Goal: Task Accomplishment & Management: Use online tool/utility

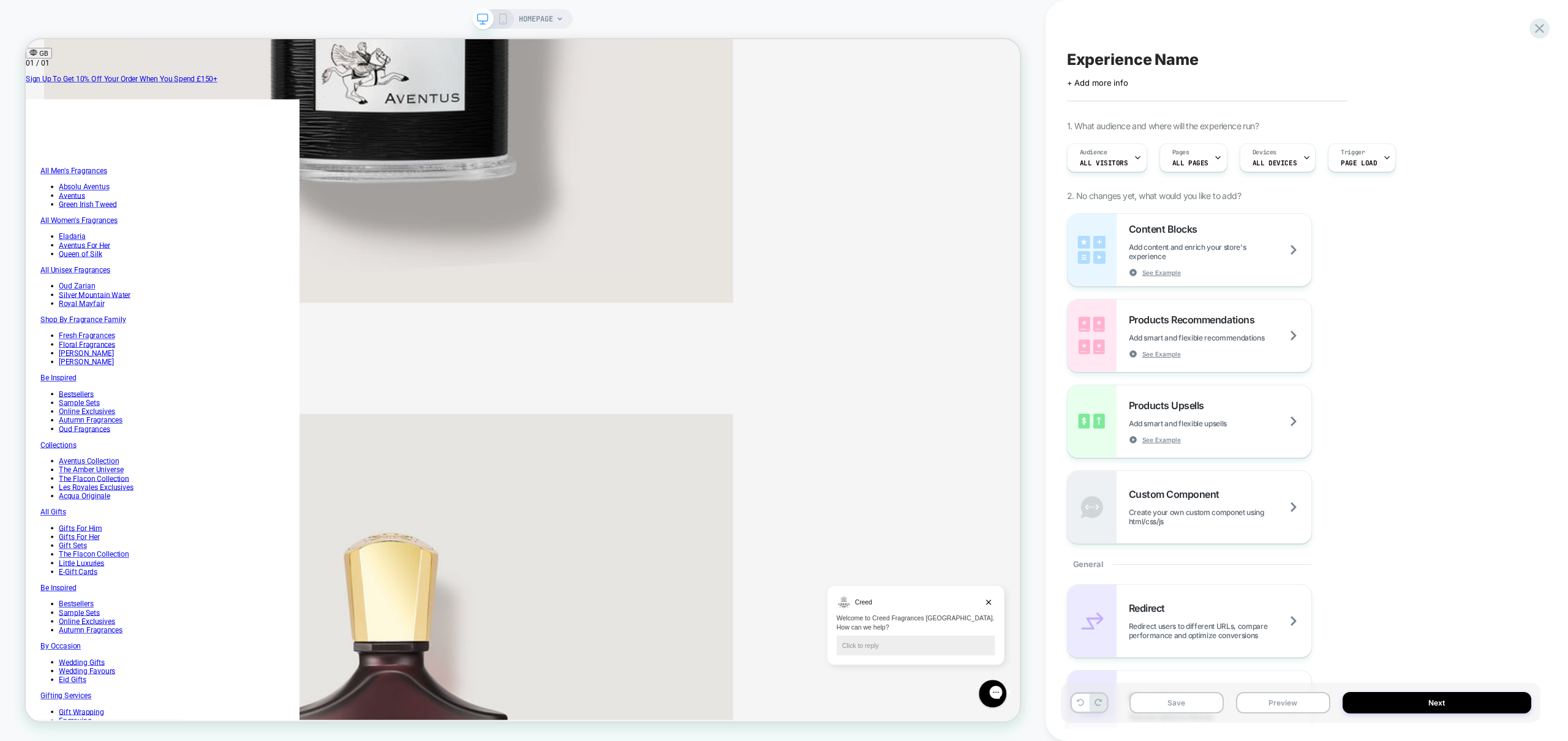
scroll to position [1125, 0]
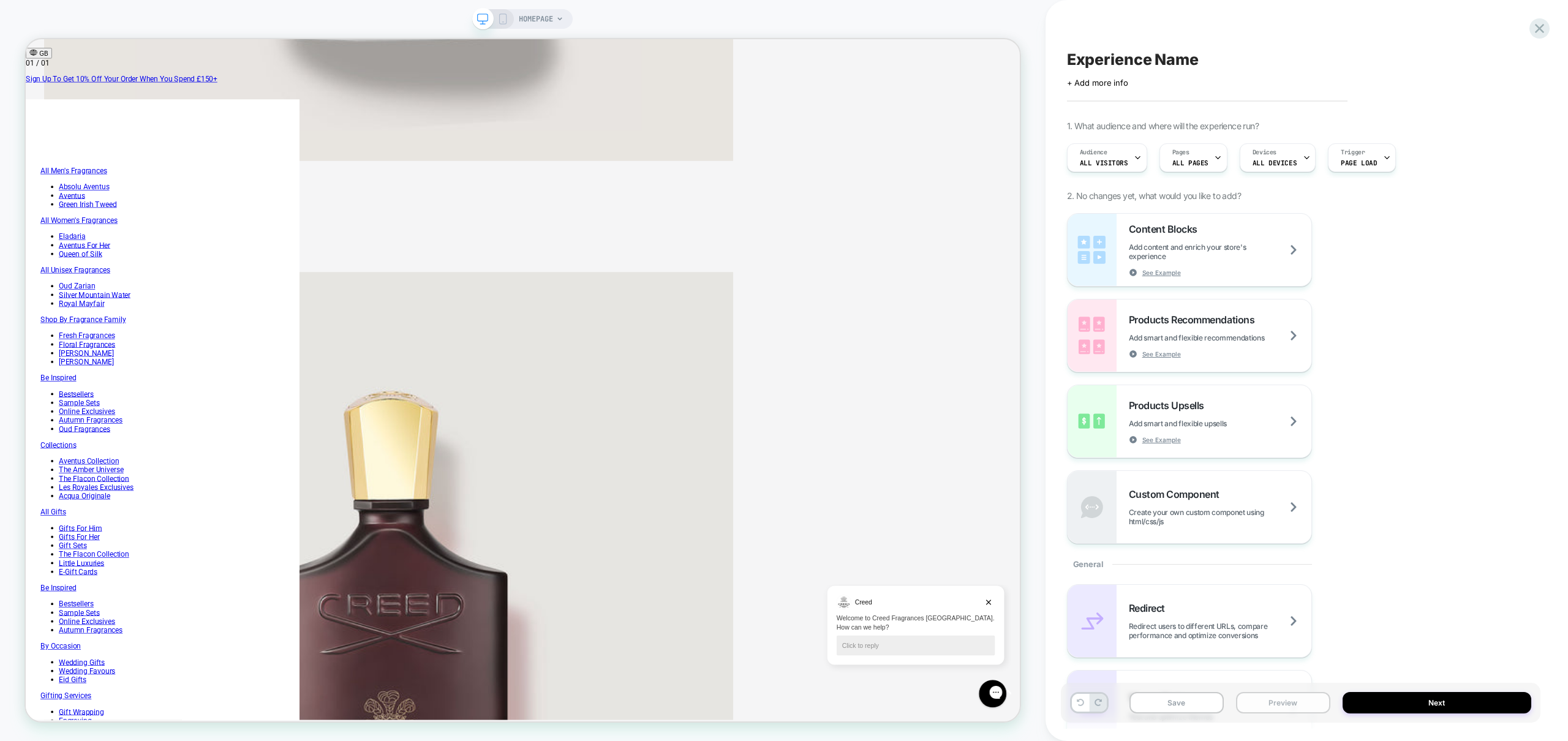
click at [1277, 713] on button "Preview" at bounding box center [1282, 703] width 94 height 22
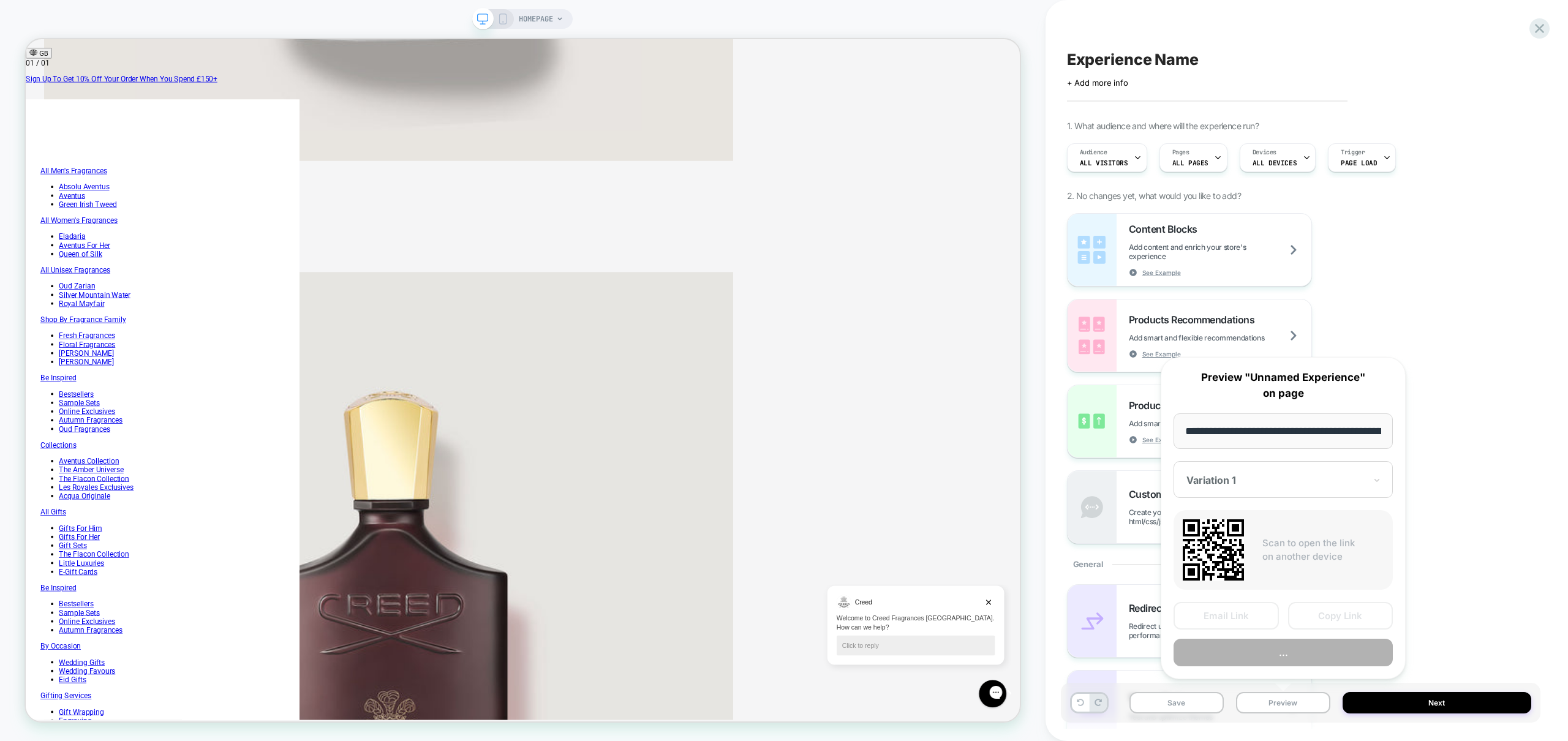
scroll to position [0, 78]
click at [1304, 658] on button "Preview" at bounding box center [1282, 653] width 219 height 28
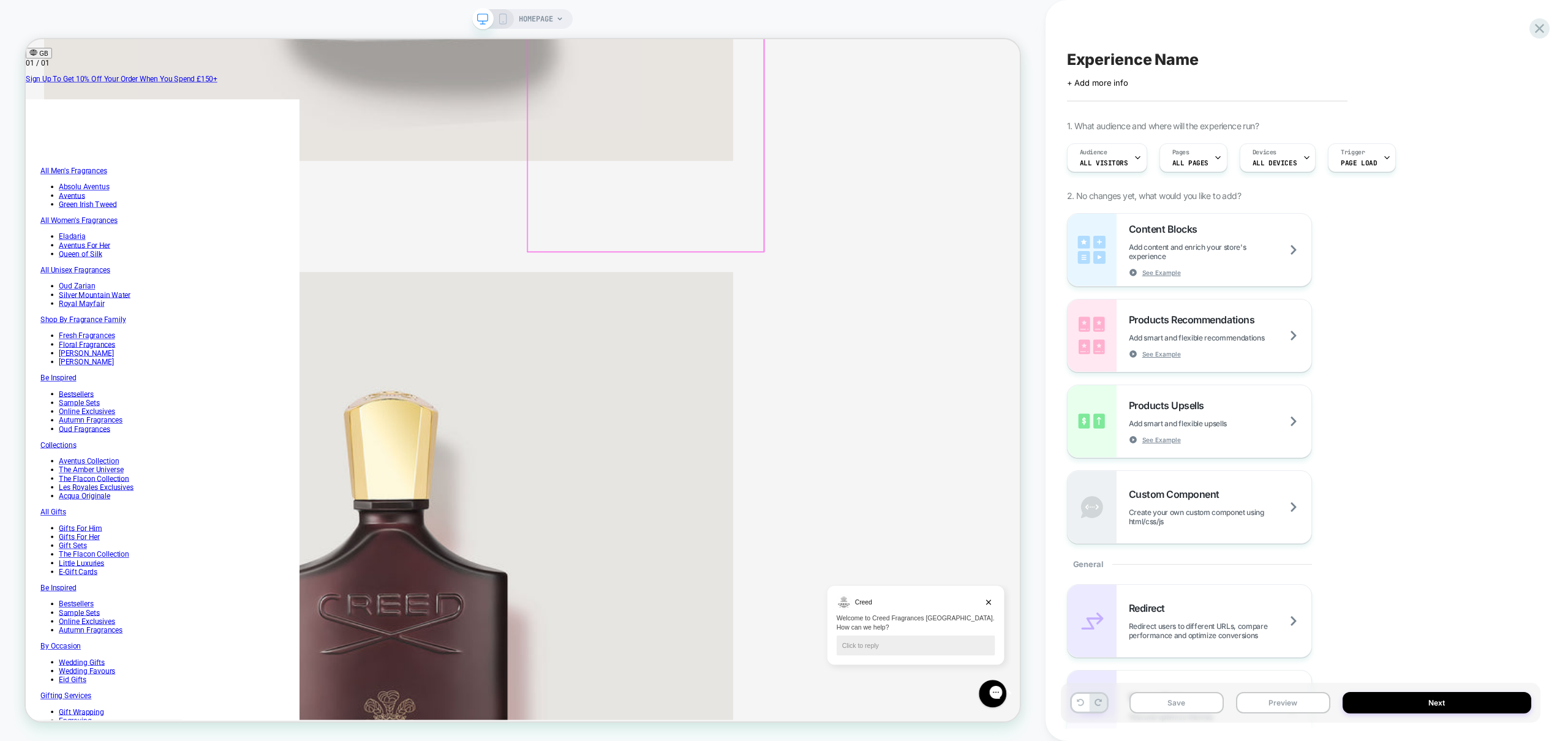
scroll to position [0, 0]
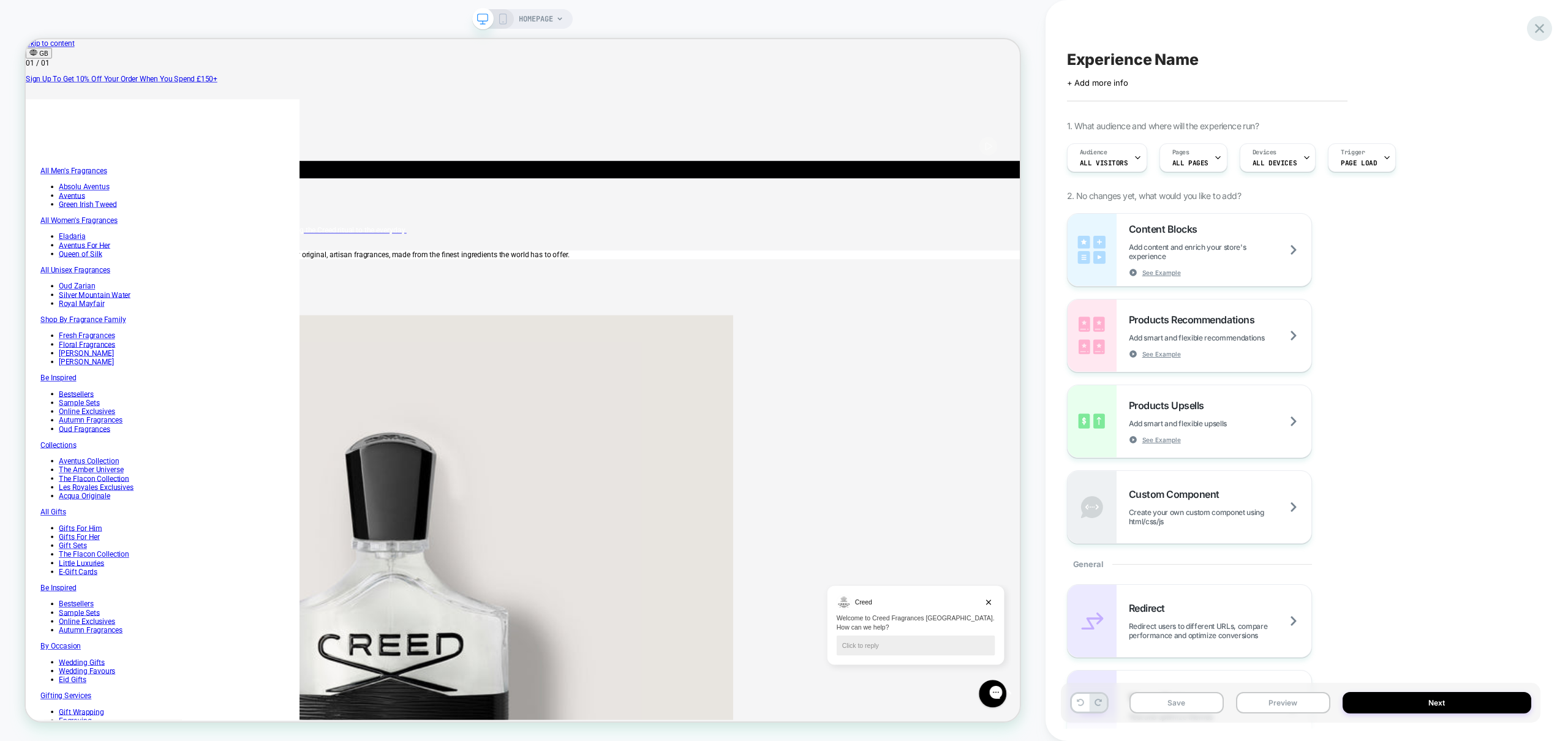
click at [1540, 30] on icon at bounding box center [1540, 28] width 9 height 9
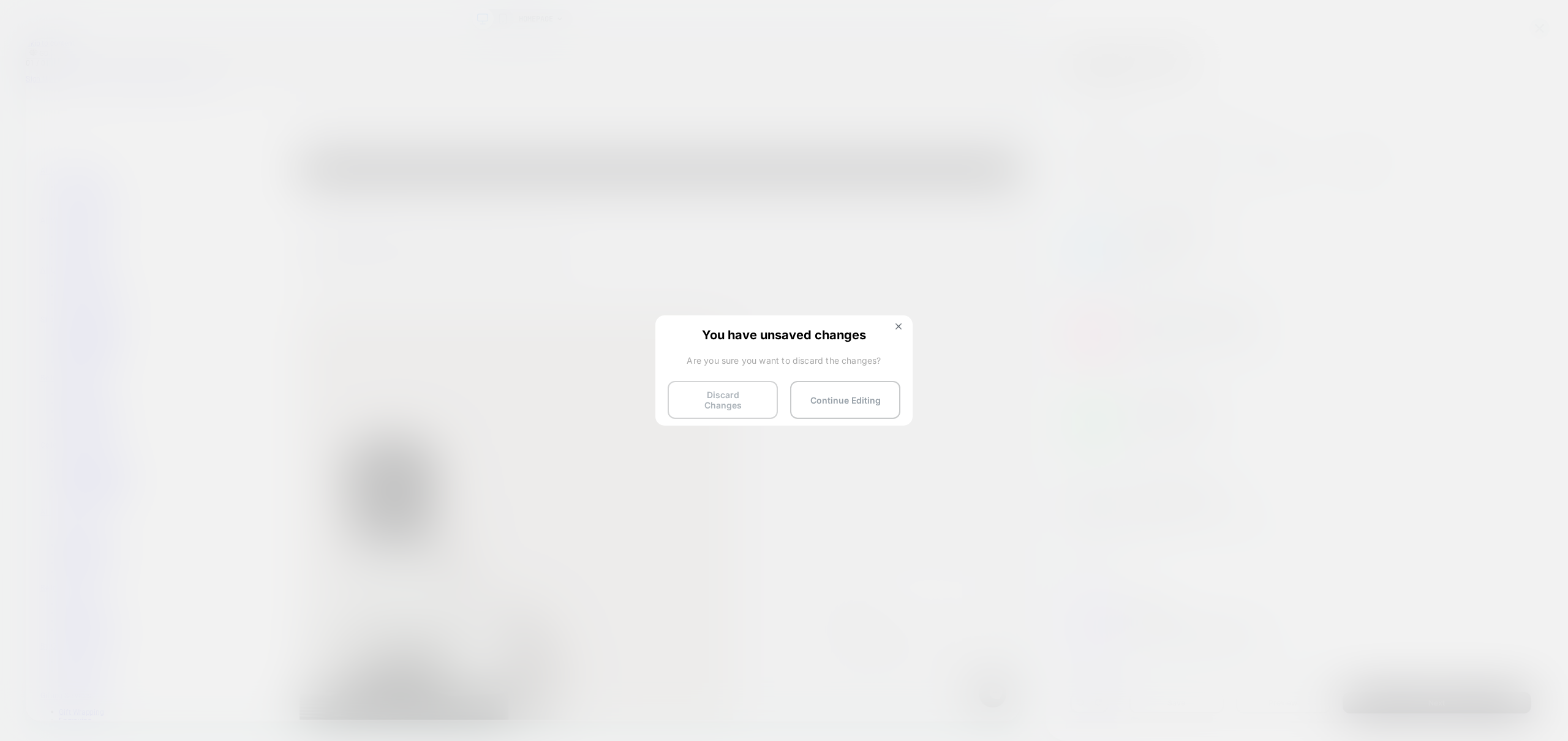
click at [725, 399] on button "Discard Changes" at bounding box center [723, 400] width 110 height 38
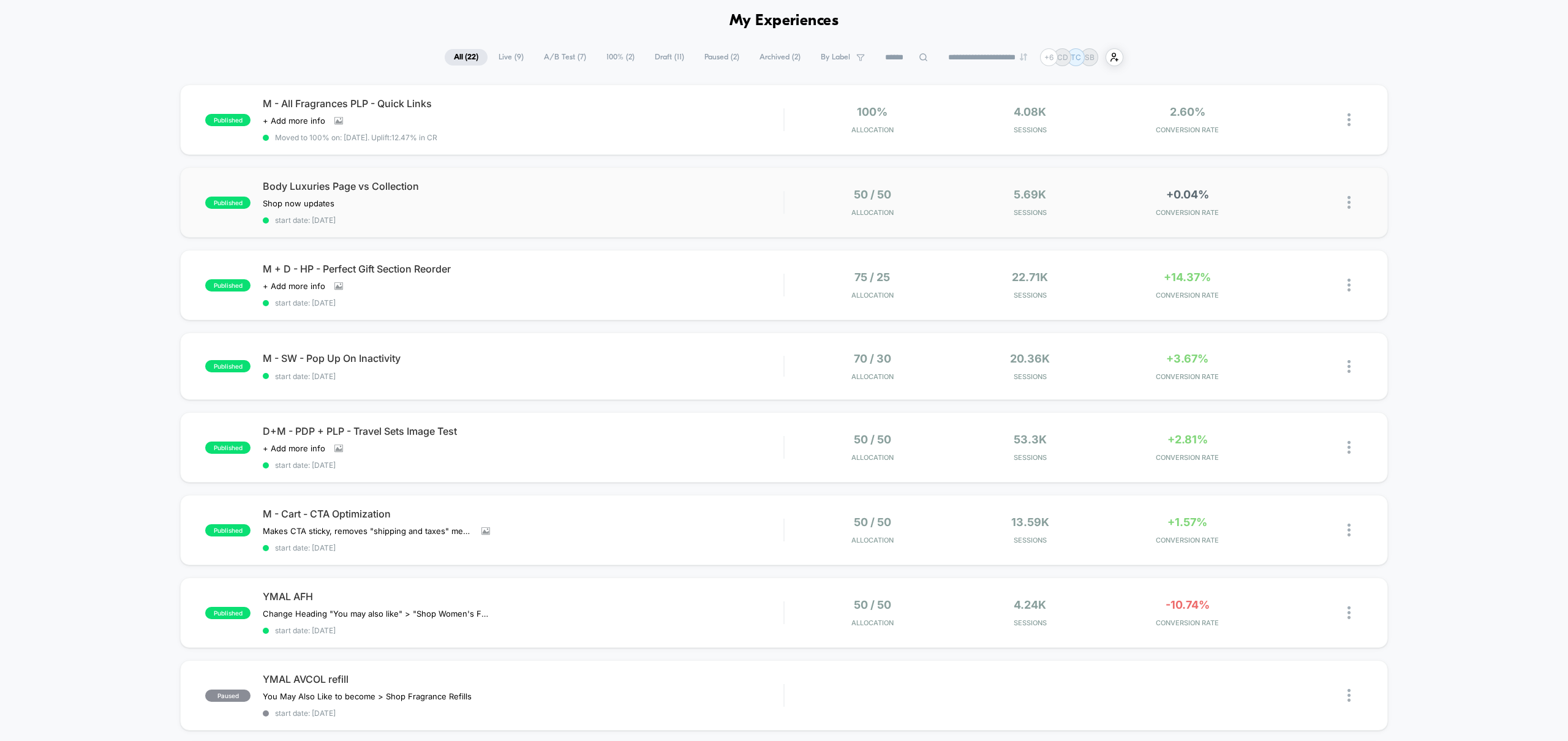
scroll to position [42, 0]
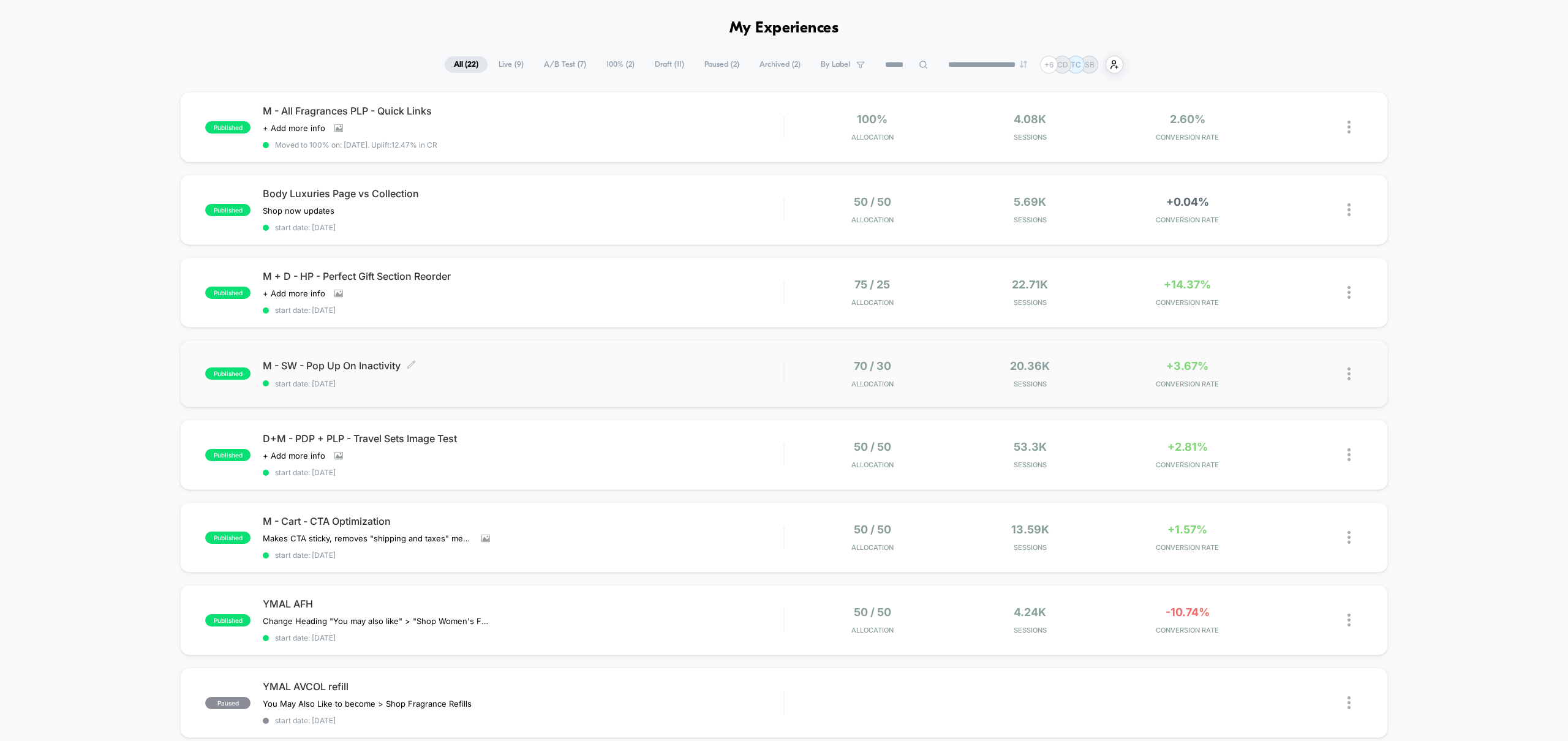
click at [357, 367] on span "M - SW - Pop Up On Inactivity Click to edit experience details" at bounding box center [523, 365] width 521 height 12
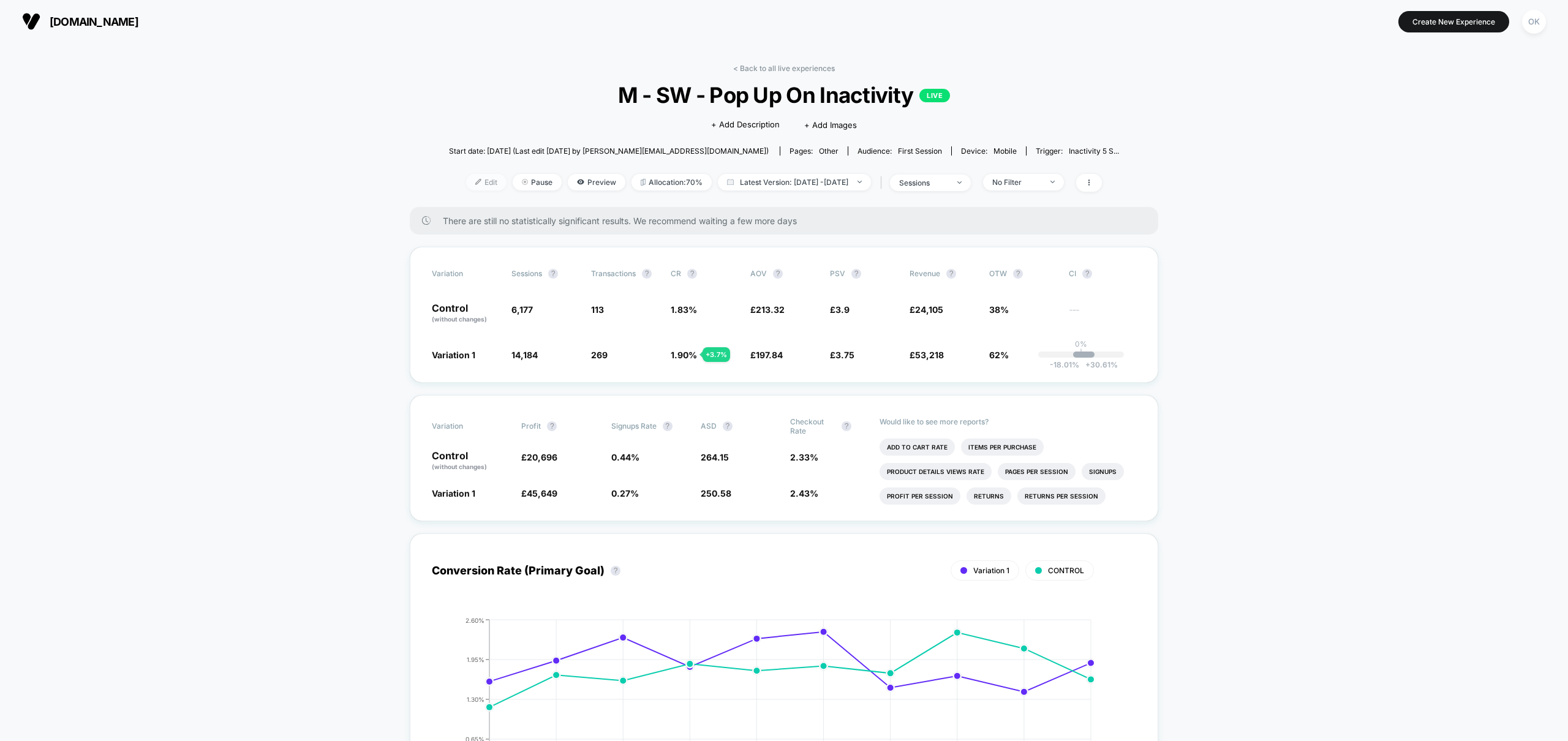
click at [470, 185] on span "Edit" at bounding box center [486, 181] width 41 height 16
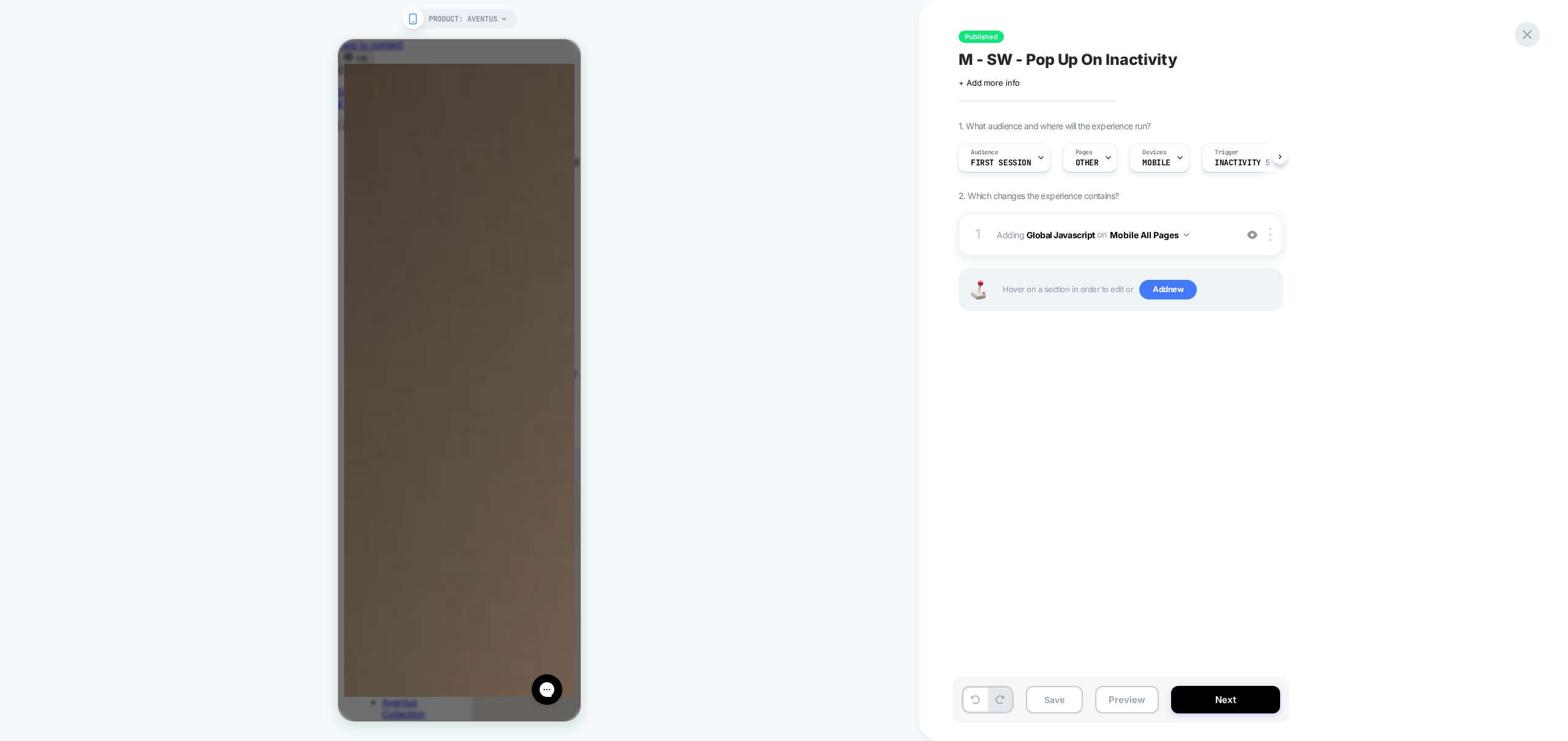
click at [1529, 37] on icon at bounding box center [1527, 35] width 9 height 9
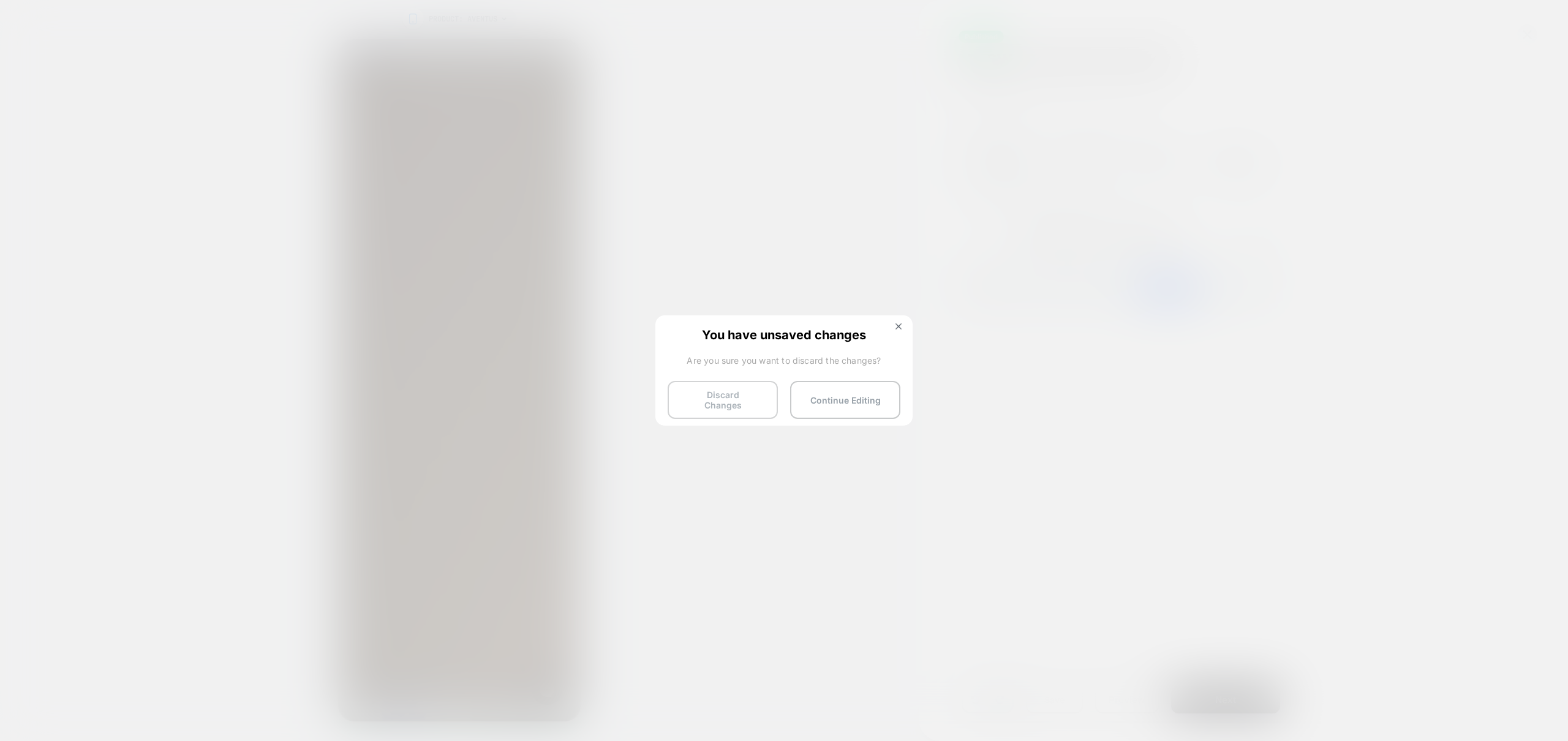
click at [745, 407] on button "Discard Changes" at bounding box center [723, 400] width 110 height 38
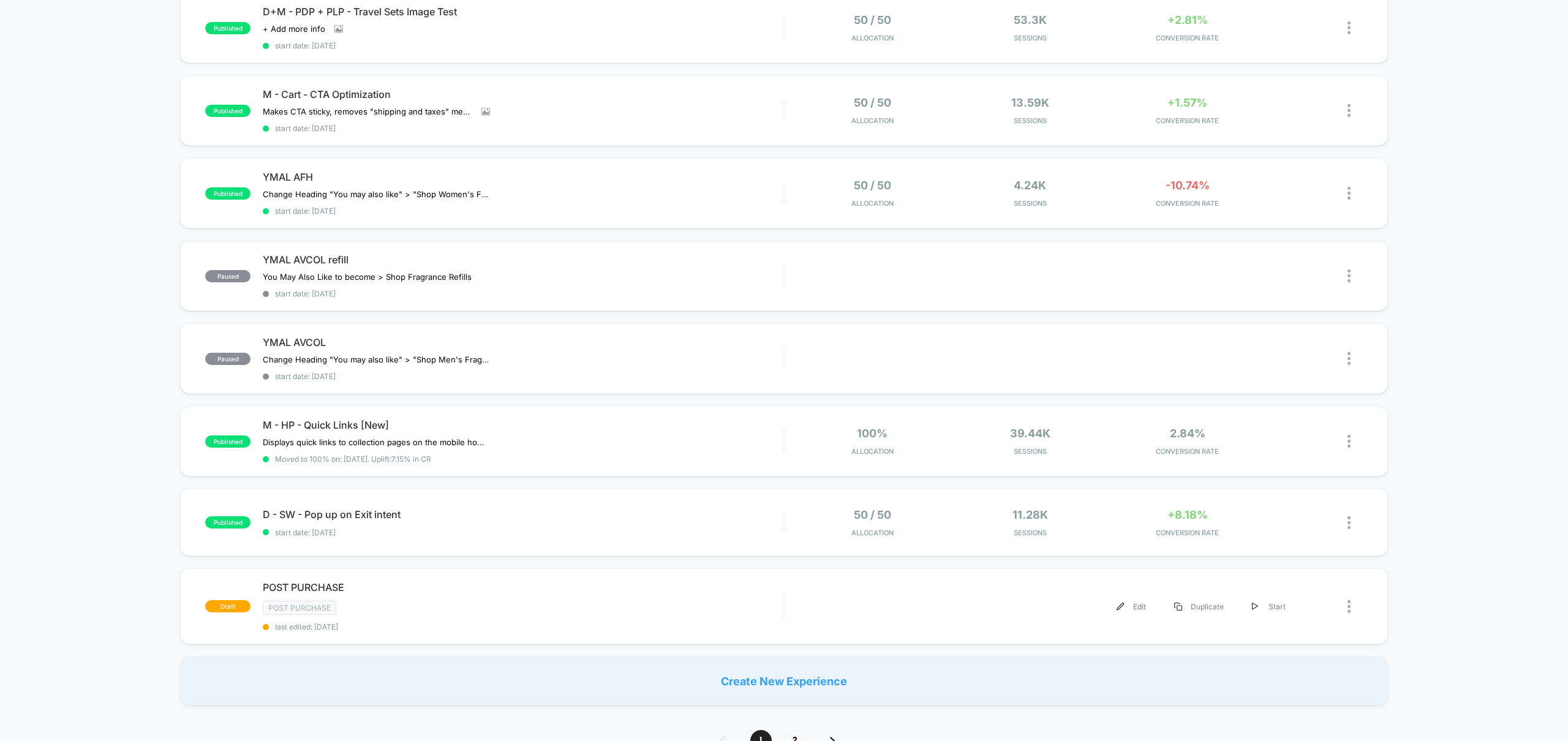
scroll to position [506, 0]
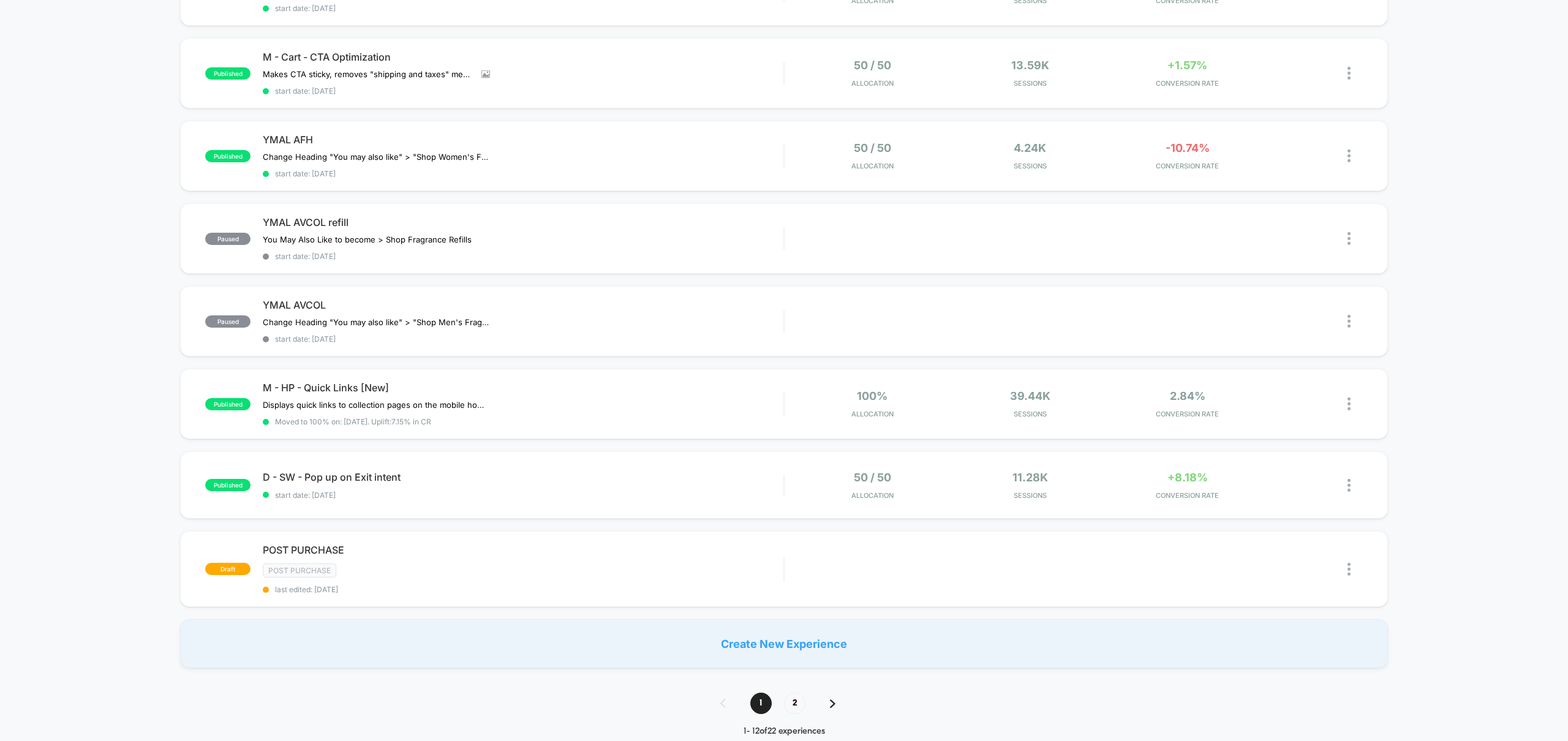
click at [800, 708] on span "2" at bounding box center [795, 703] width 22 height 22
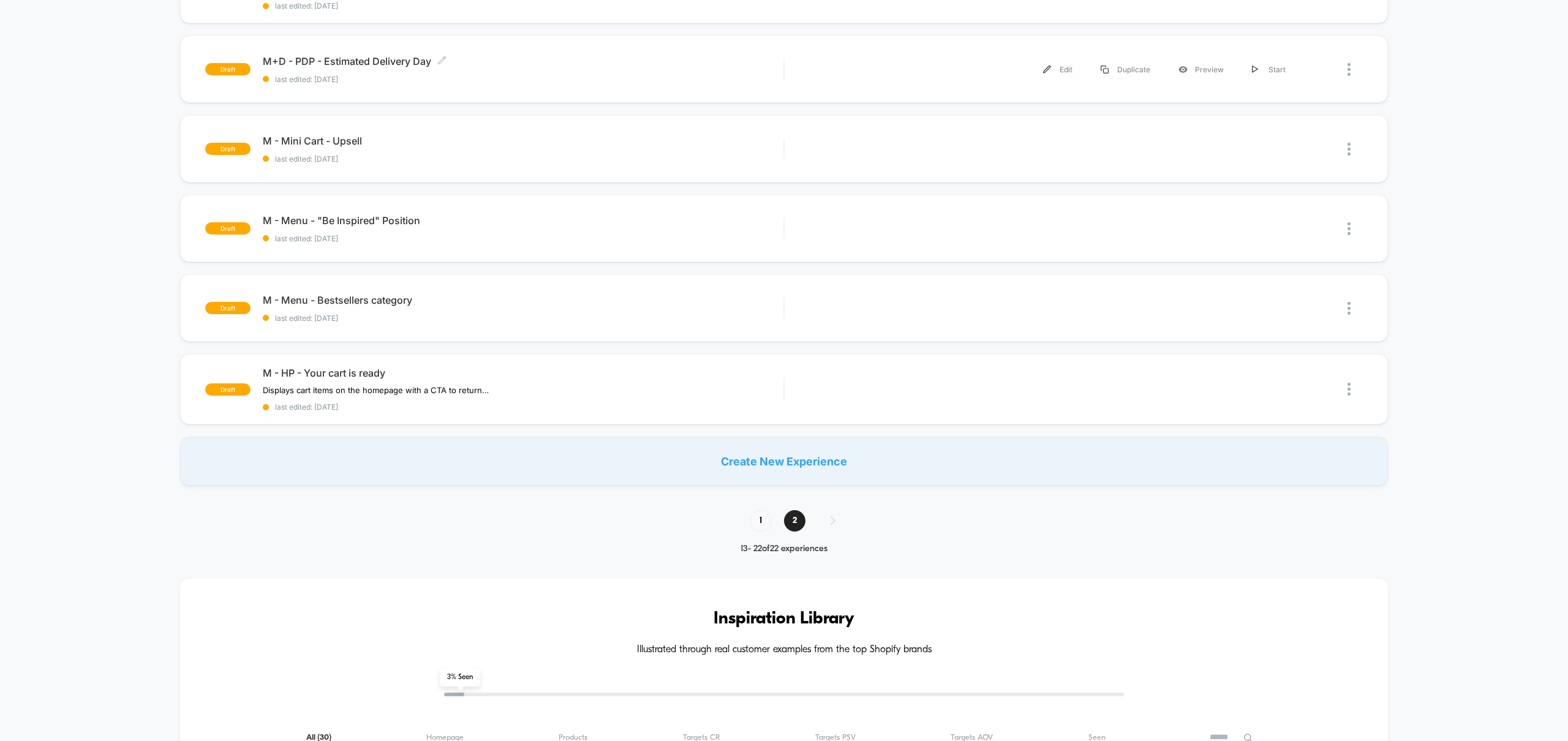
scroll to position [575, 0]
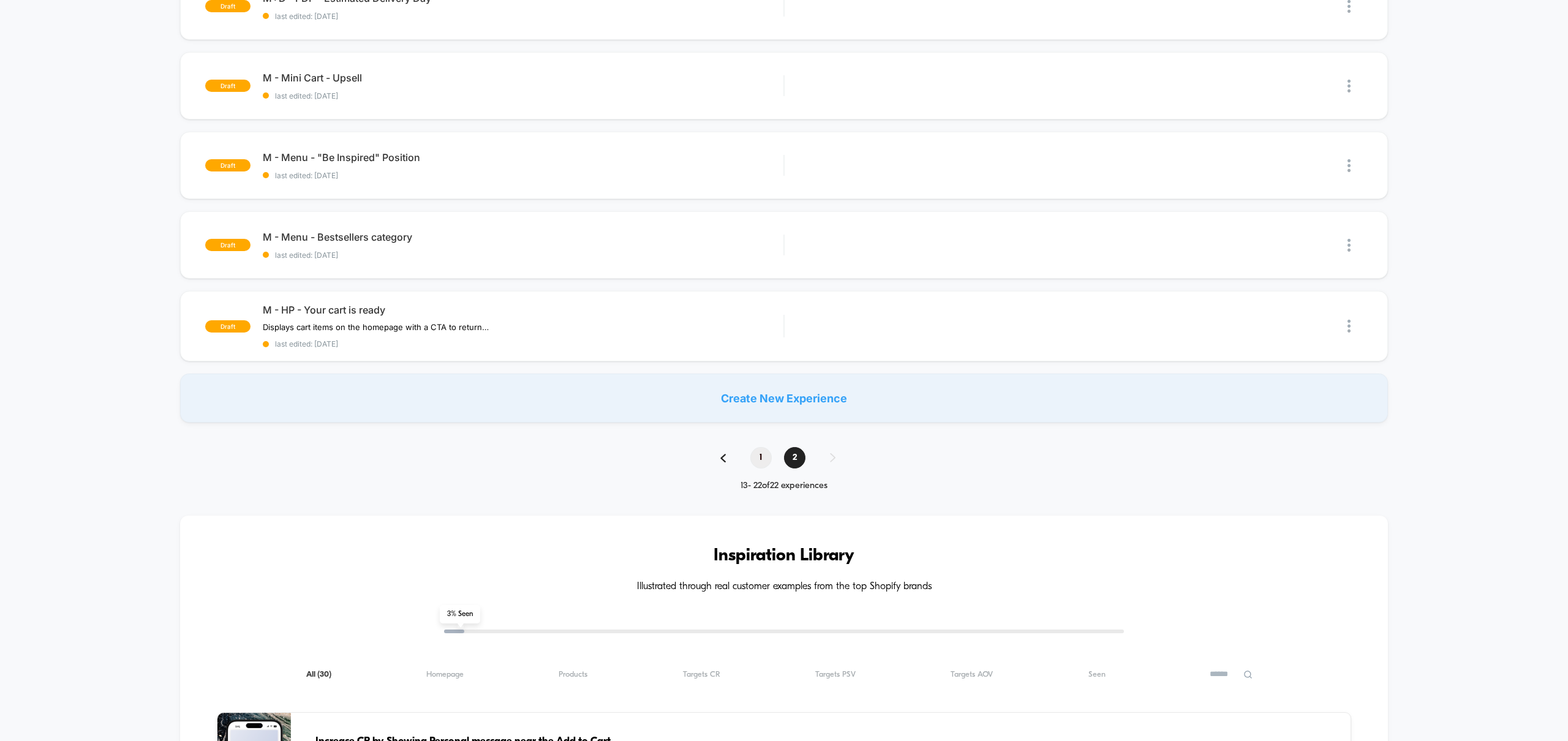
click at [756, 456] on span "1" at bounding box center [761, 457] width 22 height 22
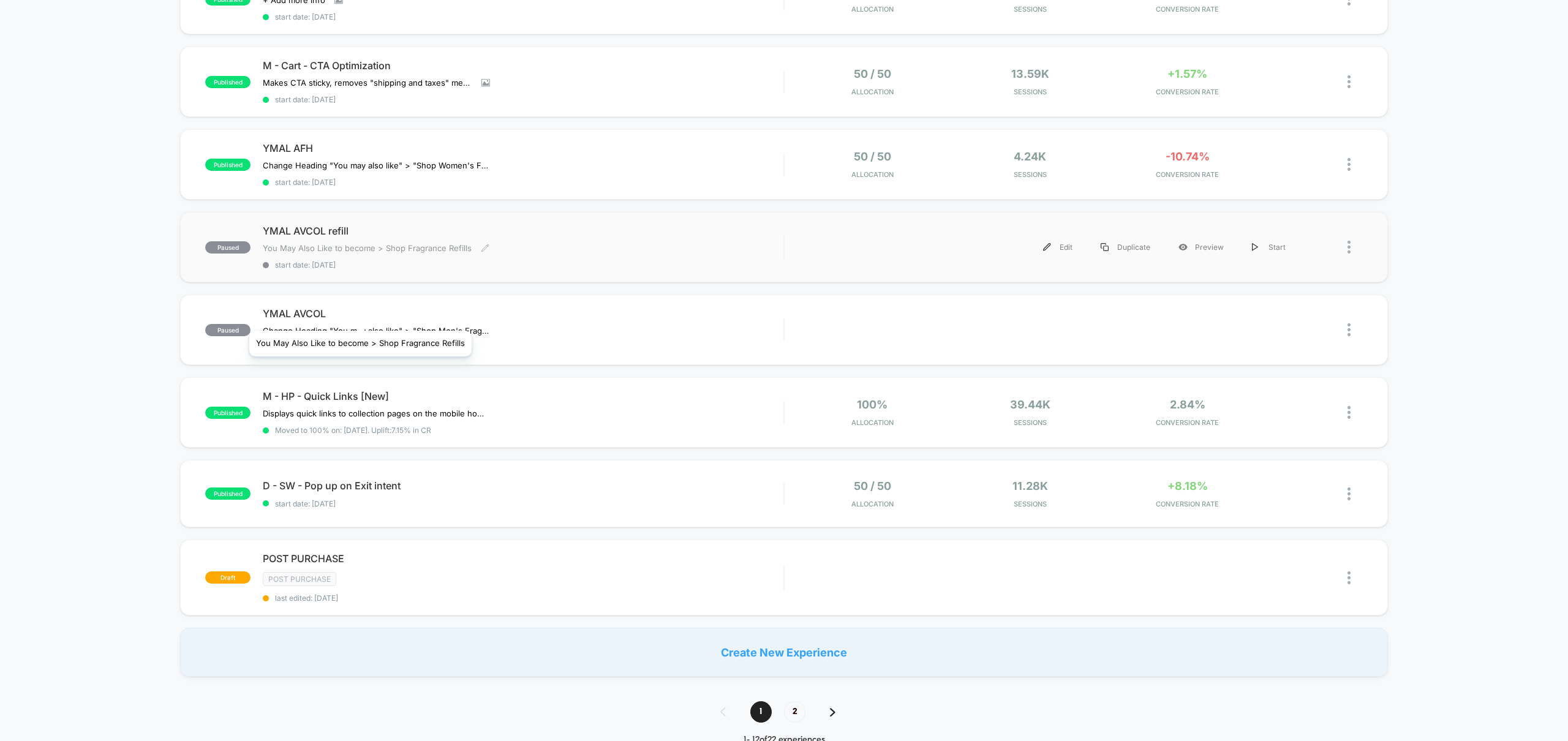
scroll to position [435, 0]
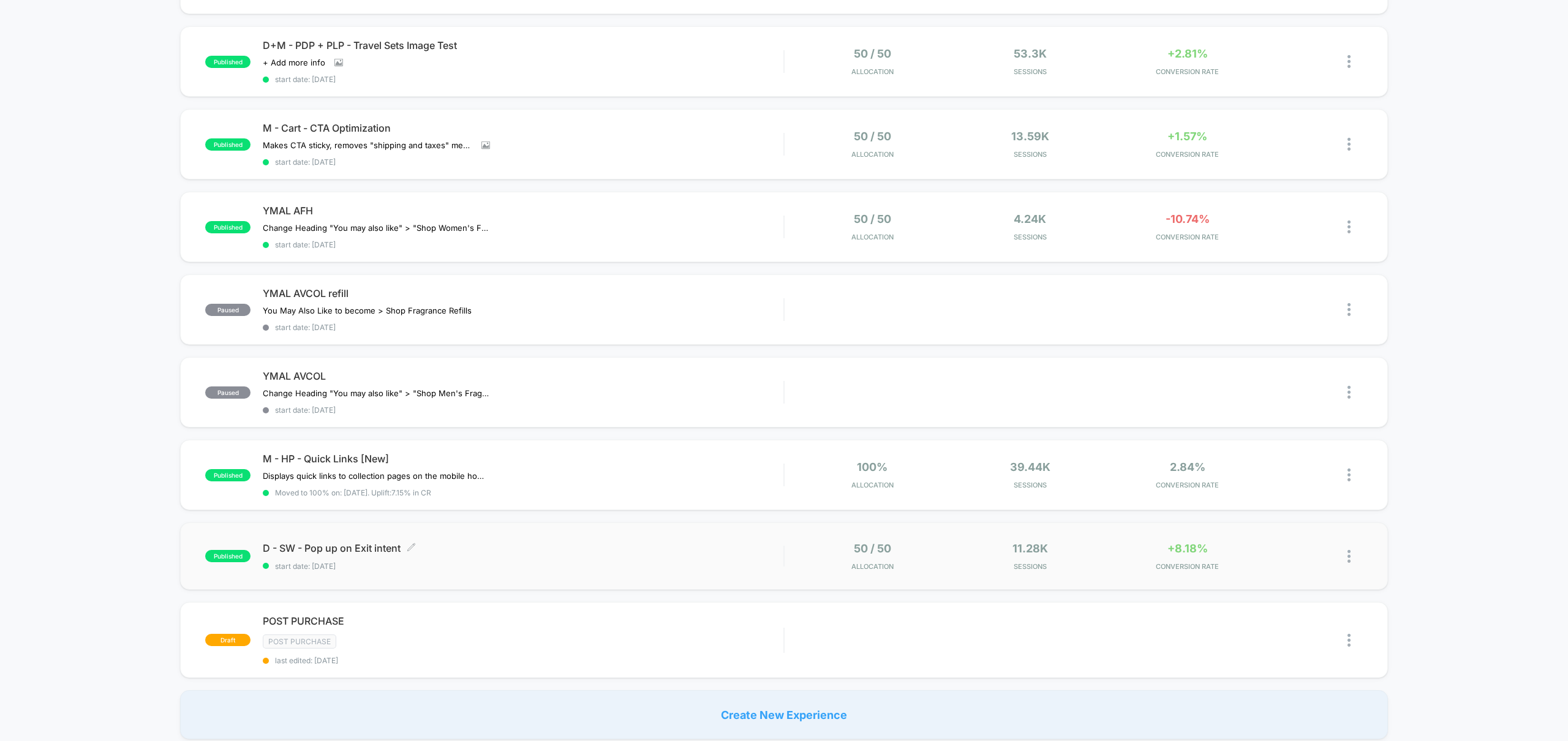
click at [336, 568] on span "start date: 9/2/2025" at bounding box center [523, 566] width 521 height 9
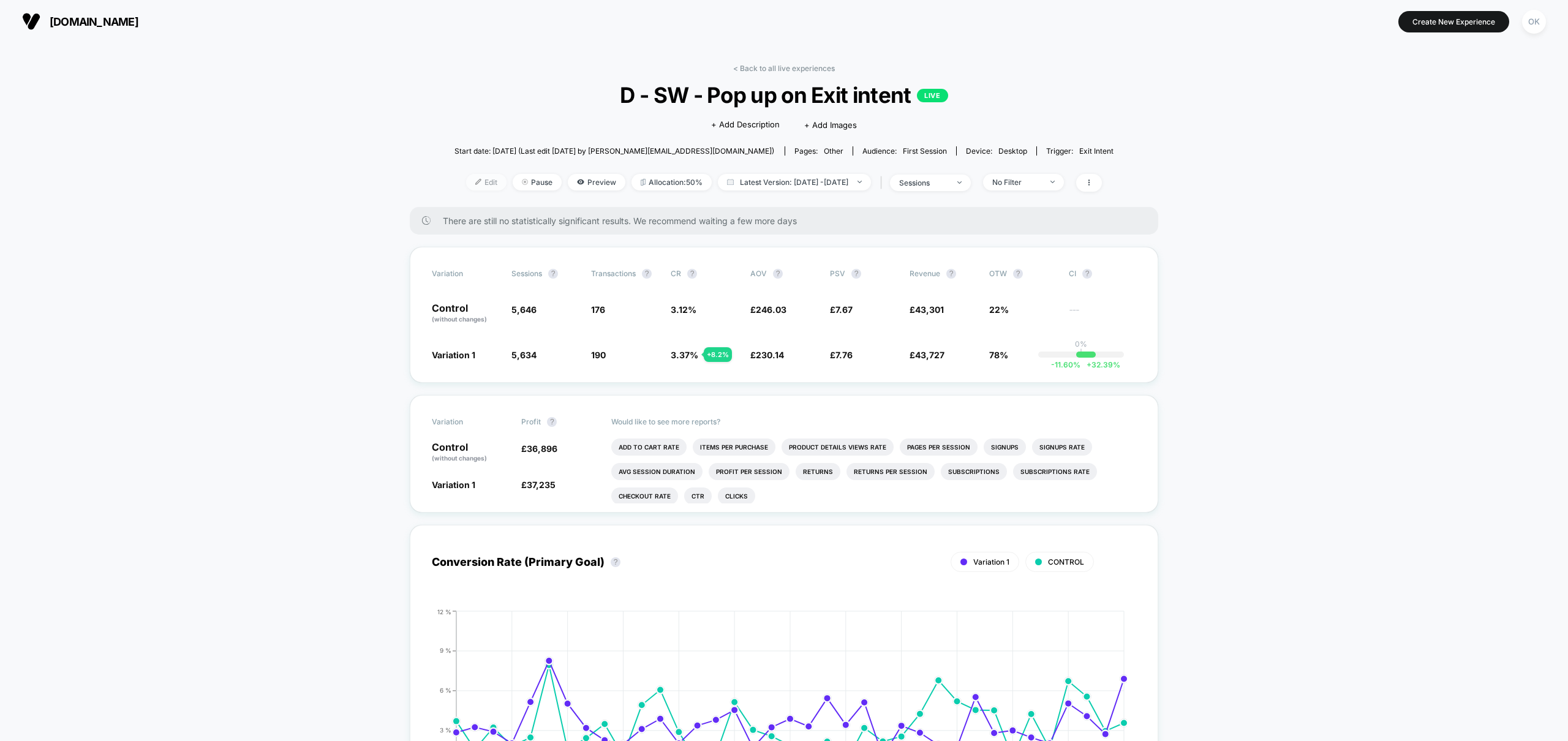
click at [485, 176] on div "Edit Pause Preview Allocation: 50% Latest Version: Sep 2, 2025 - Oct 8, 2025 | …" at bounding box center [784, 182] width 659 height 18
click at [468, 186] on span "Edit" at bounding box center [486, 181] width 41 height 16
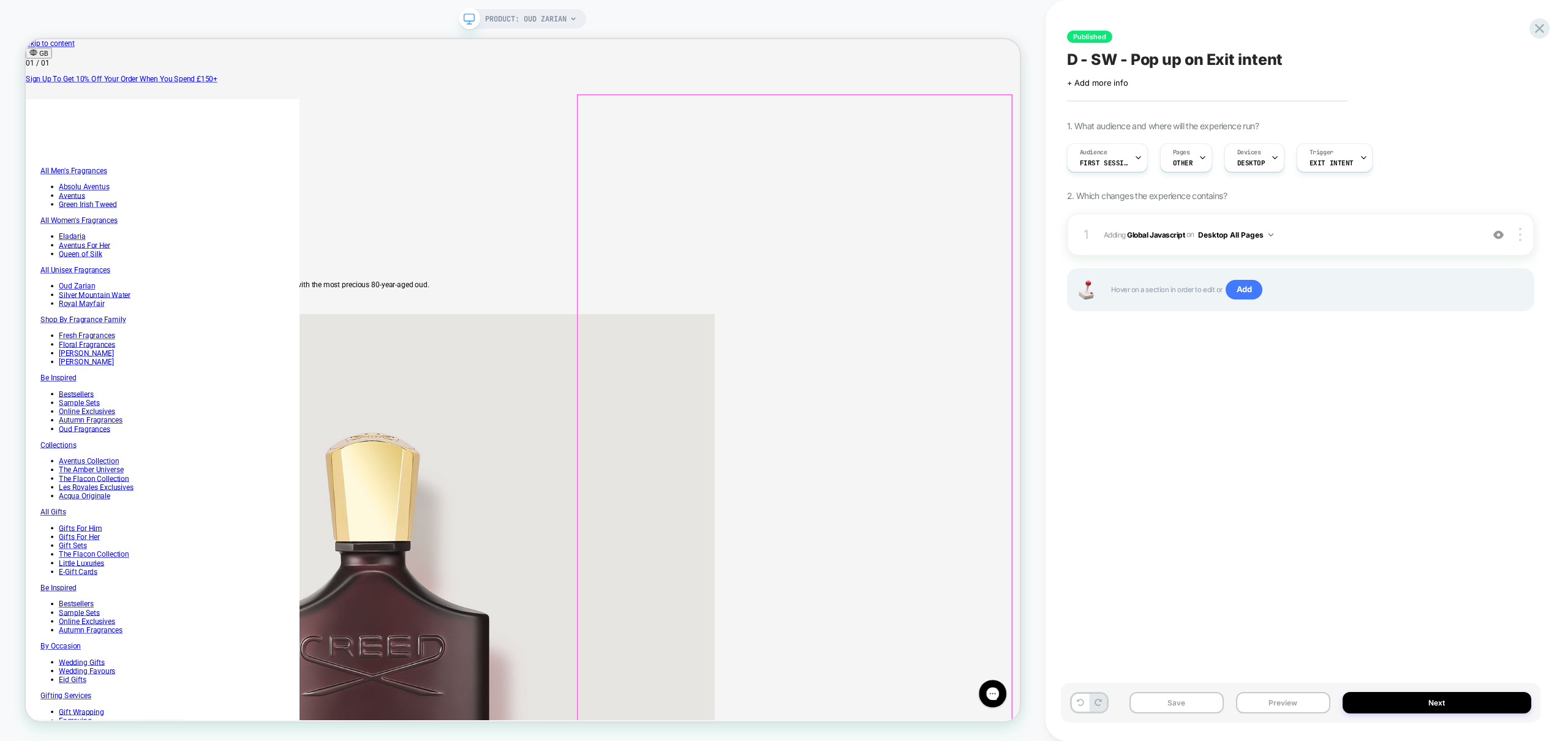
scroll to position [15, 0]
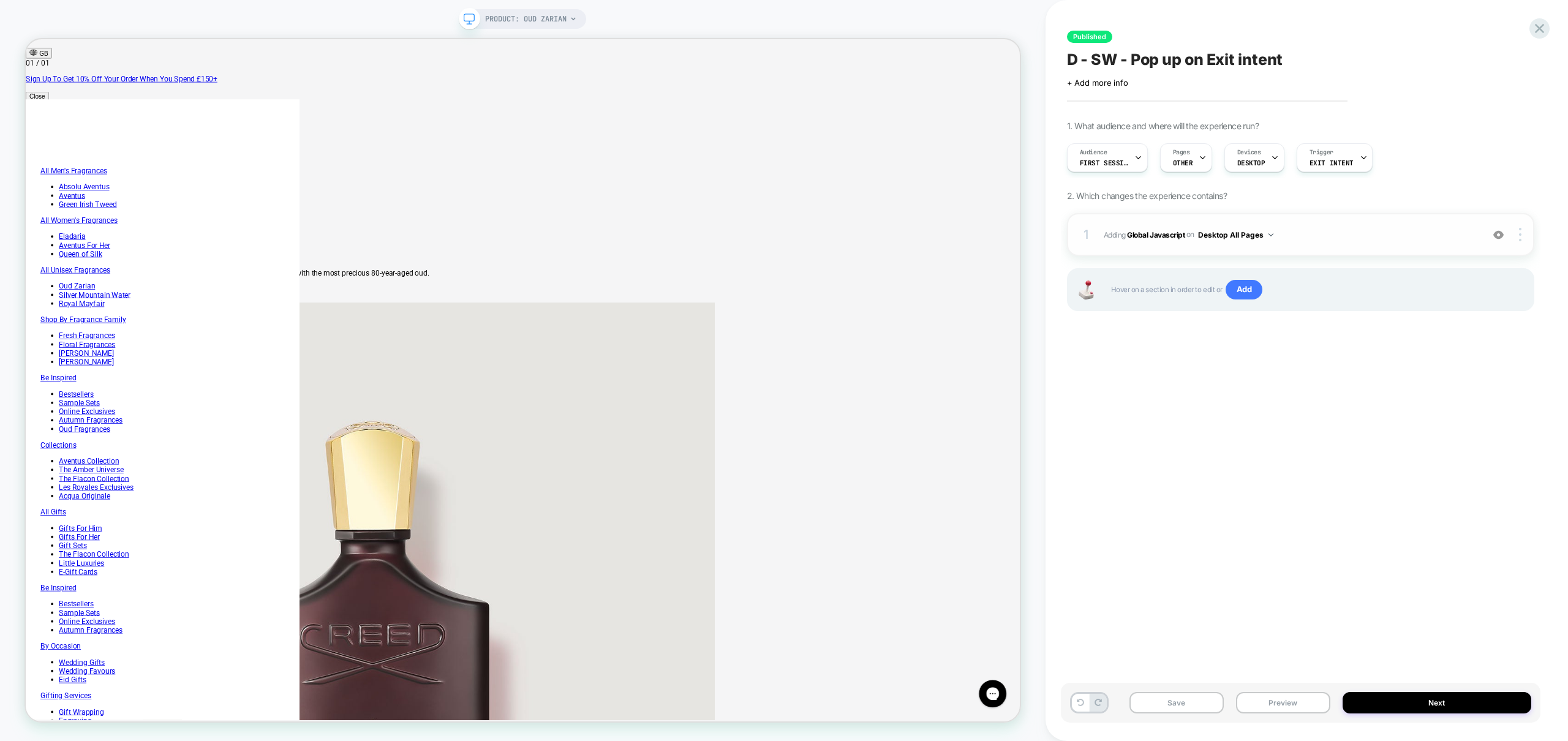
click at [1372, 231] on span "Adding Global Javascript on Desktop All Pages" at bounding box center [1290, 235] width 373 height 15
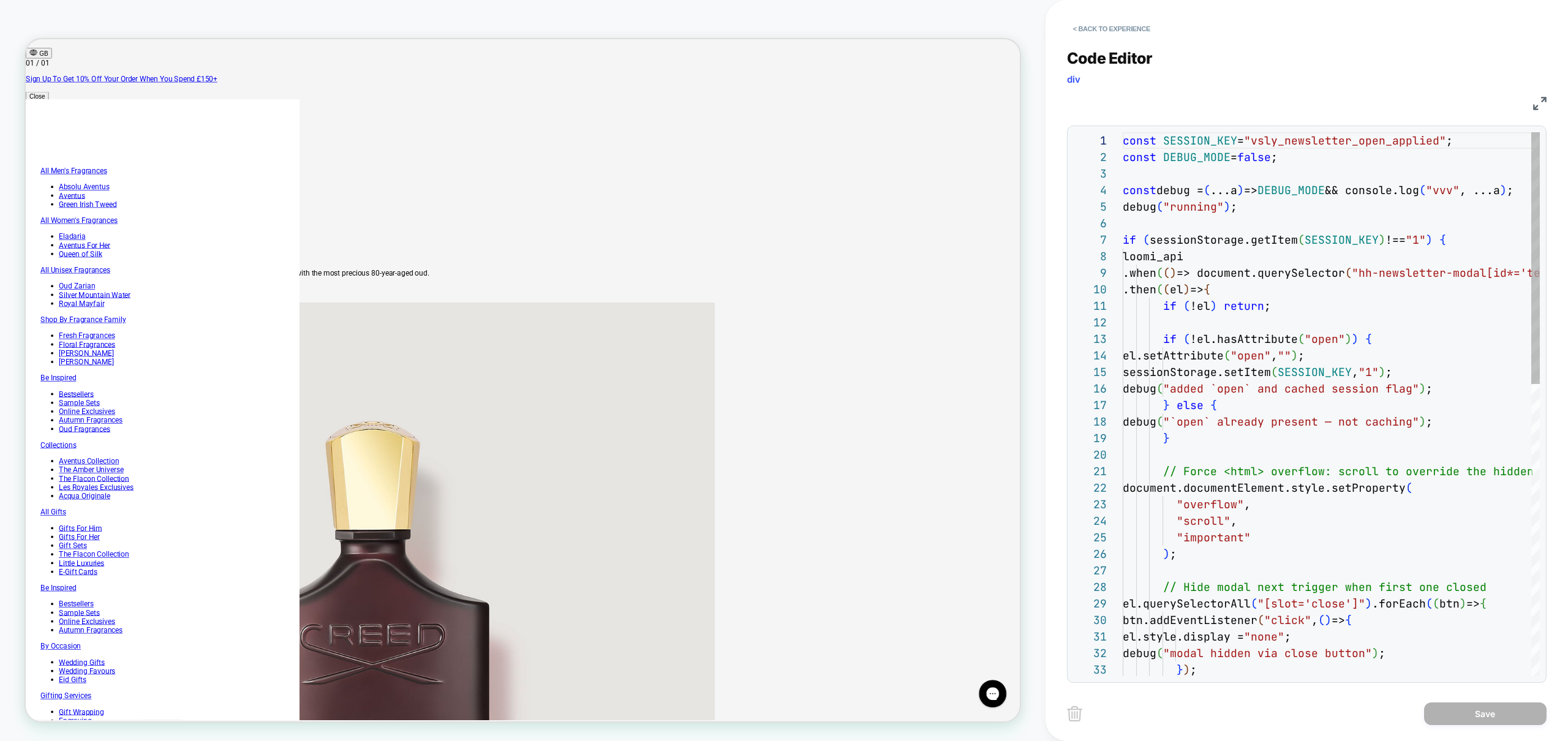
scroll to position [165, 0]
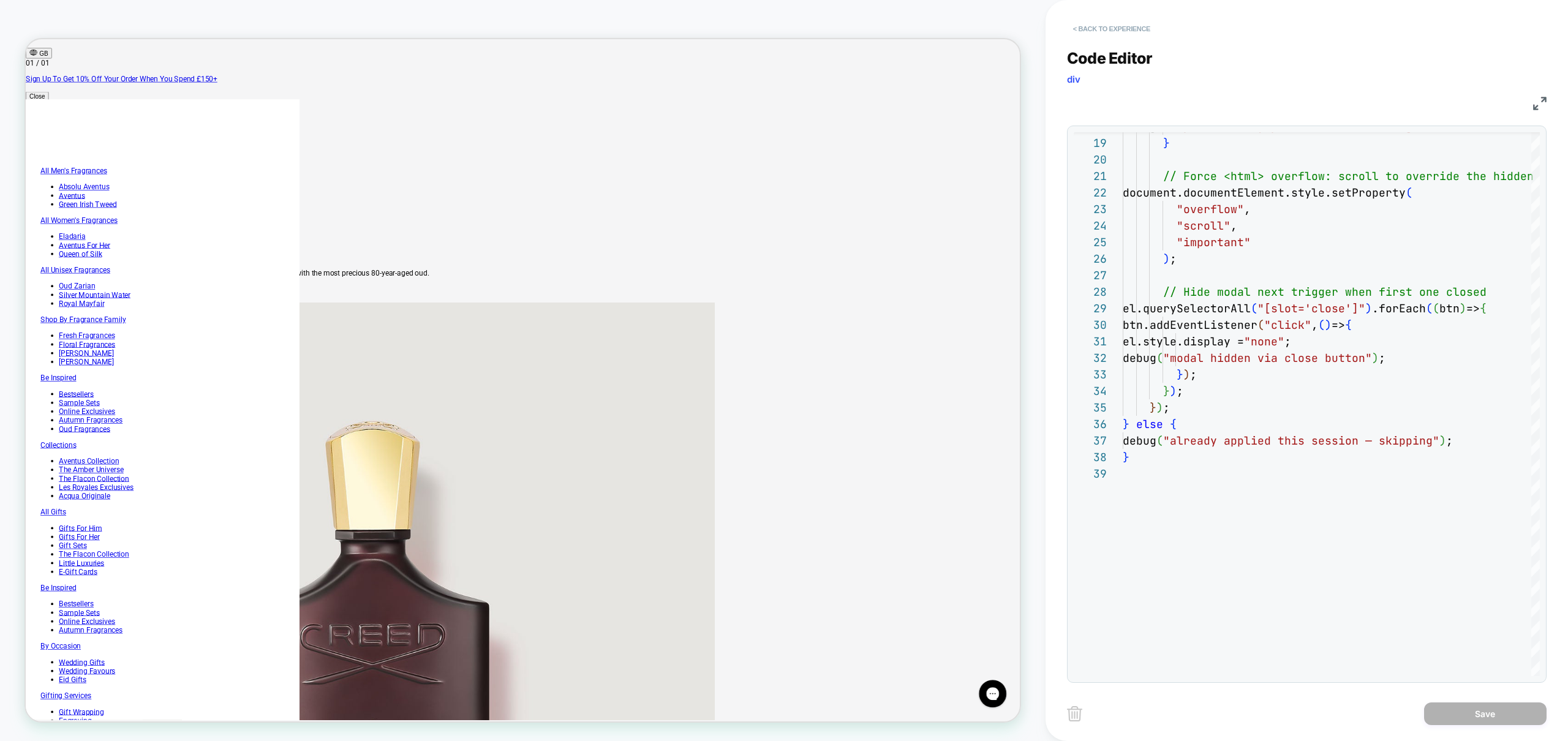
click at [1100, 27] on button "< Back to experience" at bounding box center [1112, 28] width 89 height 20
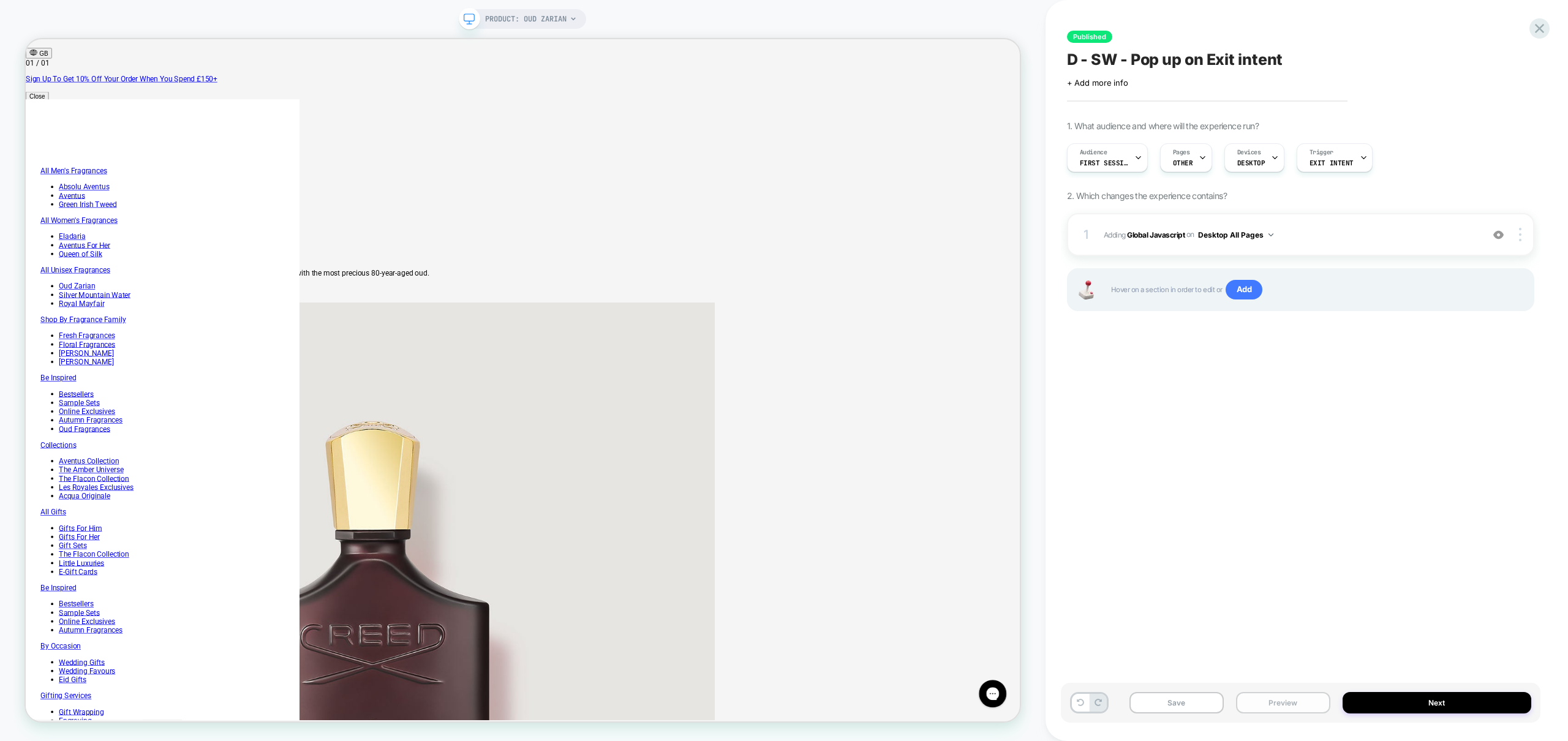
click at [1276, 704] on button "Preview" at bounding box center [1282, 703] width 94 height 22
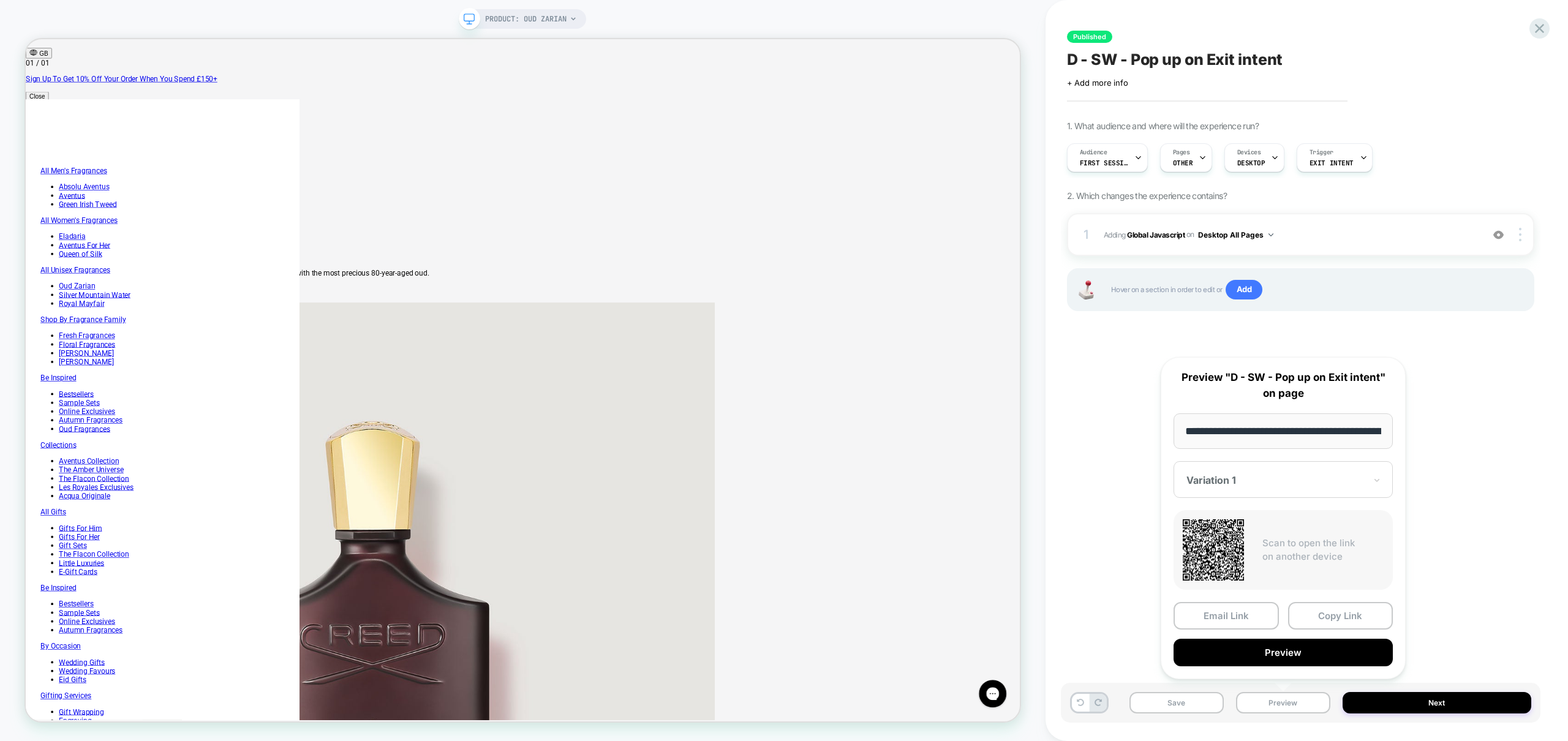
scroll to position [0, 175]
click at [1282, 663] on button "Preview" at bounding box center [1282, 653] width 219 height 28
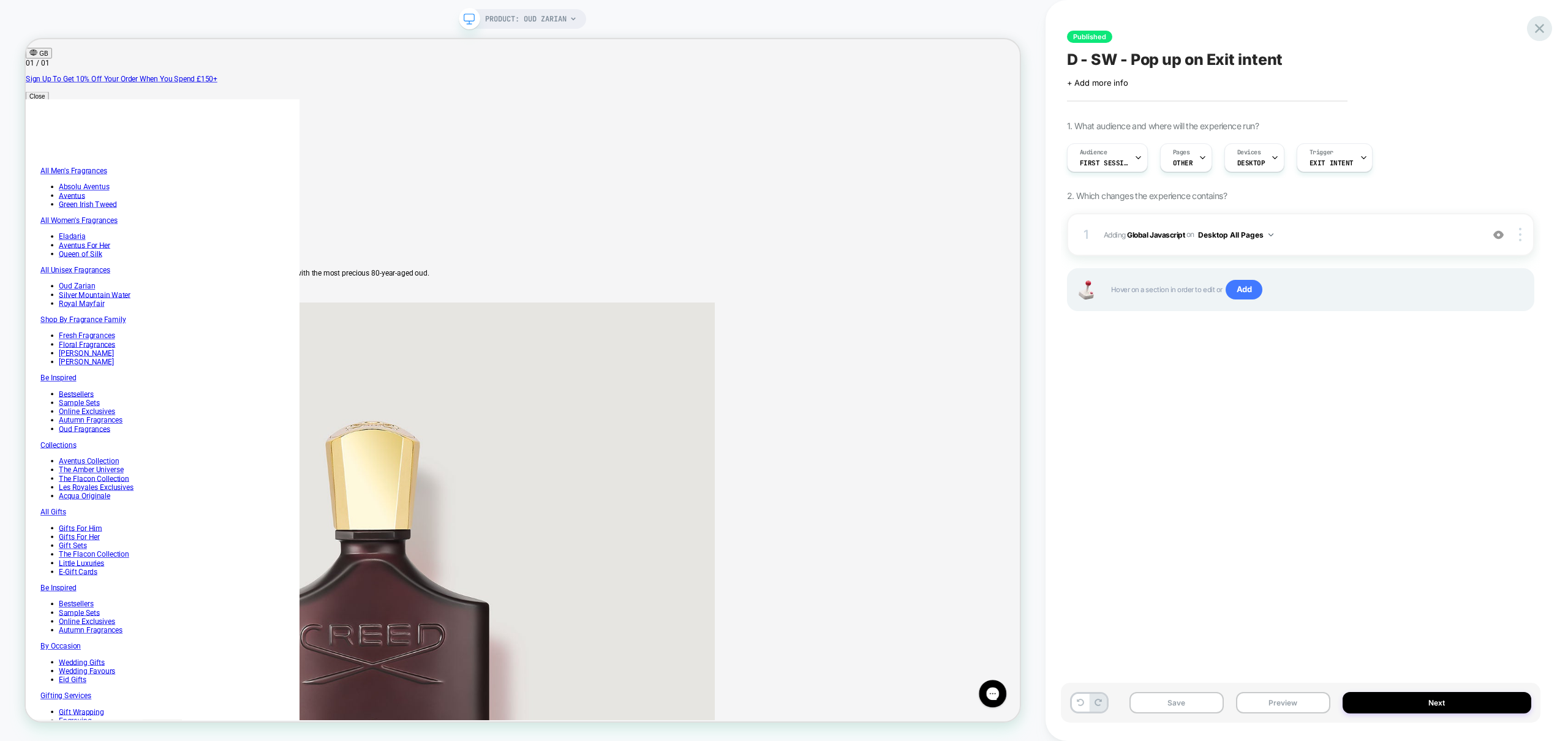
click at [1536, 27] on icon at bounding box center [1539, 28] width 16 height 16
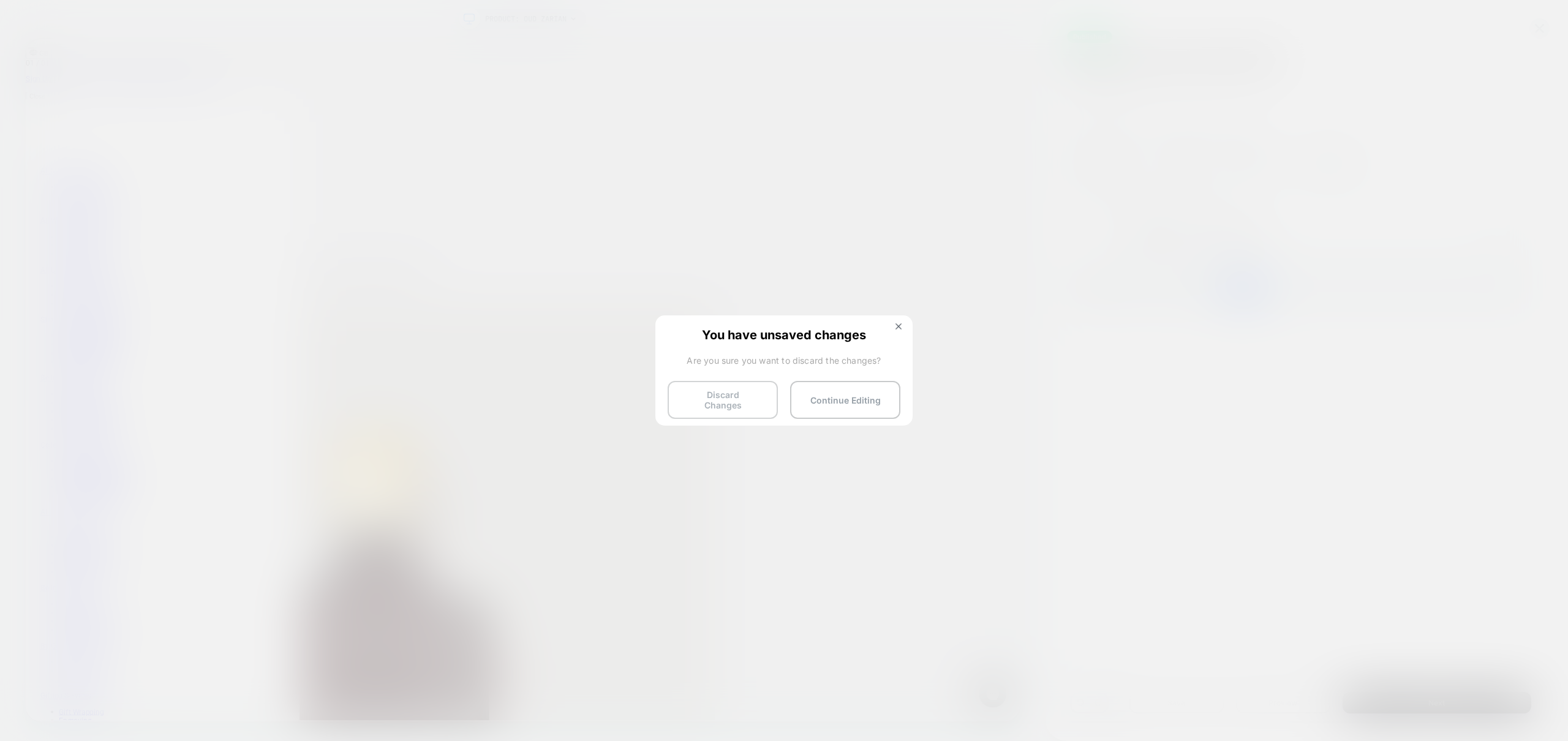
click at [714, 404] on button "Discard Changes" at bounding box center [723, 400] width 110 height 38
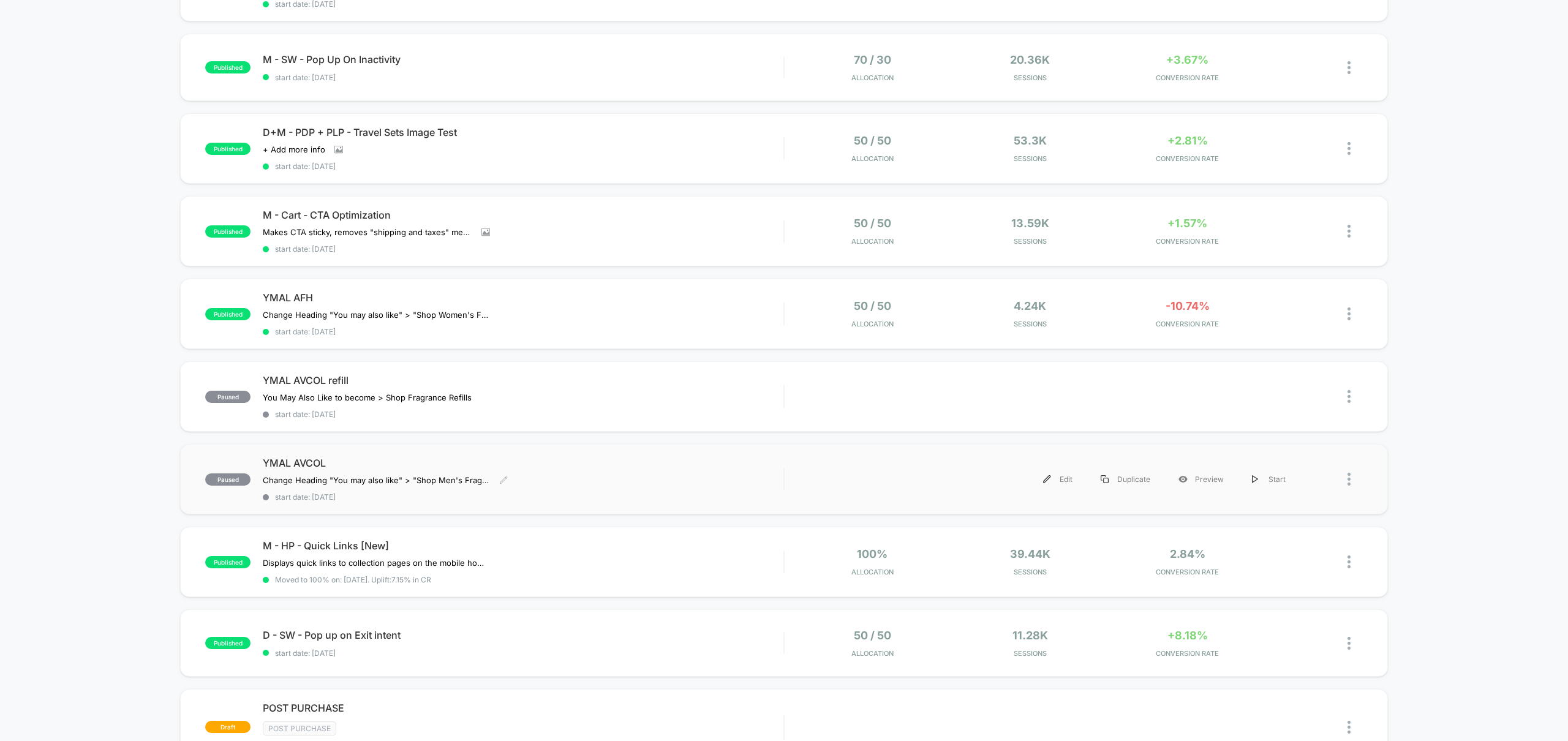
scroll to position [340, 0]
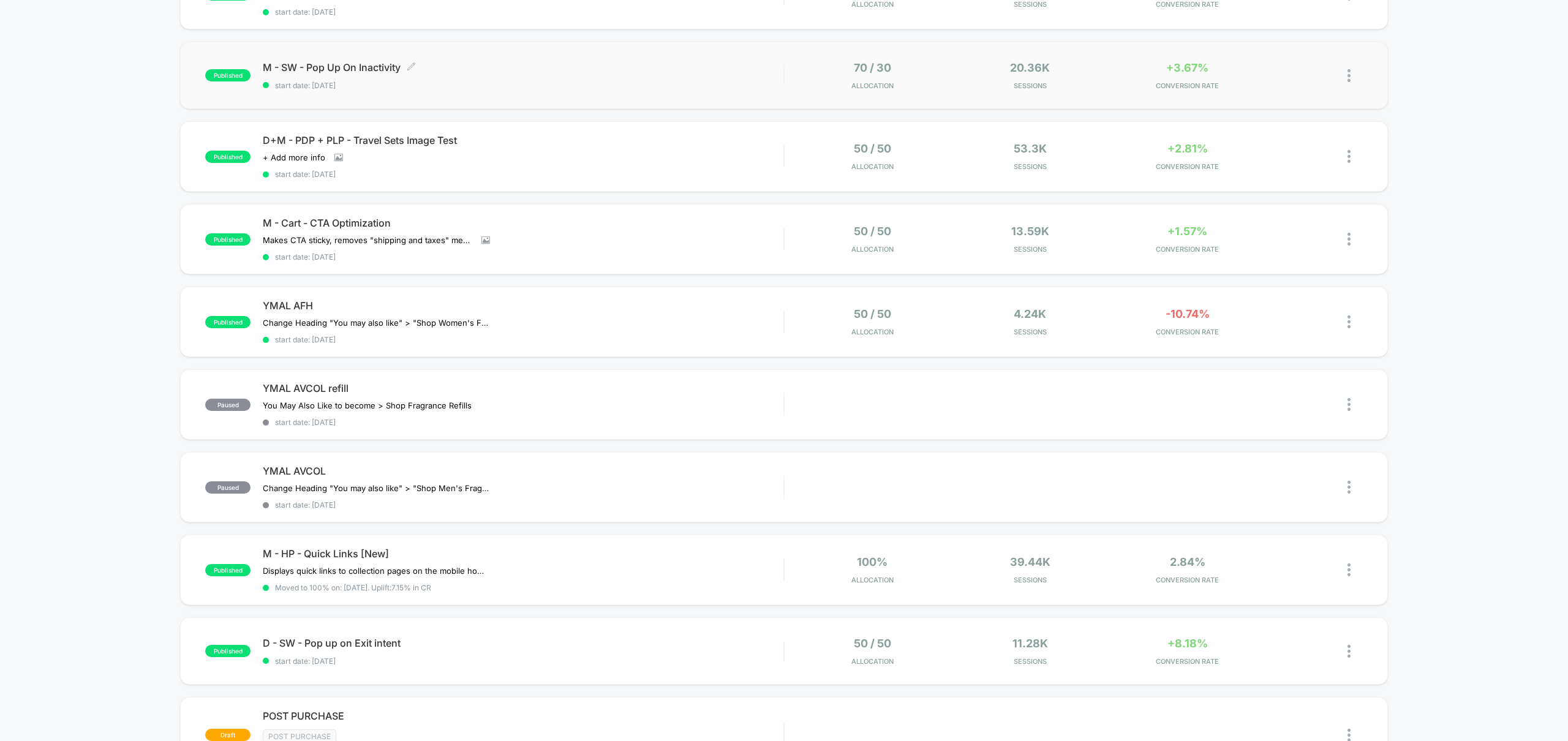
click at [384, 68] on span "M - SW - Pop Up On Inactivity Click to edit experience details" at bounding box center [523, 67] width 521 height 12
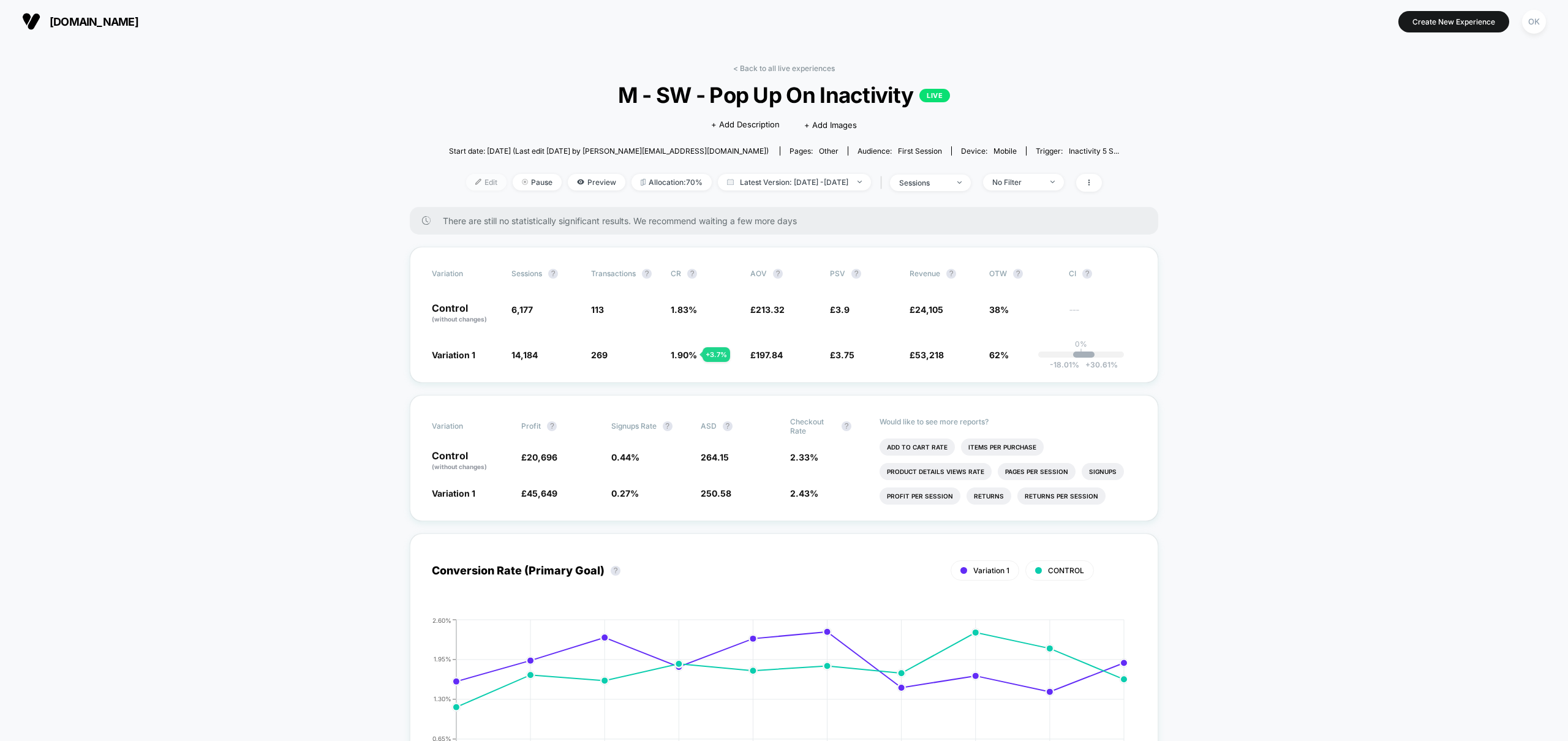
click at [475, 180] on img at bounding box center [478, 182] width 6 height 6
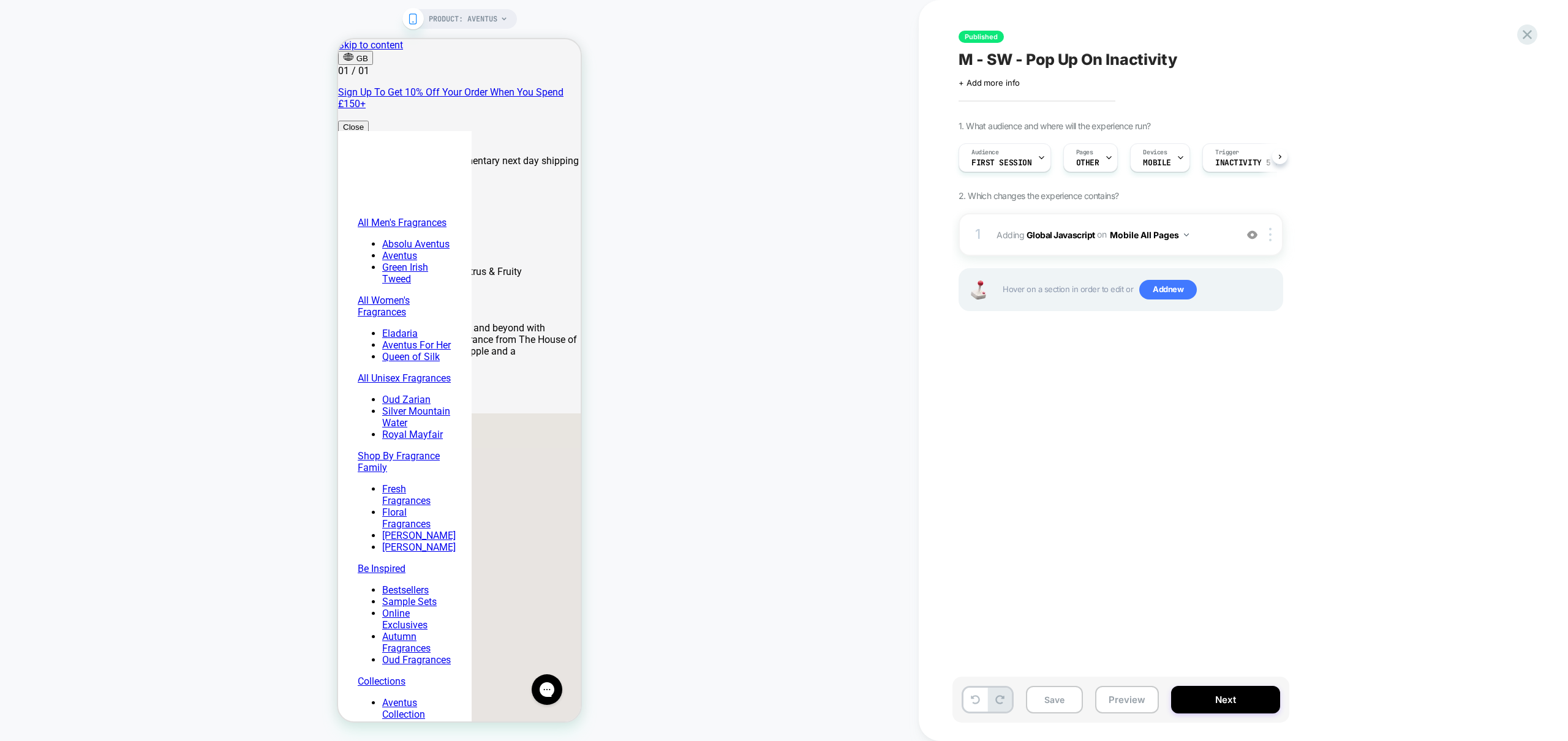
scroll to position [0, 1]
click at [1225, 230] on span "Adding Global Javascript on Mobile All Pages" at bounding box center [1114, 234] width 233 height 18
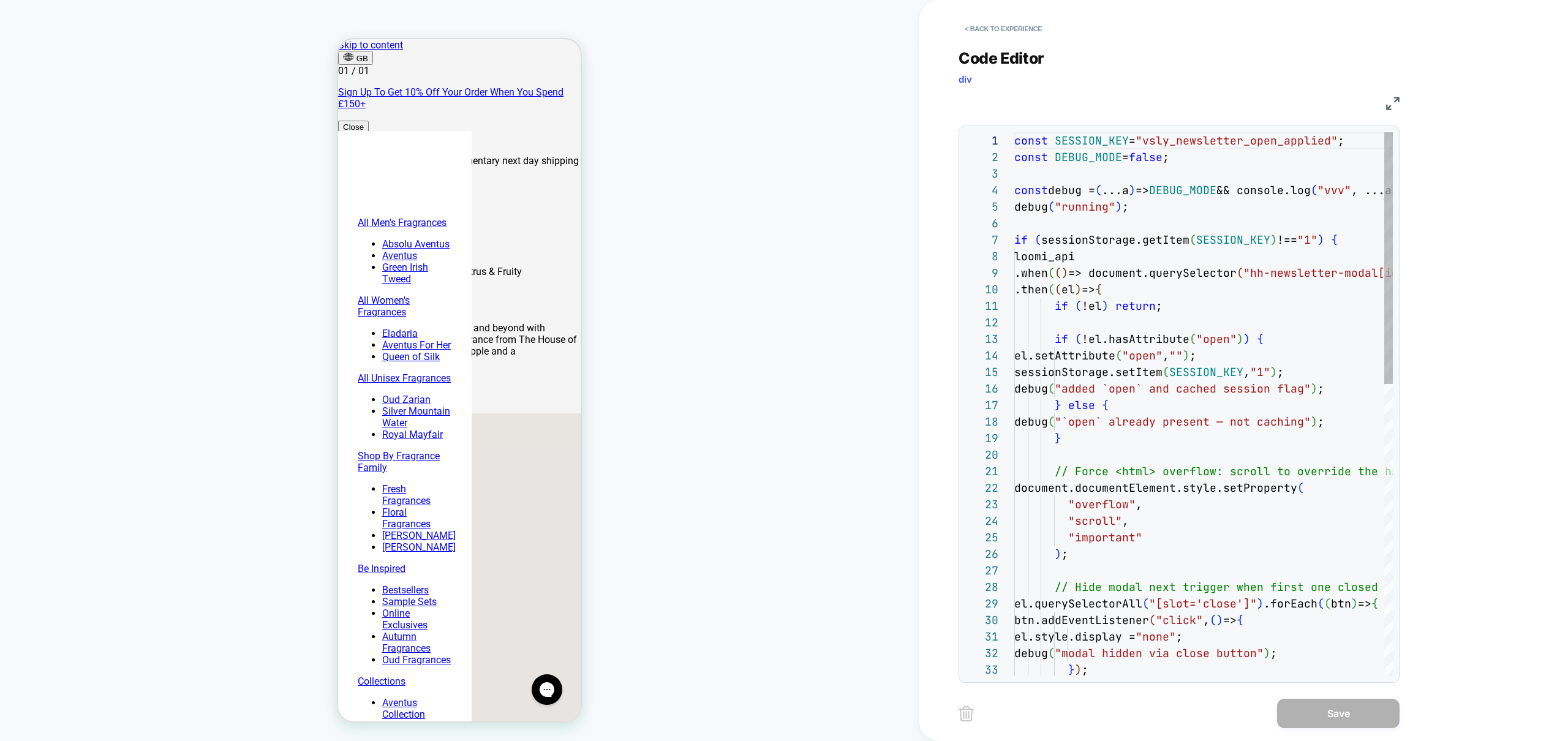
scroll to position [165, 0]
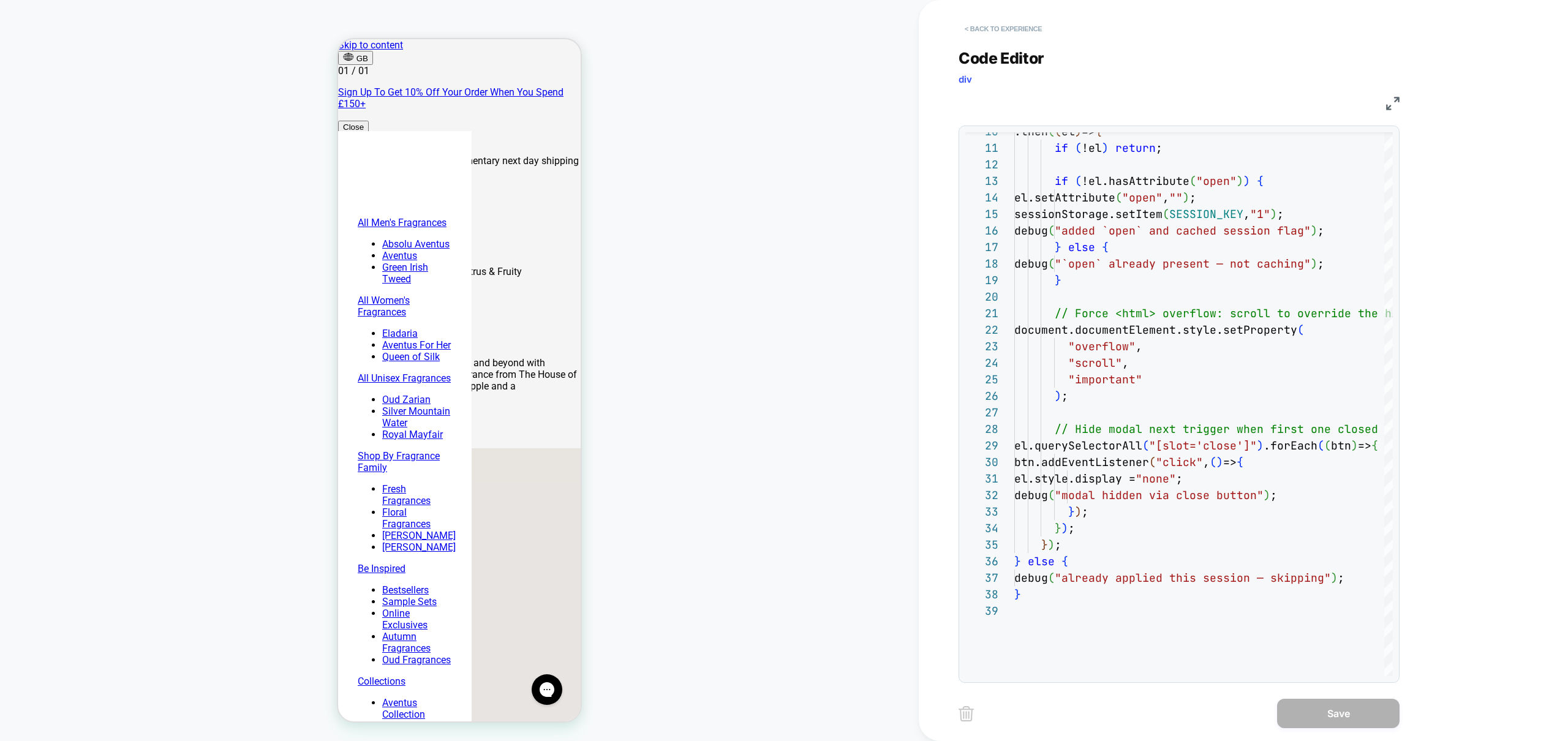
click at [993, 25] on button "< Back to experience" at bounding box center [1004, 28] width 89 height 20
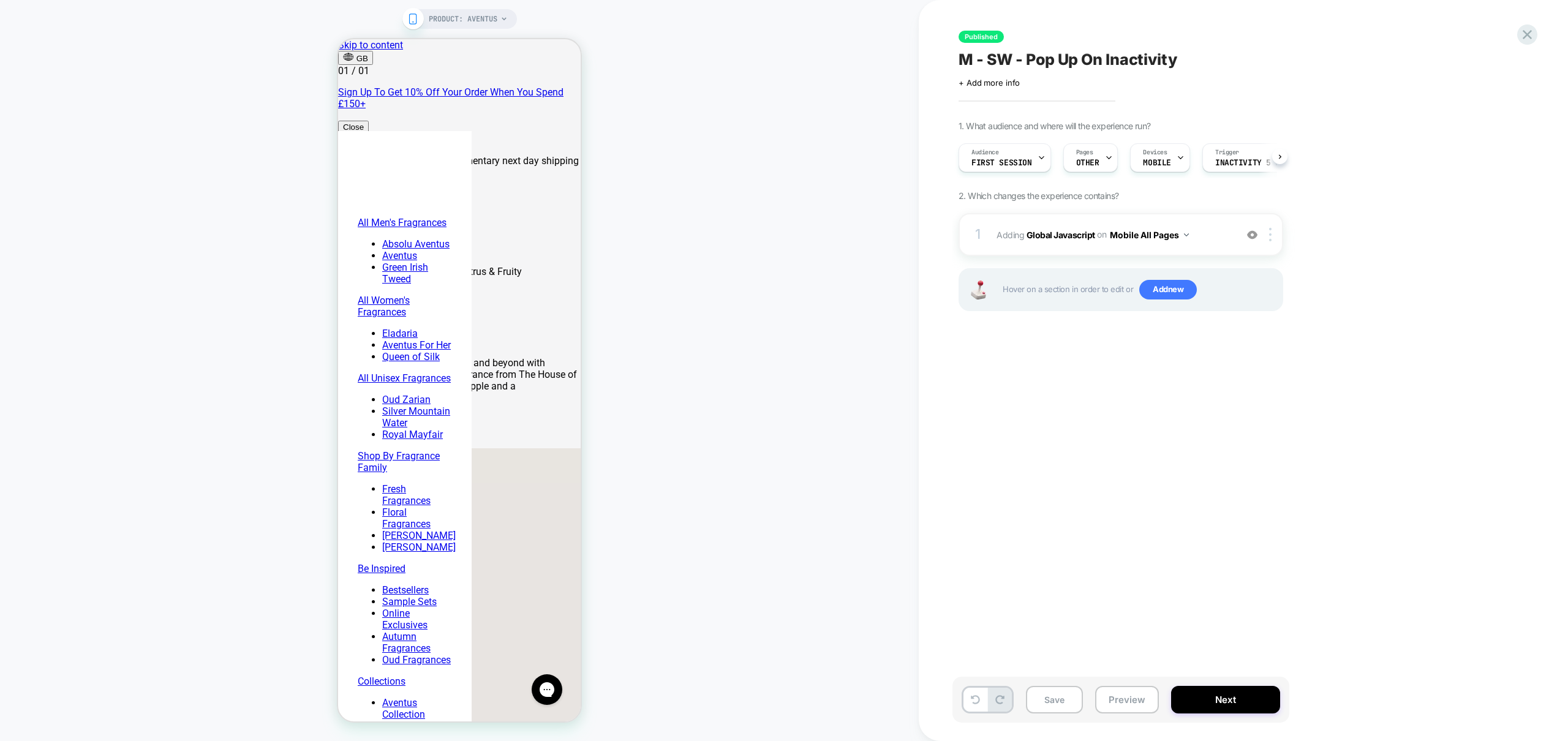
scroll to position [0, 1]
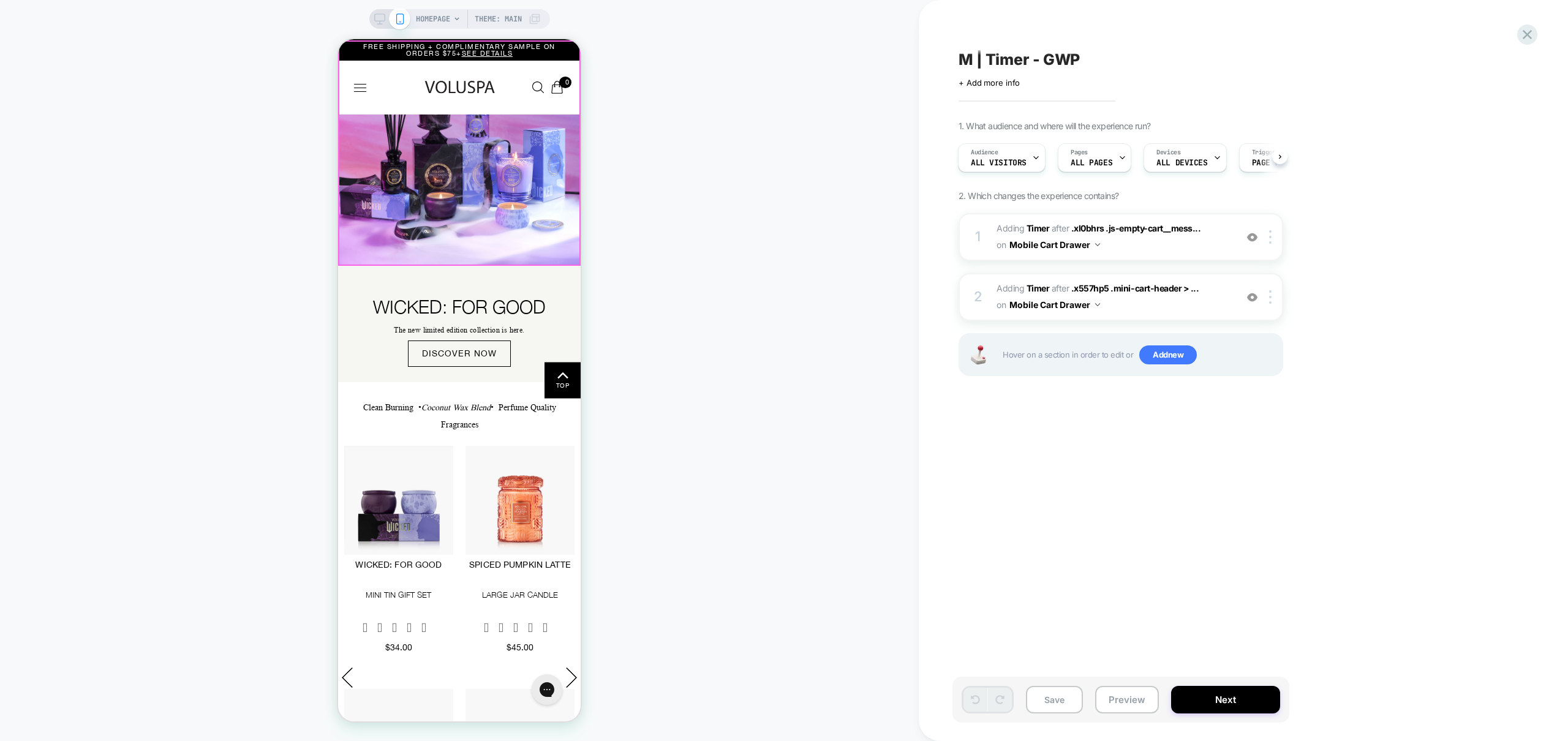
scroll to position [123, 0]
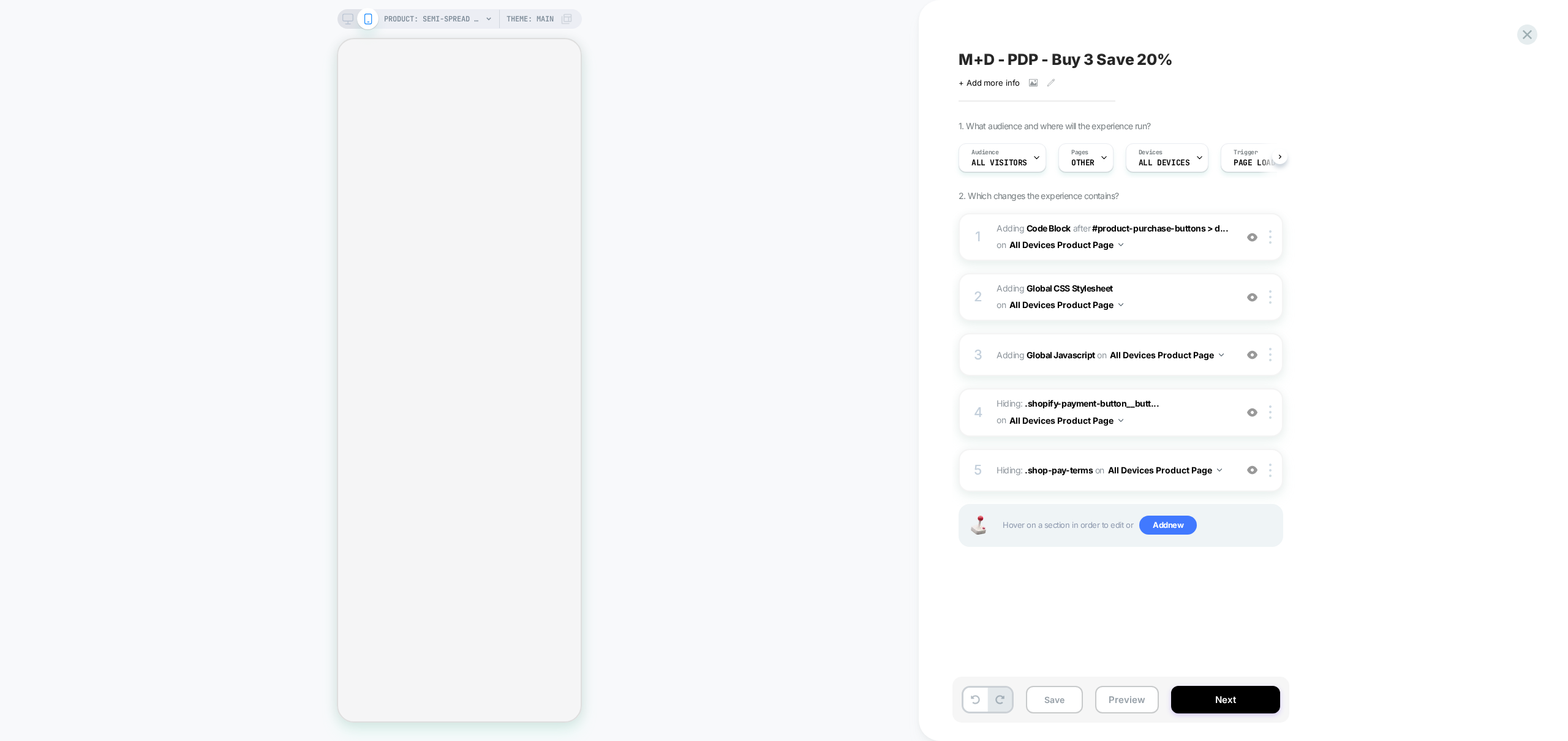
scroll to position [0, 1]
click at [1123, 707] on button "Preview" at bounding box center [1127, 699] width 64 height 28
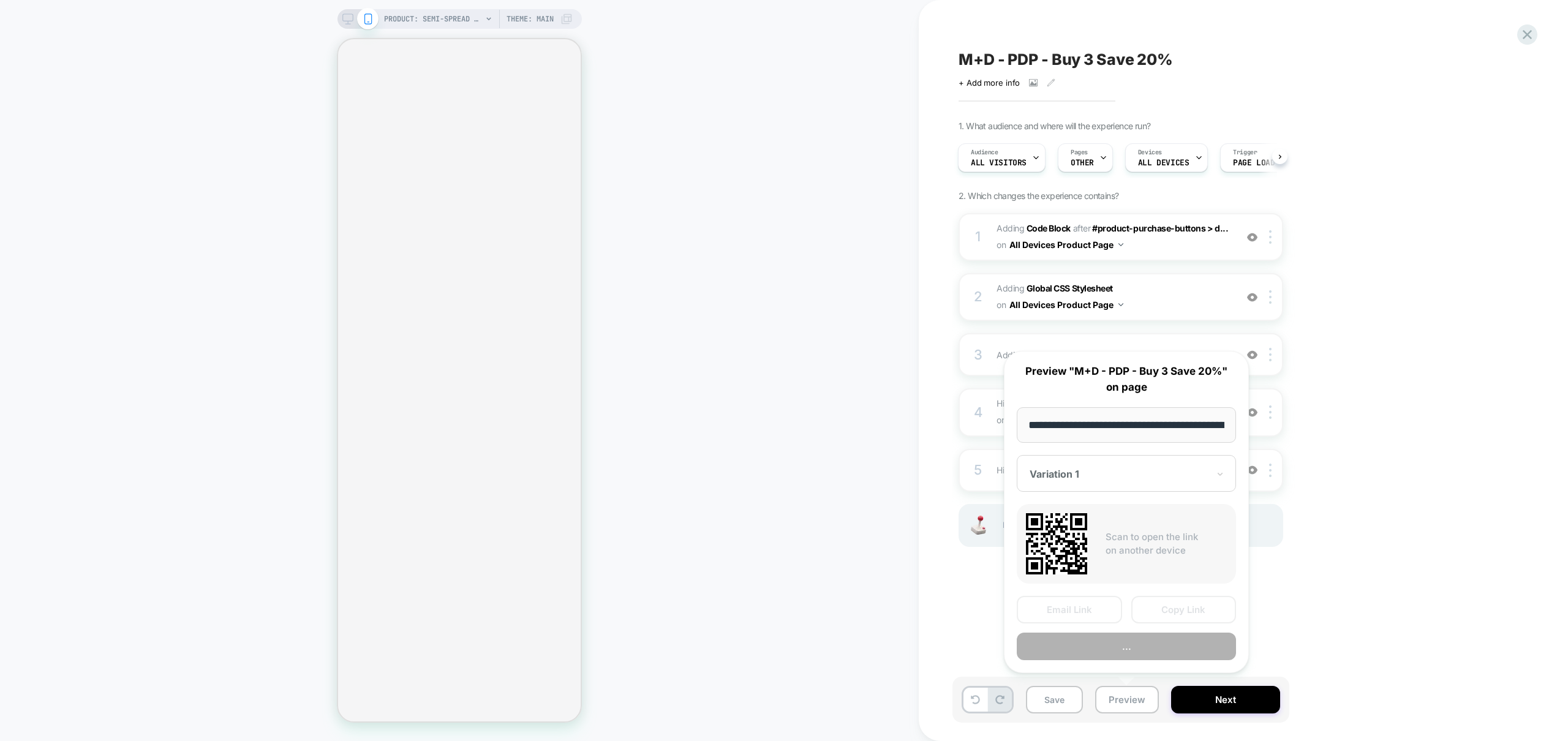
scroll to position [0, 218]
select select "**********"
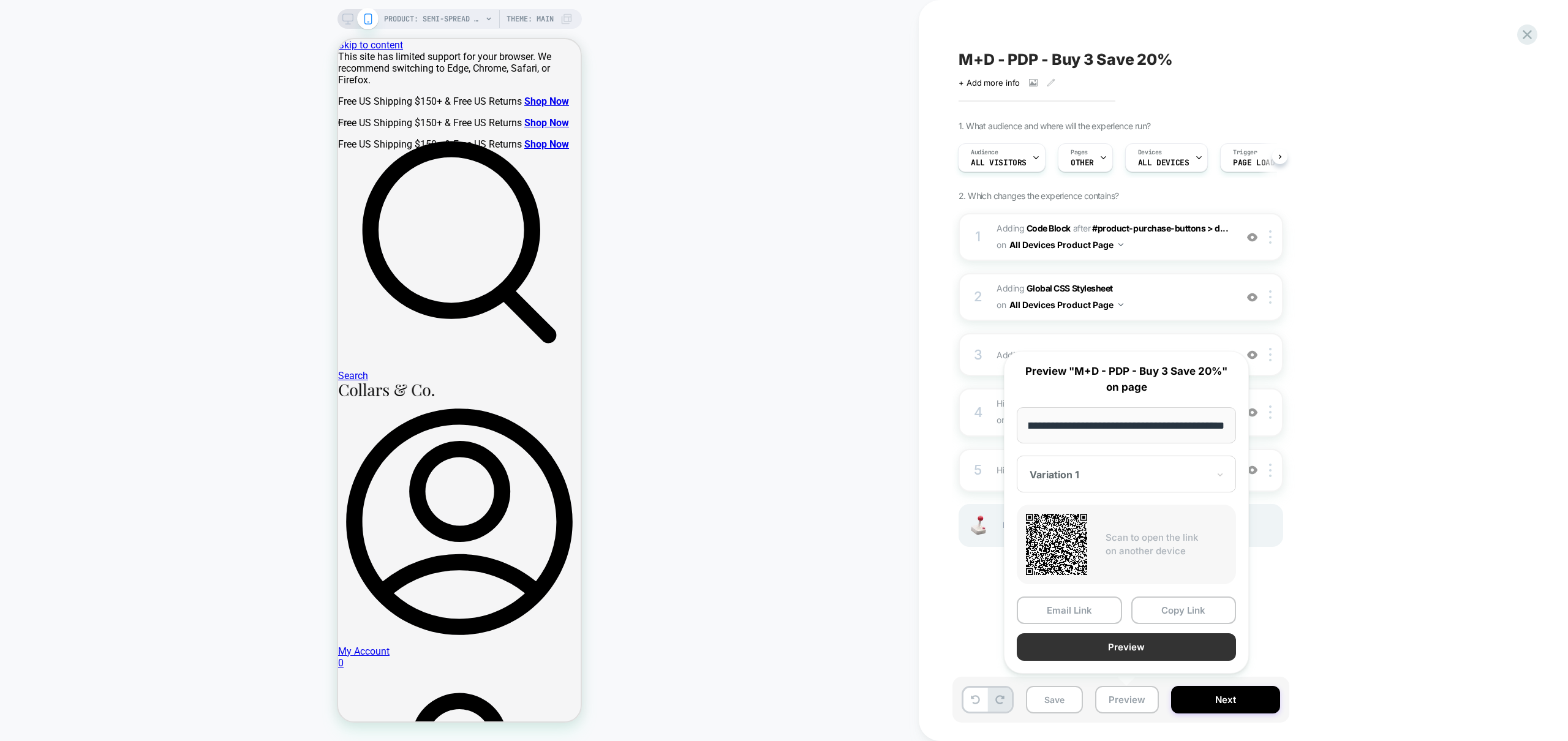
click at [1143, 648] on button "Preview" at bounding box center [1126, 647] width 219 height 28
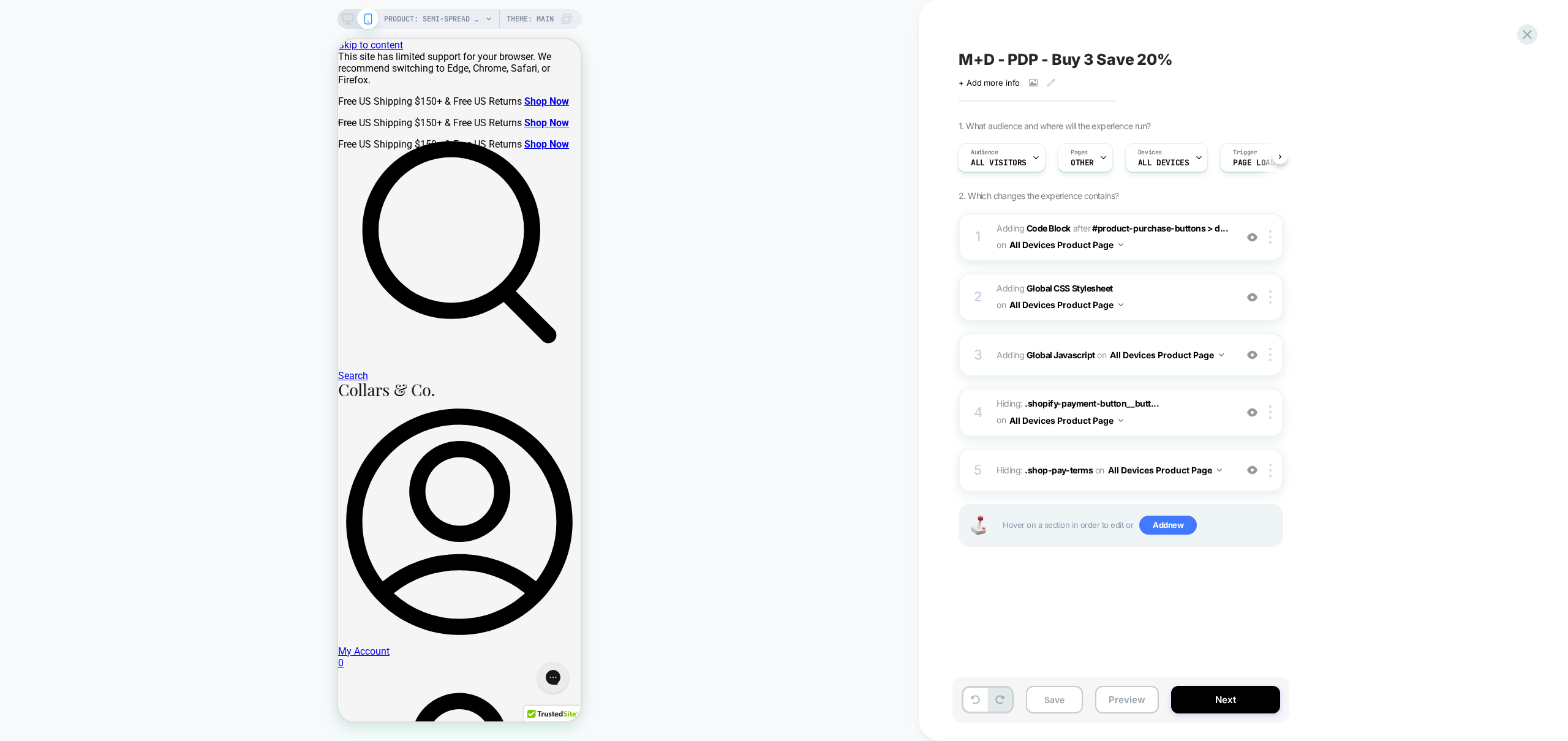
scroll to position [0, 0]
click at [1121, 708] on button "Preview" at bounding box center [1127, 699] width 64 height 28
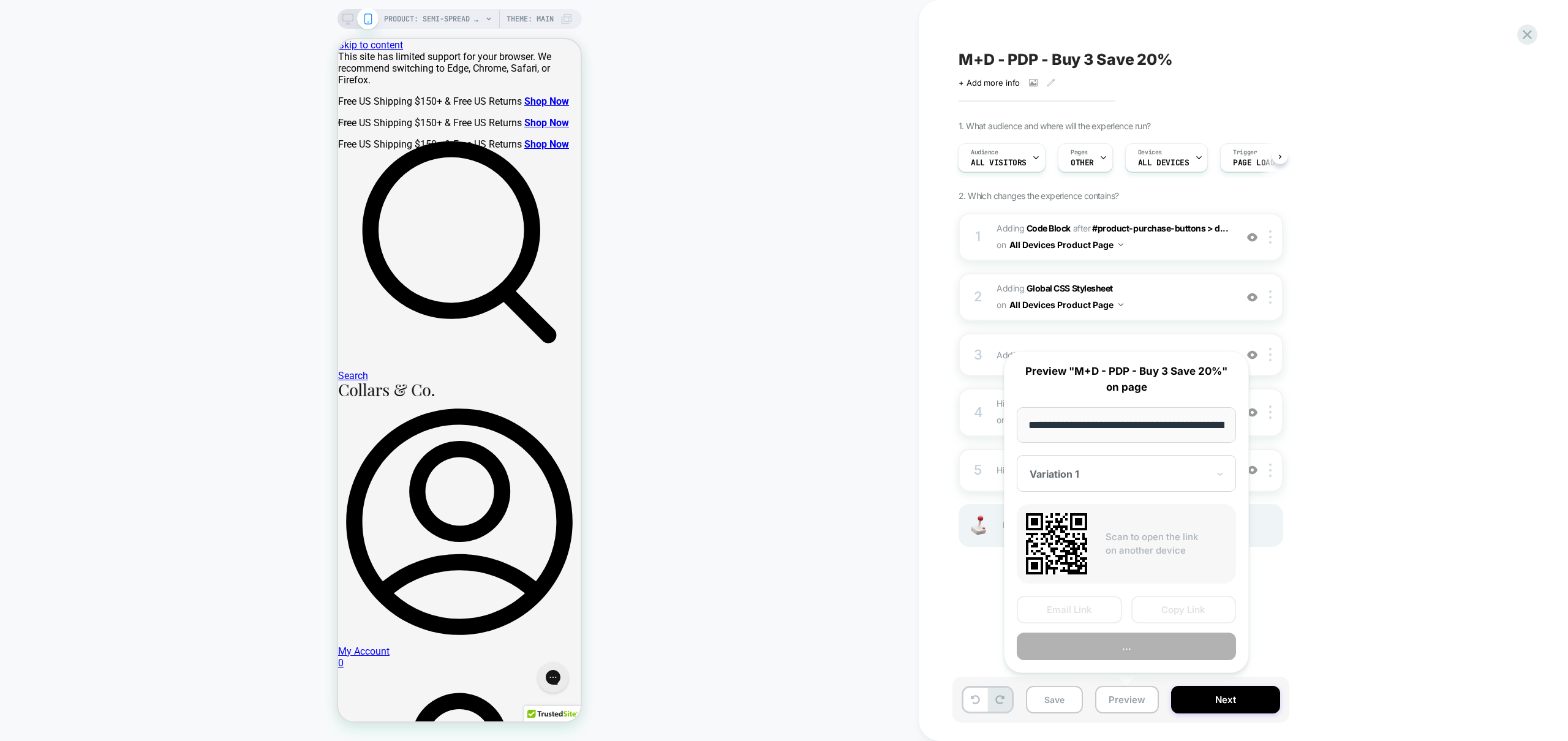
scroll to position [0, 218]
click at [1147, 646] on button "Preview" at bounding box center [1126, 647] width 219 height 28
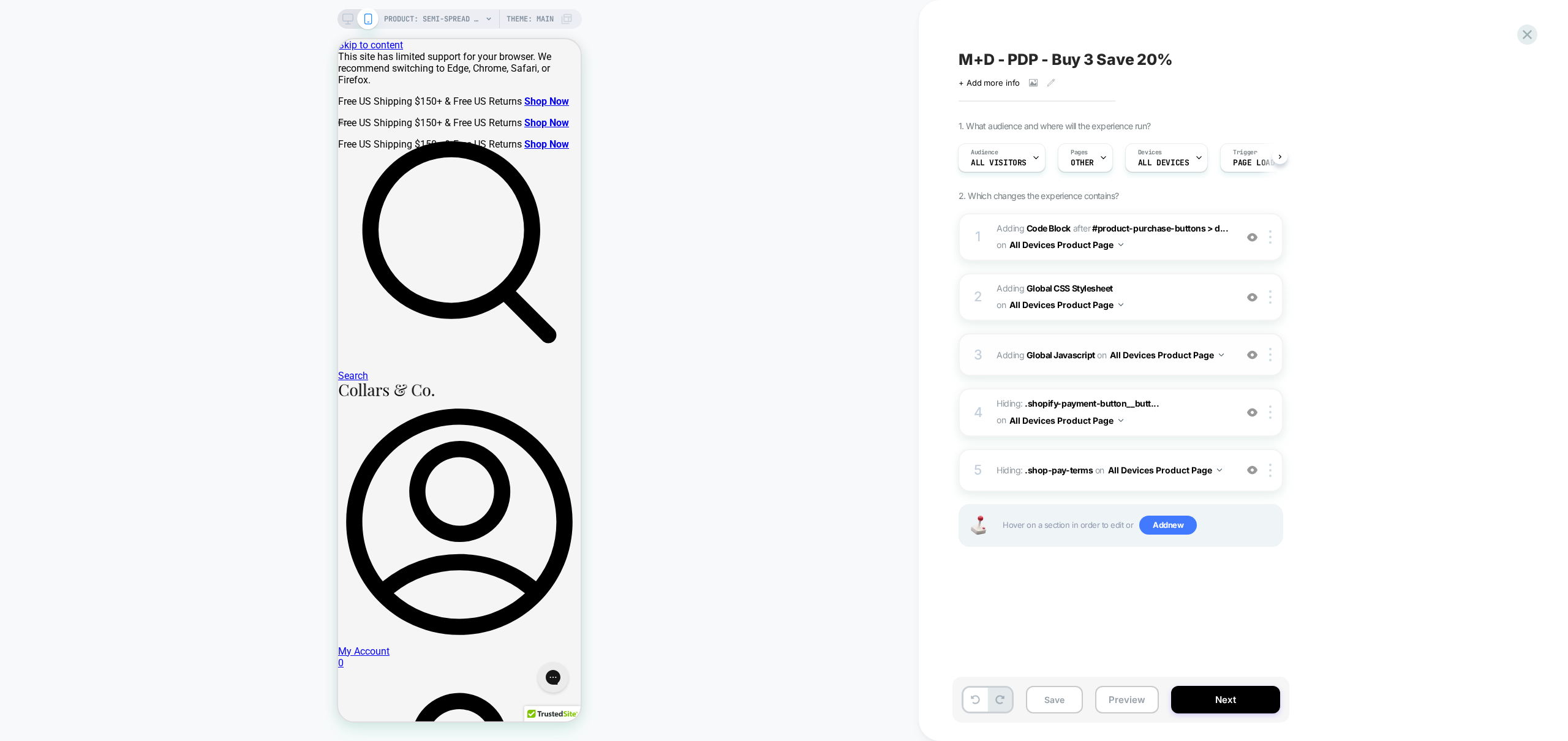
click at [1222, 365] on div "3 Adding Global Javascript on All Devices Product Page Add Before Add After Tar…" at bounding box center [1121, 354] width 324 height 43
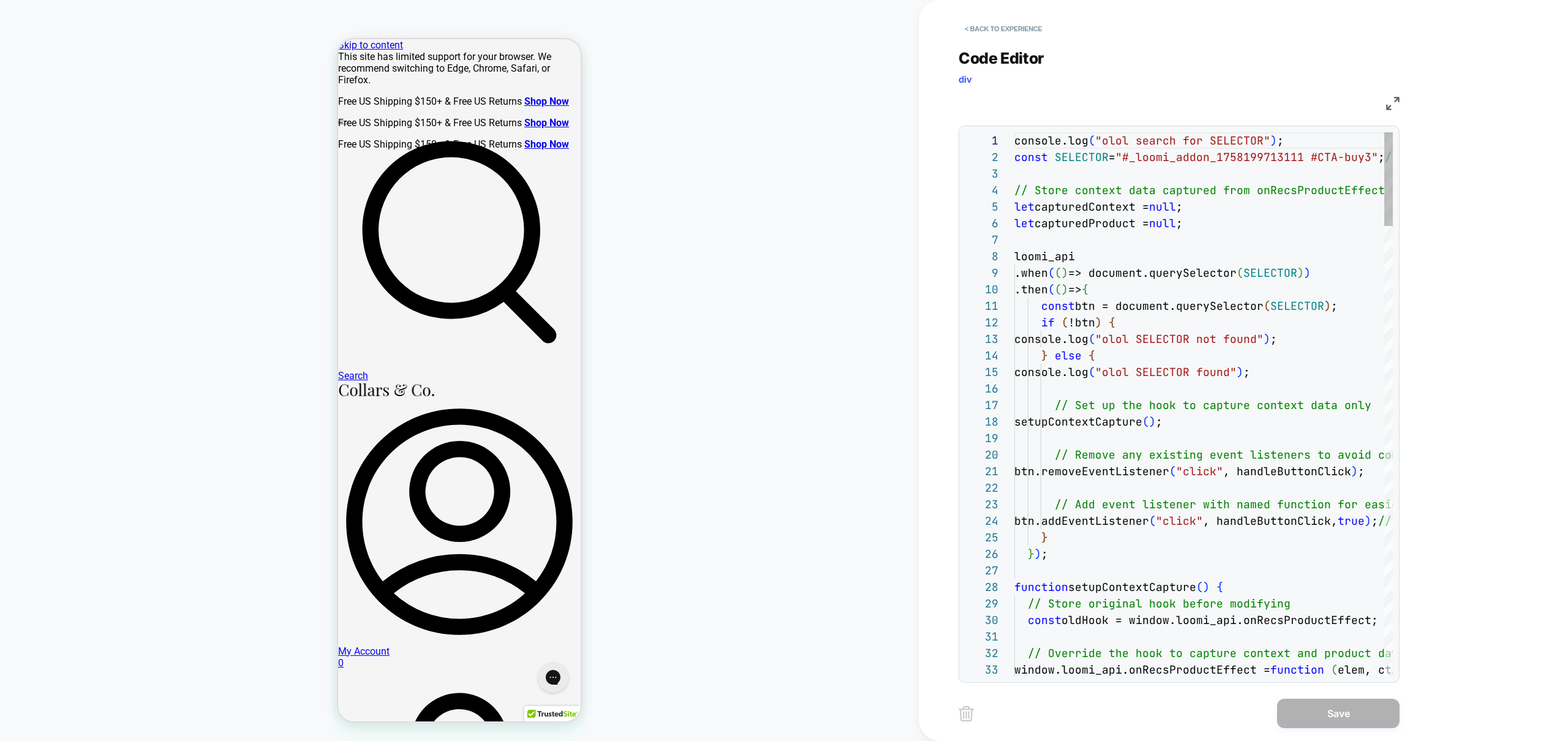
scroll to position [165, 0]
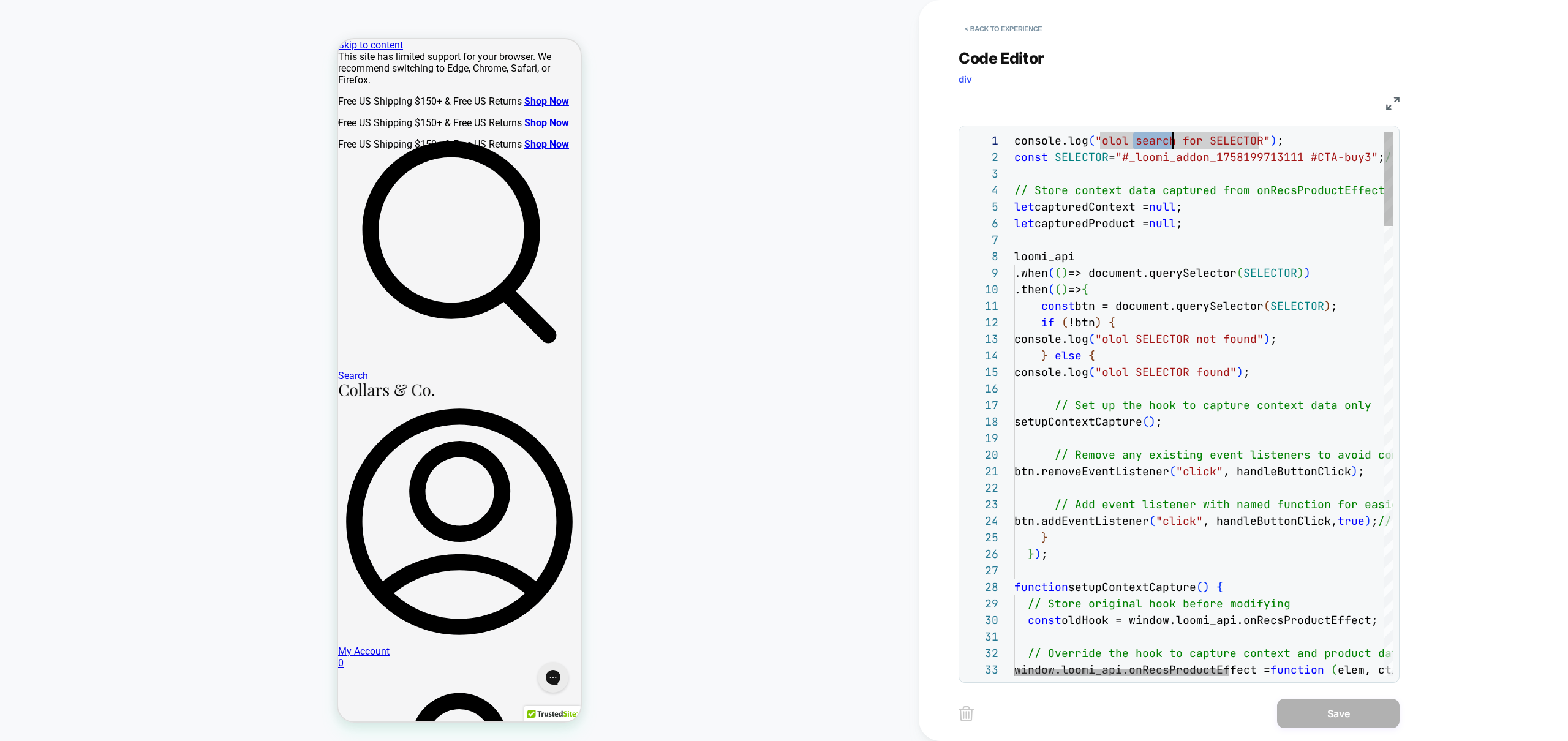
scroll to position [0, 0]
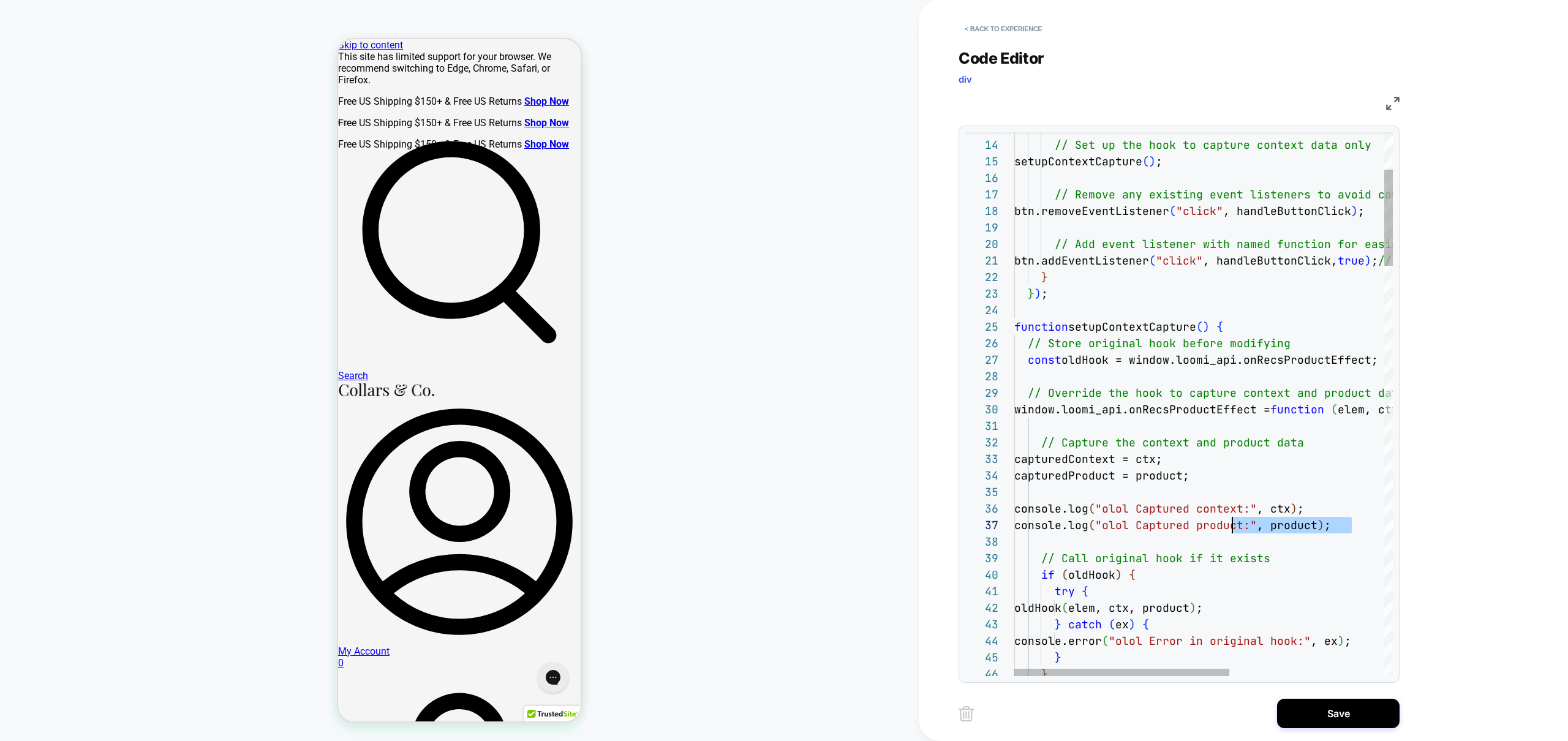
scroll to position [83, 0]
drag, startPoint x: 1356, startPoint y: 529, endPoint x: 938, endPoint y: 501, distance: 418.9
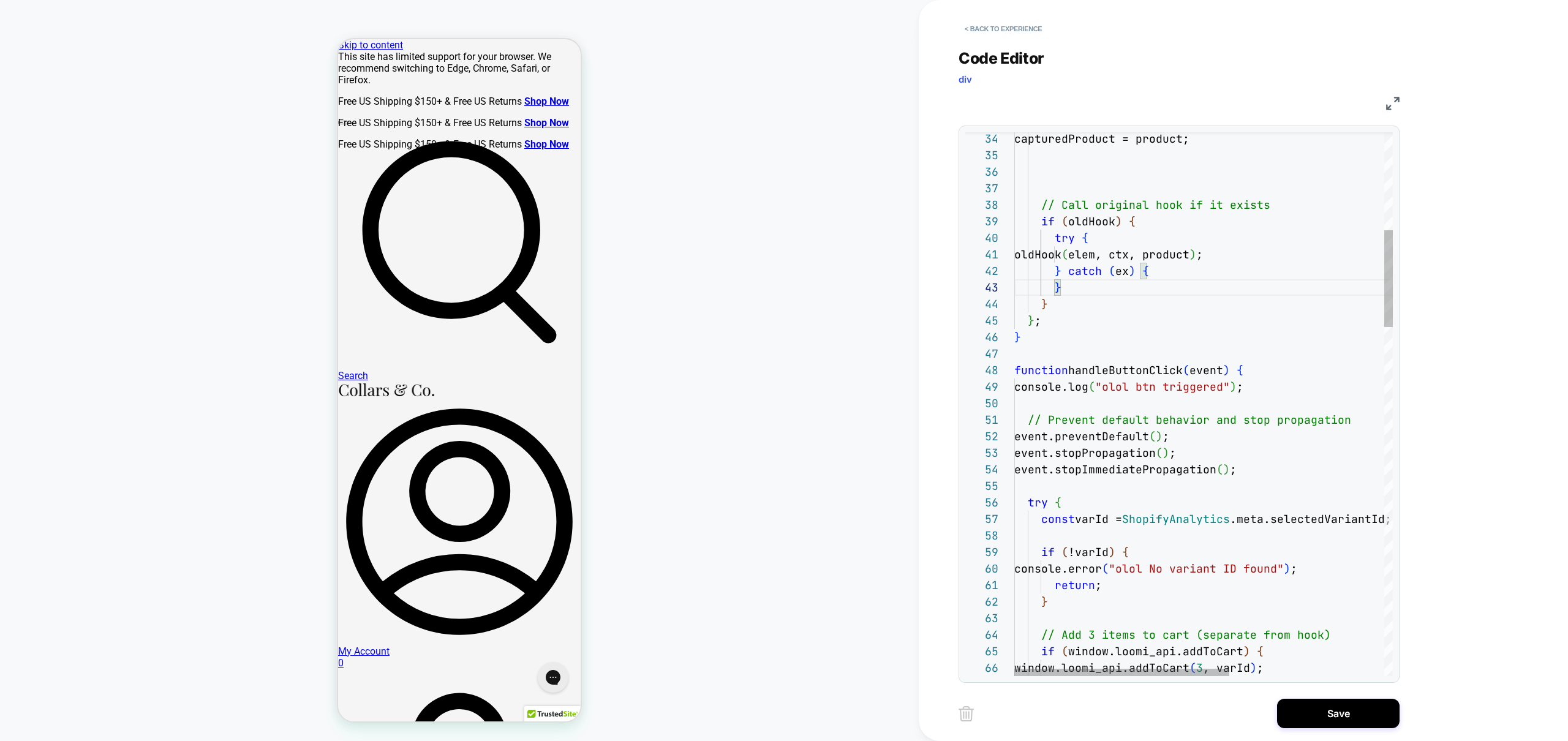
scroll to position [132, 152]
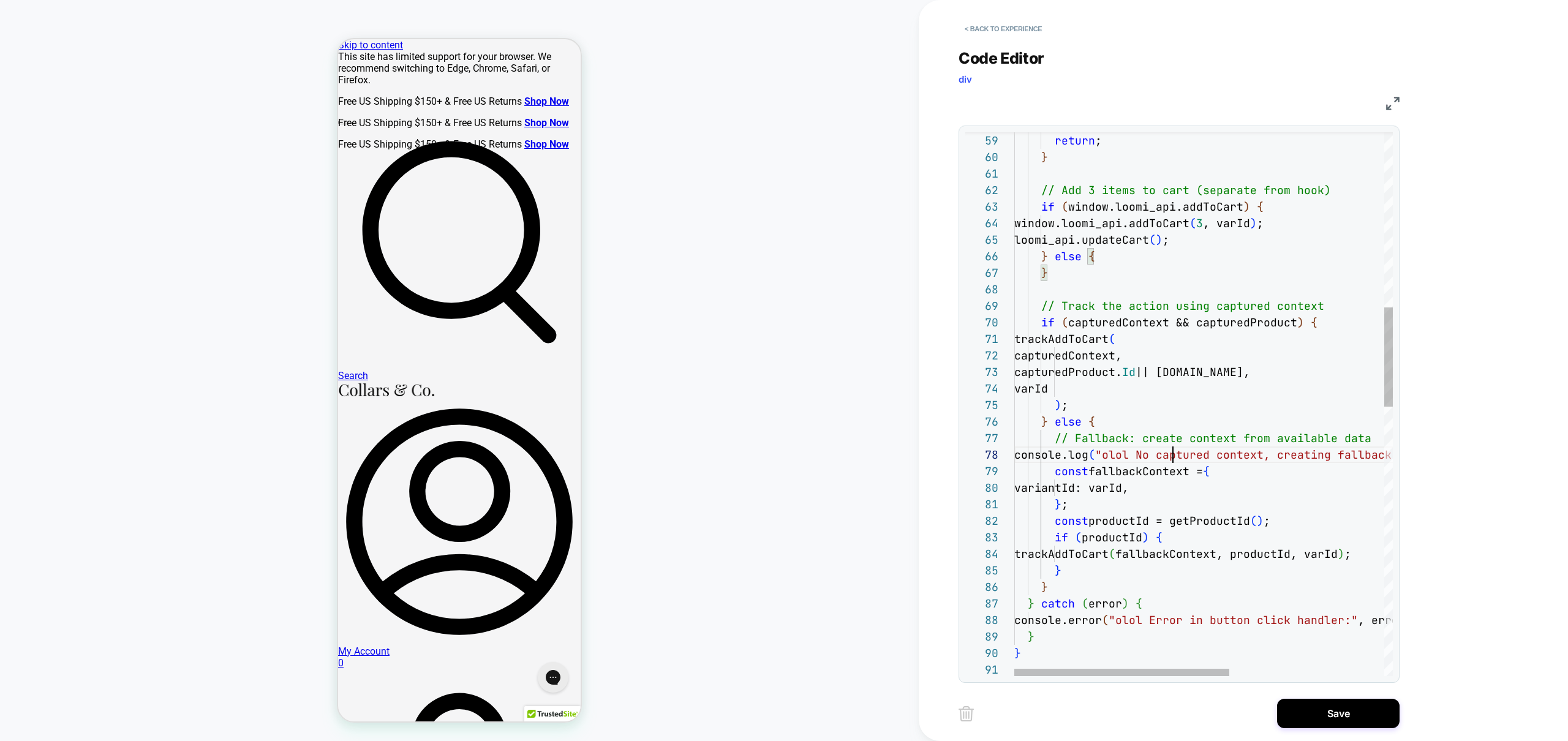
click at [1176, 452] on div "return ; } // Add 3 items to cart (separate from hook) if ( window.loomi_api.ad…" at bounding box center [1338, 660] width 650 height 2975
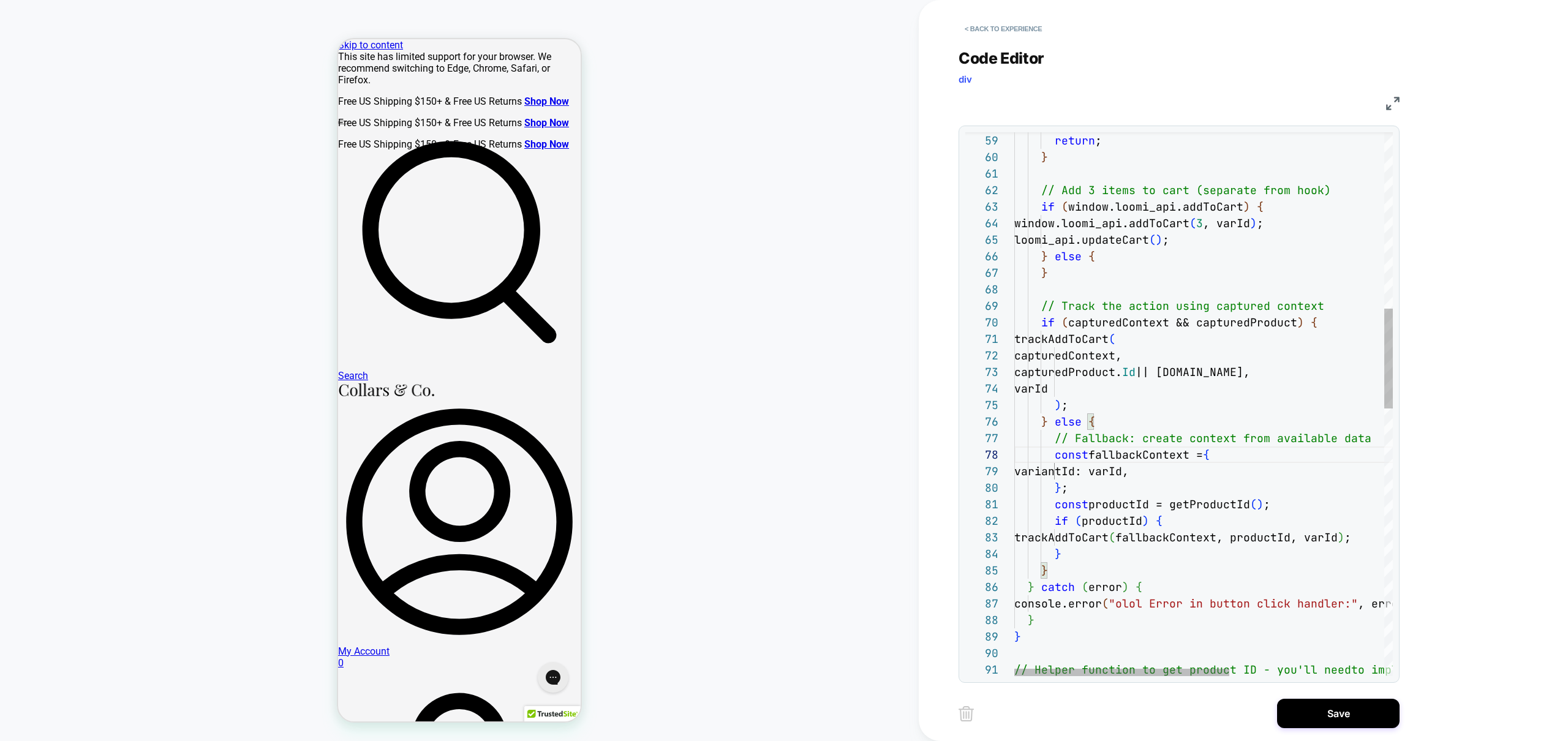
click at [1194, 606] on div "return ; } // Add 3 items to cart (separate from hook) if ( window.loomi_api.ad…" at bounding box center [1338, 652] width 650 height 2959
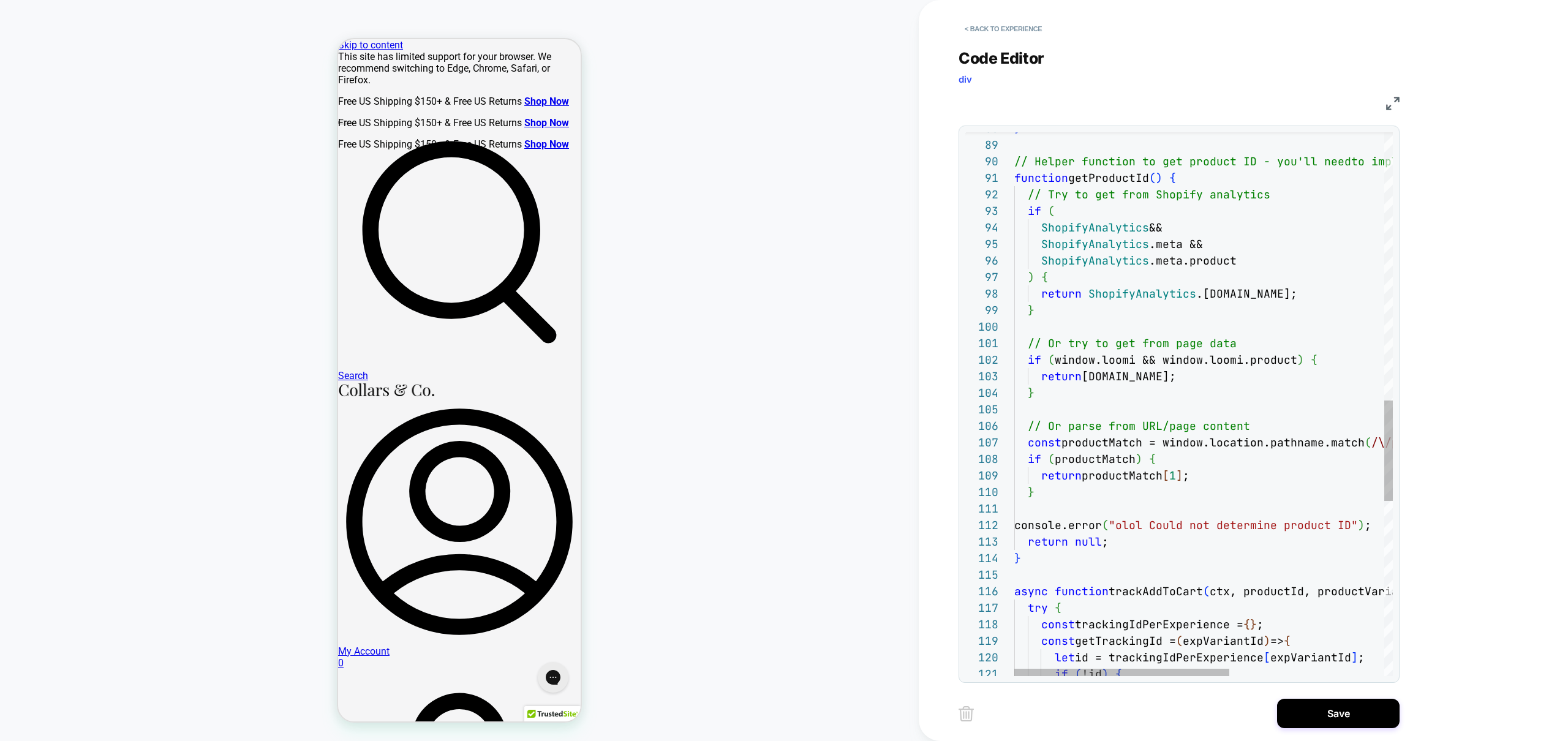
click at [1194, 530] on div "} // Helper function to get product ID - you'll need to implement this based on…" at bounding box center [1338, 152] width 650 height 2942
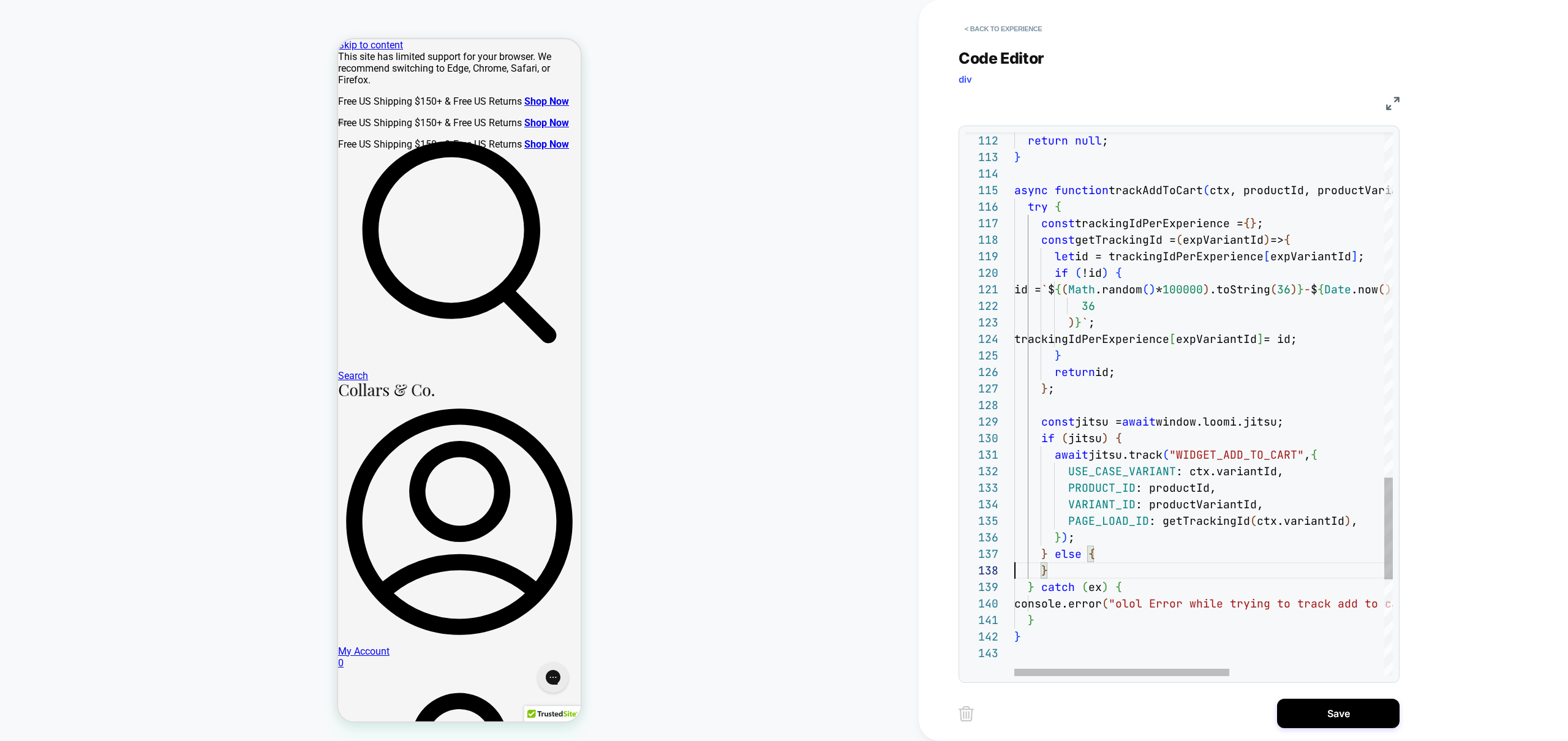
type textarea "**********"
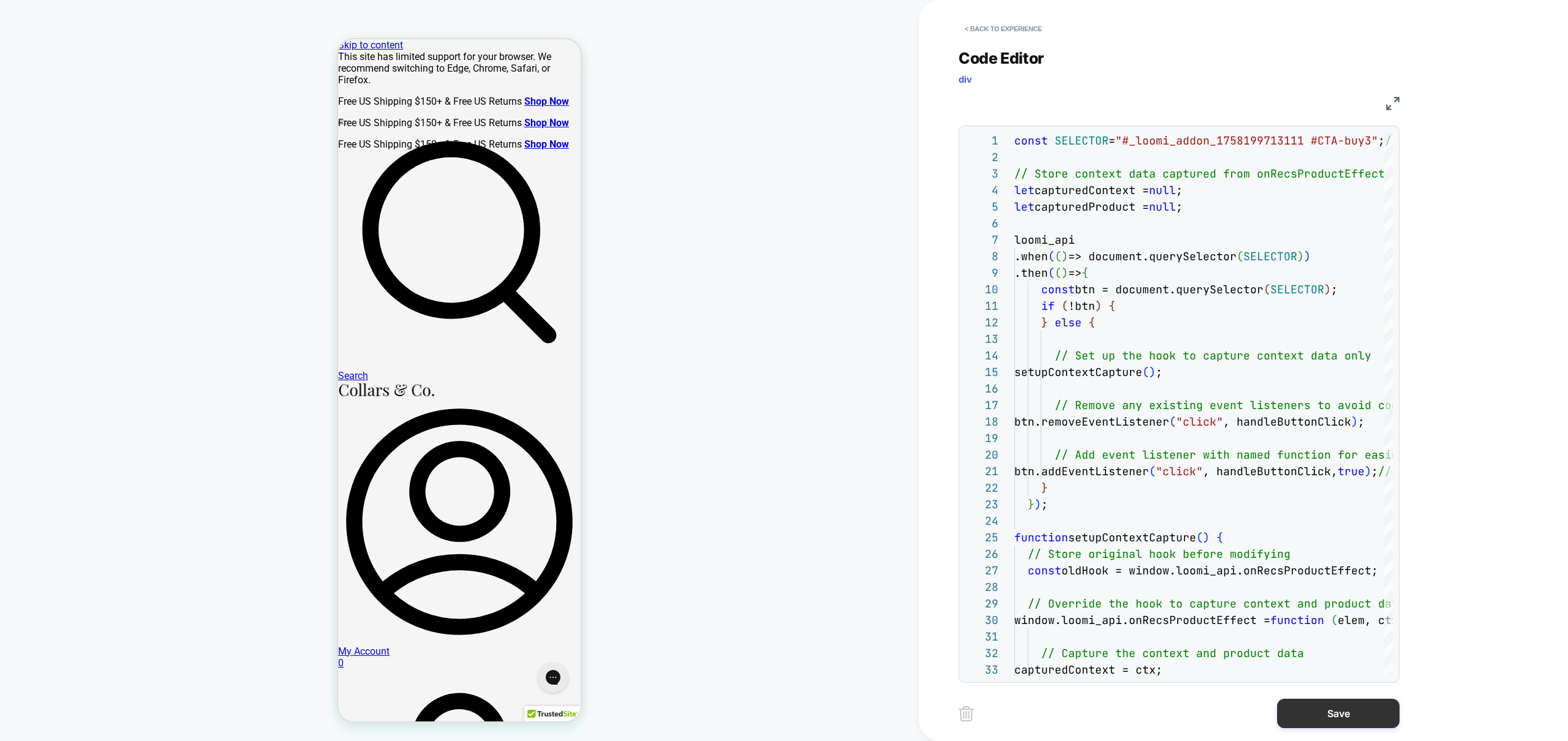
click at [1331, 722] on button "Save" at bounding box center [1337, 713] width 122 height 29
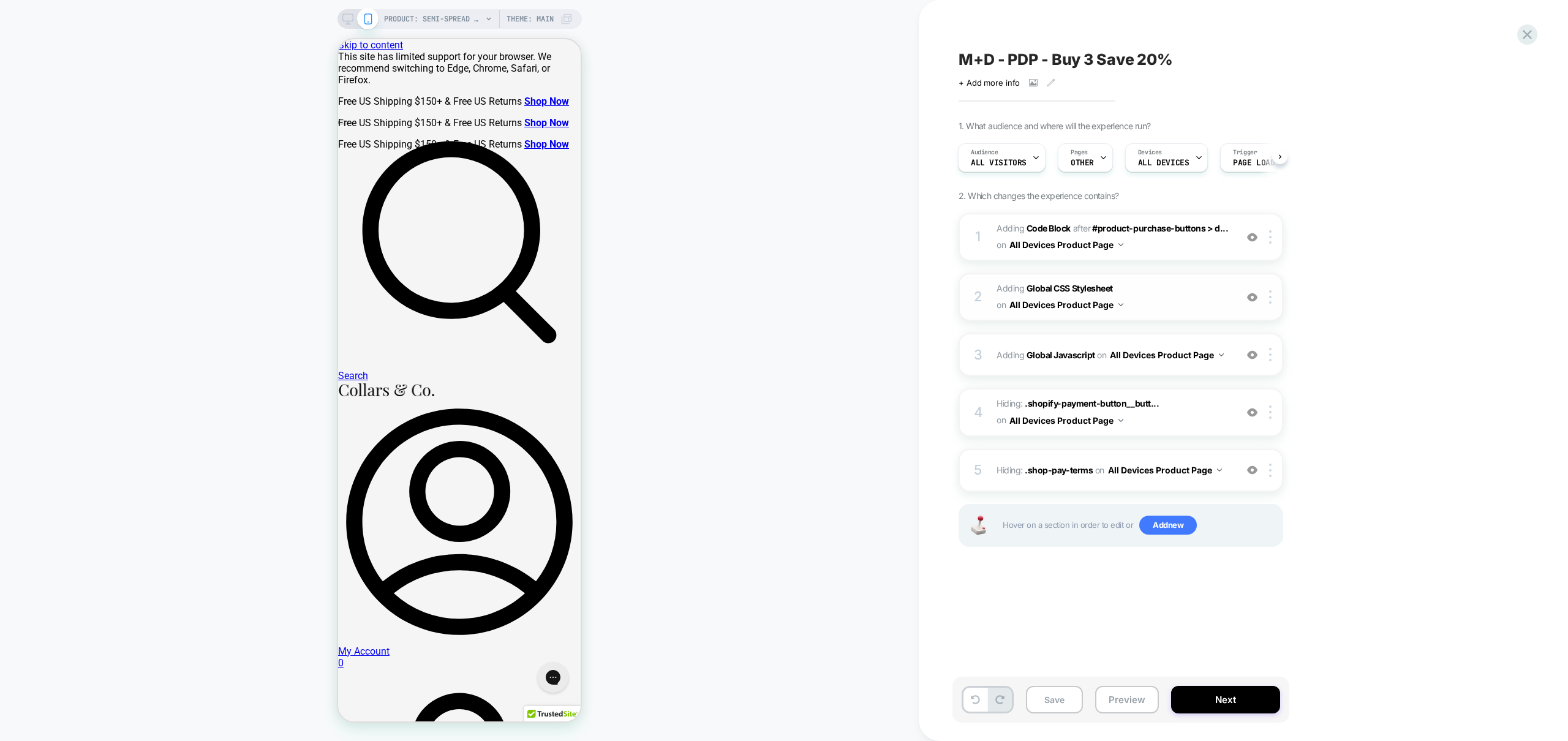
click at [1173, 302] on span "Adding Global CSS Stylesheet on All Devices Product Page" at bounding box center [1114, 297] width 233 height 33
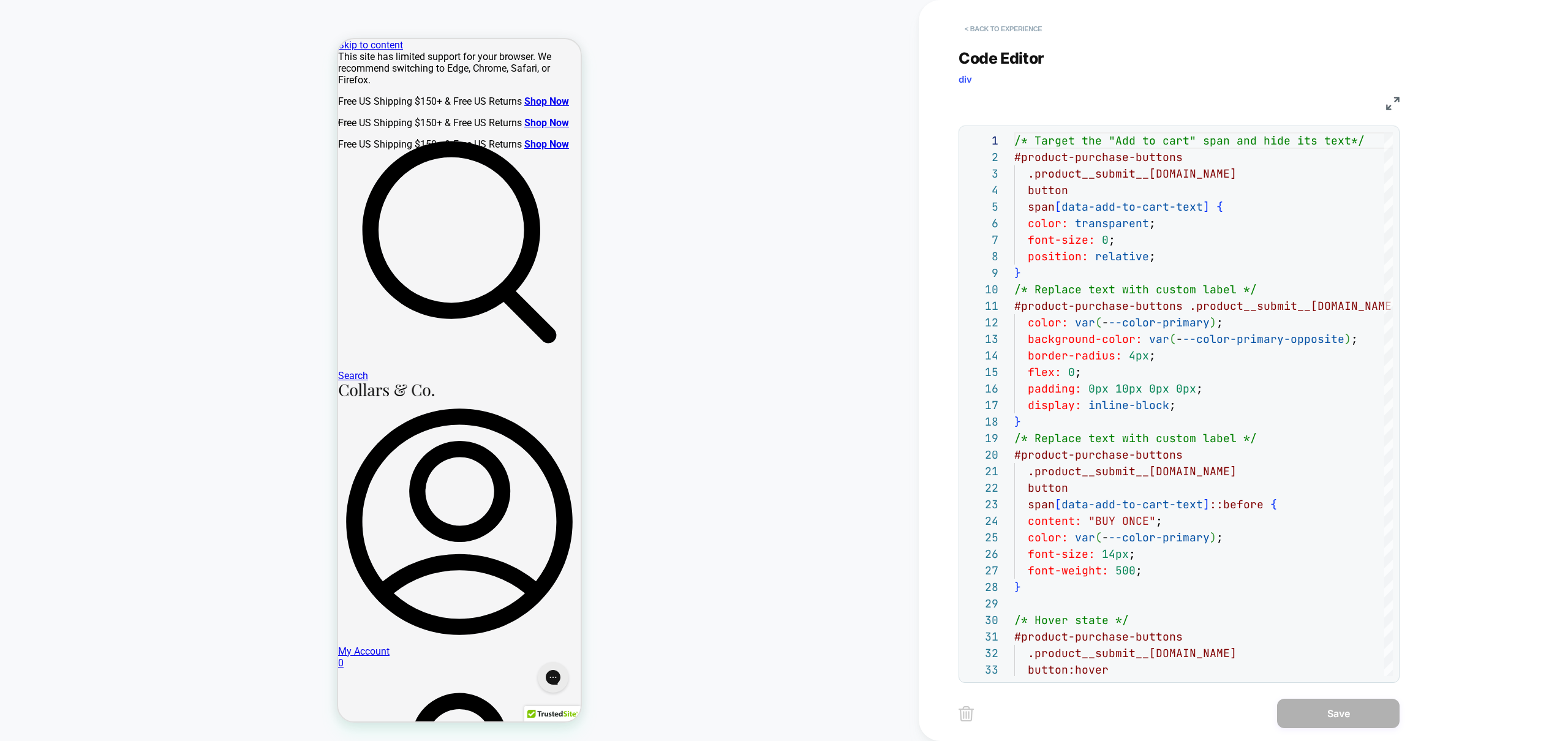
click at [1006, 34] on button "< Back to experience" at bounding box center [1004, 28] width 89 height 20
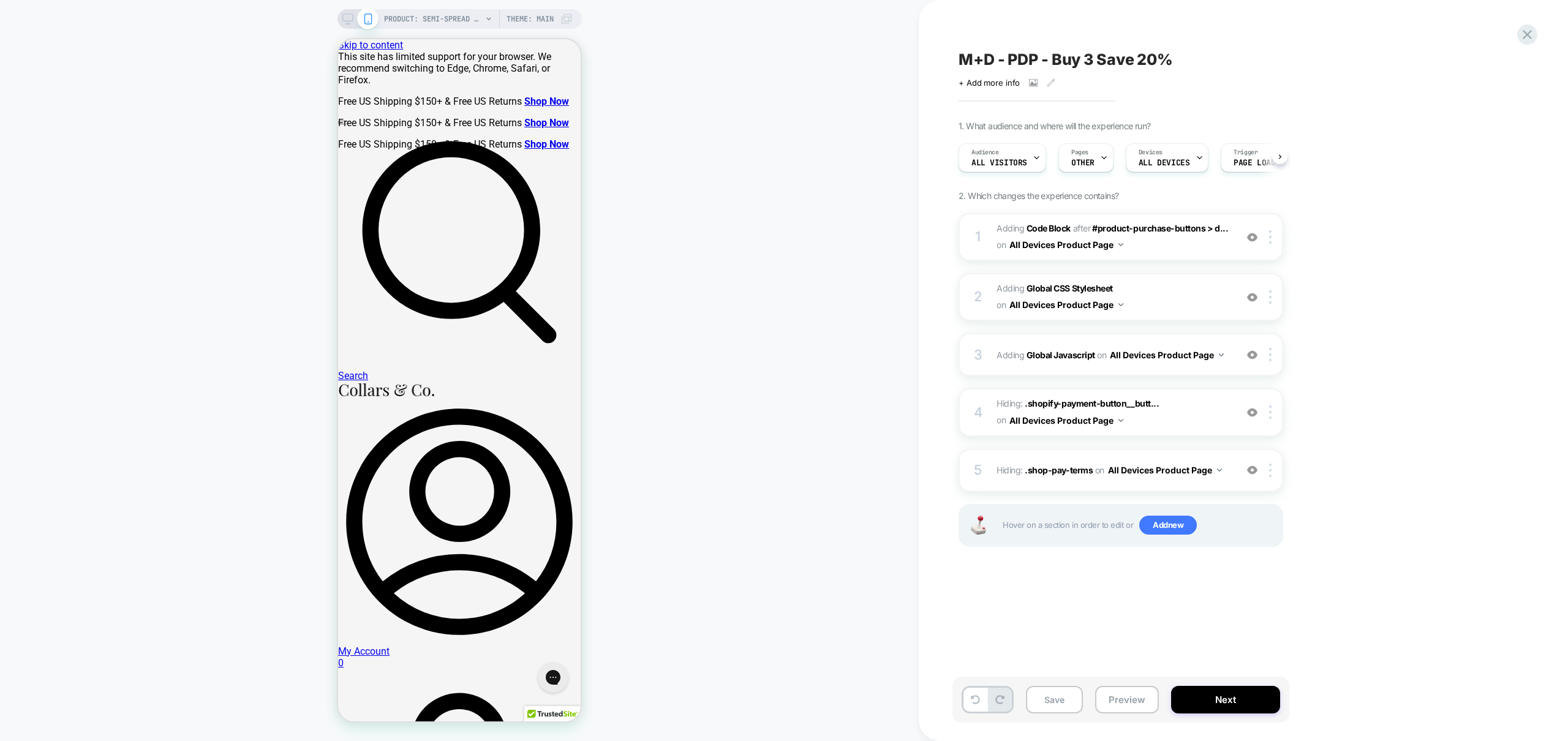
scroll to position [0, 1]
click at [1230, 366] on div "3 Adding Global Javascript on All Devices Product Page Add Before Add After Tar…" at bounding box center [1121, 354] width 324 height 43
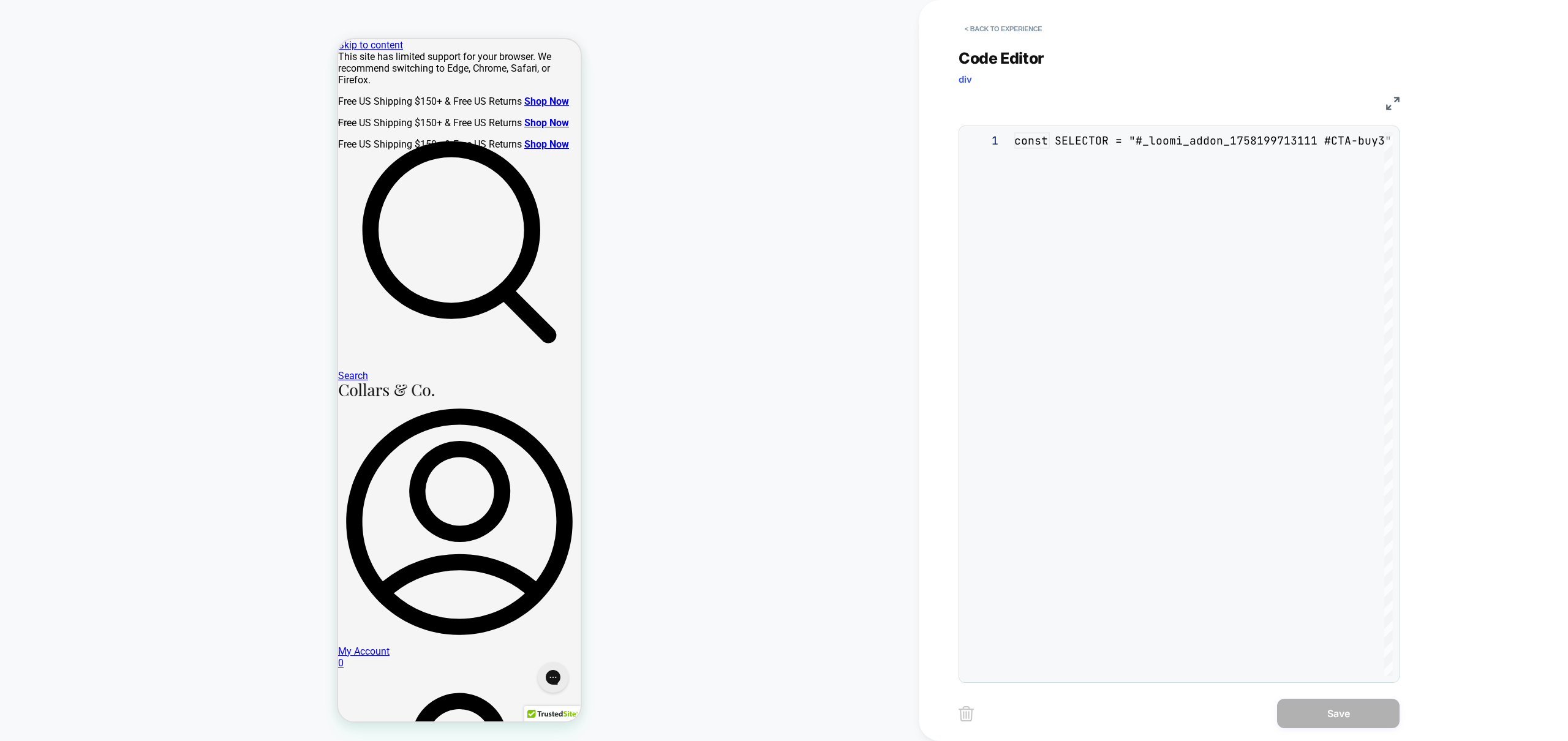
scroll to position [165, 0]
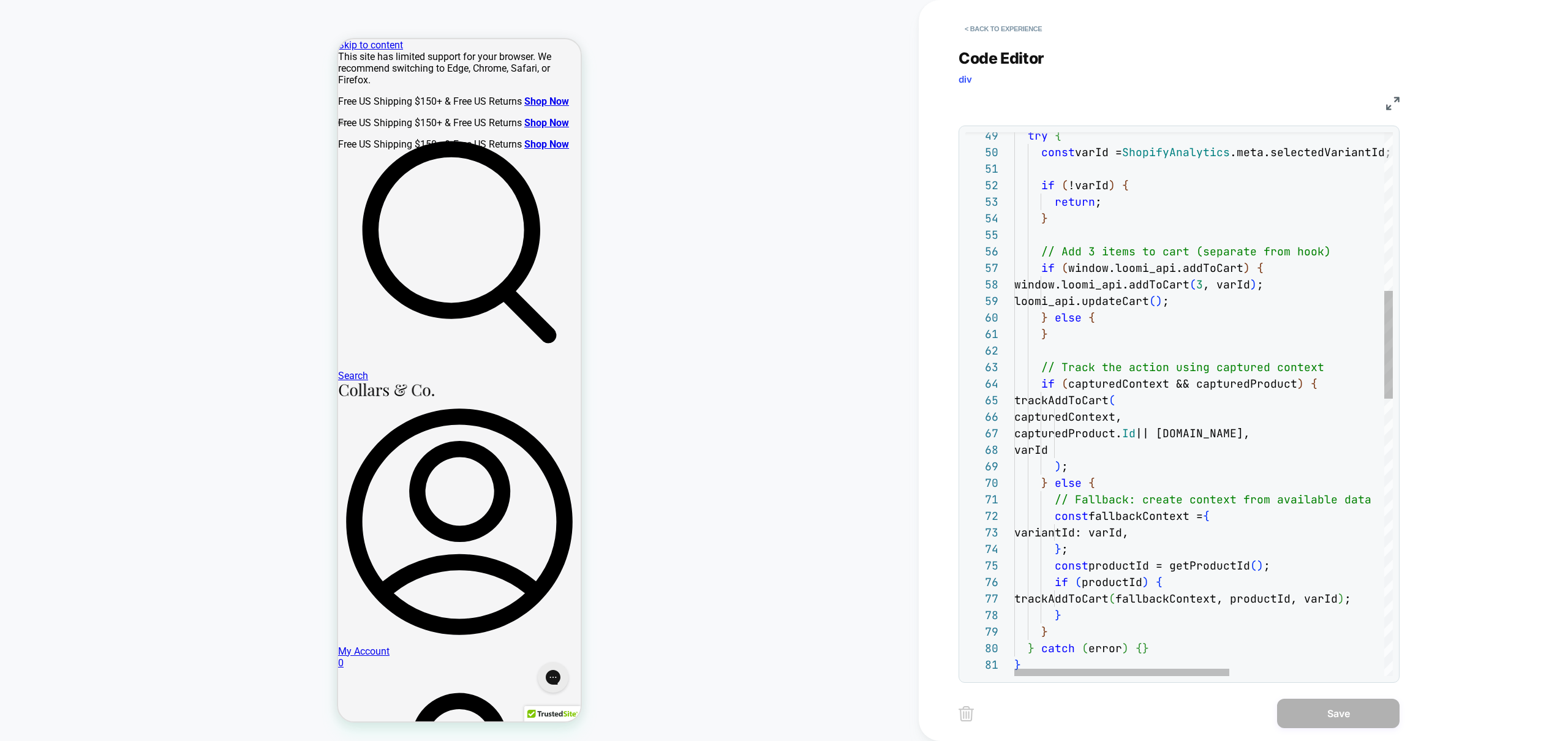
click at [1174, 269] on div "try { const varId = ShopifyAnalytics .meta.selectedVariantId; if ( !varId ) { r…" at bounding box center [1338, 705] width 650 height 2744
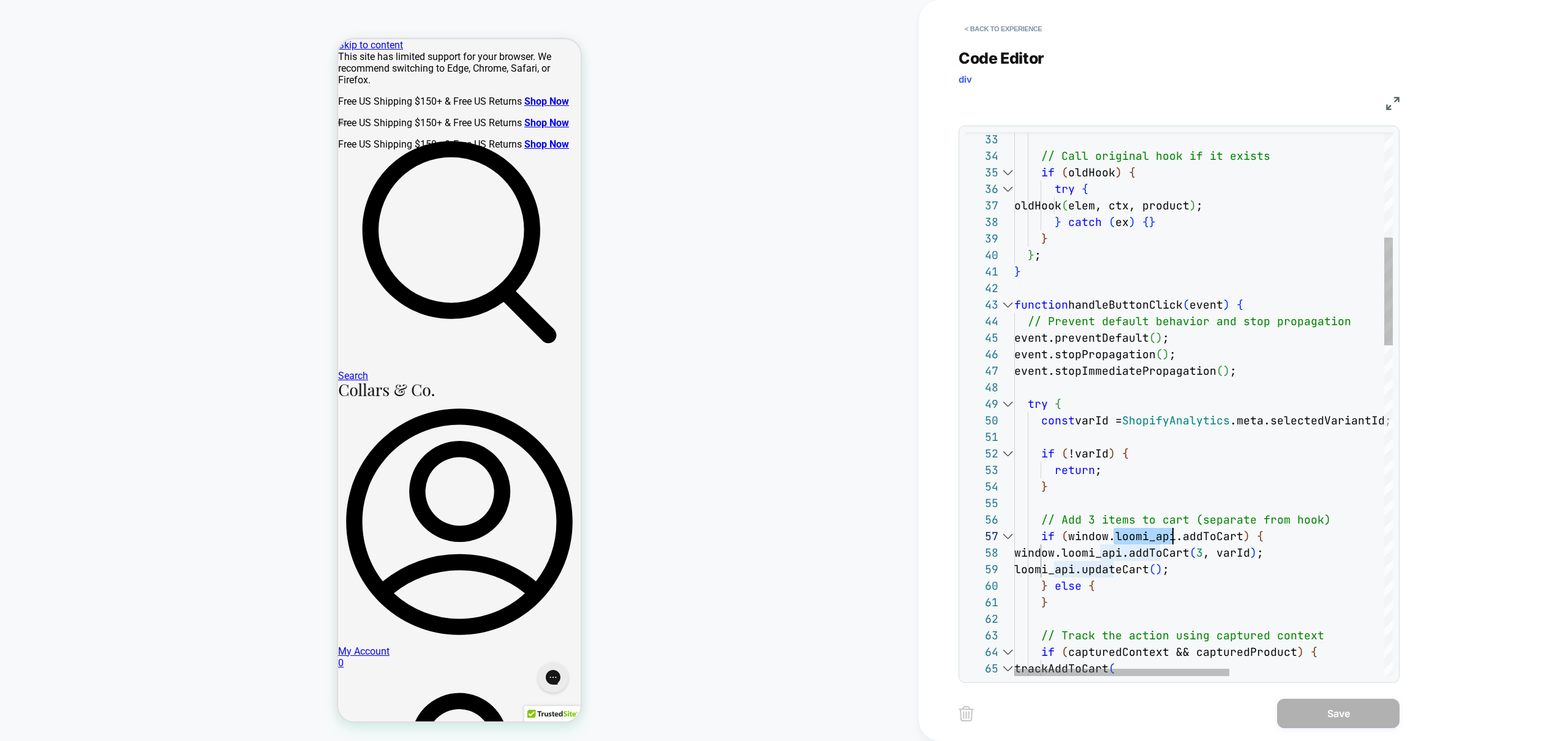
click at [1005, 306] on div at bounding box center [1007, 305] width 16 height 16
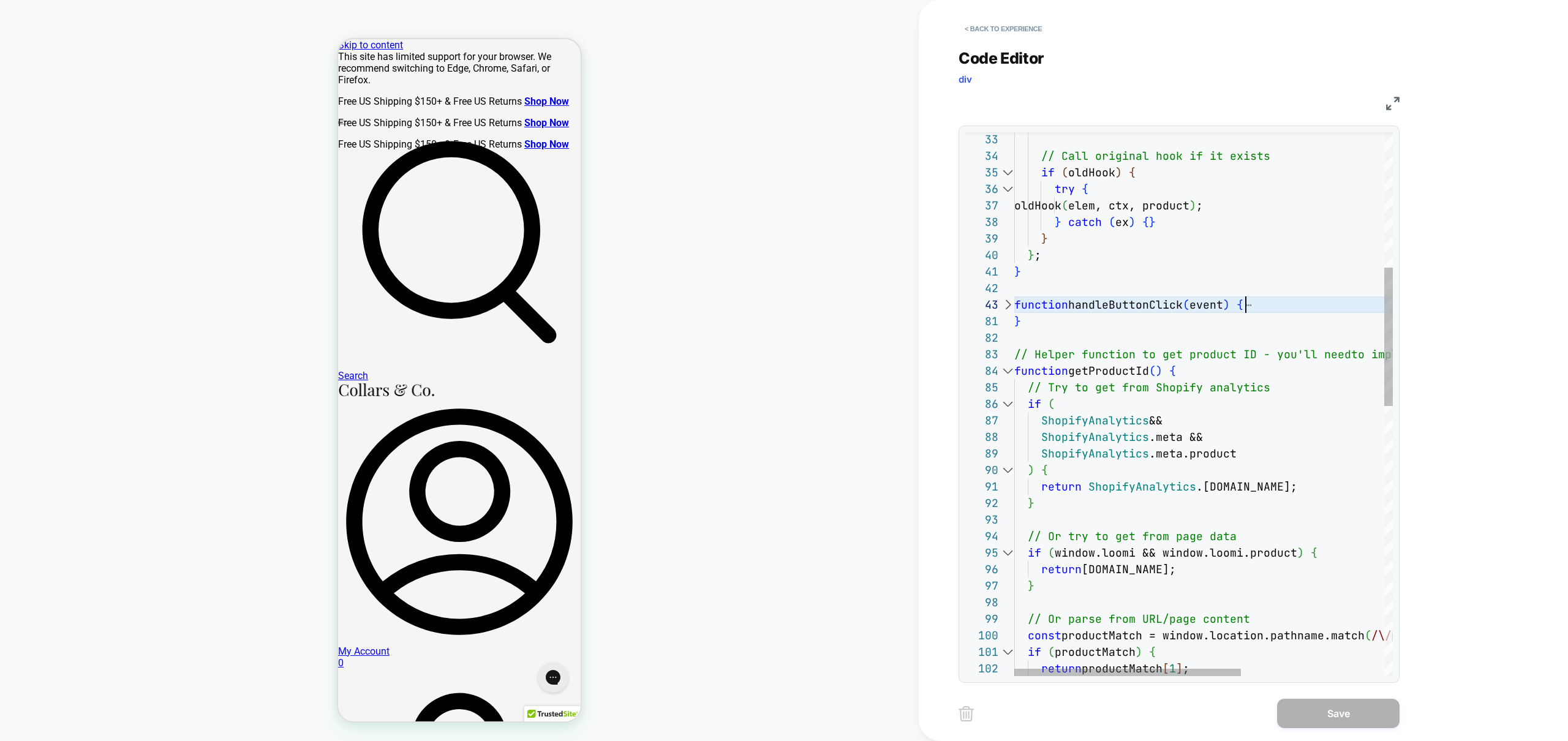
scroll to position [33, 231]
click at [1005, 367] on div at bounding box center [1007, 370] width 16 height 16
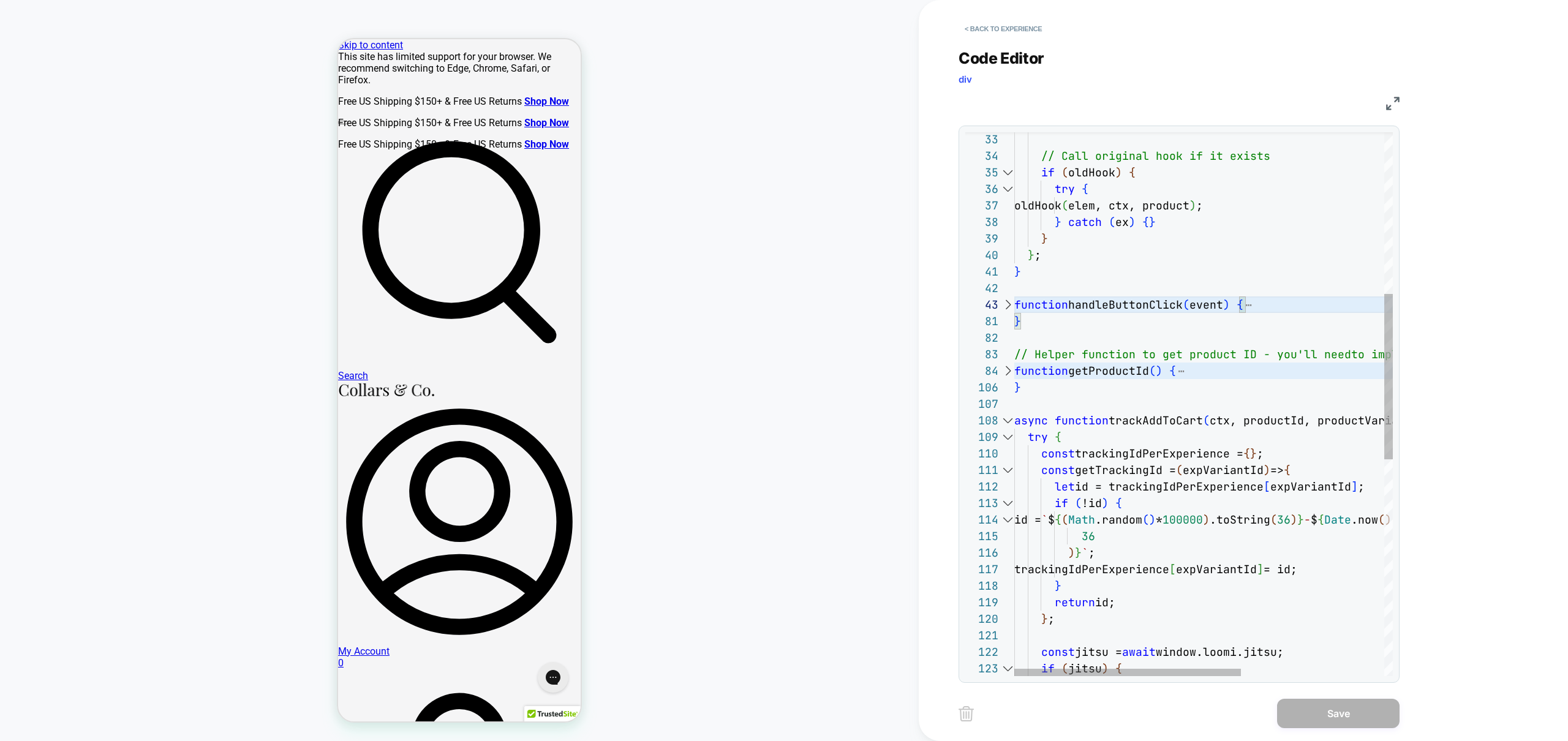
click at [1005, 421] on div at bounding box center [1007, 420] width 16 height 16
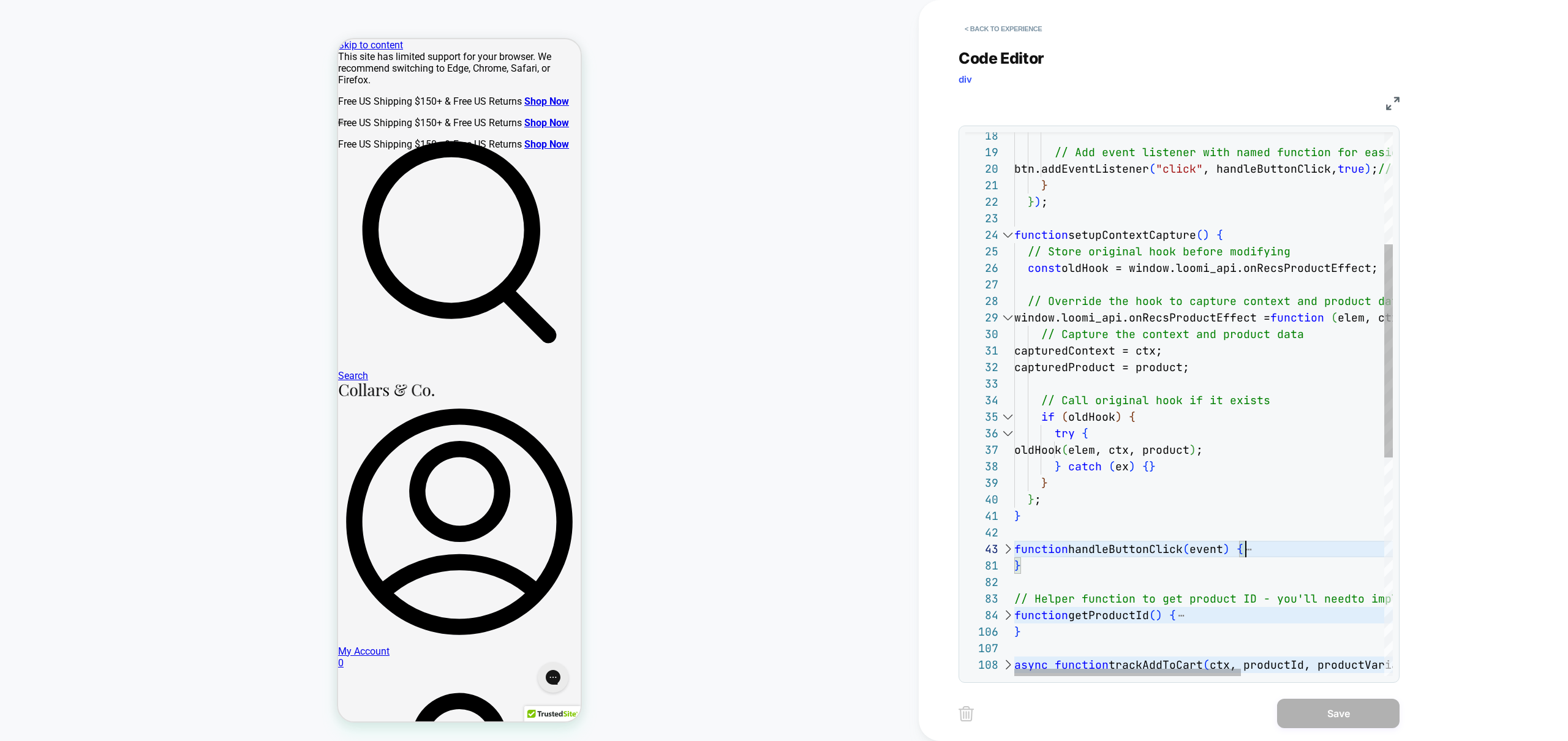
click at [1002, 234] on div at bounding box center [1007, 234] width 16 height 16
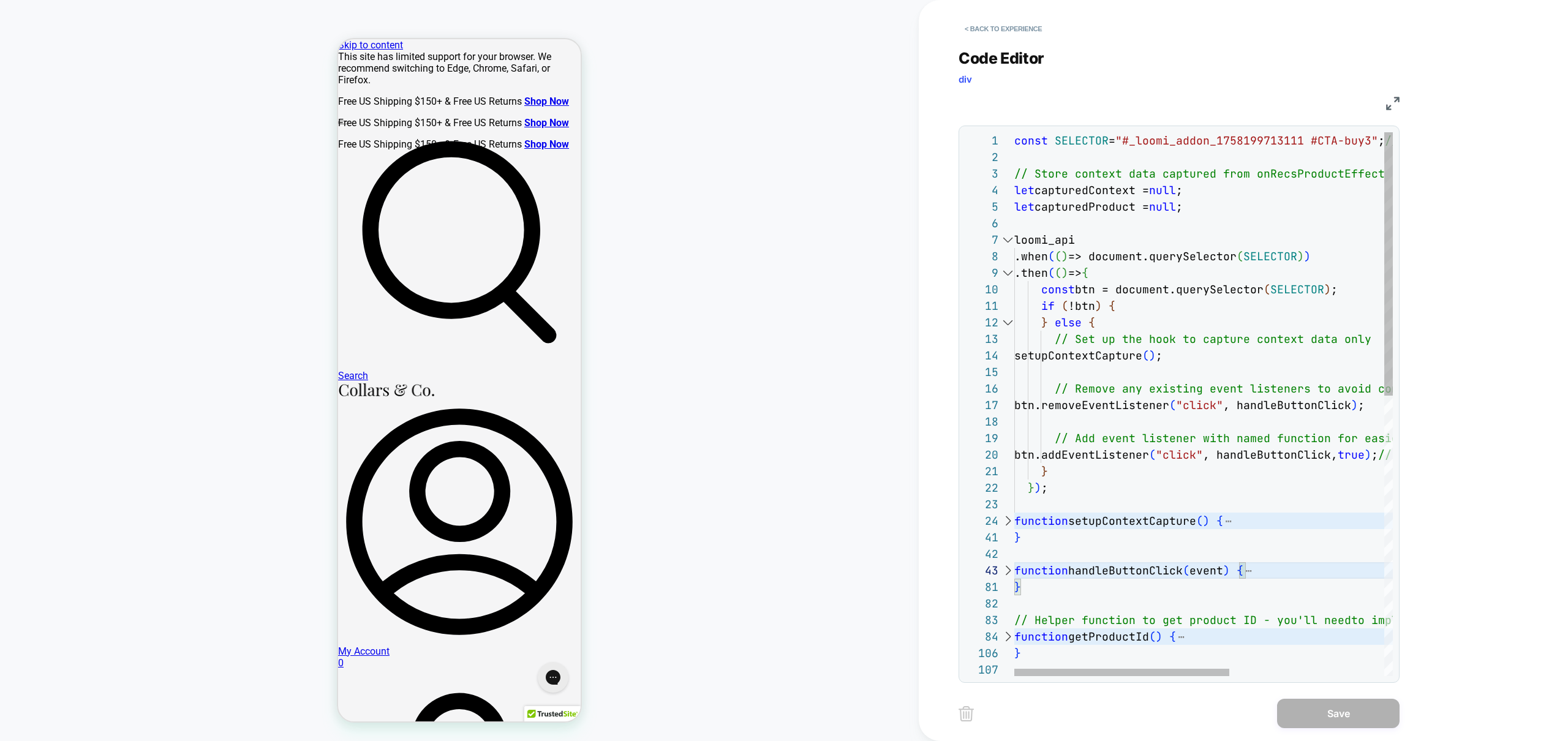
click at [1139, 276] on div "// Add event listener with named function for easi er debugging btn.addEventLis…" at bounding box center [1338, 694] width 650 height 1123
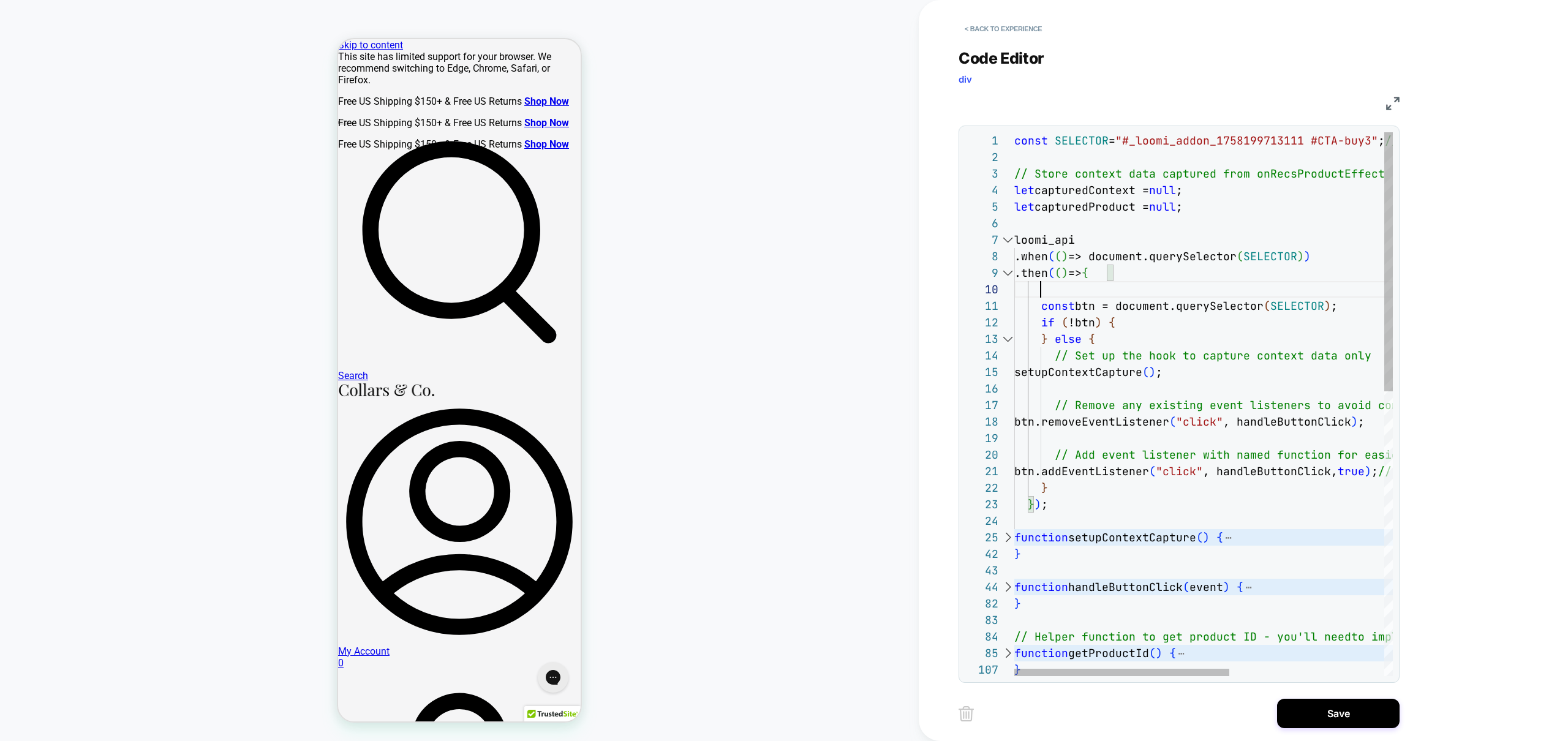
scroll to position [149, 27]
type textarea "**********"
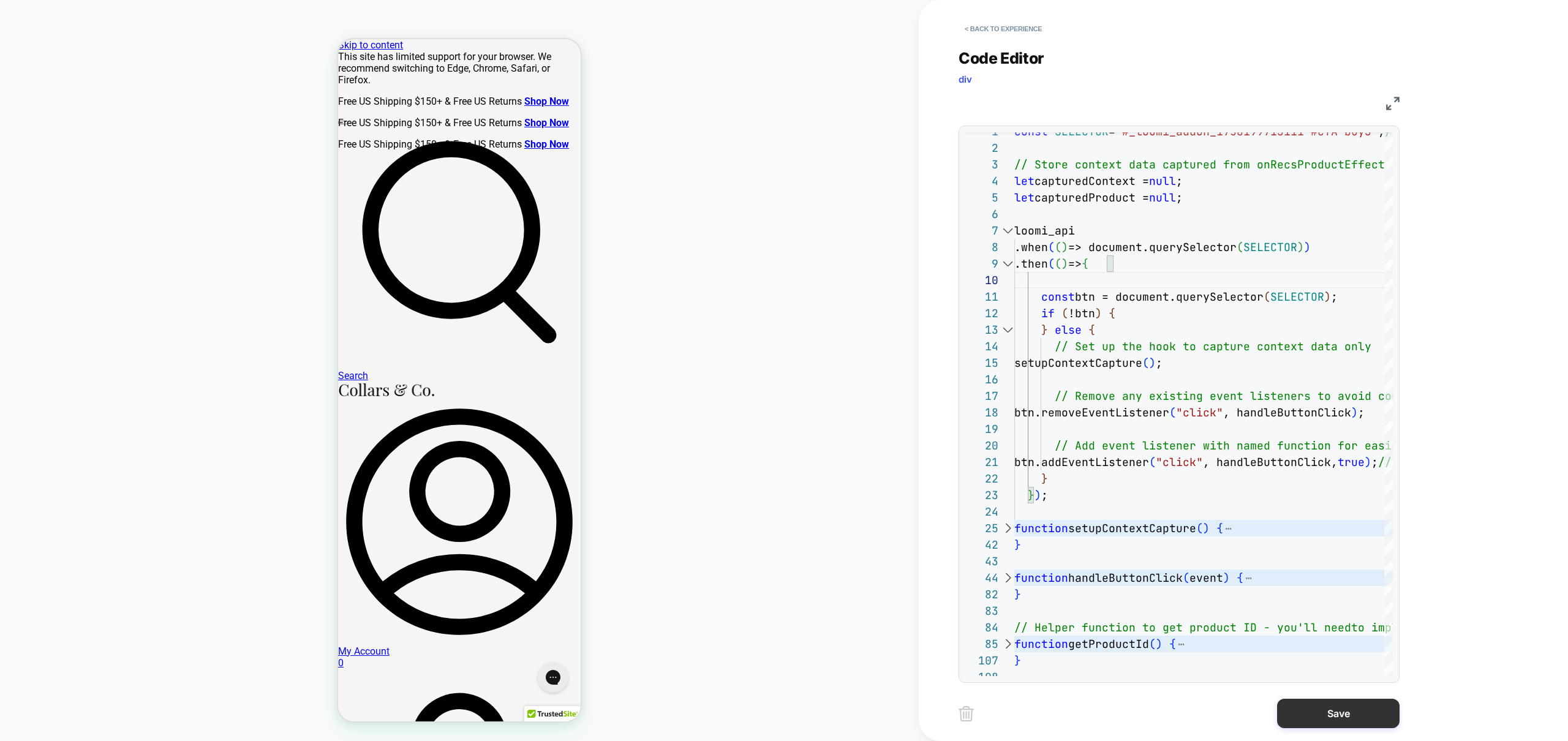
click at [1342, 710] on button "Save" at bounding box center [1337, 713] width 122 height 29
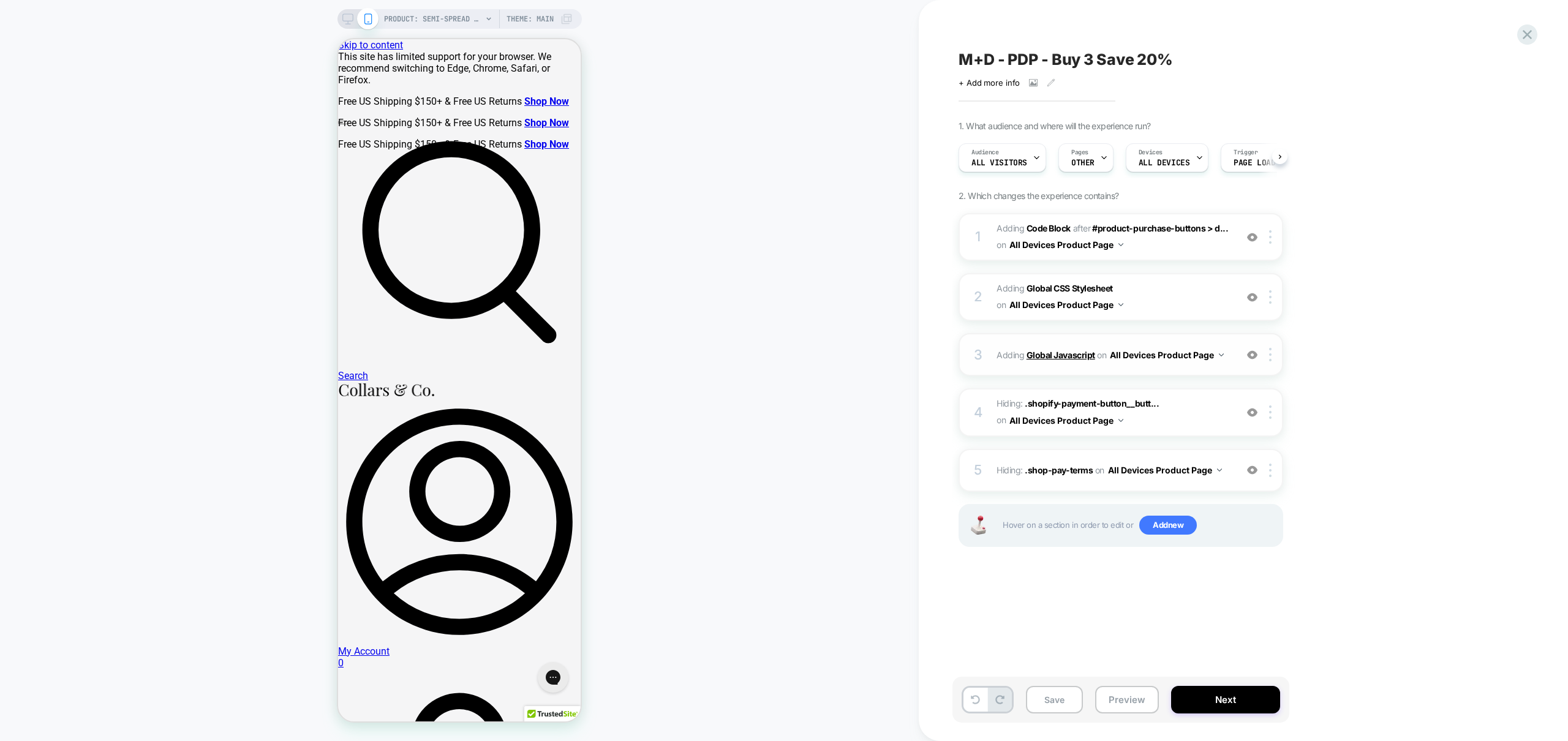
scroll to position [0, 1]
click at [1160, 304] on span "Adding Global CSS Stylesheet on All Devices Product Page" at bounding box center [1114, 297] width 233 height 33
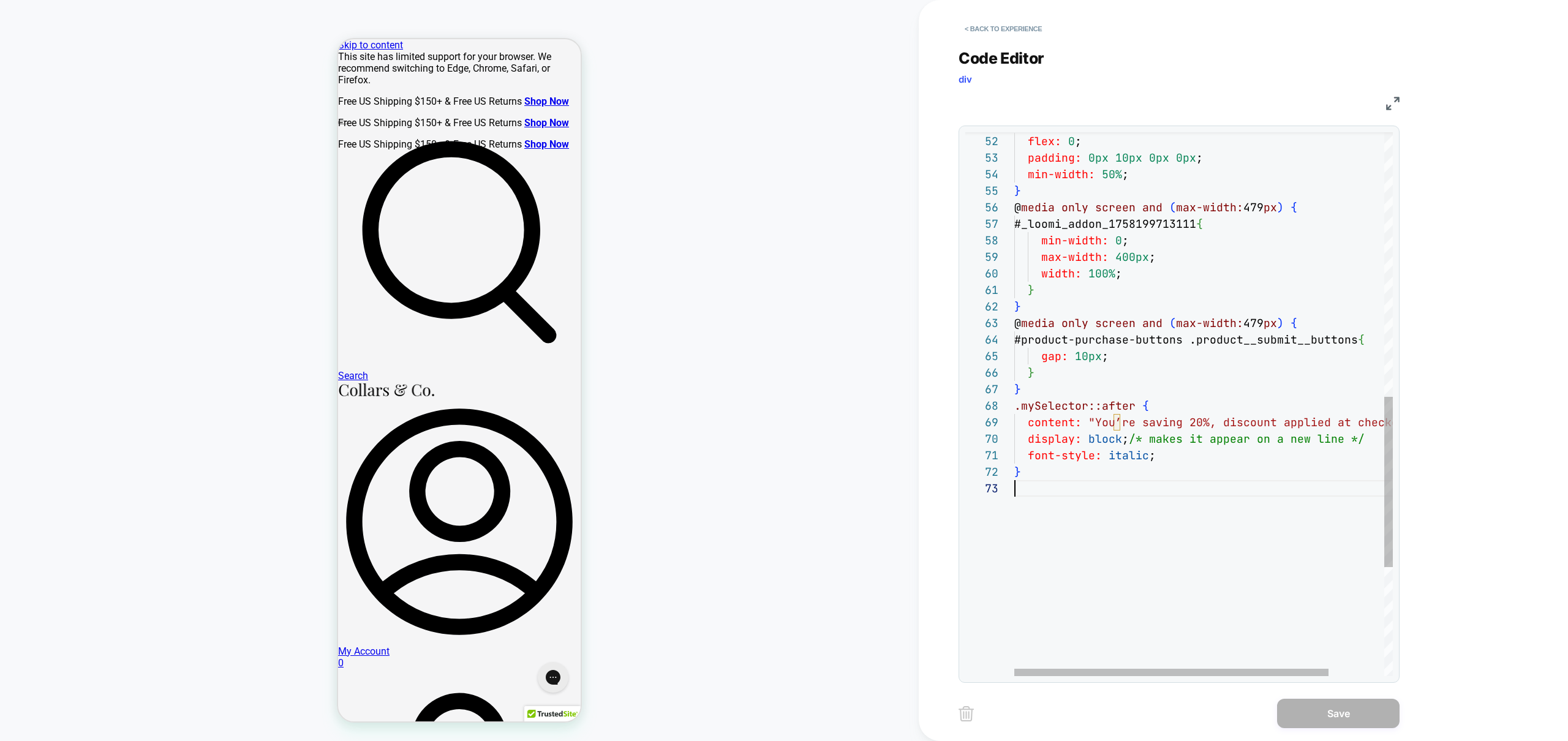
scroll to position [33, 0]
click at [1062, 526] on div "flex: 0 ; padding: 0px 10px 0px 0px ; min-width: 50% ; } @ media only screen an…" at bounding box center [1236, 157] width 445 height 1735
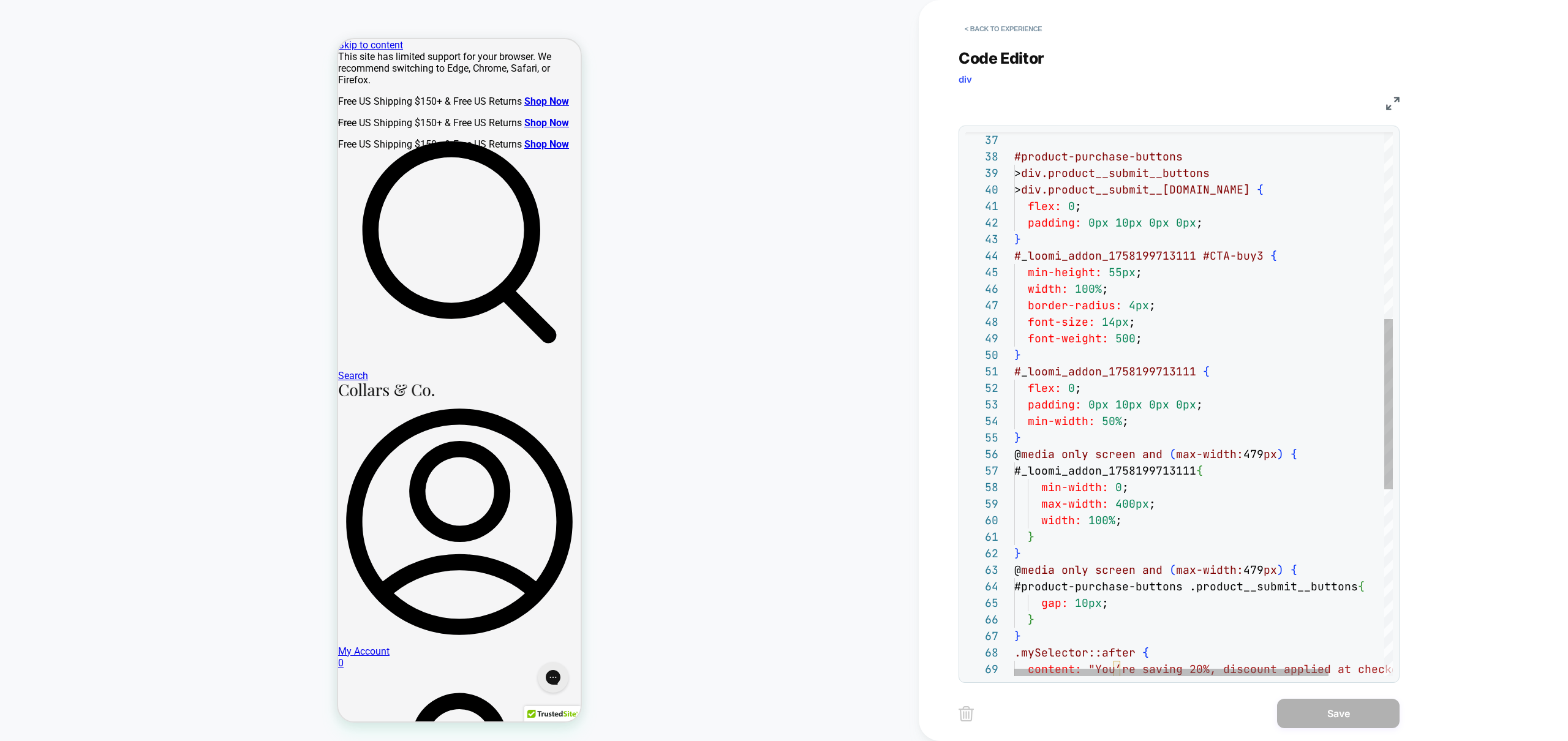
click at [1047, 238] on div "flex: 0 ; padding: 0px 10px 0px 0px ; min-width: 50% ; } @ media only screen an…" at bounding box center [1236, 403] width 445 height 1735
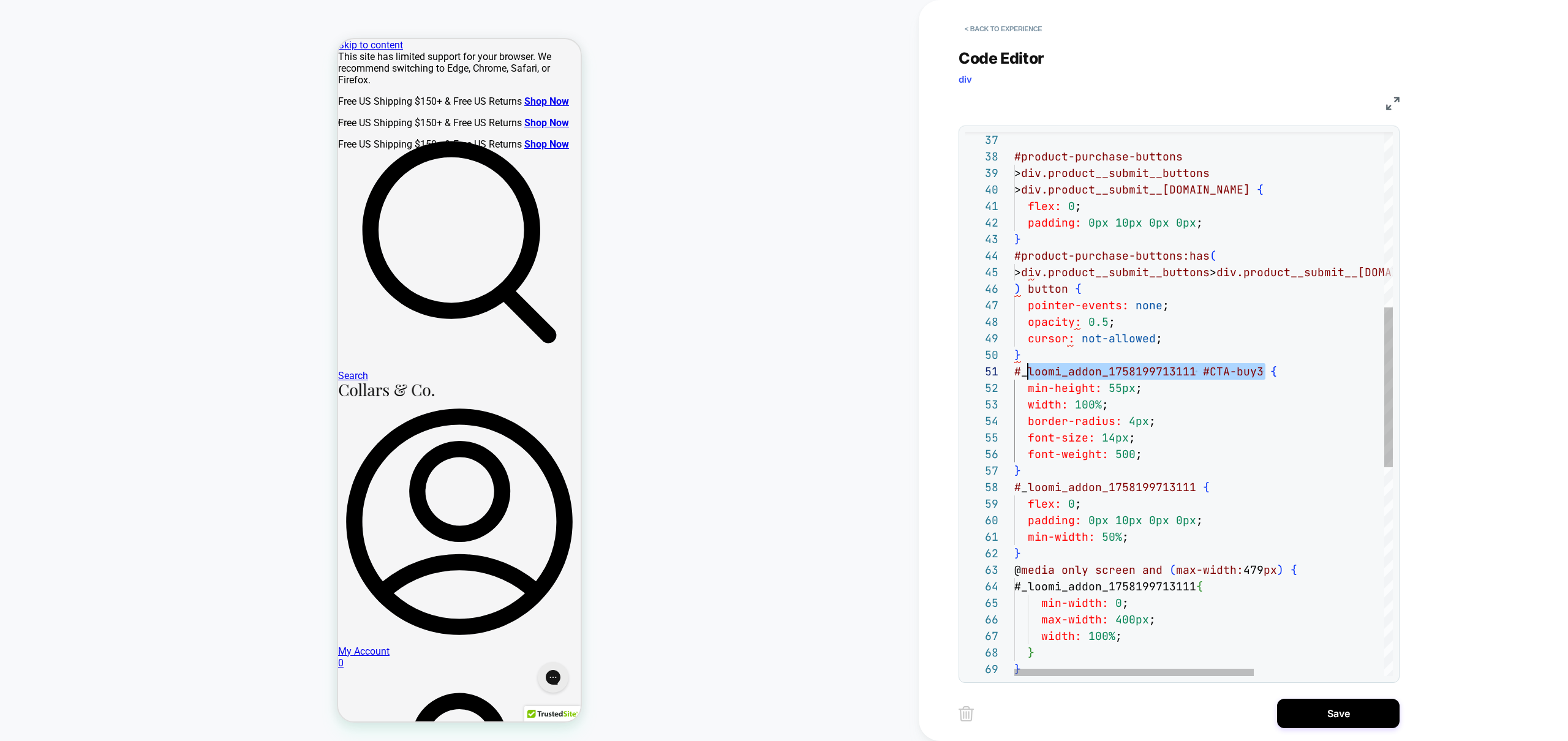
scroll to position [0, 0]
drag, startPoint x: 1266, startPoint y: 372, endPoint x: 1010, endPoint y: 371, distance: 256.0
click at [1014, 371] on div "flex: 0 ; padding: 0px 10px 0px 0px ; min-width: 50% ; } @ media only screen an…" at bounding box center [1305, 461] width 583 height 1851
click at [1052, 291] on div "flex: 0 ; padding: 0px 10px 0px 0px ; min-width: 50% ; } @ media only screen an…" at bounding box center [1305, 461] width 583 height 1851
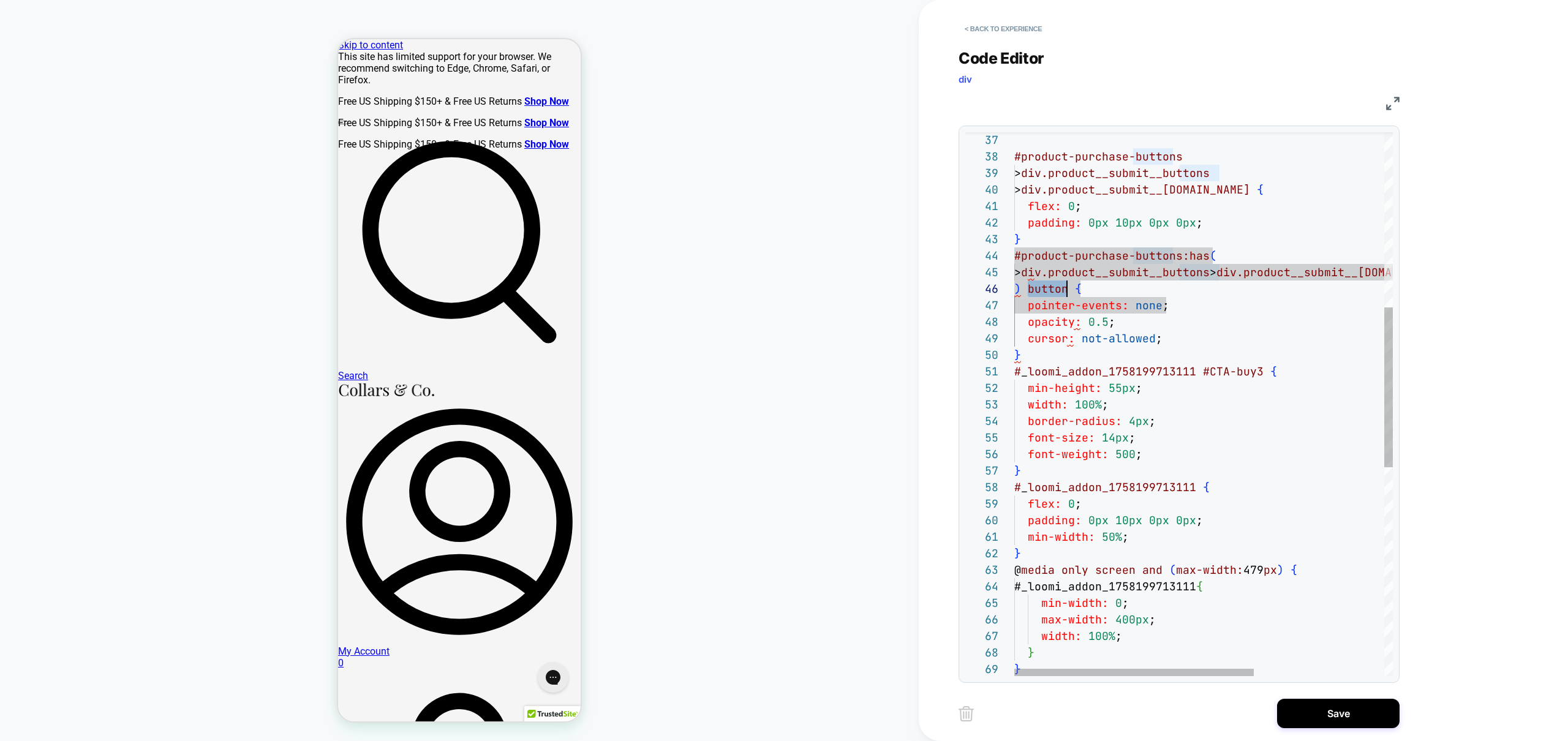
scroll to position [83, 265]
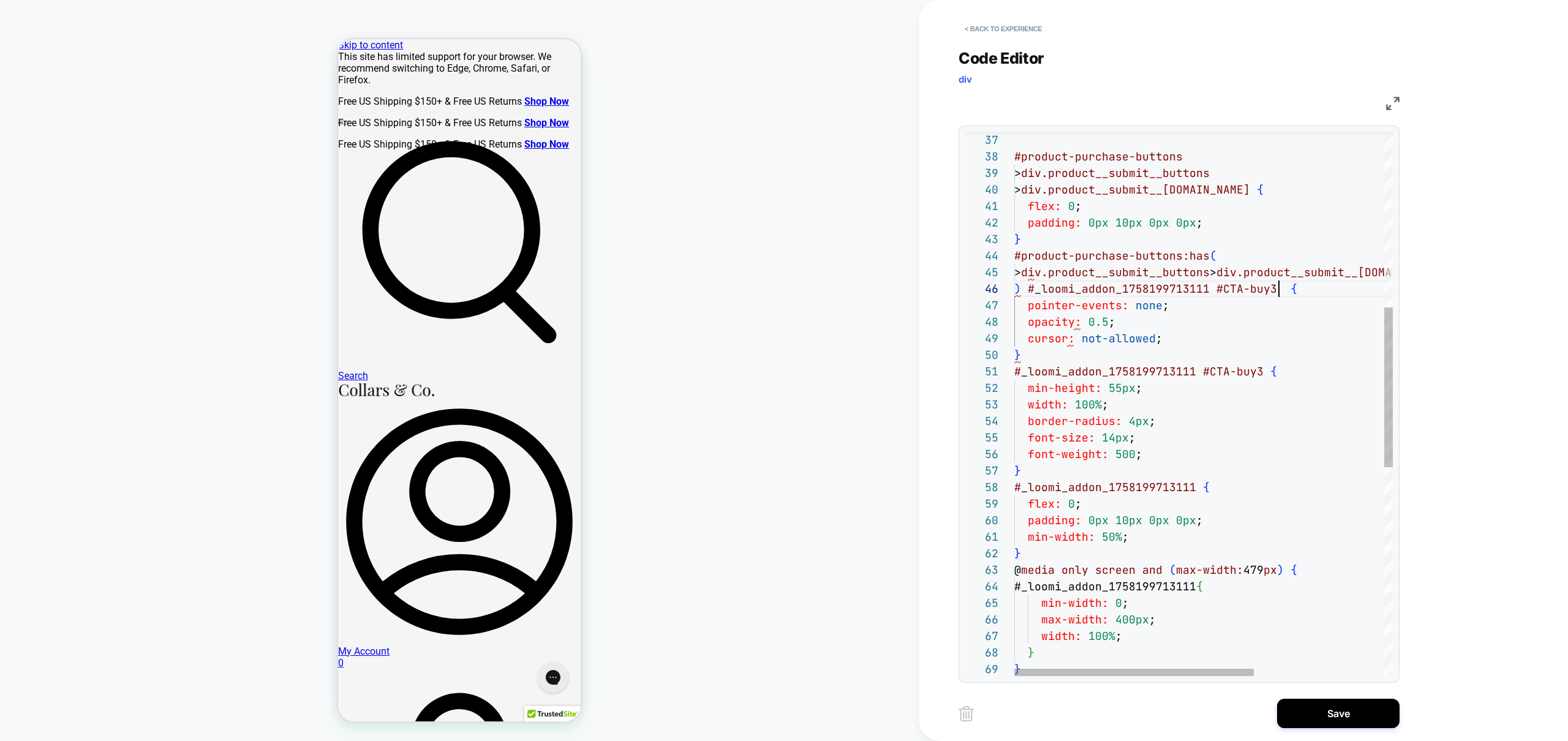
click at [1225, 340] on div "flex: 0 ; padding: 0px 10px 0px 0px ; min-width: 50% ; } @ media only screen an…" at bounding box center [1305, 461] width 583 height 1851
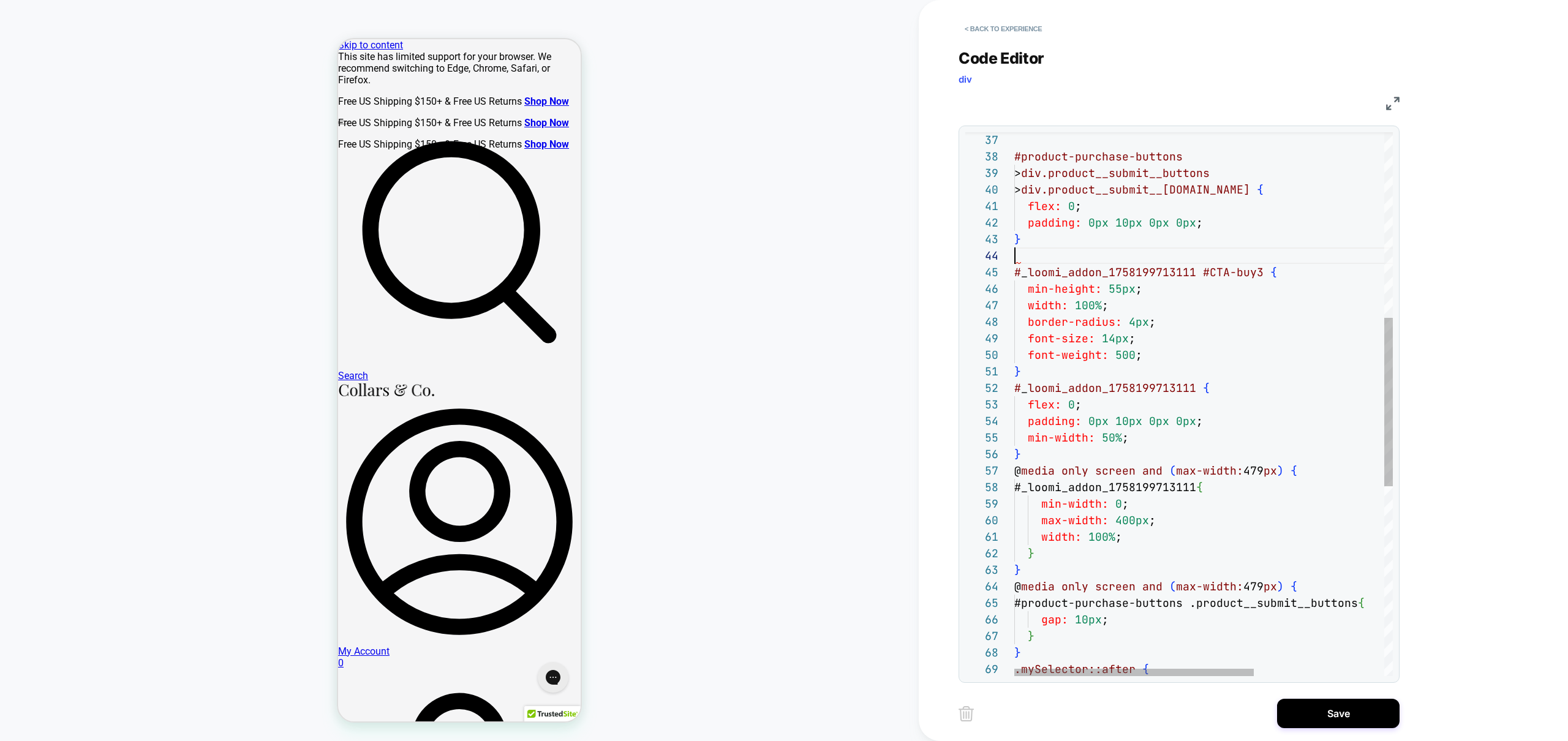
scroll to position [49, 0]
click at [1156, 291] on div "flex: 0 ; padding: 0px 10px 0px 0px ; min-width: 50% ; } @ media only screen an…" at bounding box center [1305, 412] width 583 height 1751
click at [1071, 234] on div "flex: 0 ; padding: 0px 10px 0px 0px ; min-width: 50% ; } @ media only screen an…" at bounding box center [1305, 412] width 583 height 1751
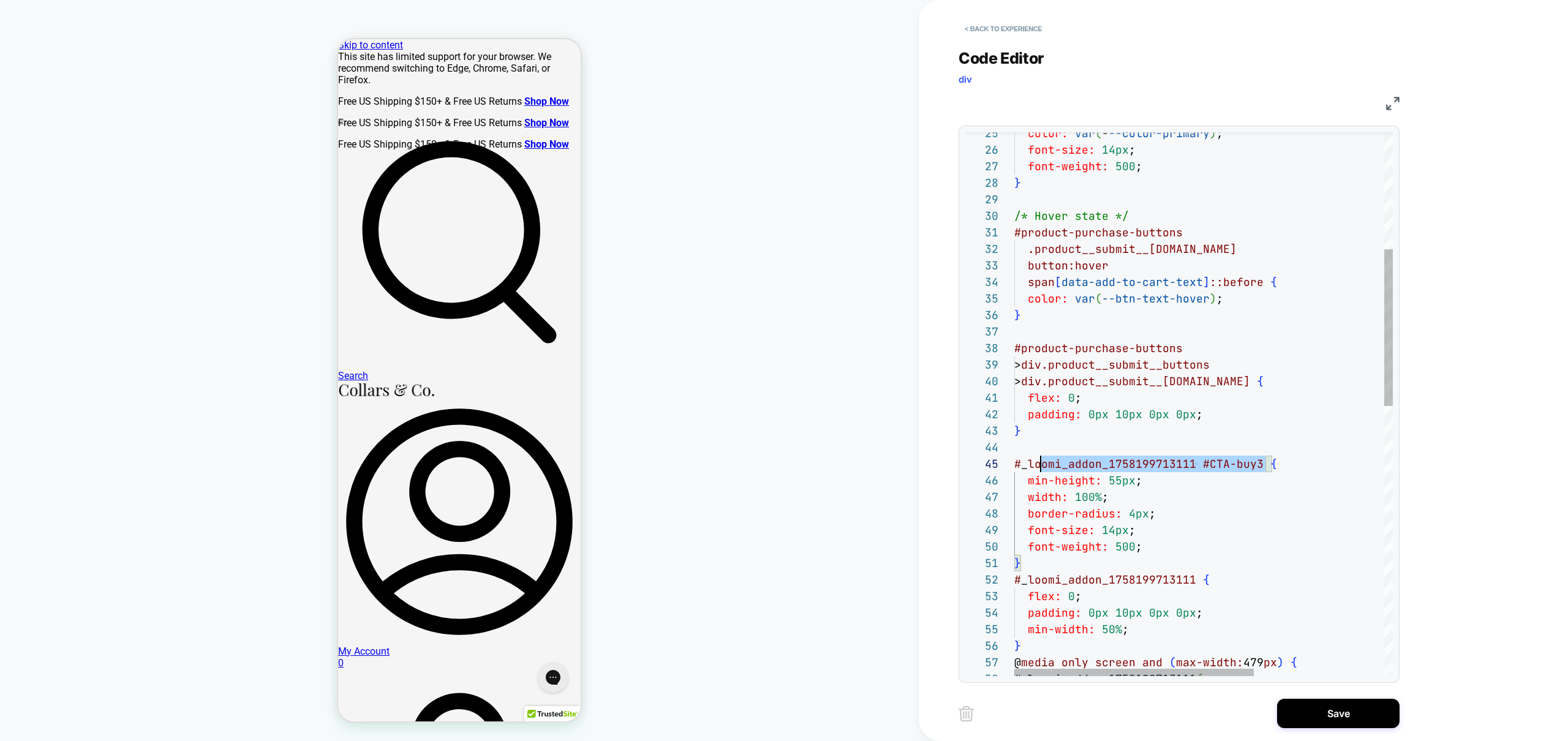
scroll to position [66, 0]
drag, startPoint x: 1265, startPoint y: 464, endPoint x: 1014, endPoint y: 464, distance: 251.0
click at [1014, 464] on div "#product-purchase-buttons .product__submit__item.here button:hover font-size: 1…" at bounding box center [1305, 670] width 583 height 1884
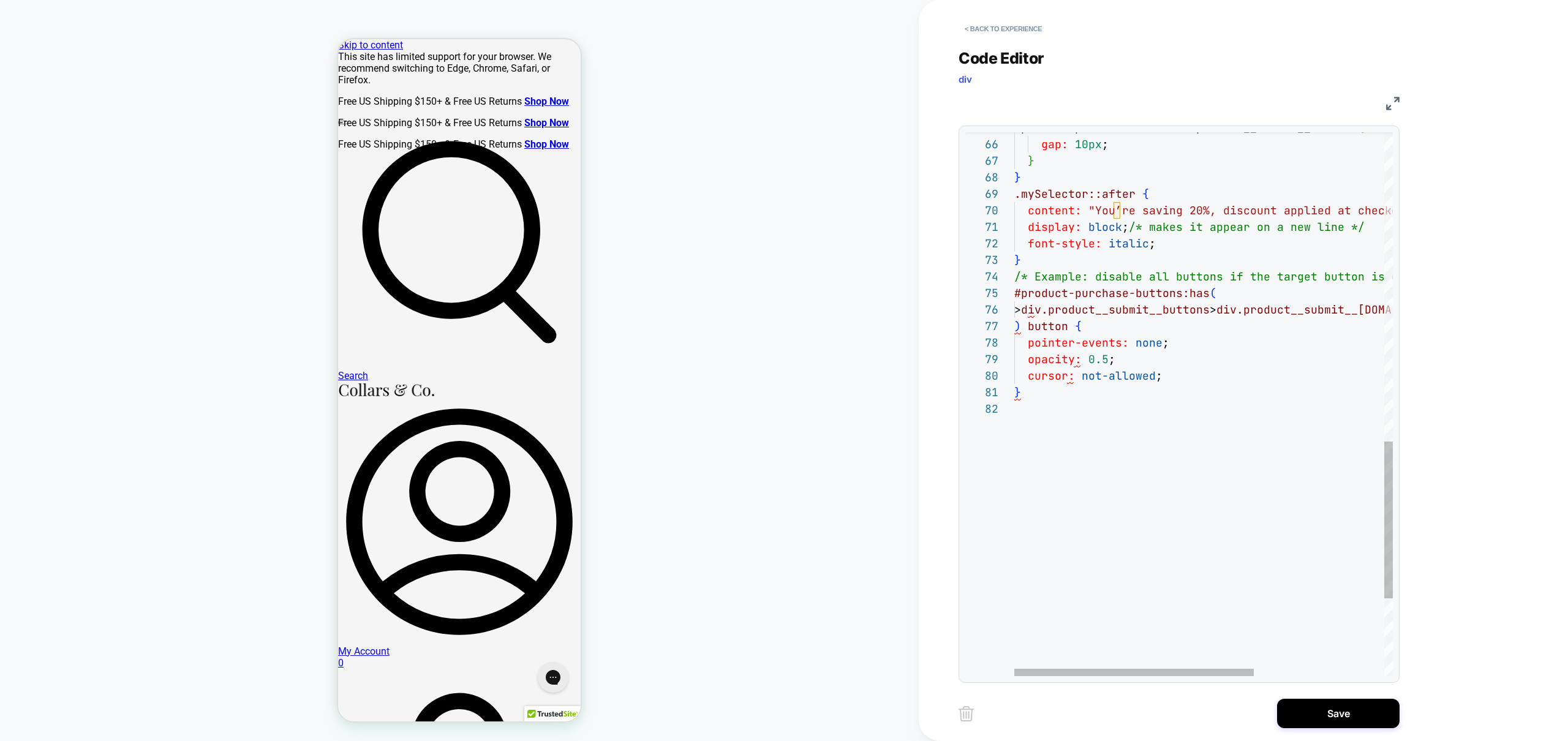
click at [1058, 324] on div "} cursor: not-allowed ; opacity: 0.5 ; /* Example: disable all buttons if the t…" at bounding box center [1305, 3] width 583 height 1884
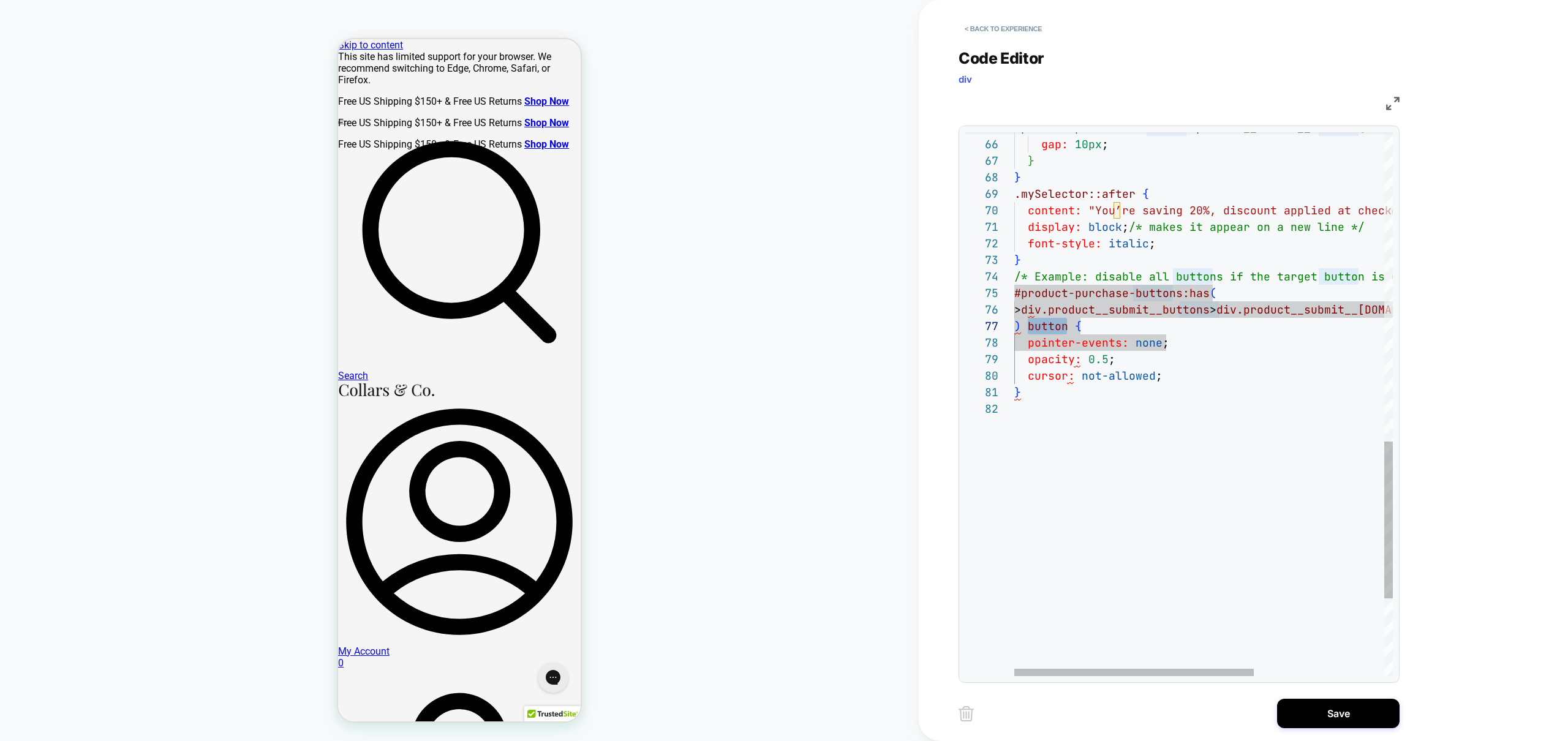
scroll to position [100, 265]
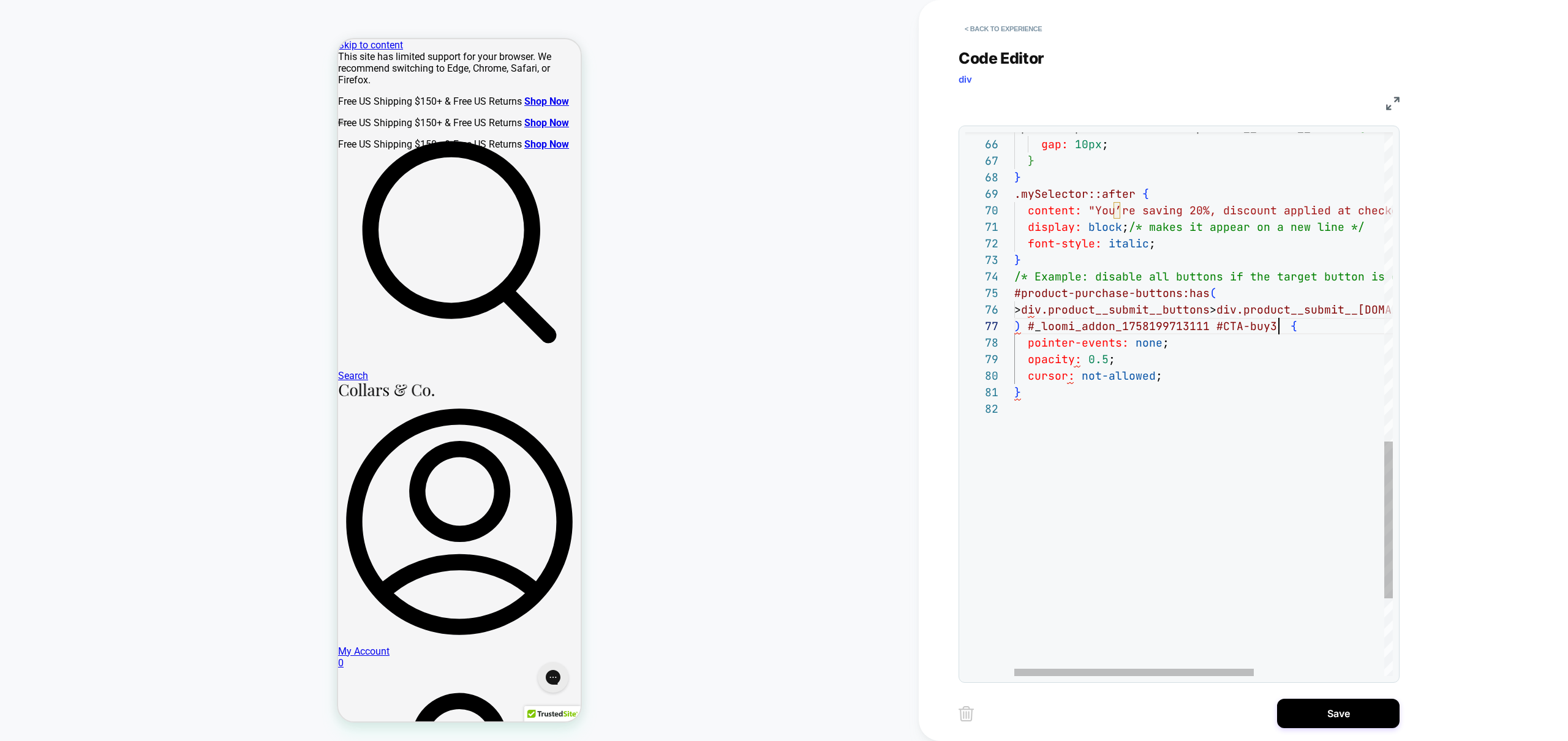
drag, startPoint x: 1040, startPoint y: 307, endPoint x: 1046, endPoint y: 350, distance: 43.4
click at [1040, 308] on div "} cursor: not-allowed ; opacity: 0.5 ; /* Example: disable all buttons if the t…" at bounding box center [1305, 3] width 583 height 1884
type textarea "*"
click at [1183, 406] on div "} cursor: not-allowed ; opacity: 0.5 ; /* Example: disable all buttons if the t…" at bounding box center [1305, 3] width 583 height 1884
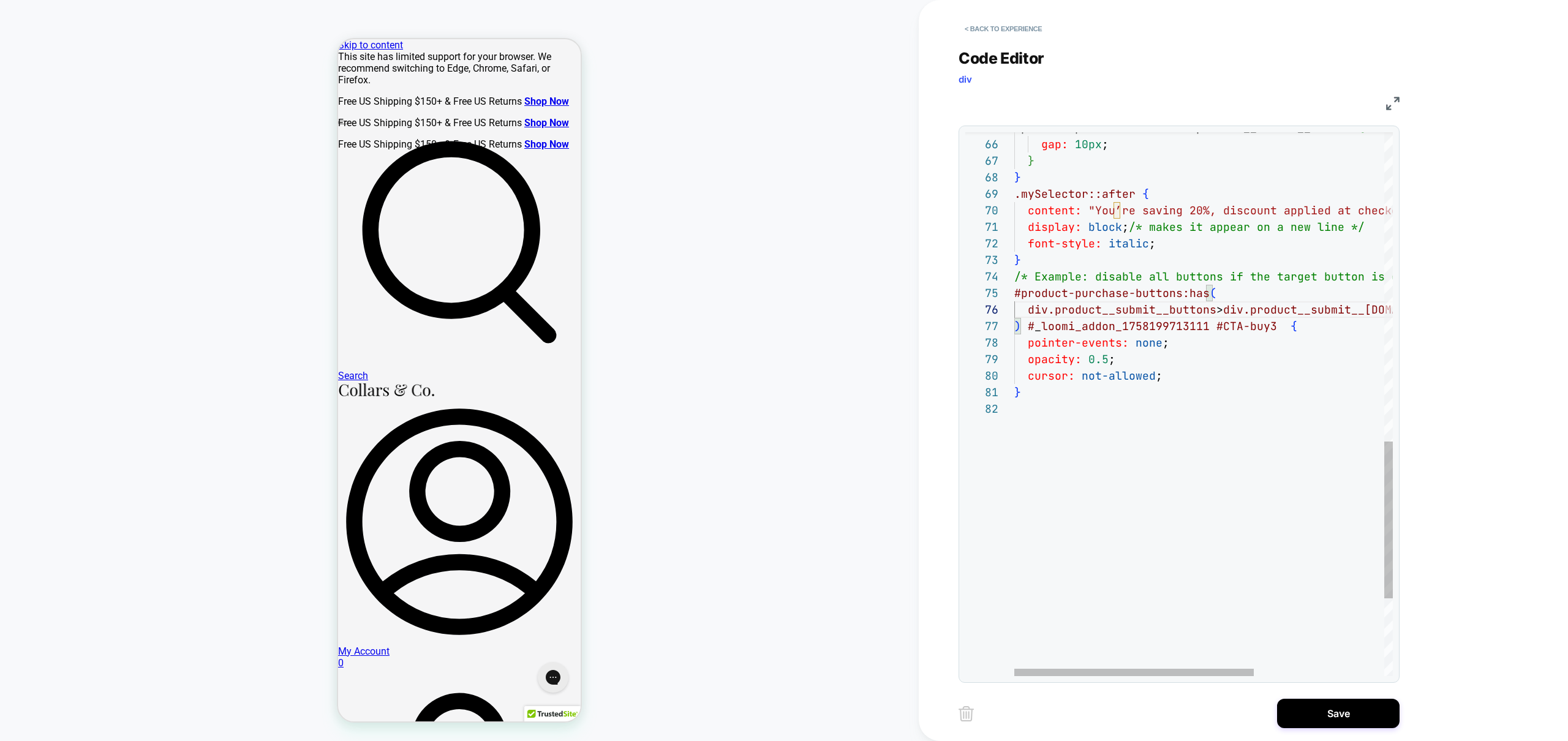
scroll to position [16, 0]
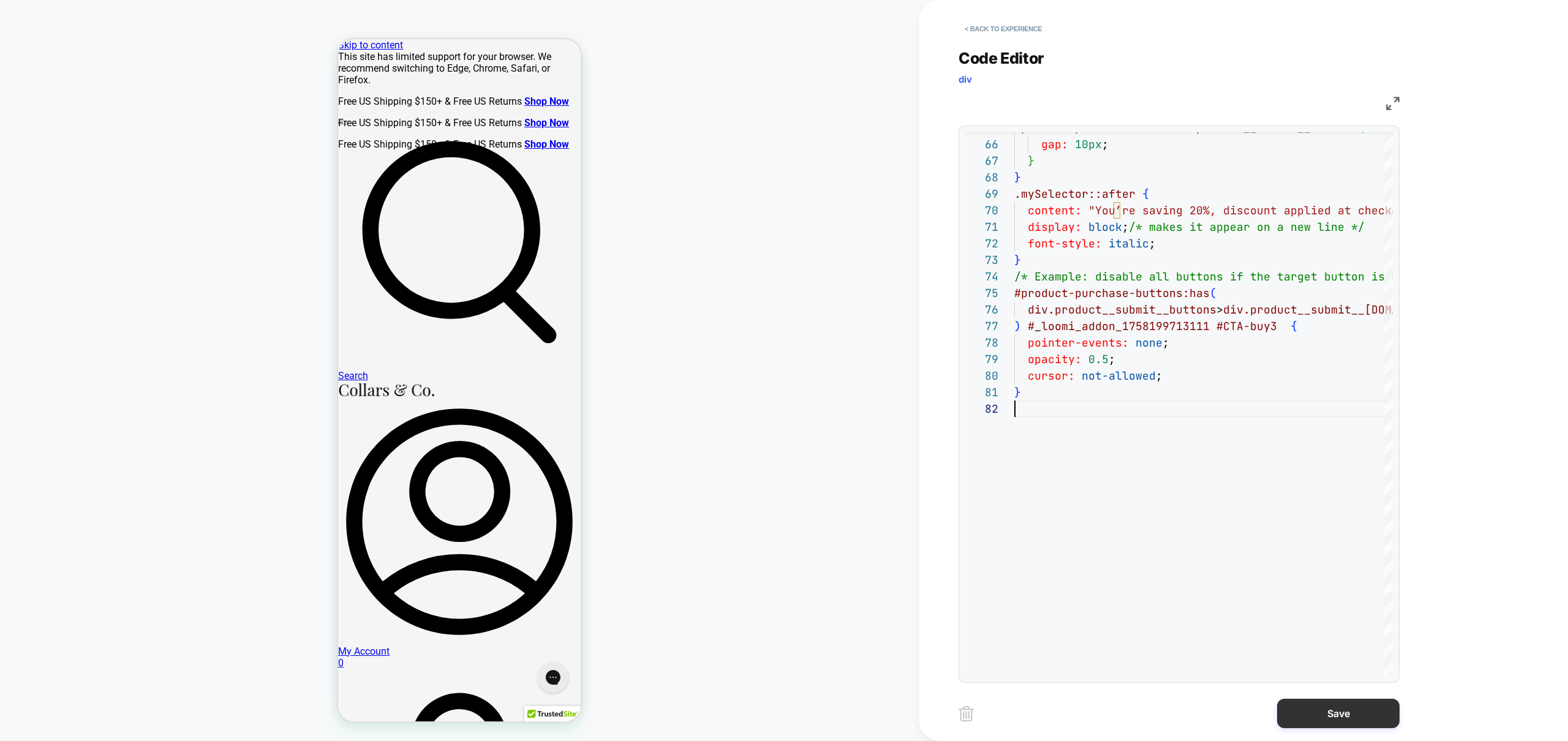
click at [1368, 717] on button "Save" at bounding box center [1337, 713] width 122 height 29
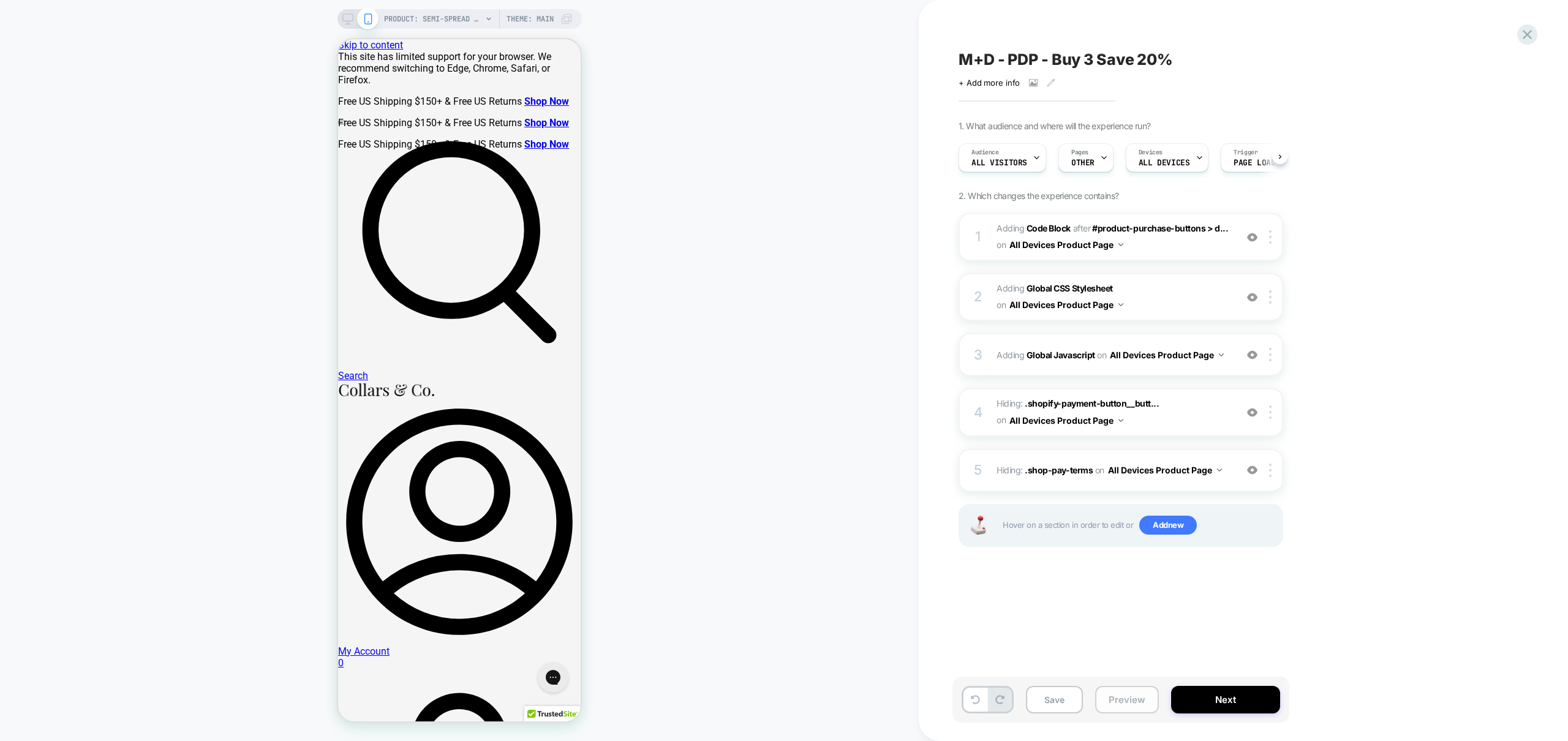
scroll to position [0, 1]
drag, startPoint x: 1129, startPoint y: 695, endPoint x: 1140, endPoint y: 723, distance: 30.1
click at [1130, 695] on button "Preview" at bounding box center [1127, 699] width 64 height 28
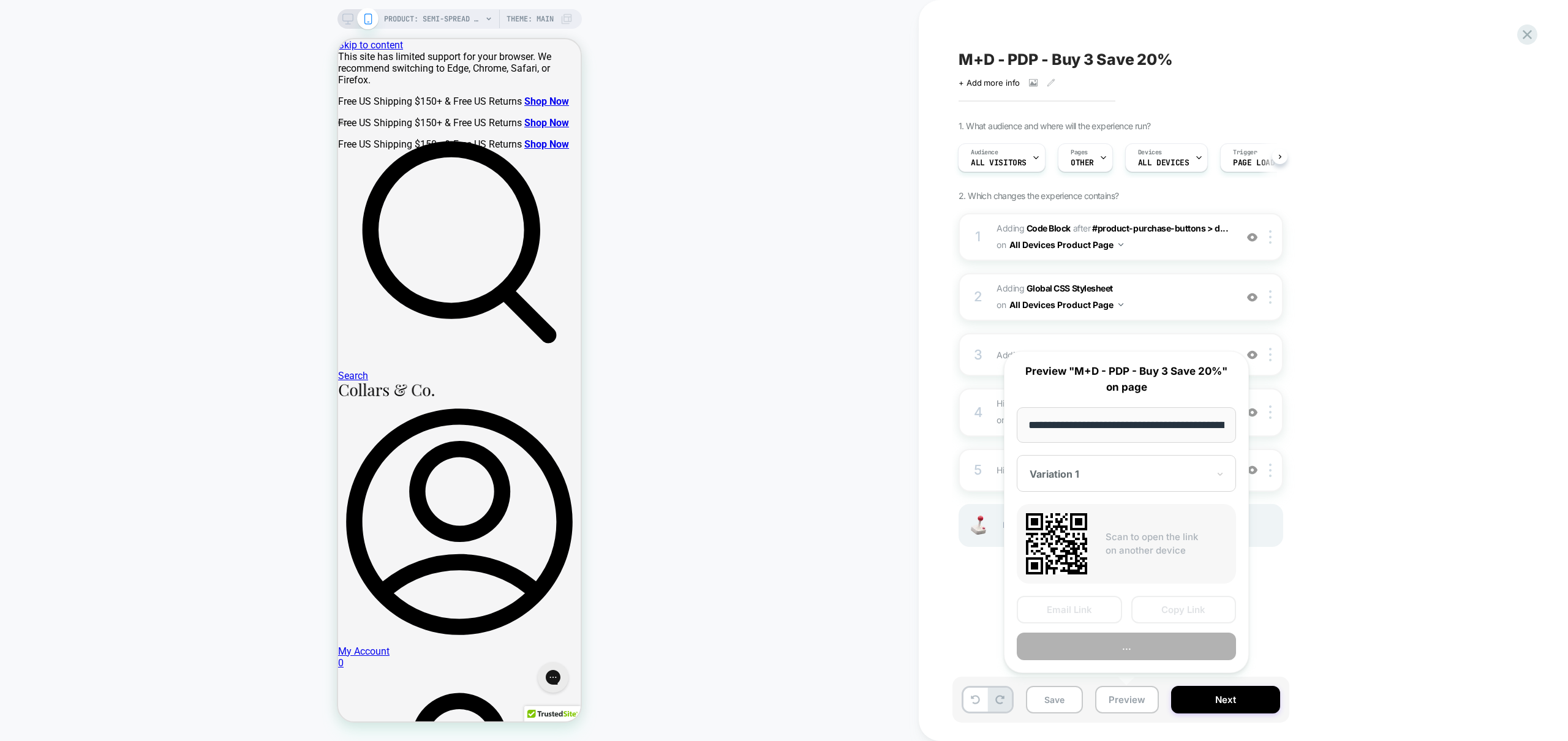
scroll to position [0, 218]
click at [1143, 647] on button "Preview" at bounding box center [1126, 647] width 219 height 28
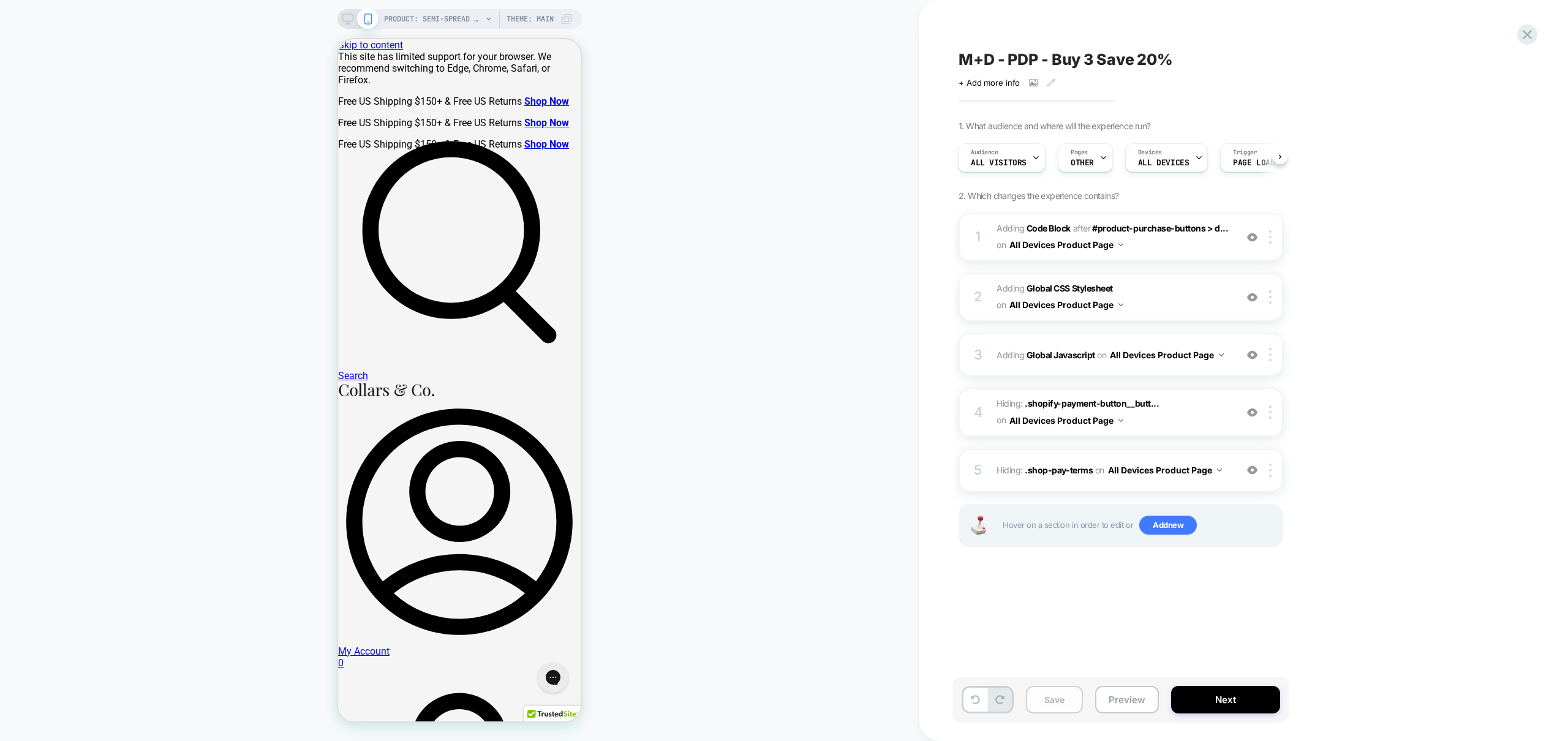
drag, startPoint x: 1056, startPoint y: 701, endPoint x: 1061, endPoint y: 707, distance: 7.8
click at [1056, 701] on button "Save" at bounding box center [1055, 699] width 57 height 28
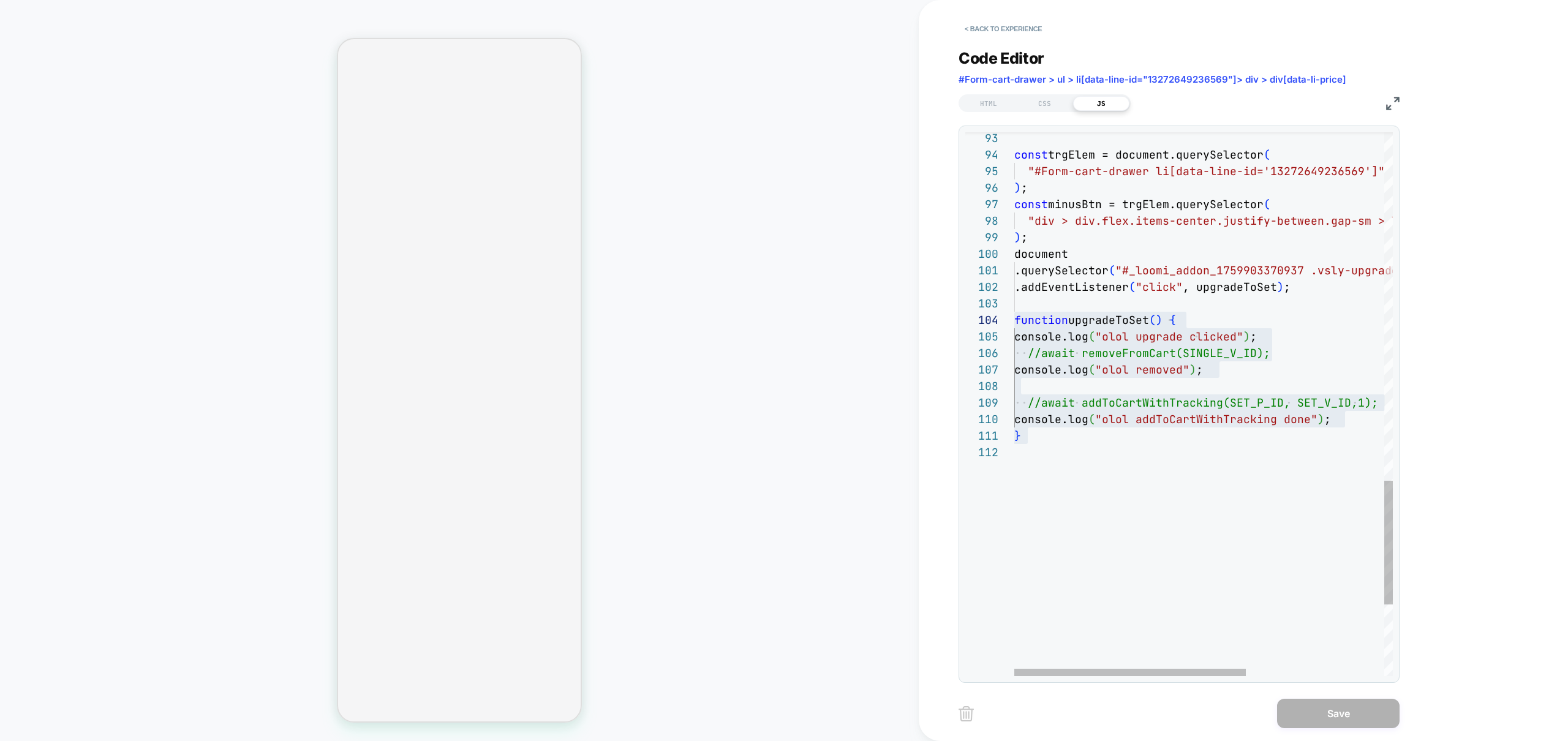
type textarea "*"
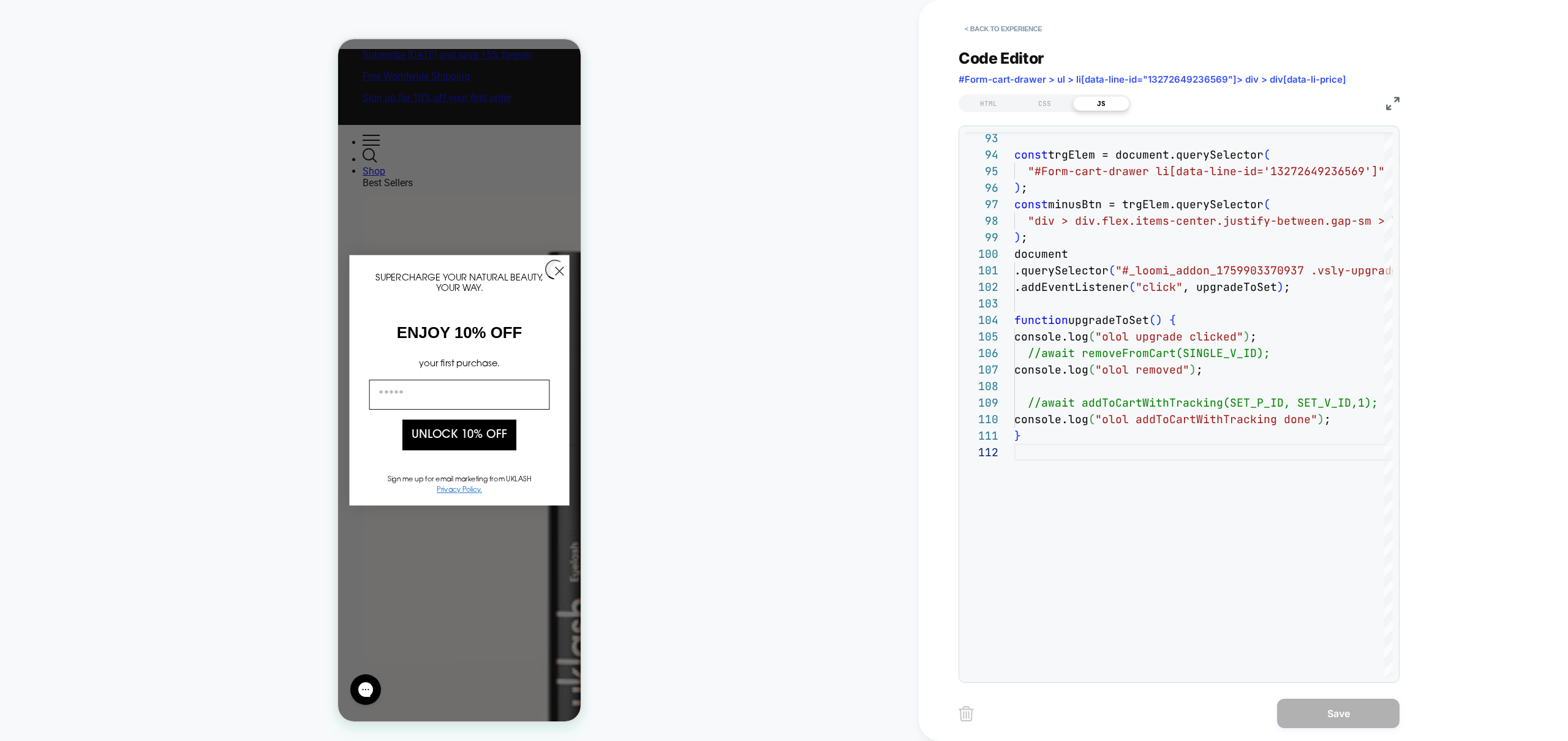
click at [1014, 30] on button "< Back to experience" at bounding box center [1004, 28] width 89 height 20
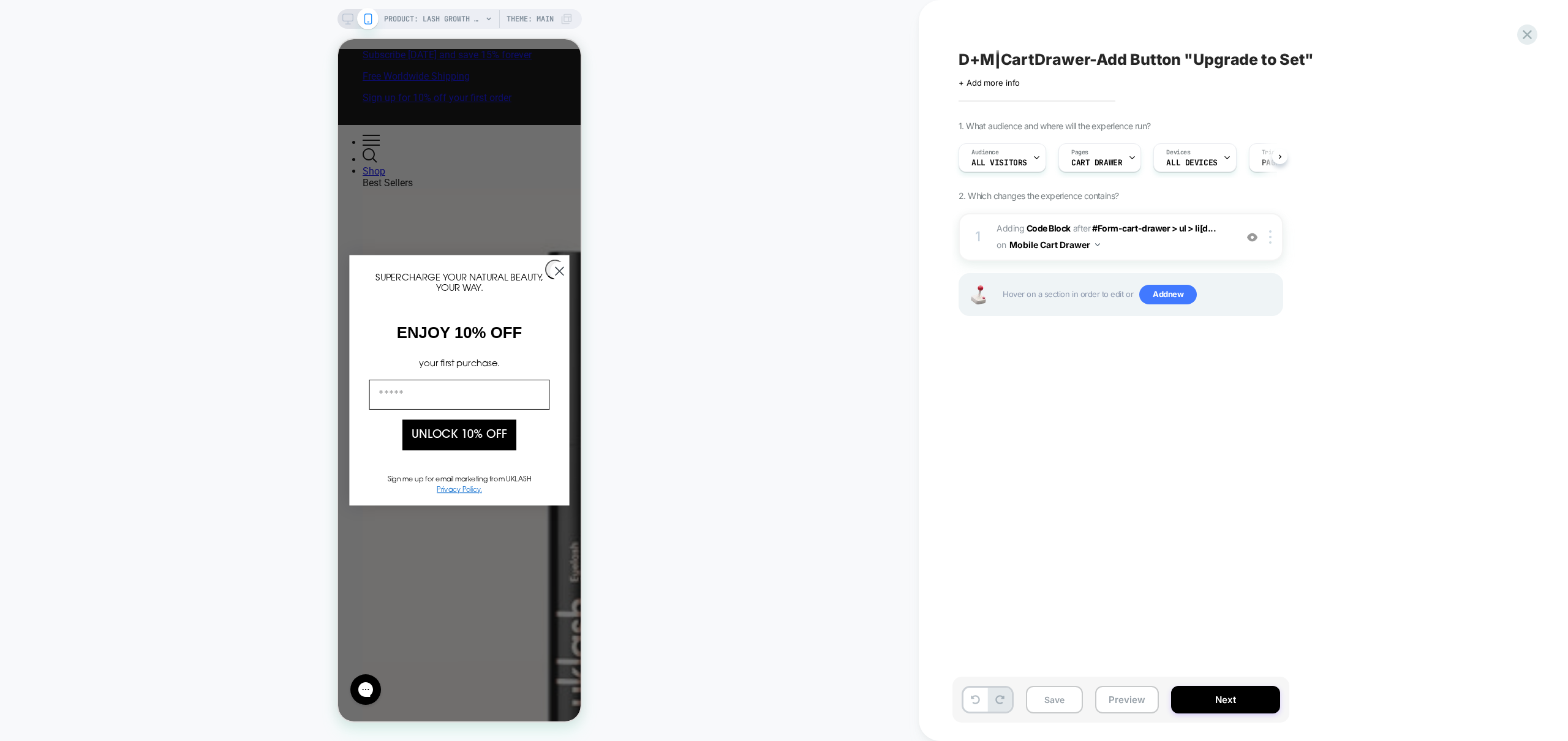
scroll to position [0, 1]
click at [1134, 692] on button "Preview" at bounding box center [1127, 699] width 64 height 28
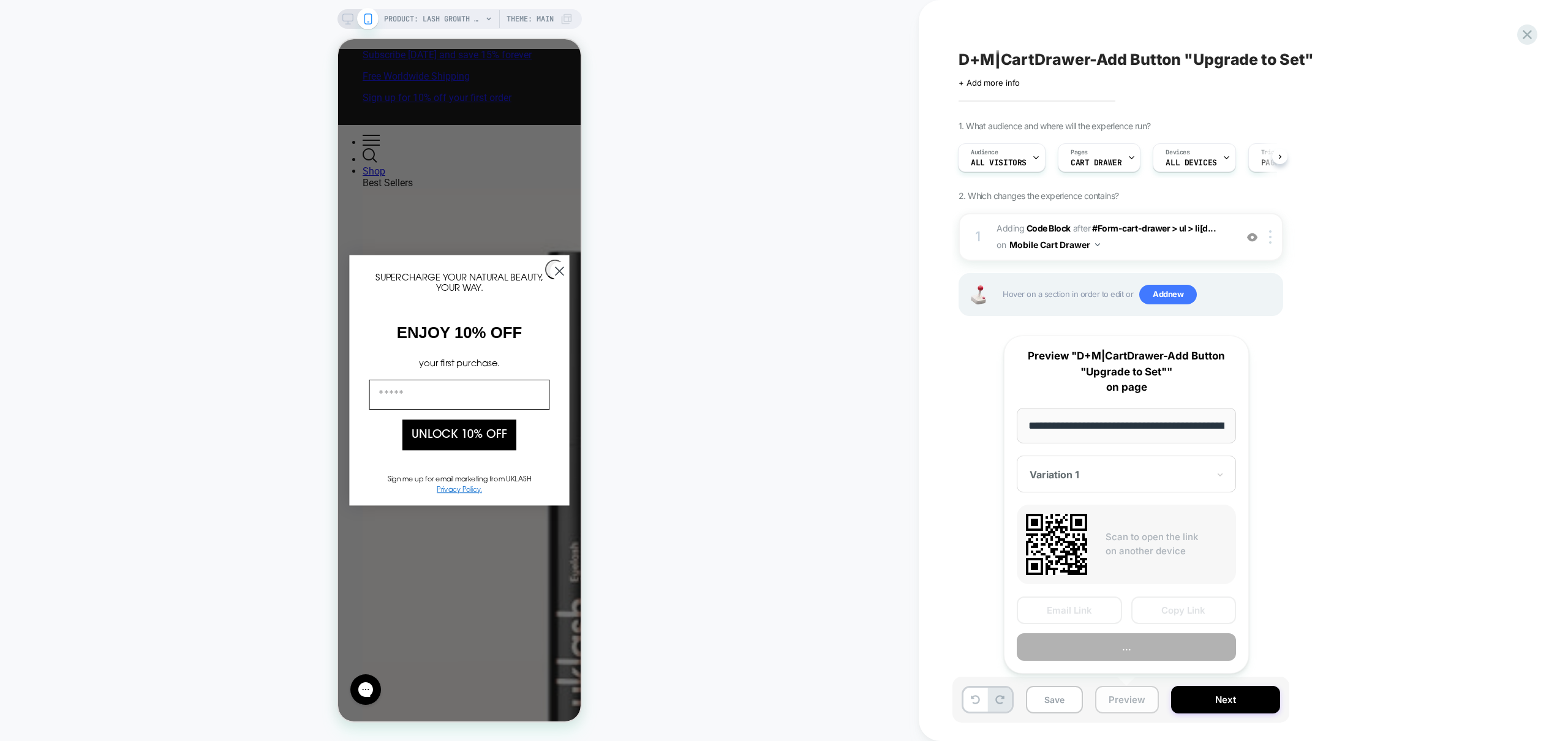
scroll to position [0, 142]
click at [1134, 663] on div "**********" at bounding box center [1126, 505] width 245 height 339
click at [1136, 647] on button "Preview" at bounding box center [1126, 647] width 219 height 28
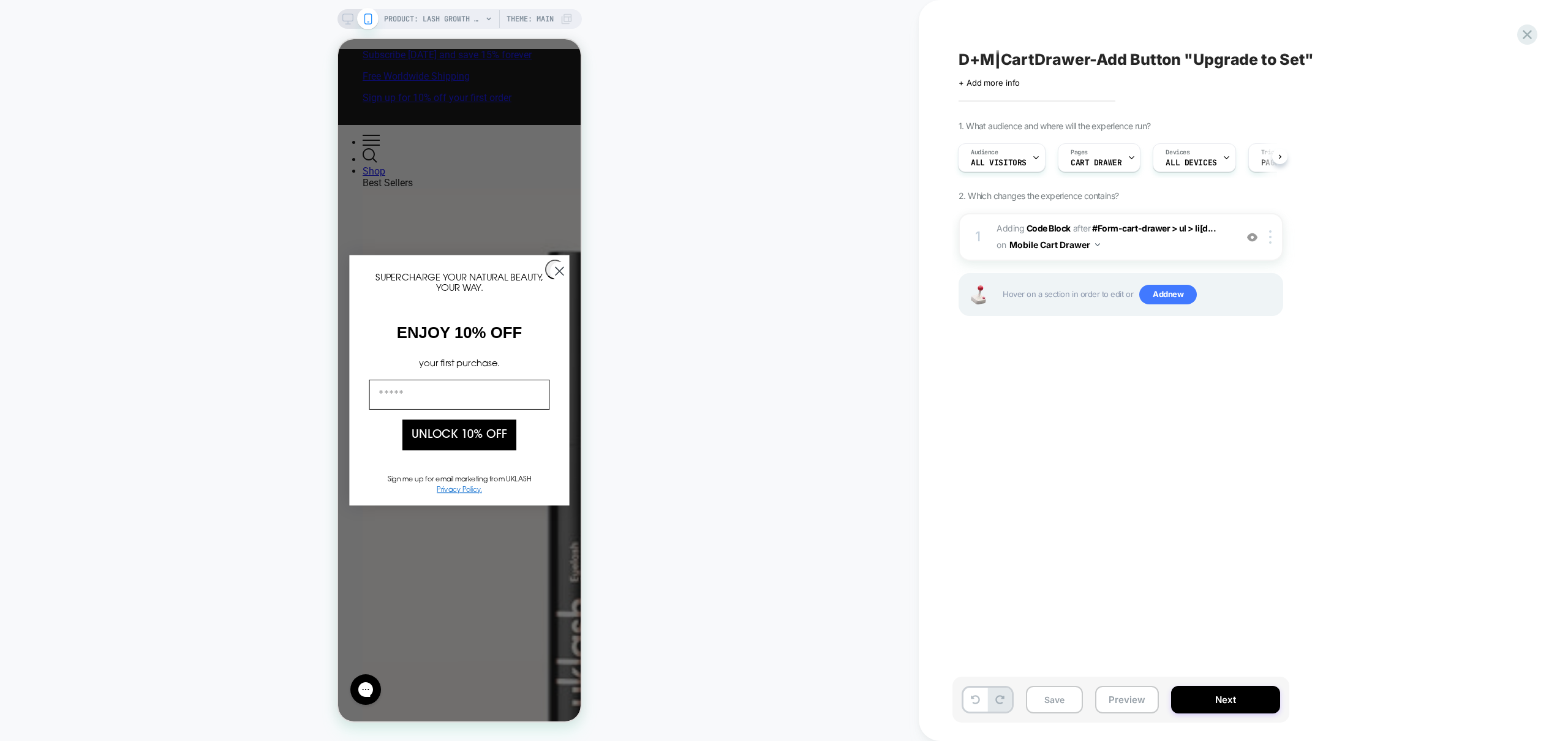
click at [1211, 348] on div "D+M|CartDrawer-Add Button "Upgrade to Set" Click to edit experience details + A…" at bounding box center [1182, 370] width 459 height 716
click at [1171, 256] on div "1 Adding Code Block AFTER #Form-cart-drawer > ul > li[d... #Form-cart-drawer > …" at bounding box center [1121, 237] width 324 height 47
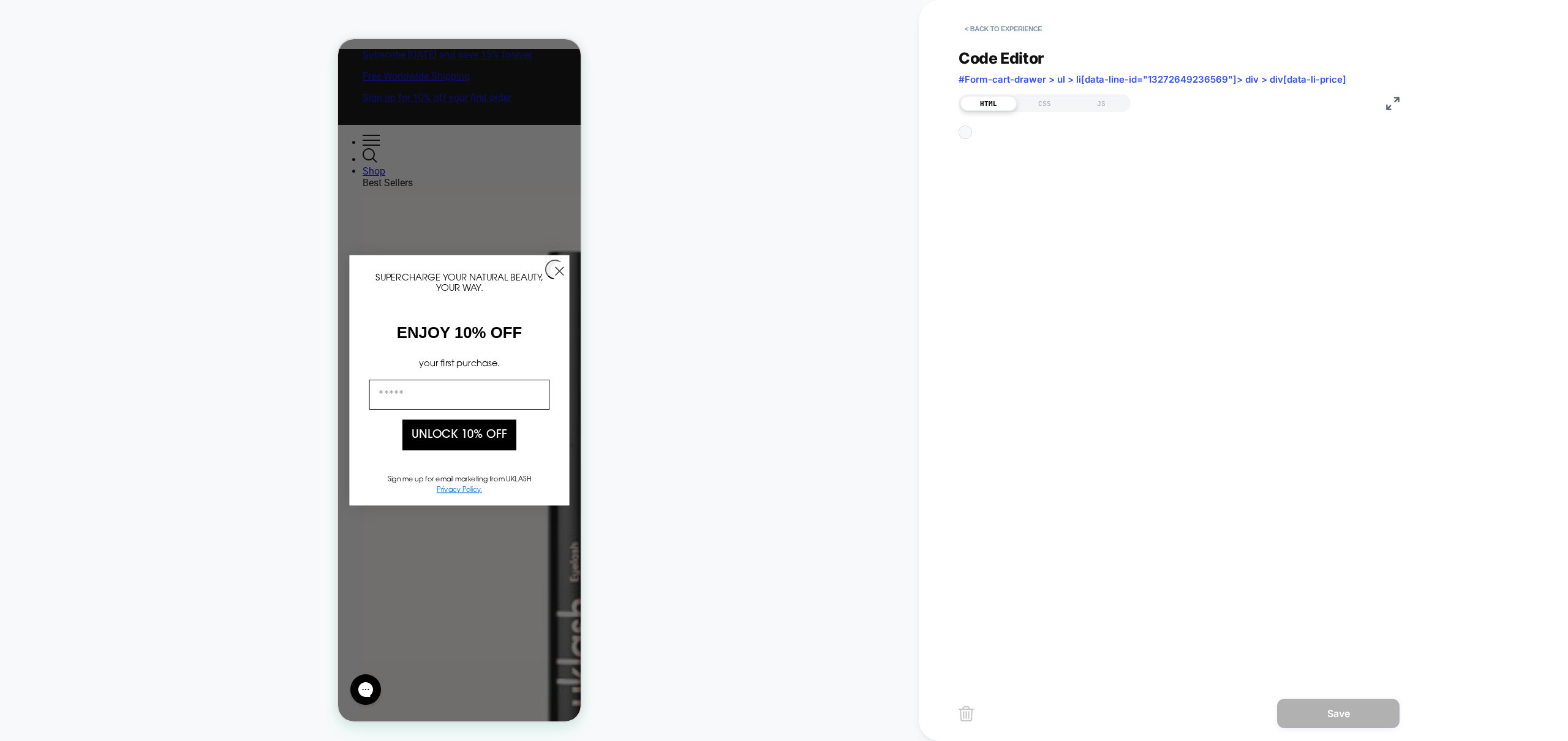
scroll to position [49, 0]
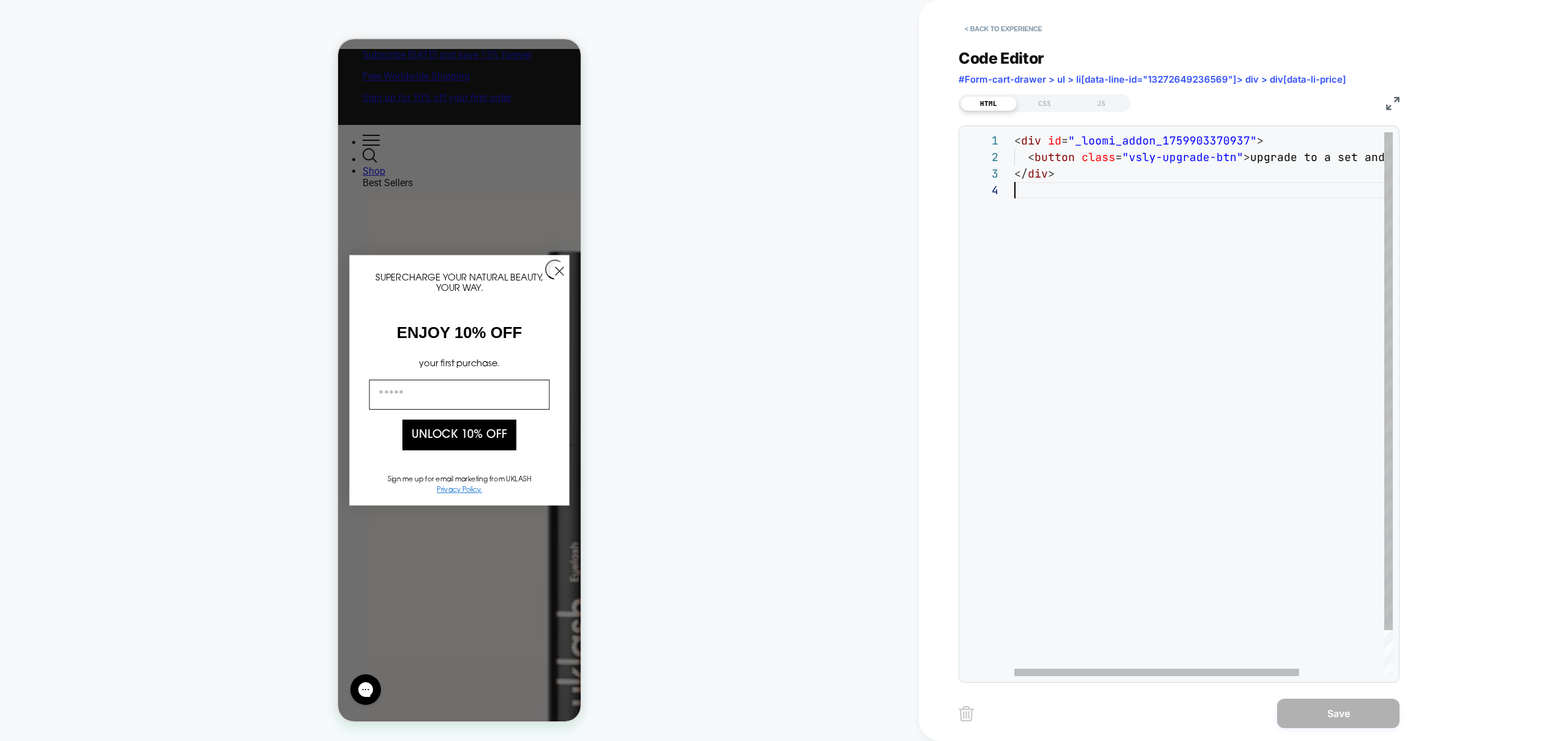
click at [1184, 390] on div "< div id = "_loomi_addon_1759903370937" > < button class = "vsly-upgrade-btn" >…" at bounding box center [1260, 429] width 491 height 594
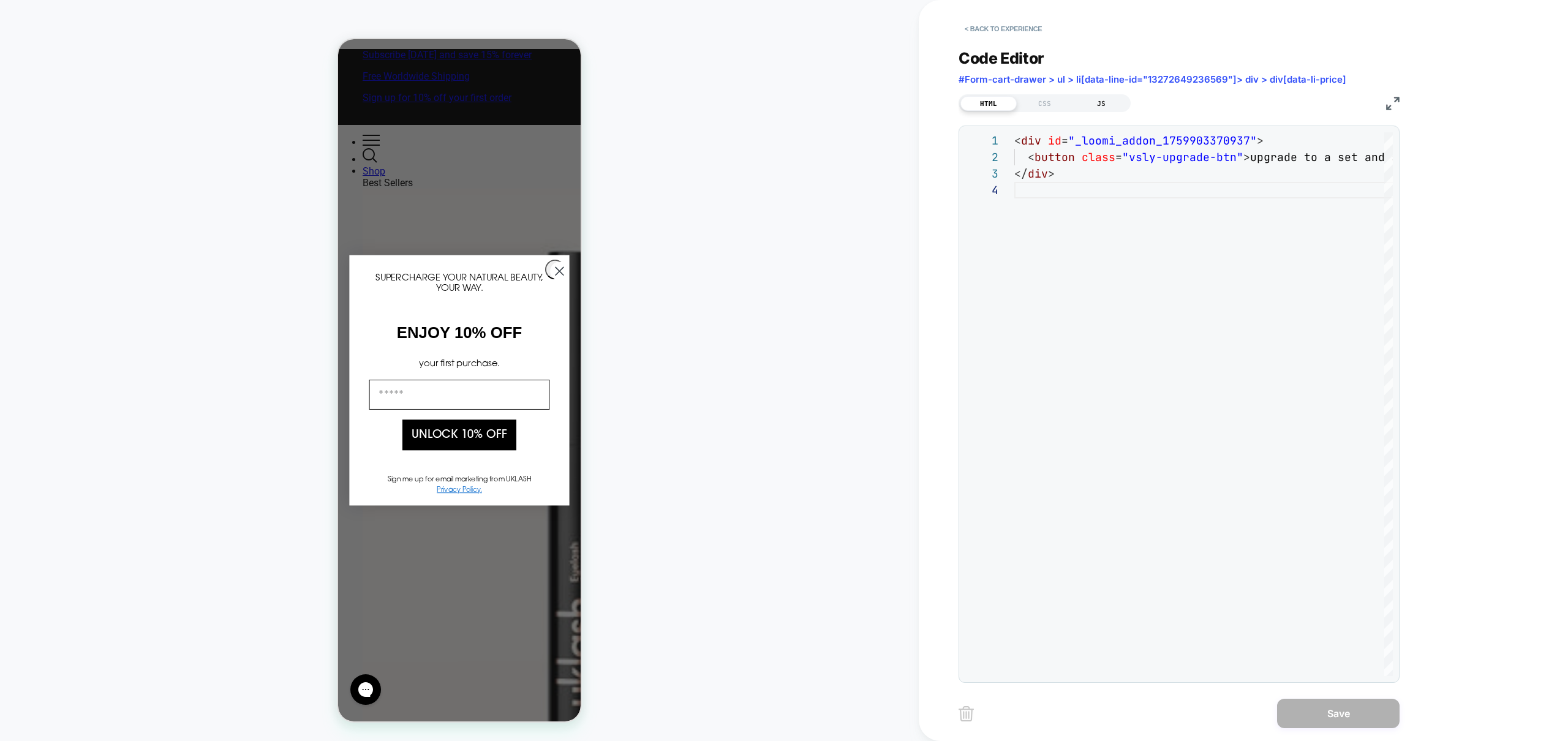
click at [1112, 107] on div "JS" at bounding box center [1100, 102] width 56 height 14
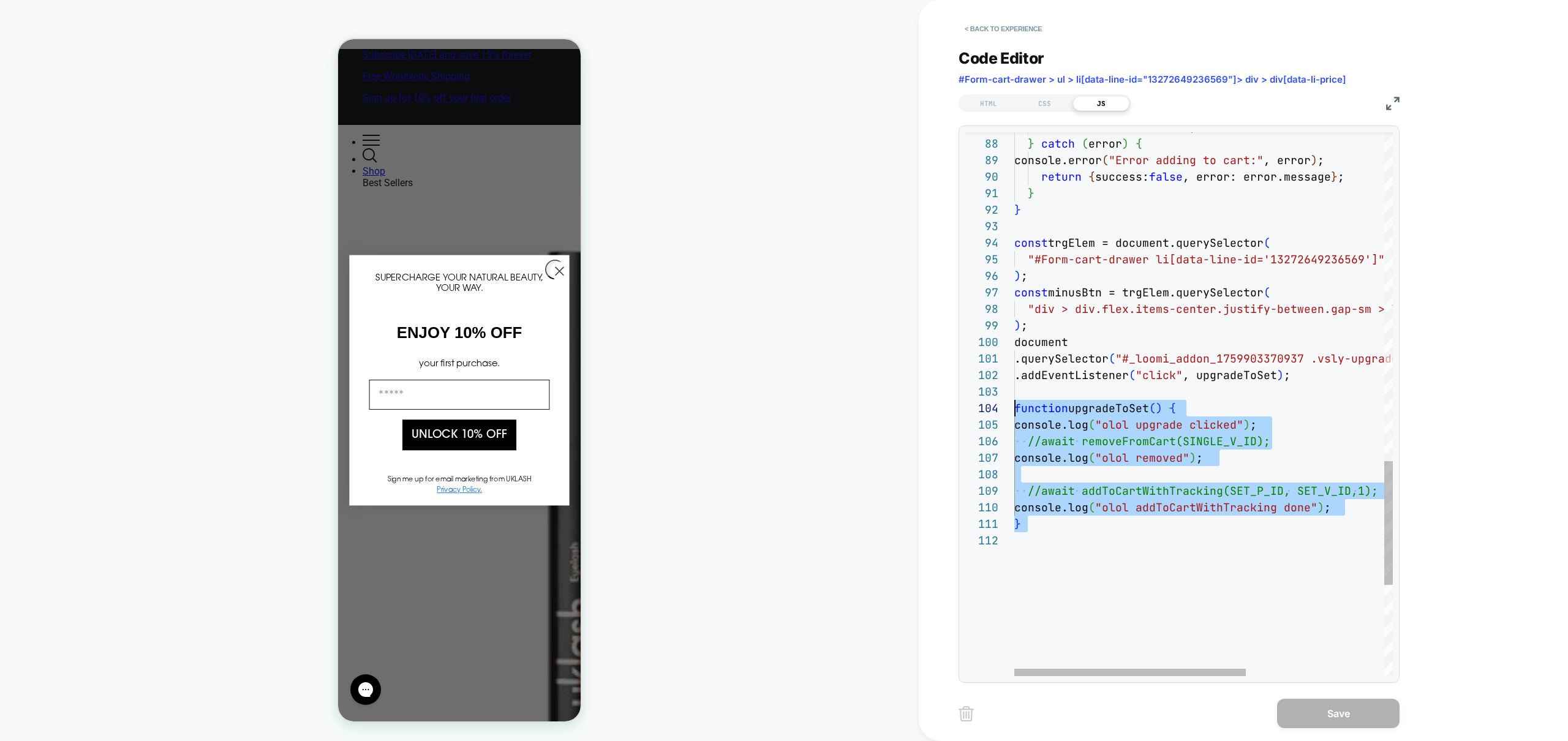
drag, startPoint x: 1052, startPoint y: 534, endPoint x: 985, endPoint y: 410, distance: 140.9
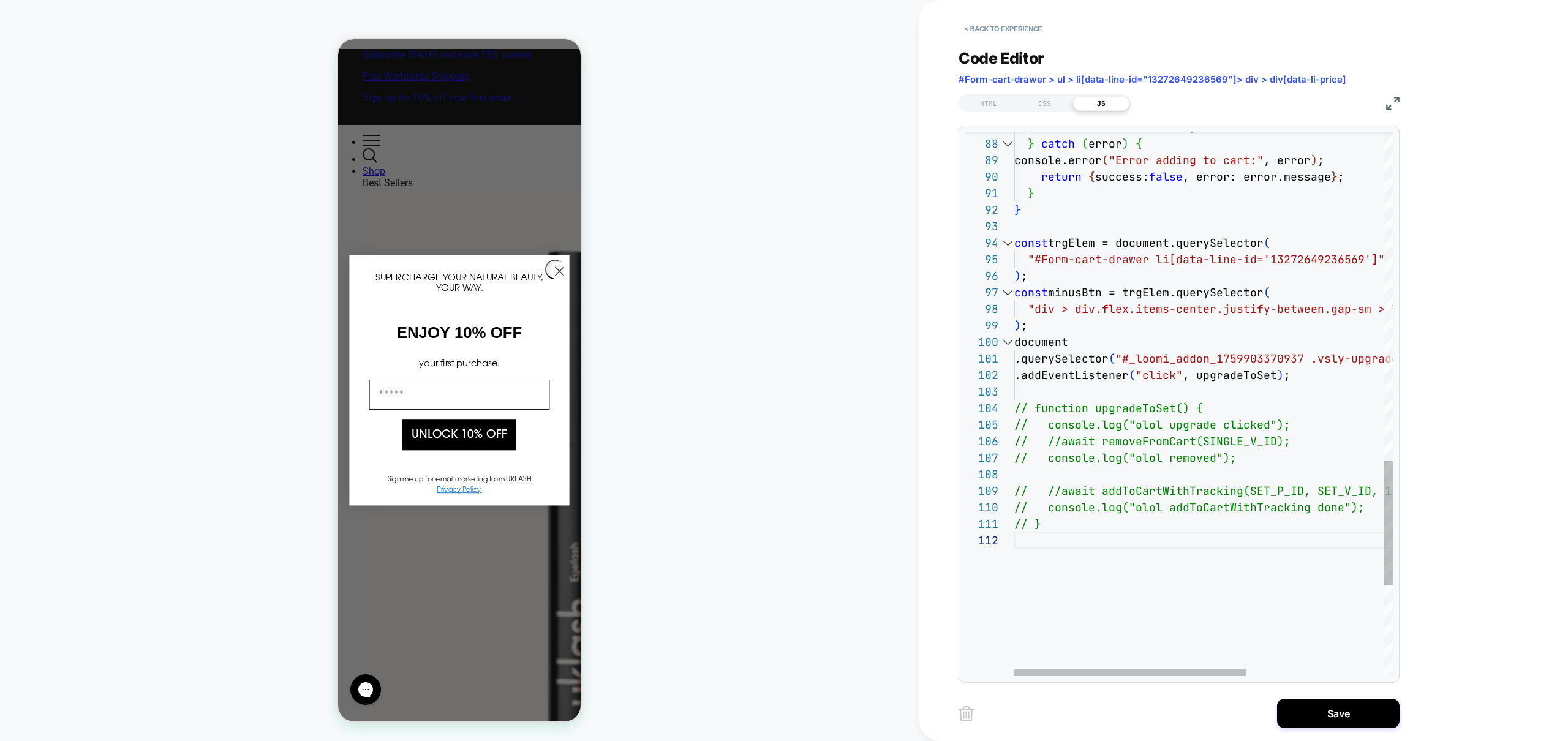
type textarea "**********"
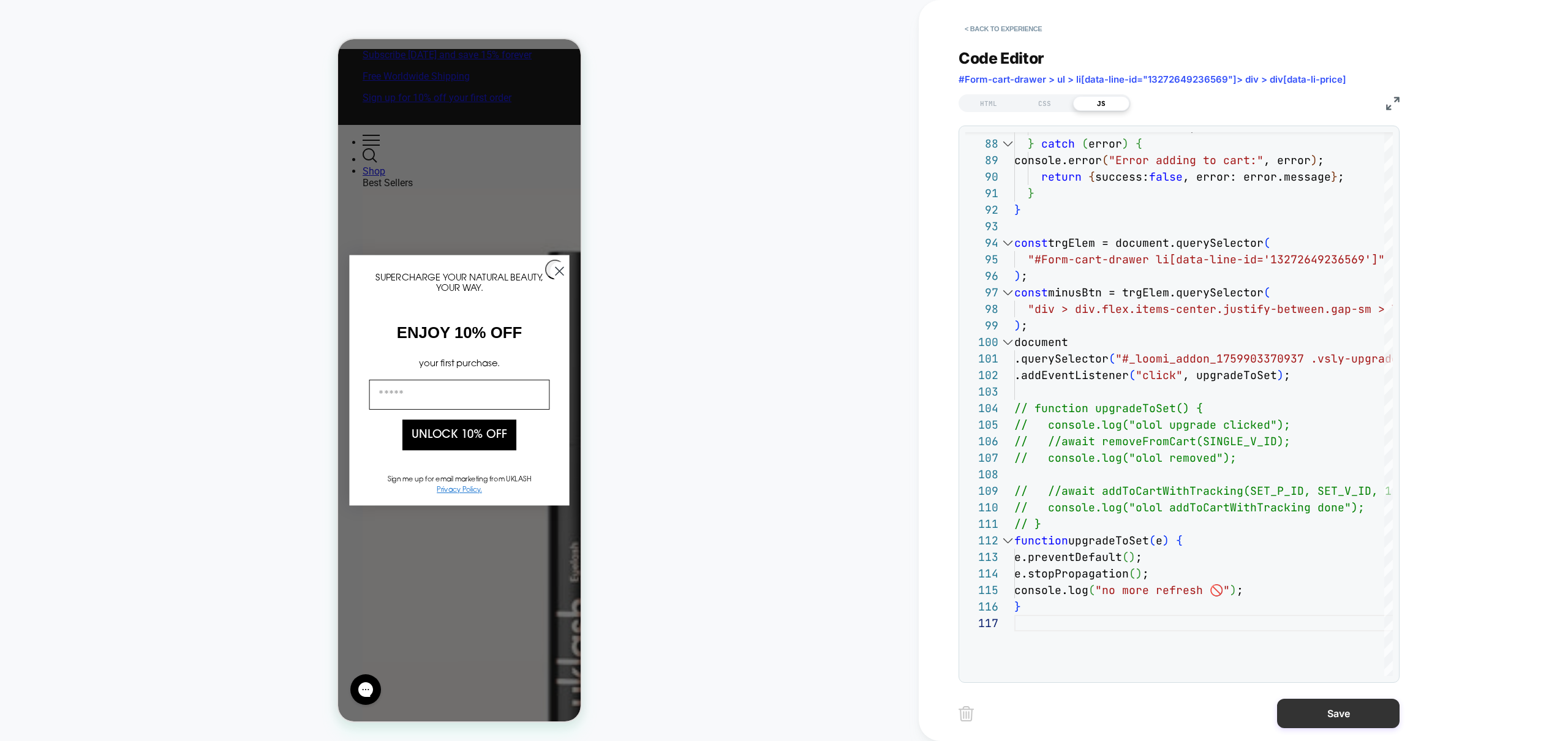
click at [1341, 713] on button "Save" at bounding box center [1337, 713] width 122 height 29
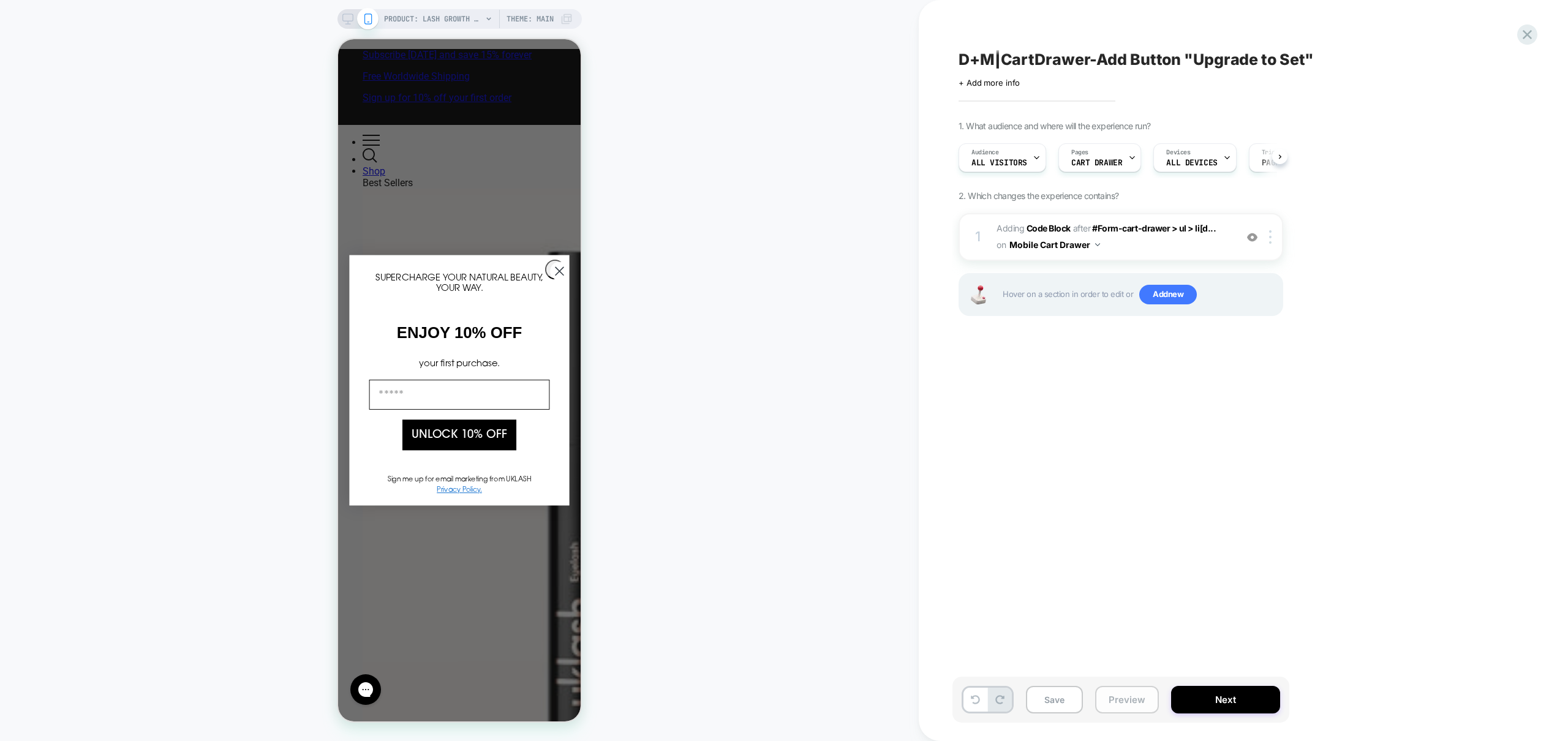
click at [1119, 702] on button "Preview" at bounding box center [1127, 699] width 64 height 28
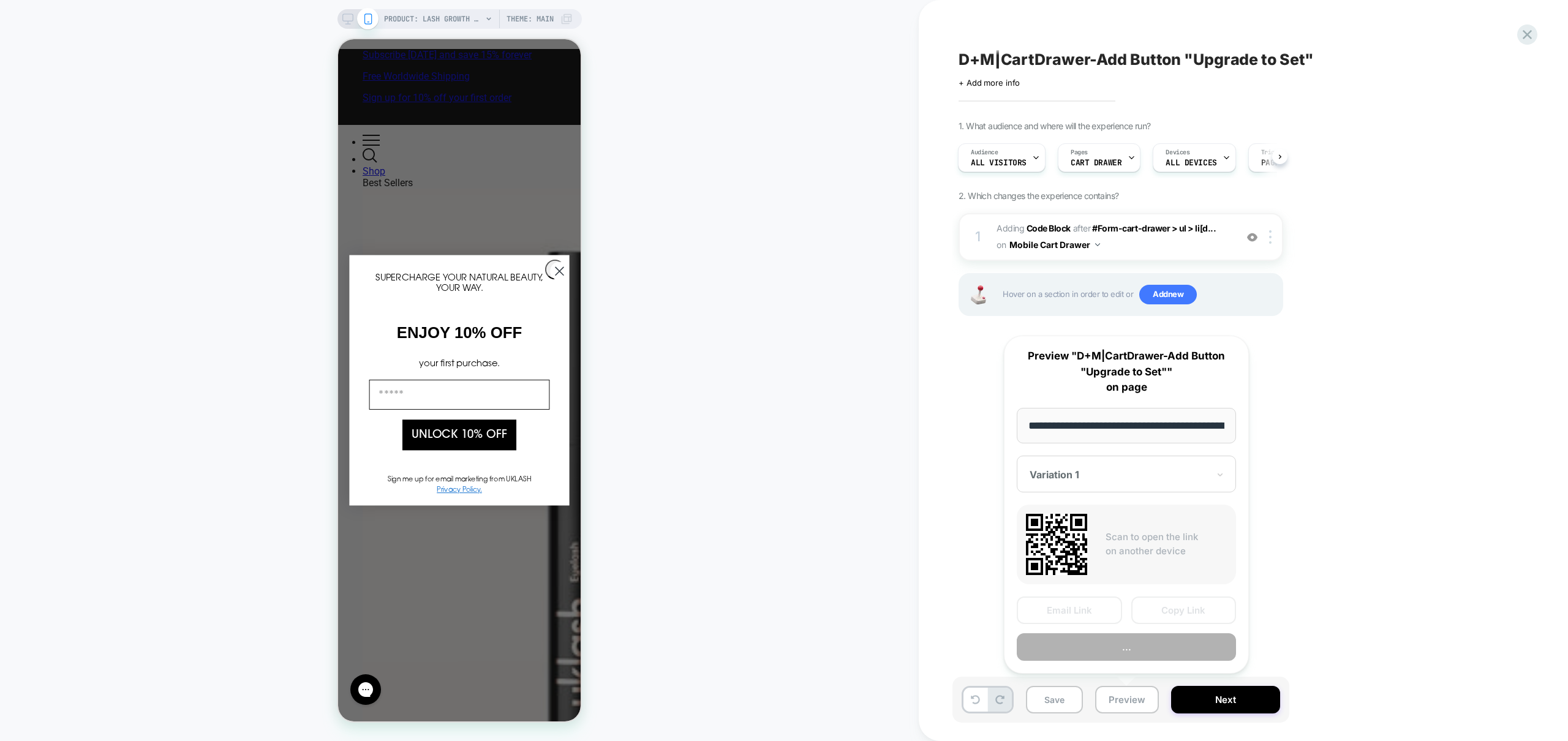
scroll to position [0, 142]
click at [1124, 644] on button "Preview" at bounding box center [1126, 647] width 219 height 28
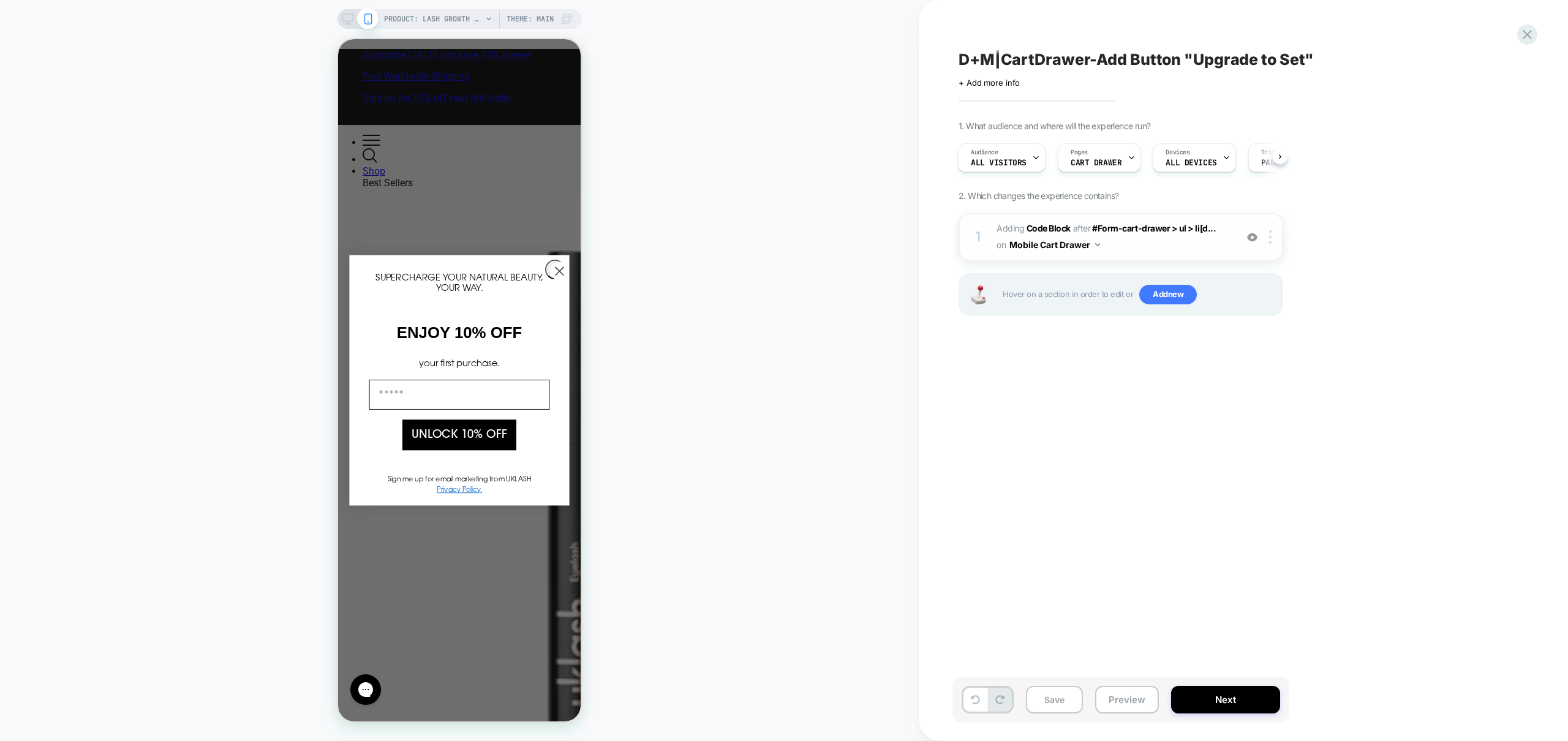
click at [1154, 249] on span "Adding Code Block AFTER #Form-cart-drawer > ul > li[d... #Form-cart-drawer > ul…" at bounding box center [1114, 236] width 233 height 33
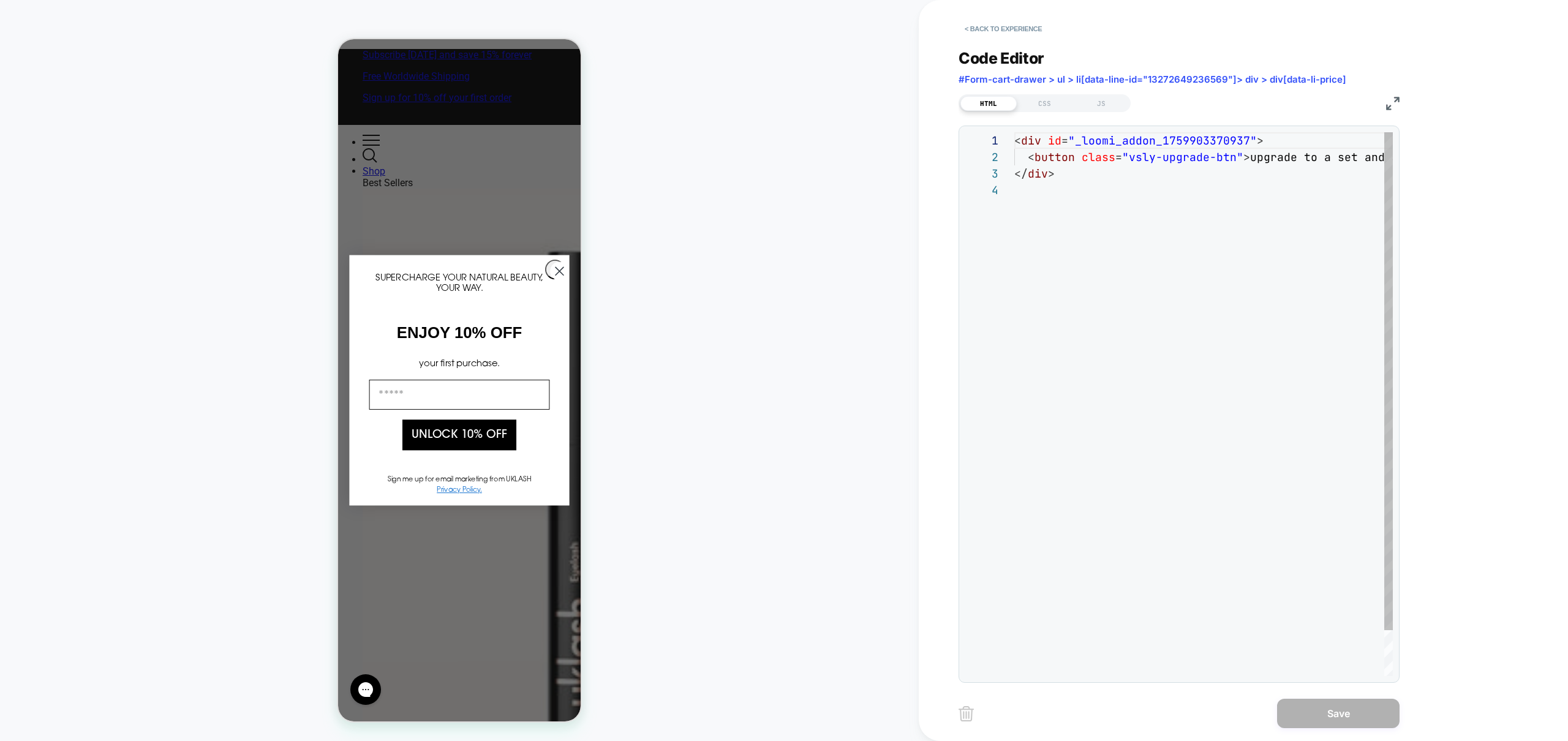
scroll to position [49, 0]
click at [1113, 102] on div "JS" at bounding box center [1100, 102] width 56 height 14
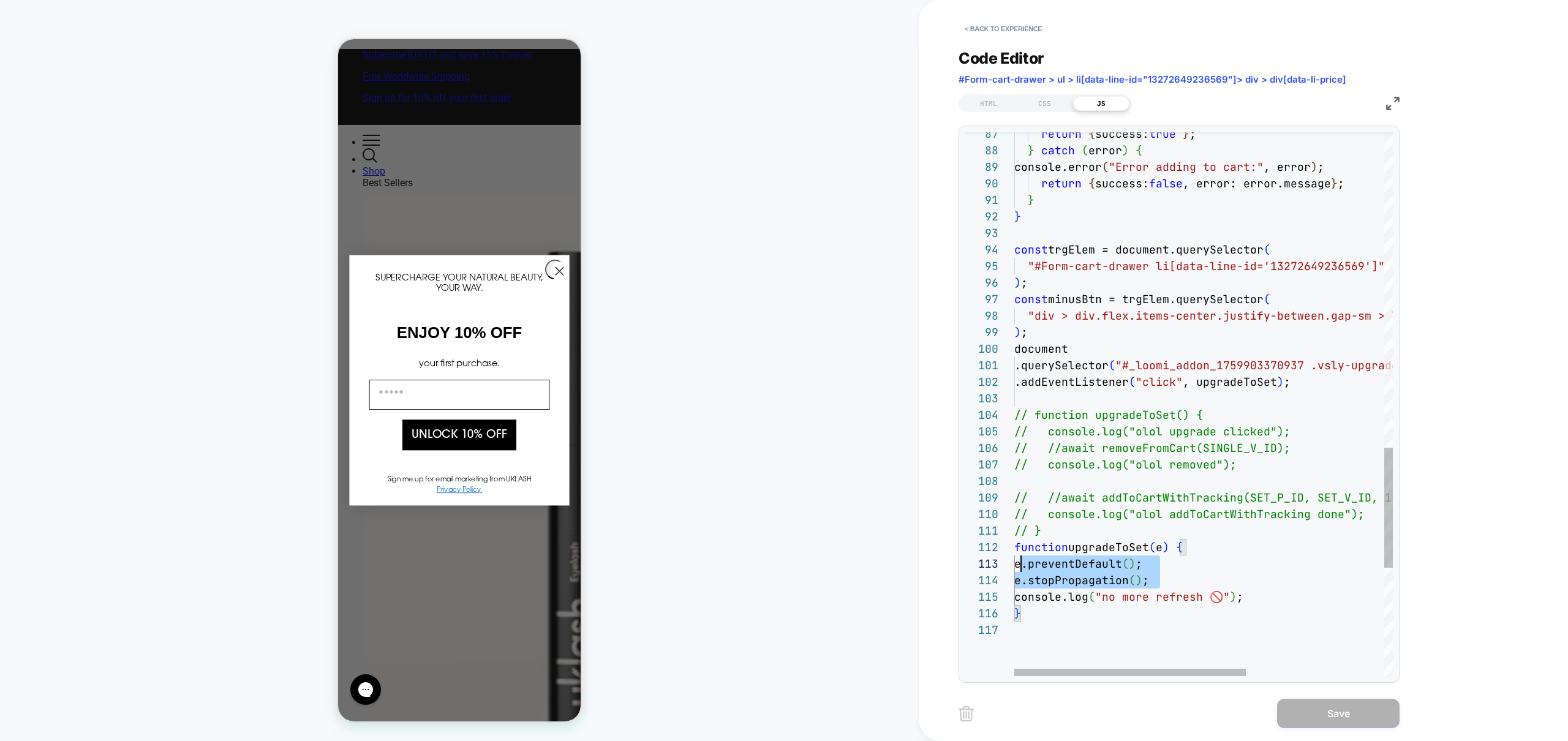
scroll to position [33, 0]
drag, startPoint x: 1173, startPoint y: 579, endPoint x: 978, endPoint y: 565, distance: 195.5
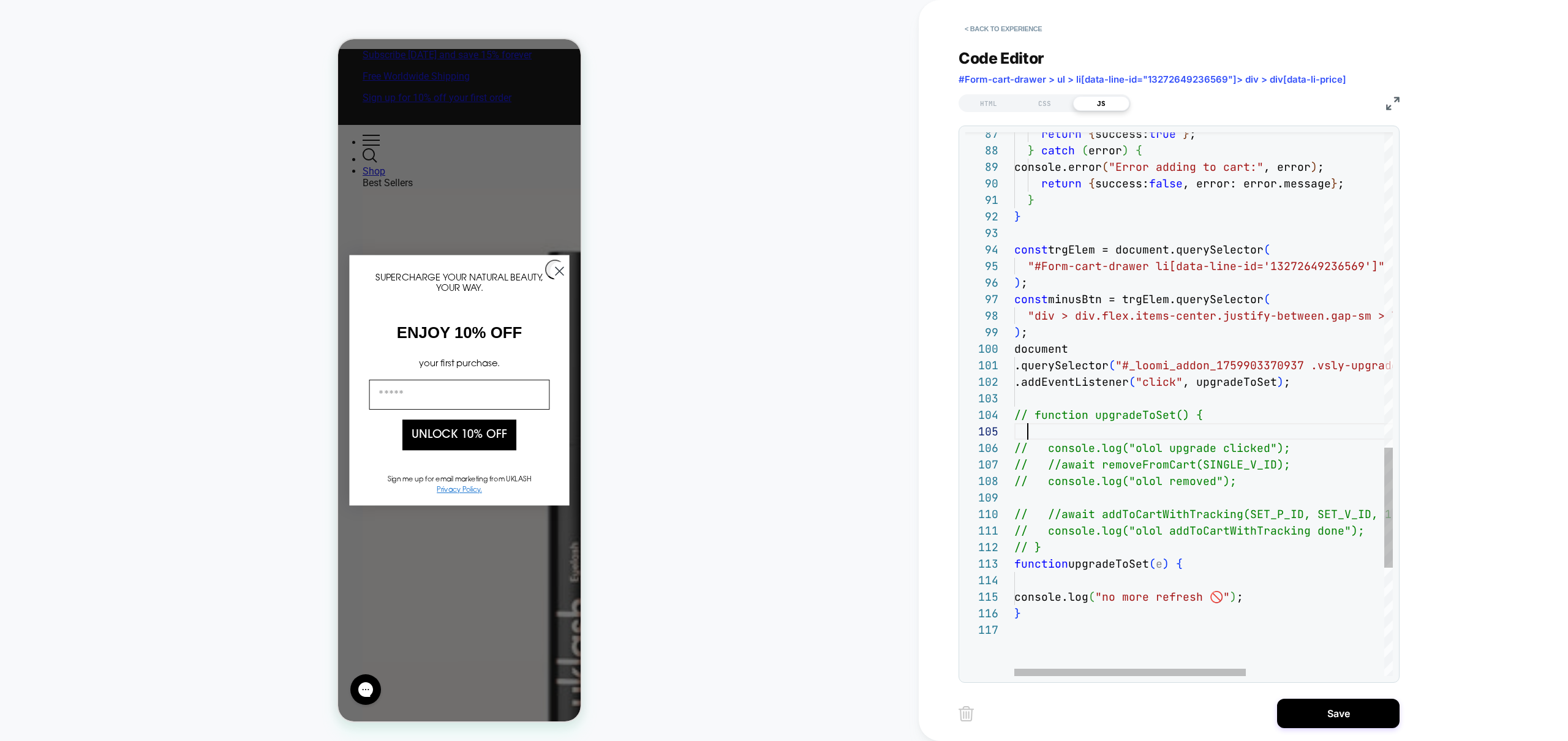
scroll to position [83, 146]
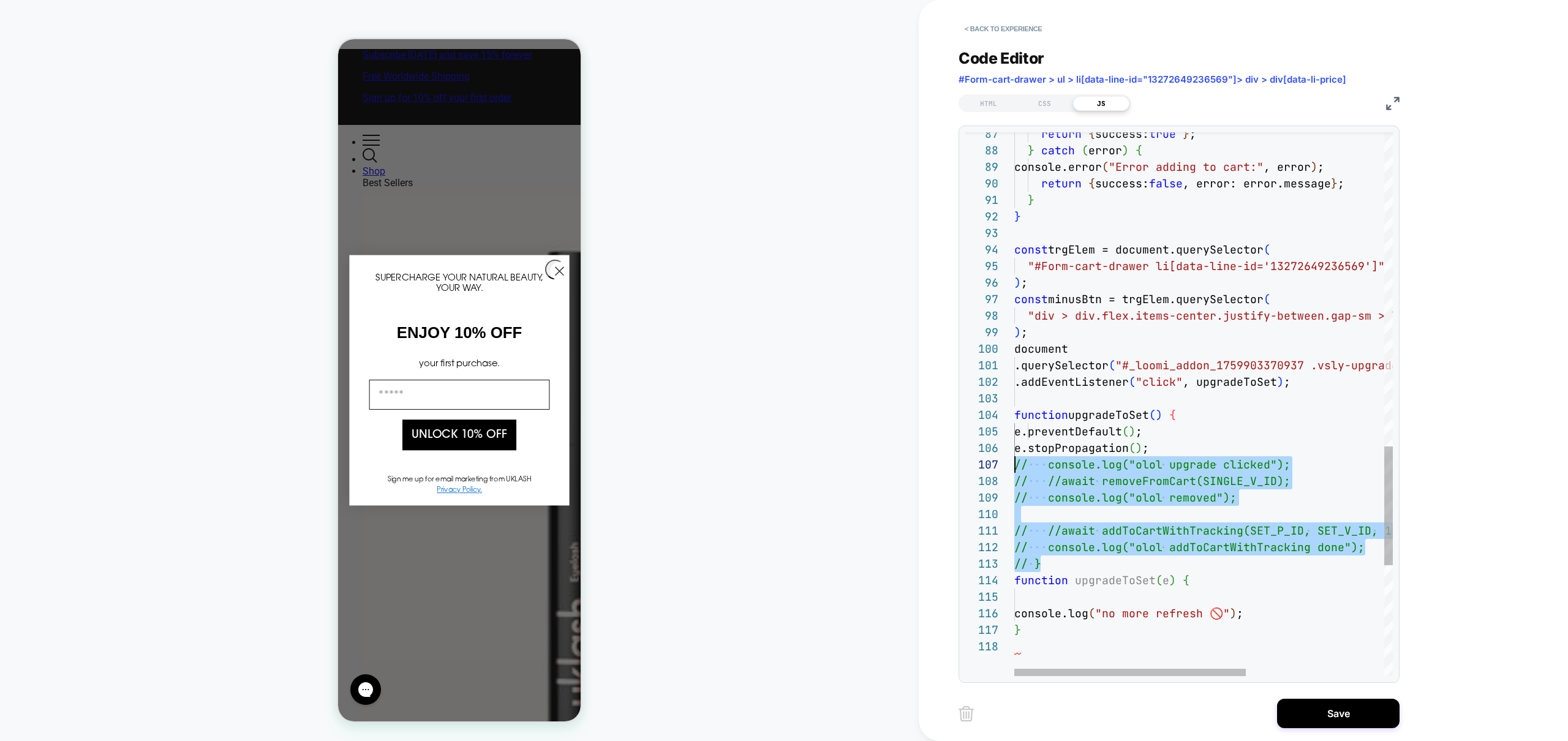
scroll to position [100, 0]
drag, startPoint x: 1054, startPoint y: 563, endPoint x: 980, endPoint y: 461, distance: 126.0
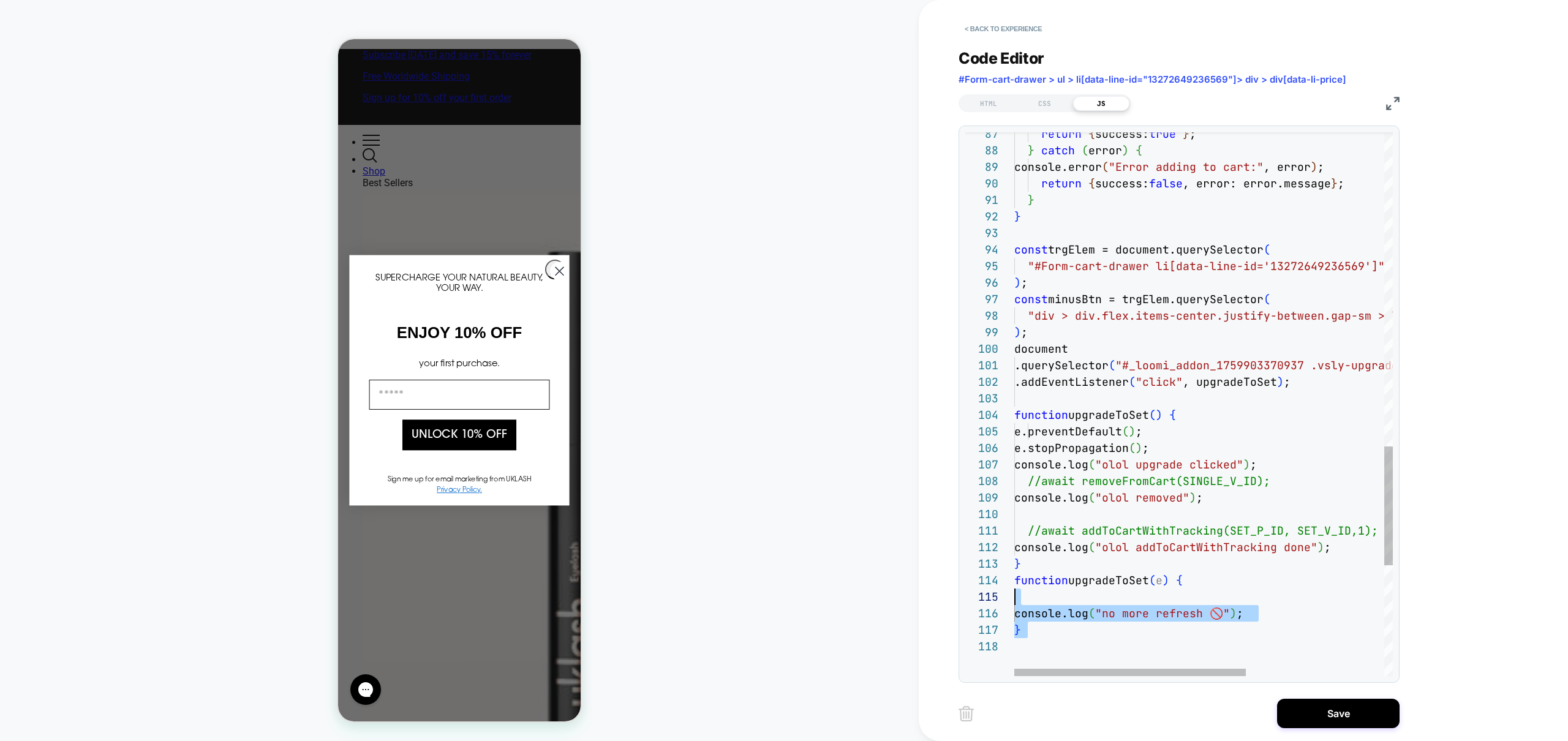
scroll to position [49, 0]
drag, startPoint x: 1061, startPoint y: 646, endPoint x: 980, endPoint y: 579, distance: 105.1
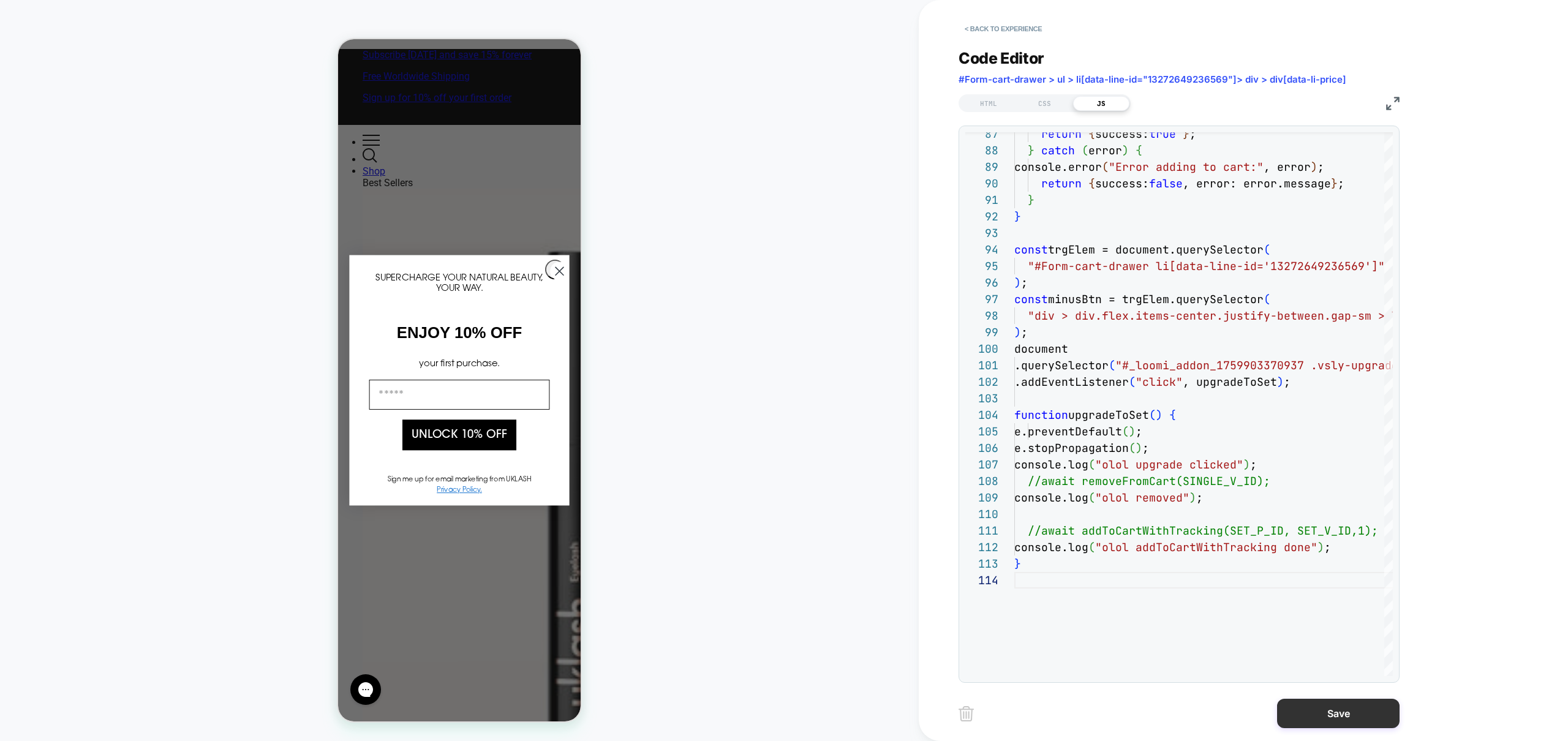
type textarea "**********"
click at [1361, 718] on button "Save" at bounding box center [1337, 713] width 122 height 29
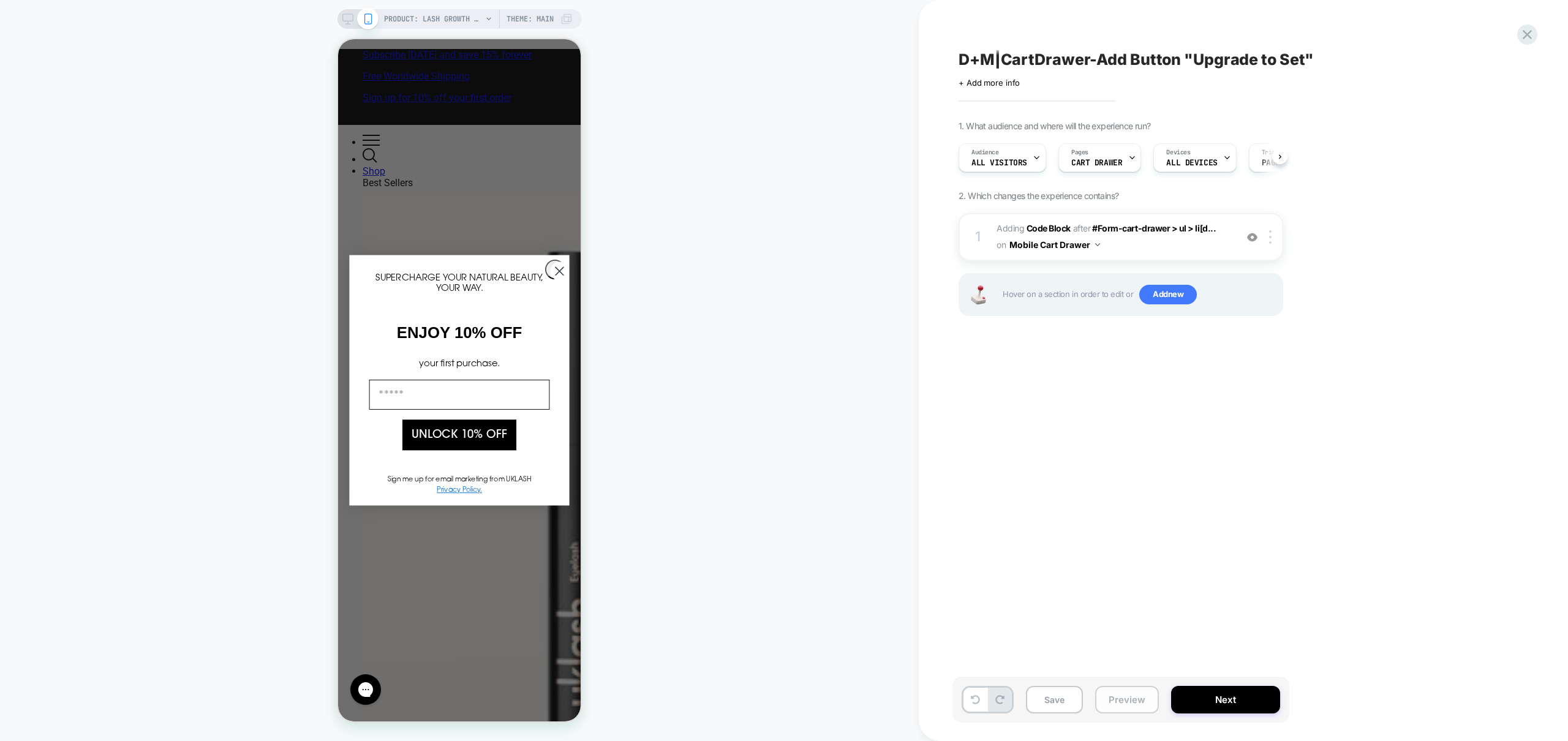
click at [1150, 696] on button "Preview" at bounding box center [1127, 699] width 64 height 28
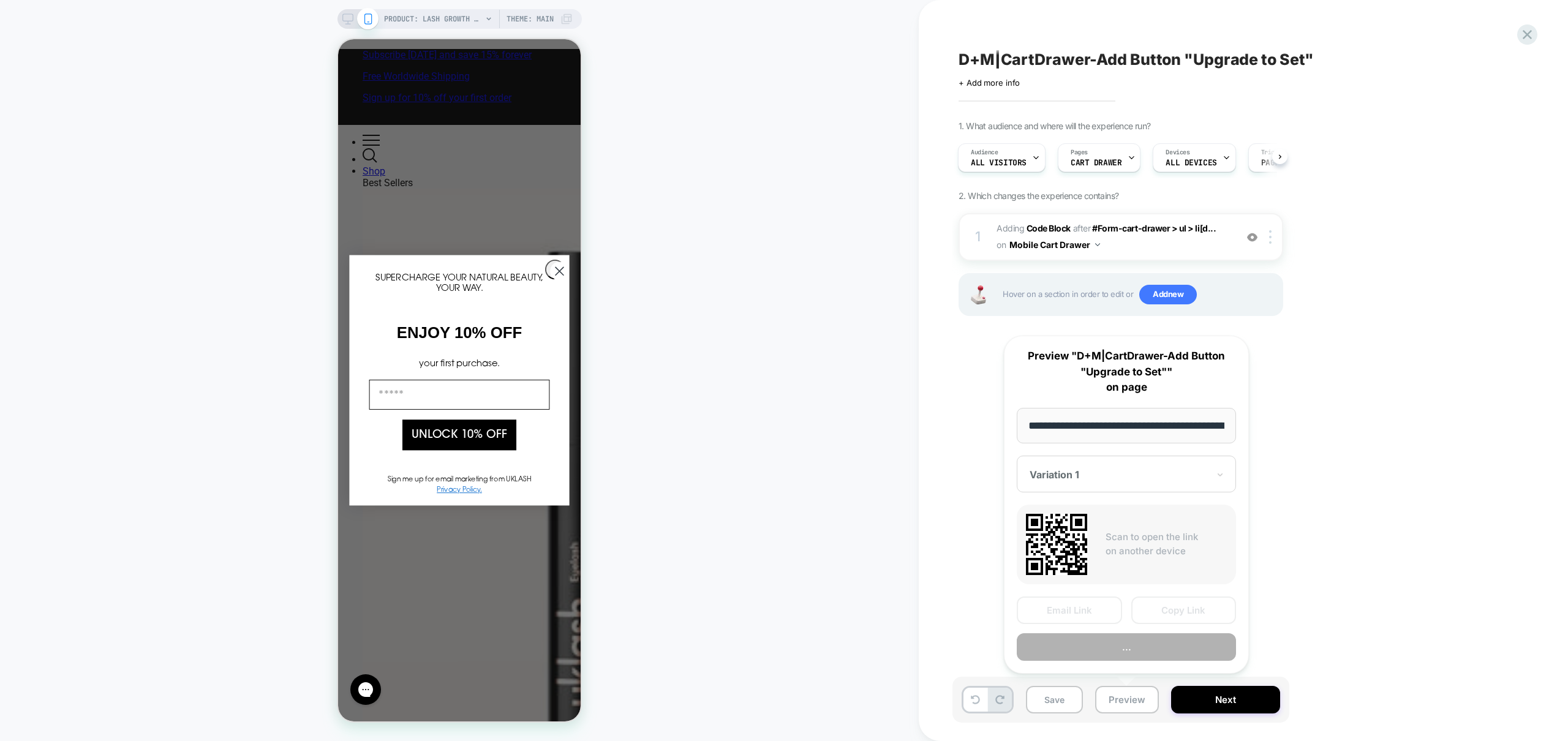
scroll to position [0, 142]
click at [1126, 644] on button "Preview" at bounding box center [1126, 647] width 219 height 28
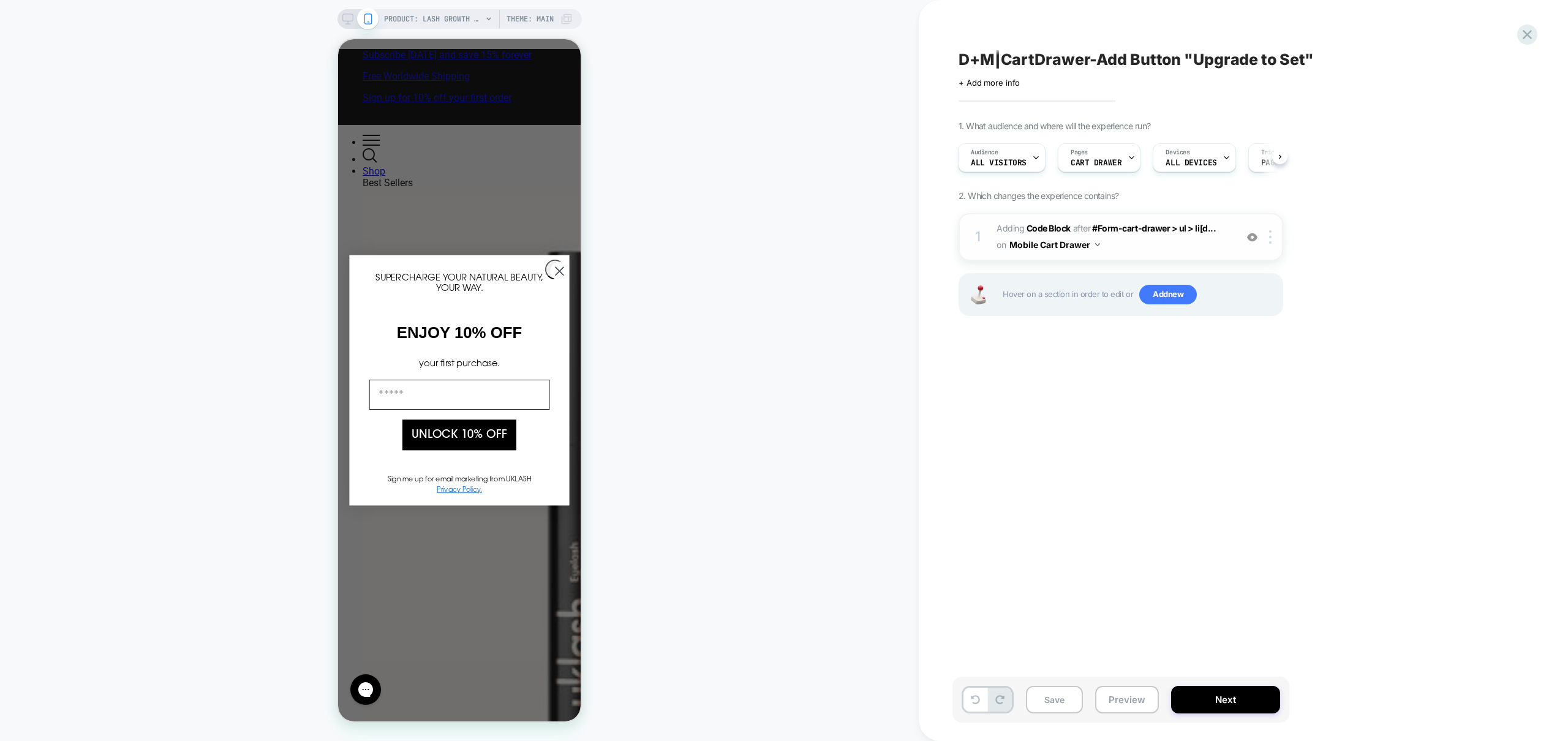
click at [1186, 247] on span "Adding Code Block AFTER #Form-cart-drawer > ul > li[d... #Form-cart-drawer > ul…" at bounding box center [1114, 236] width 233 height 33
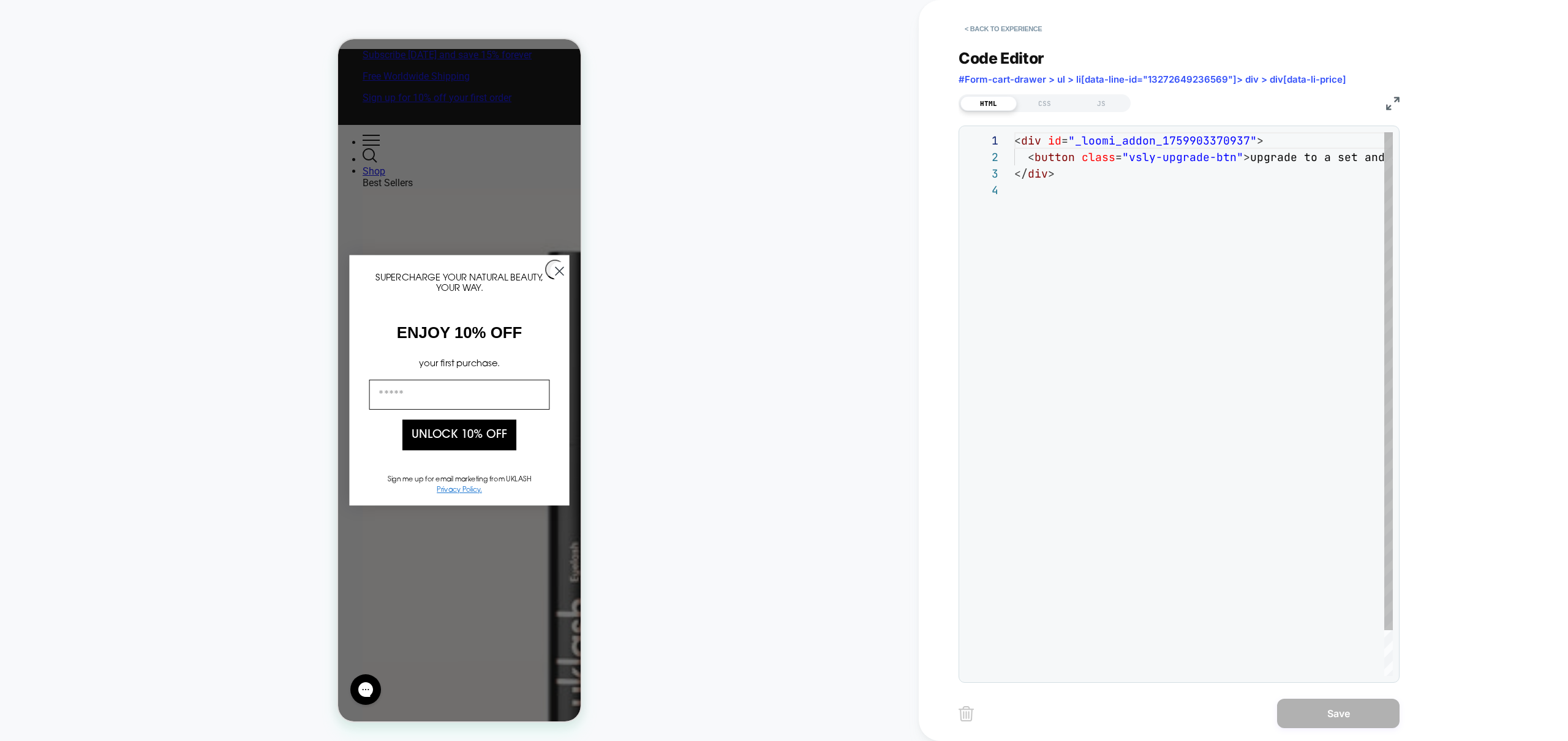
scroll to position [49, 0]
click at [1153, 416] on div "< div id = "_loomi_addon_1759903370937" > < button class = "vsly-upgrade-btn" >…" at bounding box center [1260, 429] width 491 height 594
click at [1109, 99] on div "JS" at bounding box center [1100, 102] width 56 height 14
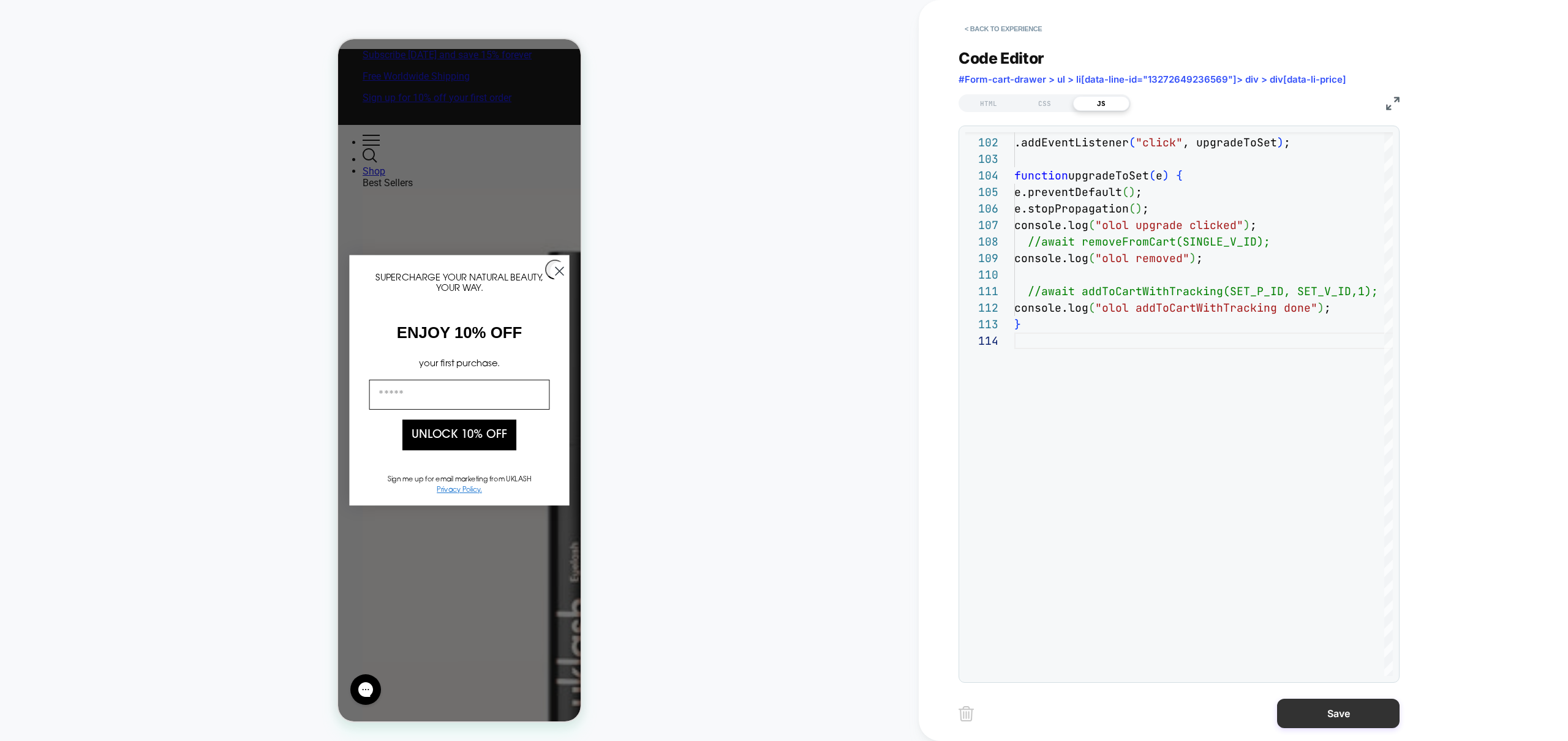
type textarea "**********"
click at [1346, 716] on button "Save" at bounding box center [1337, 713] width 122 height 29
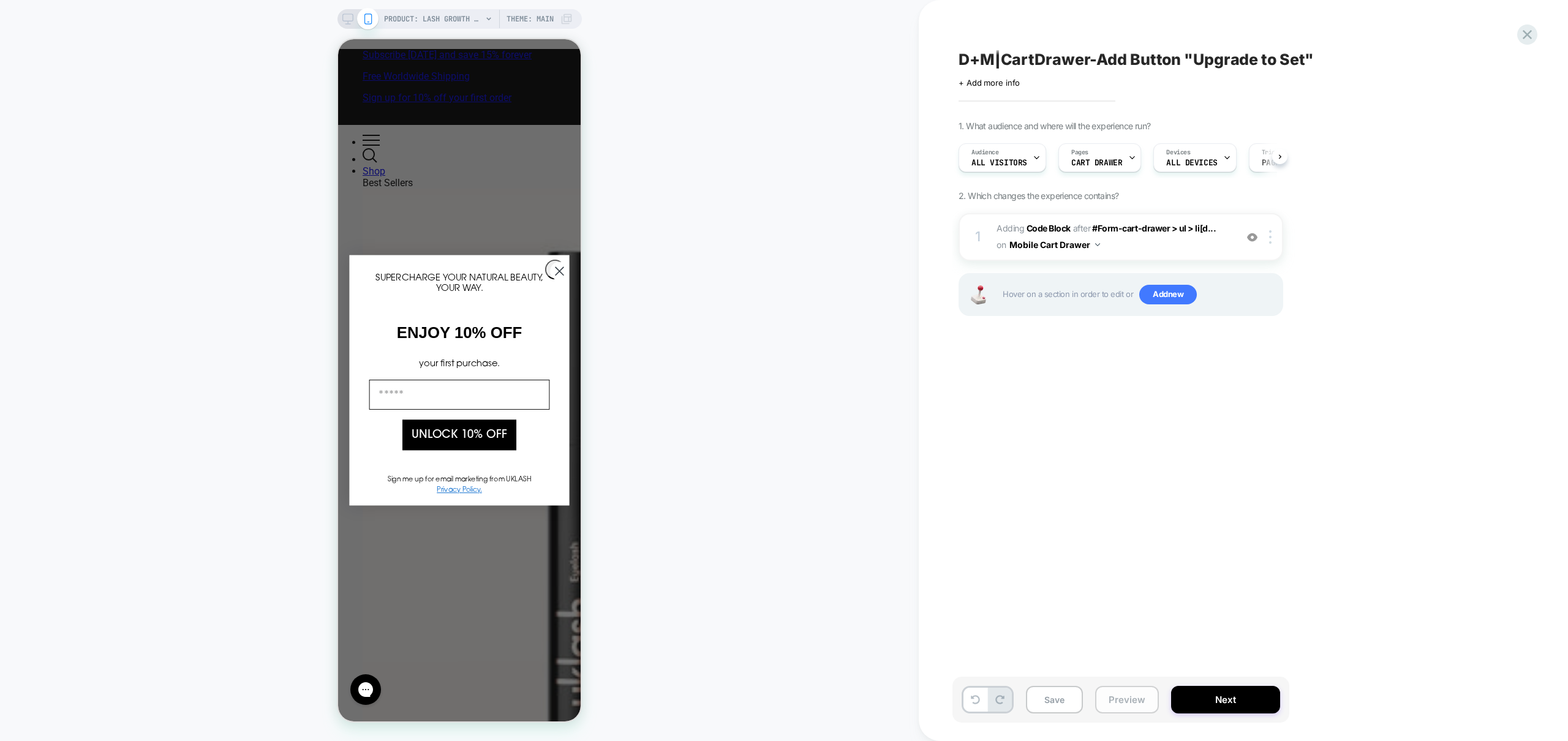
click at [1135, 705] on button "Preview" at bounding box center [1127, 699] width 64 height 28
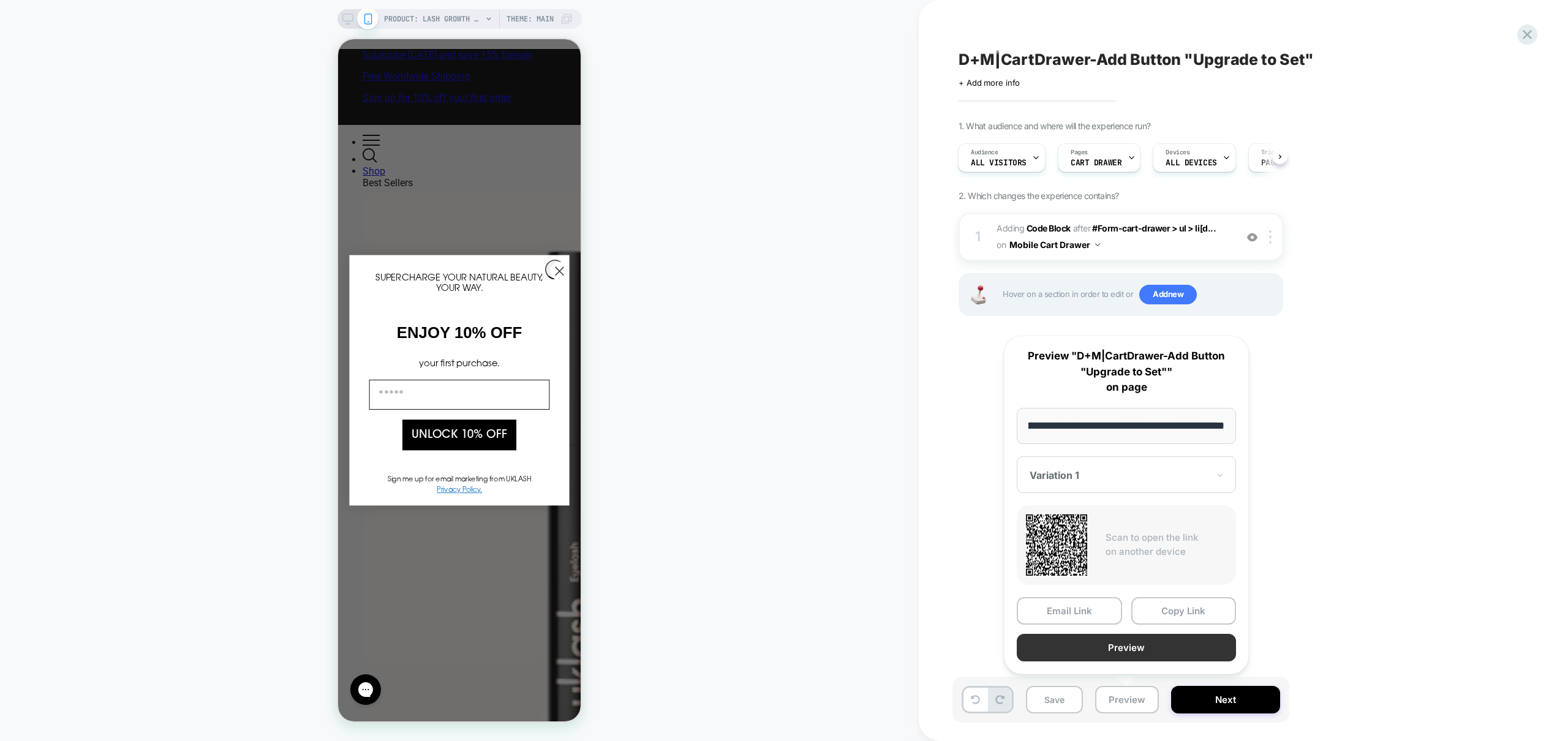
scroll to position [0, 0]
click at [1136, 653] on button "Preview" at bounding box center [1126, 647] width 219 height 28
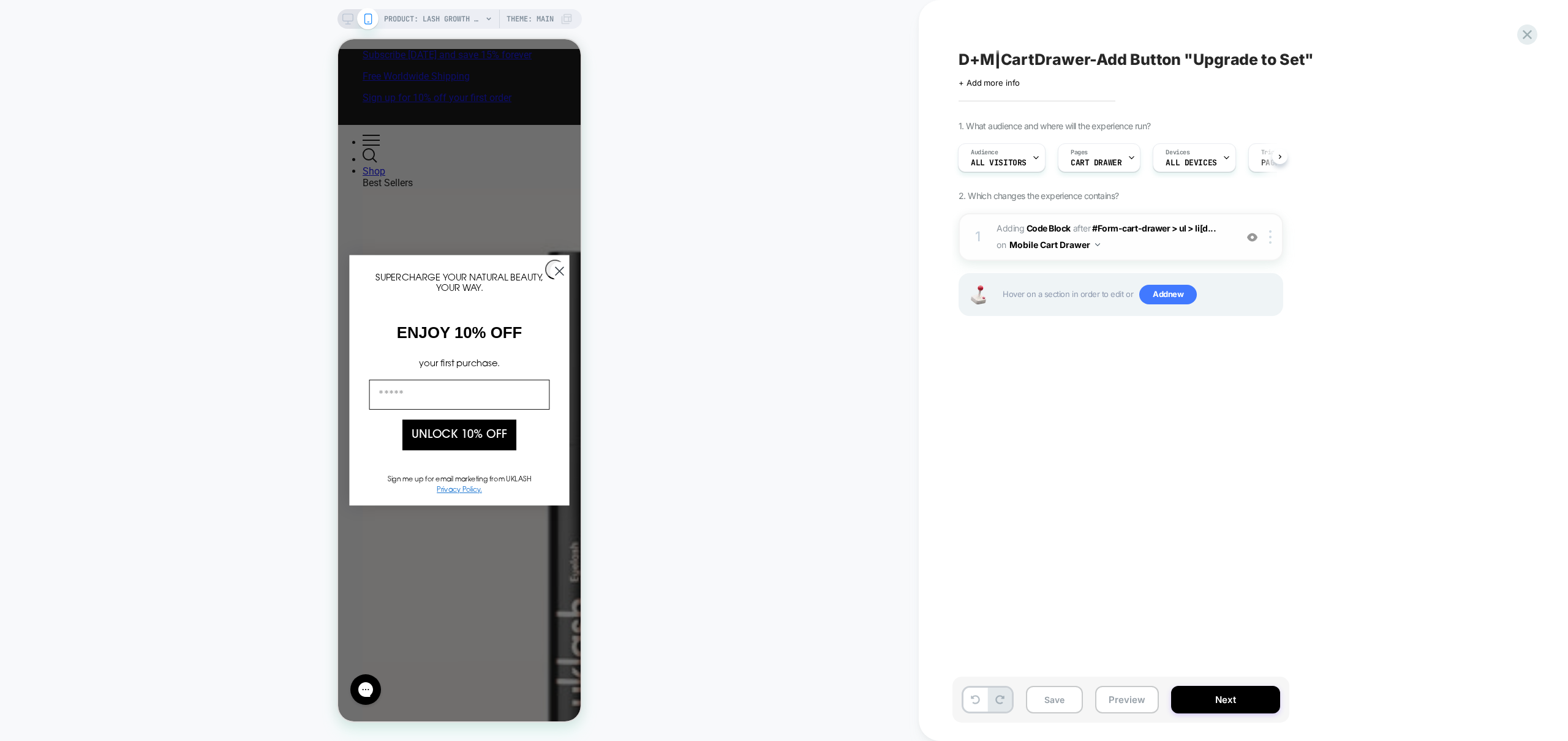
click at [1199, 246] on span "Adding Code Block AFTER #Form-cart-drawer > ul > li[d... #Form-cart-drawer > ul…" at bounding box center [1114, 236] width 233 height 33
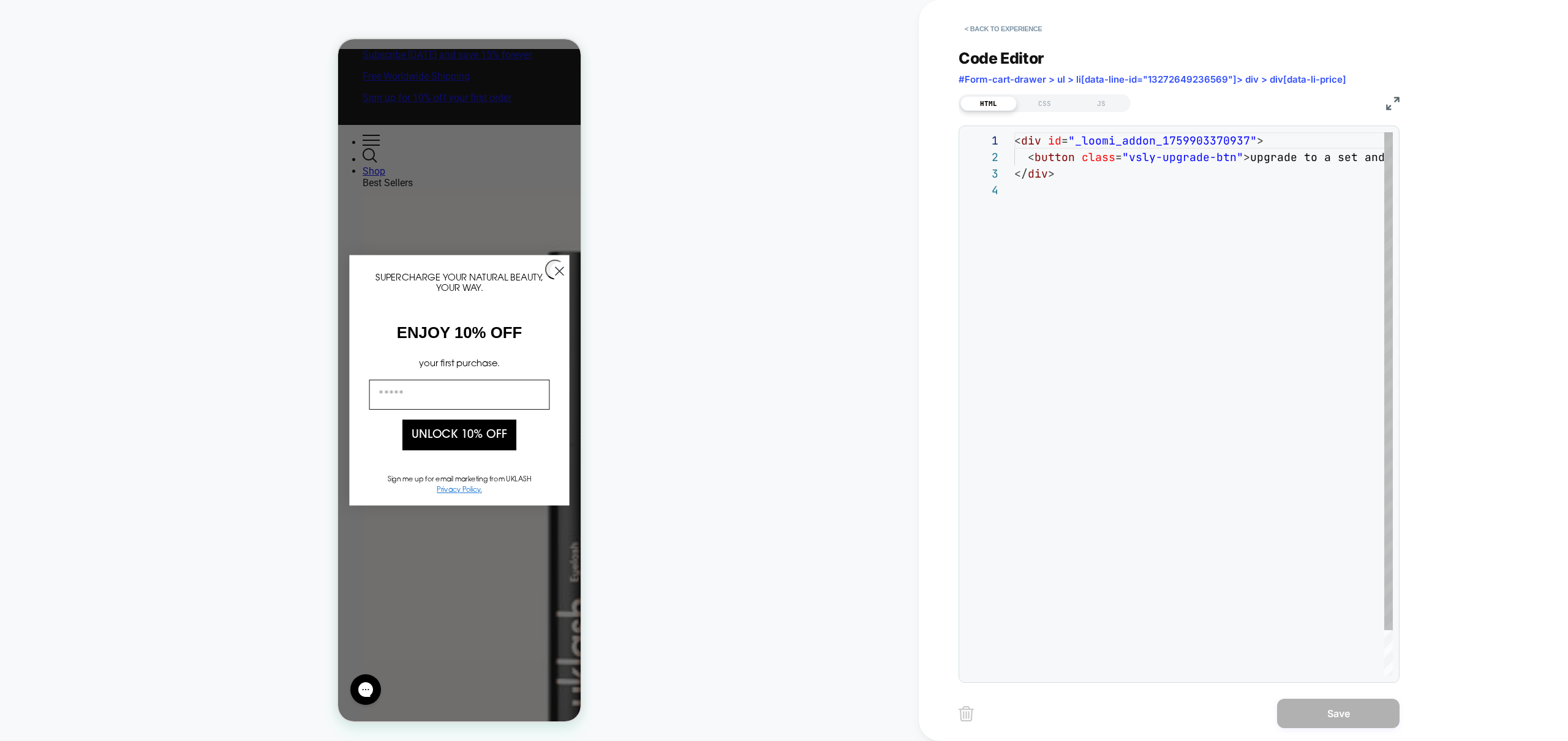
scroll to position [49, 0]
click at [1102, 105] on div "JS" at bounding box center [1100, 102] width 56 height 14
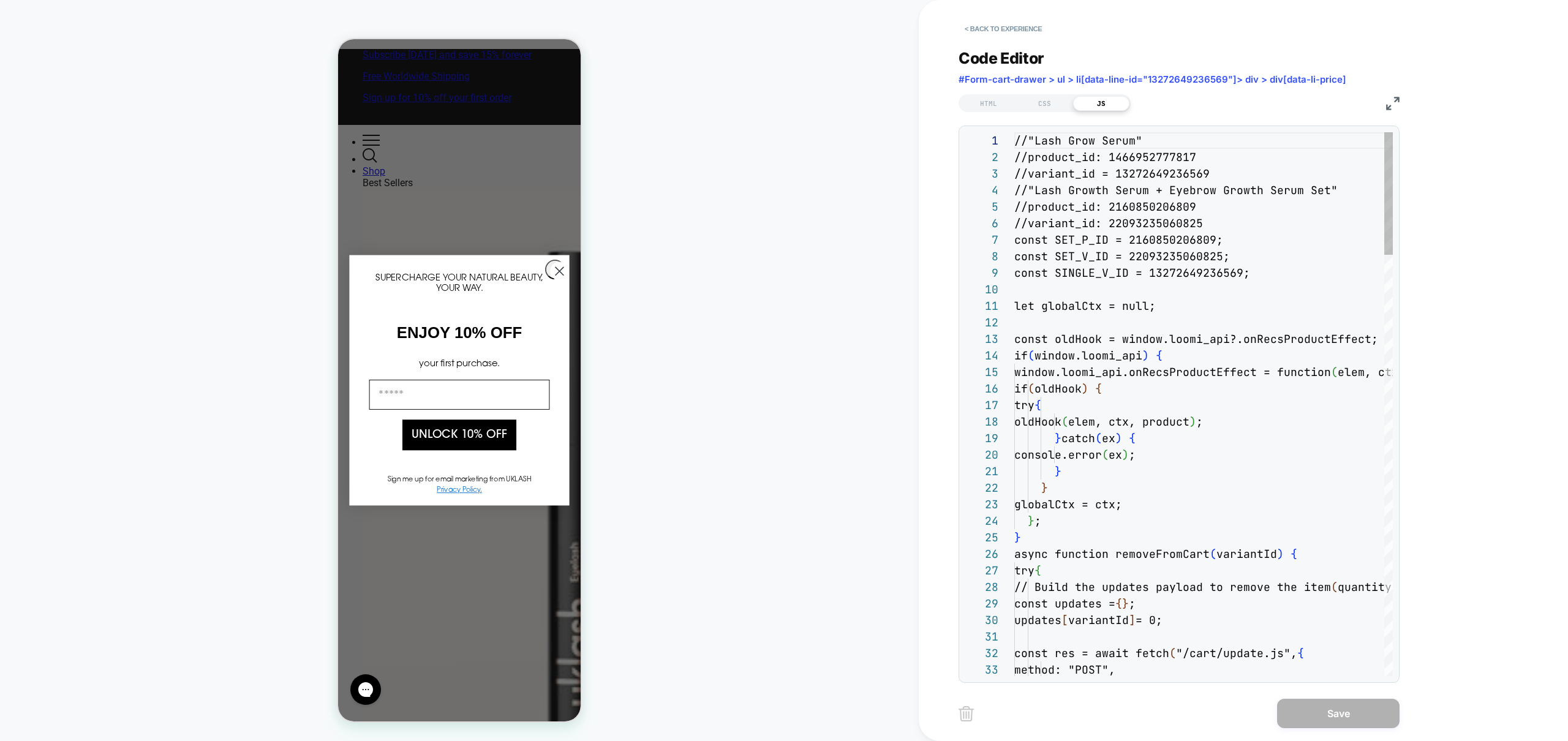
scroll to position [165, 0]
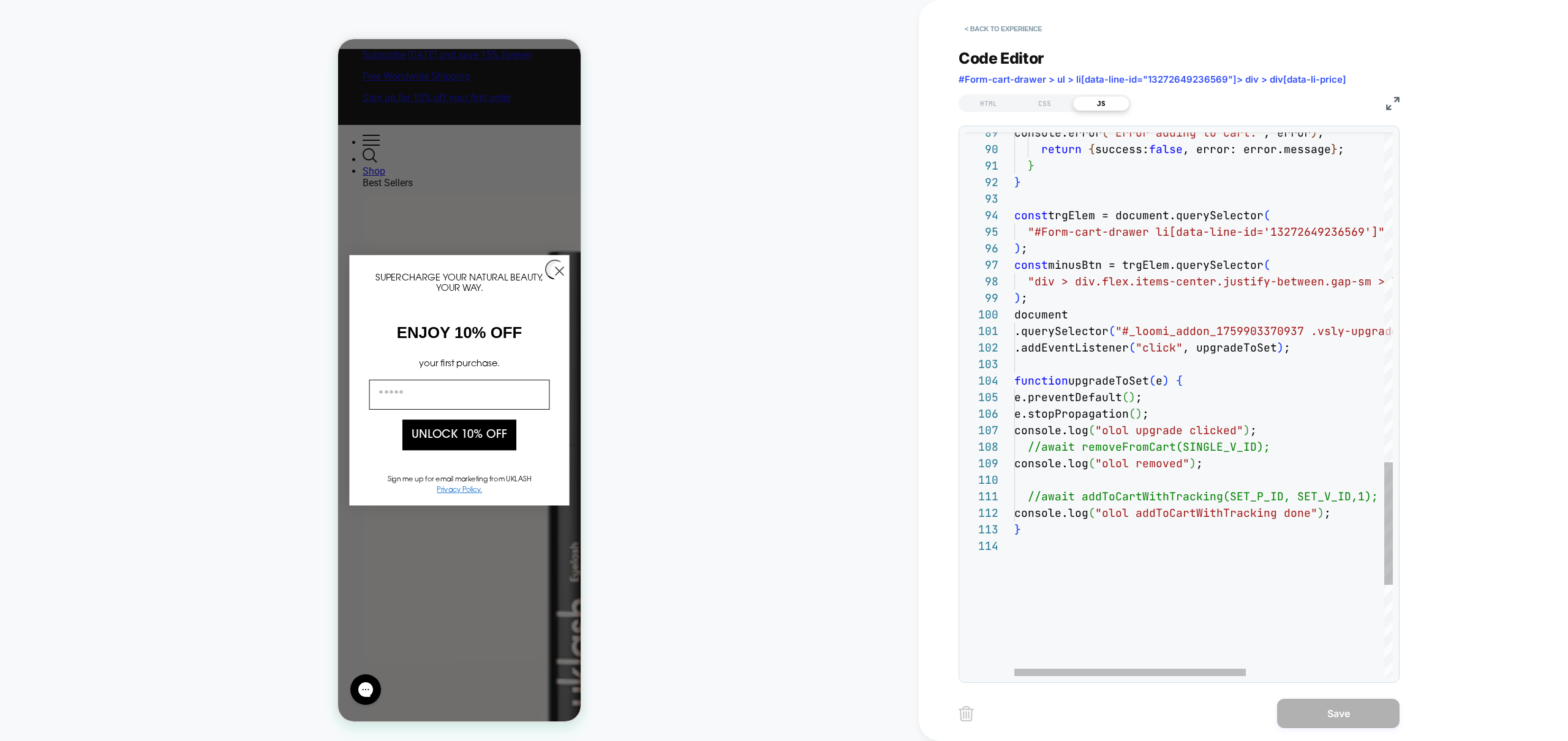
type textarea "**********"
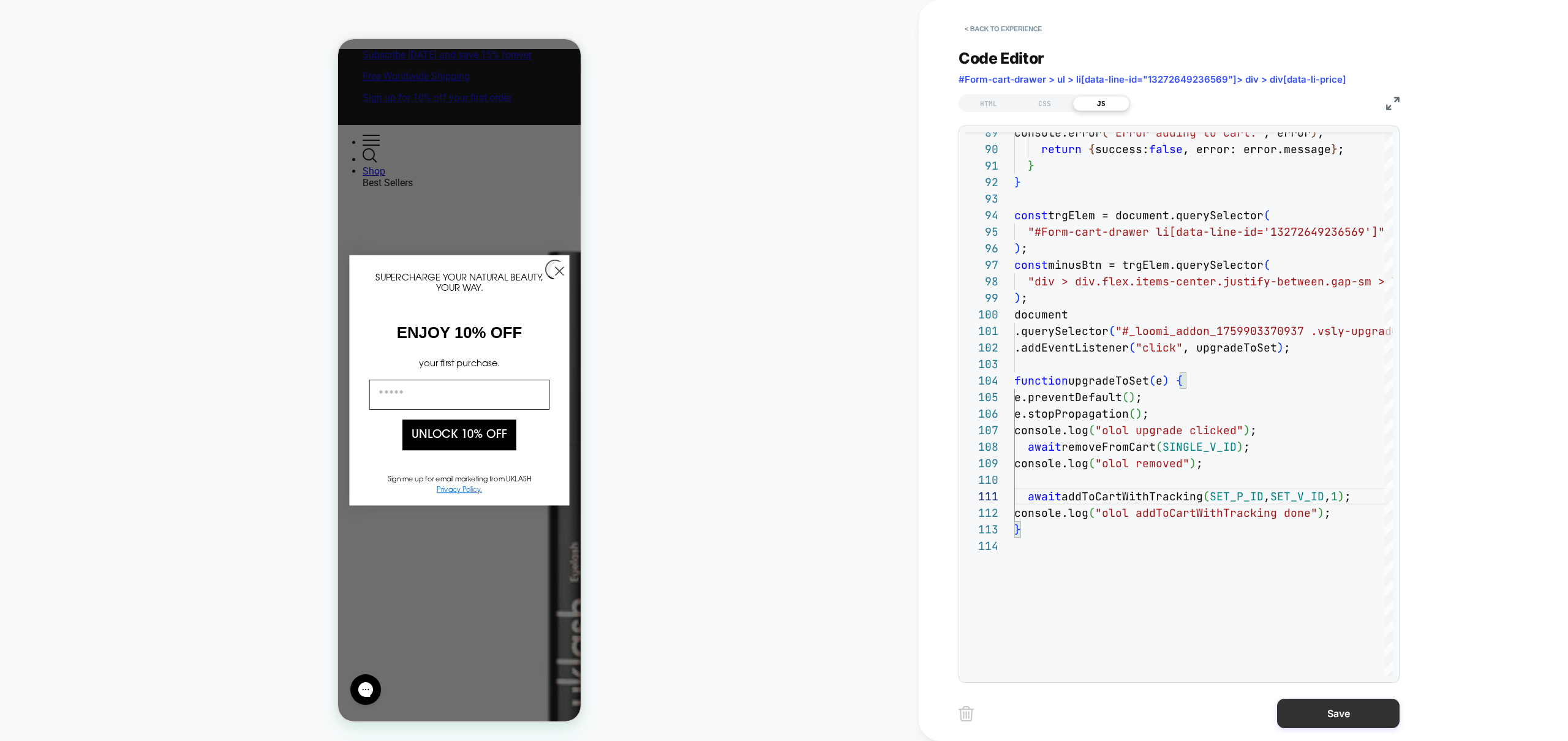
click at [1338, 715] on button "Save" at bounding box center [1337, 713] width 122 height 29
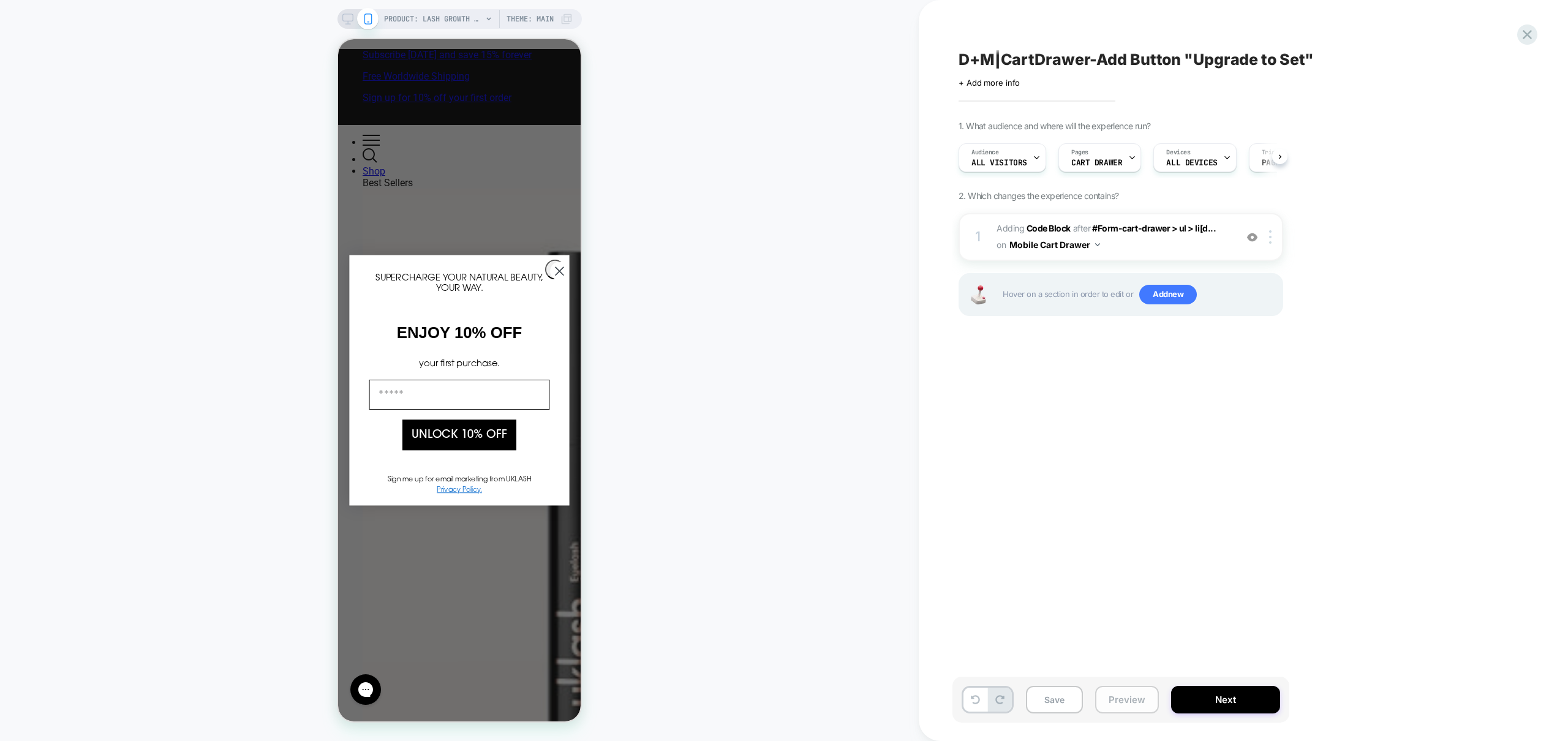
click at [1127, 707] on button "Preview" at bounding box center [1127, 699] width 64 height 28
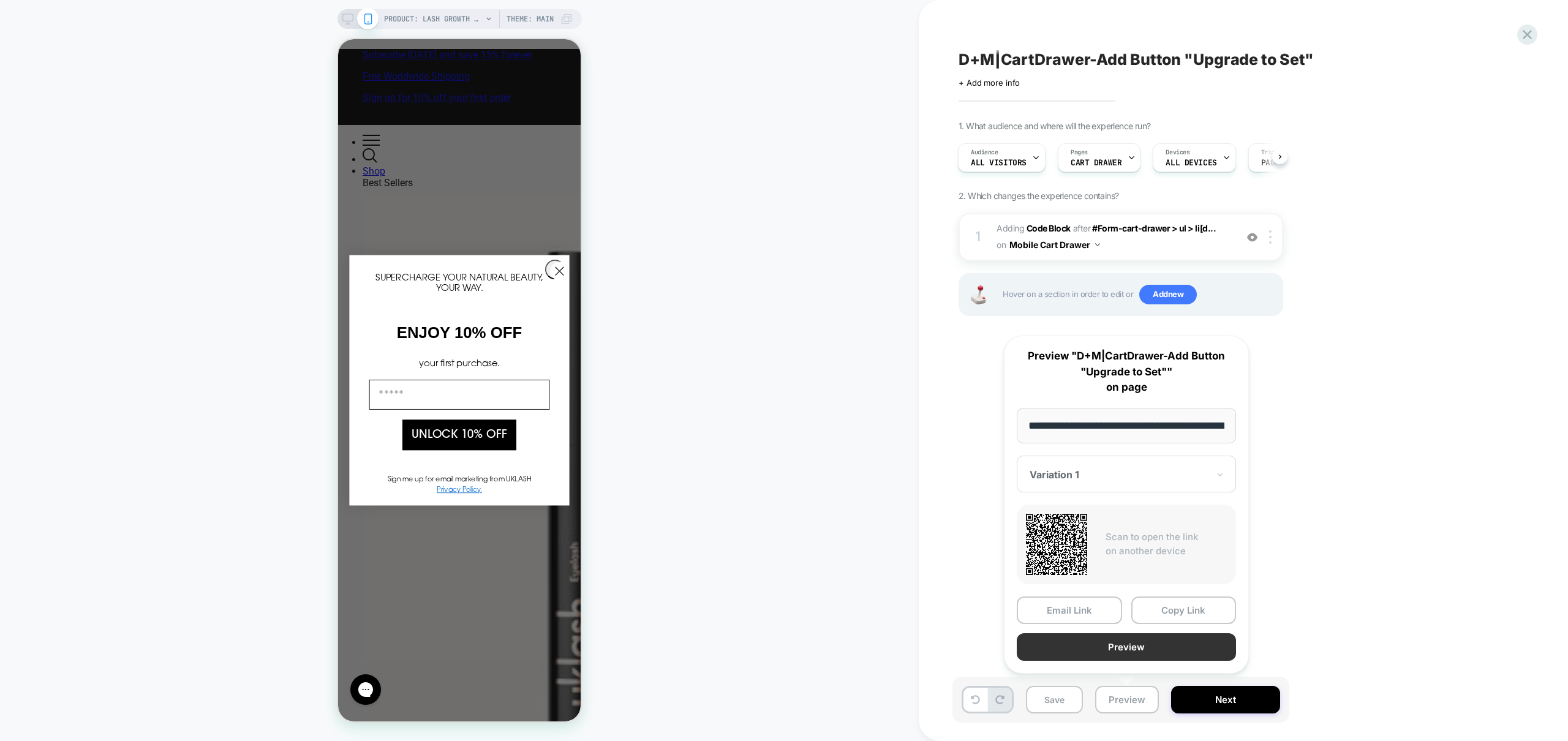
scroll to position [0, 142]
click at [1115, 658] on button "Preview" at bounding box center [1126, 647] width 219 height 28
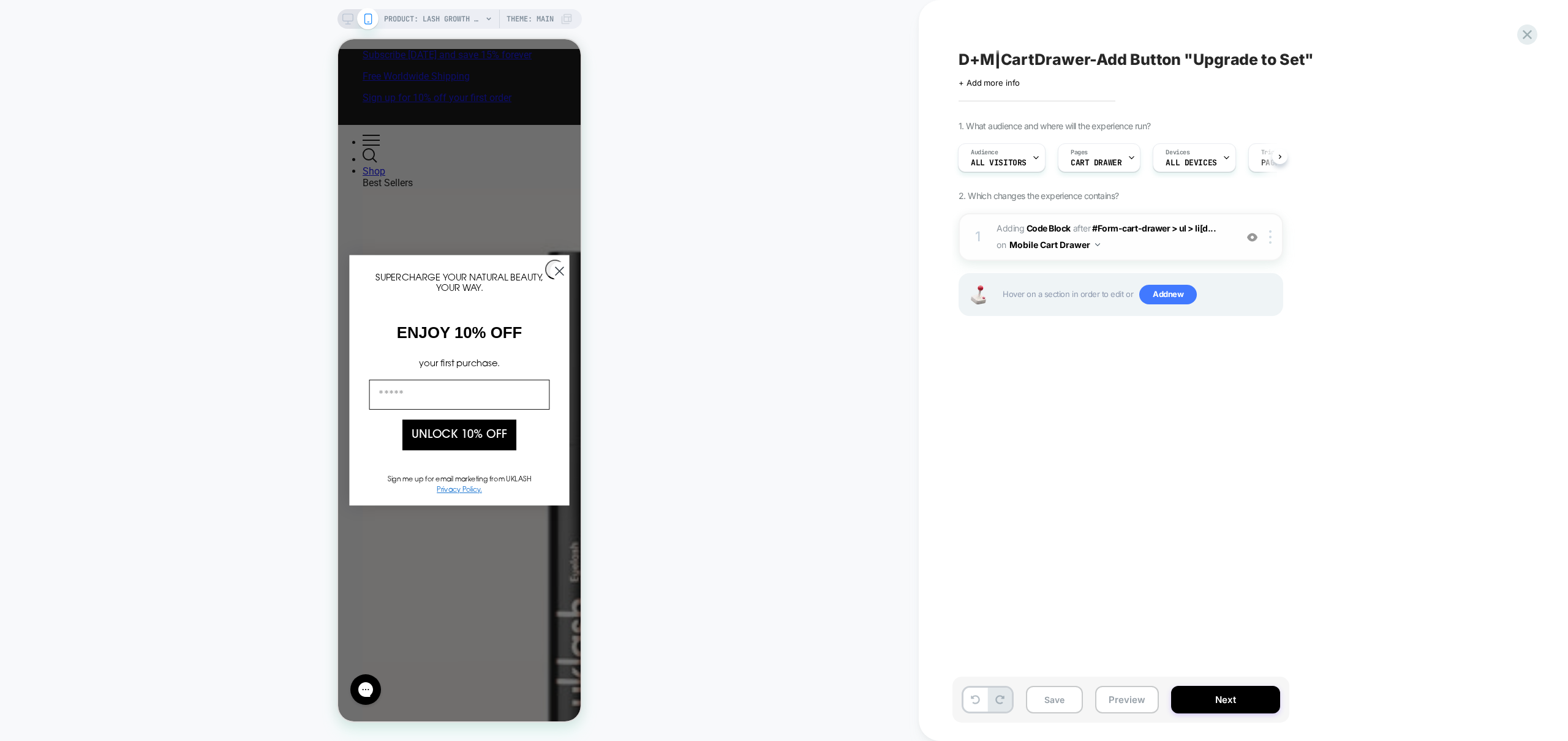
click at [1185, 249] on span "Adding Code Block AFTER #Form-cart-drawer > ul > li[d... #Form-cart-drawer > ul…" at bounding box center [1114, 236] width 233 height 33
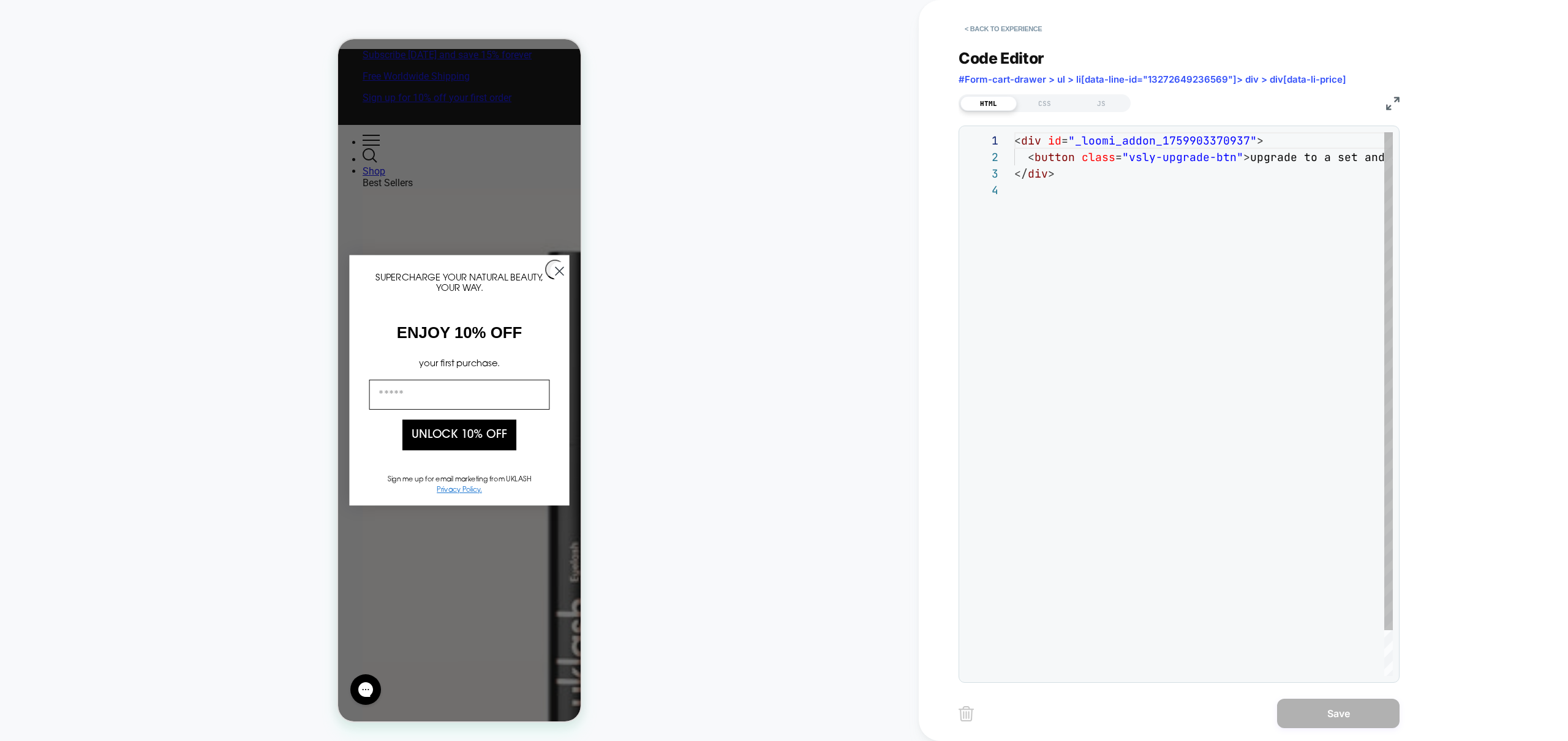
scroll to position [49, 0]
click at [1107, 102] on div "JS" at bounding box center [1100, 102] width 56 height 14
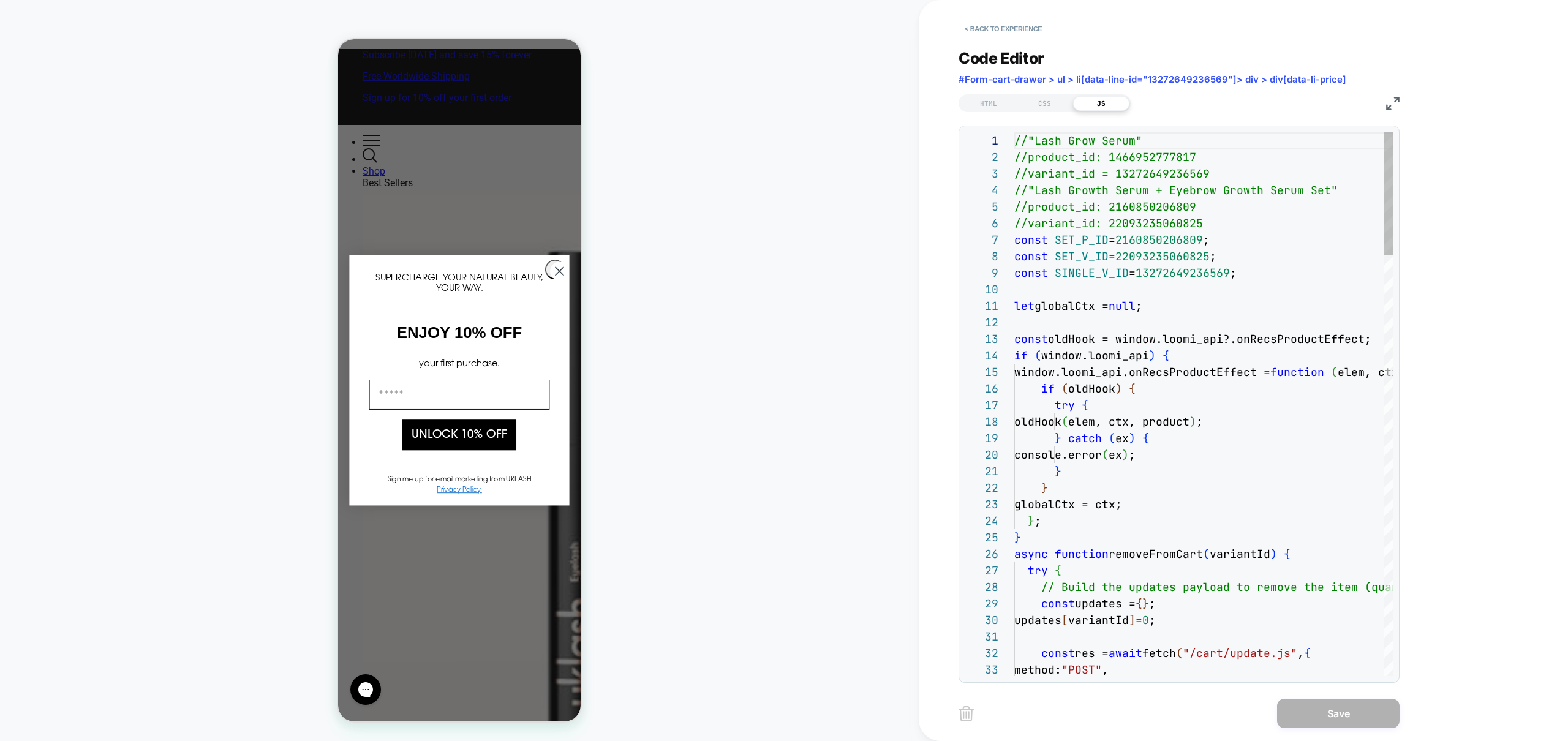
scroll to position [165, 0]
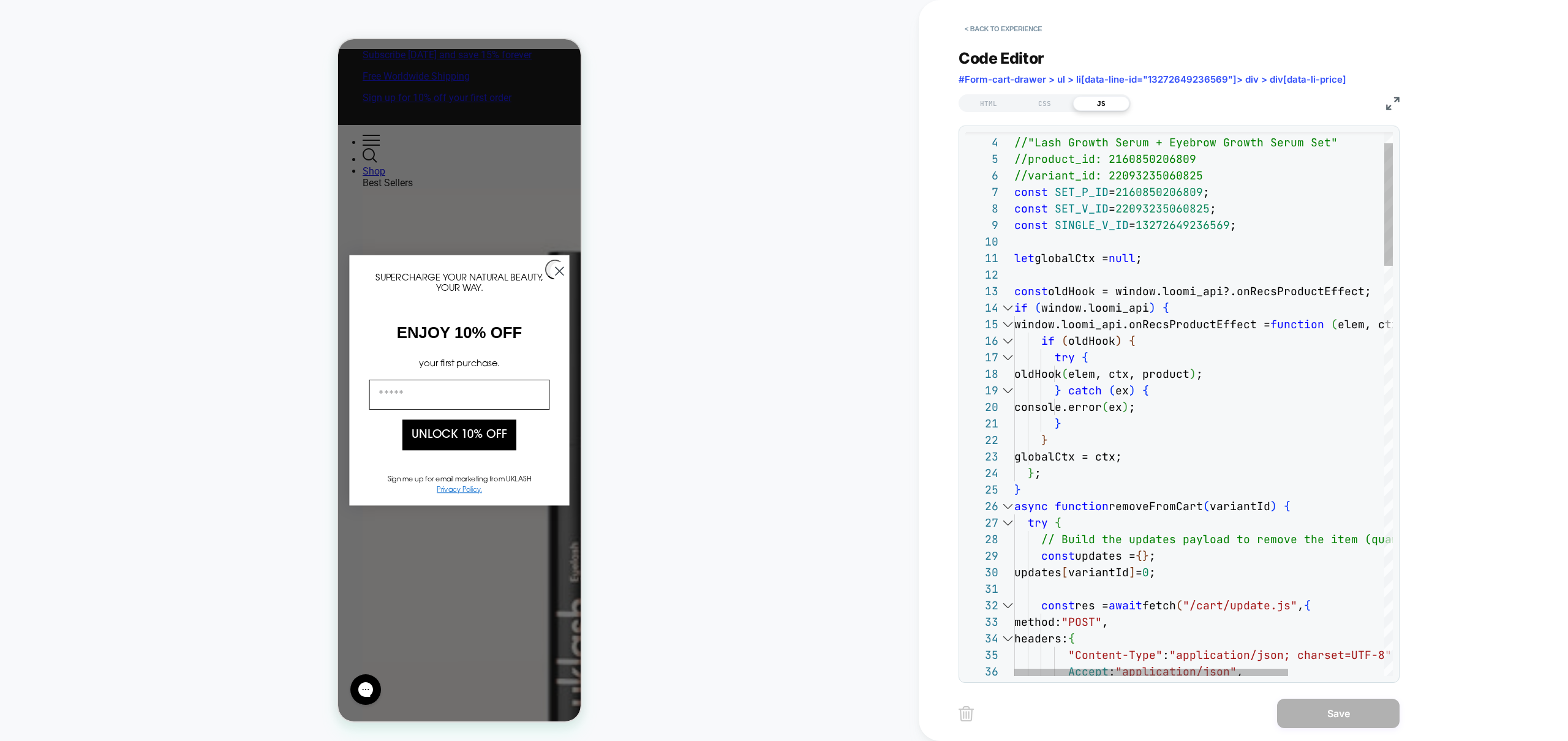
click at [1005, 507] on div at bounding box center [1007, 506] width 16 height 16
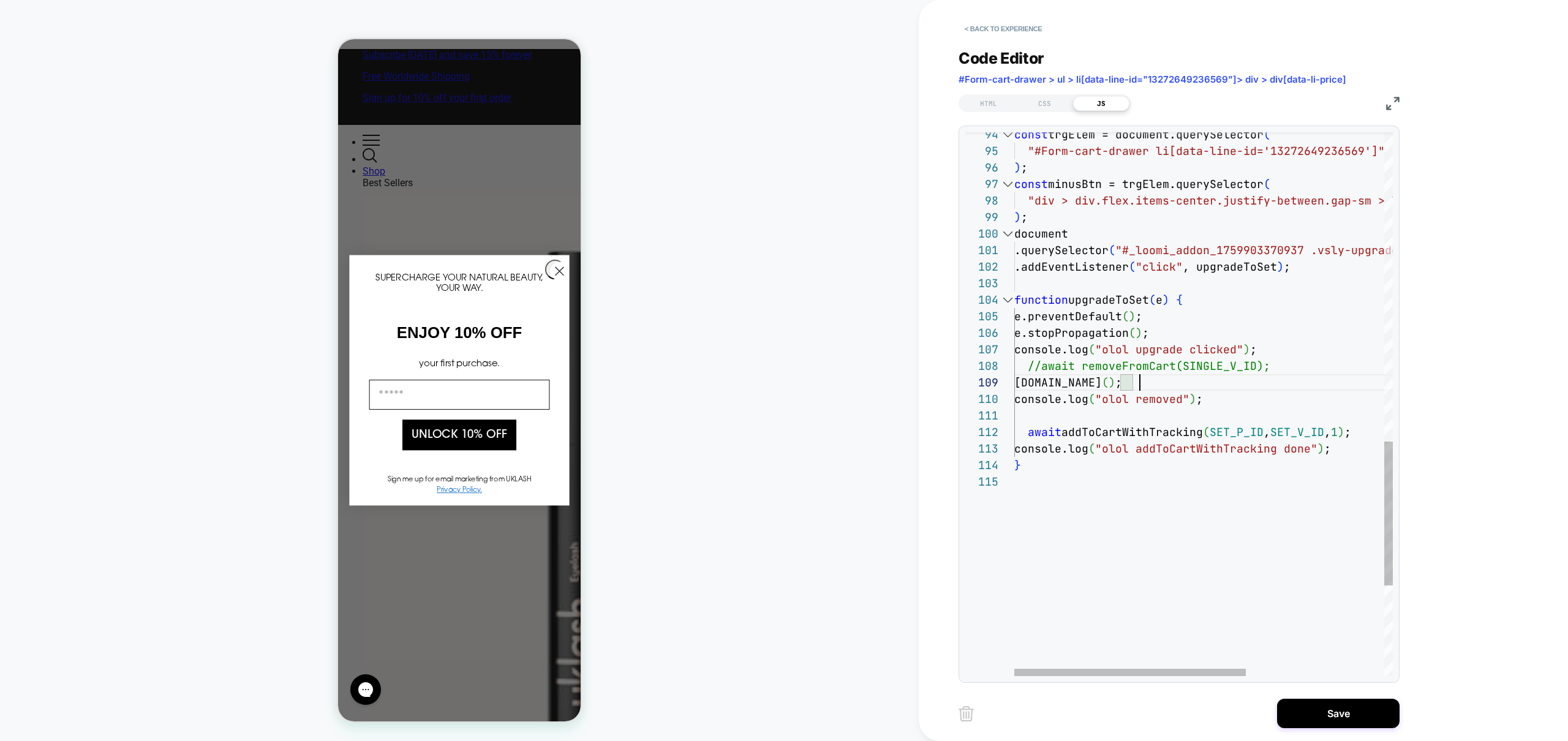
scroll to position [83, 125]
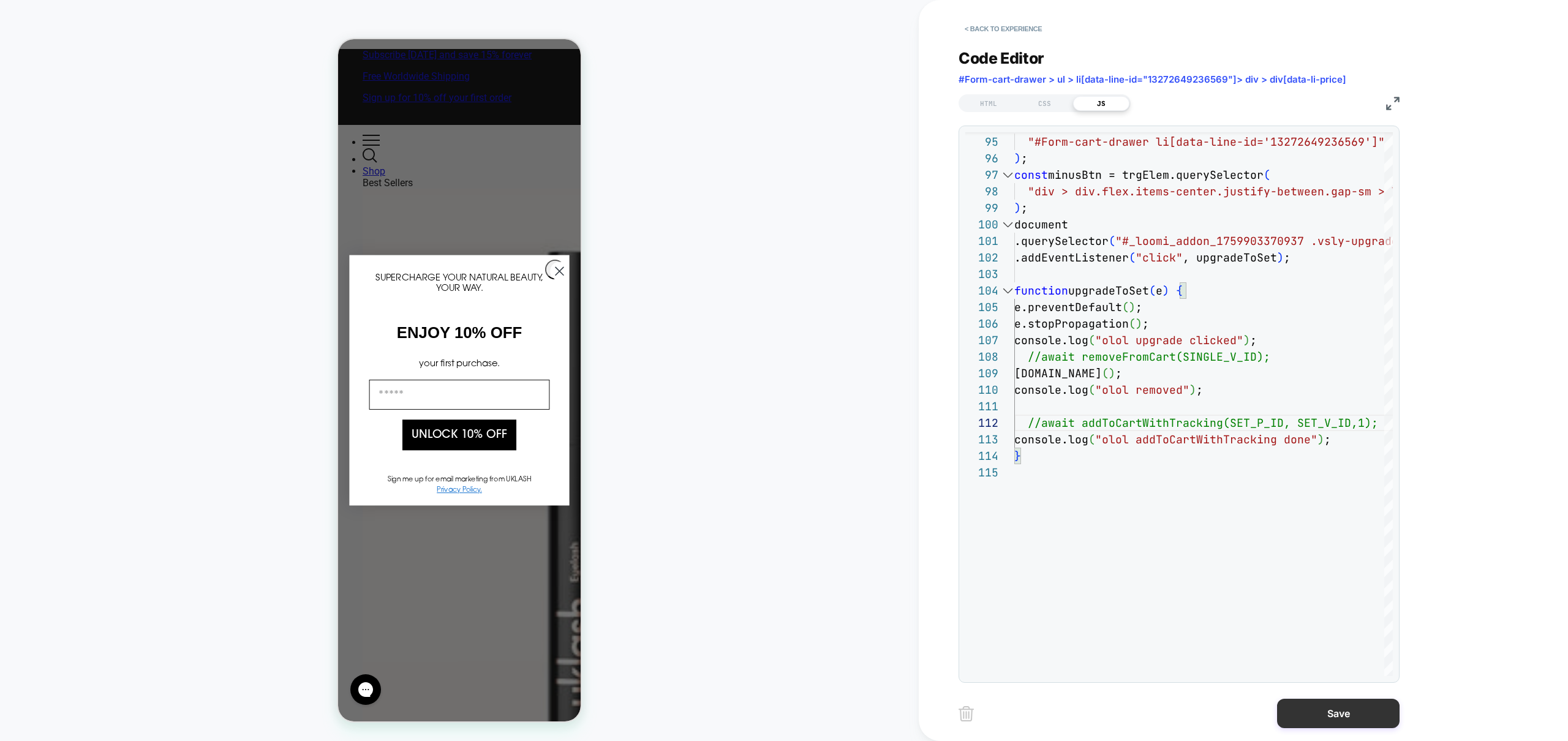
type textarea "**********"
click at [1361, 724] on button "Save" at bounding box center [1337, 713] width 122 height 29
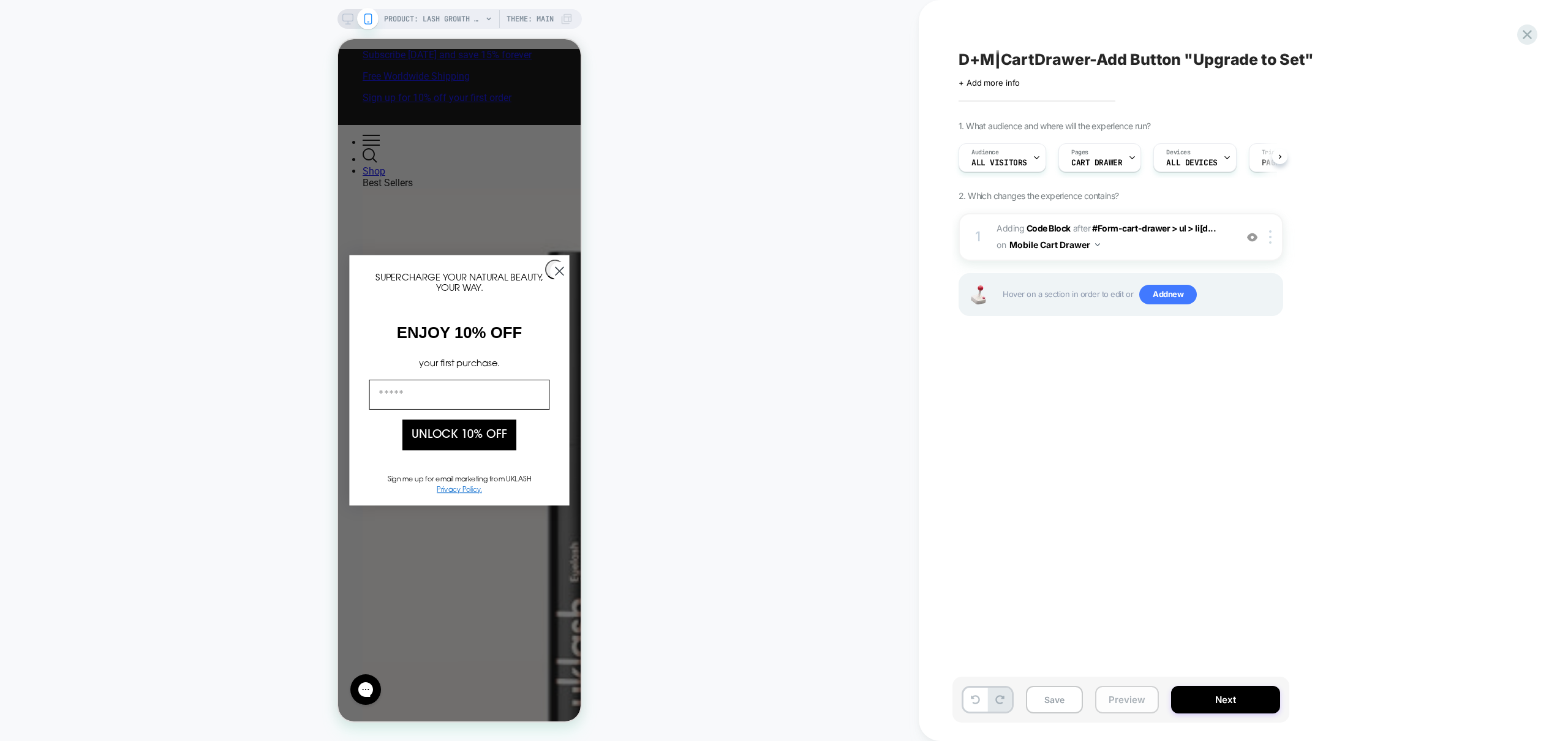
click at [1115, 708] on button "Preview" at bounding box center [1127, 699] width 64 height 28
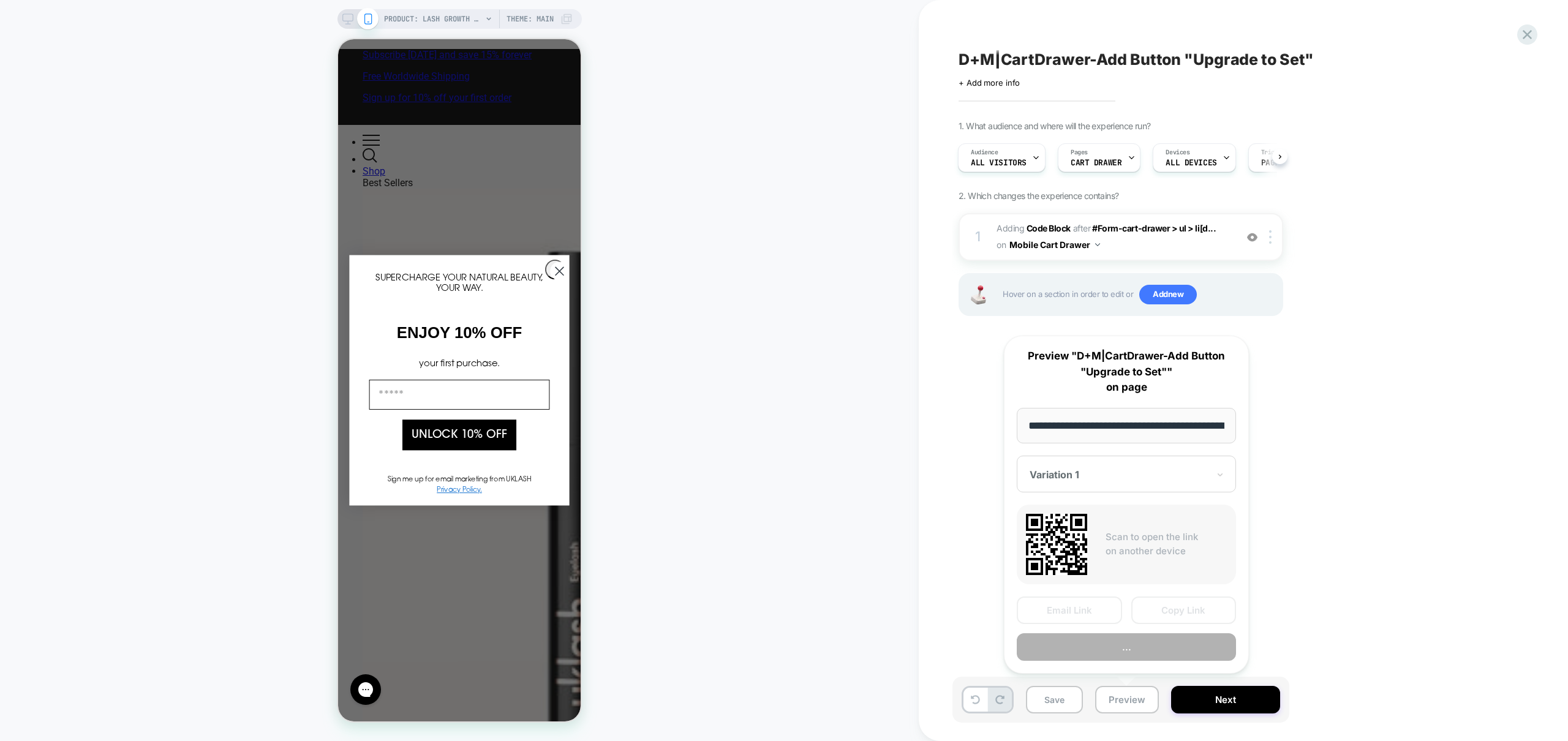
scroll to position [0, 142]
click at [1107, 660] on button "Preview" at bounding box center [1126, 647] width 219 height 28
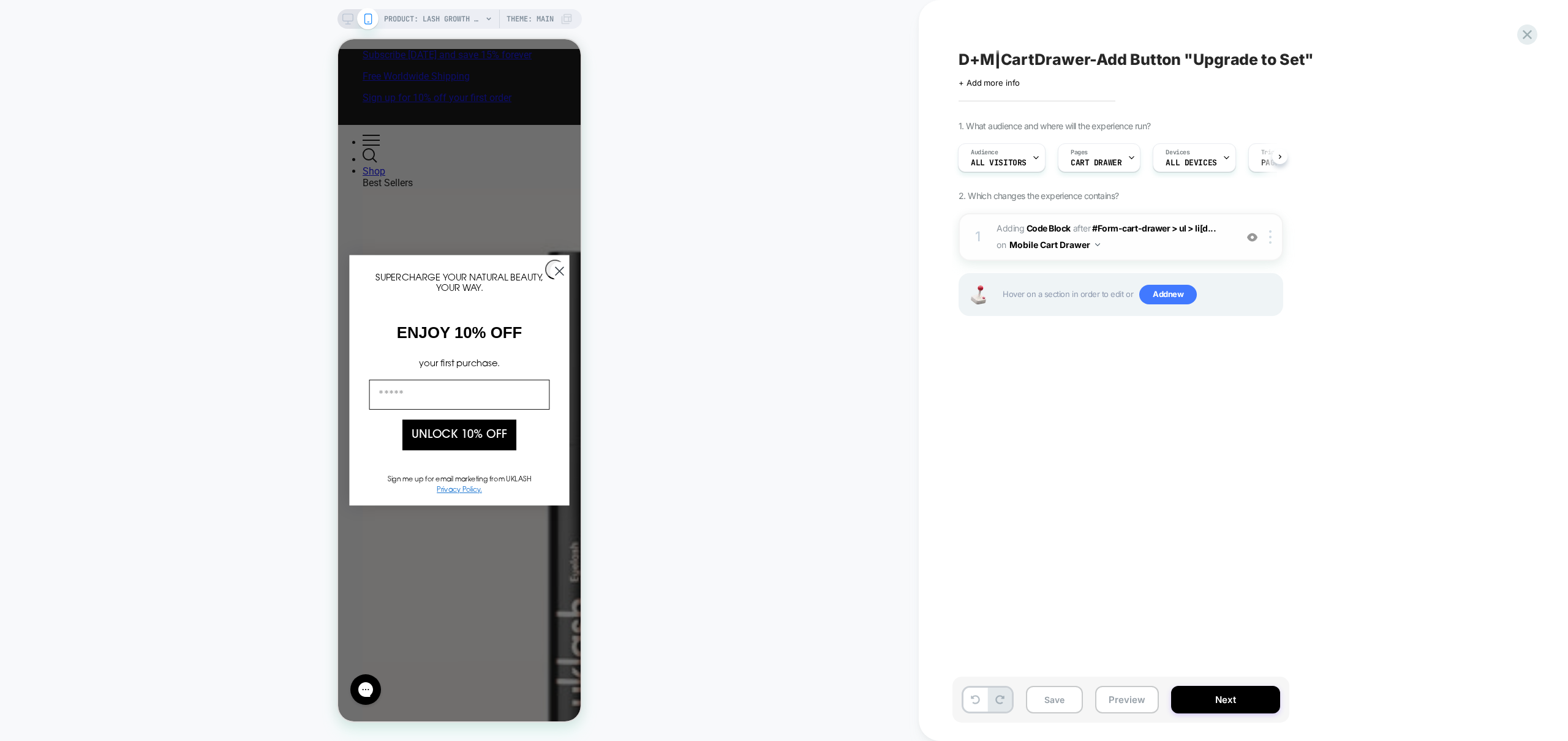
click at [1215, 249] on span "Adding Code Block AFTER #Form-cart-drawer > ul > li[d... #Form-cart-drawer > ul…" at bounding box center [1114, 236] width 233 height 33
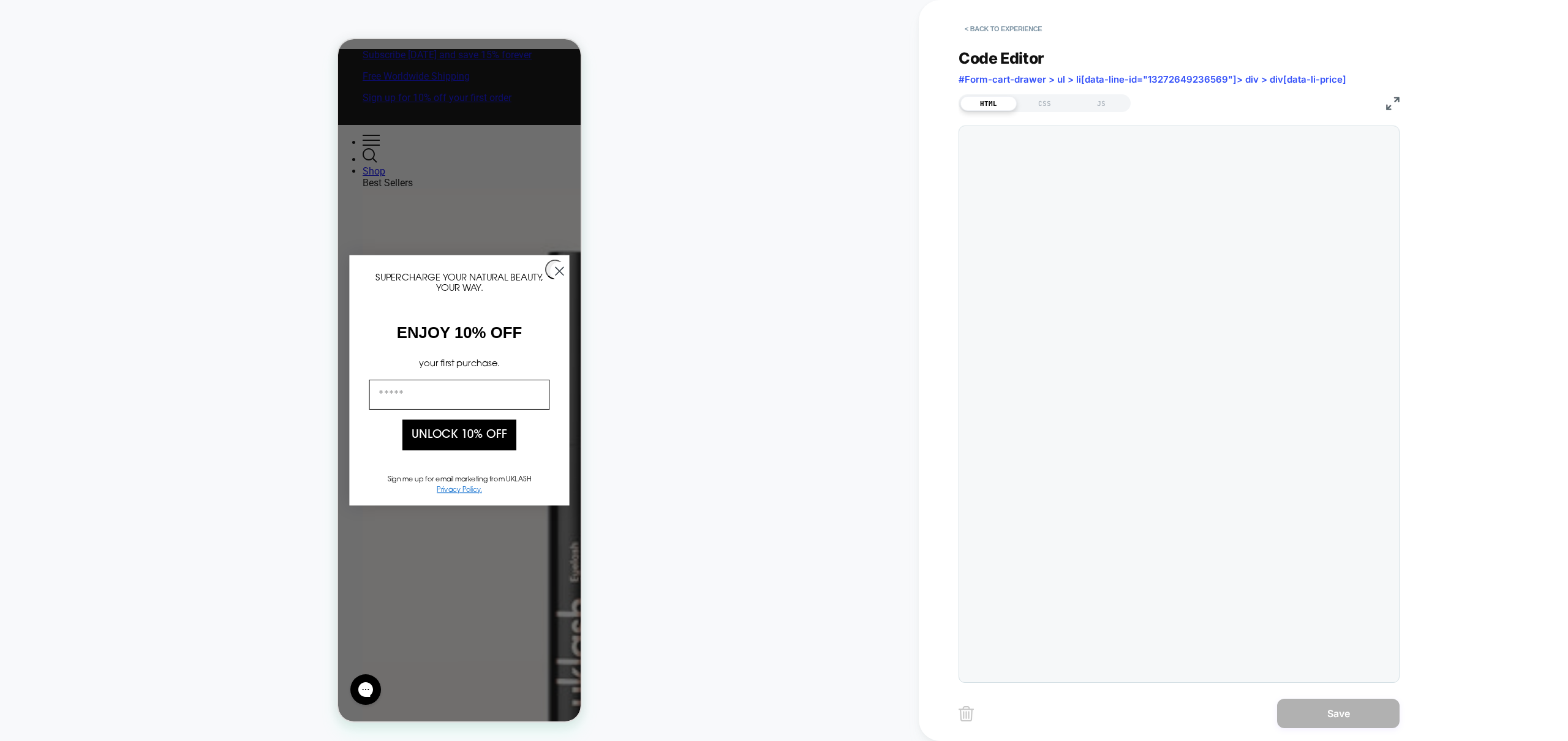
scroll to position [49, 0]
click at [1119, 108] on div "JS" at bounding box center [1100, 102] width 56 height 14
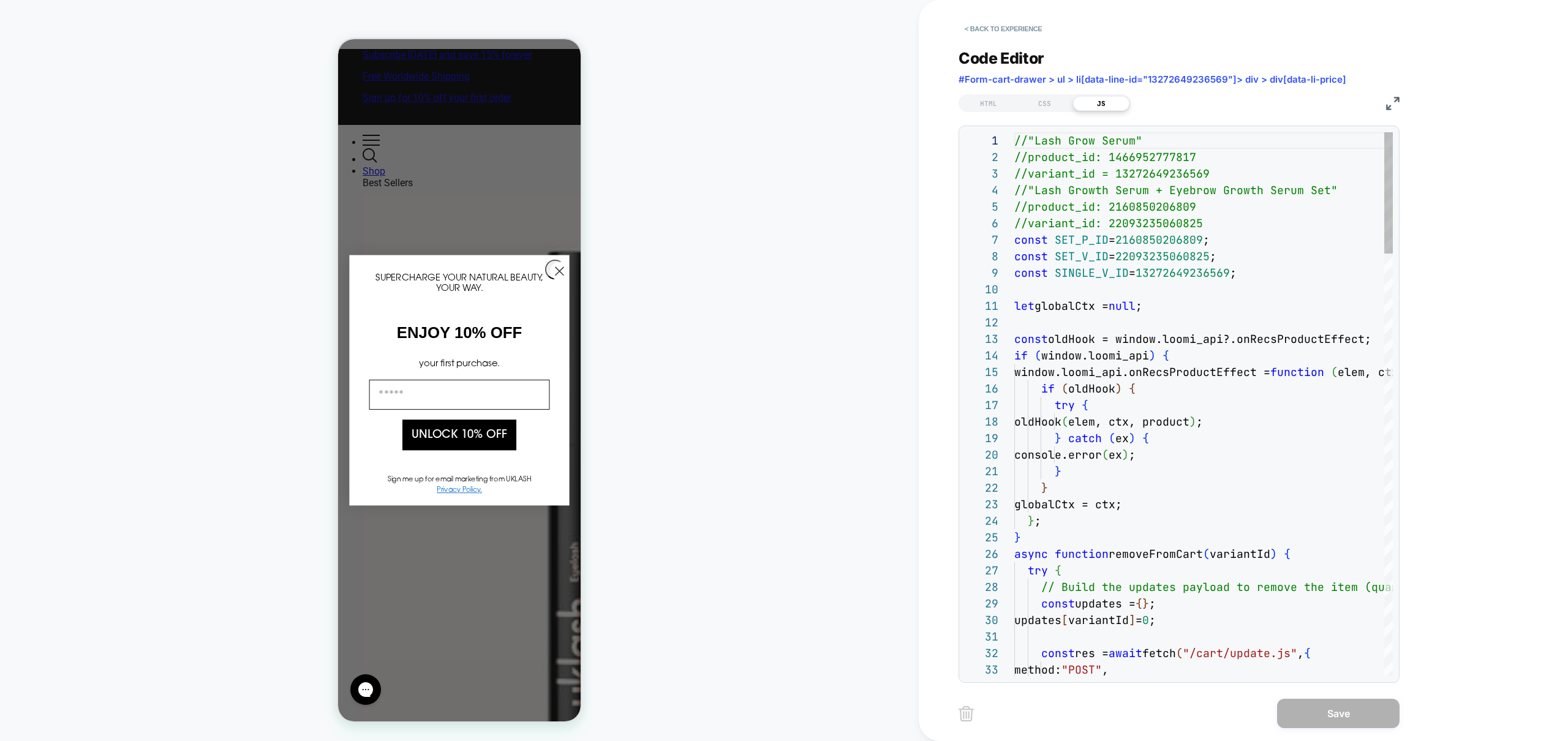
scroll to position [165, 0]
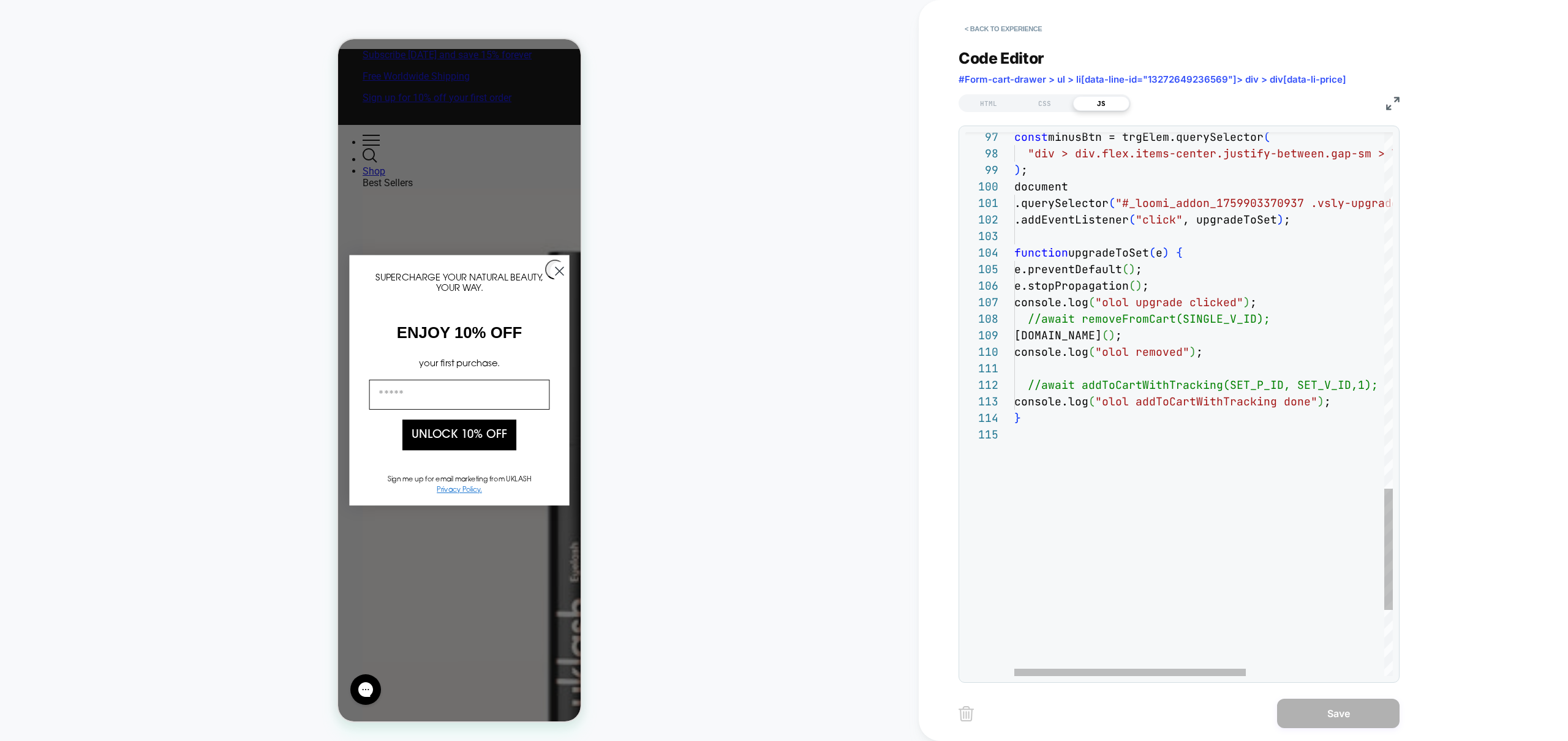
type textarea "**********"
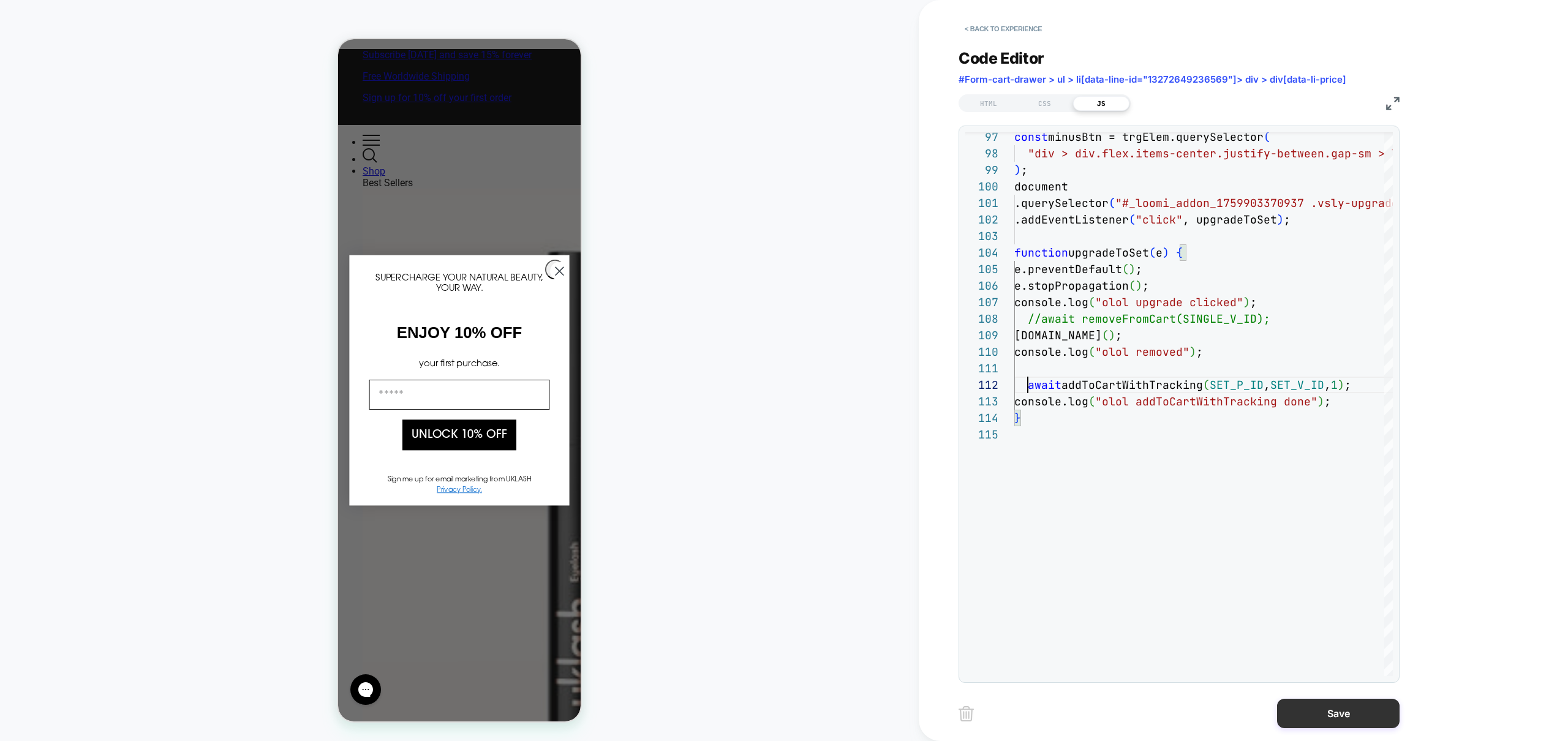
click at [1354, 707] on button "Save" at bounding box center [1337, 713] width 122 height 29
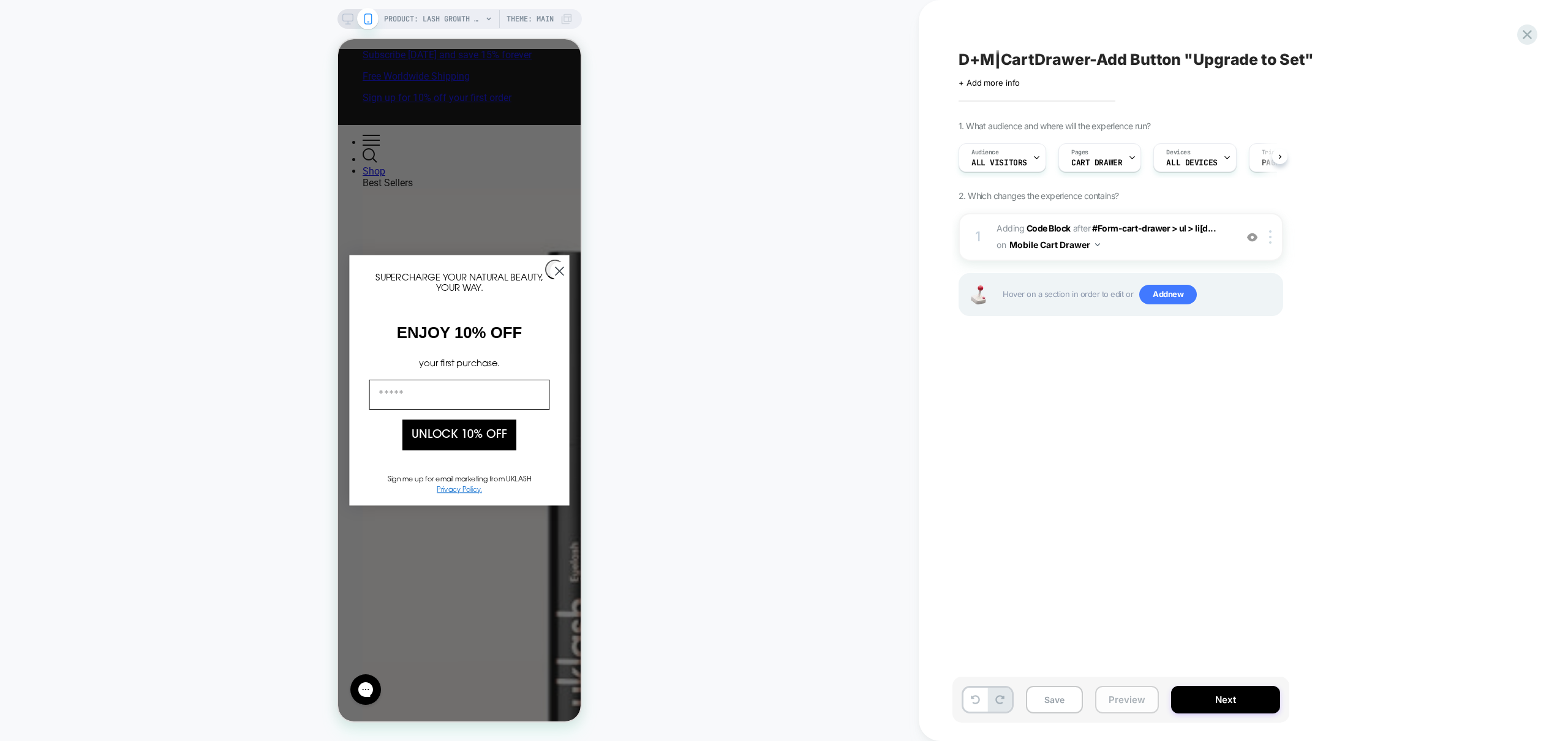
click at [1145, 697] on button "Preview" at bounding box center [1127, 699] width 64 height 28
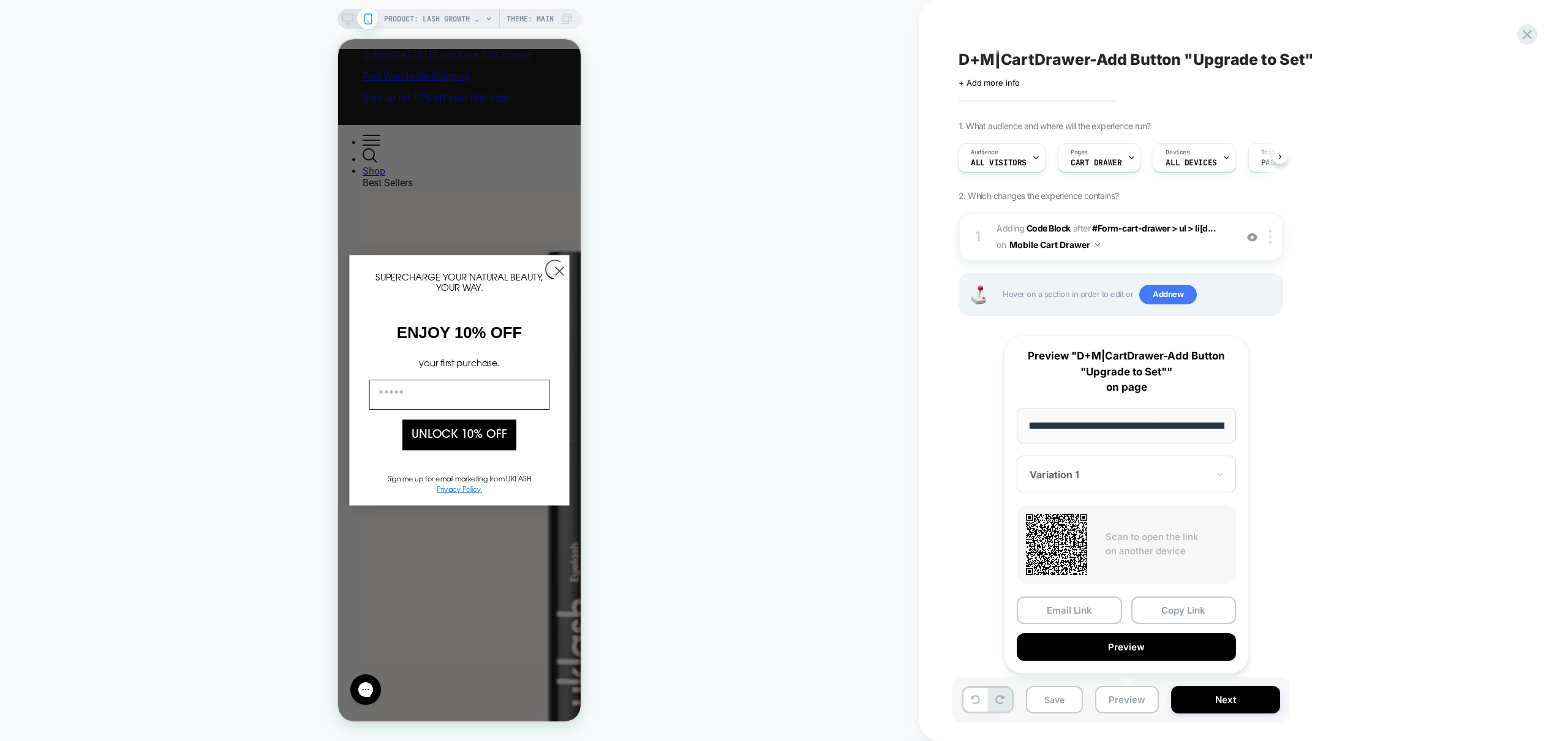
scroll to position [0, 142]
click at [1134, 660] on div "**********" at bounding box center [1126, 505] width 245 height 339
click at [1138, 654] on button "Preview" at bounding box center [1126, 647] width 219 height 28
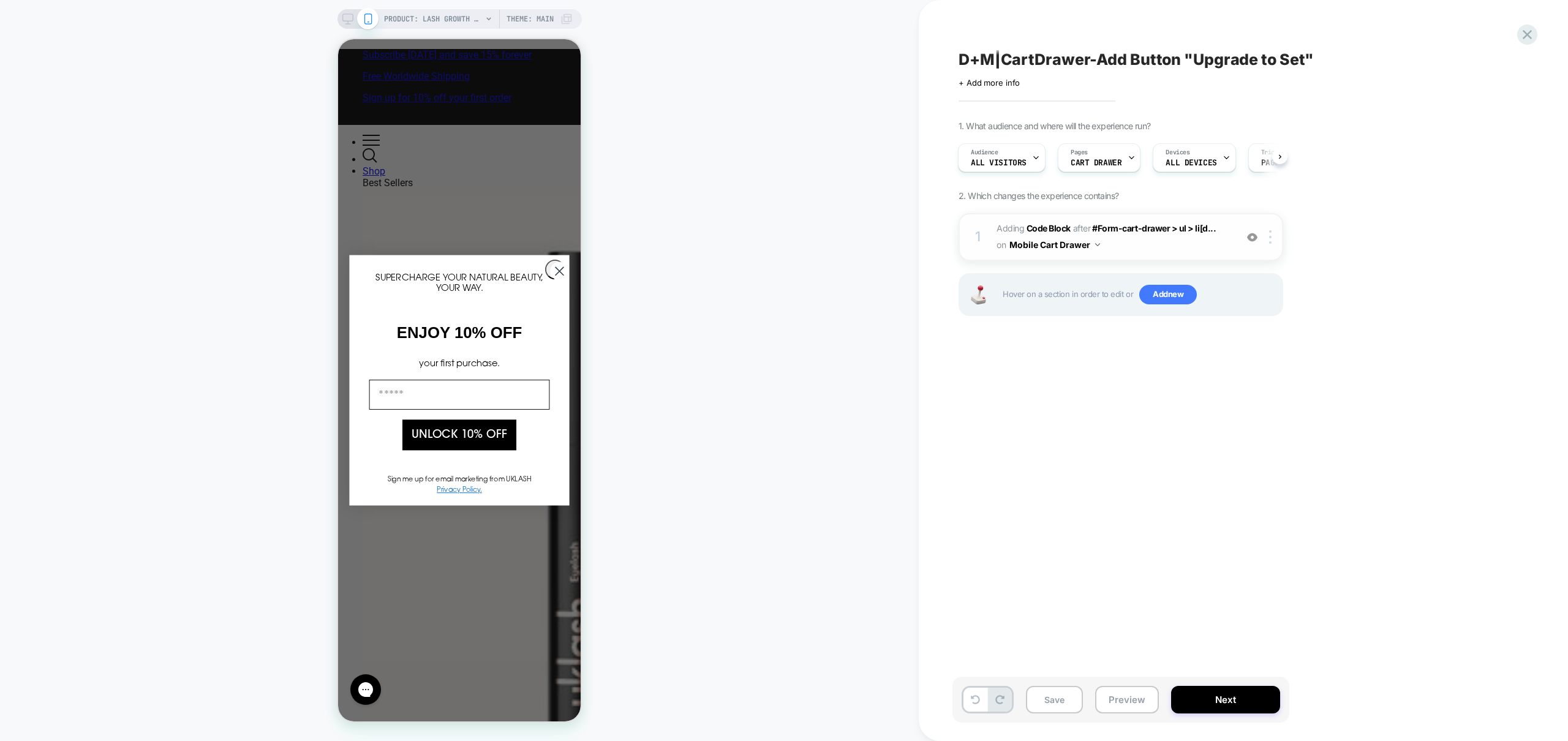
click at [1165, 249] on span "Adding Code Block AFTER #Form-cart-drawer > ul > li[d... #Form-cart-drawer > ul…" at bounding box center [1114, 236] width 233 height 33
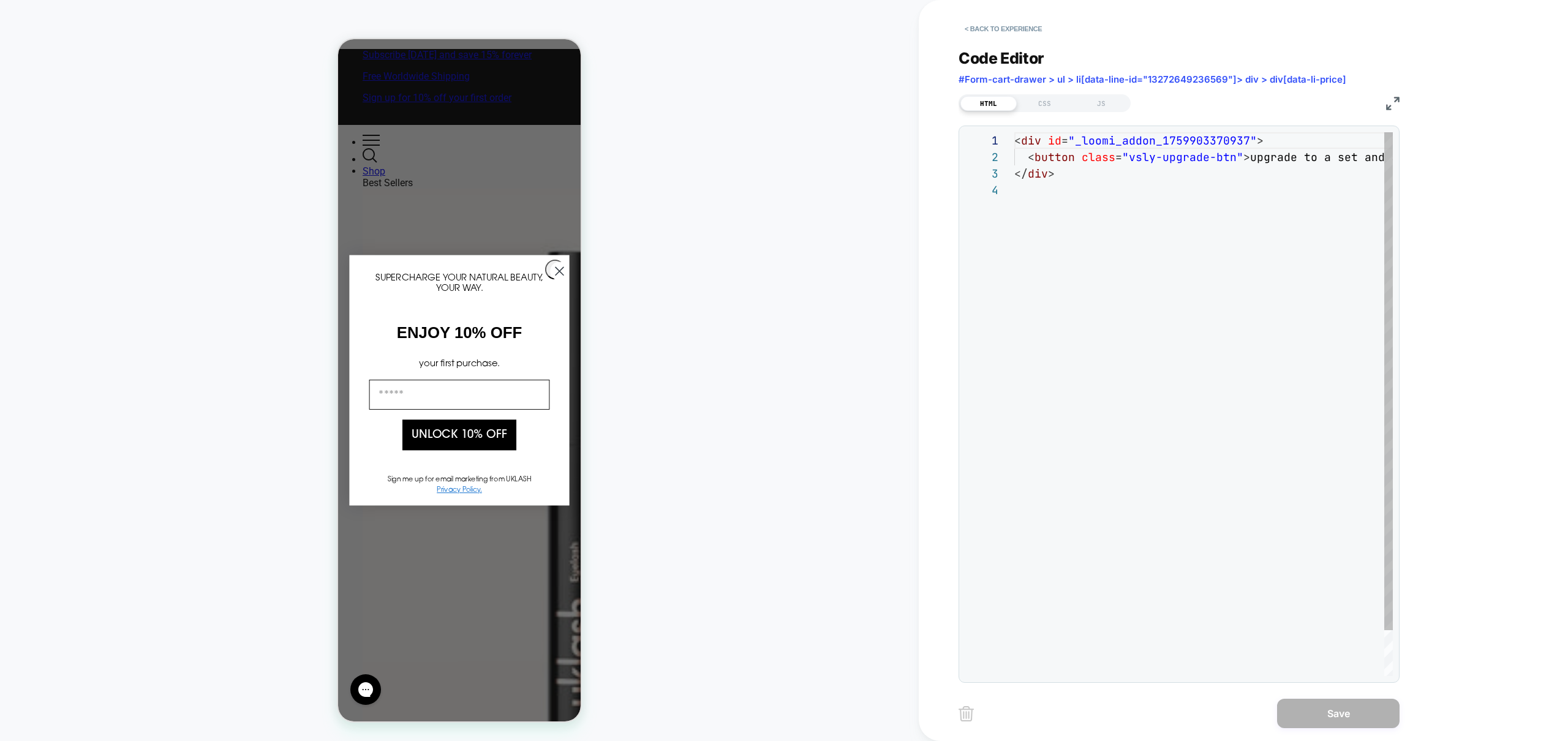
scroll to position [49, 0]
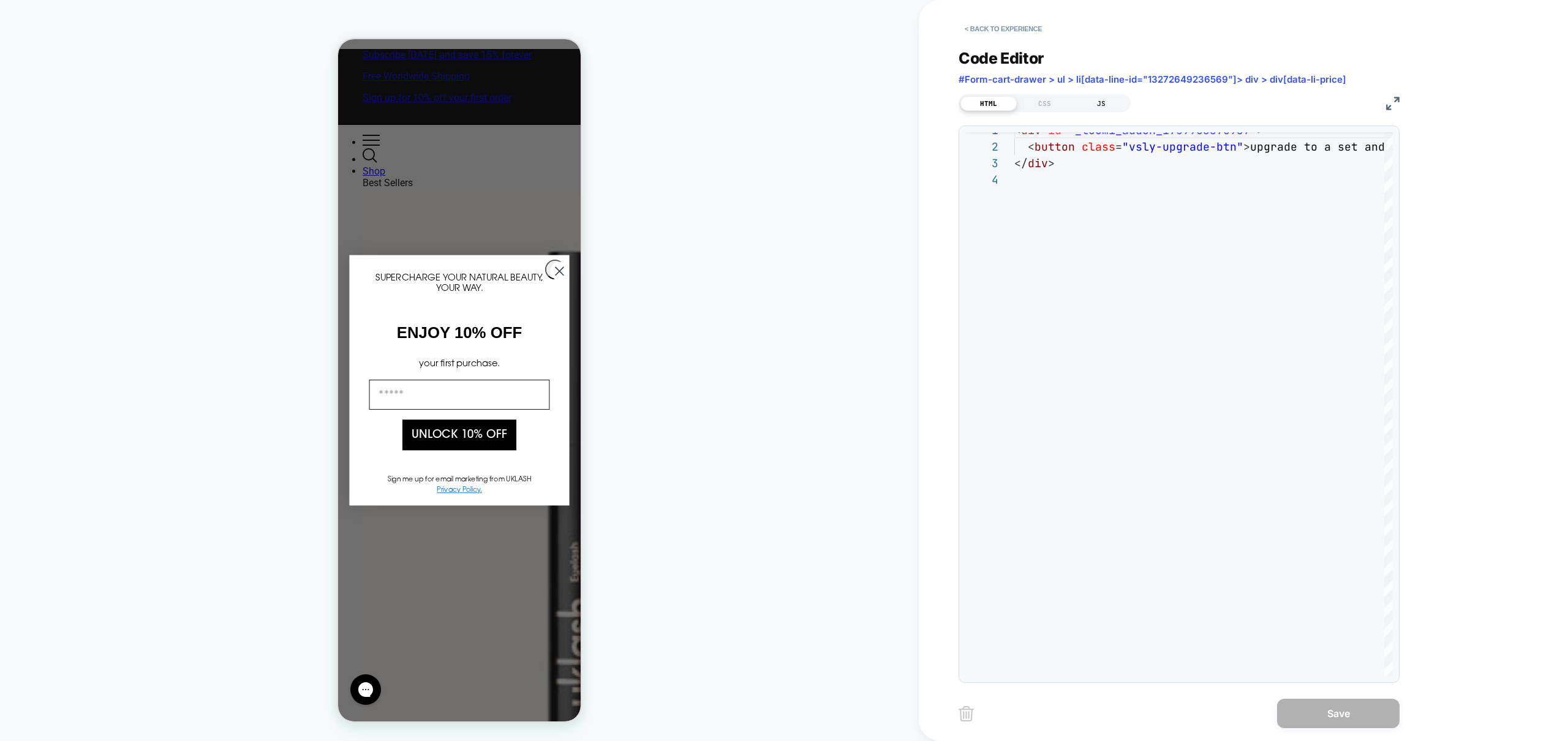
click at [1102, 104] on div "JS" at bounding box center [1100, 102] width 56 height 14
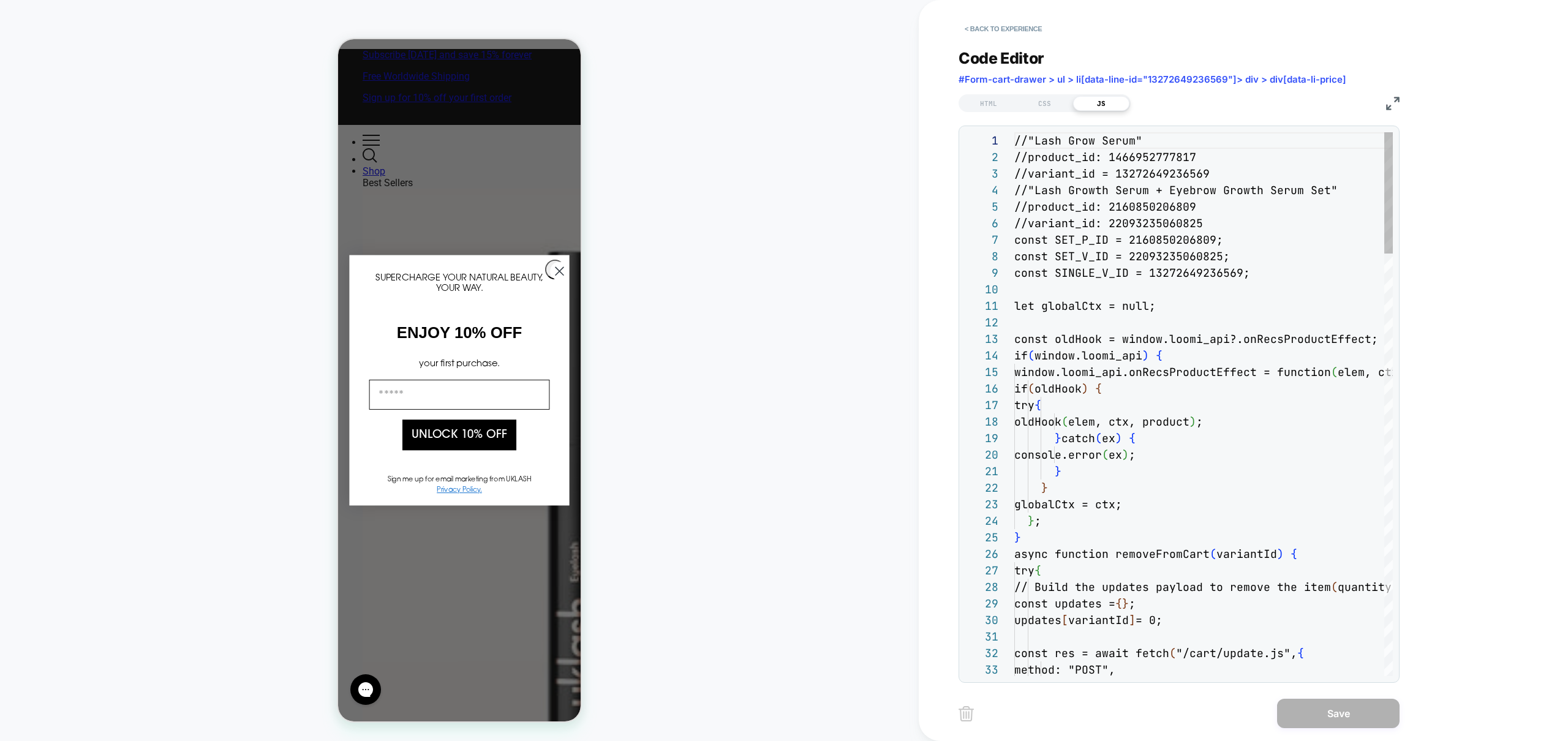
scroll to position [165, 0]
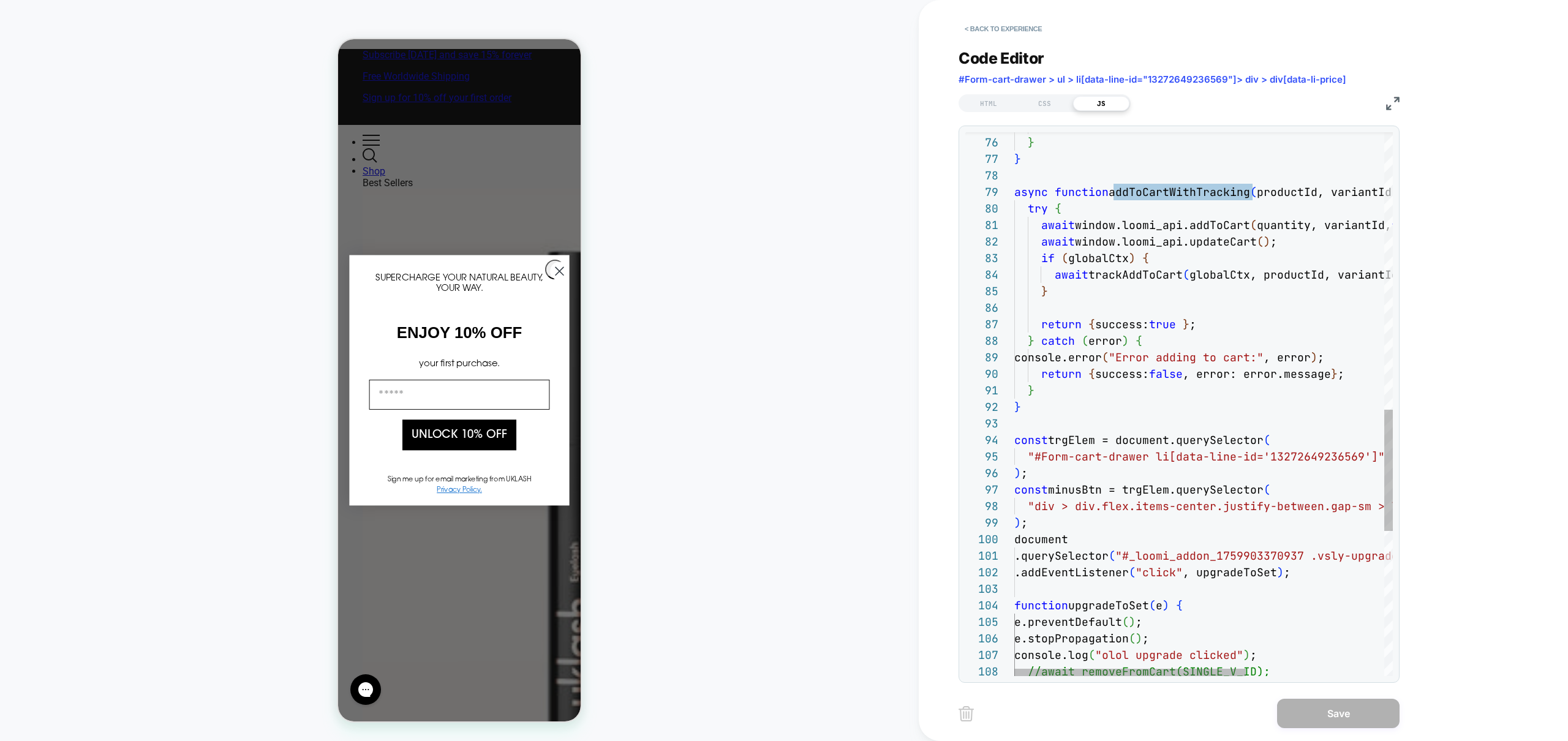
click at [1132, 276] on div "function upgradeToSet ( e ) { e.preventDefault ( ) ; e.stopPropagation ( ) ; co…" at bounding box center [1316, 108] width 604 height 2430
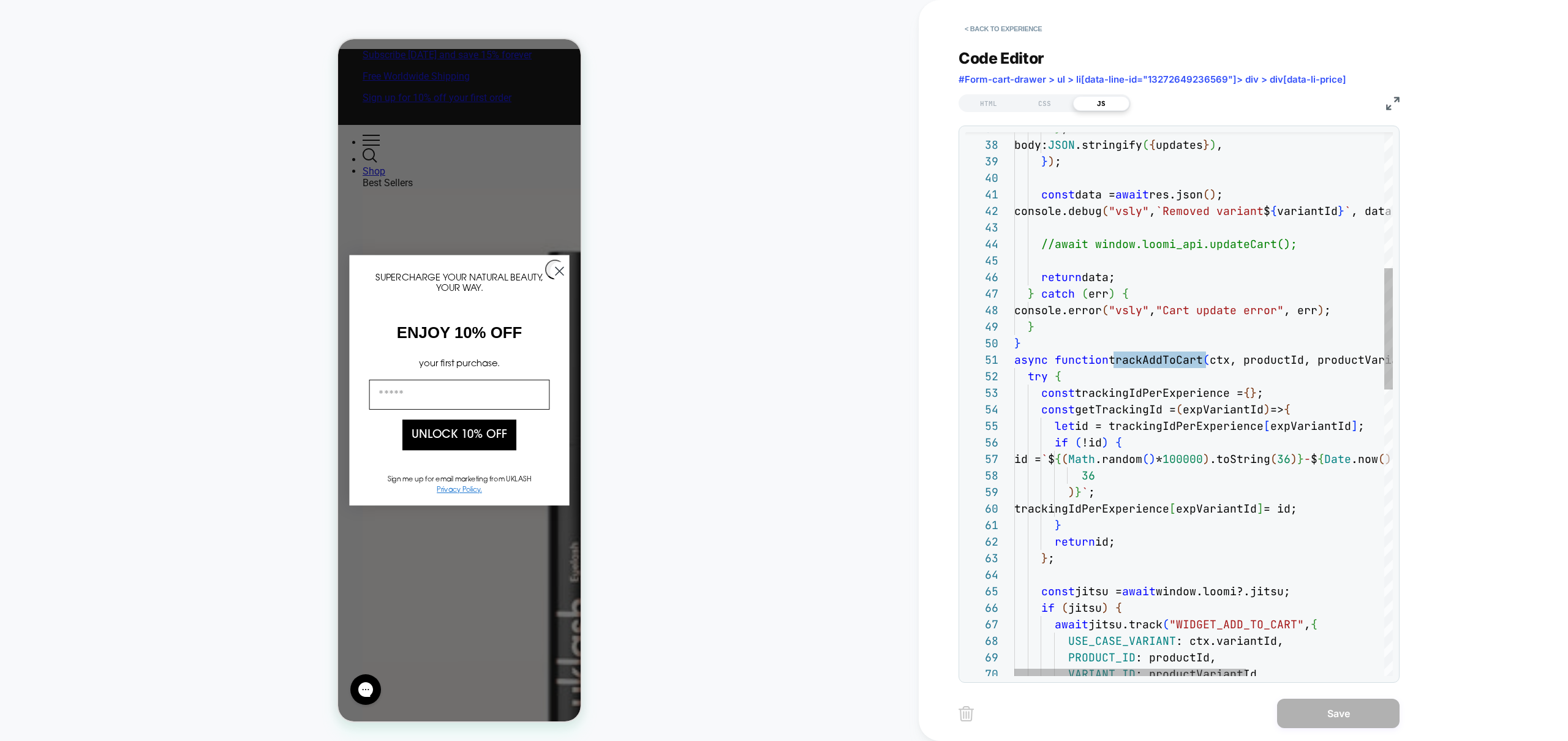
click at [1053, 243] on div "if ( jitsu ) { await jitsu.track ( "WIDGET_ADD_TO_CART" , { USE_CASE_VARIANT : …" at bounding box center [1316, 739] width 604 height 2430
type textarea "**********"
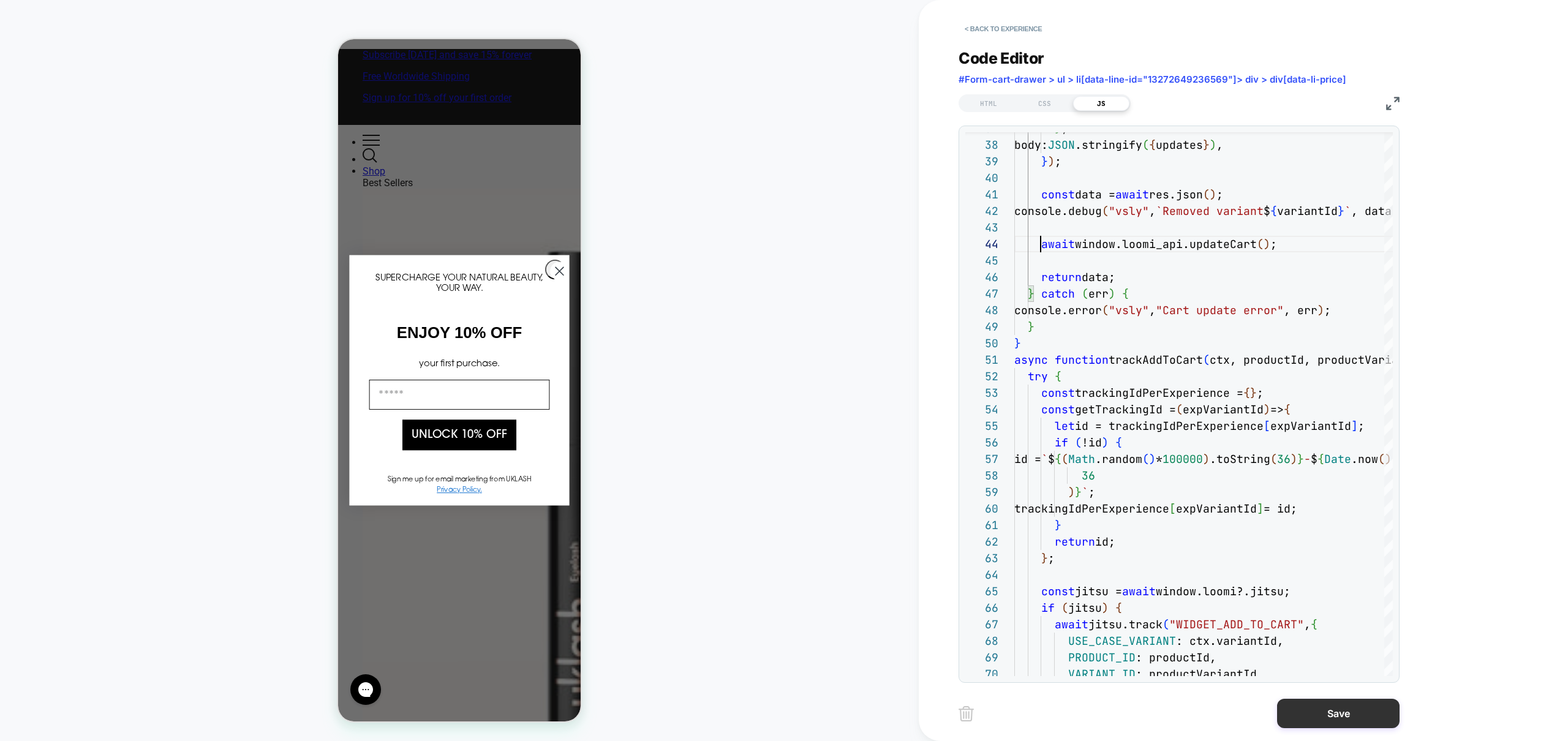
click at [1332, 725] on button "Save" at bounding box center [1337, 713] width 122 height 29
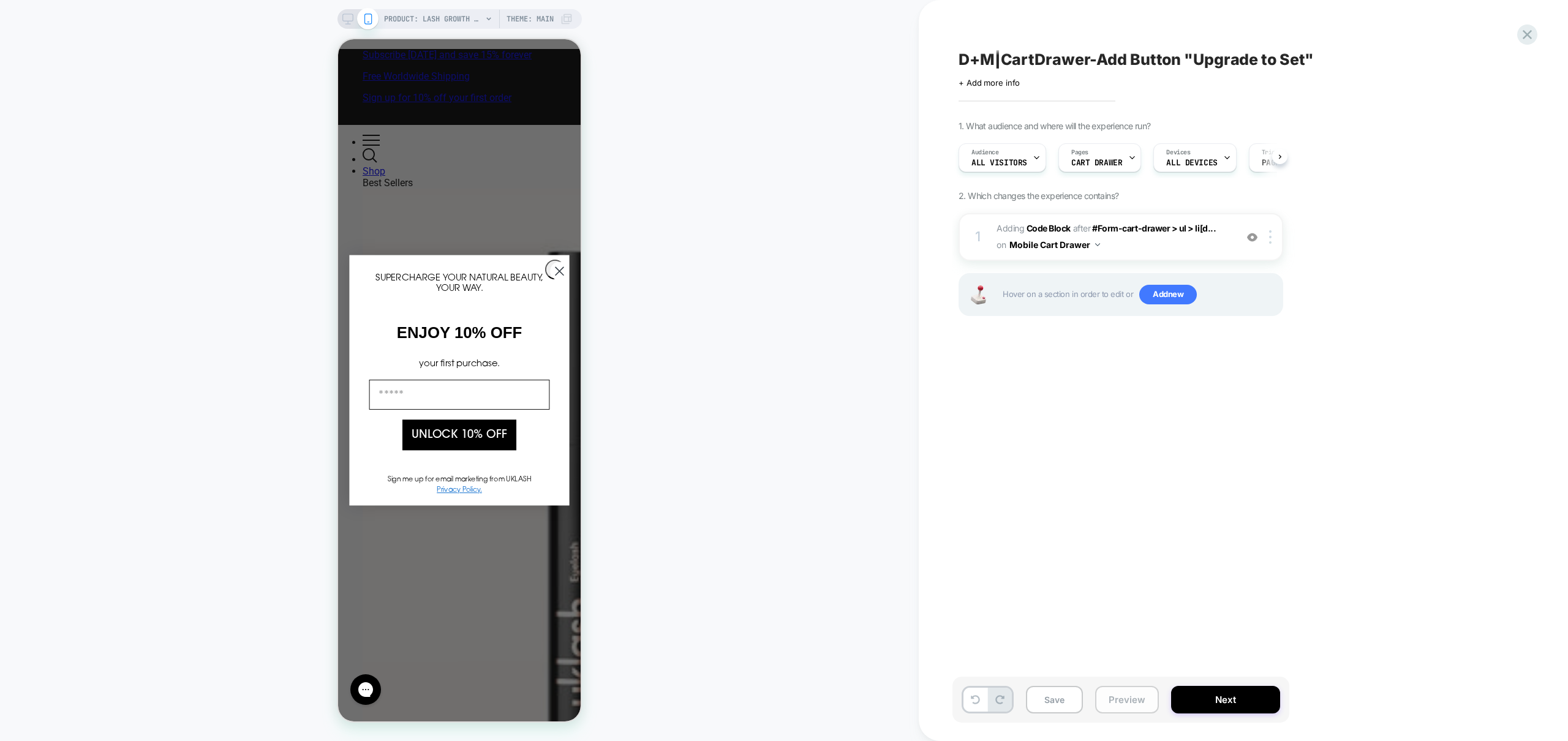
click at [1135, 696] on button "Preview" at bounding box center [1127, 699] width 64 height 28
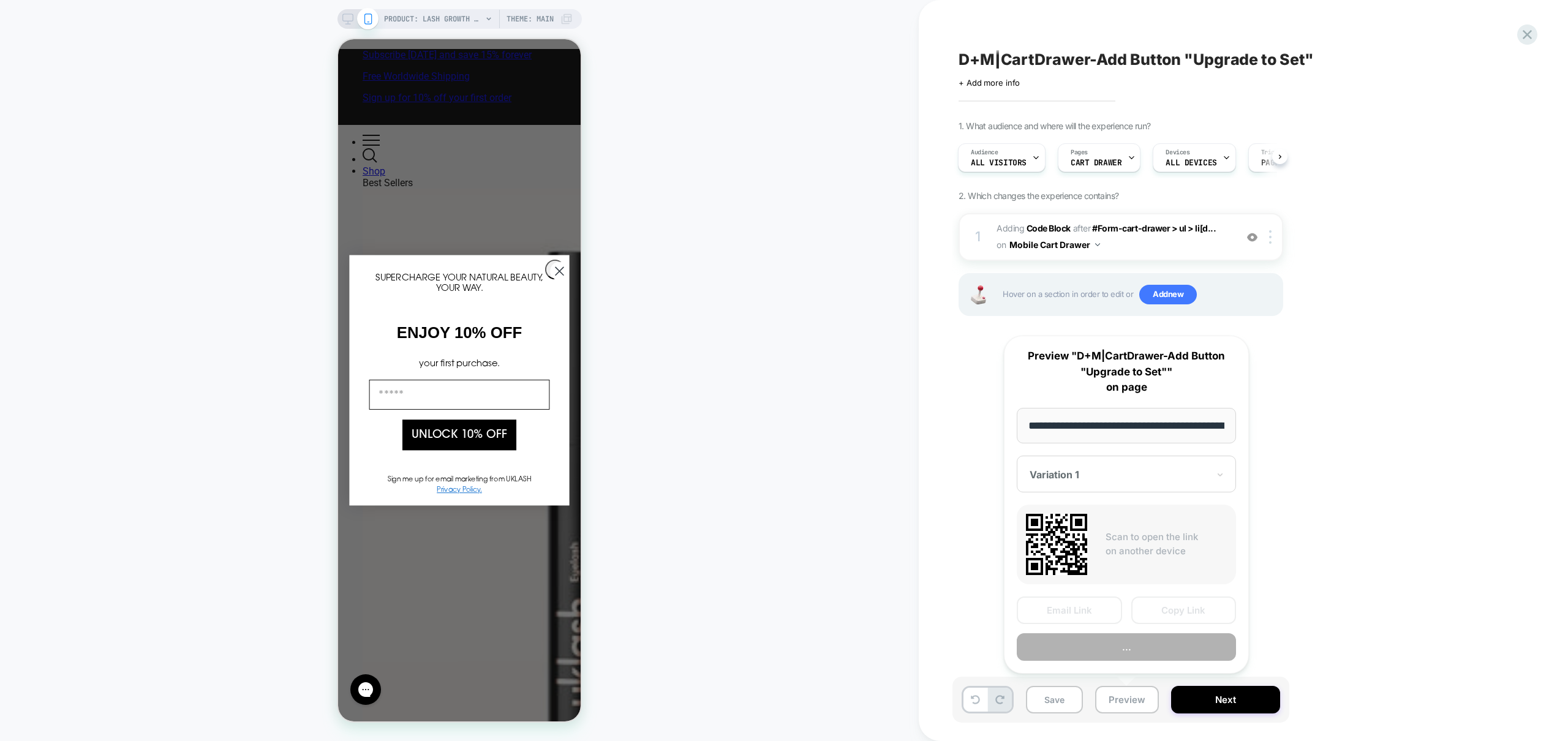
scroll to position [0, 142]
click at [1163, 655] on button "Preview" at bounding box center [1126, 647] width 219 height 28
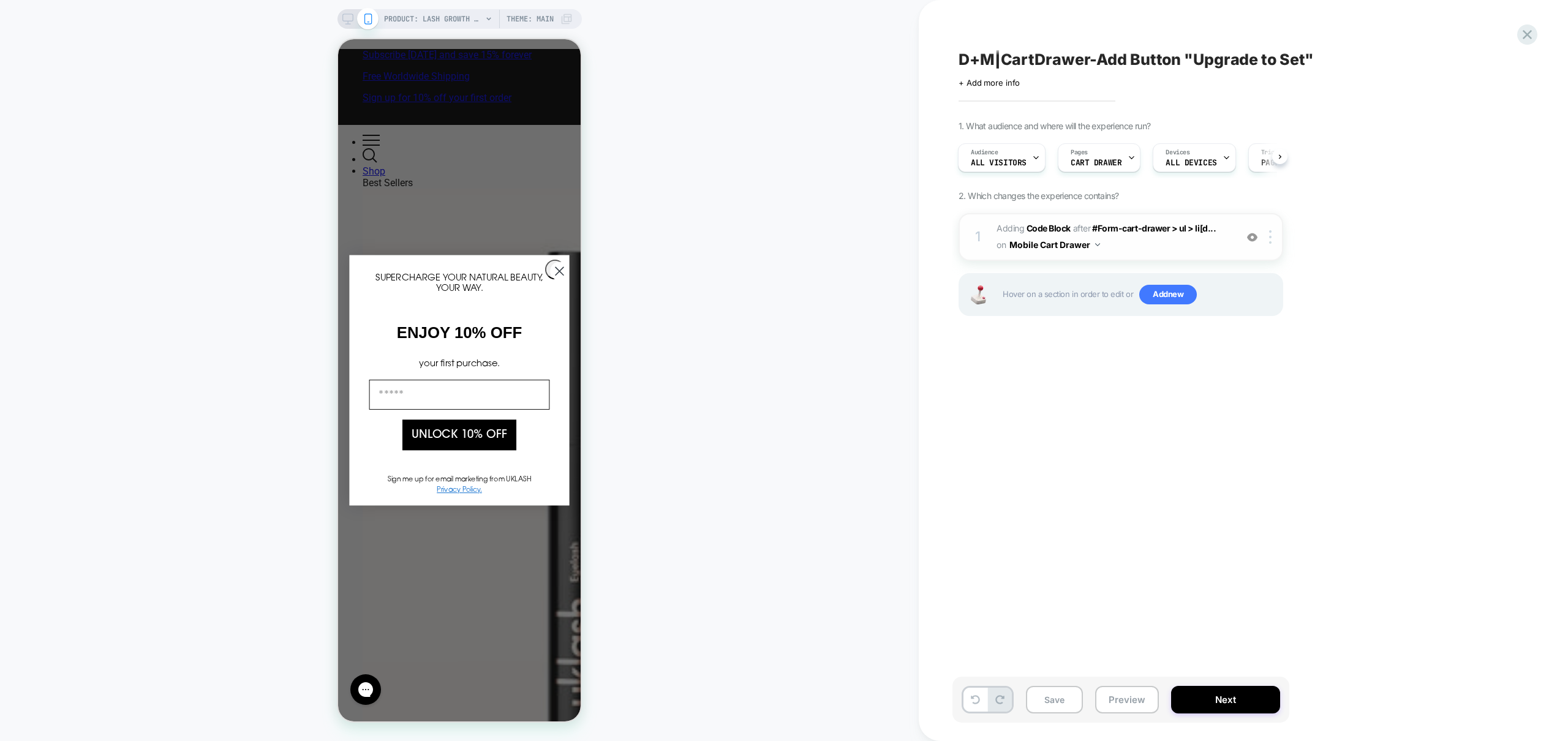
click at [1191, 241] on span "Adding Code Block AFTER #Form-cart-drawer > ul > li[d... #Form-cart-drawer > ul…" at bounding box center [1114, 236] width 233 height 33
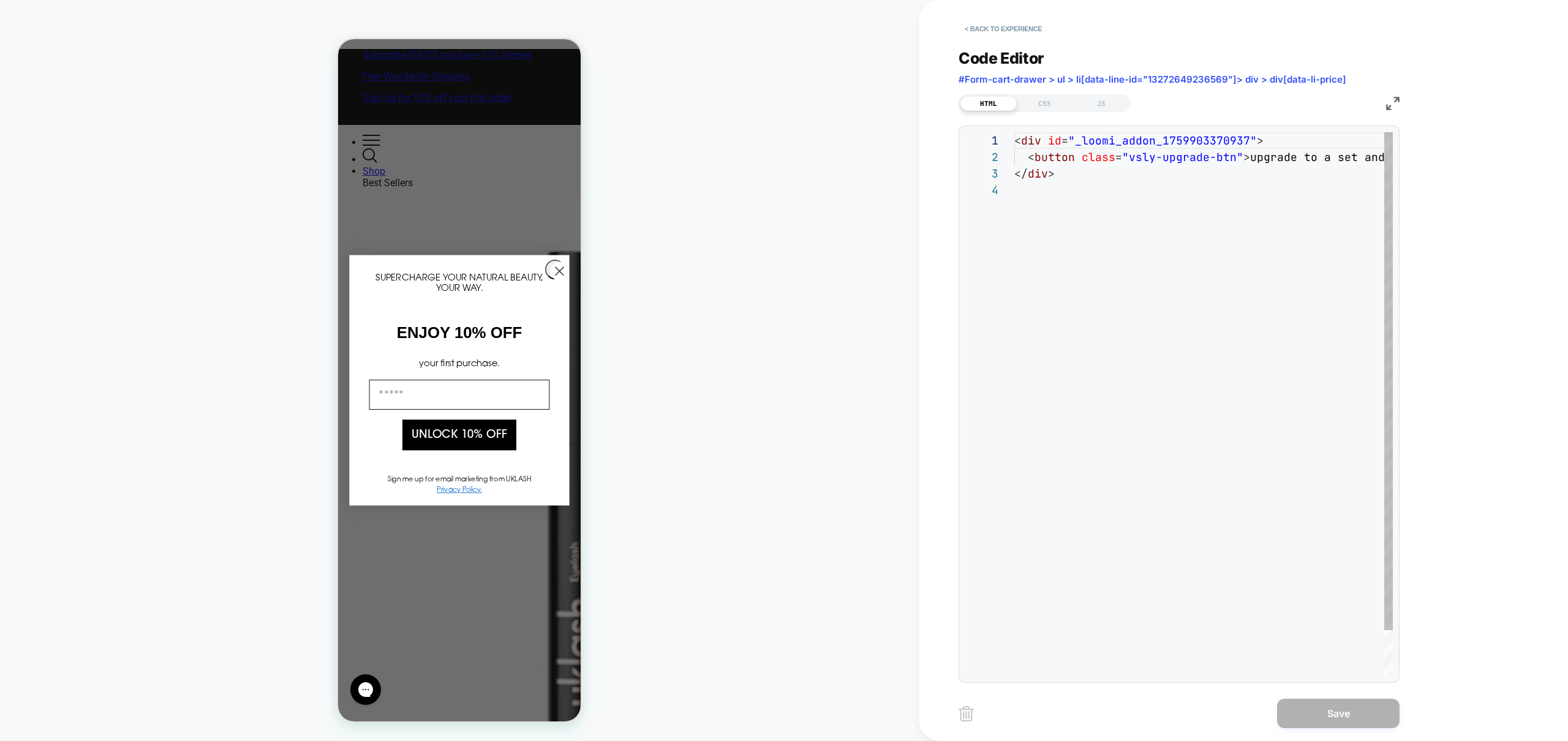
scroll to position [49, 0]
click at [1107, 111] on div "HTML CSS JS" at bounding box center [1044, 102] width 172 height 18
click at [1106, 107] on div "JS" at bounding box center [1100, 102] width 56 height 14
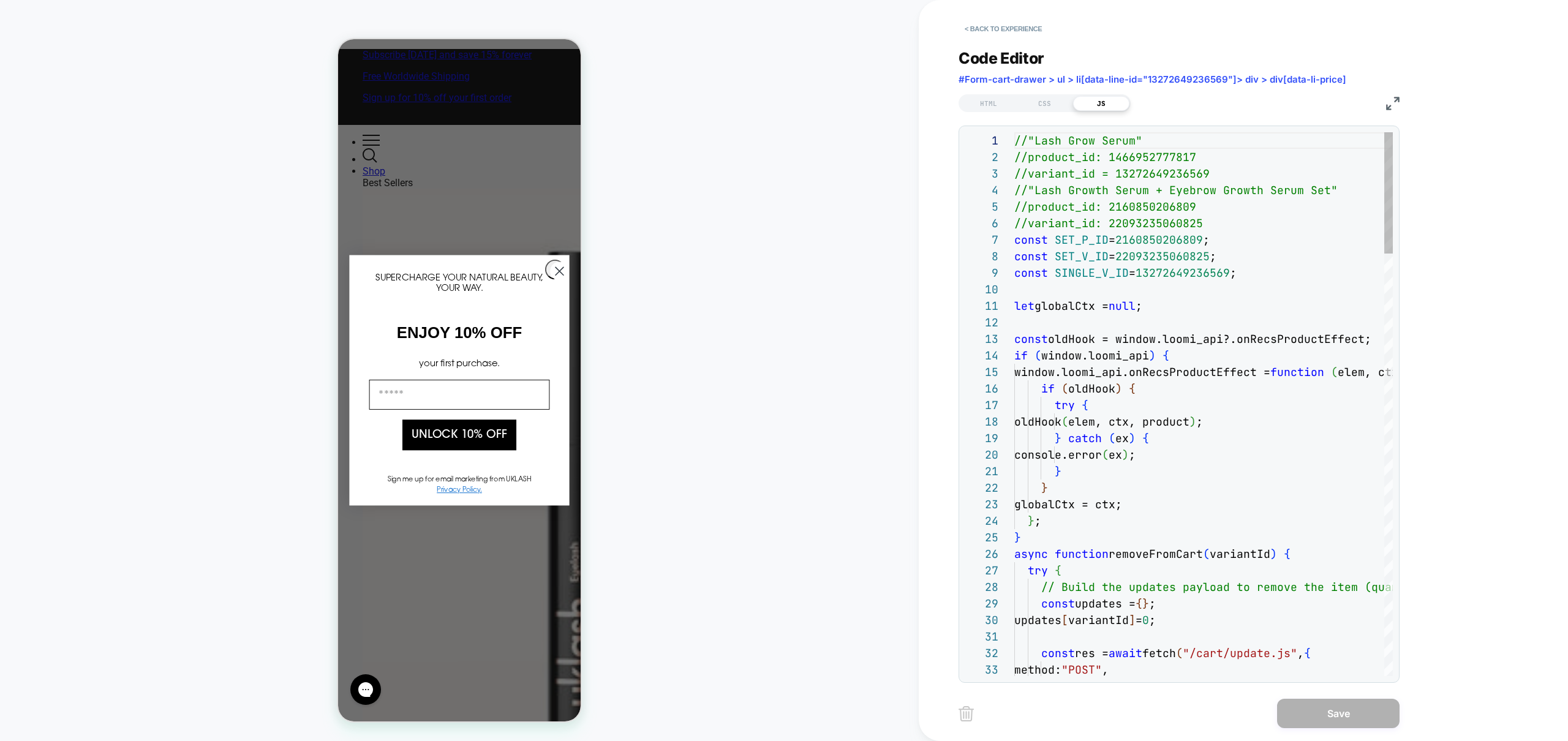
scroll to position [165, 0]
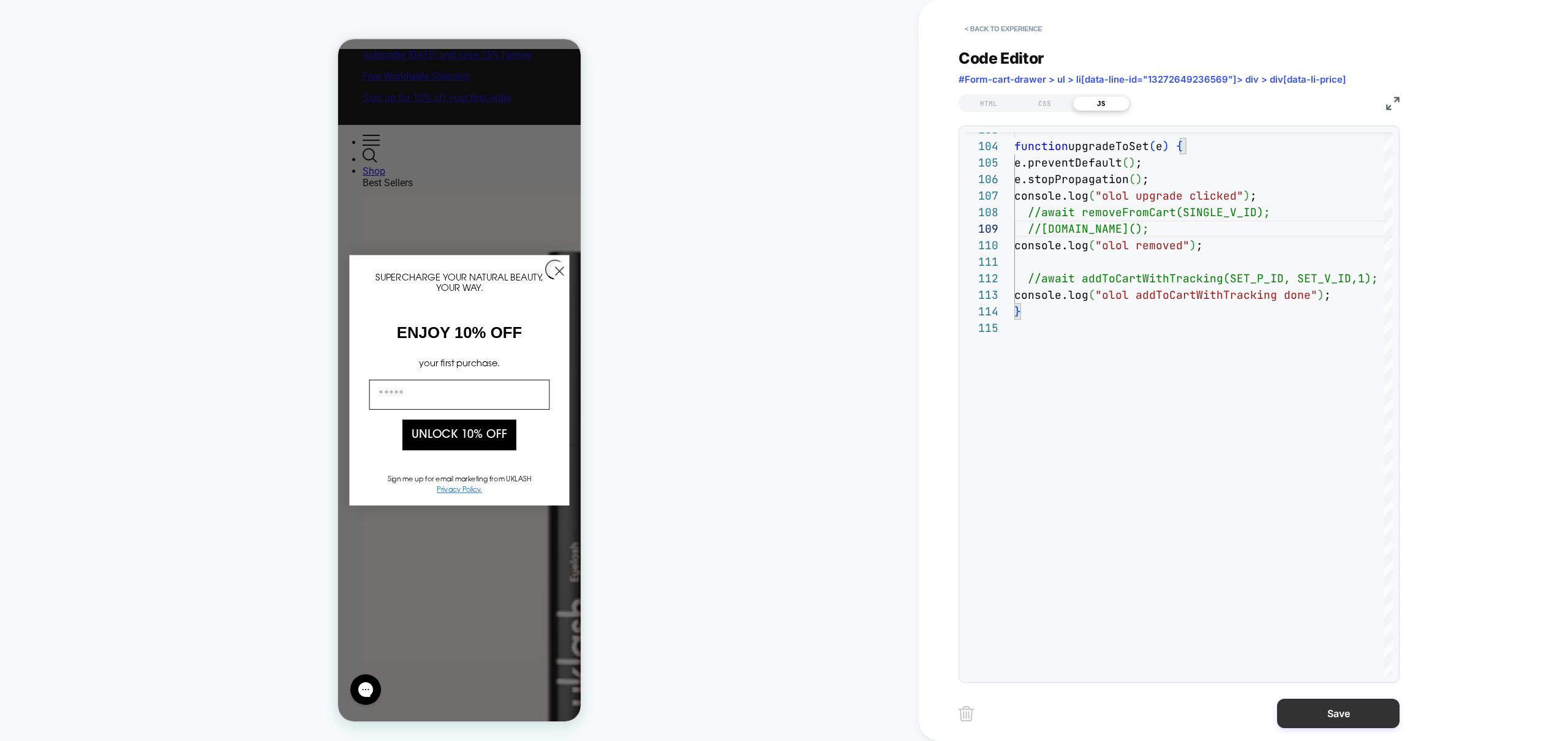
type textarea "**********"
click at [1339, 719] on button "Save" at bounding box center [1337, 713] width 122 height 29
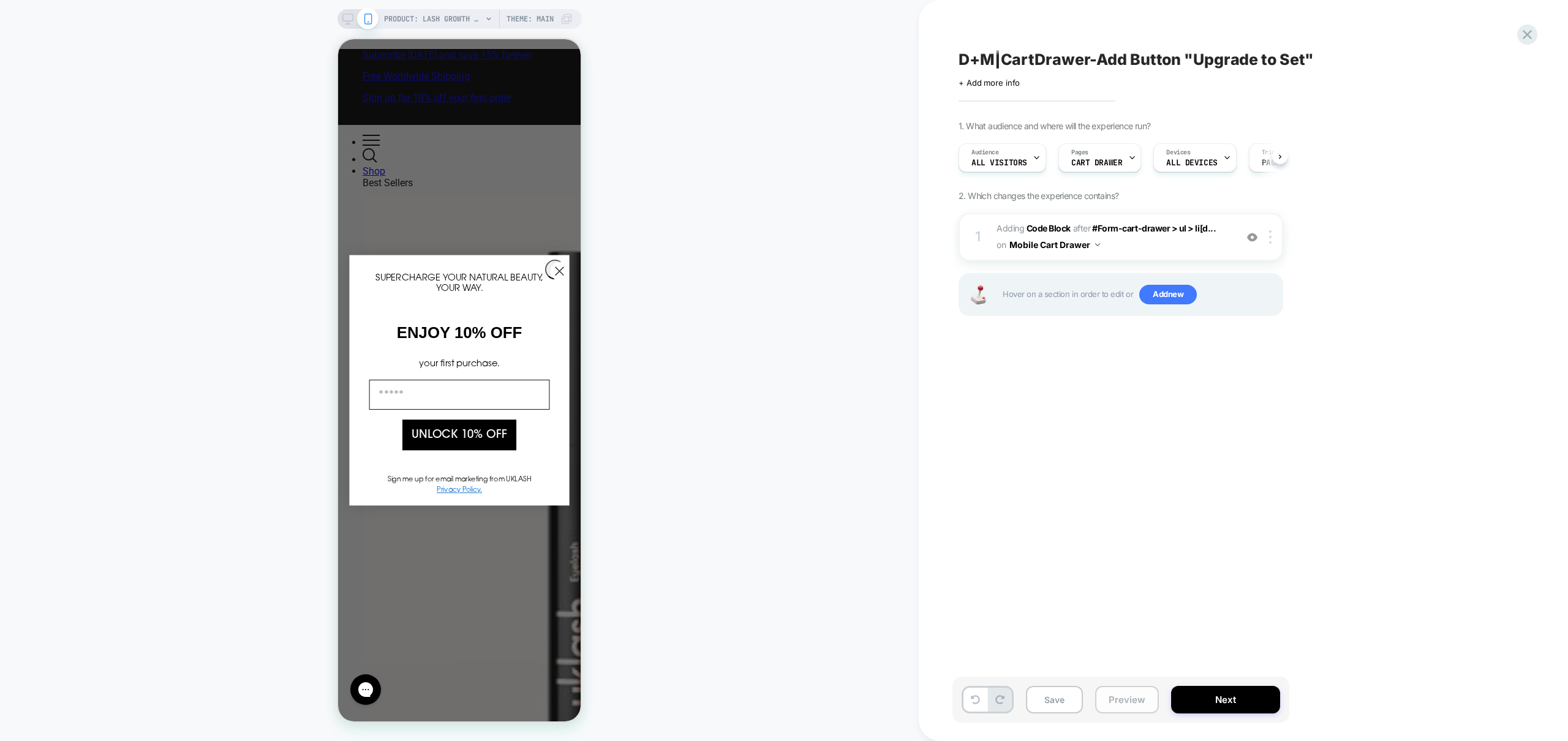
click at [1147, 697] on button "Preview" at bounding box center [1127, 699] width 64 height 28
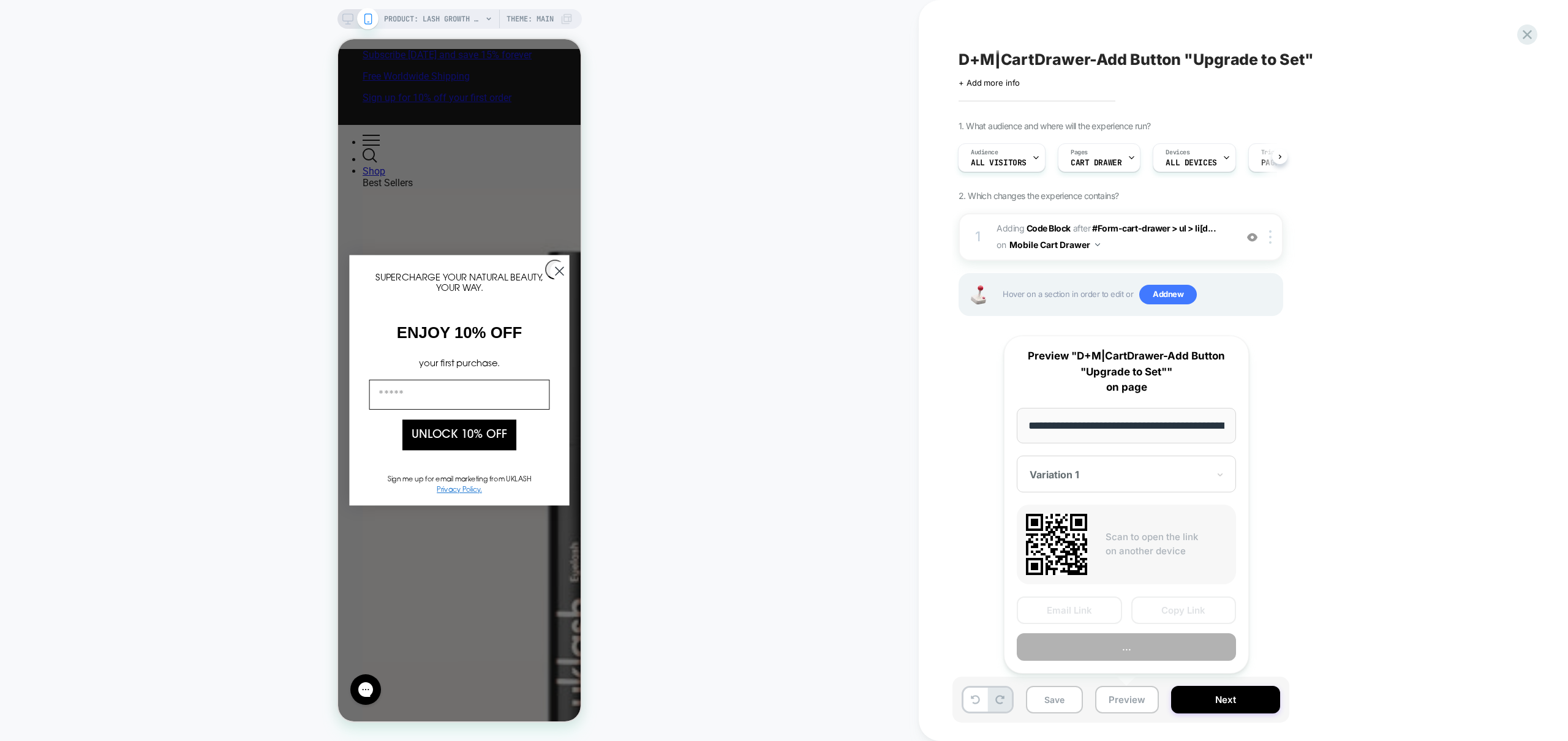
scroll to position [0, 142]
click at [1128, 650] on button "Preview" at bounding box center [1126, 647] width 219 height 28
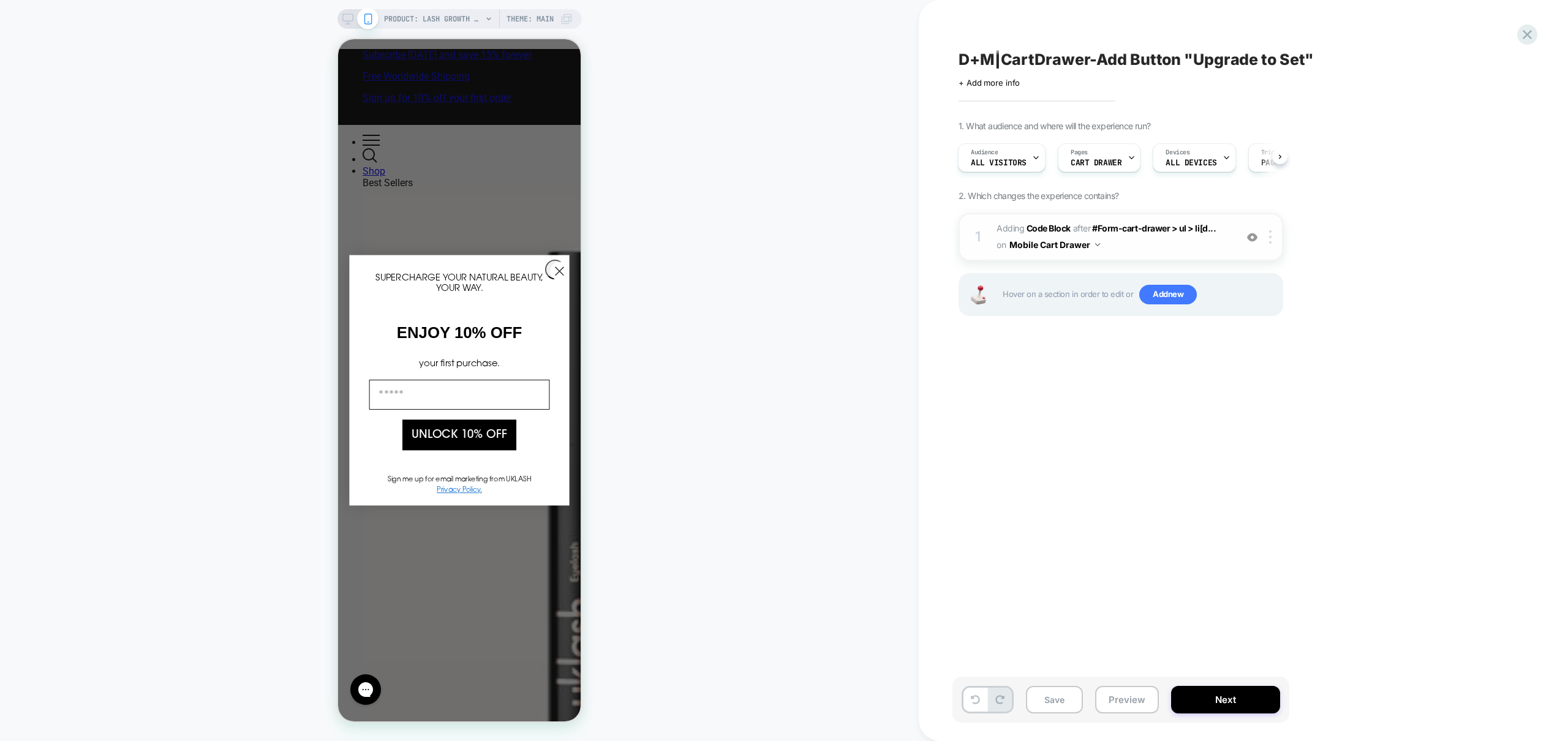
click at [1166, 253] on span "Adding Code Block AFTER #Form-cart-drawer > ul > li[d... #Form-cart-drawer > ul…" at bounding box center [1114, 236] width 233 height 33
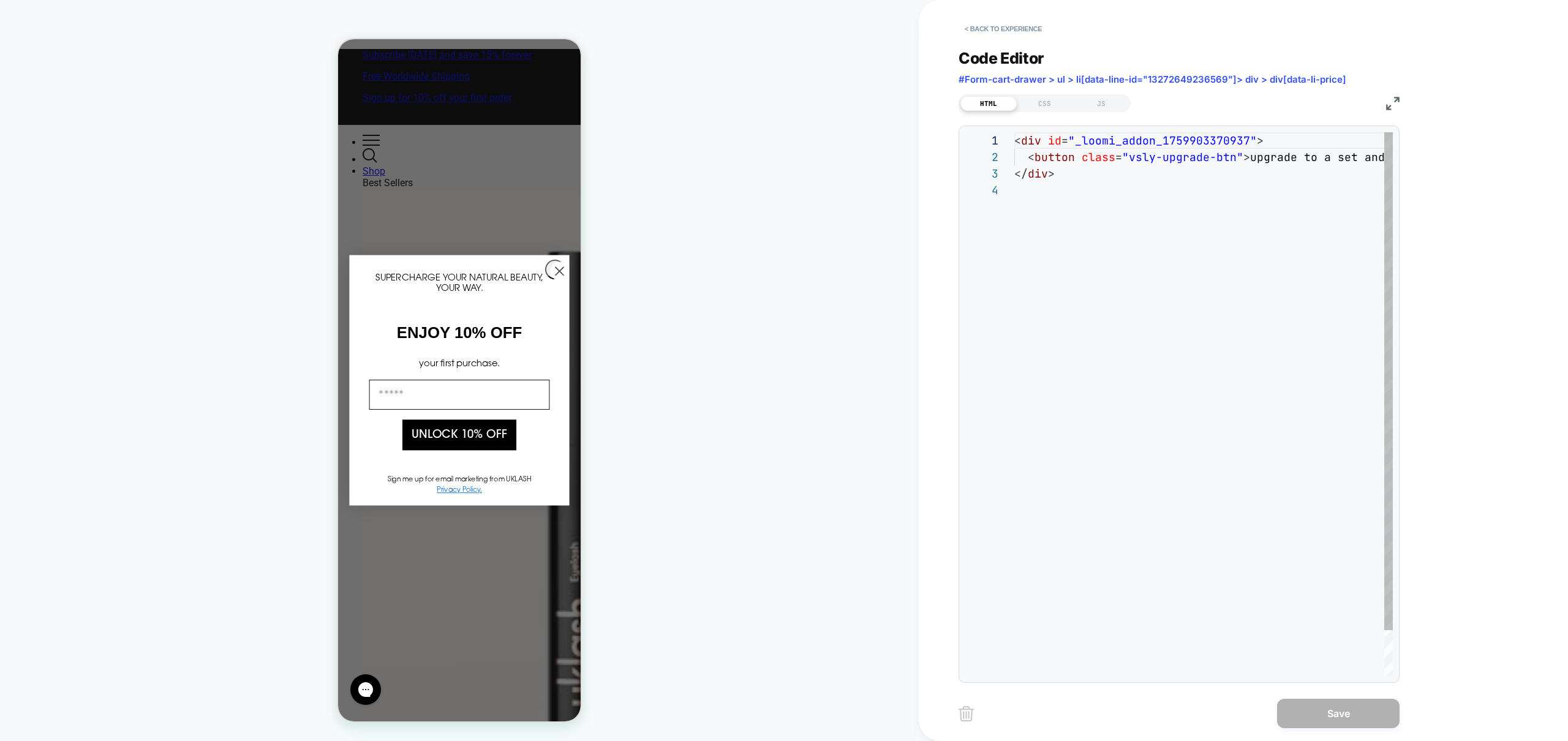
scroll to position [49, 0]
click at [1110, 112] on div "HTML CSS JS" at bounding box center [1044, 102] width 172 height 18
click at [1106, 105] on div "JS" at bounding box center [1100, 102] width 56 height 14
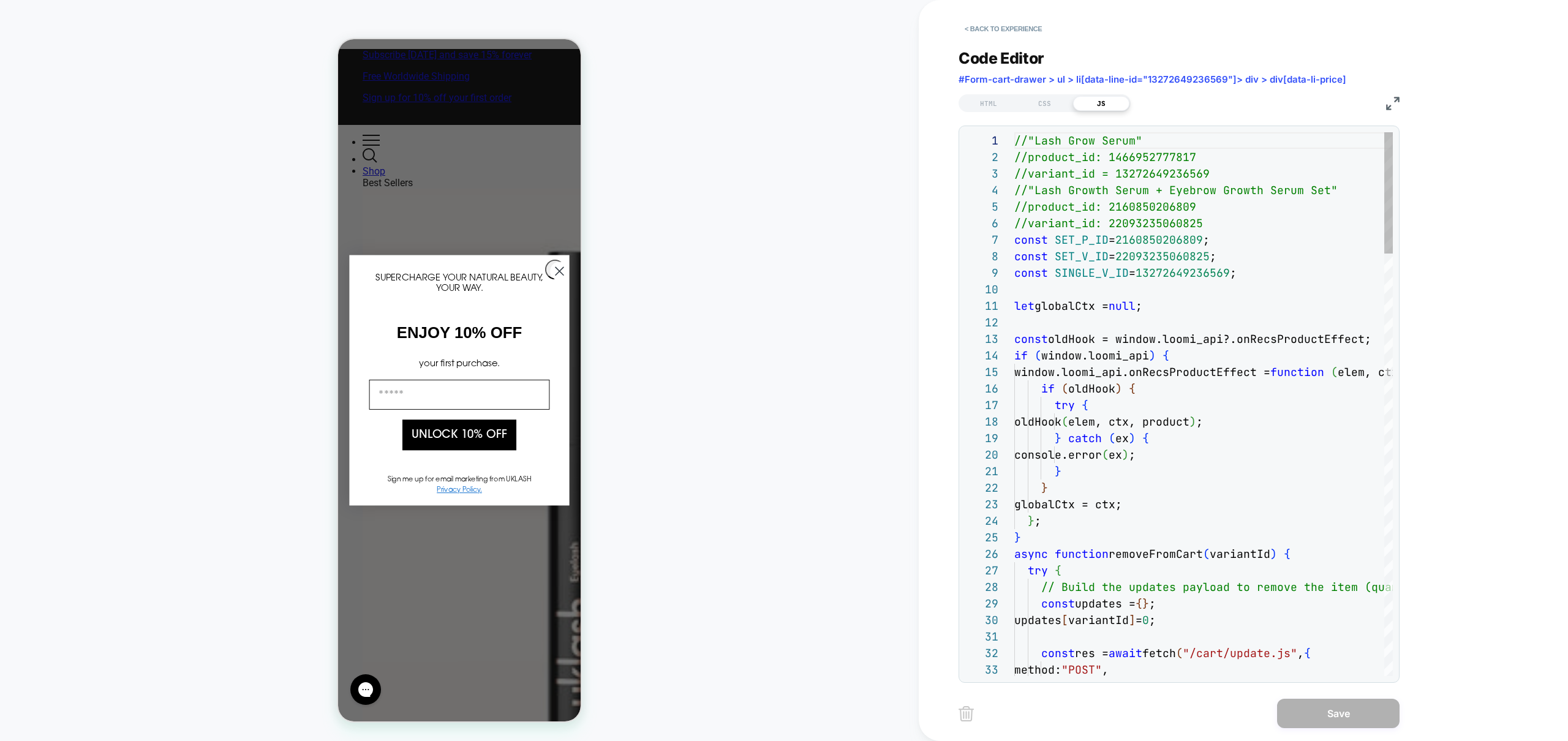
scroll to position [165, 0]
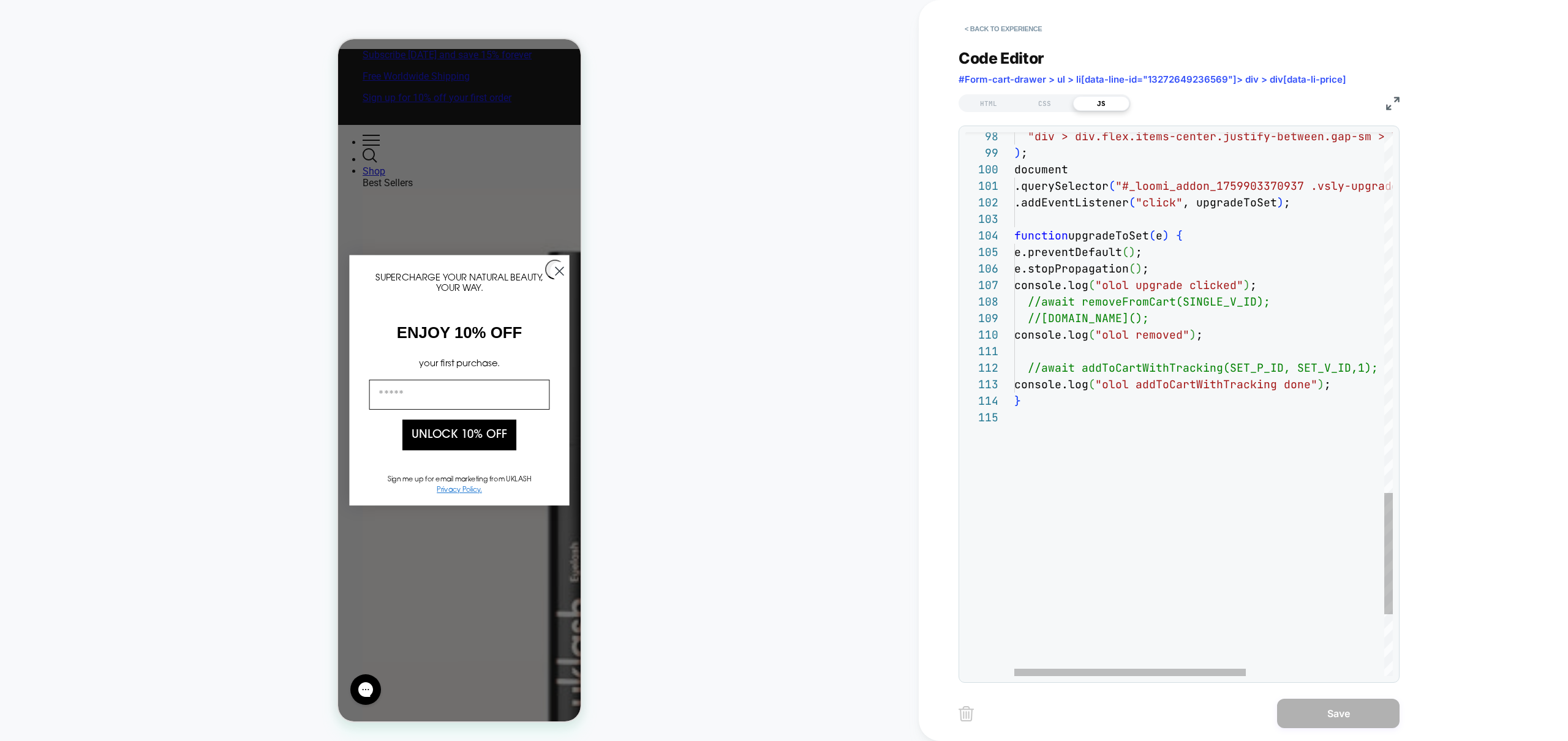
type textarea "**********"
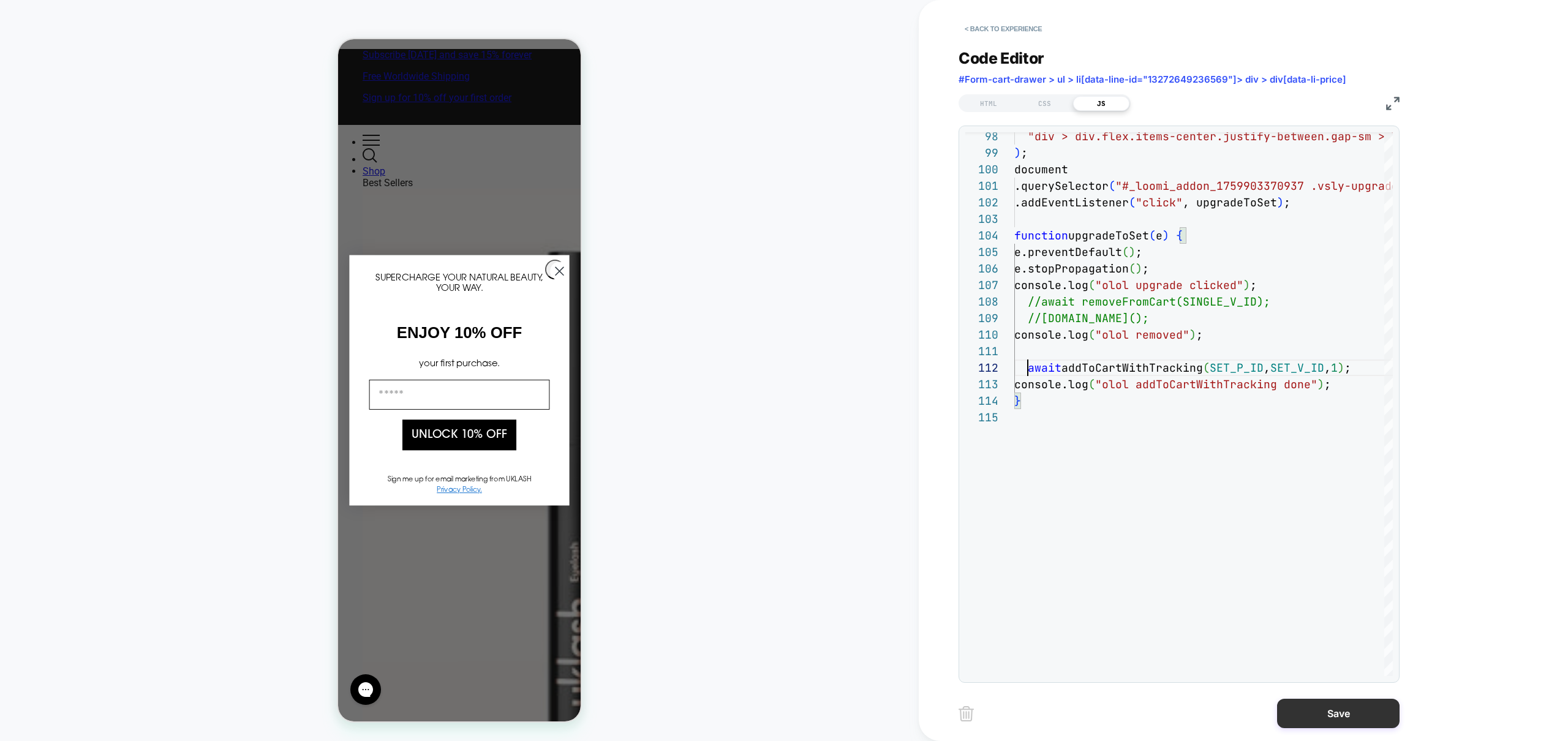
click at [1321, 712] on button "Save" at bounding box center [1337, 713] width 122 height 29
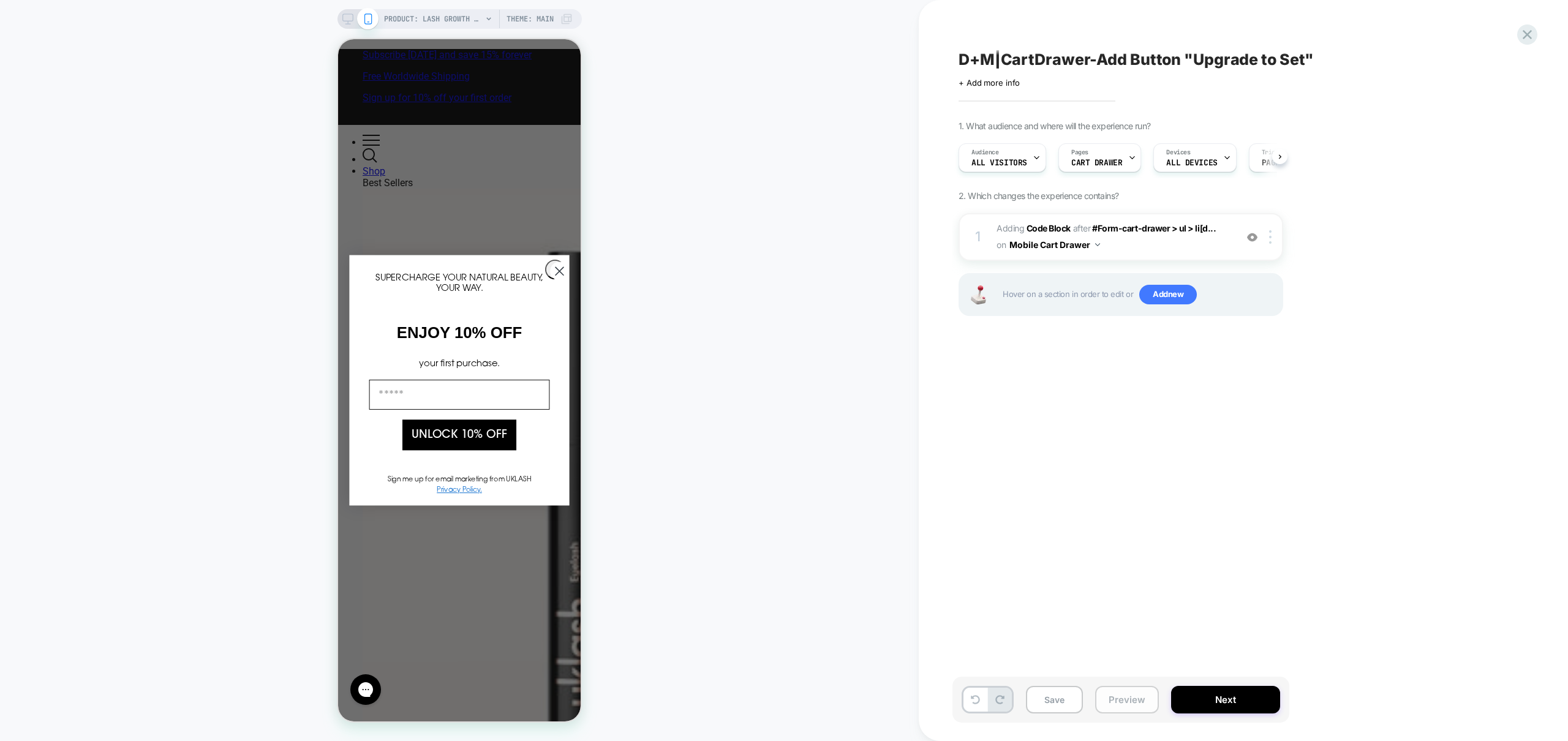
click at [1097, 692] on button "Preview" at bounding box center [1127, 699] width 64 height 28
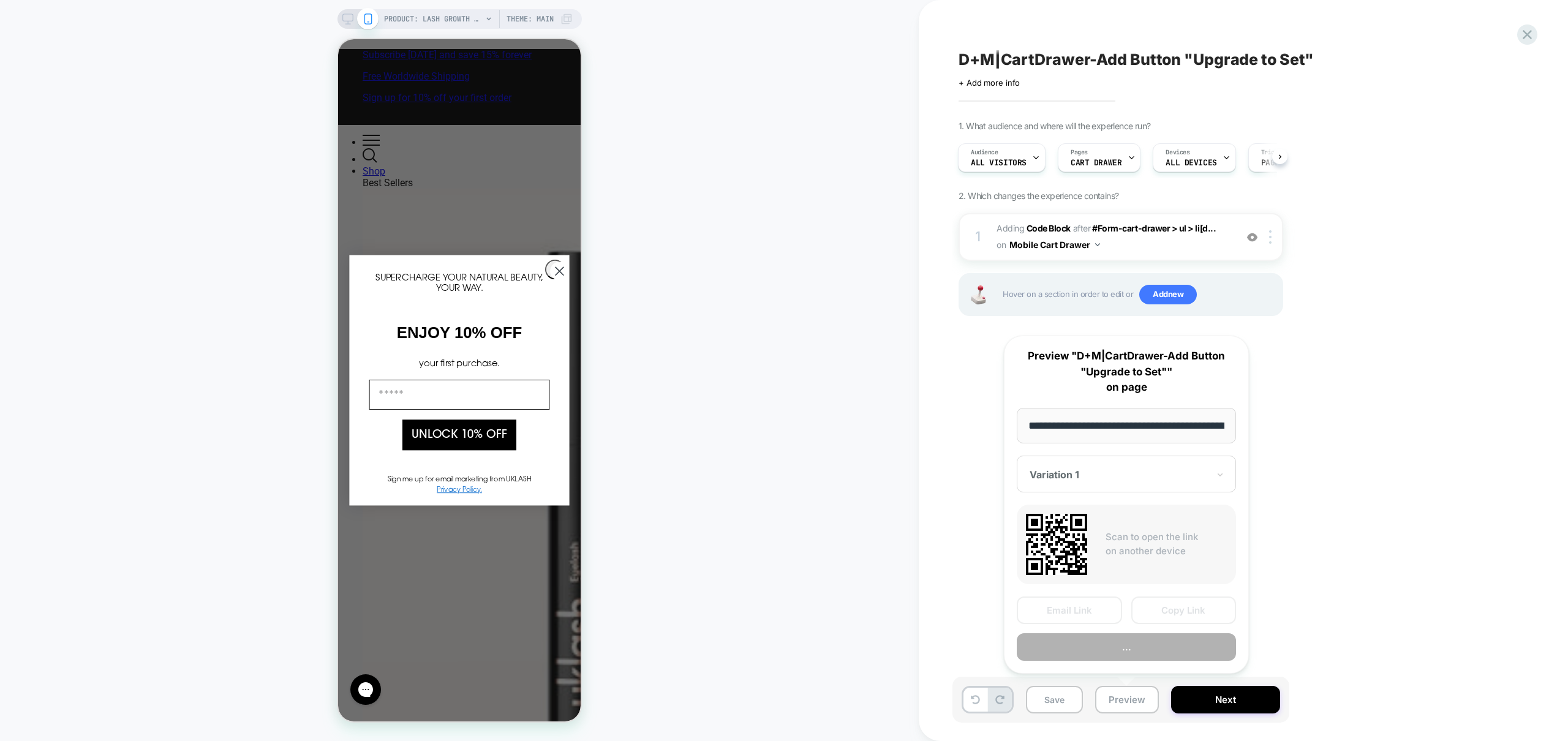
scroll to position [0, 142]
click at [1119, 659] on button "Preview" at bounding box center [1126, 647] width 219 height 28
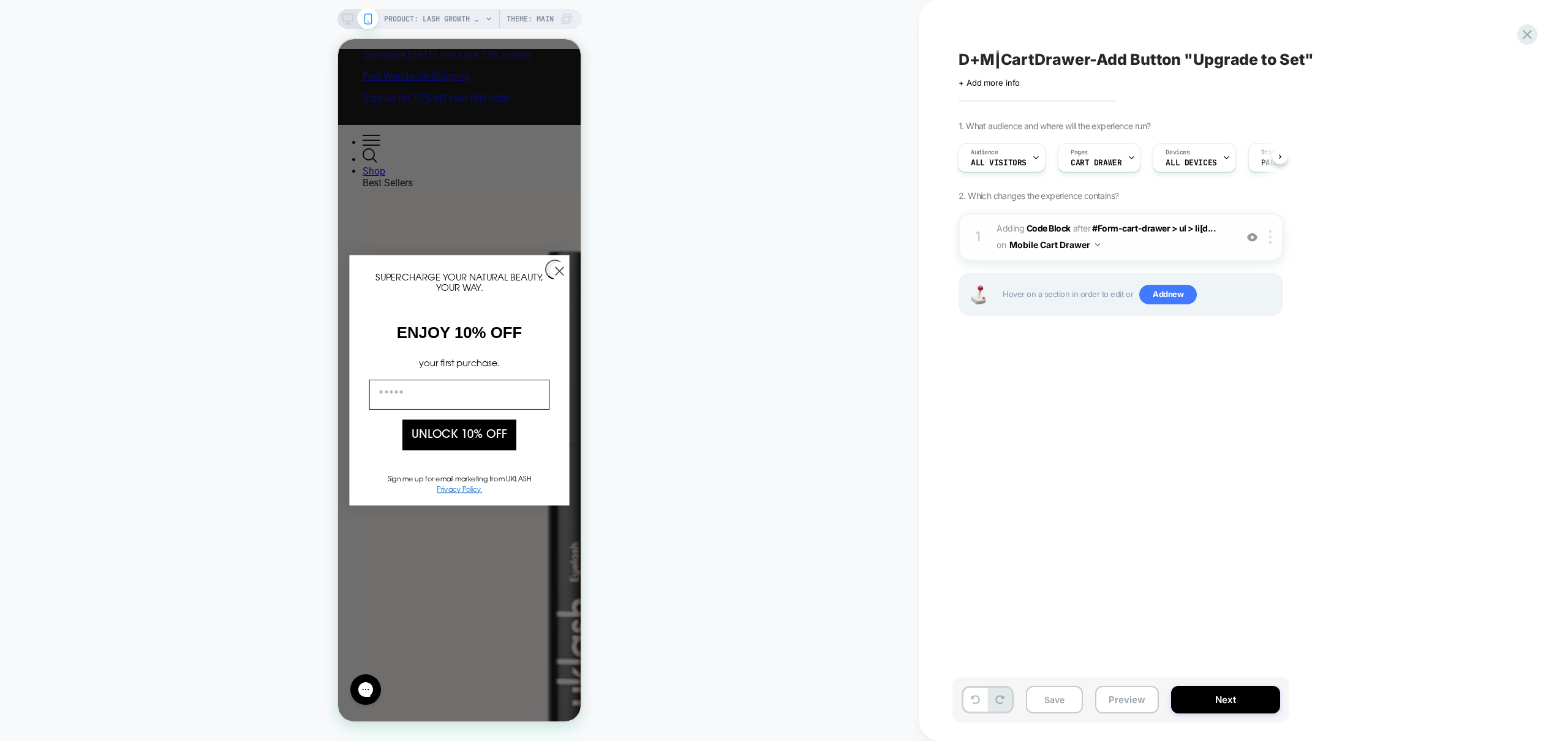
click at [1184, 247] on span "Adding Code Block AFTER #Form-cart-drawer > ul > li[d... #Form-cart-drawer > ul…" at bounding box center [1114, 236] width 233 height 33
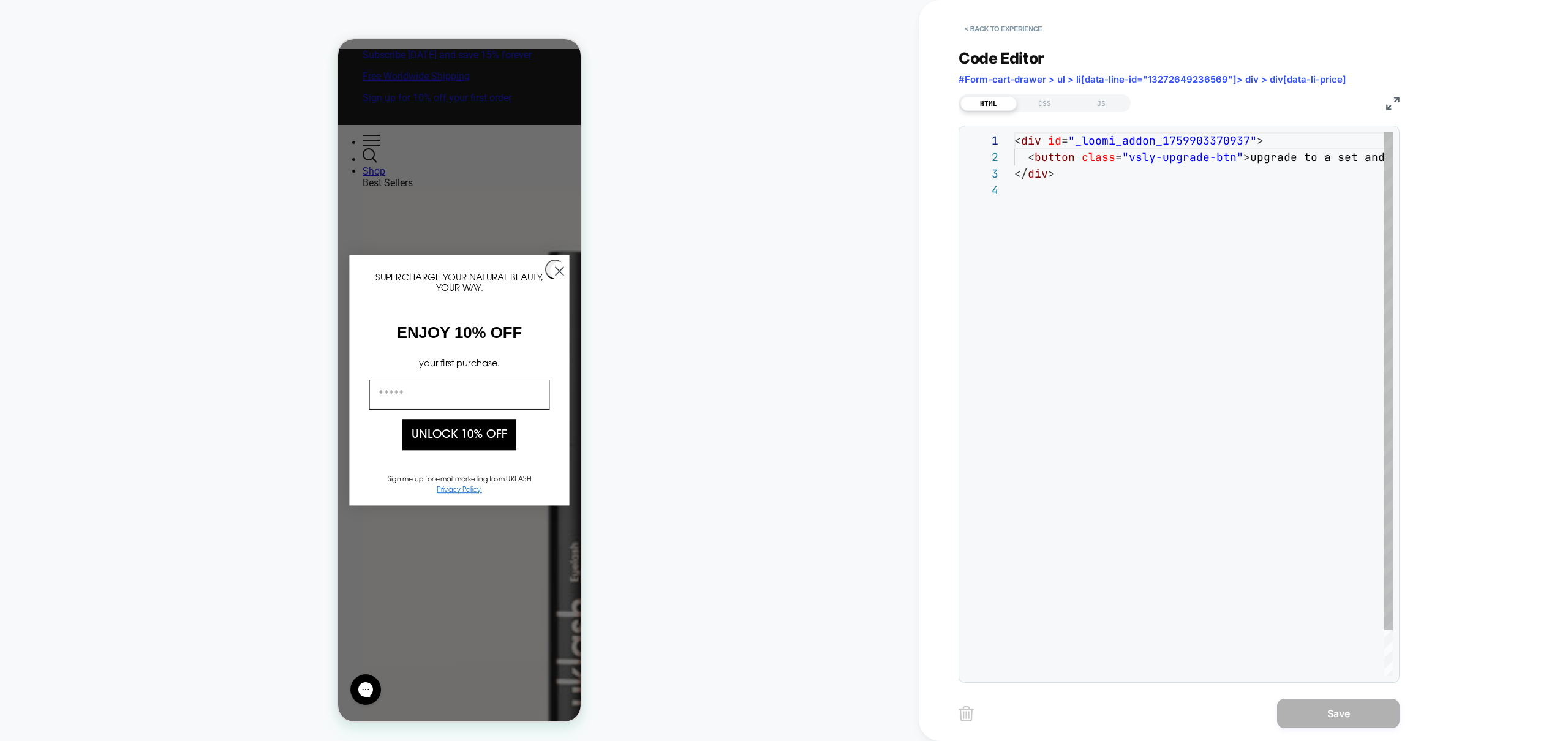
scroll to position [49, 0]
click at [1114, 103] on div "JS" at bounding box center [1100, 102] width 56 height 14
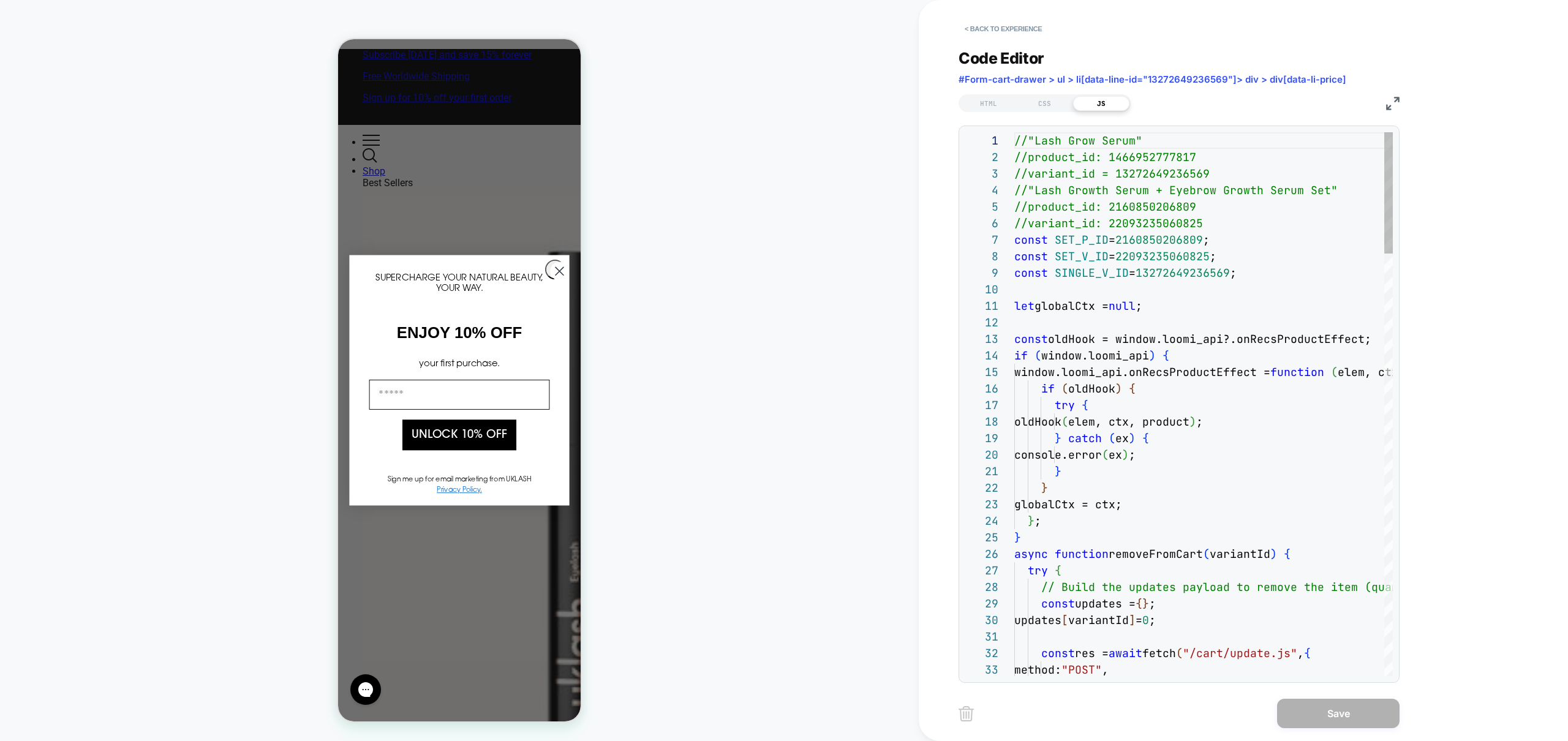
scroll to position [165, 0]
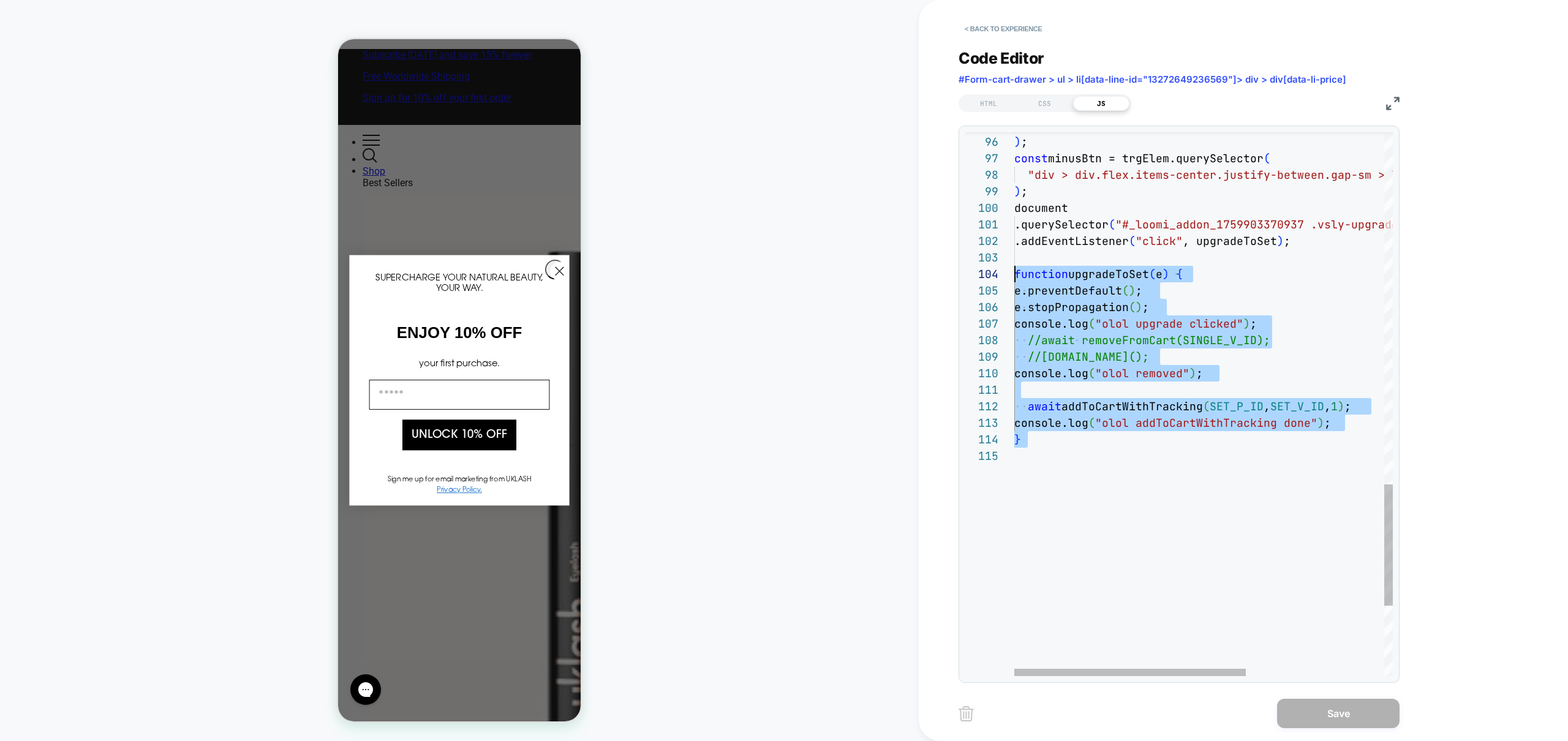
scroll to position [49, 0]
drag, startPoint x: 1120, startPoint y: 470, endPoint x: 949, endPoint y: 269, distance: 263.9
type textarea "* *"
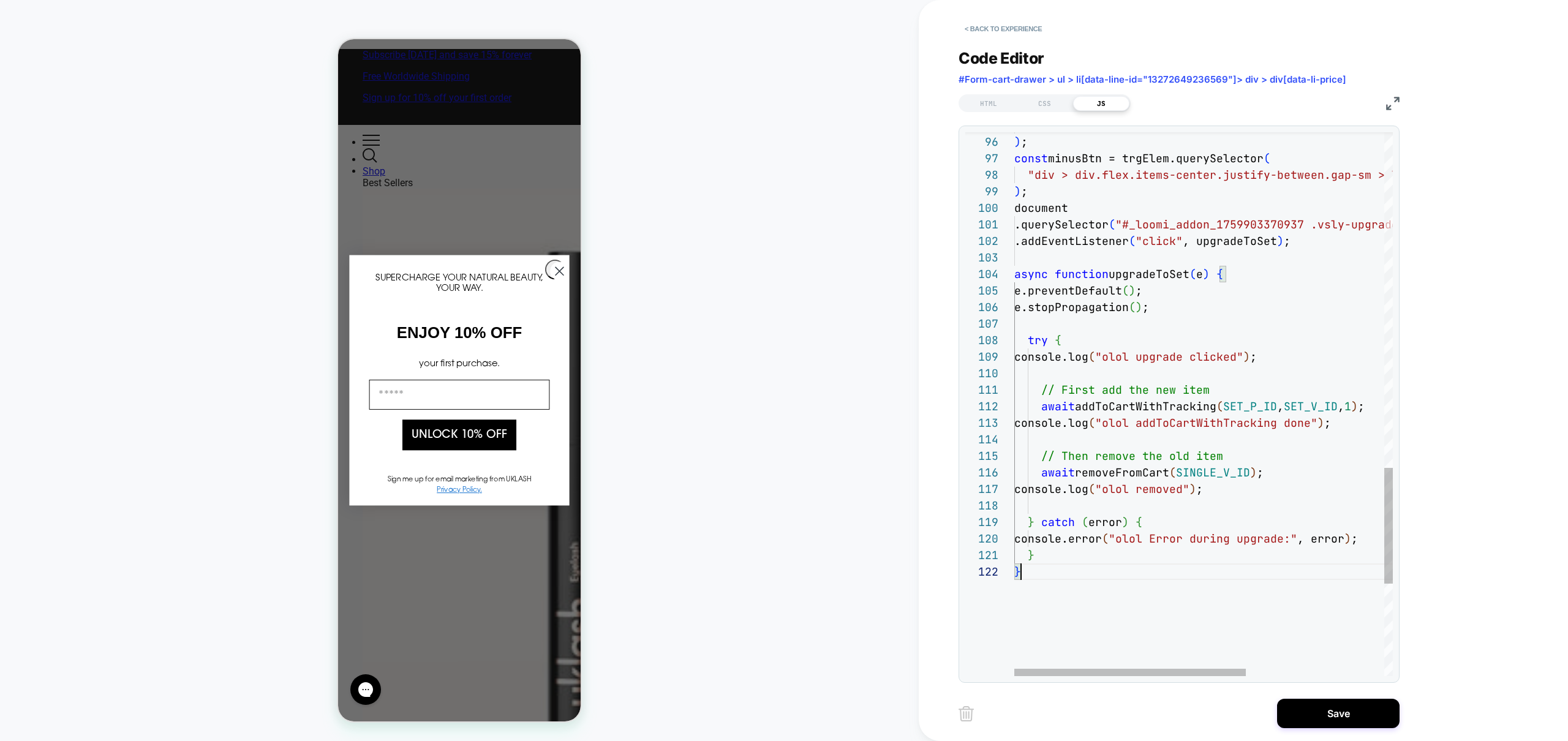
scroll to position [16, 7]
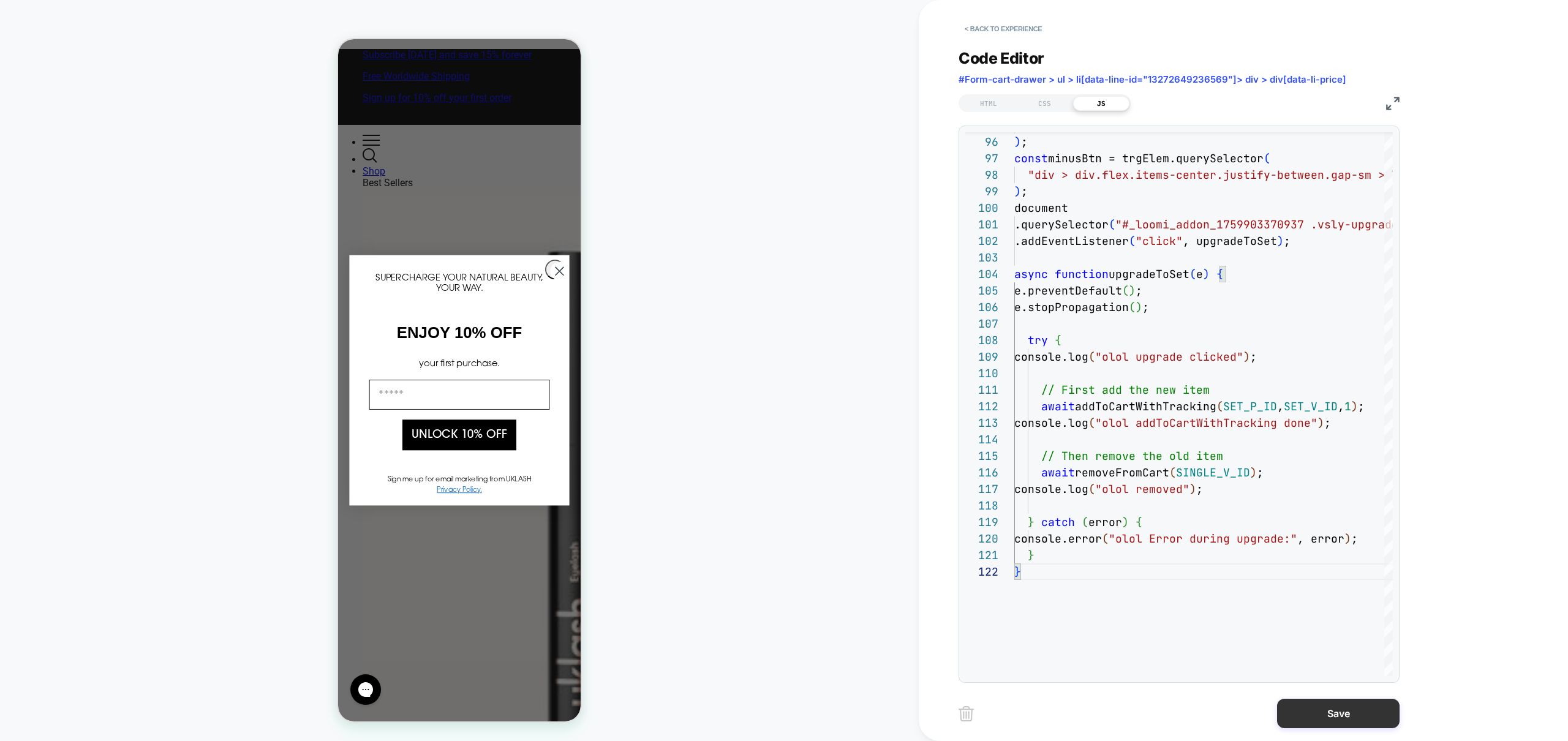
click at [1328, 710] on button "Save" at bounding box center [1337, 713] width 122 height 29
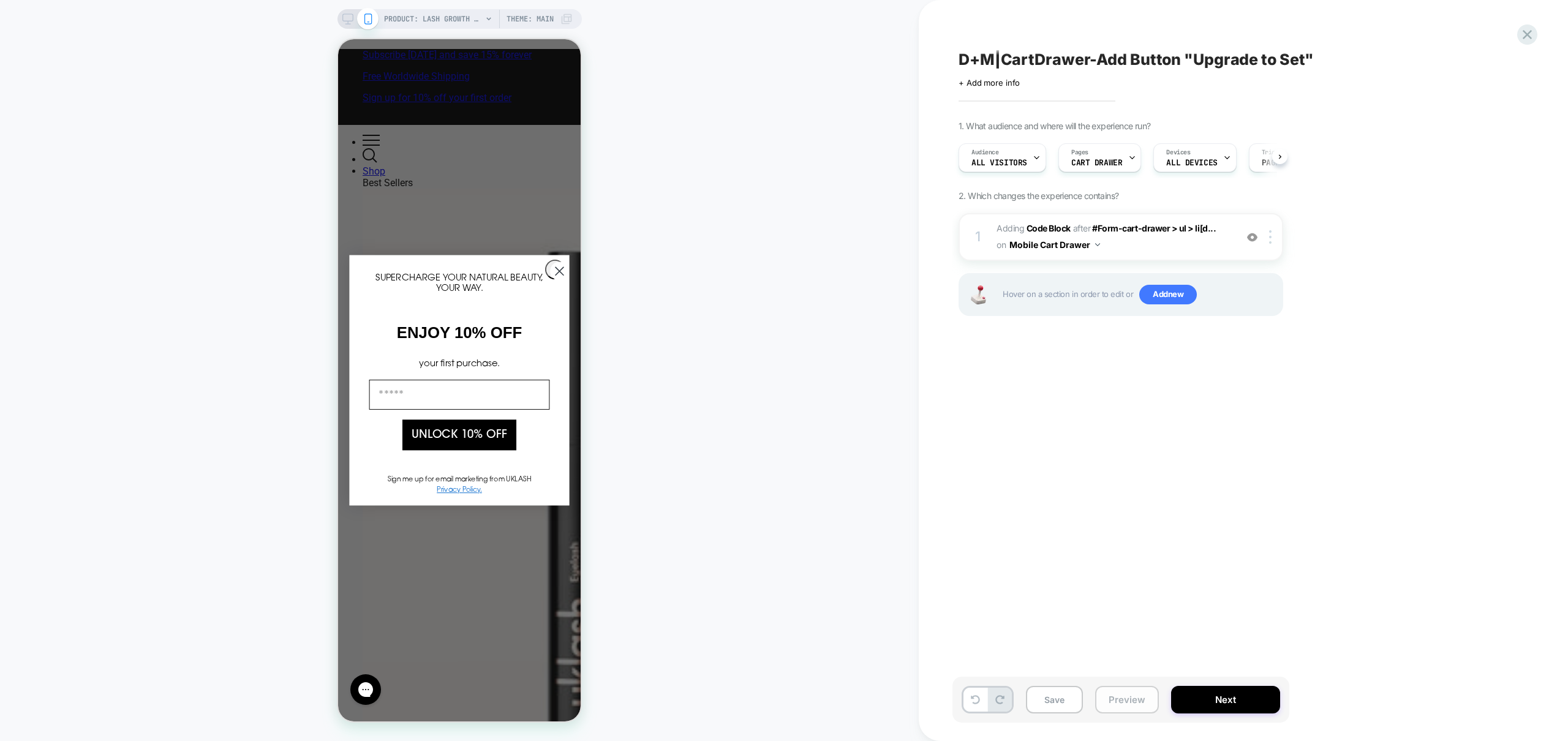
click at [1124, 701] on button "Preview" at bounding box center [1127, 699] width 64 height 28
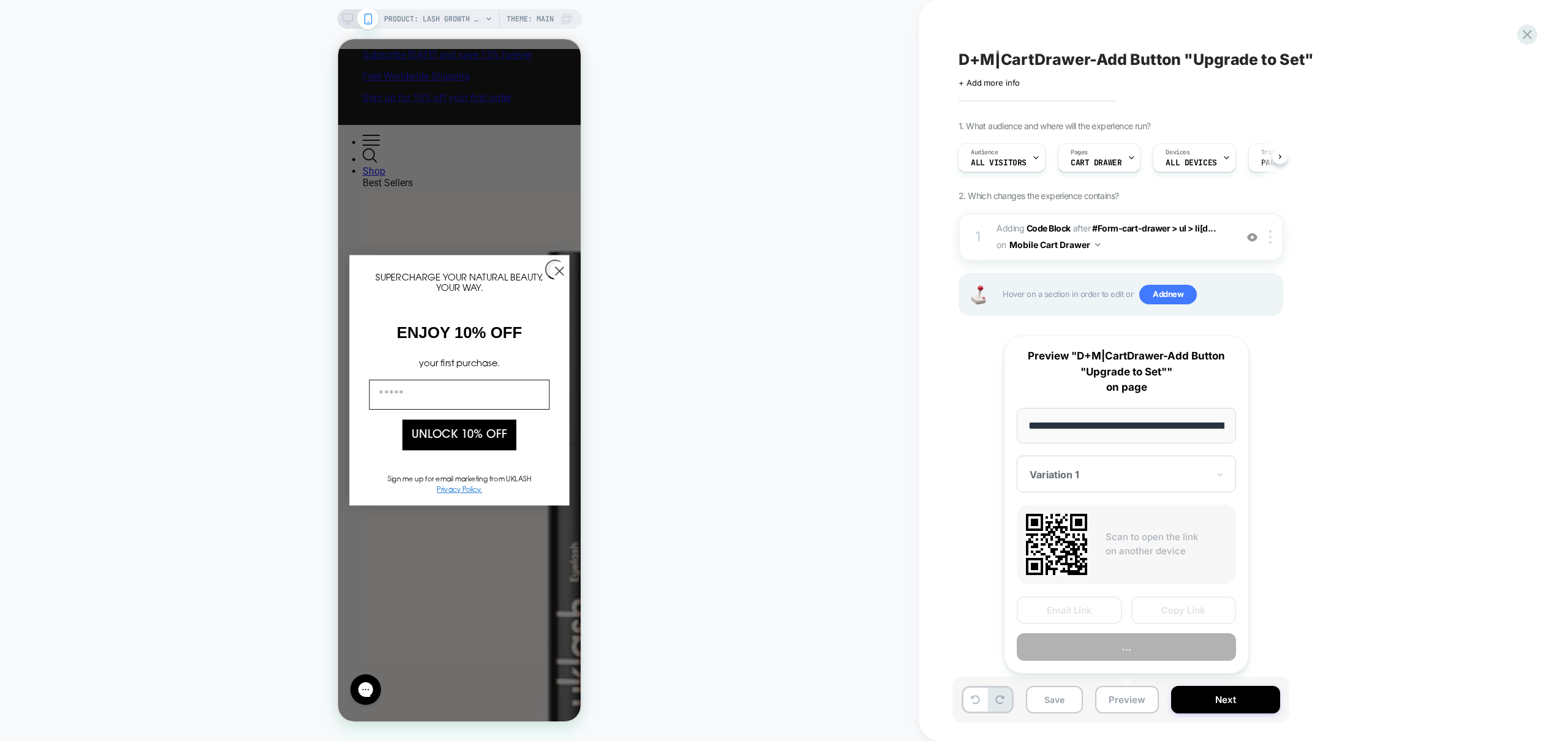
scroll to position [0, 142]
click at [1153, 649] on button "Preview" at bounding box center [1126, 647] width 219 height 28
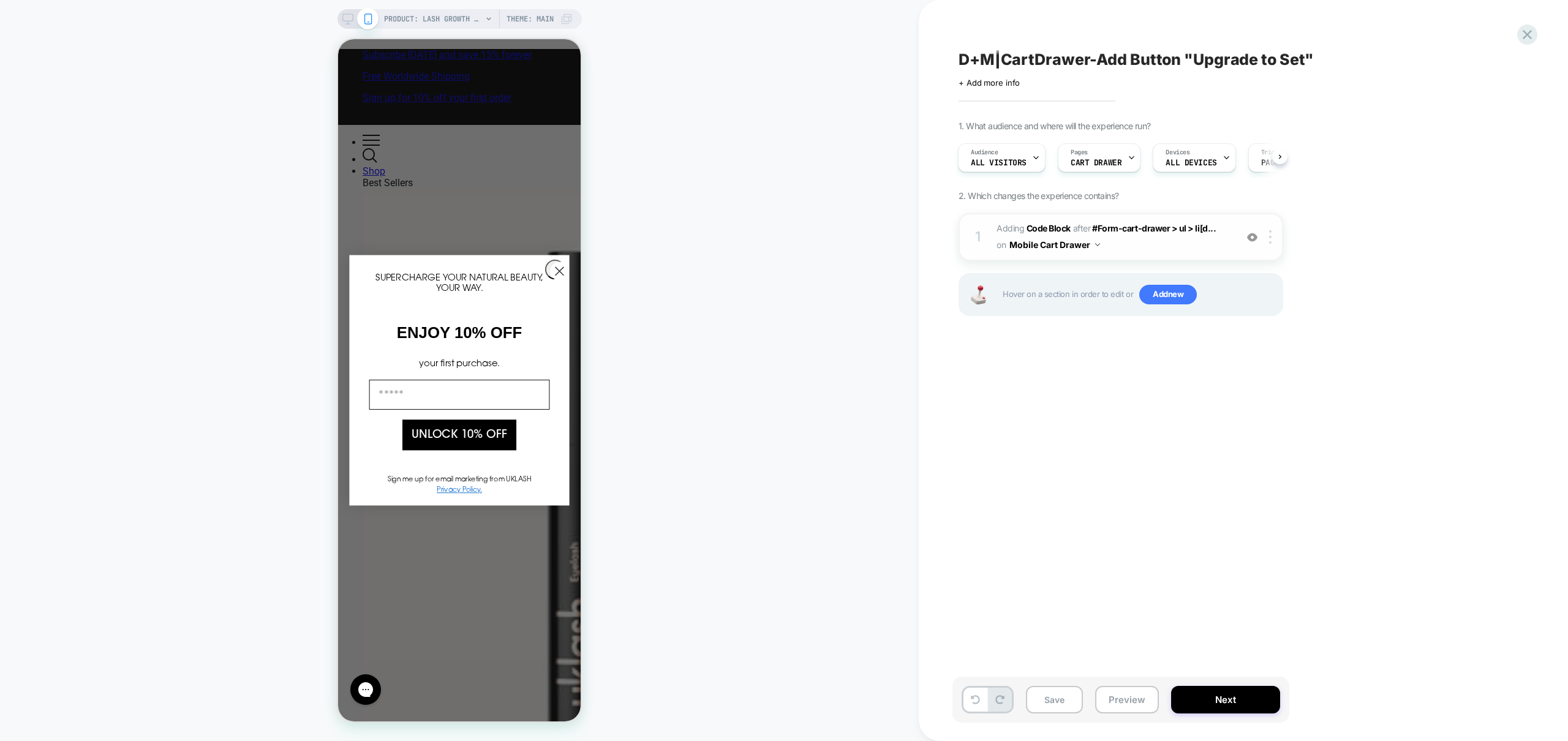
click at [1203, 247] on span "Adding Code Block AFTER #Form-cart-drawer > ul > li[d... #Form-cart-drawer > ul…" at bounding box center [1114, 236] width 233 height 33
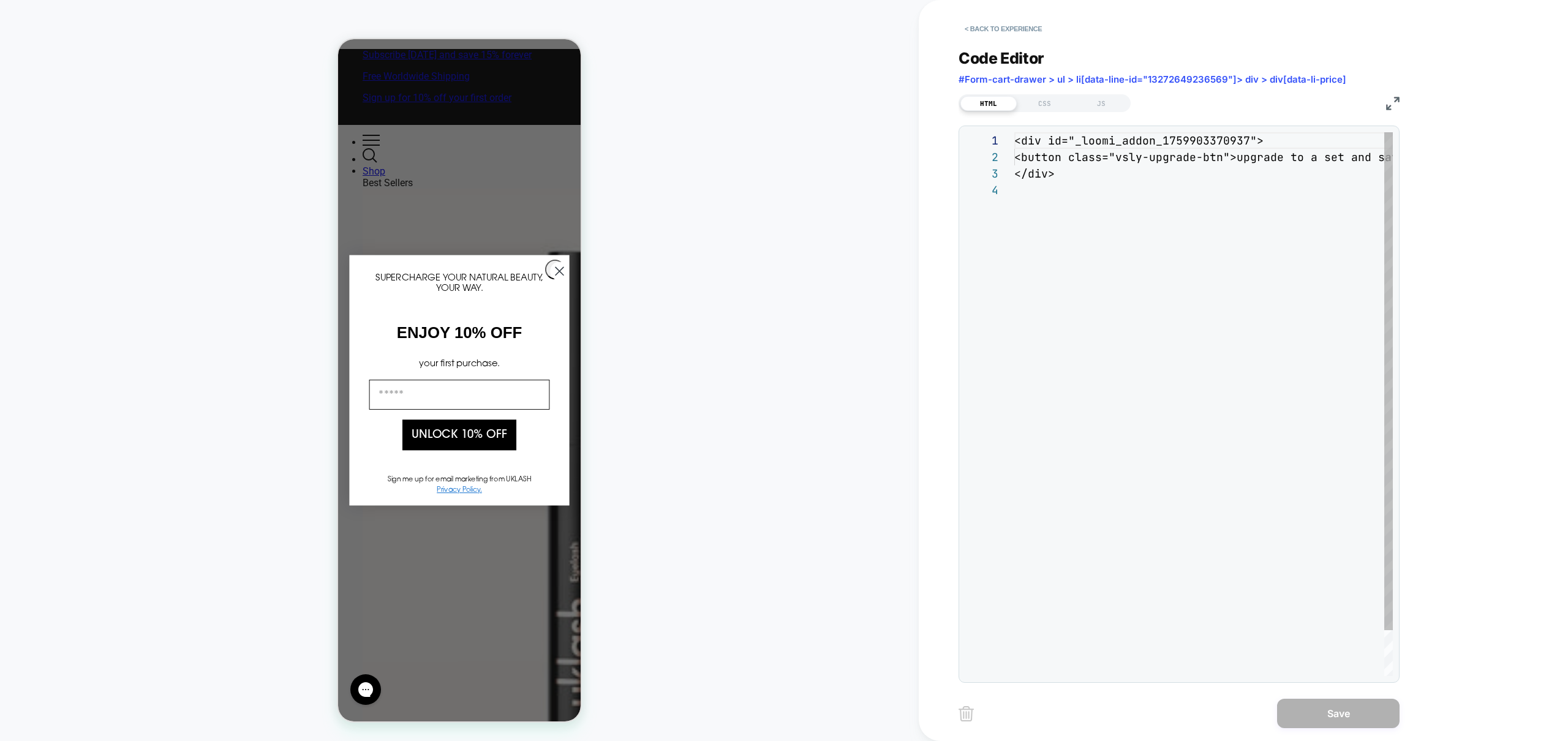
scroll to position [49, 0]
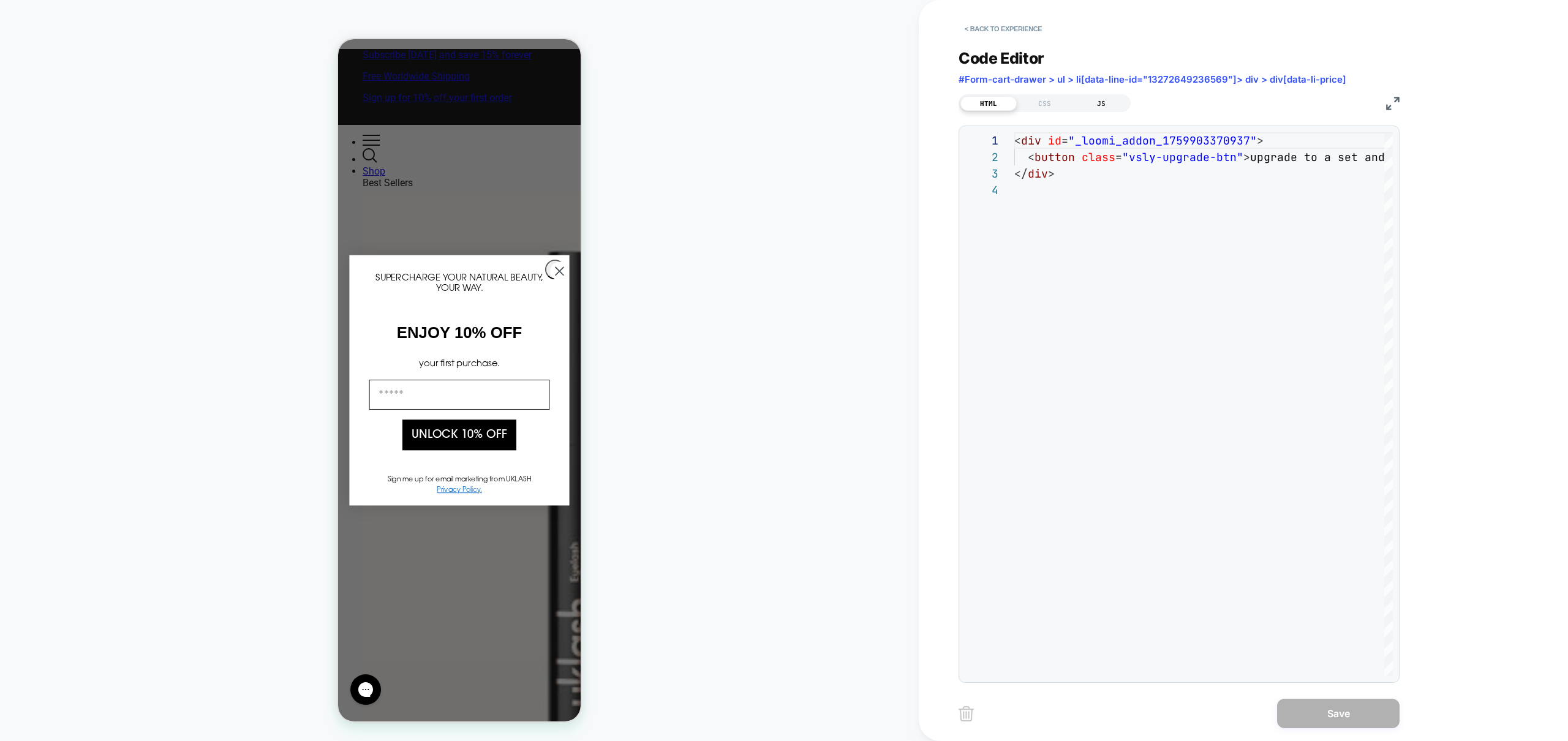
click at [1111, 104] on div "JS" at bounding box center [1100, 102] width 56 height 14
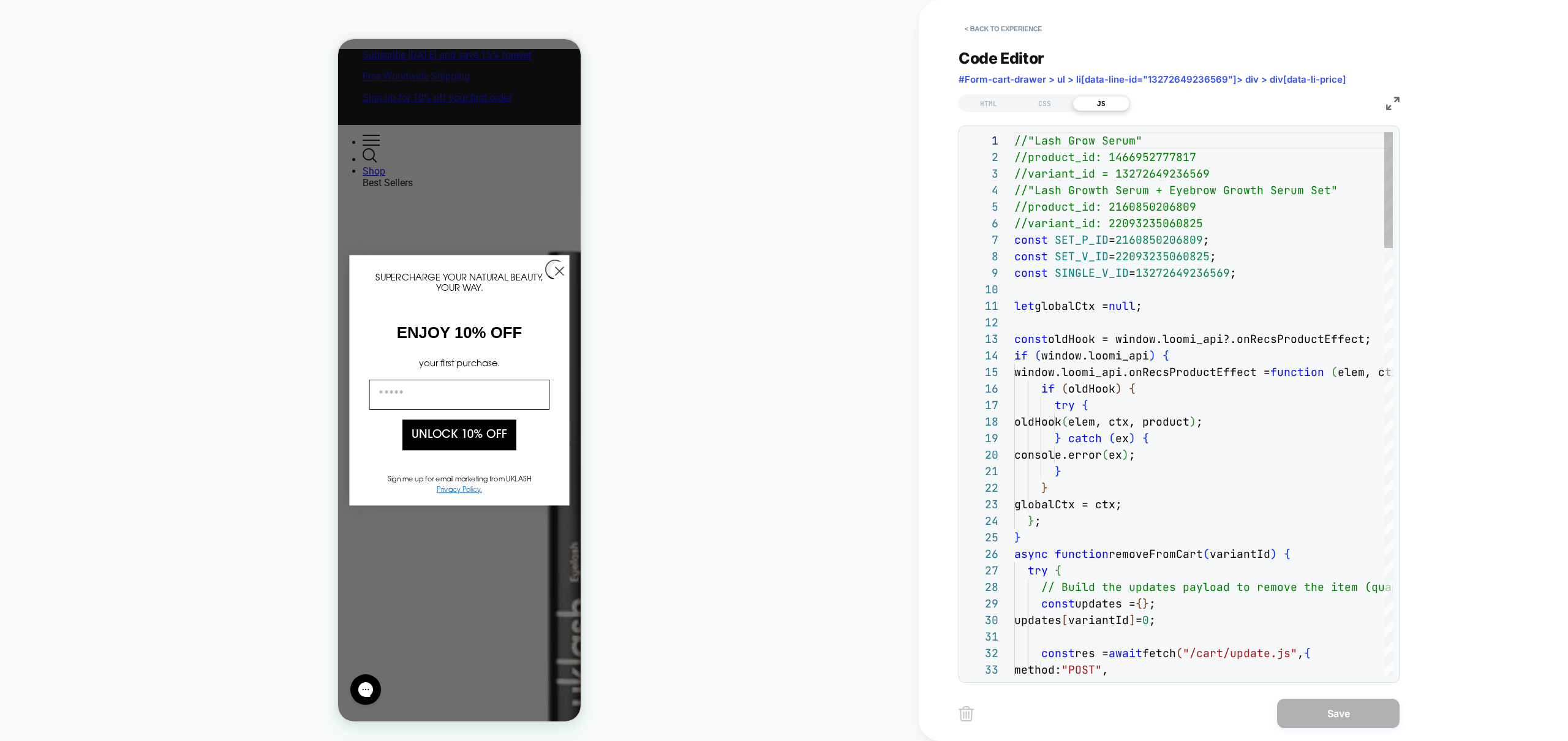
scroll to position [165, 0]
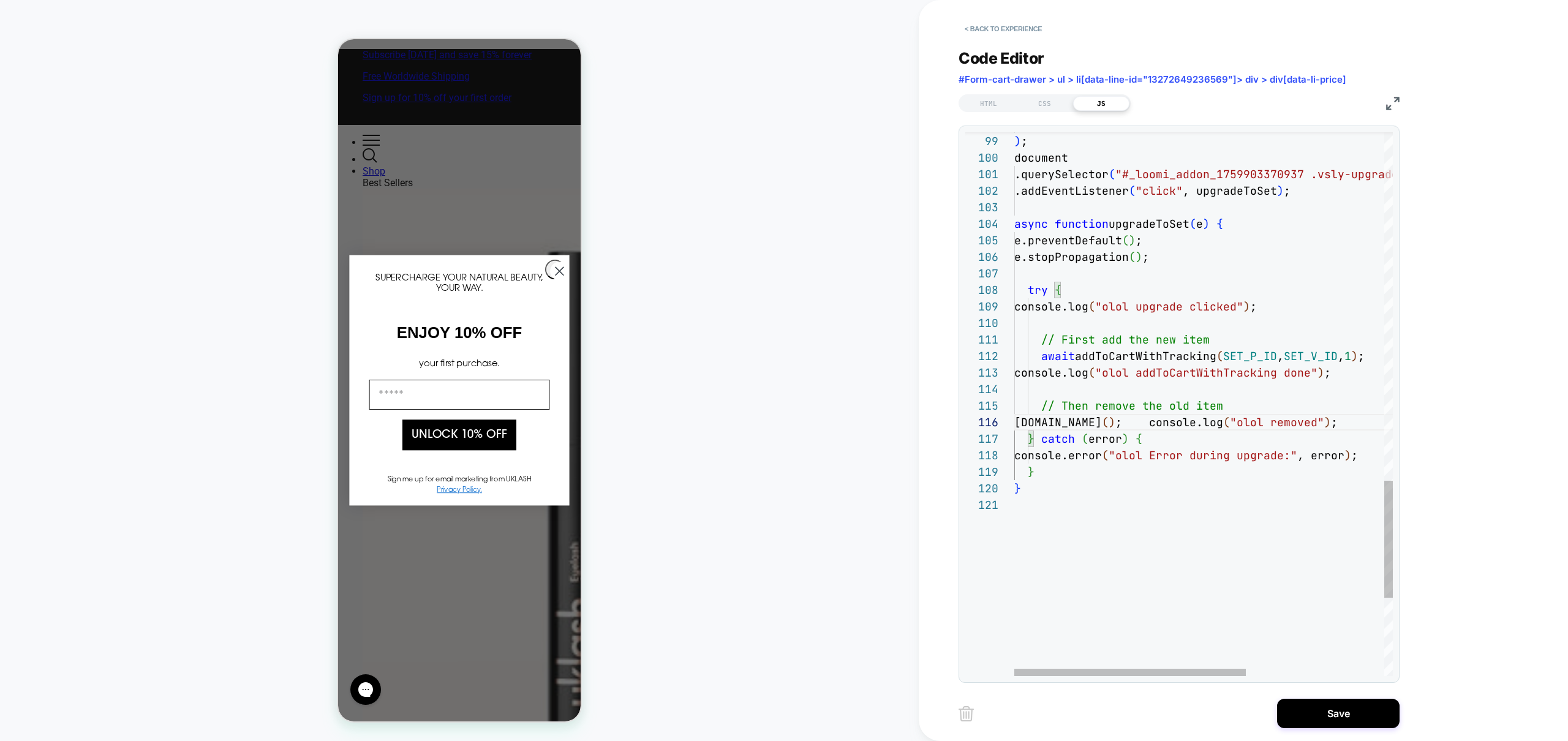
scroll to position [100, 0]
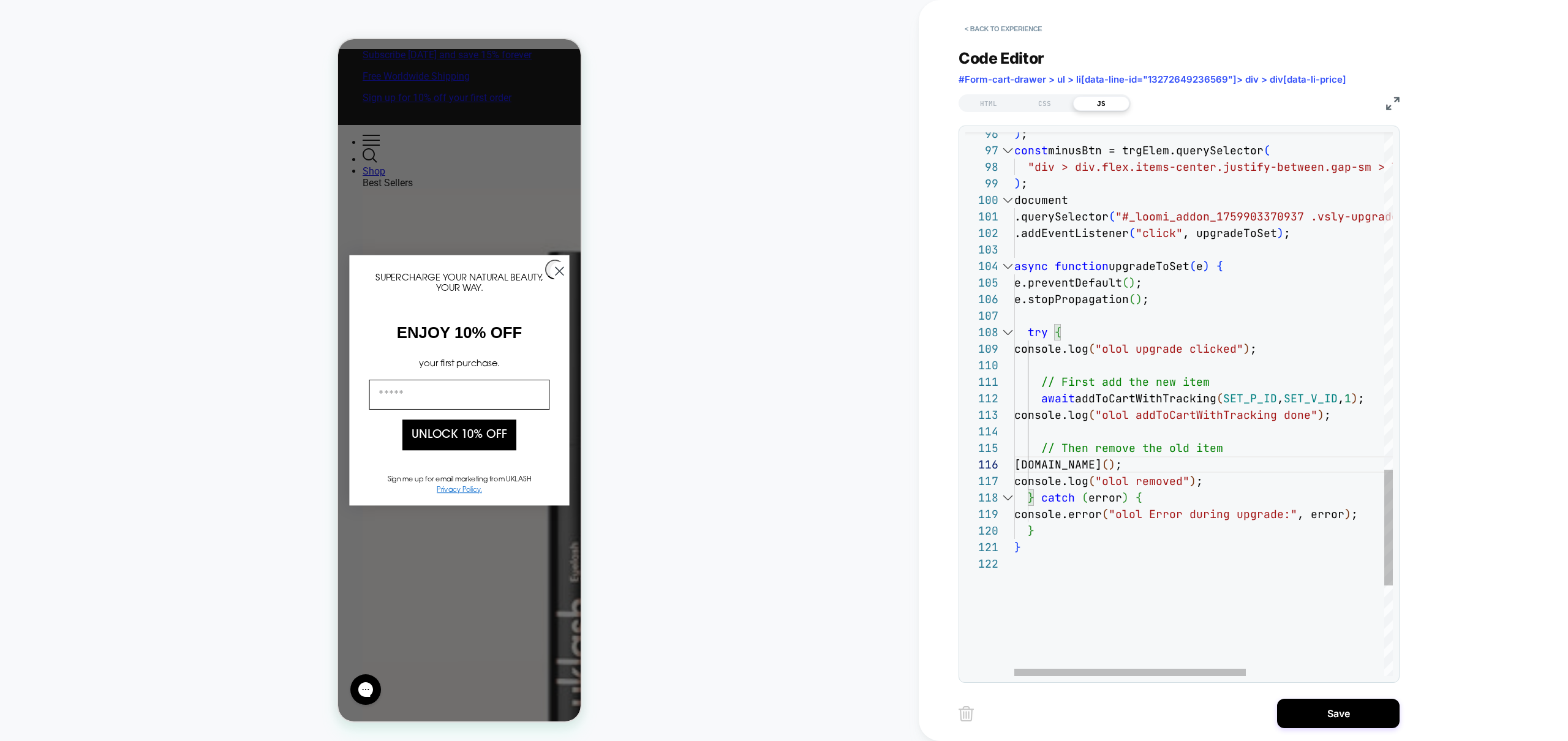
click at [1005, 266] on div at bounding box center [1007, 266] width 16 height 16
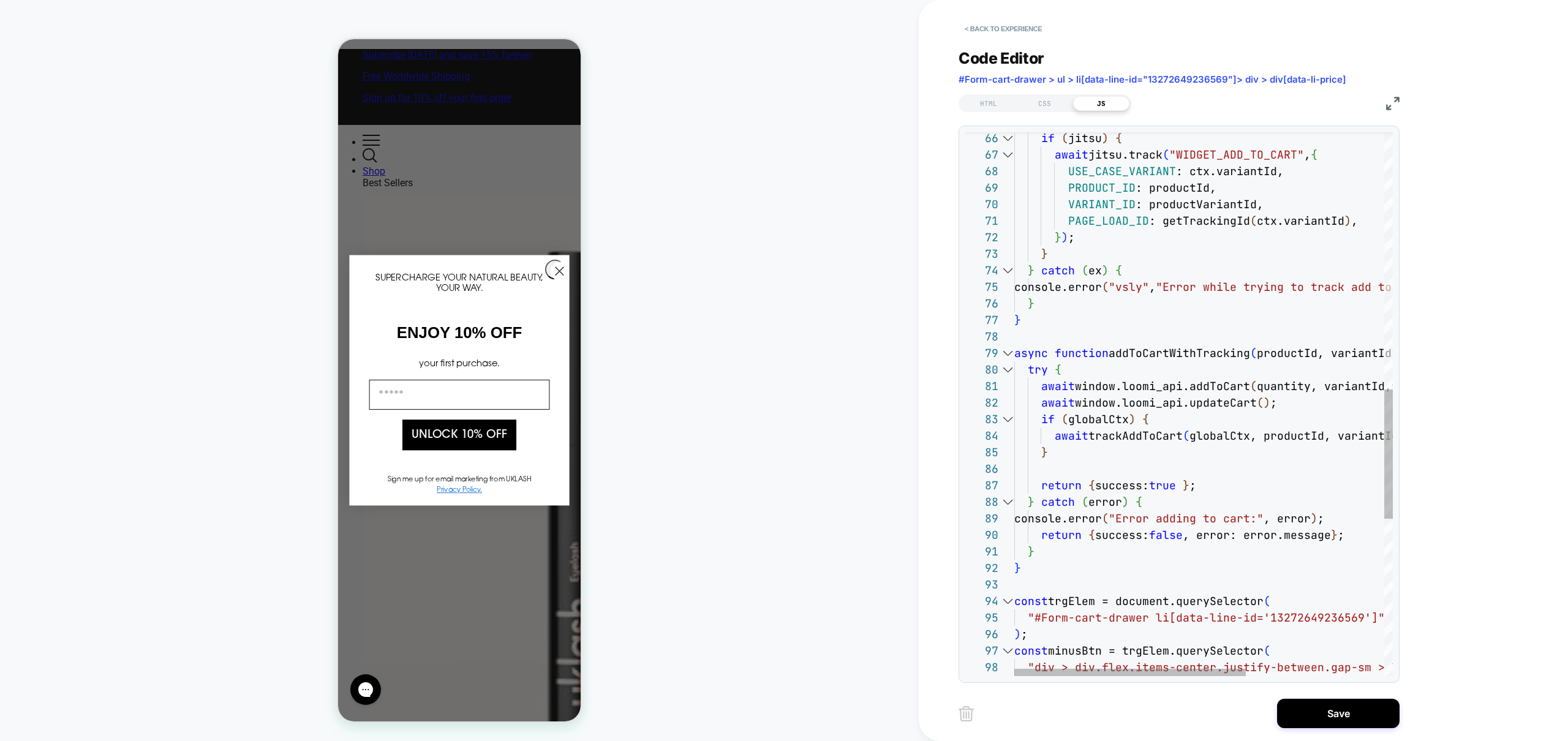
click at [1004, 354] on div at bounding box center [1007, 353] width 16 height 16
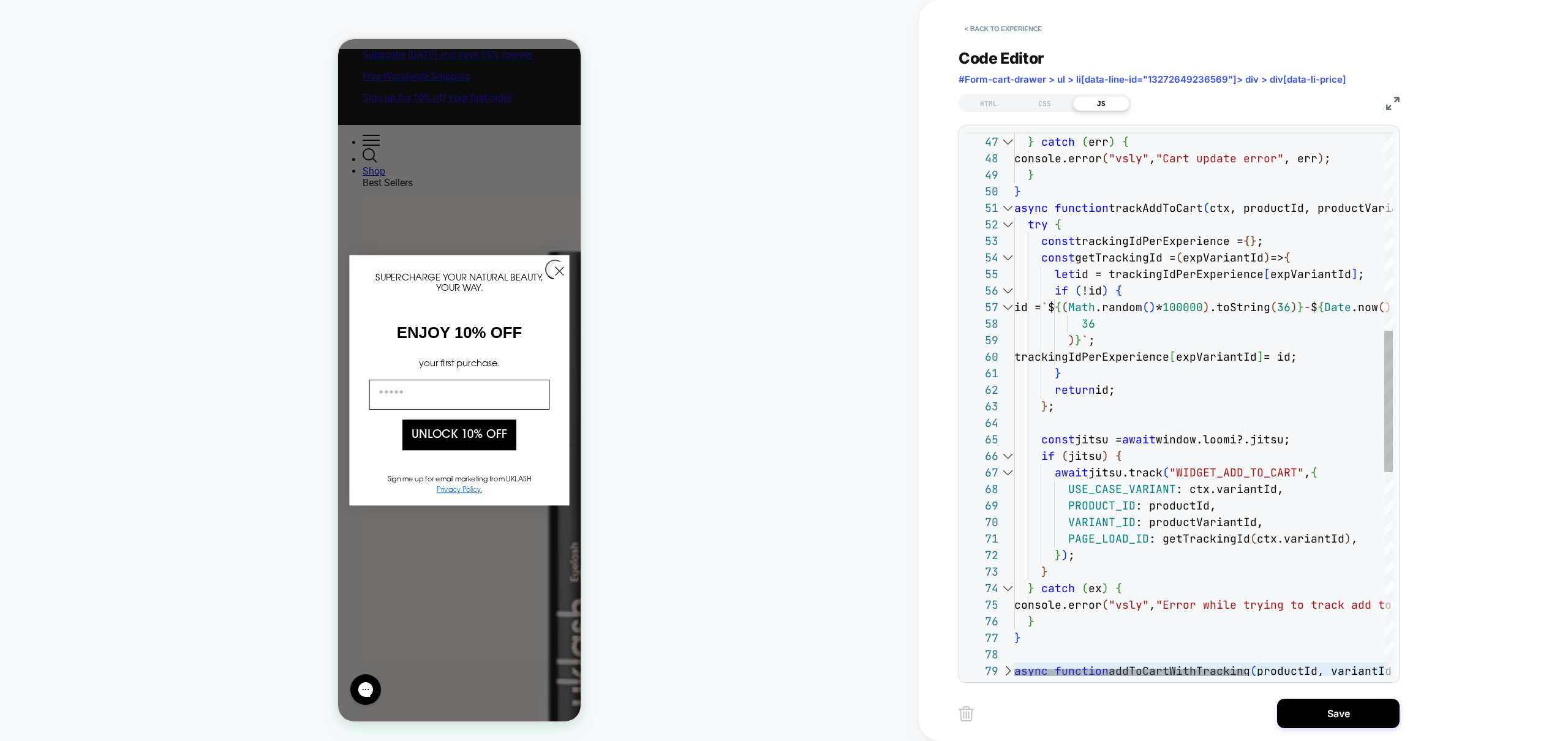
click at [1010, 205] on div at bounding box center [1007, 208] width 16 height 16
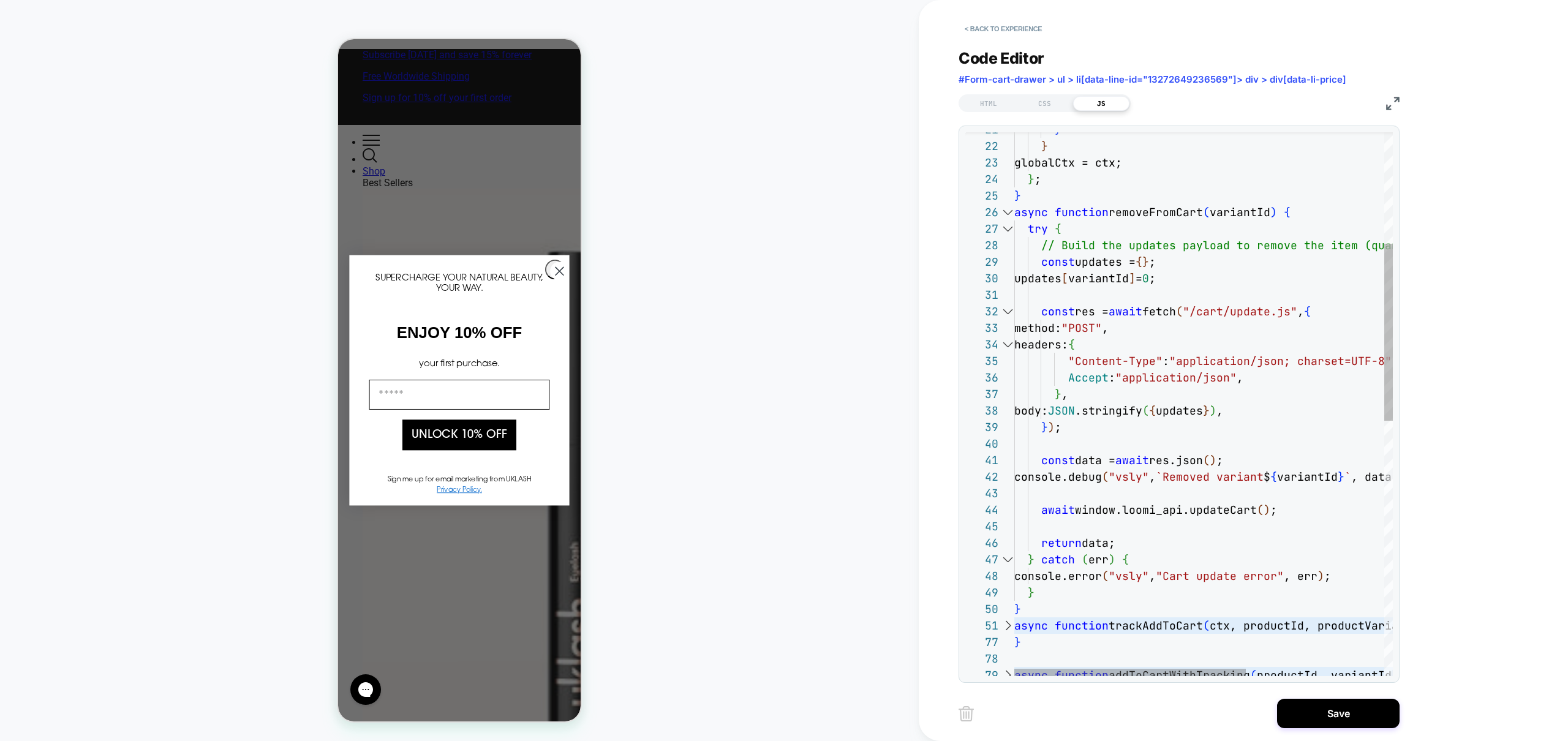
click at [1004, 212] on div at bounding box center [1007, 212] width 16 height 16
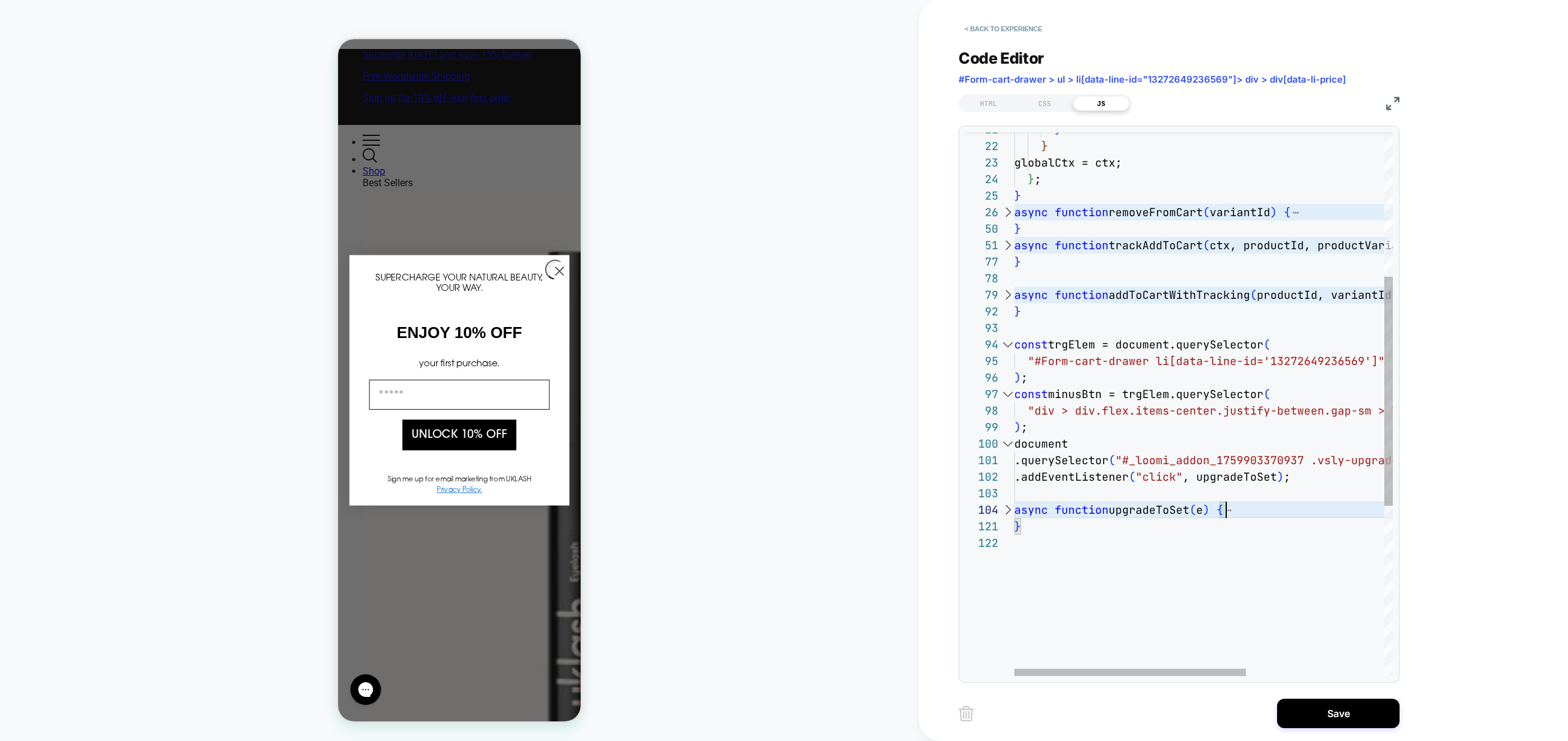
scroll to position [83, 0]
drag, startPoint x: 1045, startPoint y: 230, endPoint x: 980, endPoint y: 205, distance: 69.6
click at [1014, 205] on div "} } globalCtx = ctx; } ; } async function removeFromCart ( variantId ) { } asyn…" at bounding box center [1316, 435] width 604 height 1288
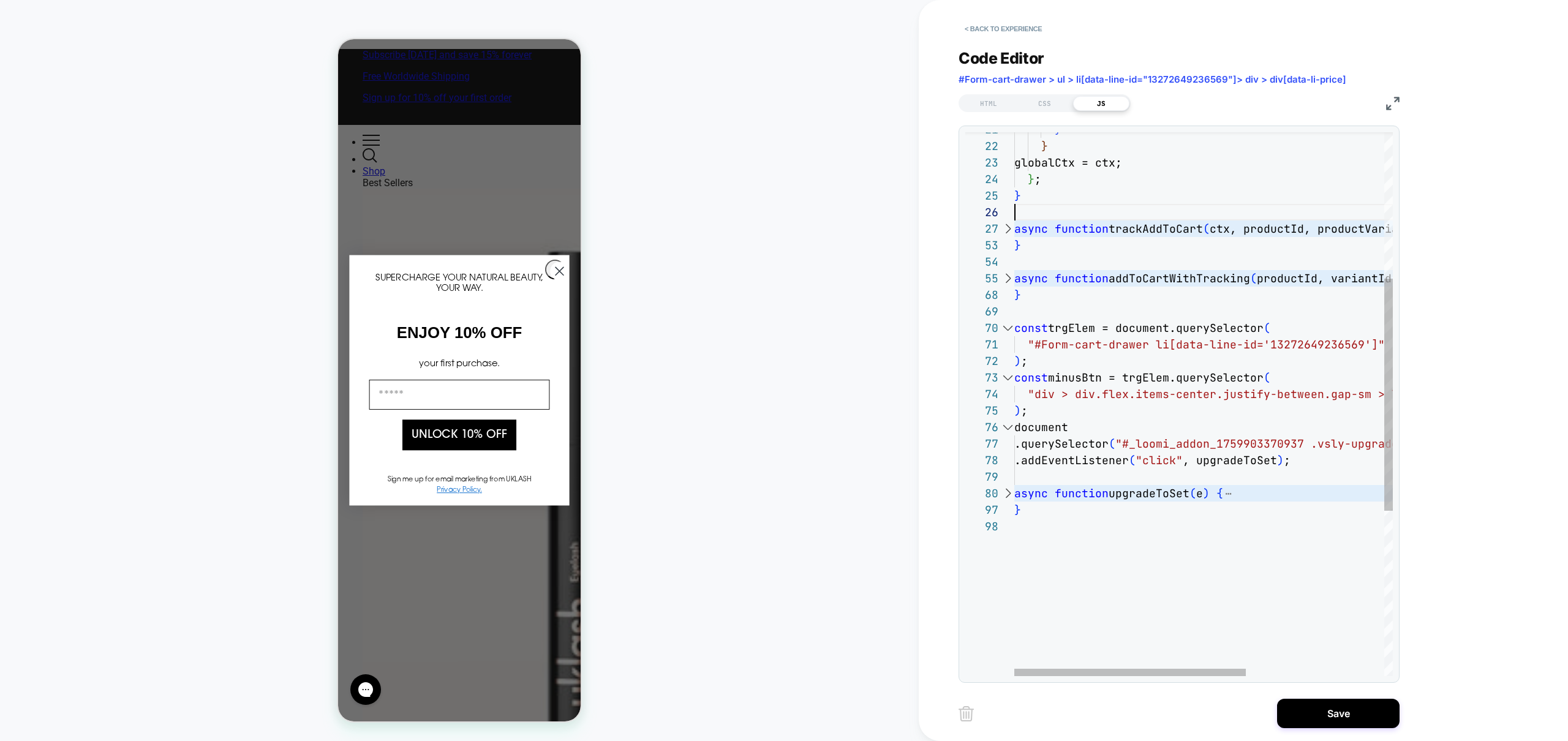
scroll to position [66, 7]
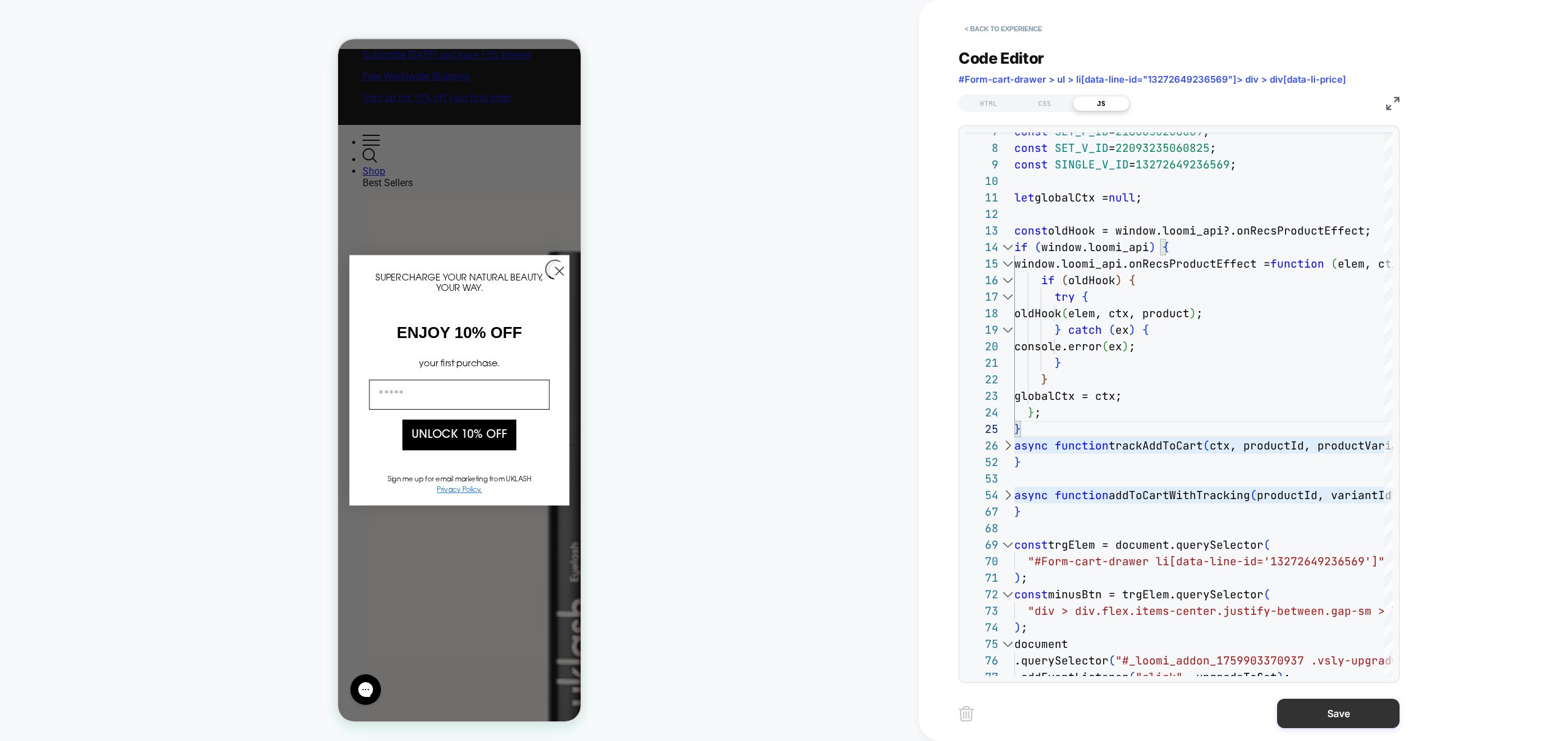
type textarea "**********"
click at [1317, 715] on button "Save" at bounding box center [1337, 713] width 122 height 29
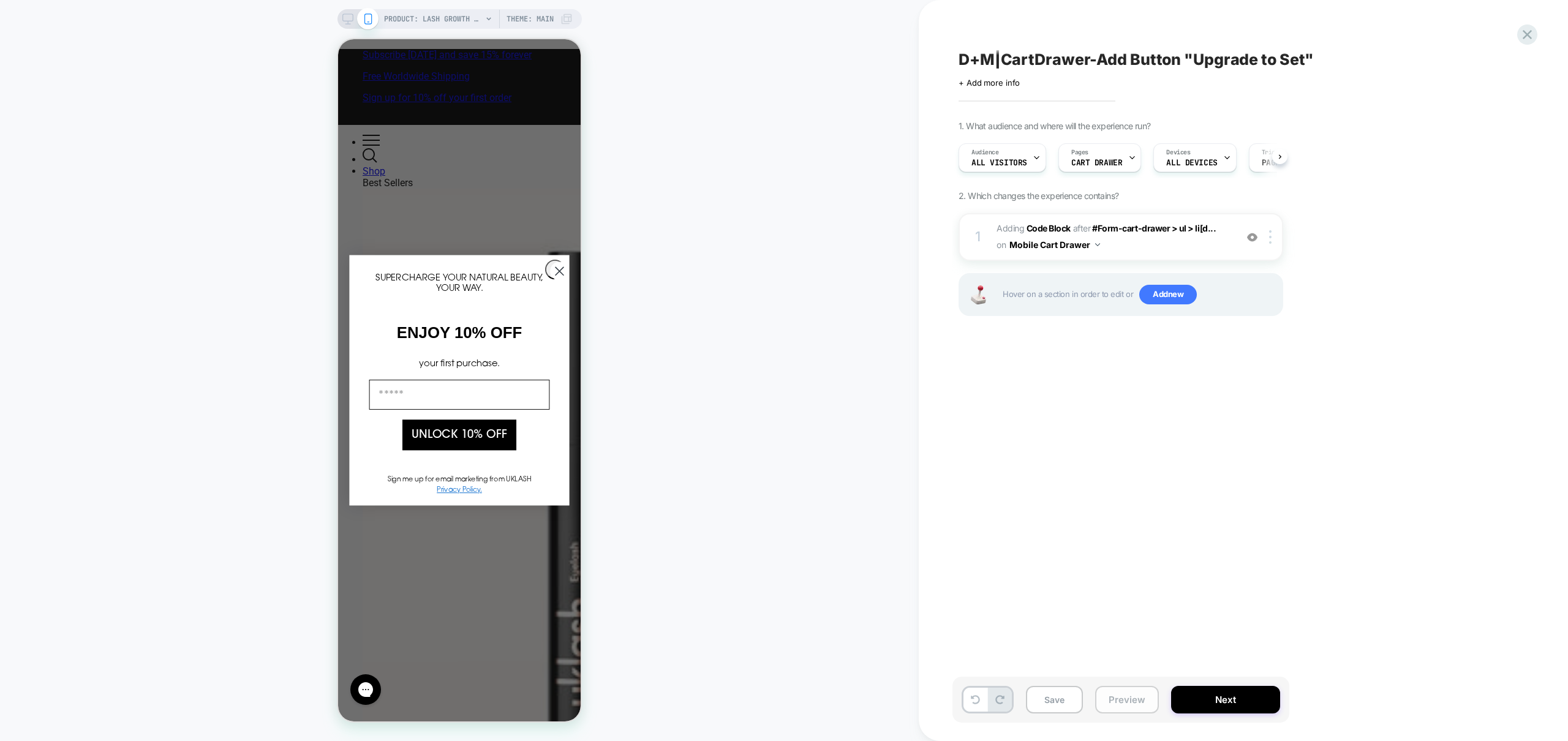
click at [1149, 695] on button "Preview" at bounding box center [1127, 699] width 64 height 28
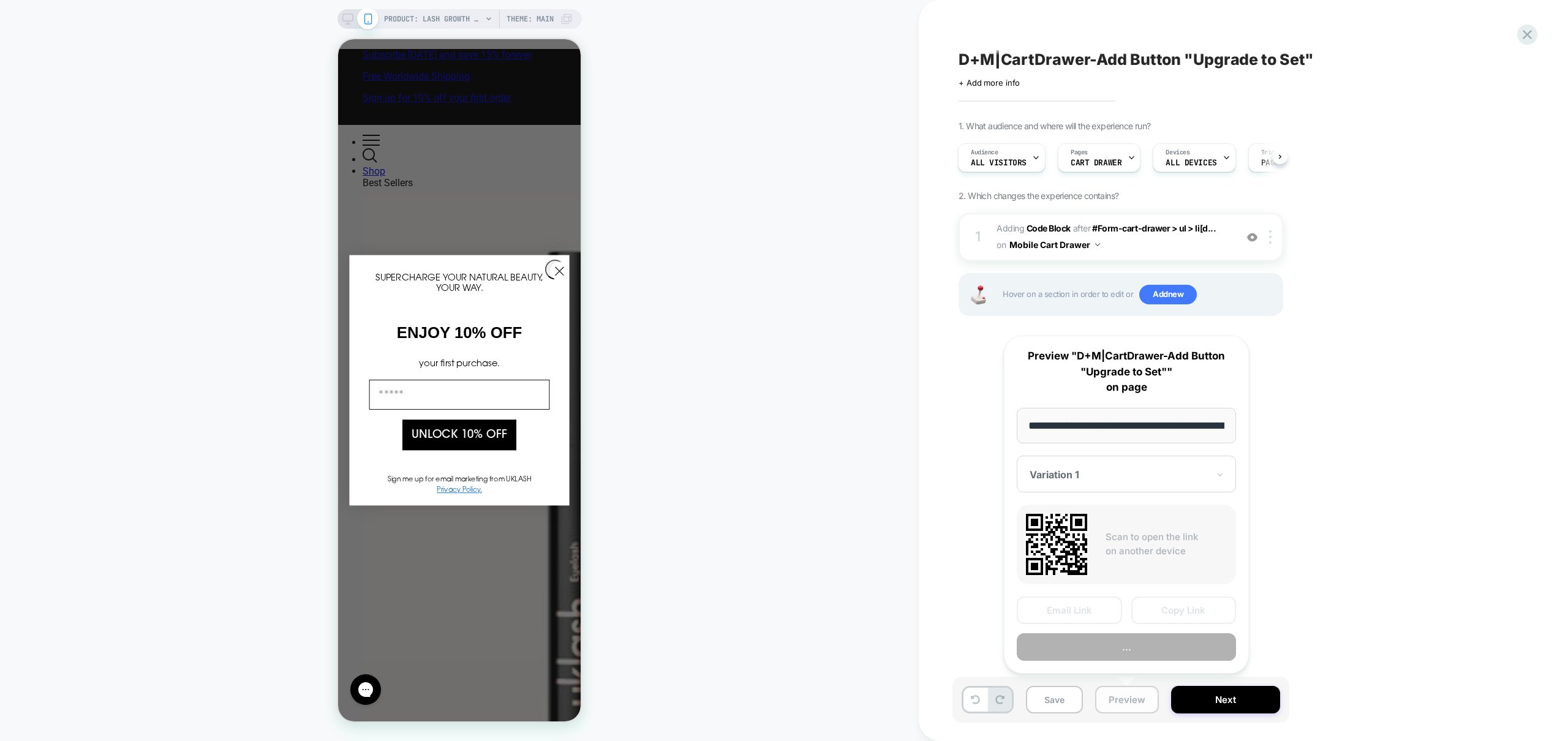
scroll to position [0, 142]
click at [1155, 648] on button "Preview" at bounding box center [1126, 647] width 219 height 28
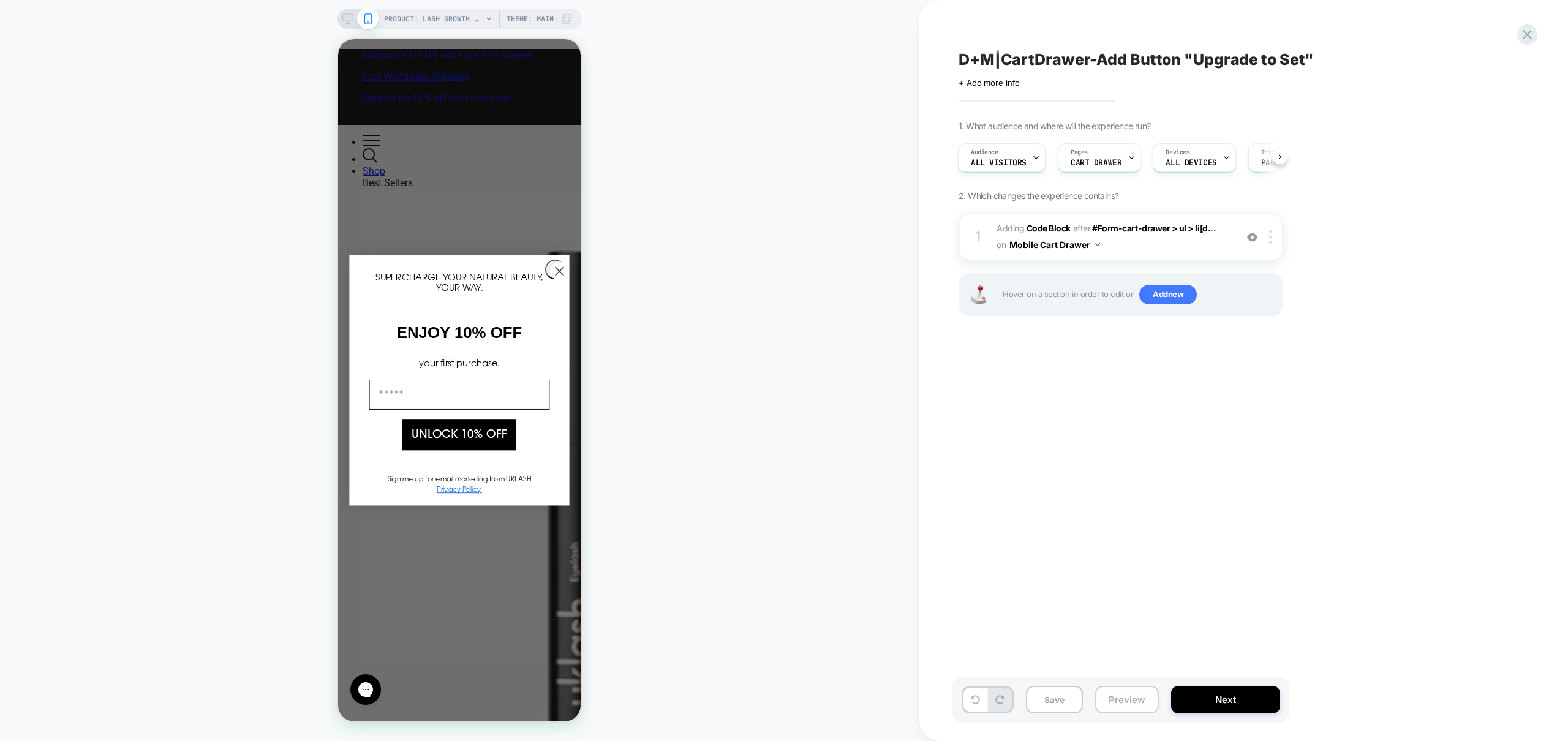
click at [1114, 688] on button "Preview" at bounding box center [1127, 699] width 64 height 28
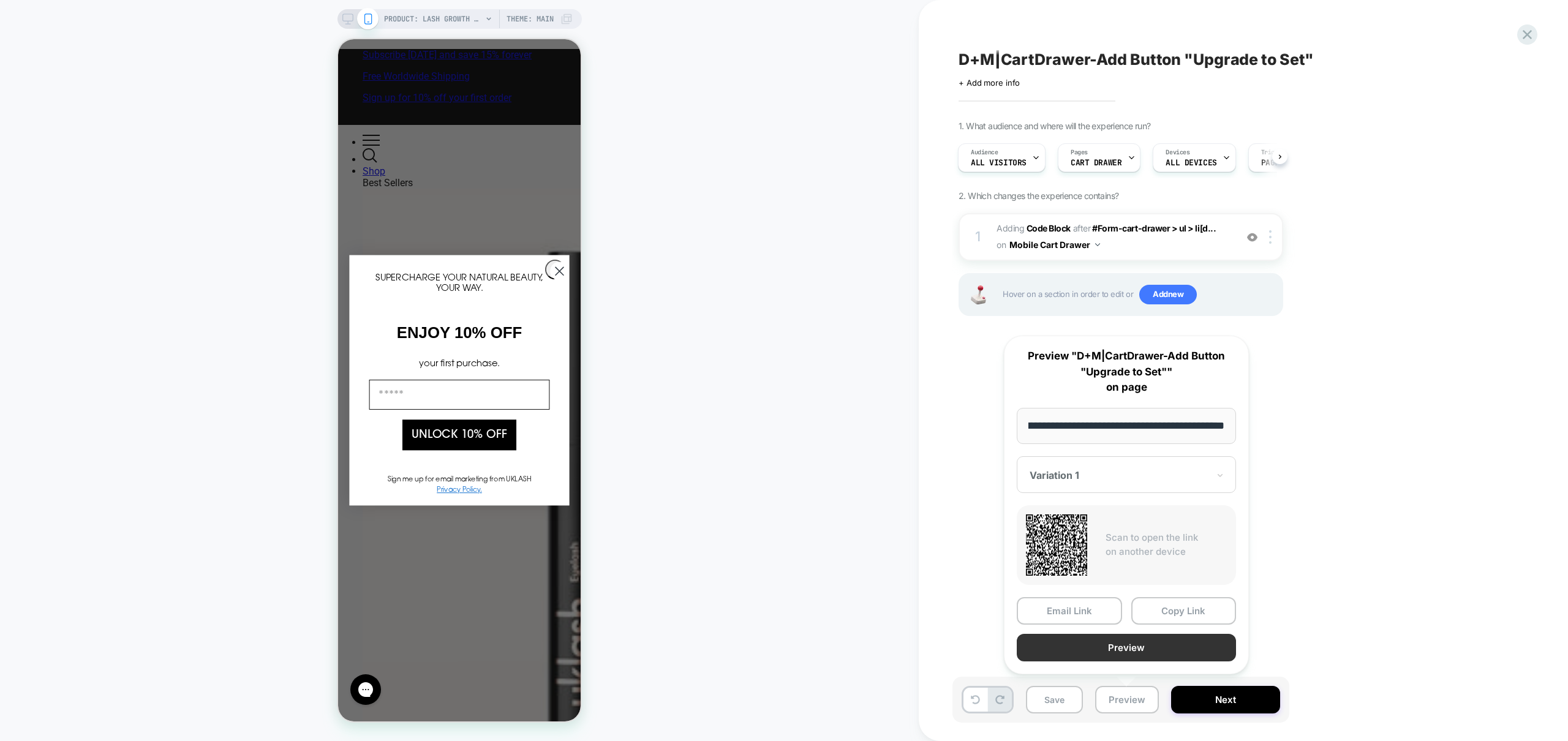
scroll to position [0, 0]
click at [1135, 654] on button "Preview" at bounding box center [1126, 647] width 219 height 28
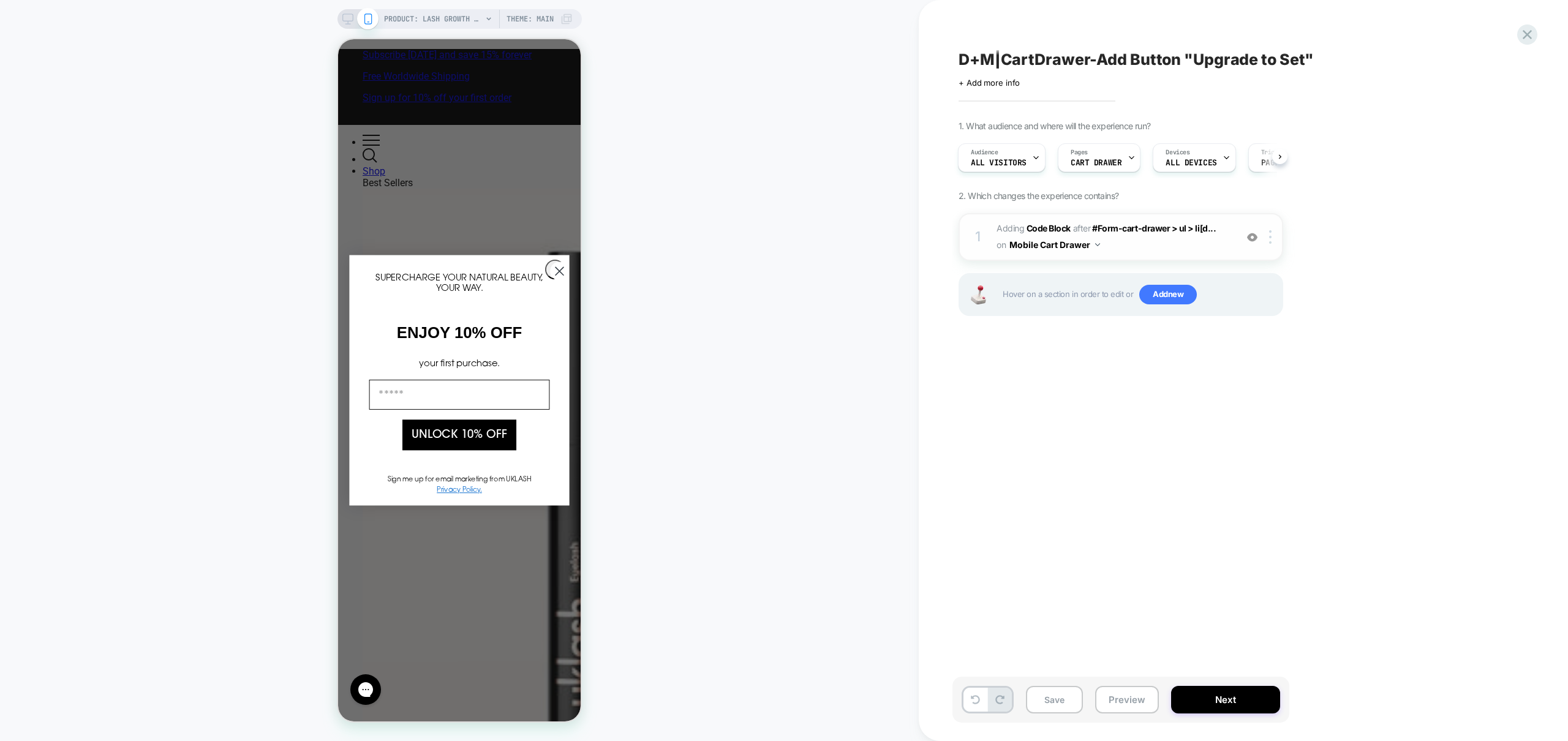
click at [1152, 241] on span "Adding Code Block AFTER #Form-cart-drawer > ul > li[d... #Form-cart-drawer > ul…" at bounding box center [1114, 236] width 233 height 33
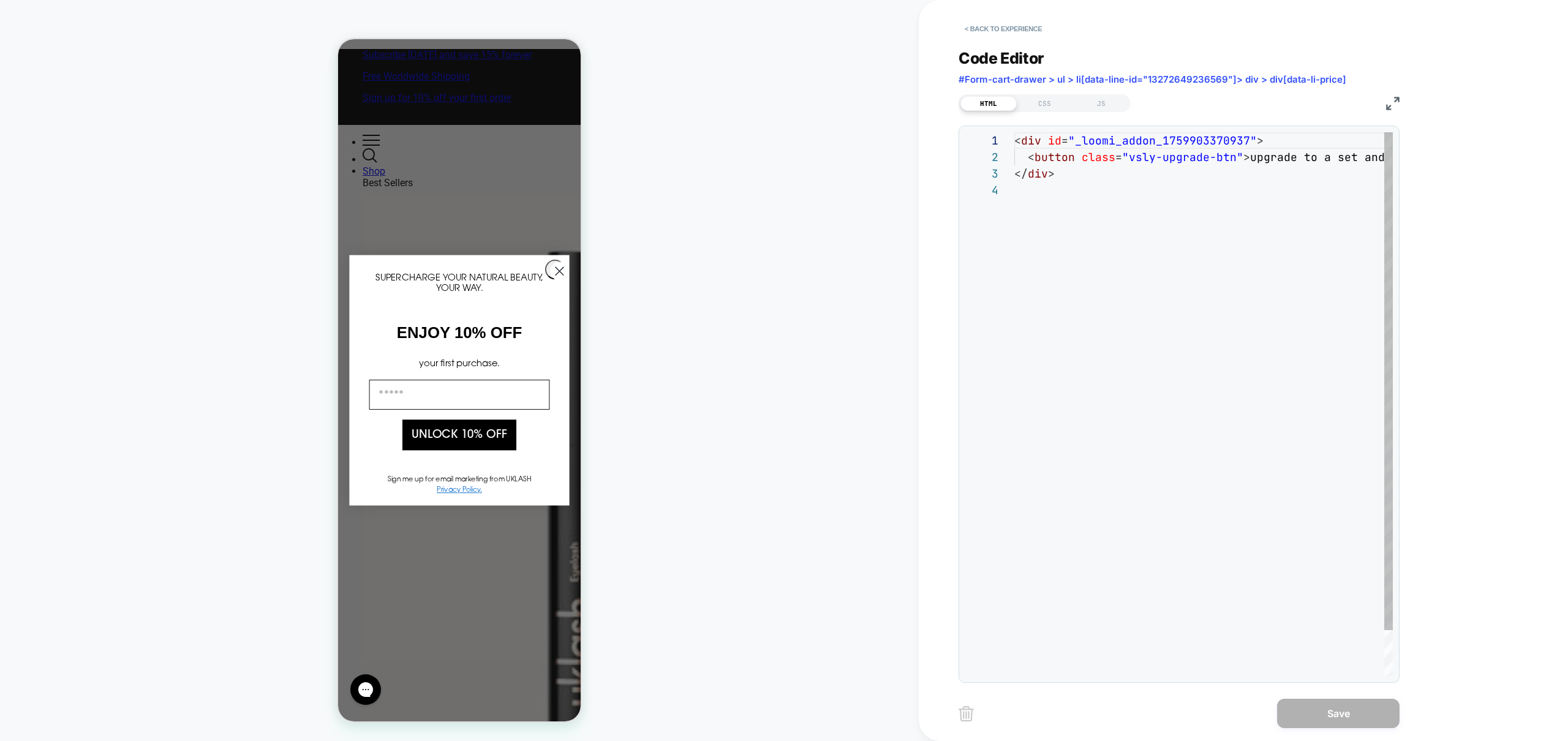
scroll to position [49, 0]
click at [1103, 105] on div "JS" at bounding box center [1100, 102] width 56 height 14
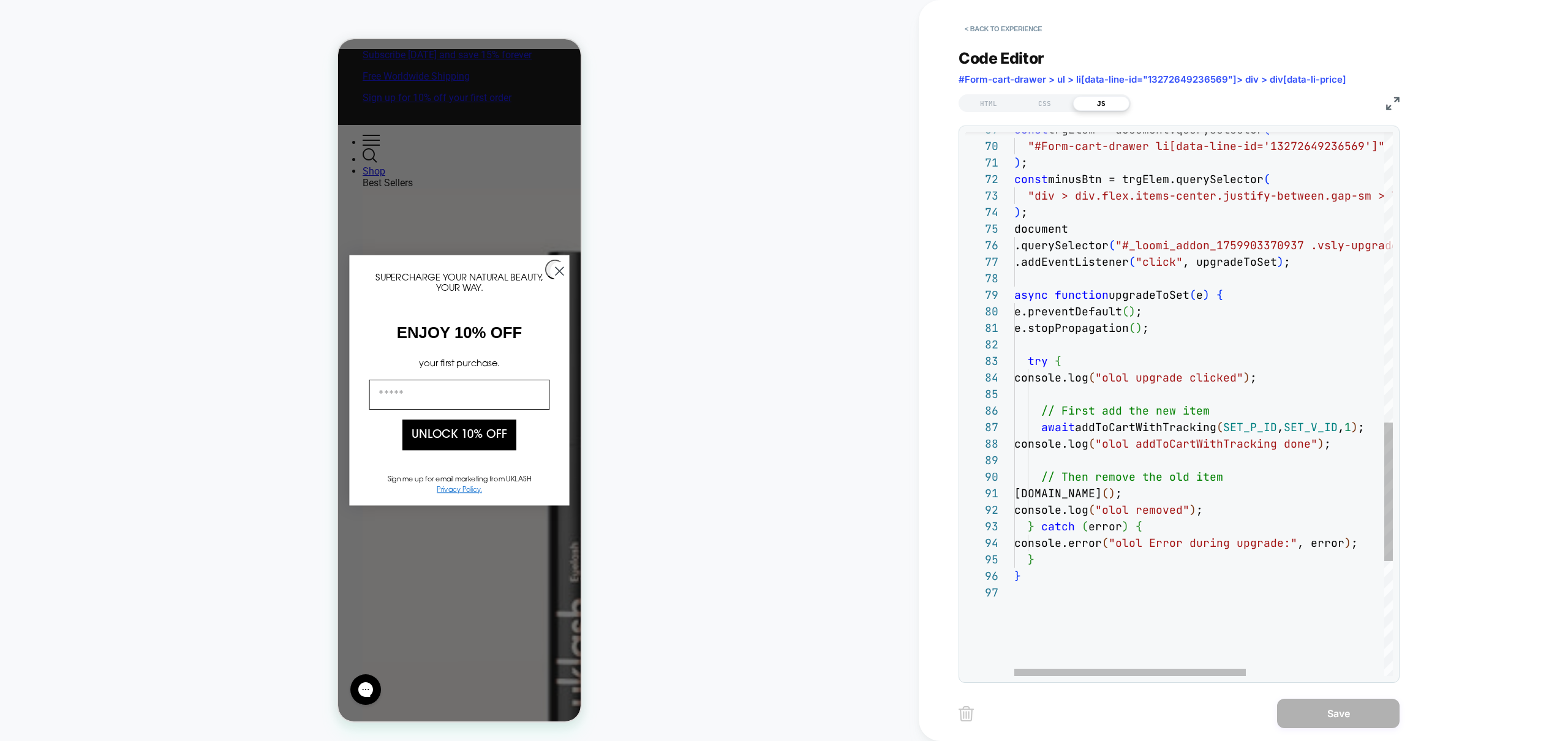
scroll to position [0, 139]
click at [1192, 501] on div "const trgElem = document.querySelector ( "#Form-cart-drawer li[data-line-id='13…" at bounding box center [1316, 62] width 604 height 2132
click at [1224, 510] on div "const trgElem = document.querySelector ( "#Form-cart-drawer li[data-line-id='13…" at bounding box center [1316, 62] width 604 height 2132
click at [1060, 493] on div "const trgElem = document.querySelector ( "#Form-cart-drawer li[data-line-id='13…" at bounding box center [1316, 62] width 604 height 2132
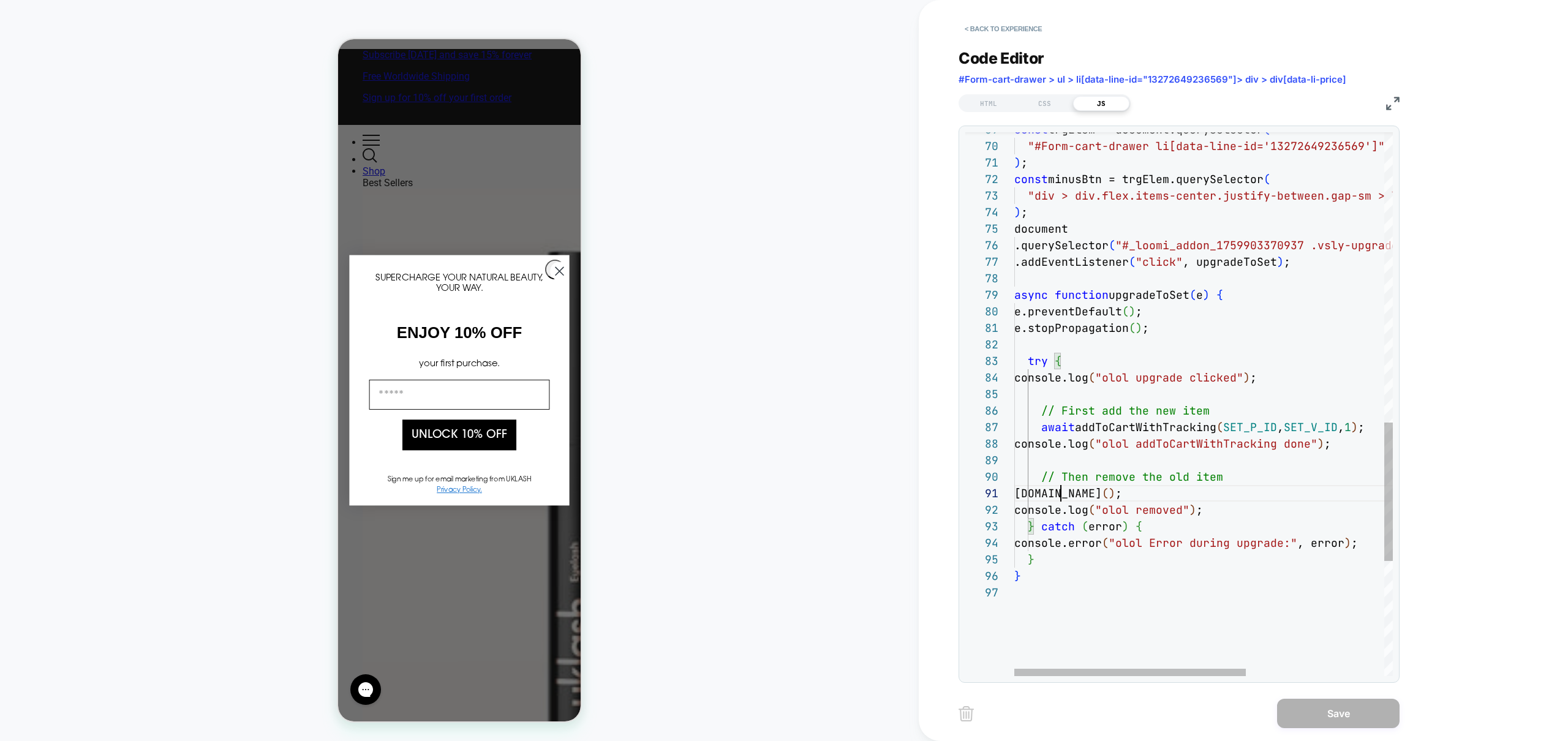
click at [1060, 493] on div "const trgElem = document.querySelector ( "#Form-cart-drawer li[data-line-id='13…" at bounding box center [1316, 62] width 604 height 2132
click at [1239, 478] on div "const trgElem = document.querySelector ( "#Form-cart-drawer li[data-line-id='13…" at bounding box center [1316, 62] width 604 height 2132
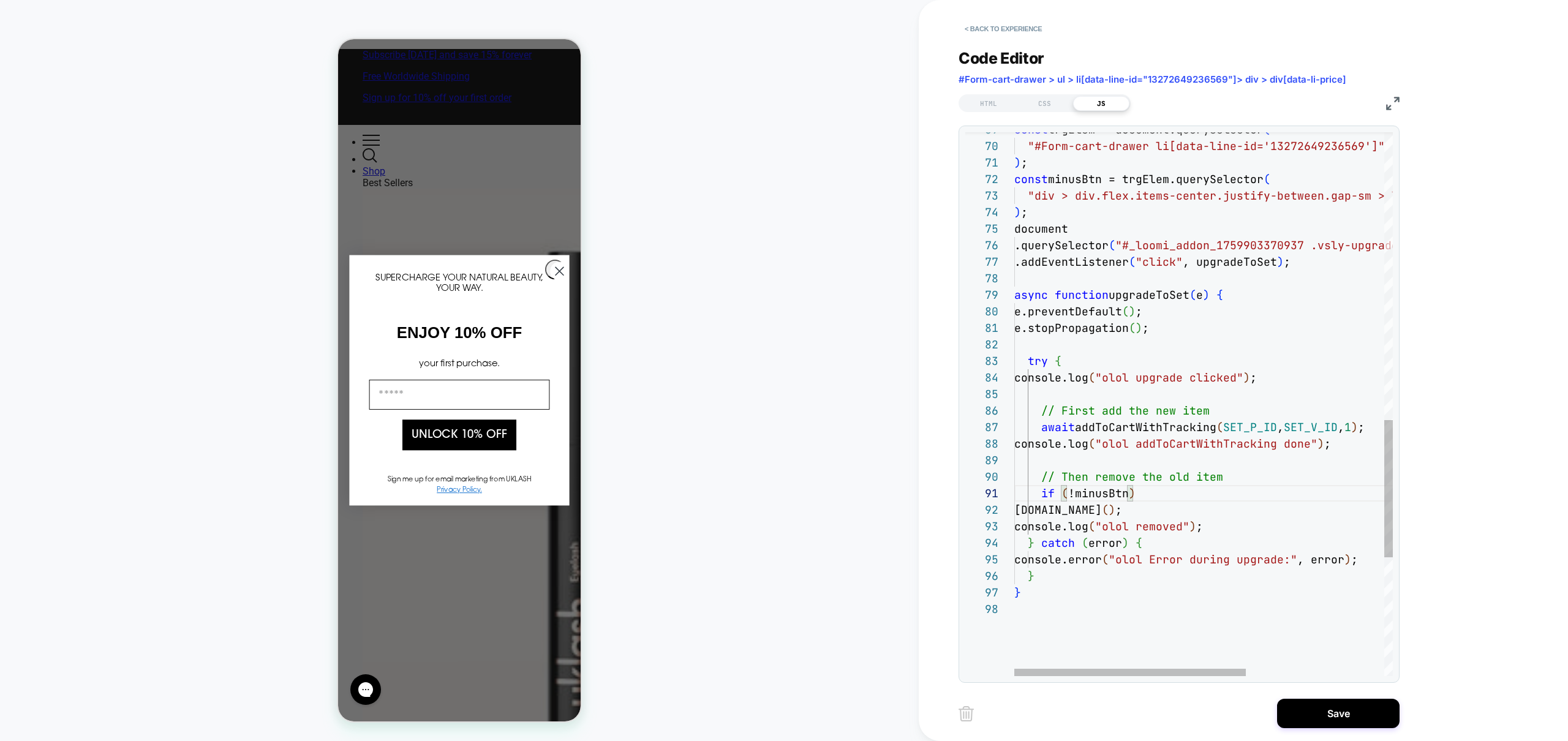
scroll to position [16, 139]
click at [1179, 512] on div "const trgElem = document.querySelector ( "#Form-cart-drawer li[data-line-id='13…" at bounding box center [1316, 70] width 604 height 2149
click at [1145, 491] on div "const trgElem = document.querySelector ( "#Form-cart-drawer li[data-line-id='13…" at bounding box center [1316, 70] width 604 height 2149
drag, startPoint x: 1236, startPoint y: 528, endPoint x: 985, endPoint y: 509, distance: 251.7
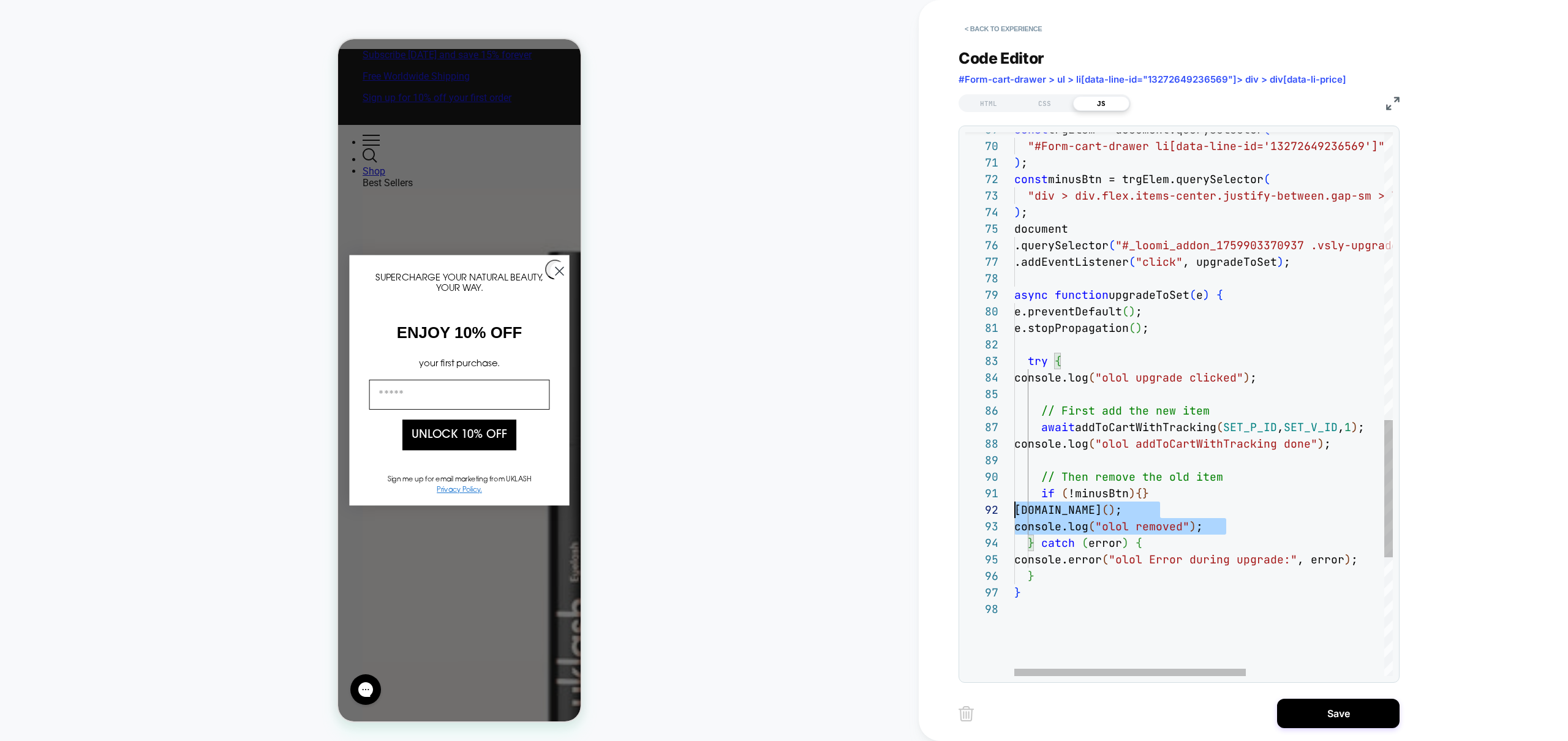
click at [1014, 509] on div "const trgElem = document.querySelector ( "#Form-cart-drawer li[data-line-id='13…" at bounding box center [1316, 70] width 604 height 2149
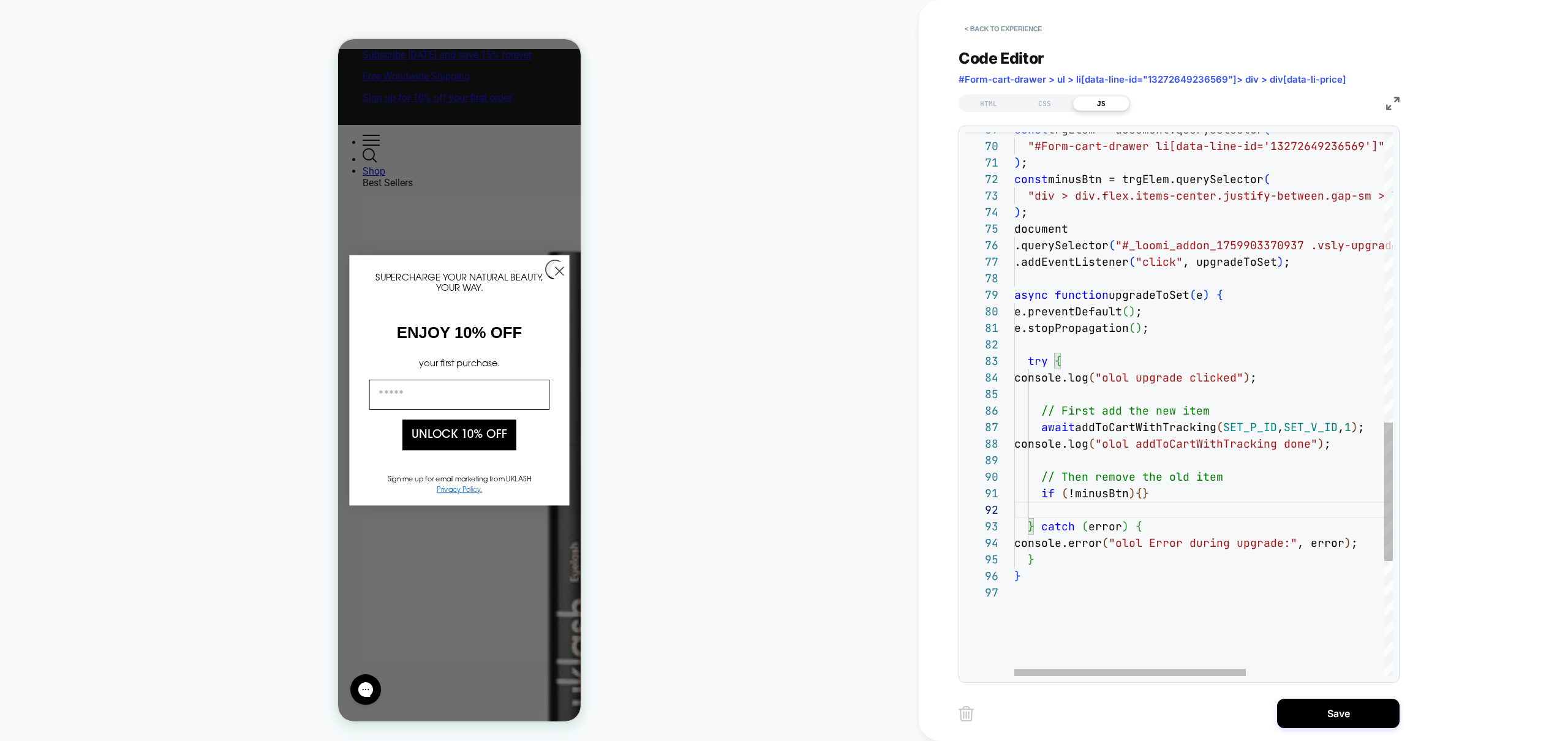
scroll to position [0, 125]
click at [1139, 492] on div "const trgElem = document.querySelector ( "#Form-cart-drawer li[data-line-id='13…" at bounding box center [1316, 62] width 604 height 2132
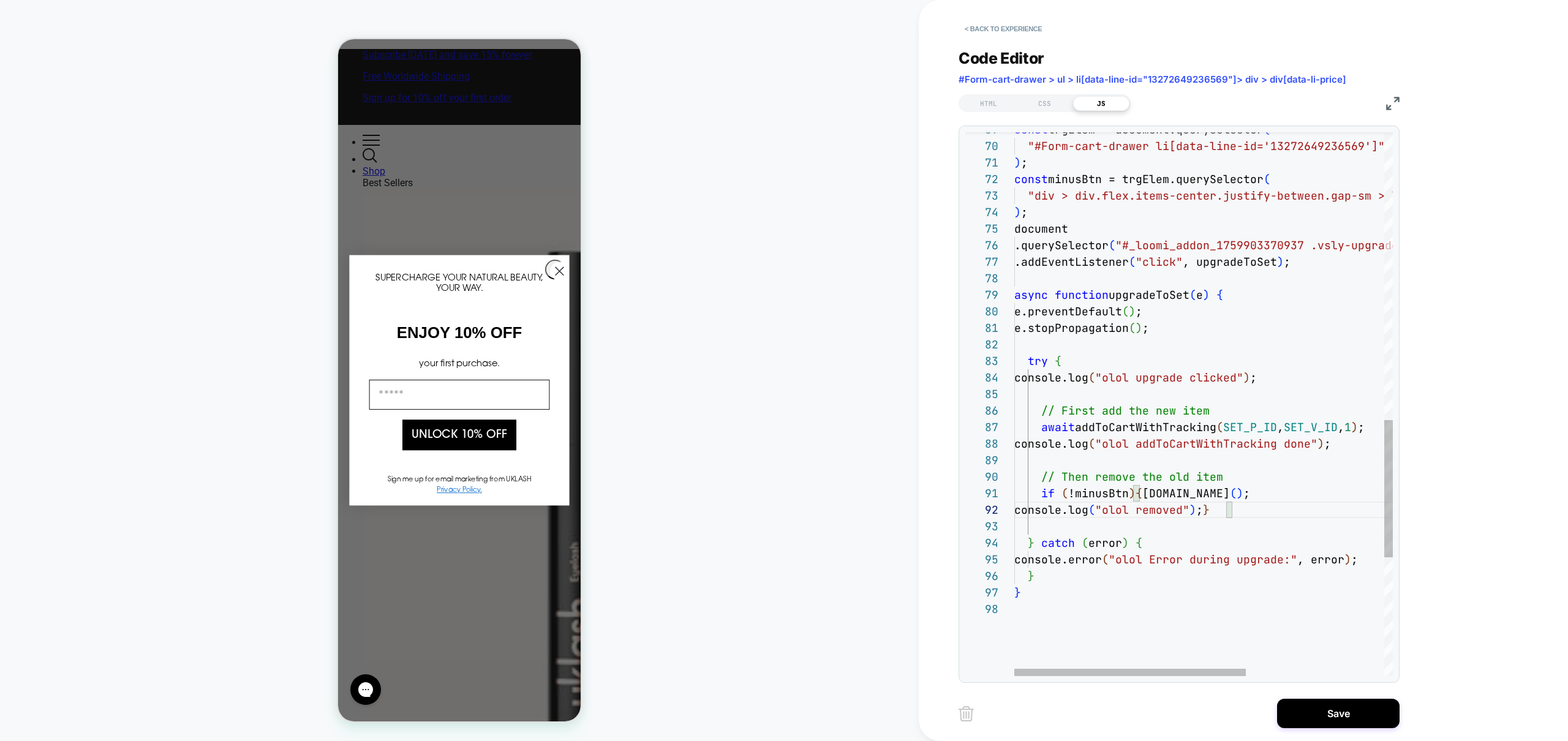
click at [1257, 509] on div "const trgElem = document.querySelector ( "#Form-cart-drawer li[data-line-id='13…" at bounding box center [1316, 70] width 604 height 2149
drag, startPoint x: 1220, startPoint y: 509, endPoint x: 1038, endPoint y: 504, distance: 182.1
click at [1038, 504] on div "const trgElem = document.querySelector ( "#Form-cart-drawer li[data-line-id='13…" at bounding box center [1316, 70] width 604 height 2149
click at [1266, 511] on div "const trgElem = document.querySelector ( "#Form-cart-drawer li[data-line-id='13…" at bounding box center [1316, 70] width 604 height 2149
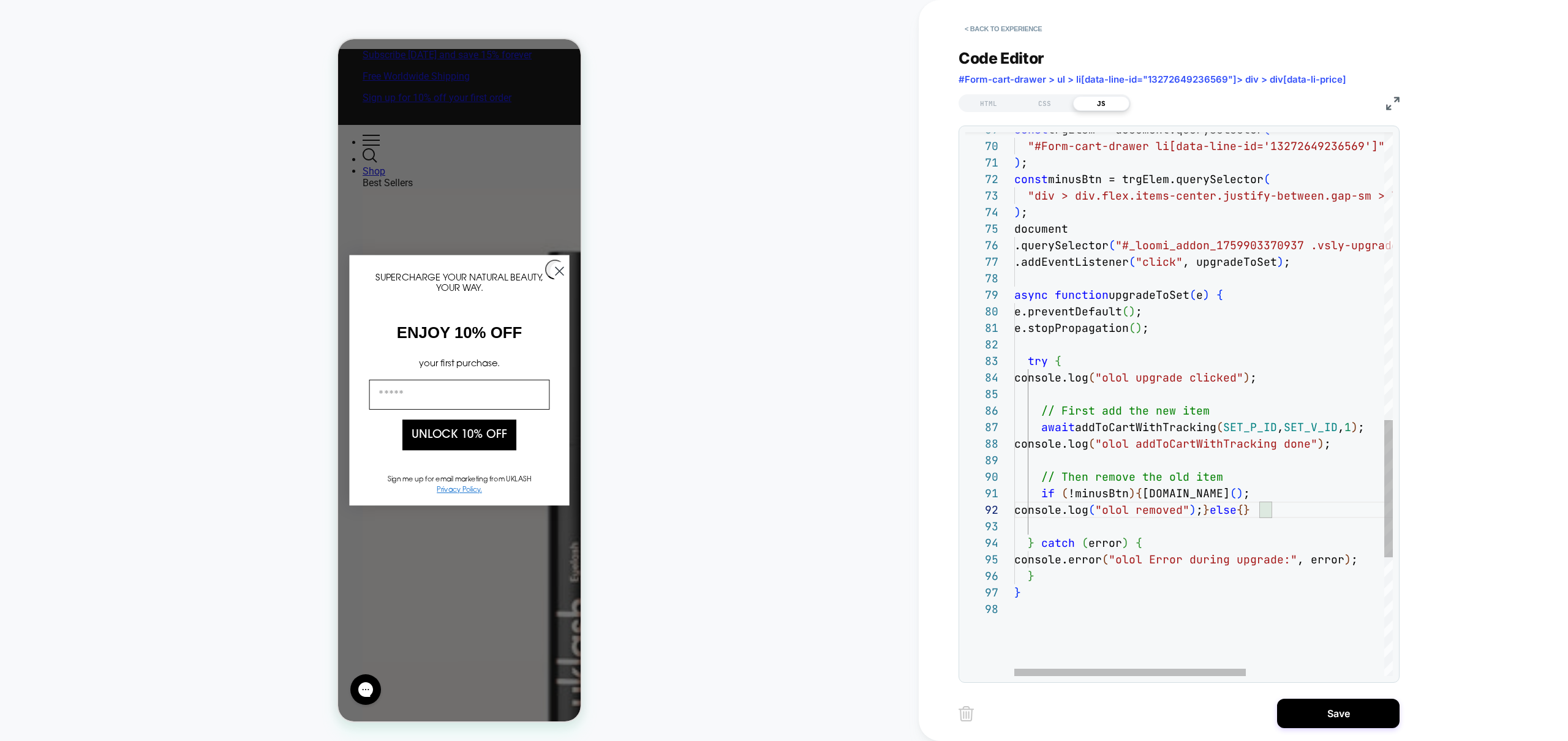
scroll to position [16, 436]
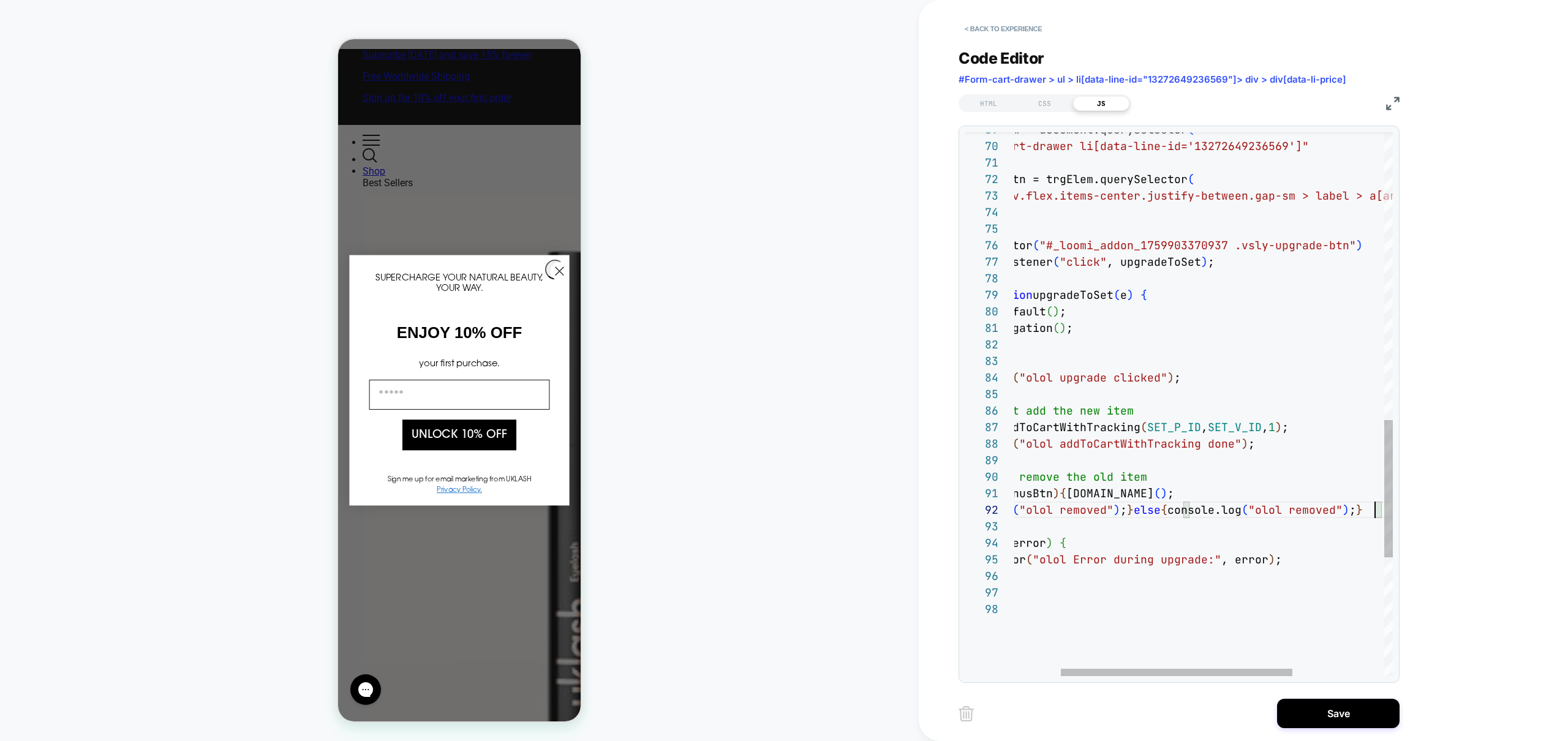
click at [1345, 514] on div "const trgElem = document.querySelector ( "#Form-cart-drawer li[data-line-id='13…" at bounding box center [1240, 70] width 604 height 2149
click at [1303, 510] on div "const trgElem = document.querySelector ( "#Form-cart-drawer li[data-line-id='13…" at bounding box center [1240, 70] width 604 height 2149
click at [1311, 508] on div "const trgElem = document.querySelector ( "#Form-cart-drawer li[data-line-id='13…" at bounding box center [1240, 70] width 604 height 2149
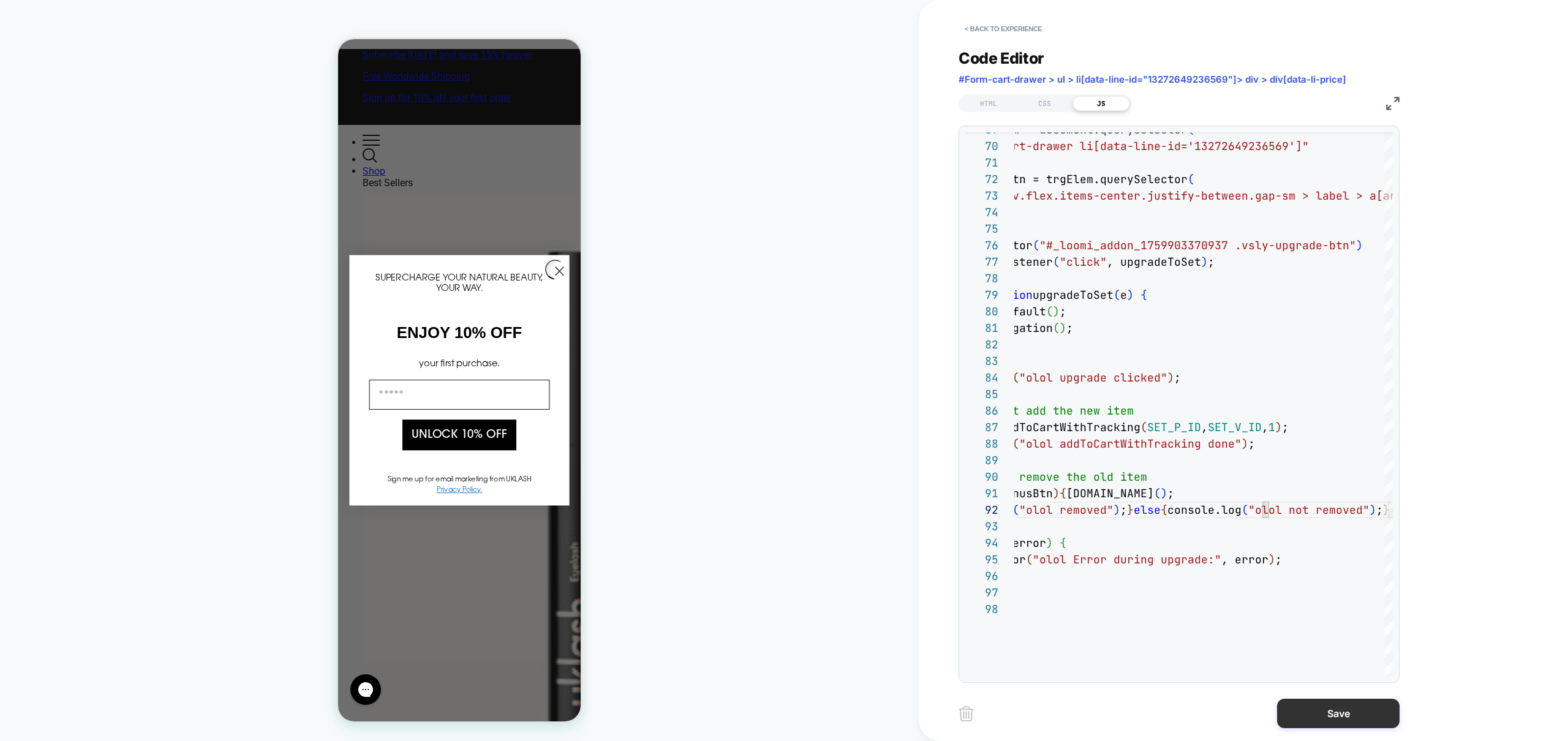
type textarea "**********"
click at [1345, 718] on button "Save" at bounding box center [1337, 713] width 122 height 29
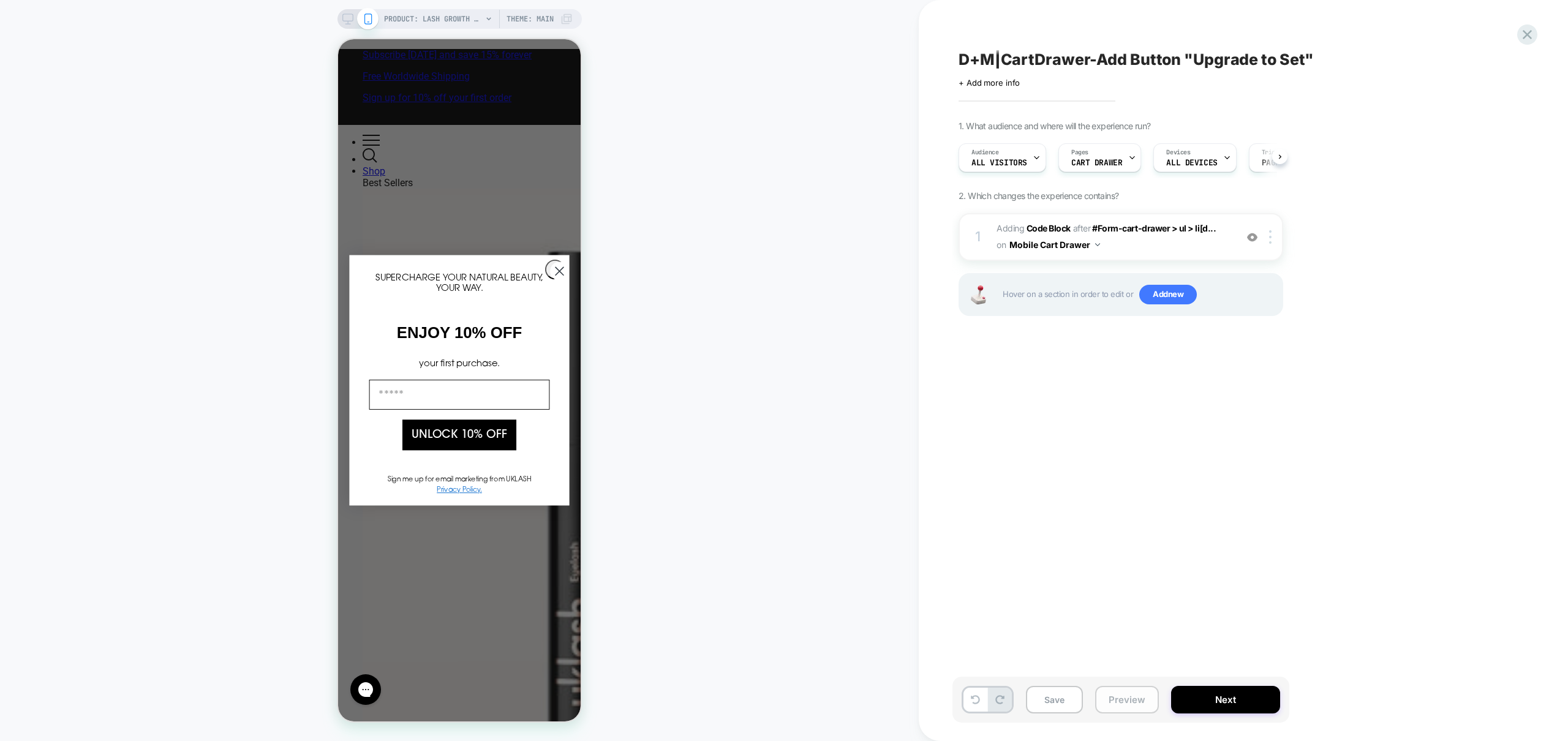
click at [1149, 703] on button "Preview" at bounding box center [1127, 699] width 64 height 28
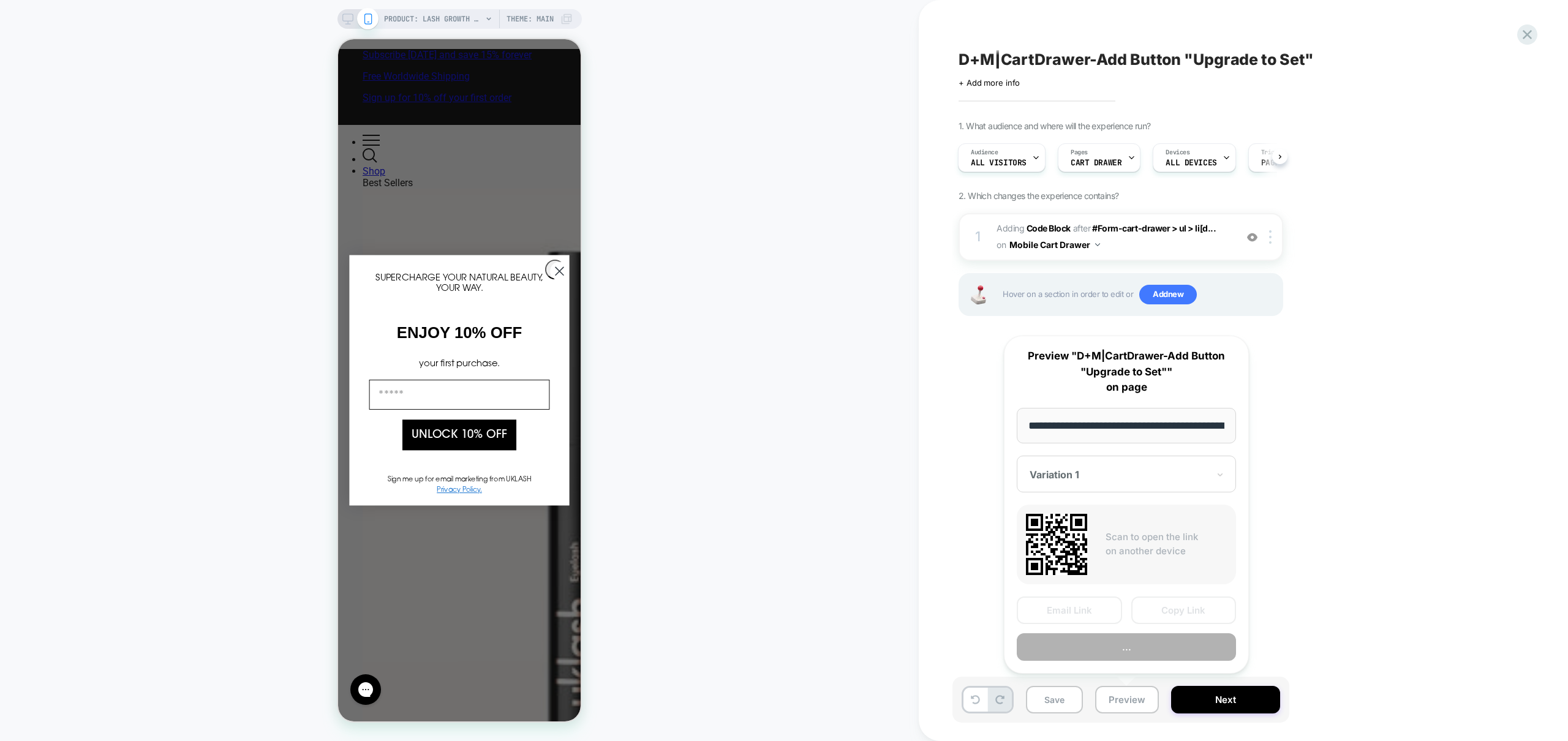
scroll to position [0, 142]
click at [1142, 659] on button "Preview" at bounding box center [1126, 647] width 219 height 28
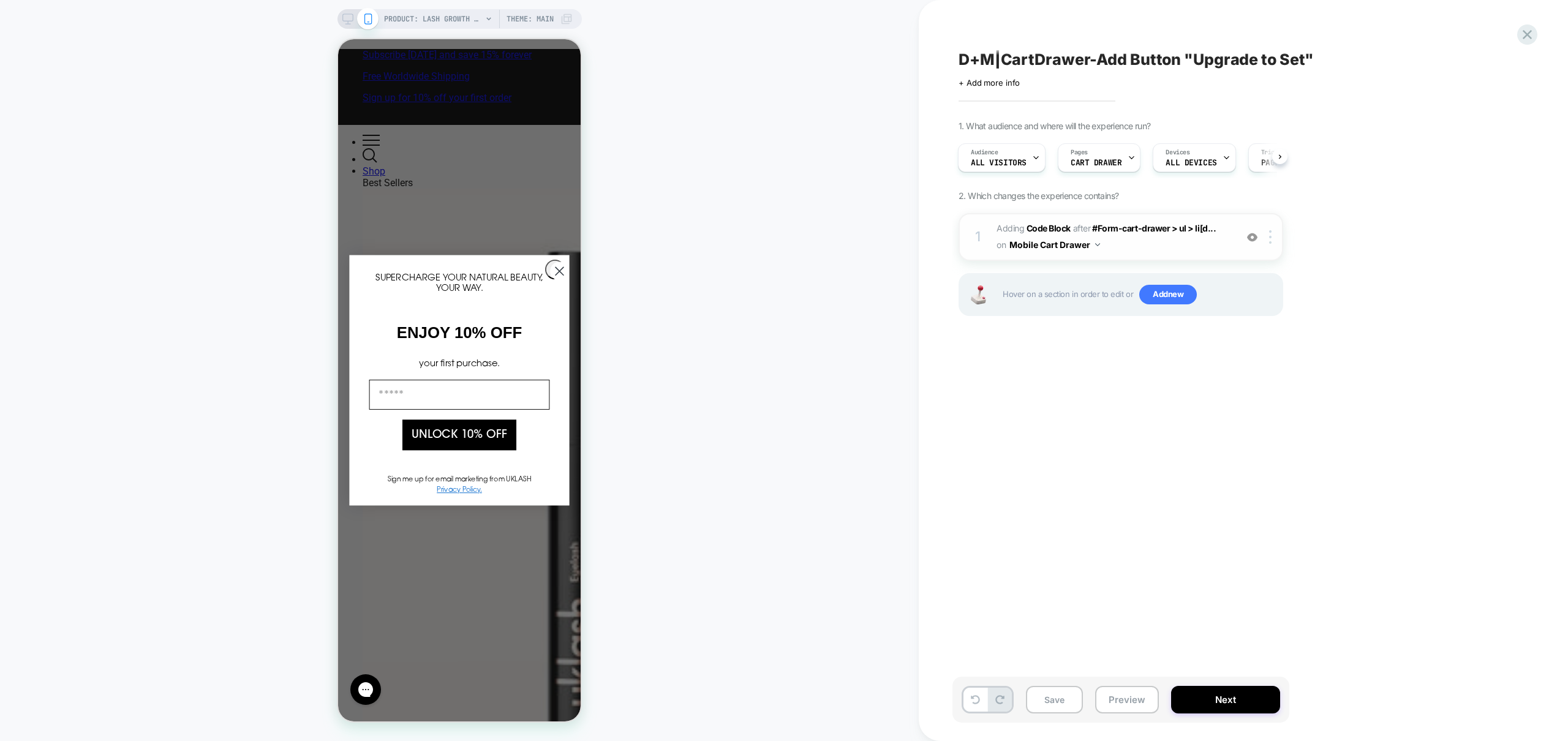
click at [1186, 247] on span "Adding Code Block AFTER #Form-cart-drawer > ul > li[d... #Form-cart-drawer > ul…" at bounding box center [1114, 236] width 233 height 33
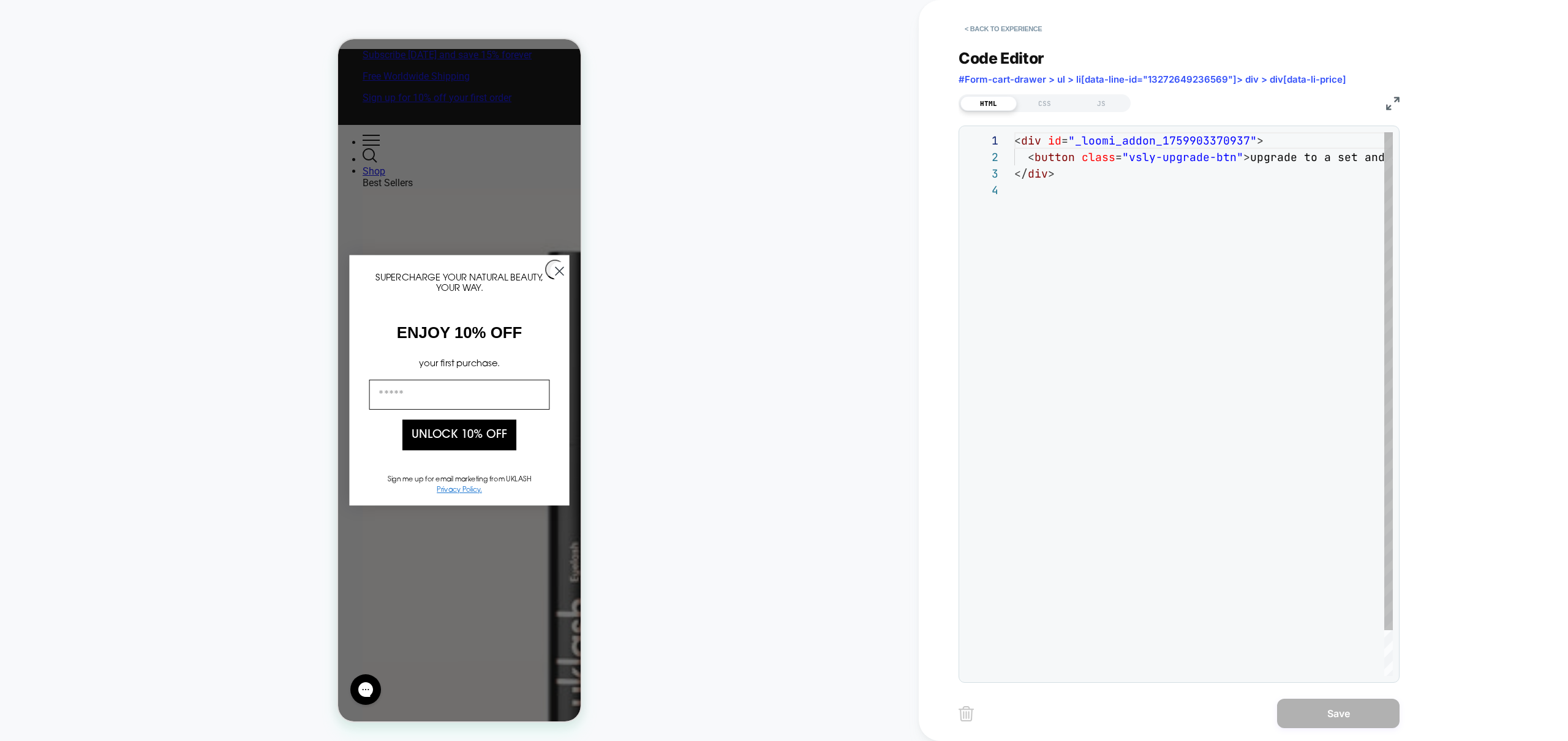
scroll to position [49, 0]
click at [1098, 106] on div "JS" at bounding box center [1100, 102] width 56 height 14
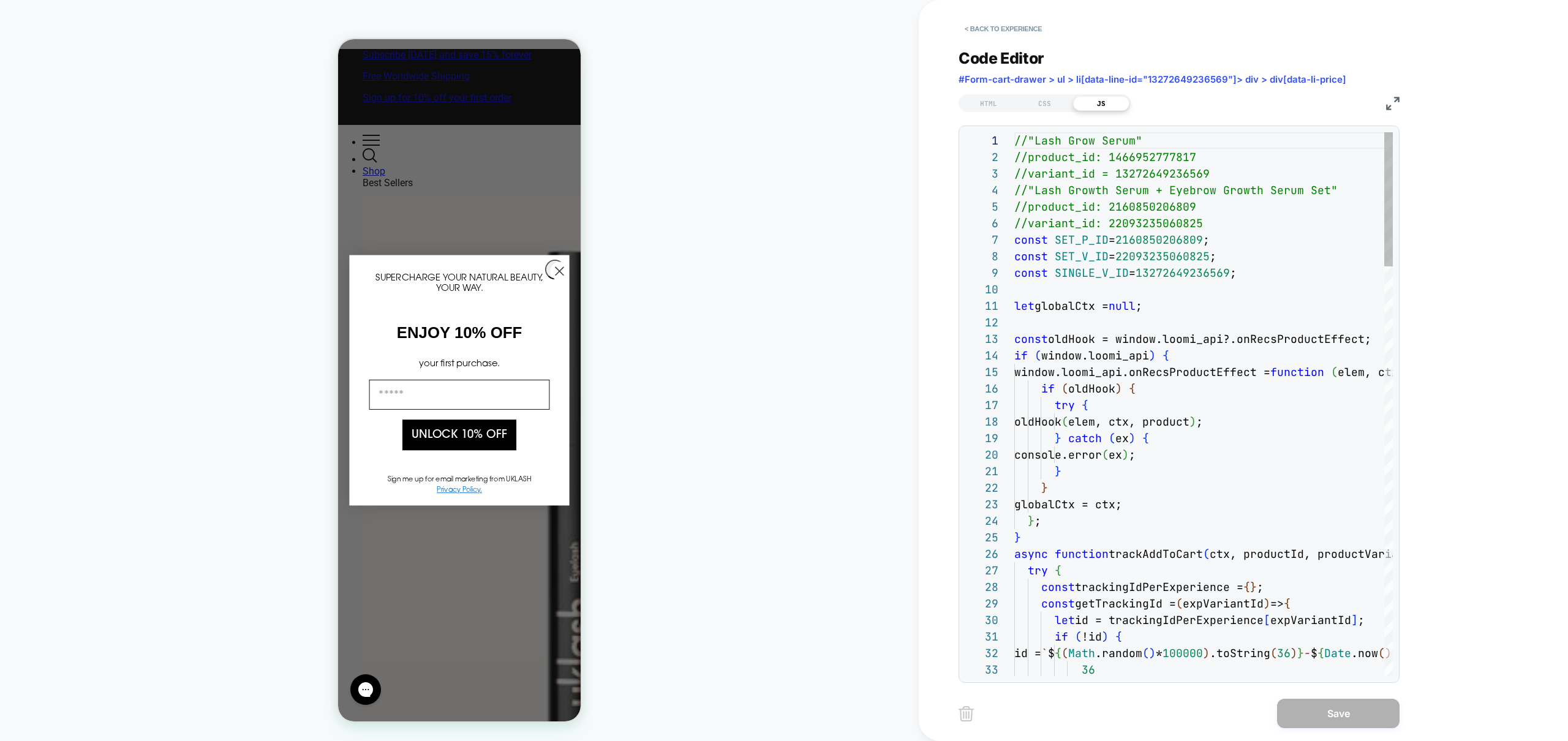
scroll to position [165, 0]
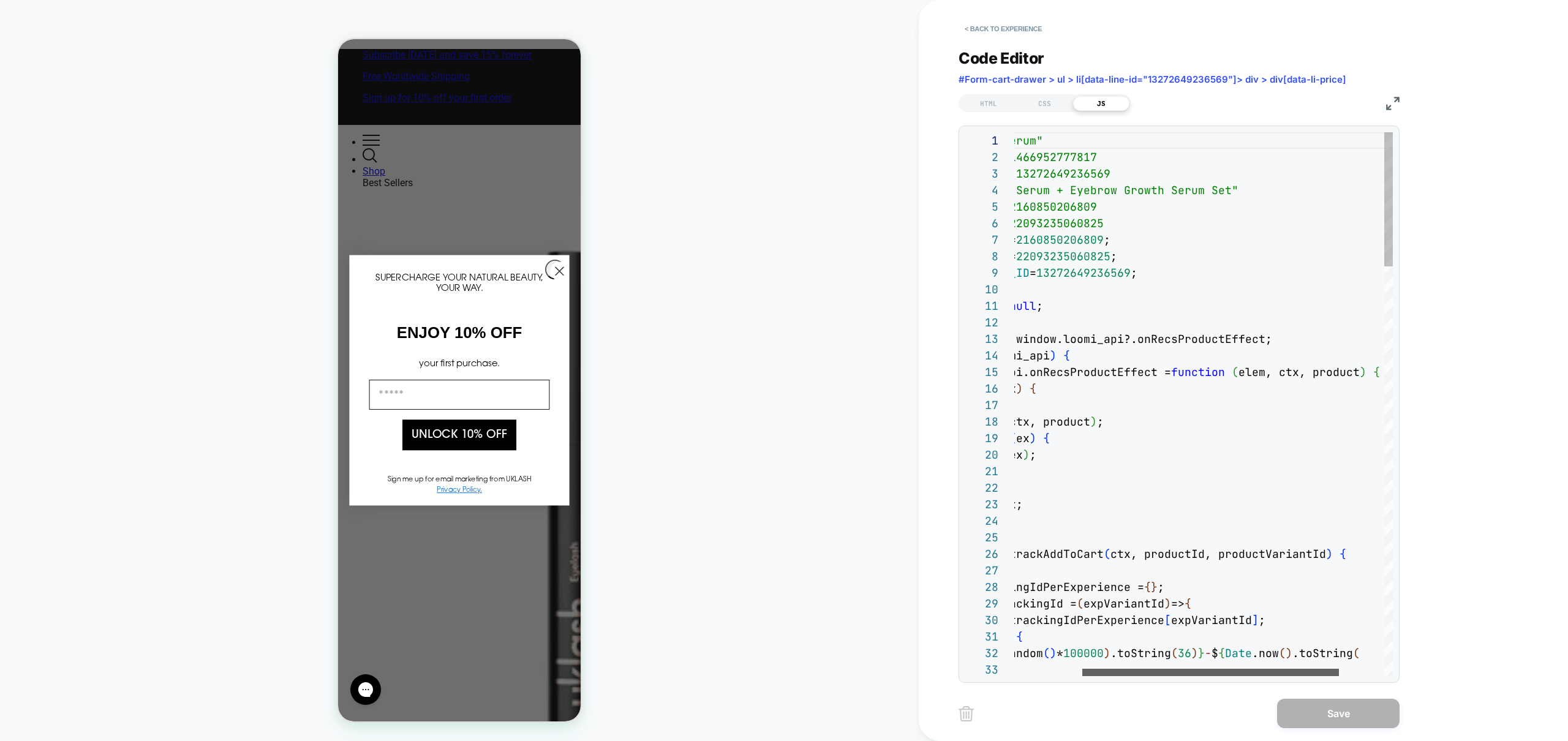
click at [1101, 671] on div at bounding box center [1210, 673] width 257 height 8
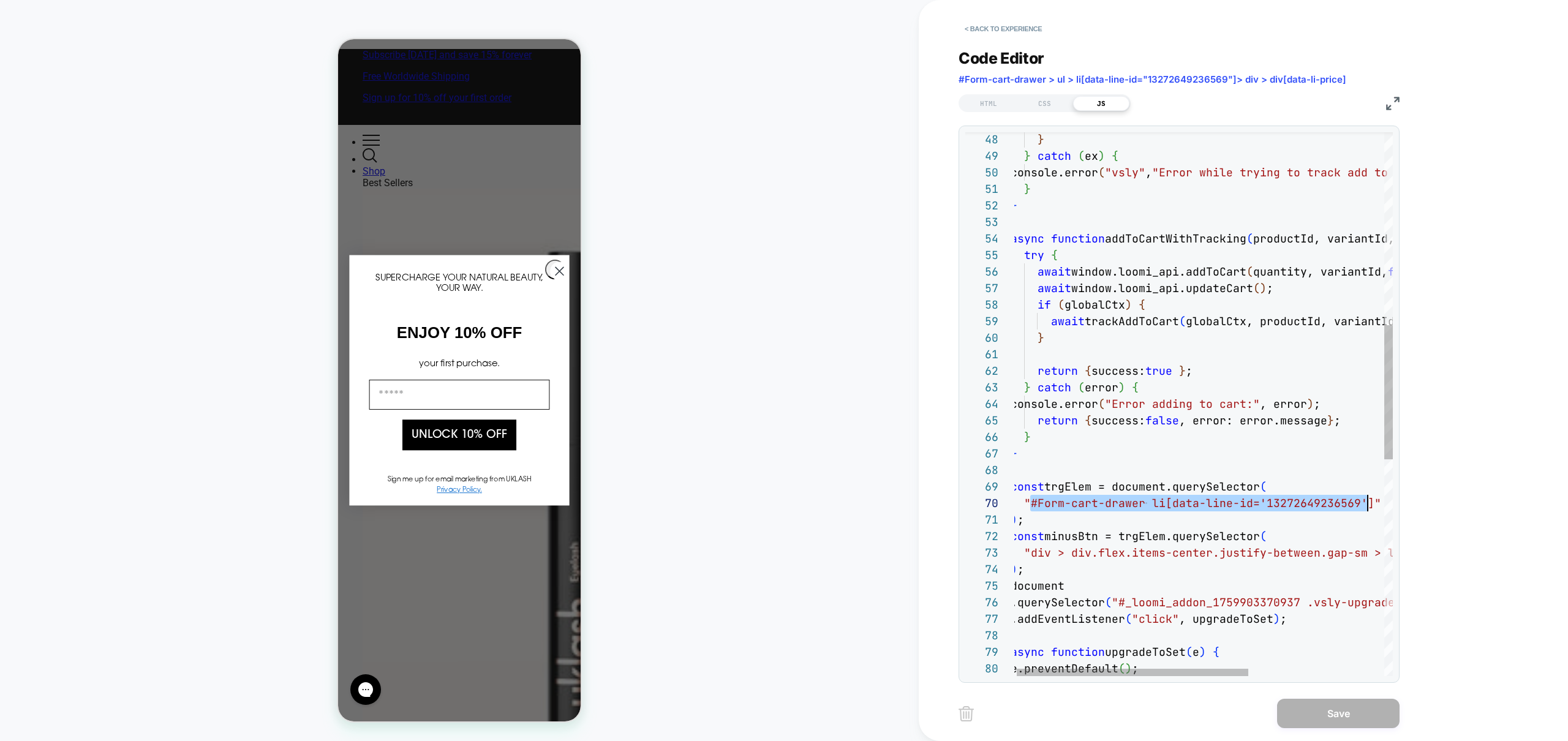
scroll to position [149, 357]
drag, startPoint x: 1032, startPoint y: 503, endPoint x: 1368, endPoint y: 508, distance: 336.0
click at [1368, 508] on div "} } catch ( ex ) { console.error ( "vsly" , "Error while trying to track add to…" at bounding box center [1312, 453] width 604 height 2198
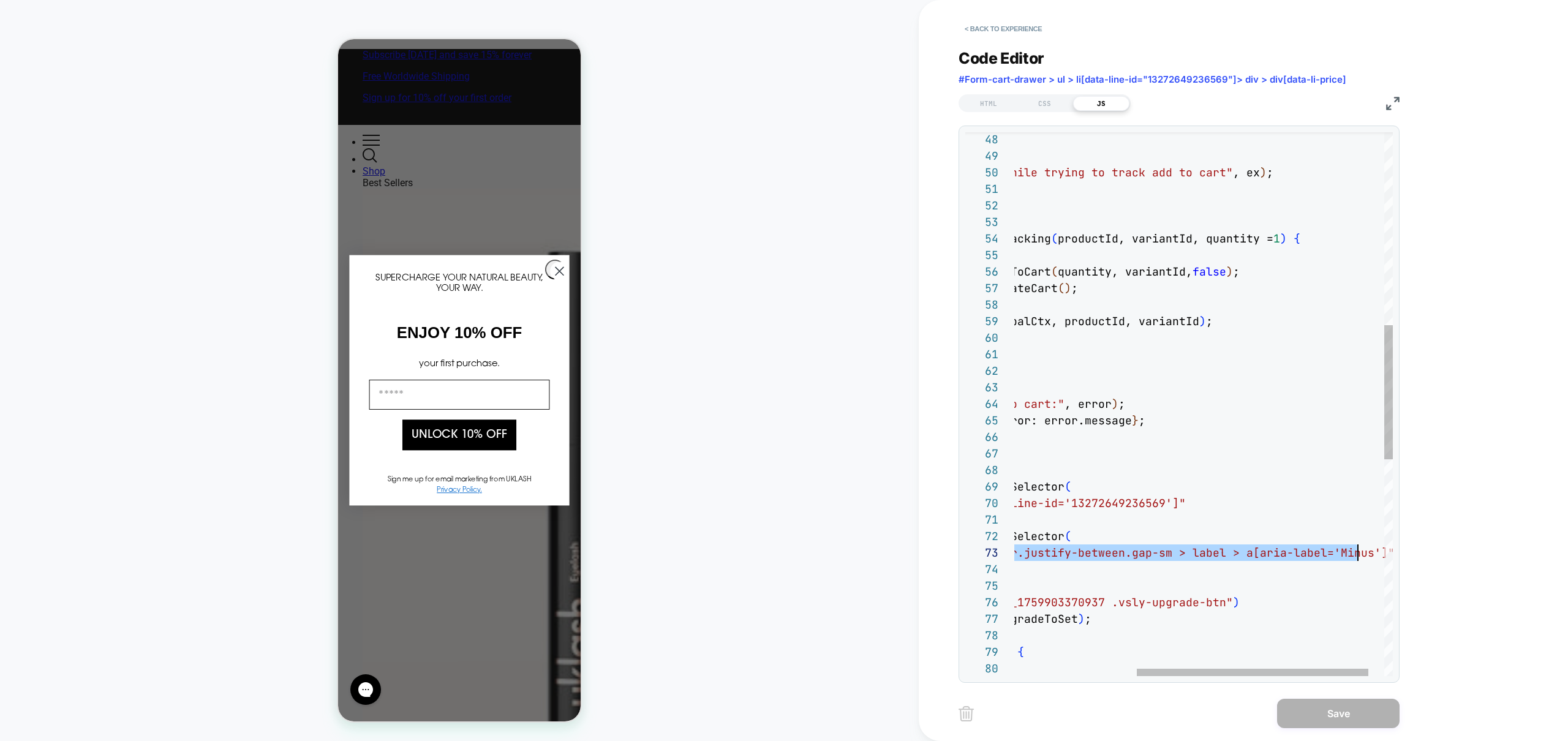
scroll to position [33, 563]
drag, startPoint x: 1031, startPoint y: 556, endPoint x: 1377, endPoint y: 557, distance: 346.0
click at [1377, 557] on div "} } catch ( ex ) { console.error ( "vsly" , "Error while trying to track add to…" at bounding box center [1116, 453] width 604 height 2198
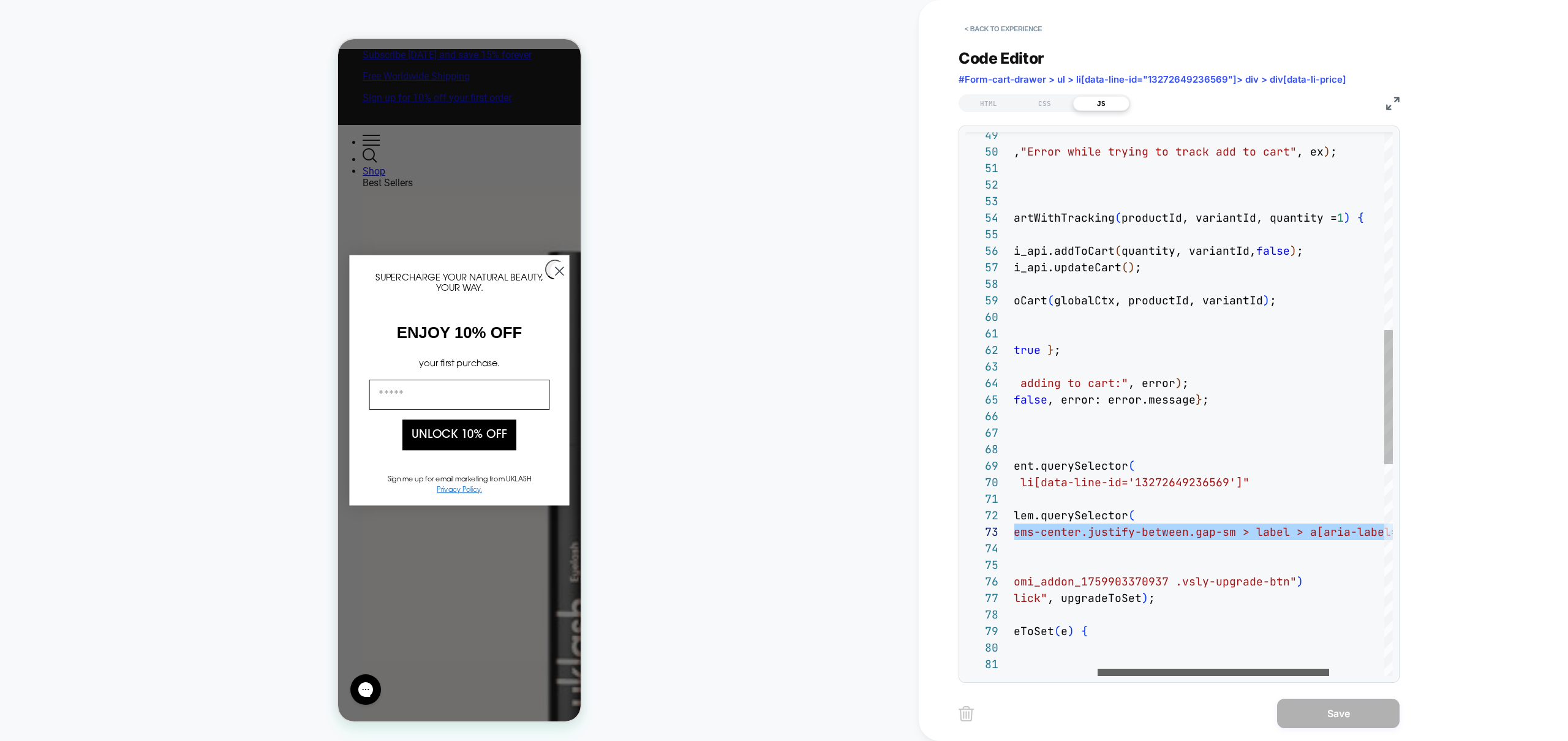
click at [1098, 669] on div at bounding box center [1213, 673] width 231 height 8
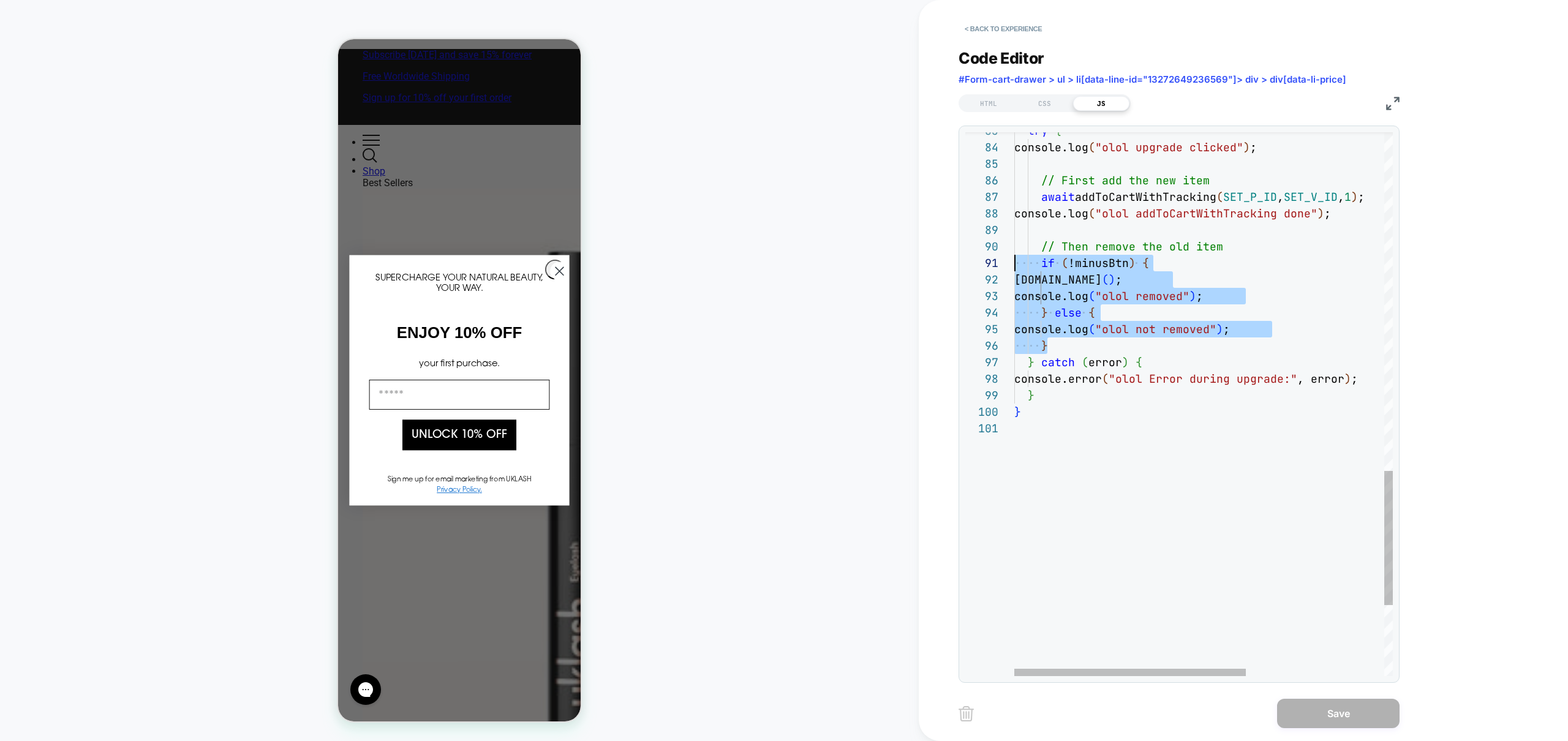
scroll to position [149, 0]
drag, startPoint x: 1066, startPoint y: 346, endPoint x: 966, endPoint y: 254, distance: 135.9
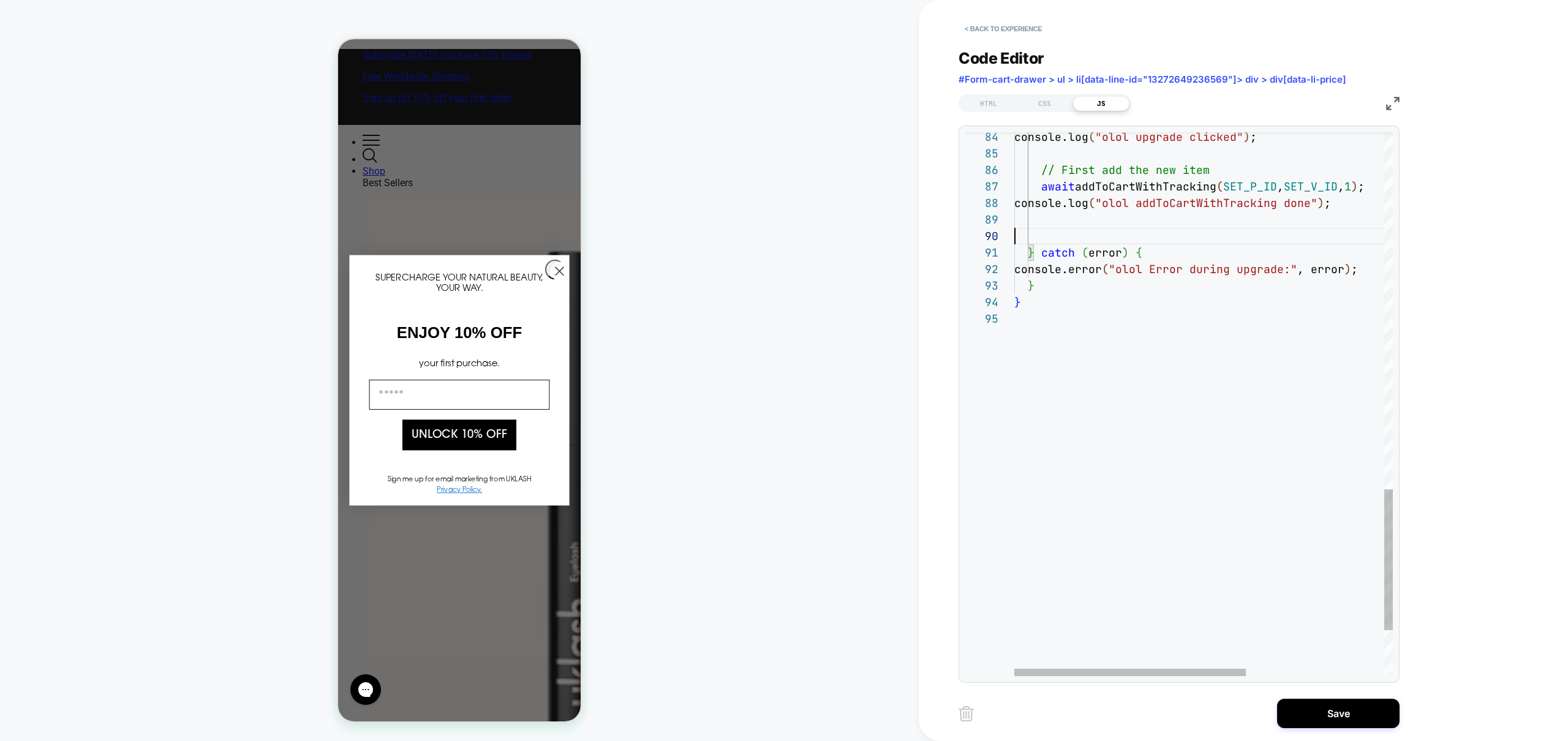
scroll to position [66, 0]
type textarea "**********"
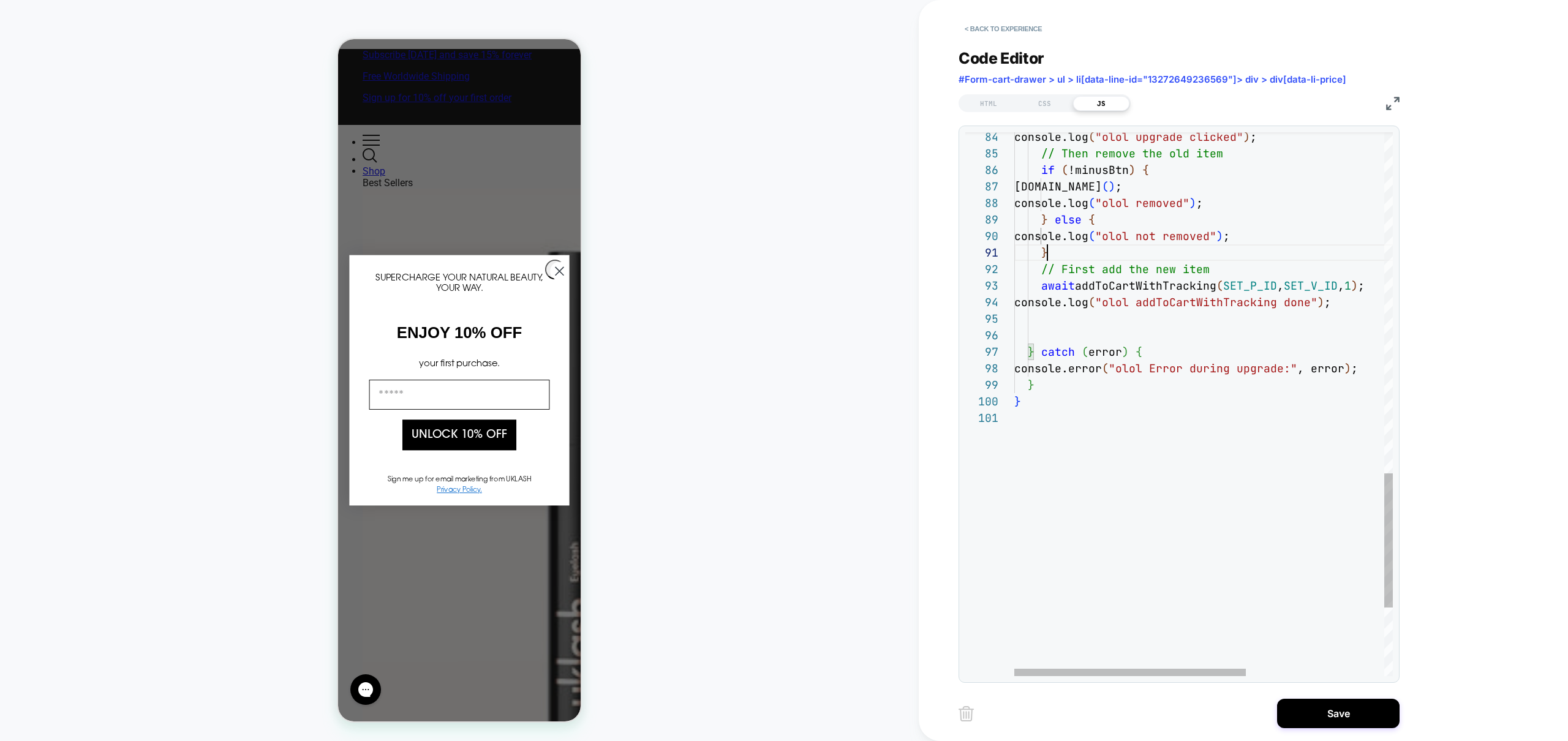
scroll to position [0, 33]
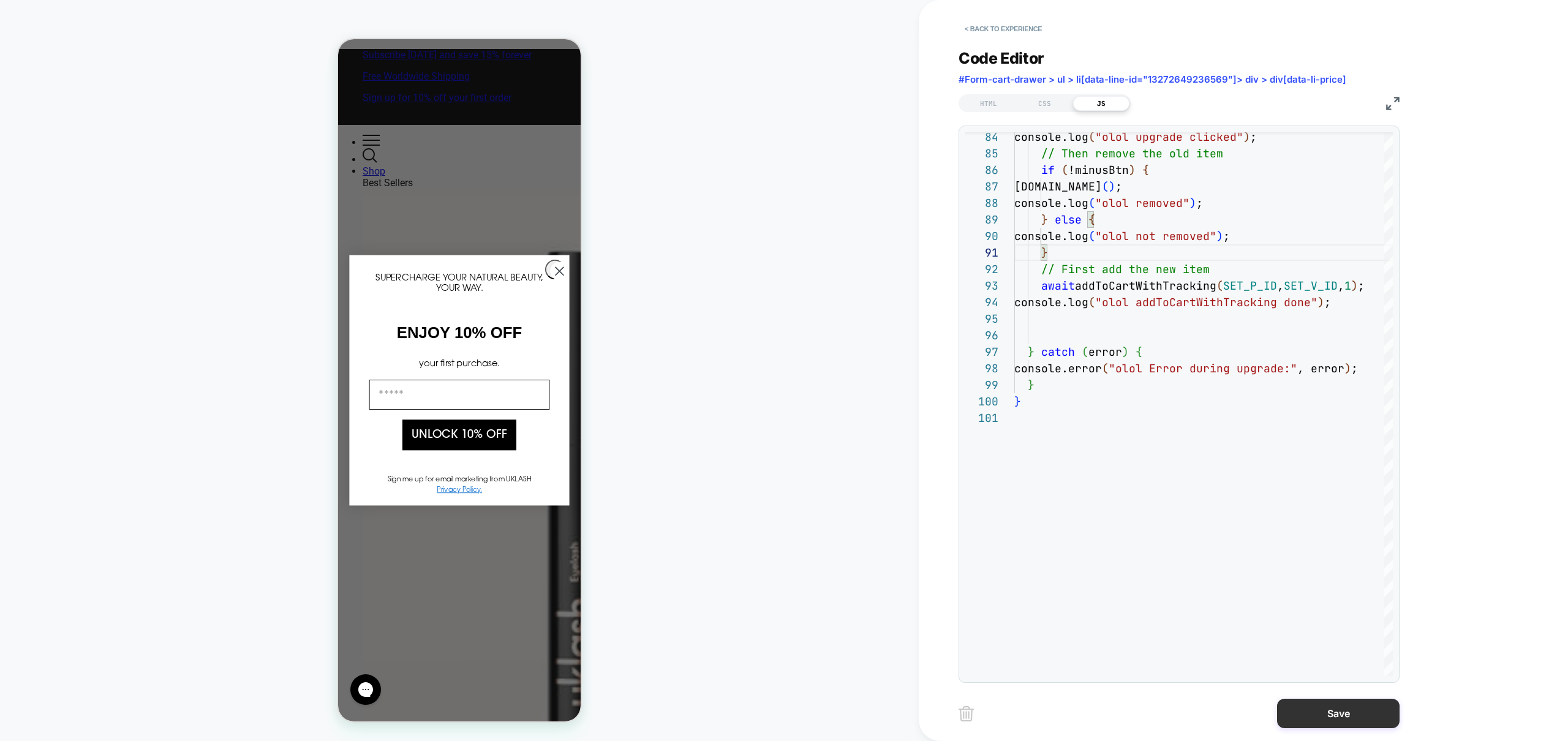
click at [1346, 713] on button "Save" at bounding box center [1337, 713] width 122 height 29
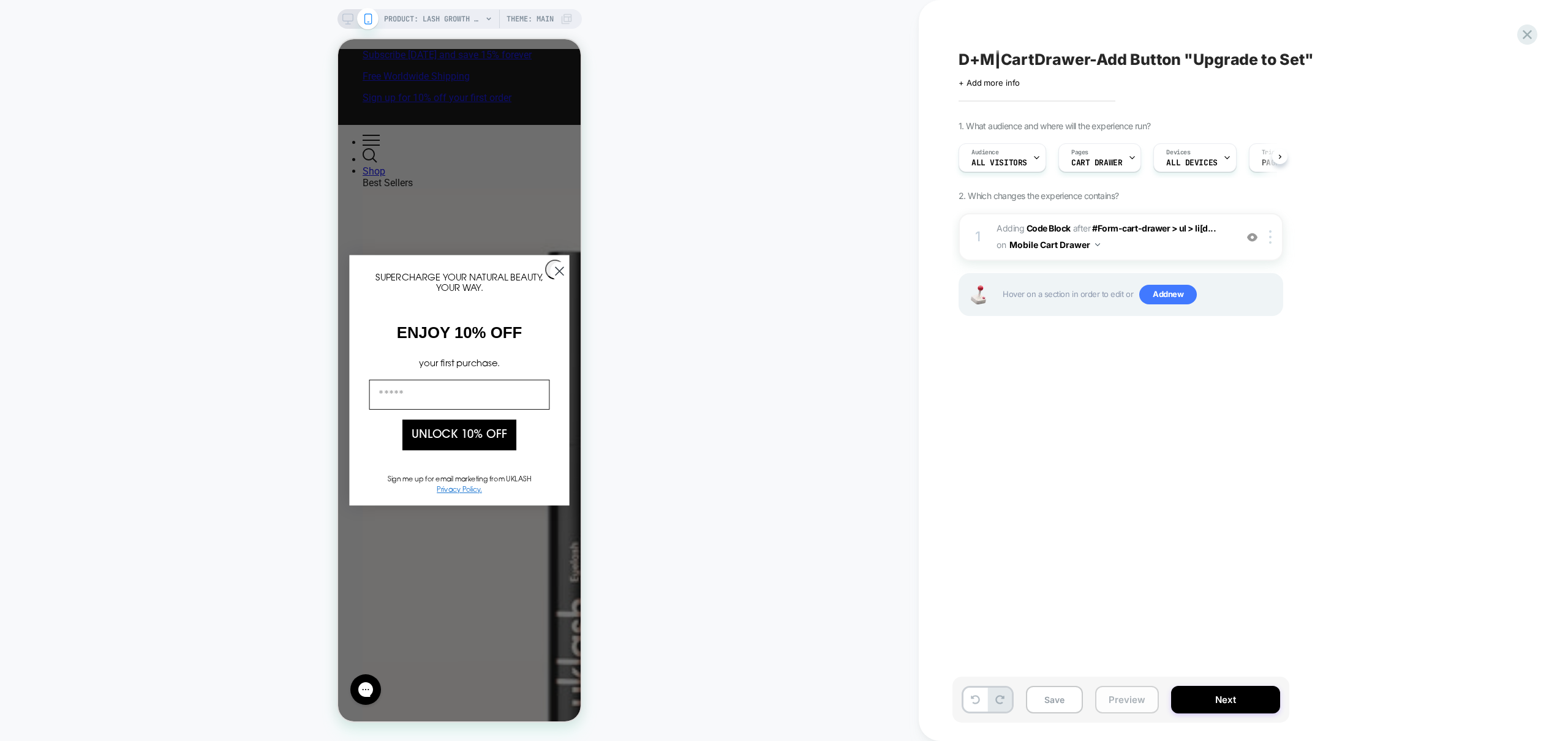
click at [1123, 691] on button "Preview" at bounding box center [1127, 699] width 64 height 28
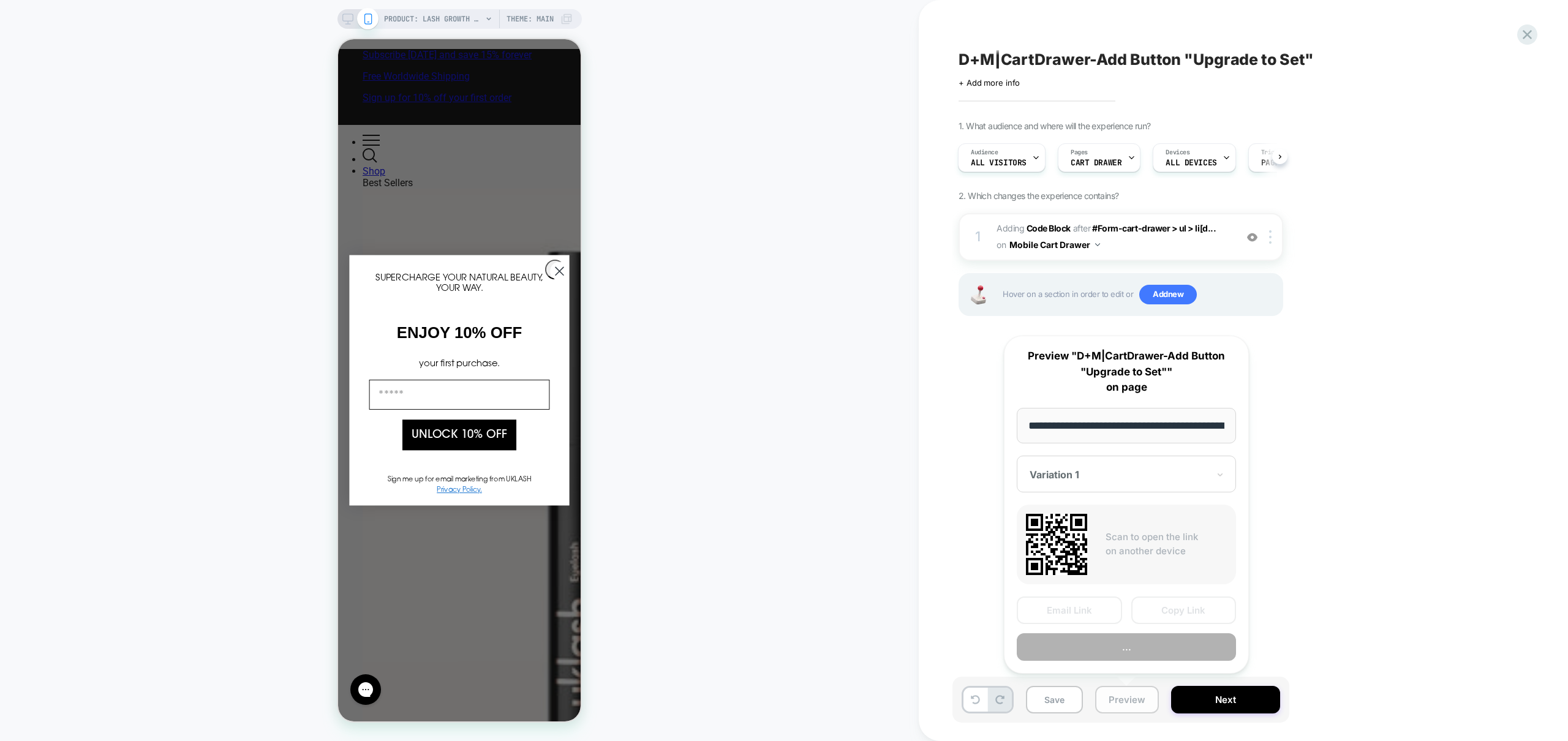
scroll to position [0, 142]
click at [1123, 656] on button "Preview" at bounding box center [1126, 647] width 219 height 28
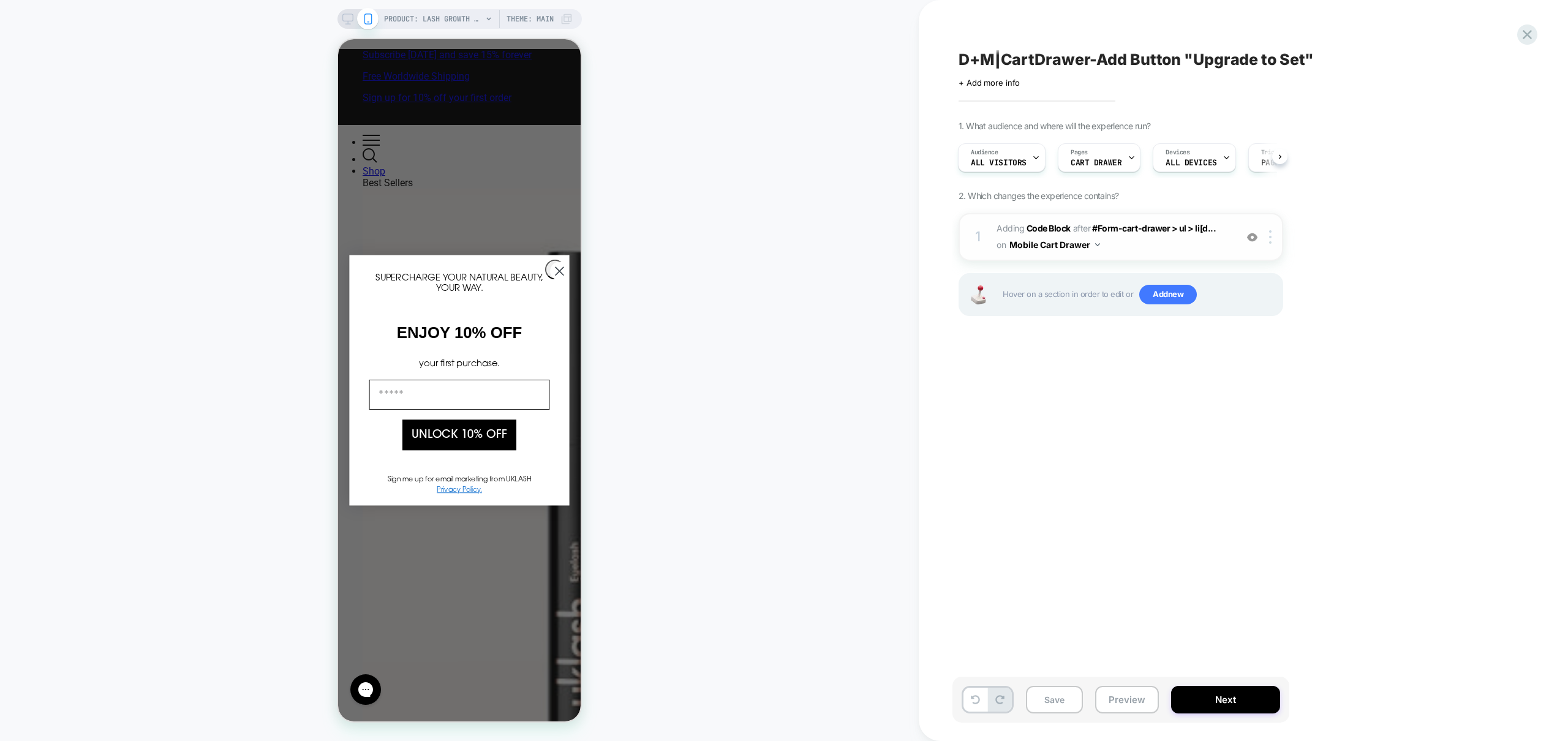
click at [1174, 249] on span "Adding Code Block AFTER #Form-cart-drawer > ul > li[d... #Form-cart-drawer > ul…" at bounding box center [1114, 236] width 233 height 33
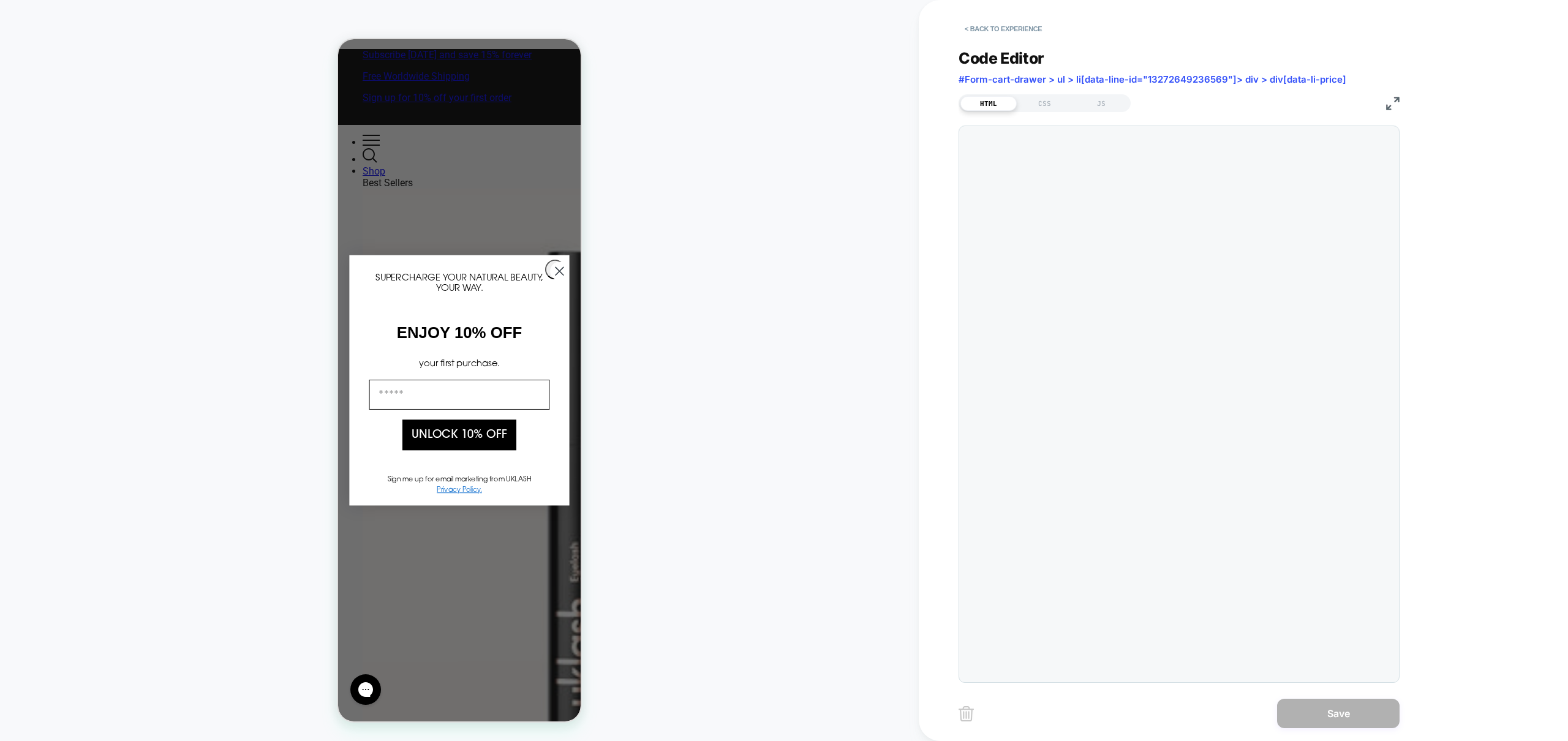
scroll to position [49, 0]
click at [1111, 108] on div "JS" at bounding box center [1100, 102] width 56 height 14
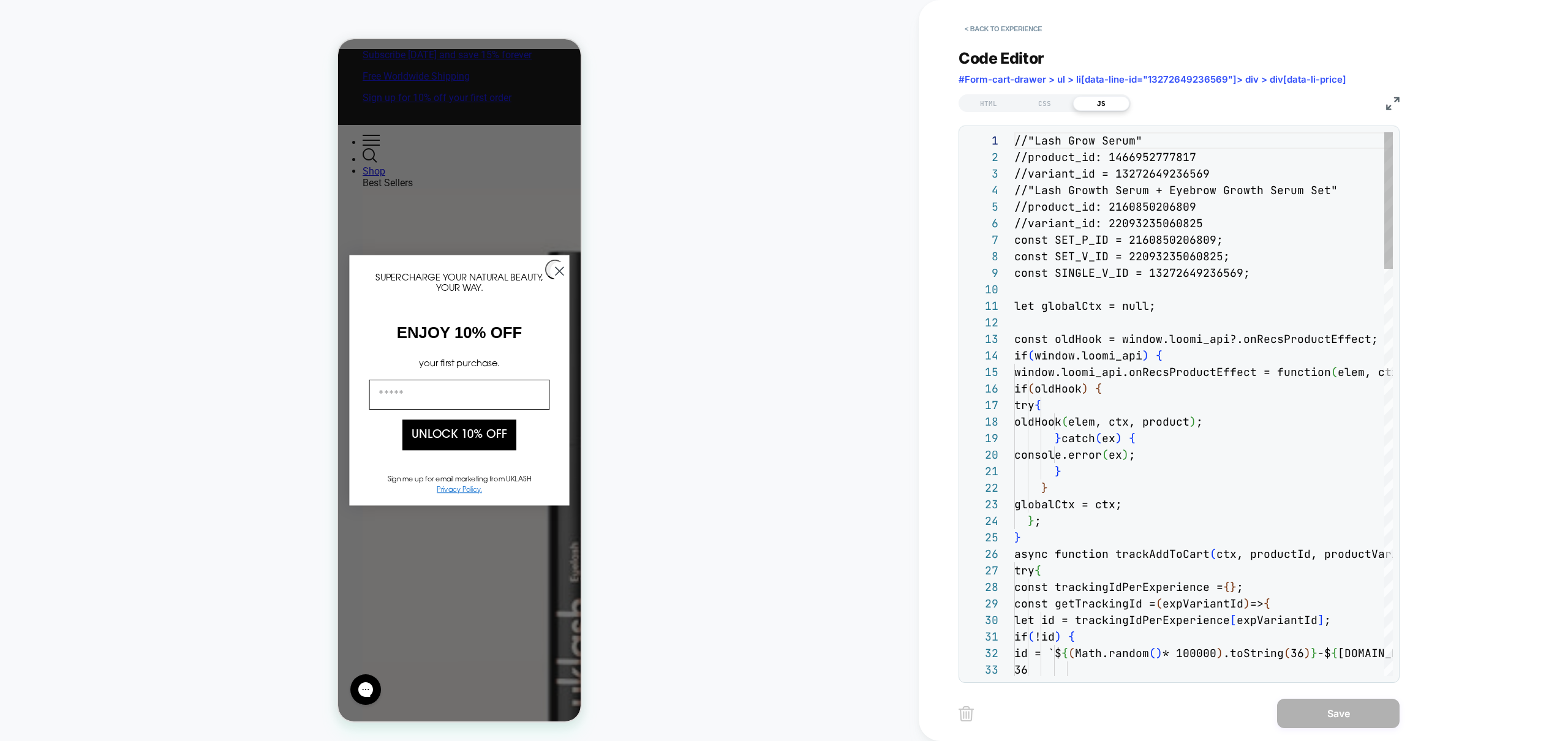
scroll to position [165, 0]
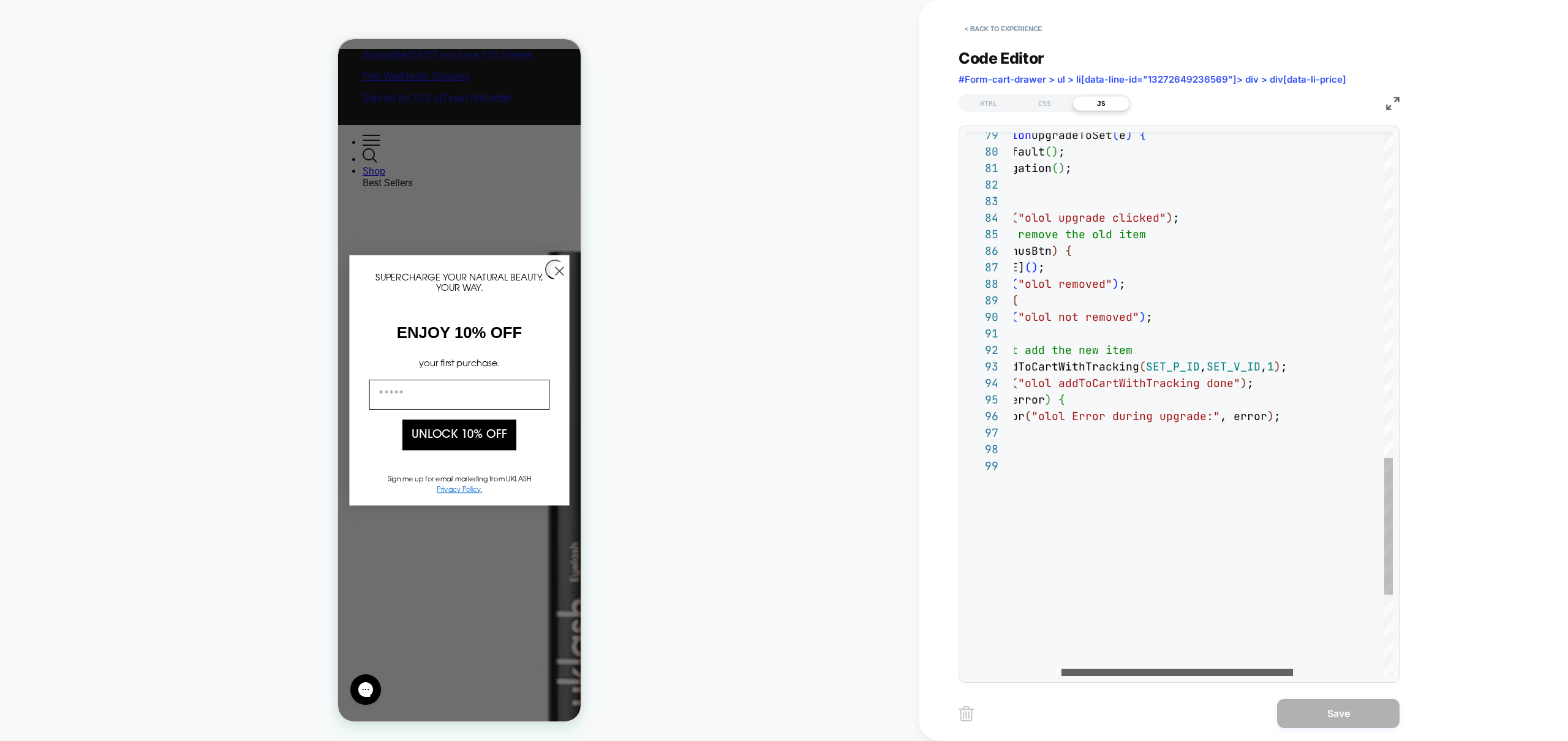
click at [1174, 674] on div at bounding box center [1177, 673] width 231 height 8
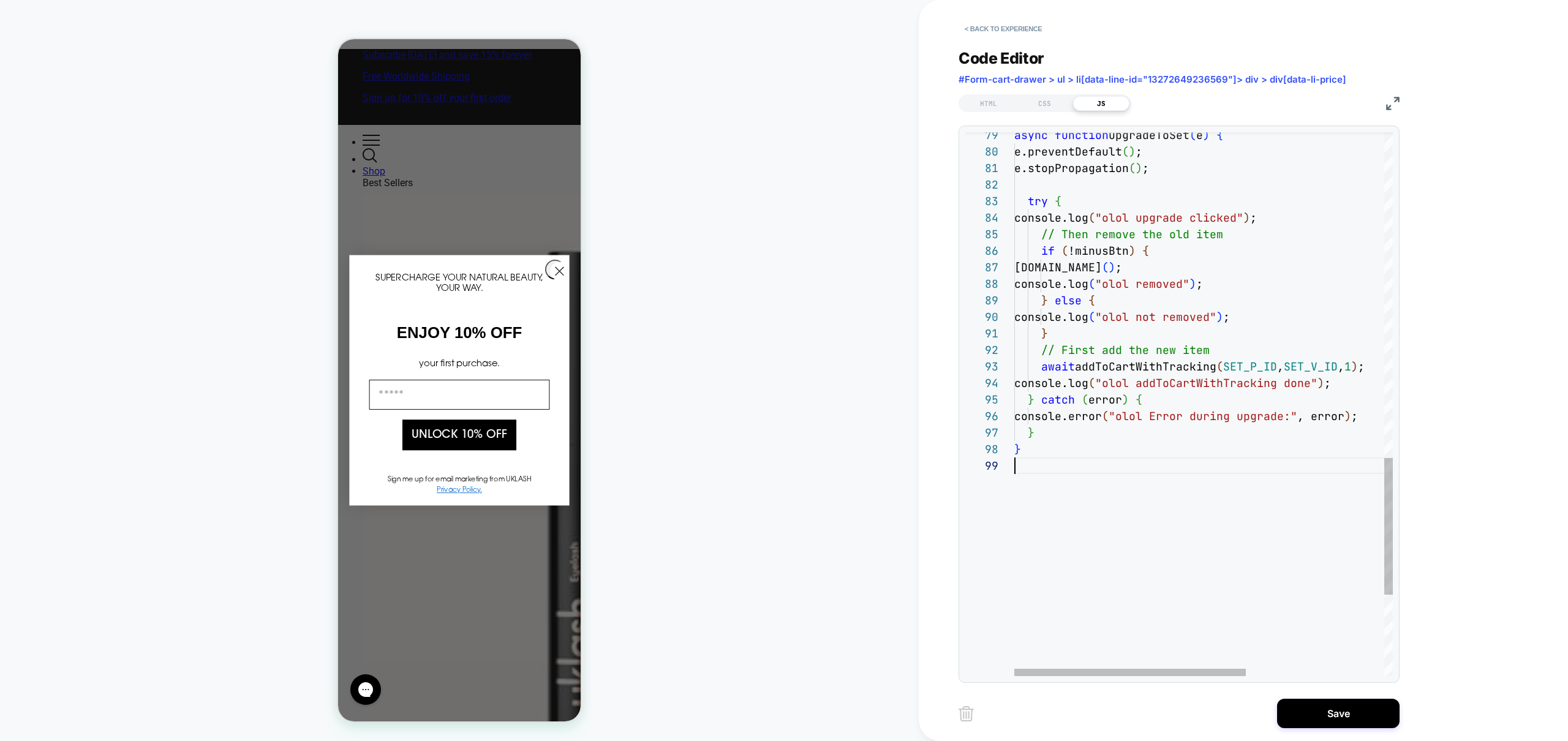
scroll to position [132, 641]
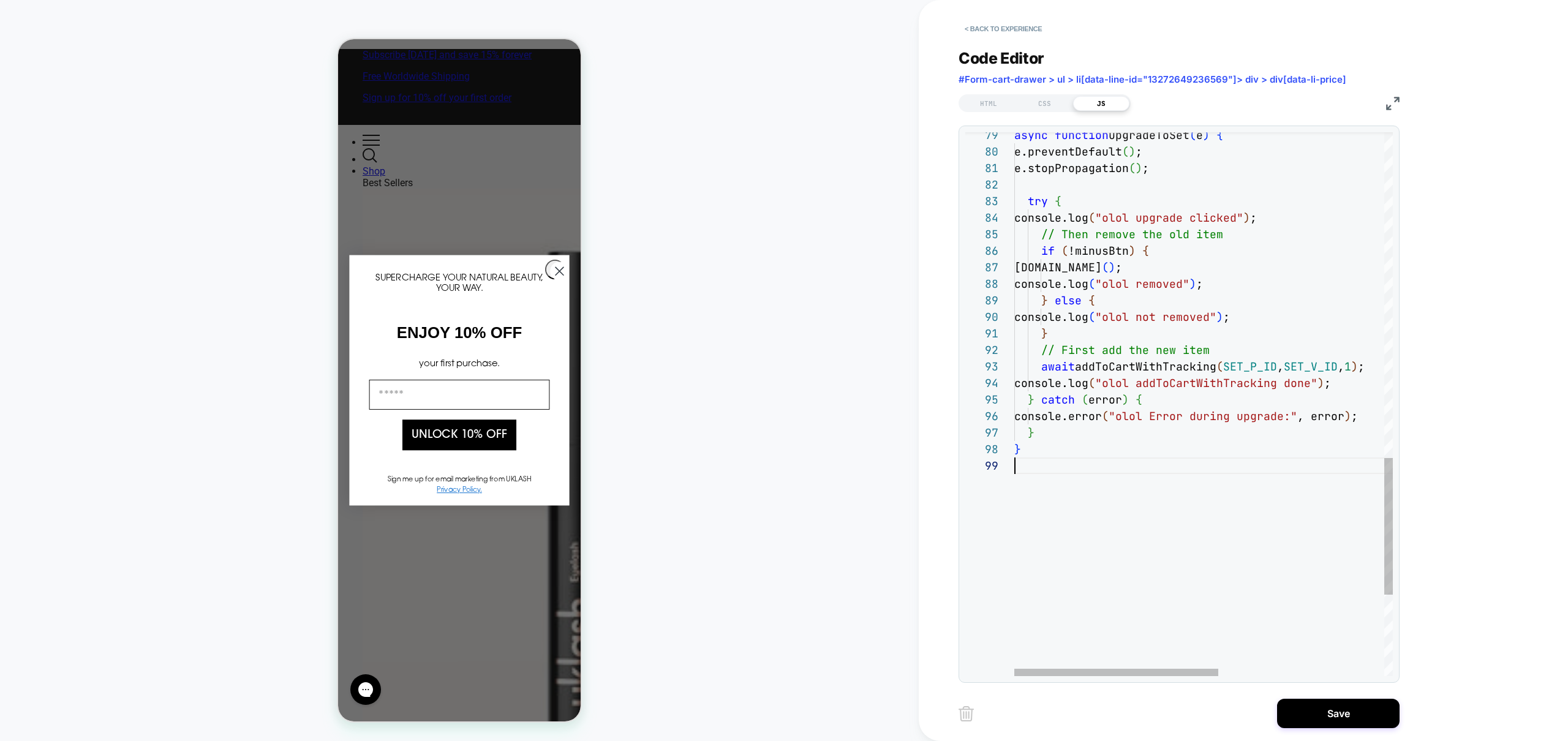
drag, startPoint x: 1197, startPoint y: 426, endPoint x: 1151, endPoint y: 352, distance: 87.1
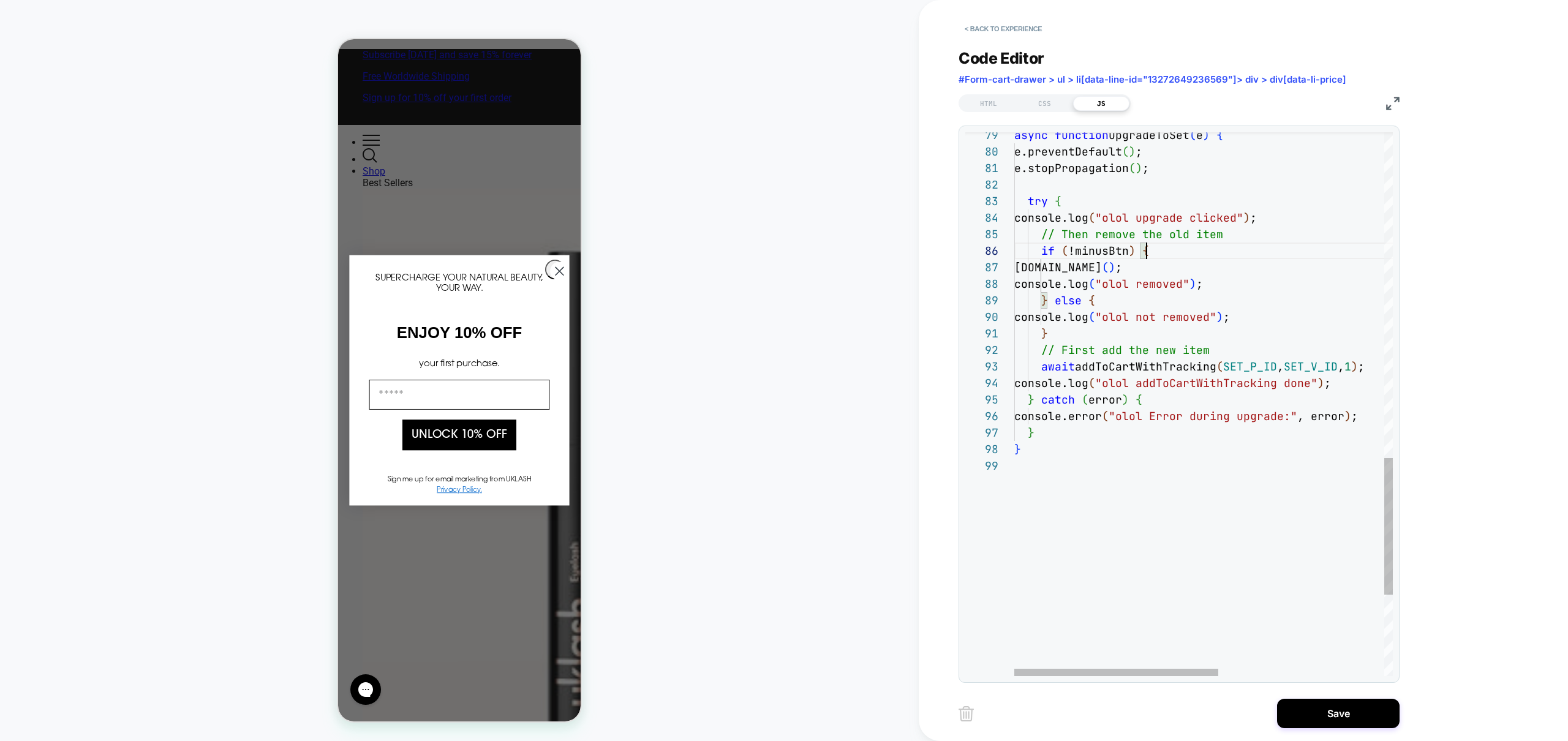
scroll to position [83, 132]
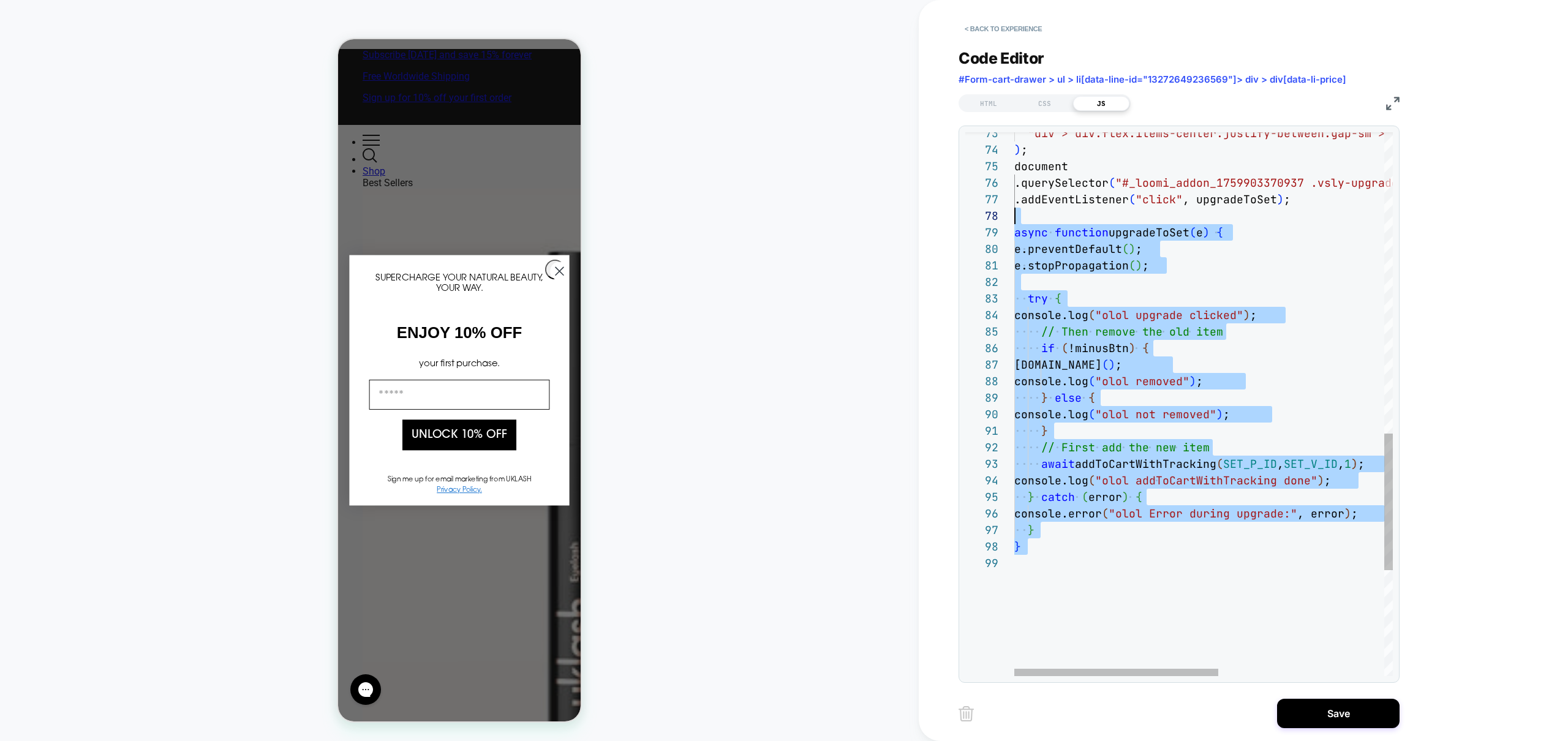
scroll to position [132, 0]
drag, startPoint x: 1143, startPoint y: 489, endPoint x: 990, endPoint y: 228, distance: 302.5
click at [1014, 228] on div "} await addToCartWithTracking ( SET_P_ID , SET_V_ID , 1 ) ; console.log ( "olol…" at bounding box center [1356, 16] width 686 height 2165
click at [1115, 424] on div "} await addToCartWithTracking ( SET_P_ID , SET_V_ID , 1 ) ; console.log ( "olol…" at bounding box center [1356, 16] width 686 height 2165
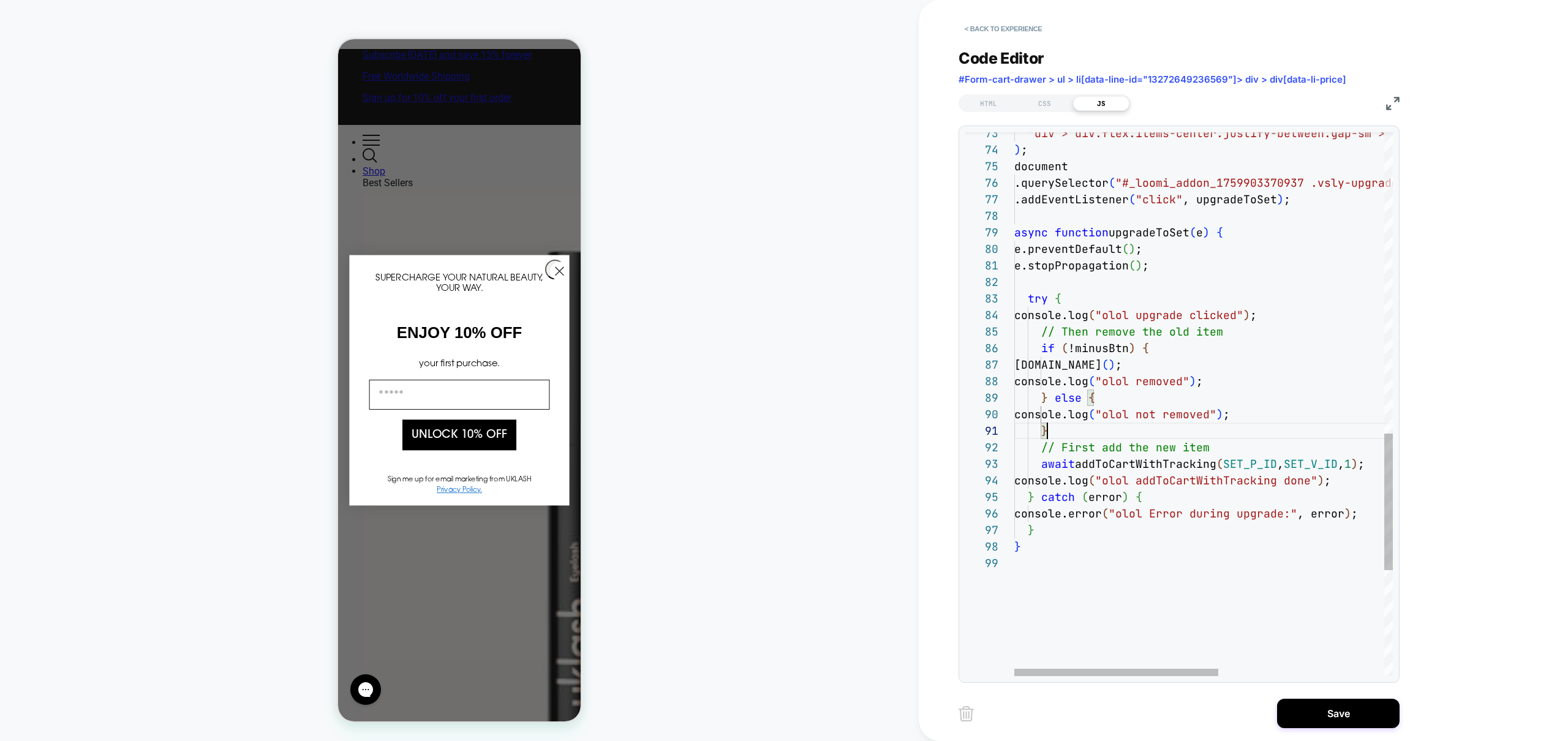
scroll to position [0, 33]
click at [1159, 276] on div "} await addToCartWithTracking ( SET_P_ID , SET_V_ID , 1 ) ; console.log ( "olol…" at bounding box center [1356, 16] width 686 height 2165
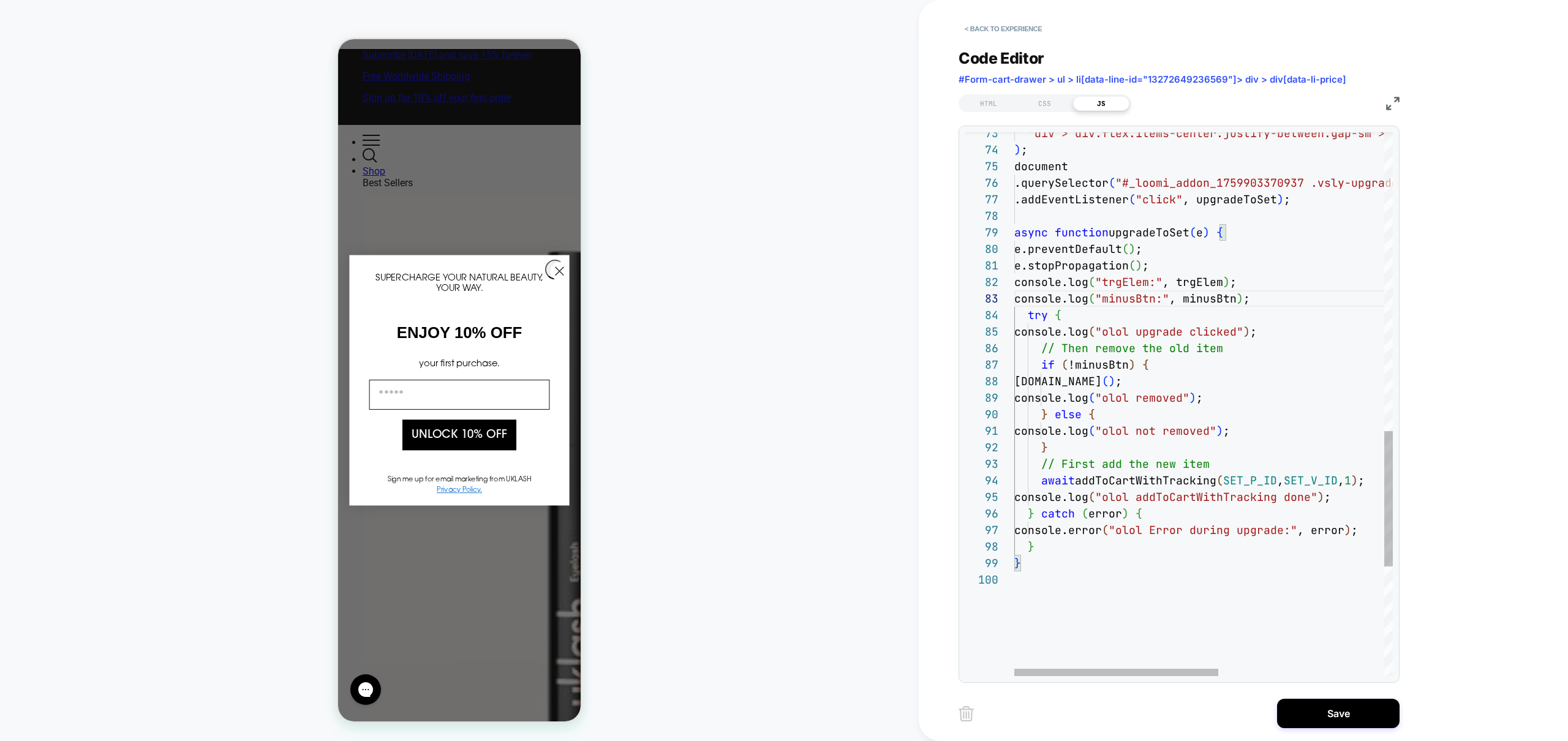
click at [1100, 279] on div "} await addToCartWithTracking ( SET_P_ID , SET_V_ID , 1 ) ; console.log ( "olol…" at bounding box center [1356, 24] width 686 height 2181
click at [1104, 299] on div "} await addToCartWithTracking ( SET_P_ID , SET_V_ID , 1 ) ; console.log ( "olol…" at bounding box center [1356, 24] width 686 height 2181
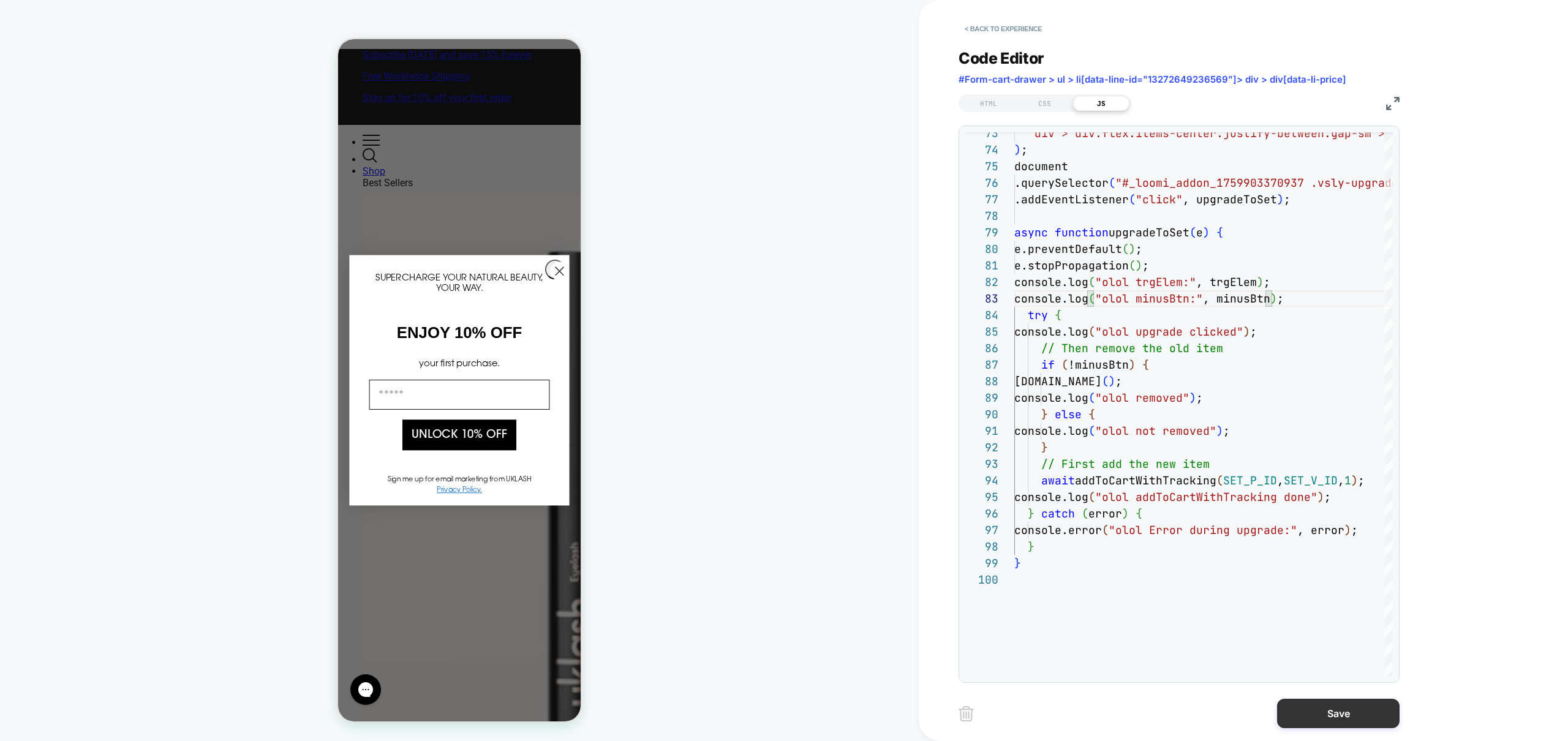
type textarea "**********"
click at [1329, 722] on button "Save" at bounding box center [1337, 713] width 122 height 29
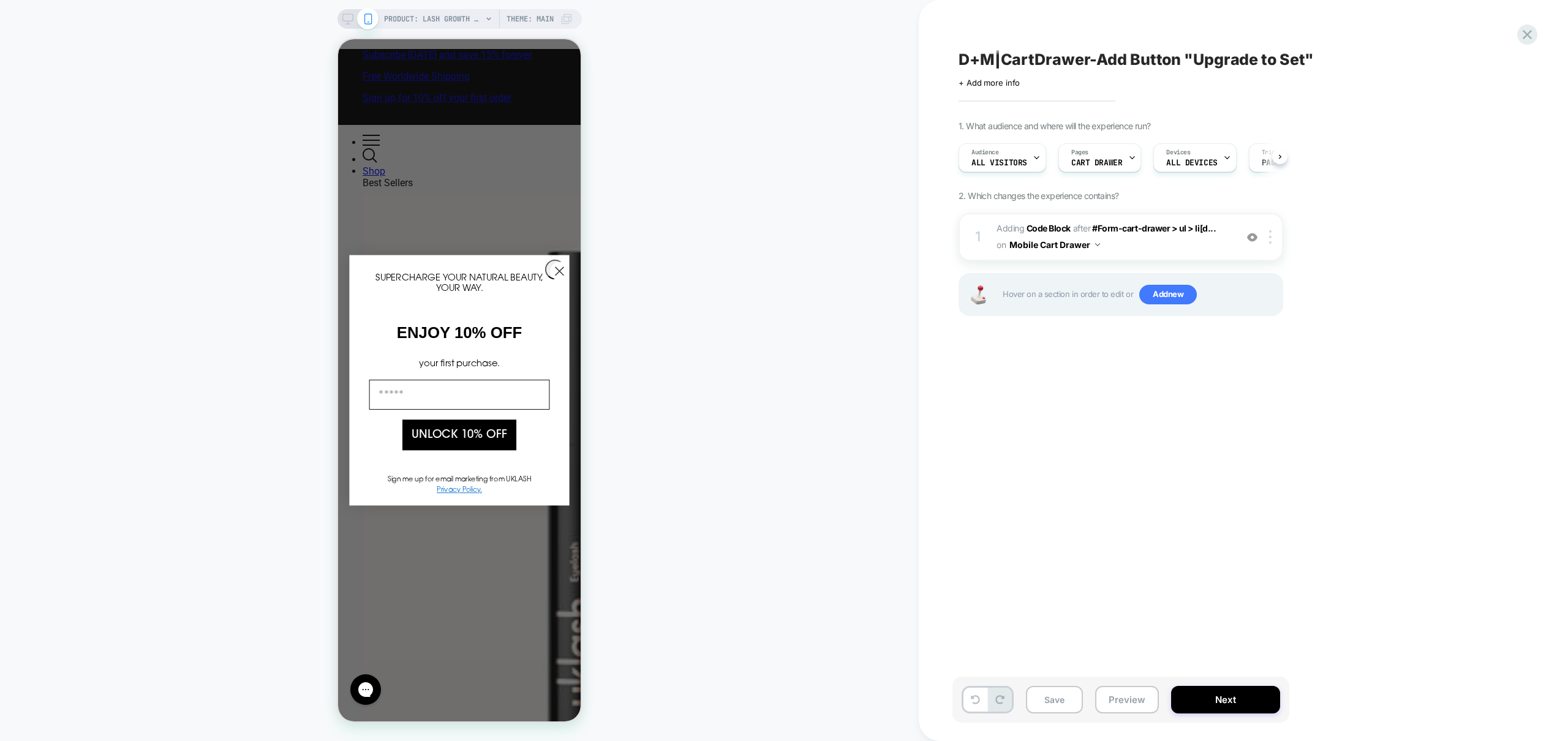
drag, startPoint x: 1130, startPoint y: 699, endPoint x: 1146, endPoint y: 729, distance: 34.0
click at [1130, 699] on button "Preview" at bounding box center [1127, 699] width 64 height 28
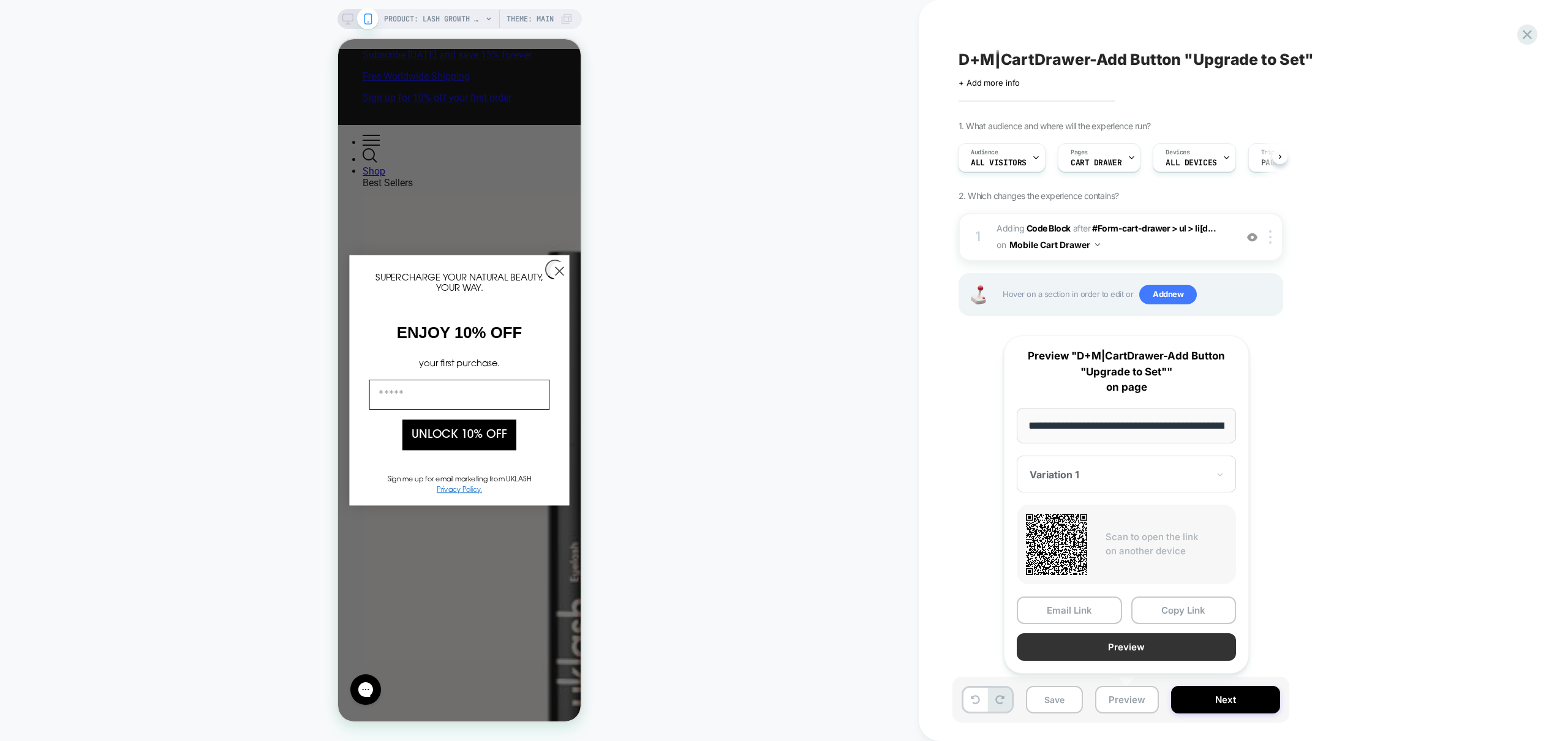
scroll to position [0, 142]
click at [1113, 651] on button "Preview" at bounding box center [1126, 647] width 219 height 28
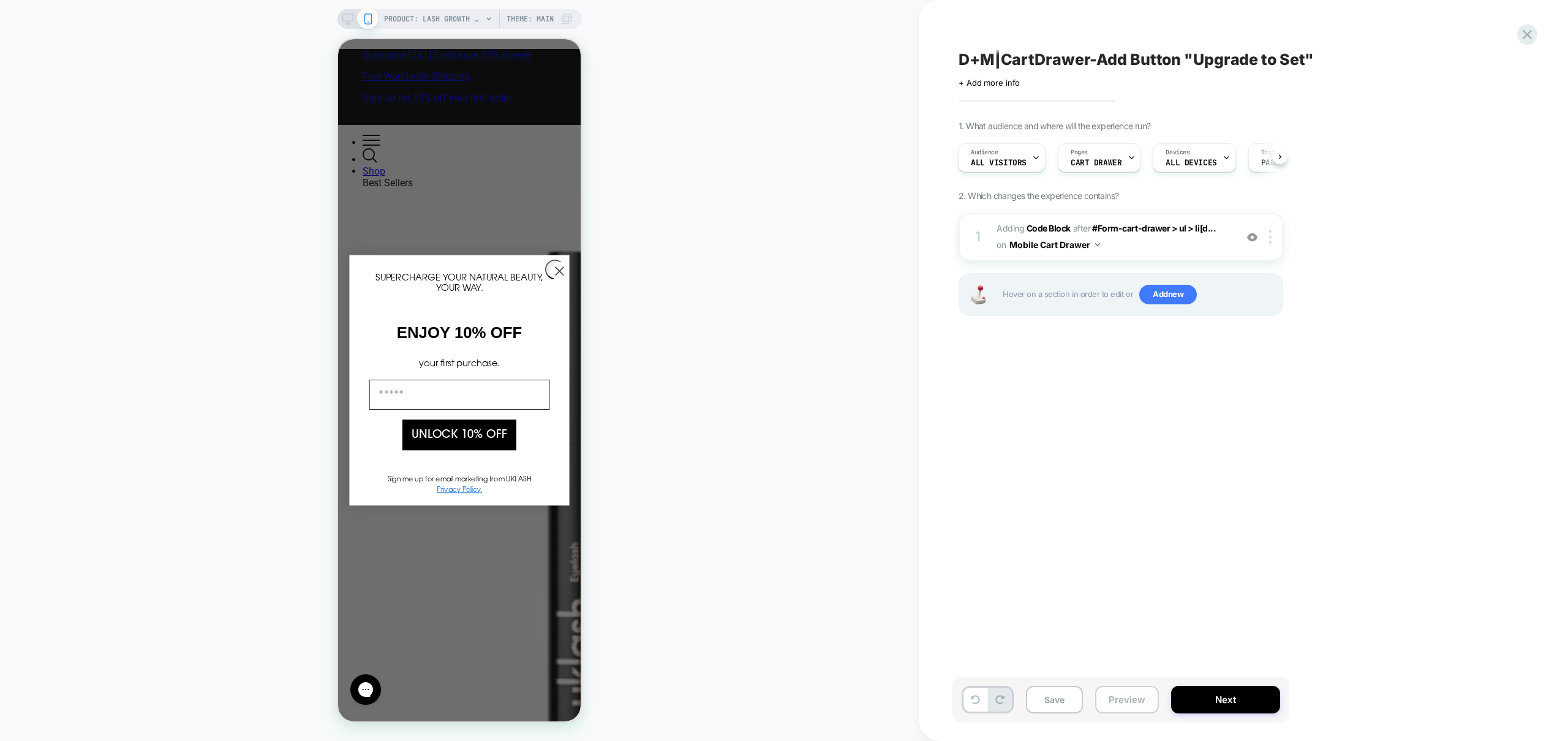
click at [1121, 701] on button "Preview" at bounding box center [1127, 699] width 64 height 28
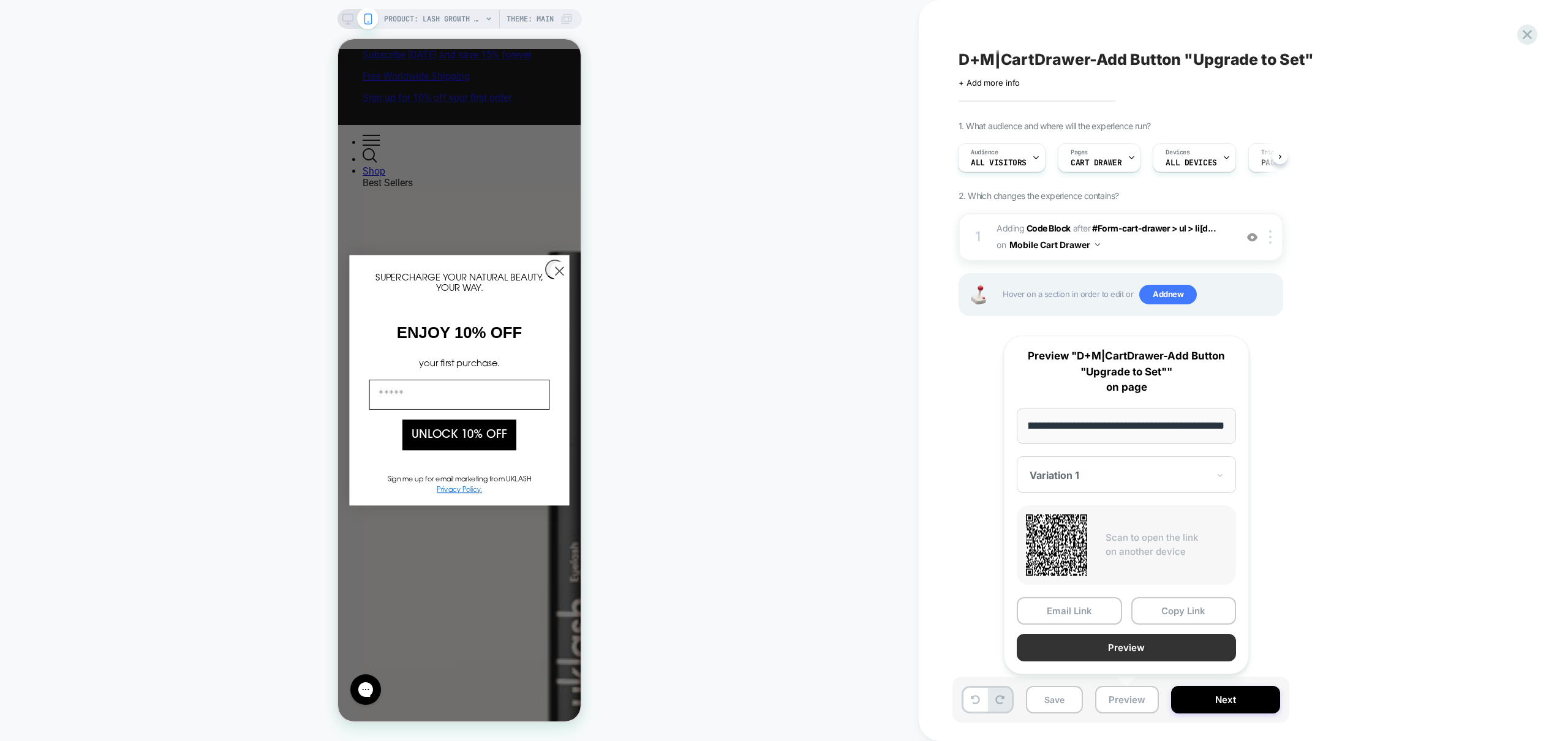
scroll to position [0, 0]
click at [1140, 657] on button "Preview" at bounding box center [1126, 647] width 219 height 28
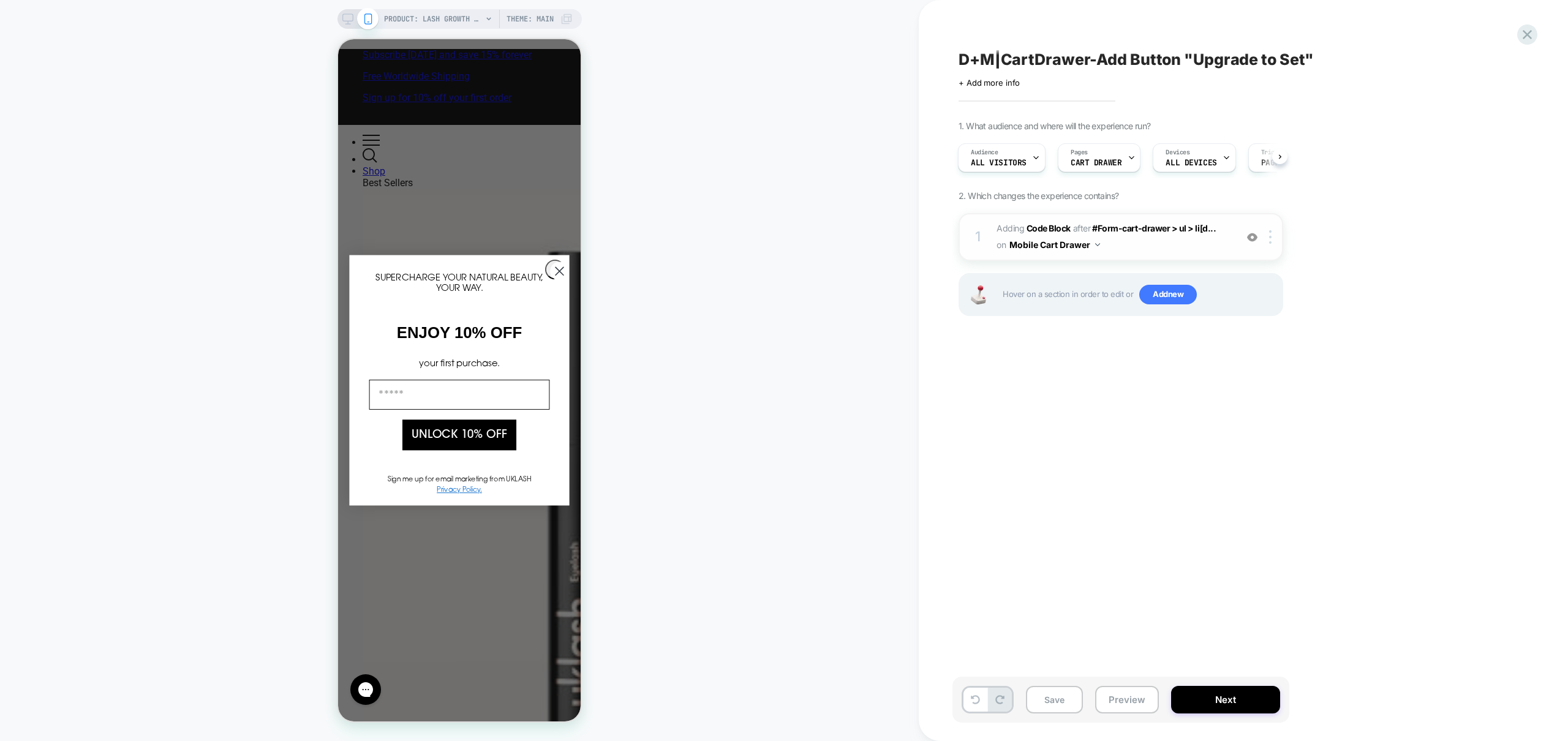
click at [1146, 253] on div "1 Adding Code Block AFTER #Form-cart-drawer > ul > li[d... #Form-cart-drawer > …" at bounding box center [1121, 237] width 324 height 47
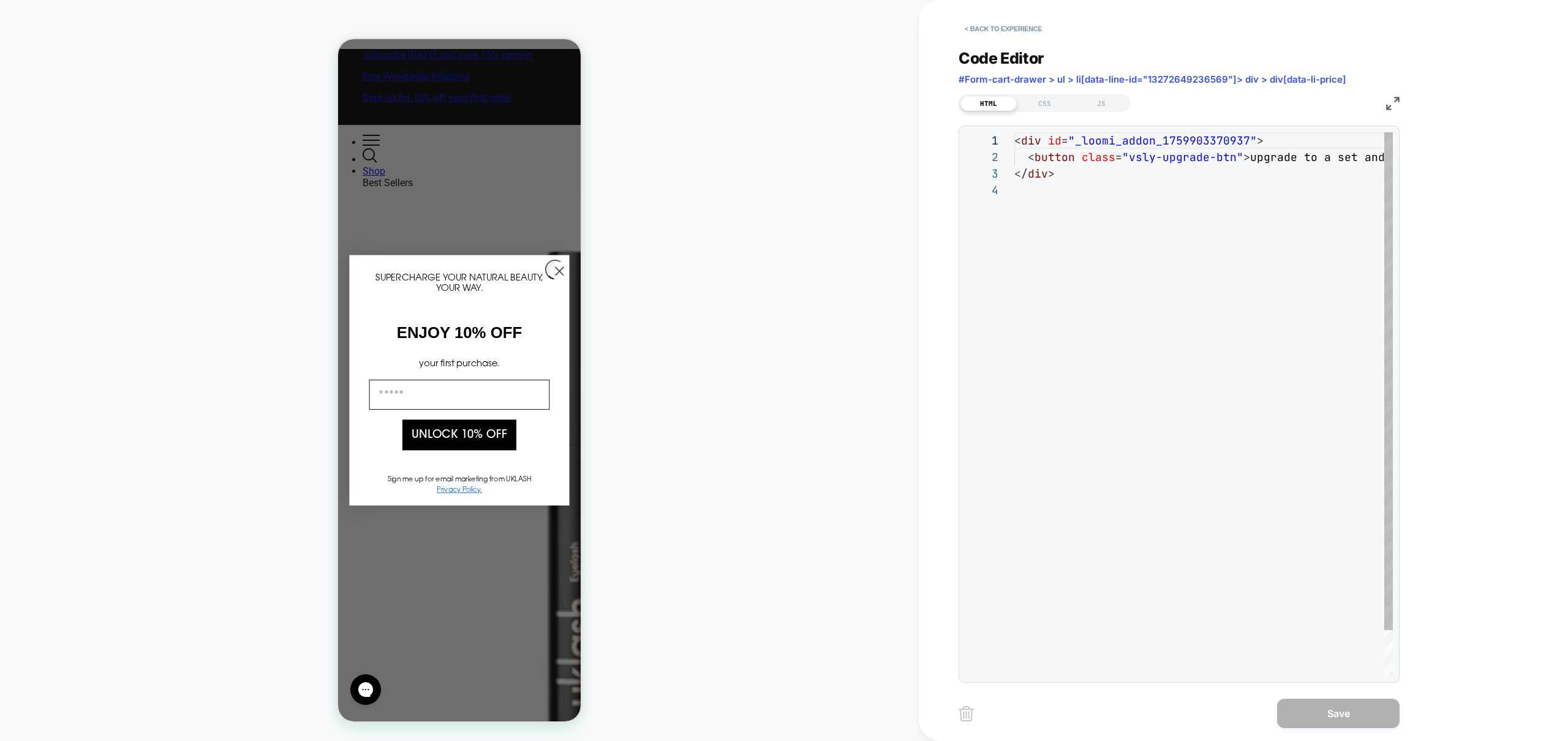
scroll to position [49, 0]
click at [1106, 93] on div "HTML CSS JS" at bounding box center [1179, 102] width 441 height 21
click at [1106, 98] on div "JS" at bounding box center [1100, 102] width 56 height 14
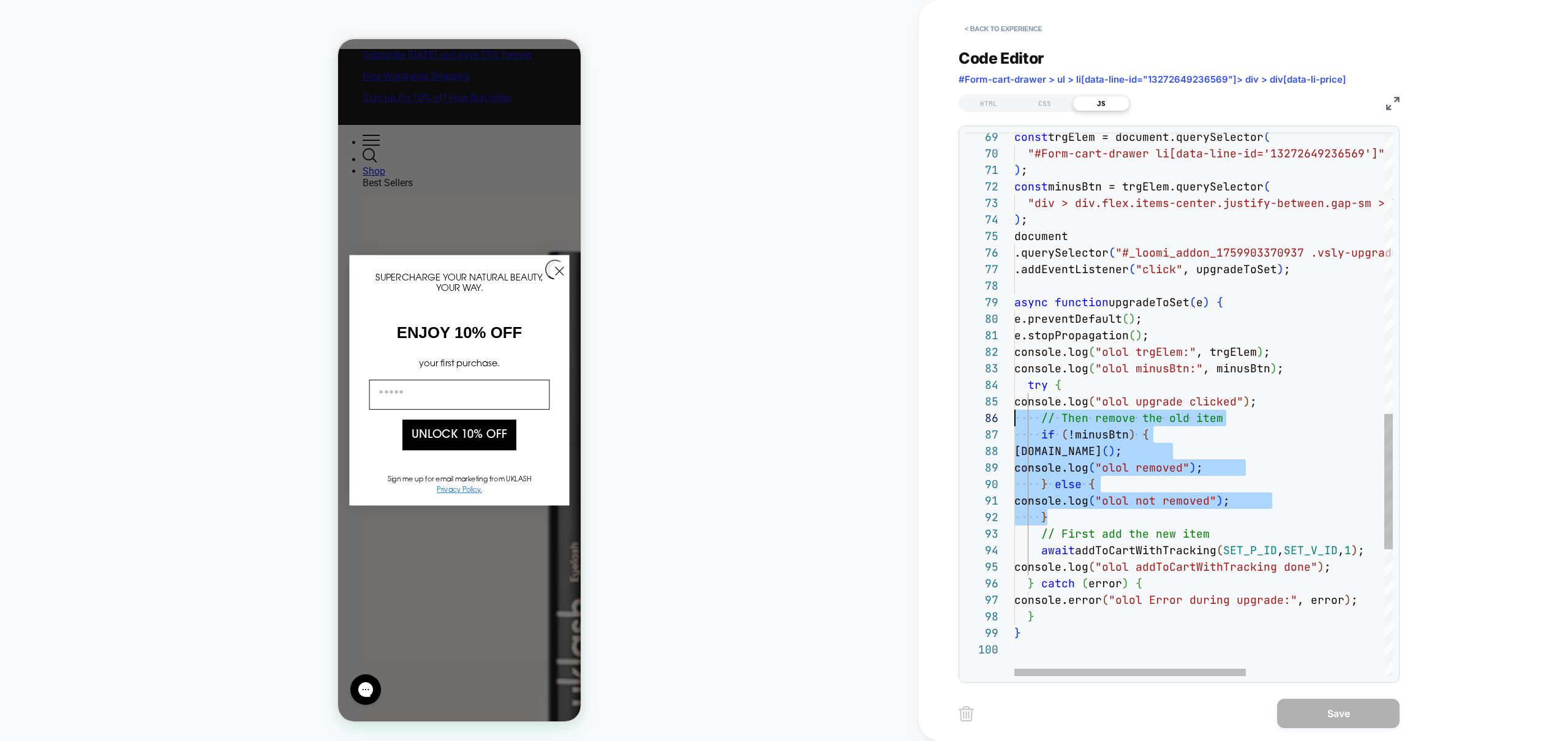
scroll to position [100, 0]
drag, startPoint x: 1019, startPoint y: 491, endPoint x: 924, endPoint y: 432, distance: 111.8
click at [1014, 432] on div "const trgElem = document.querySelector ( "#Form-cart-drawer li[data-line-id='13…" at bounding box center [1316, 94] width 604 height 2181
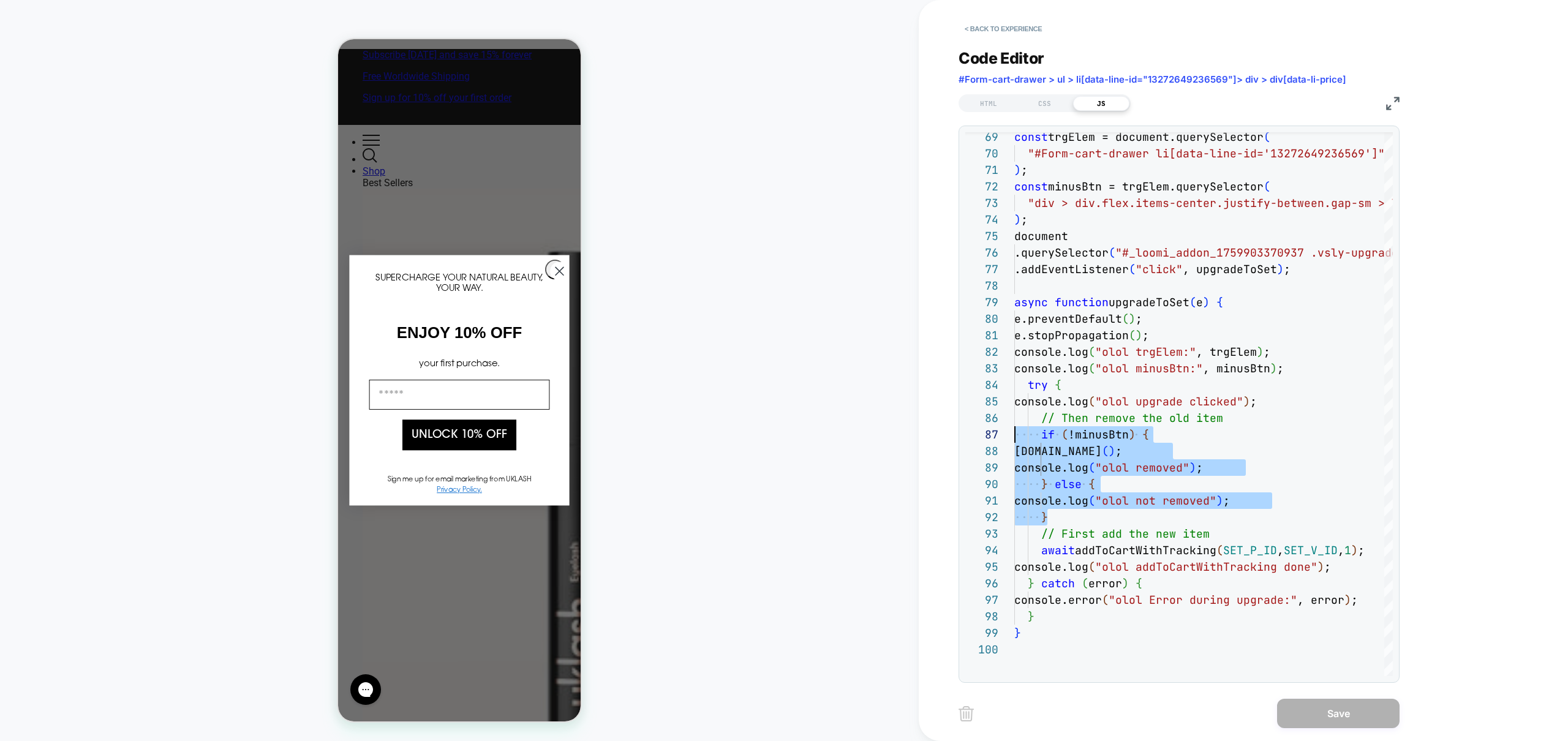
type textarea "**********"
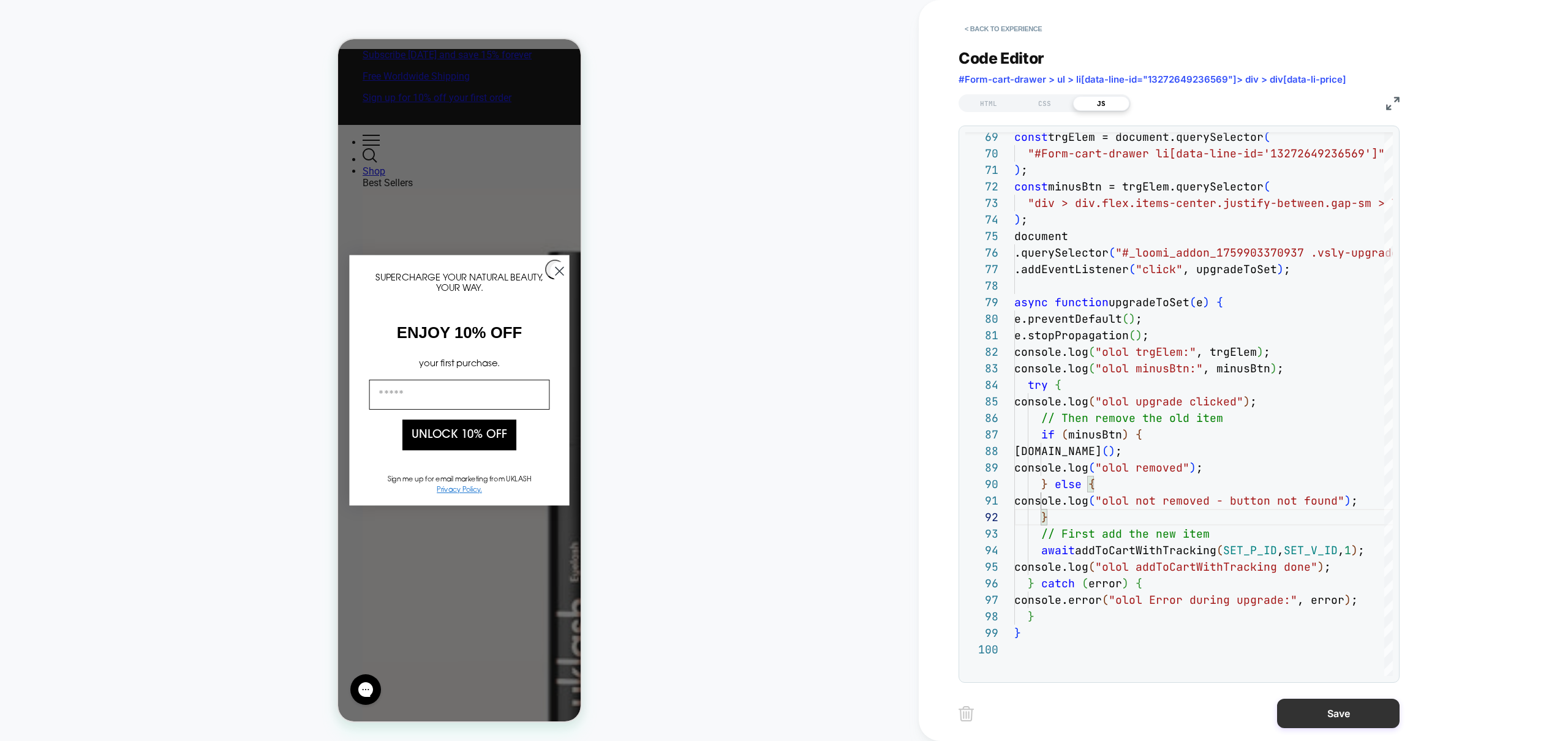
click at [1344, 717] on button "Save" at bounding box center [1337, 713] width 122 height 29
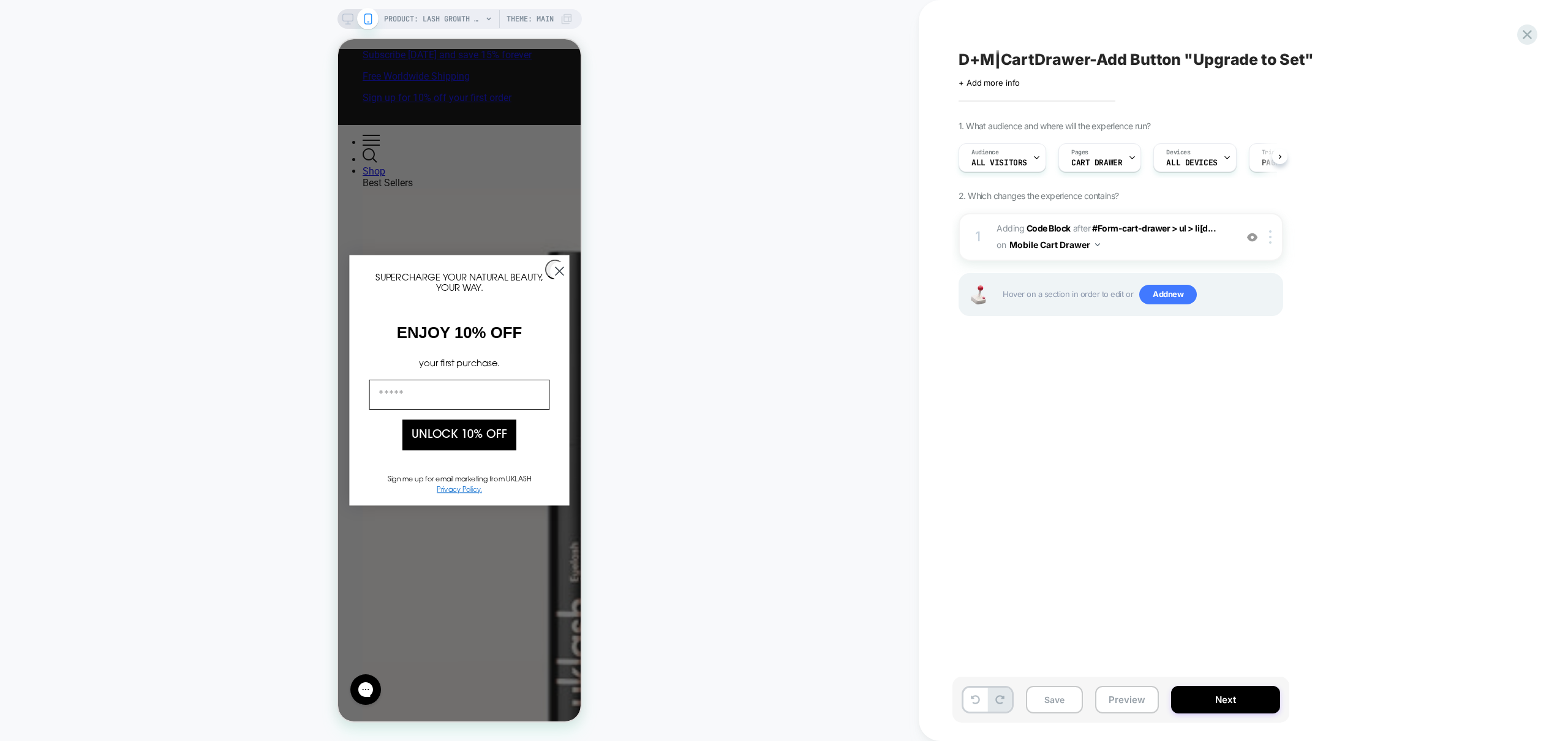
click at [1126, 685] on div "Save Preview Next" at bounding box center [1120, 700] width 337 height 46
click at [1123, 700] on button "Preview" at bounding box center [1127, 699] width 64 height 28
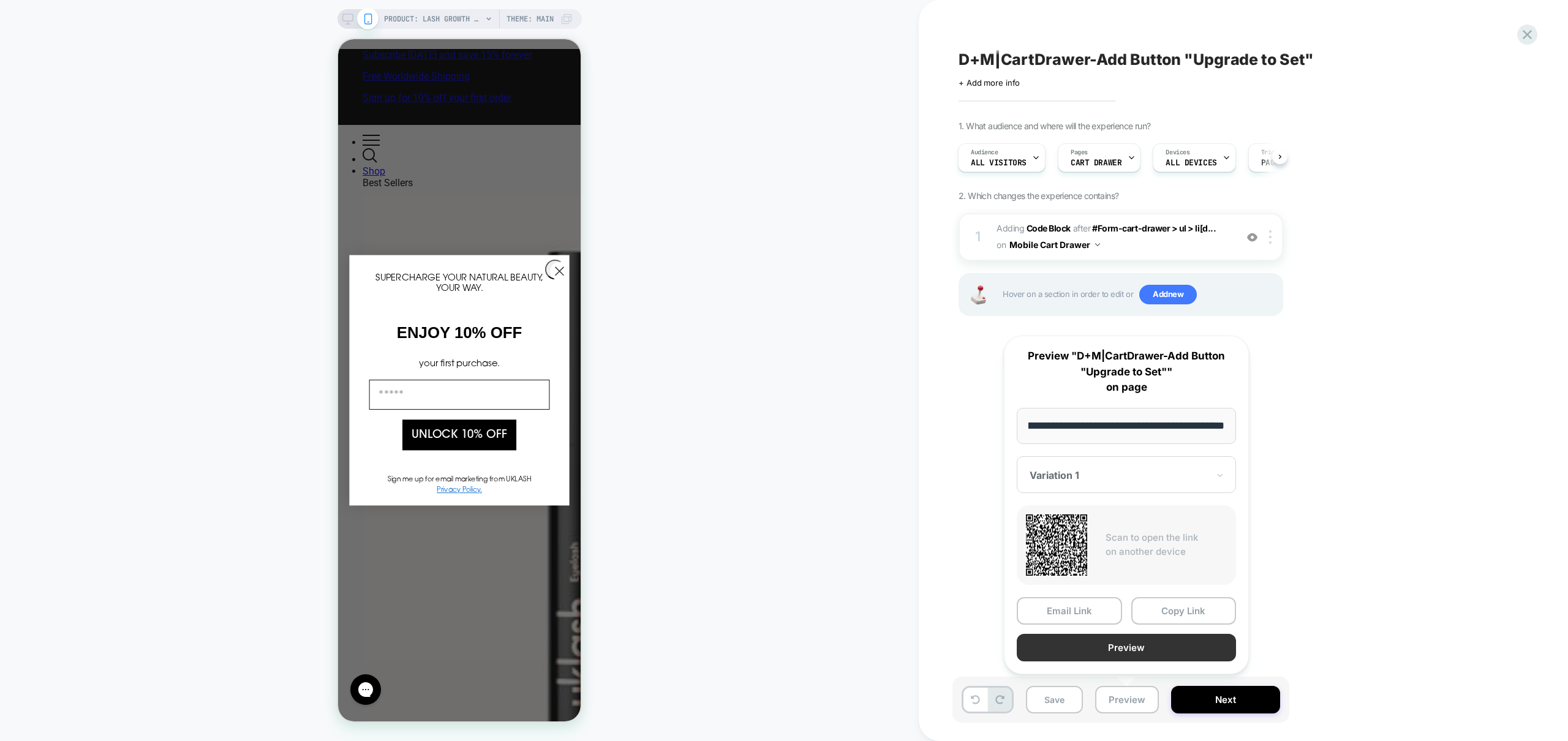
scroll to position [0, 0]
click at [1123, 648] on button "Preview" at bounding box center [1126, 647] width 219 height 28
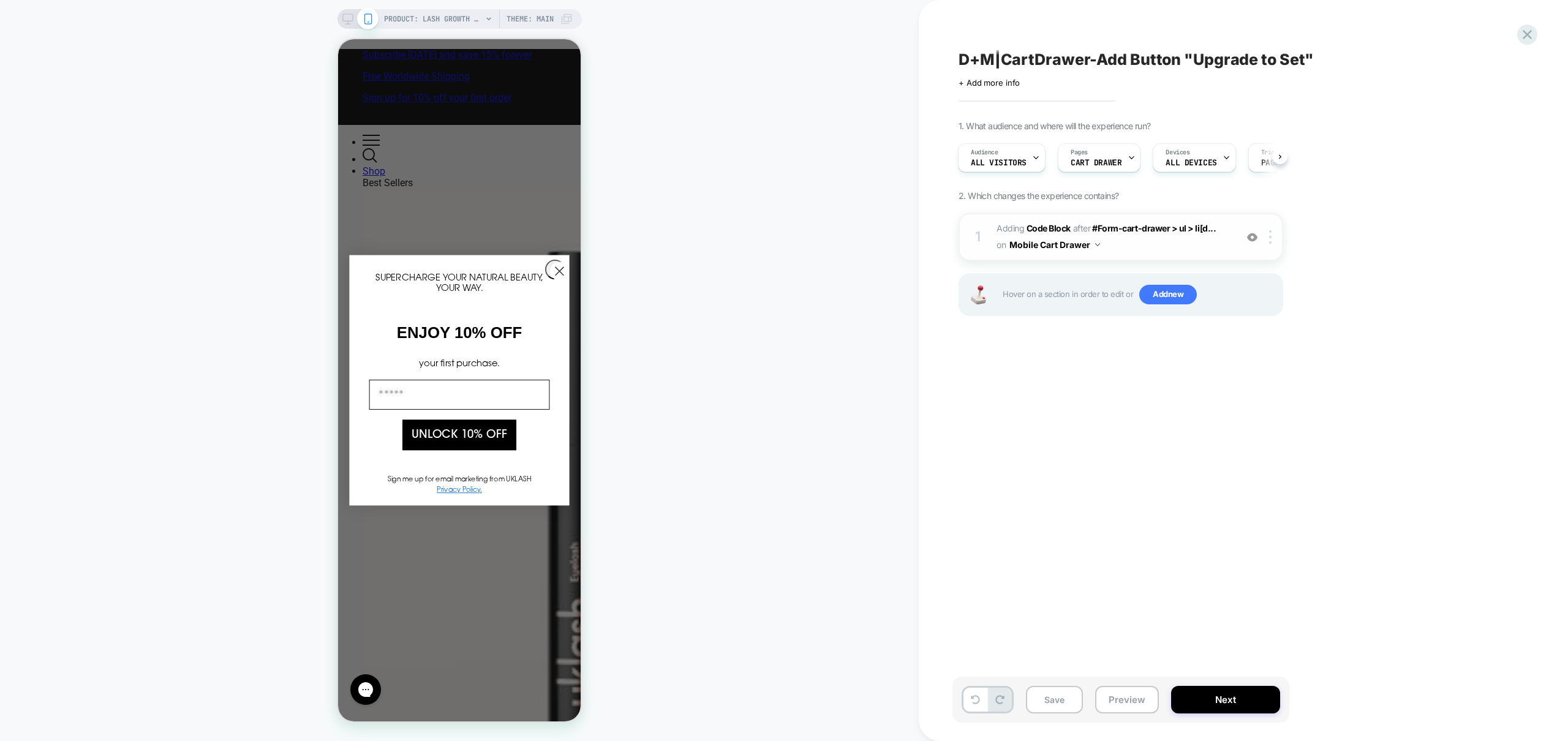
click at [1145, 247] on span "Adding Code Block AFTER #Form-cart-drawer > ul > li[d... #Form-cart-drawer > ul…" at bounding box center [1114, 236] width 233 height 33
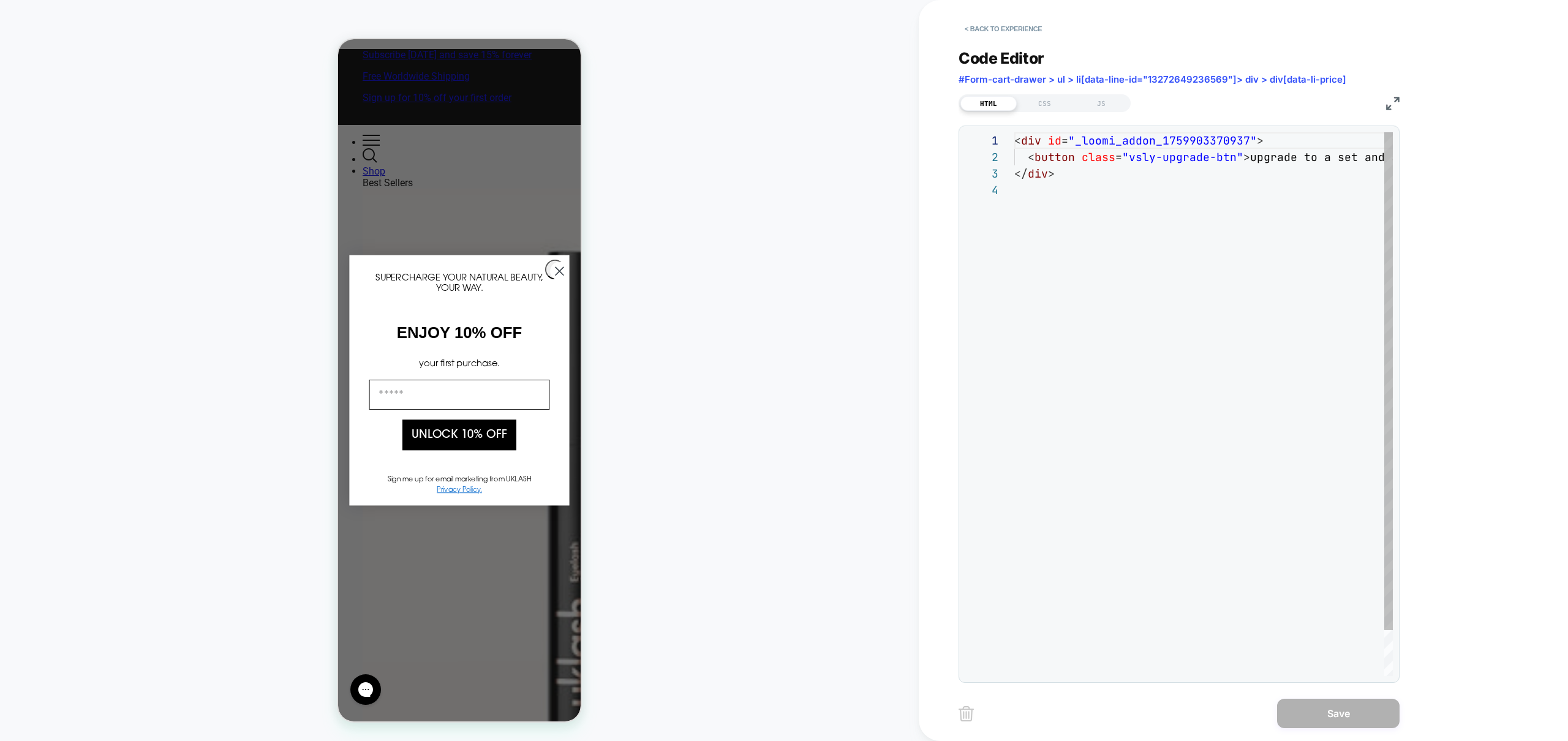
scroll to position [49, 0]
click at [1101, 102] on div "JS" at bounding box center [1100, 102] width 56 height 14
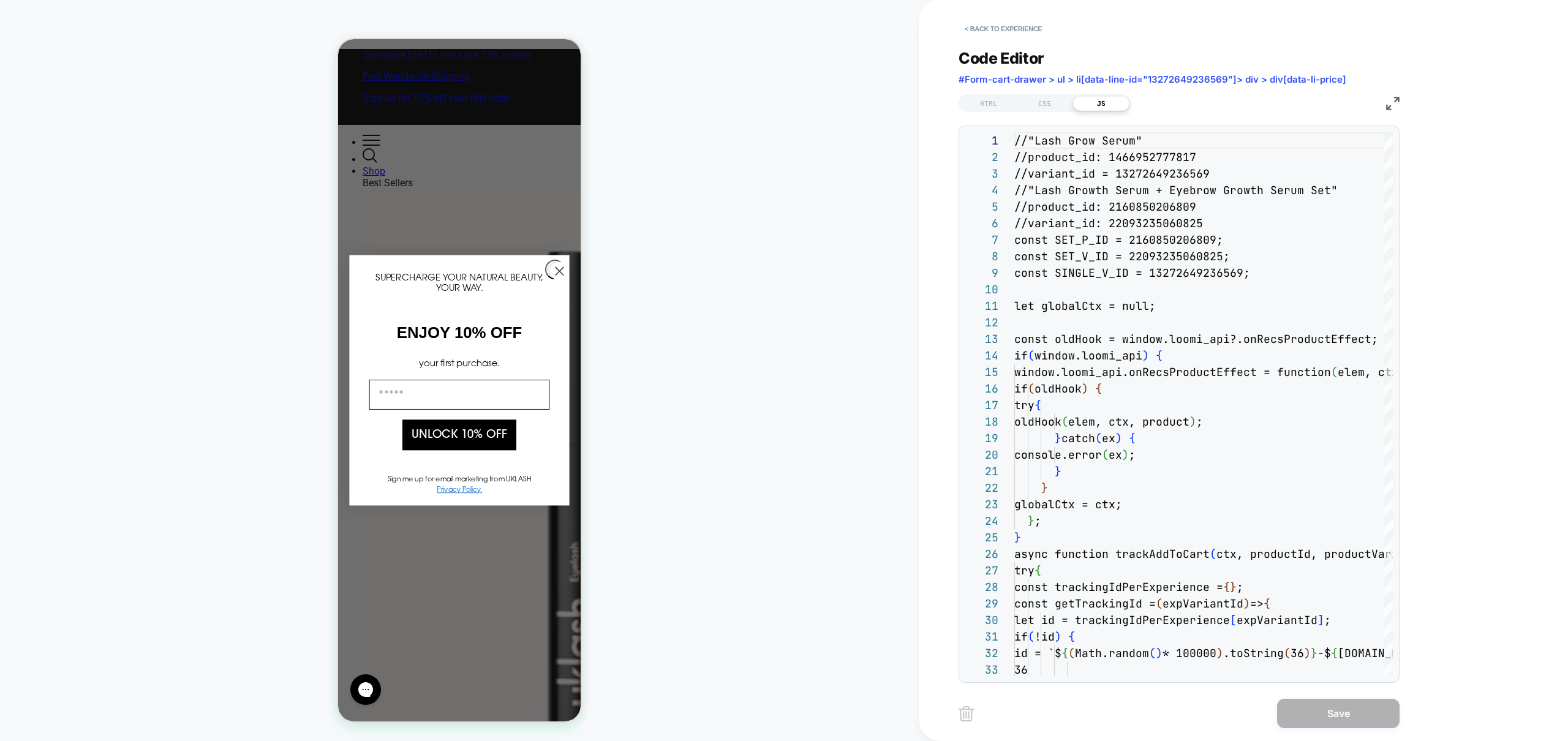
scroll to position [165, 0]
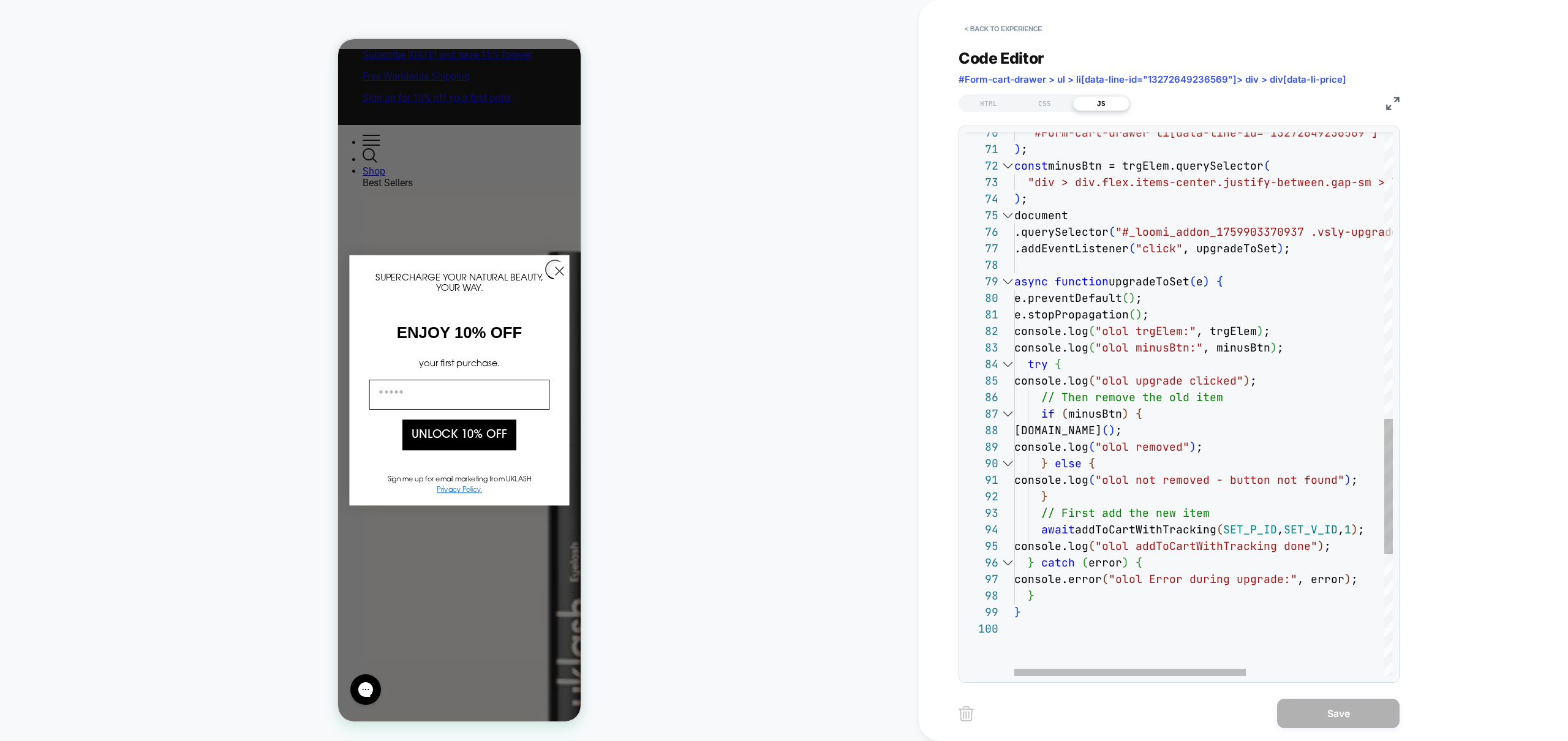
click at [1009, 282] on div at bounding box center [1007, 281] width 16 height 16
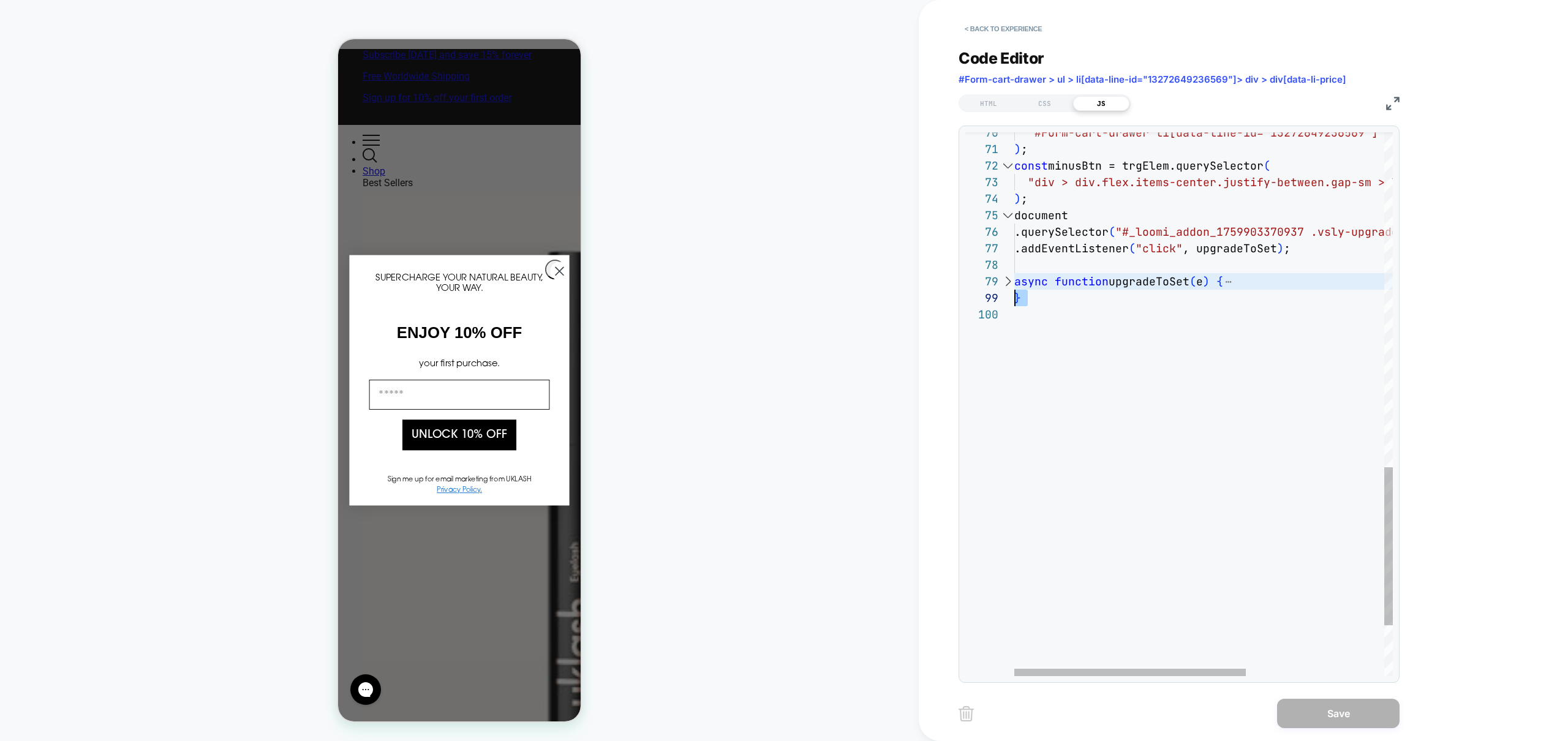
scroll to position [132, 0]
drag, startPoint x: 1040, startPoint y: 302, endPoint x: 983, endPoint y: 281, distance: 60.7
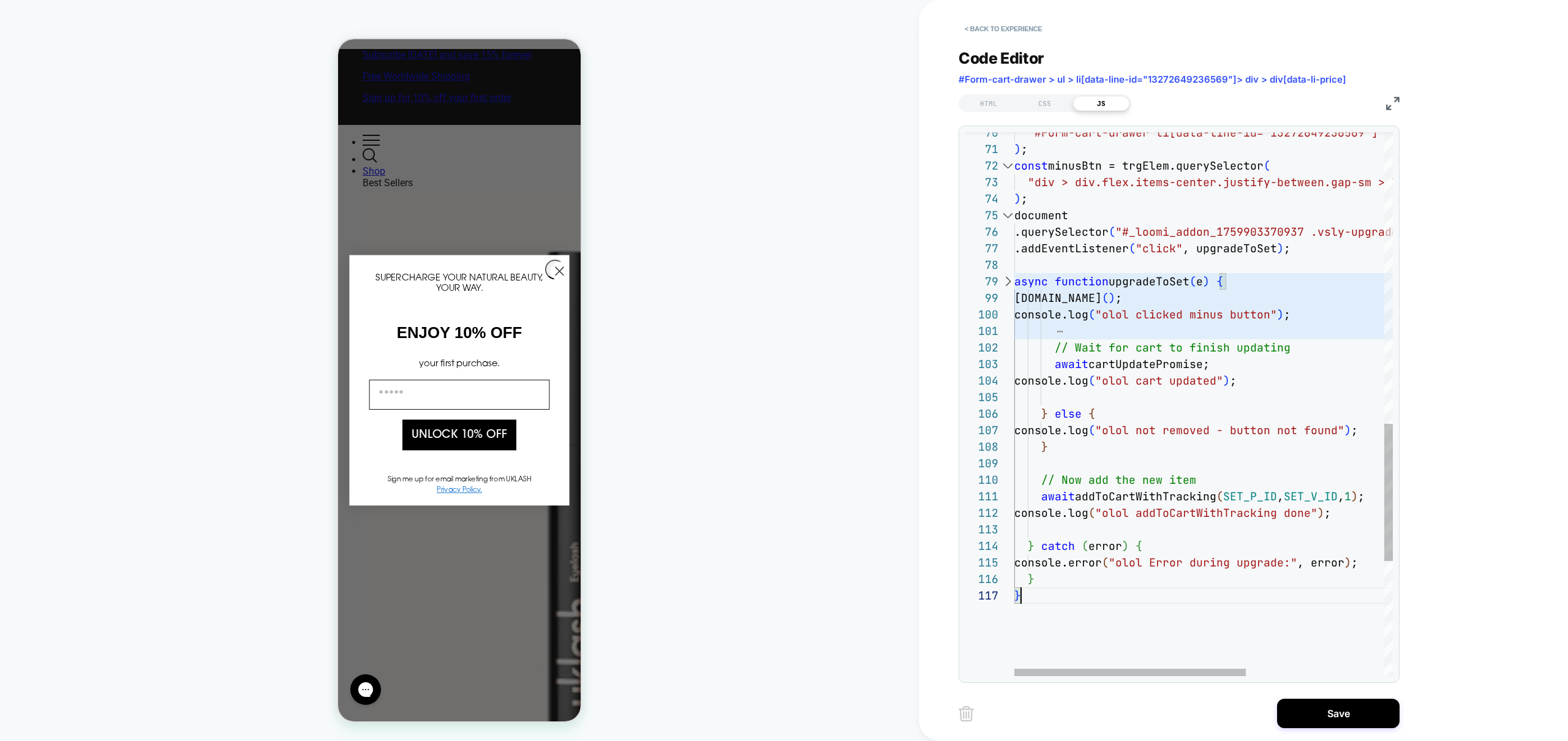
type textarea "**********"
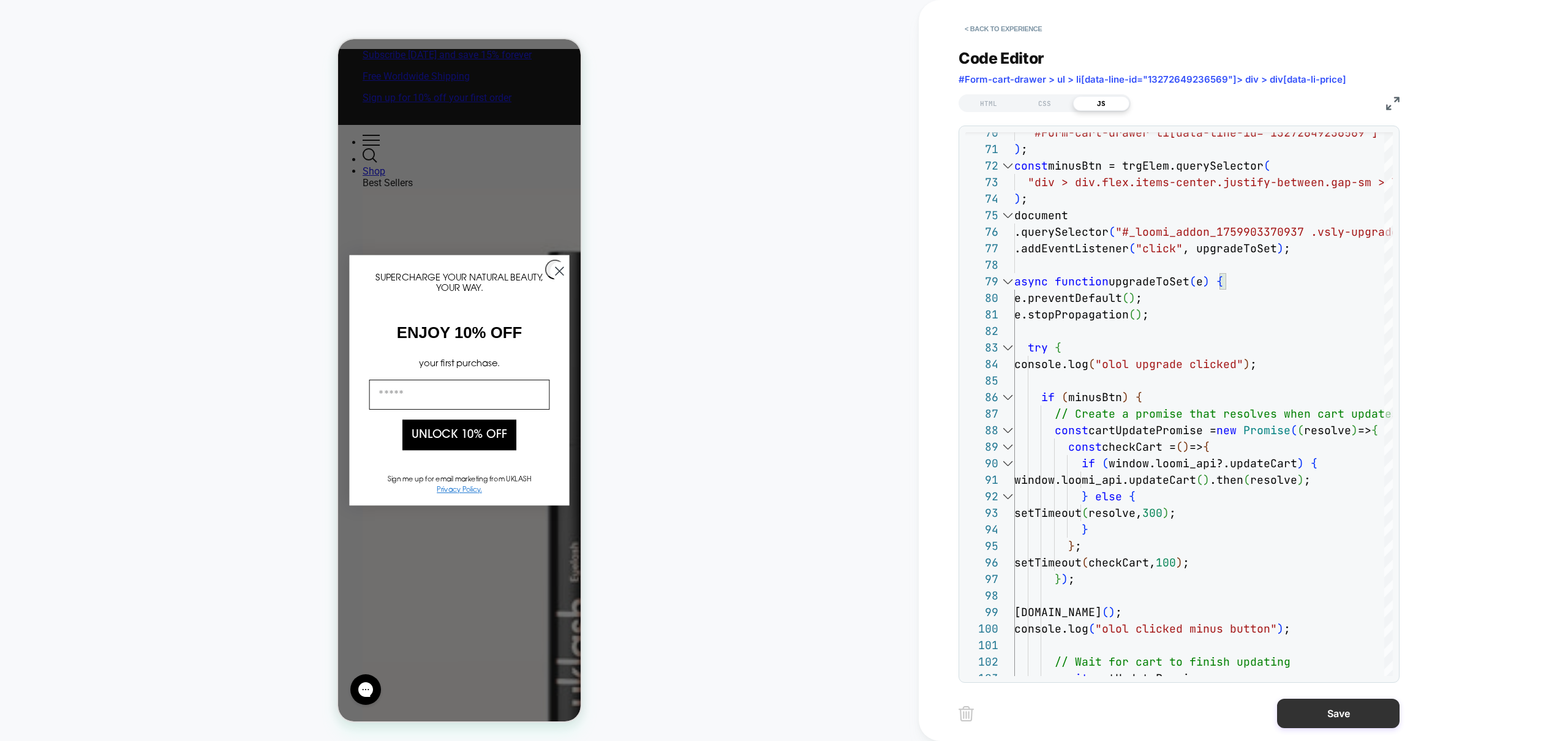
click at [1322, 709] on button "Save" at bounding box center [1337, 713] width 122 height 29
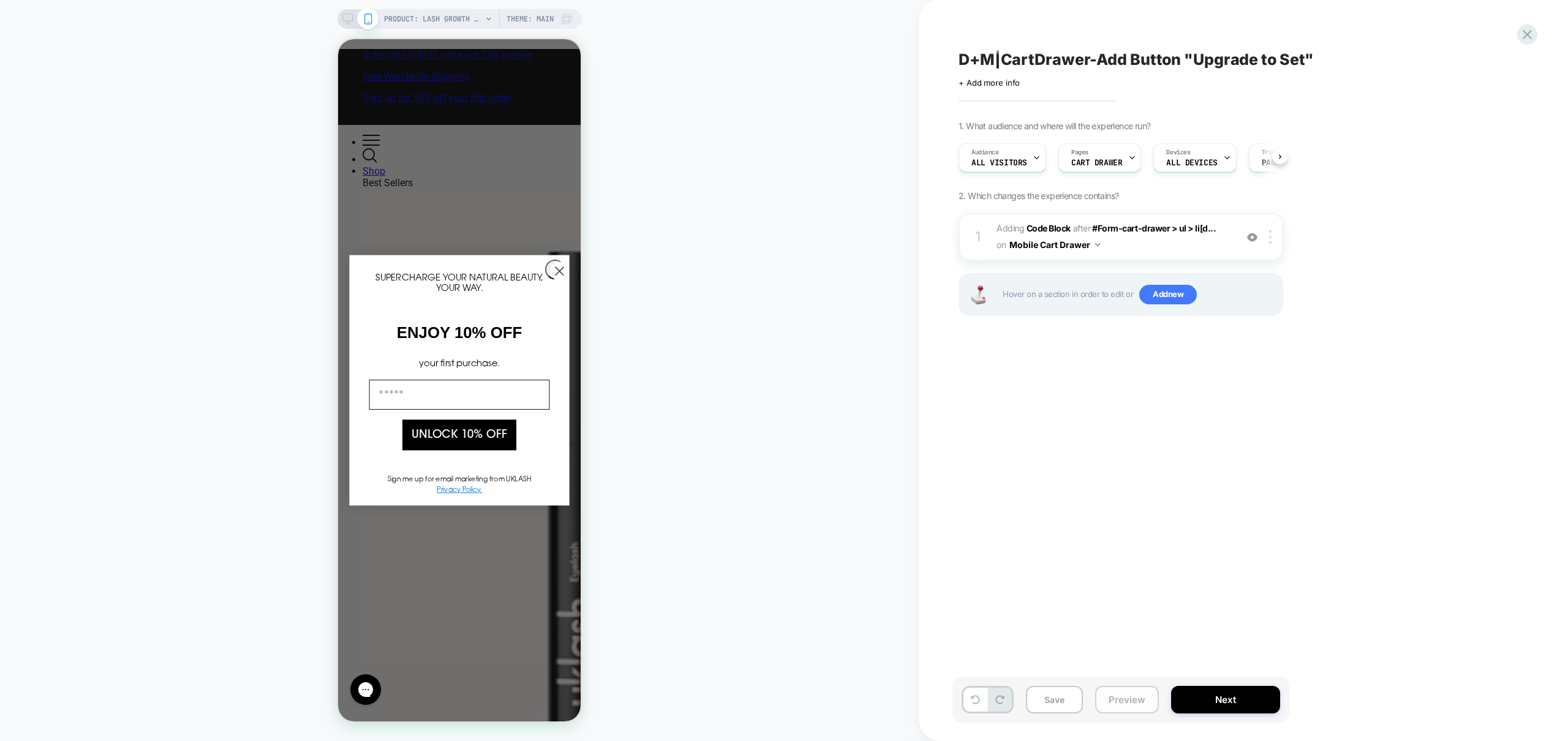
click at [1104, 703] on button "Preview" at bounding box center [1127, 699] width 64 height 28
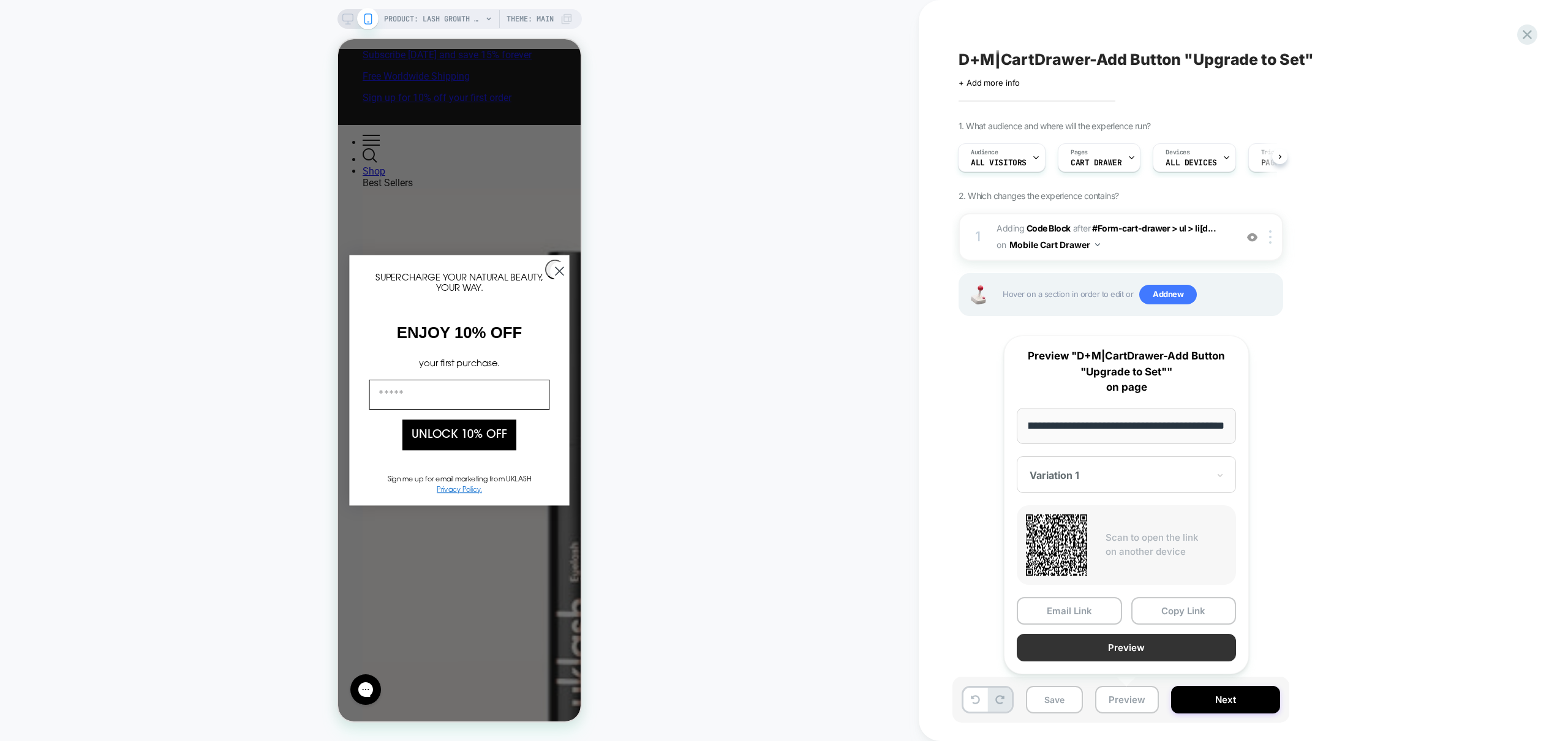
scroll to position [0, 0]
click at [1130, 651] on button "Preview" at bounding box center [1126, 647] width 219 height 28
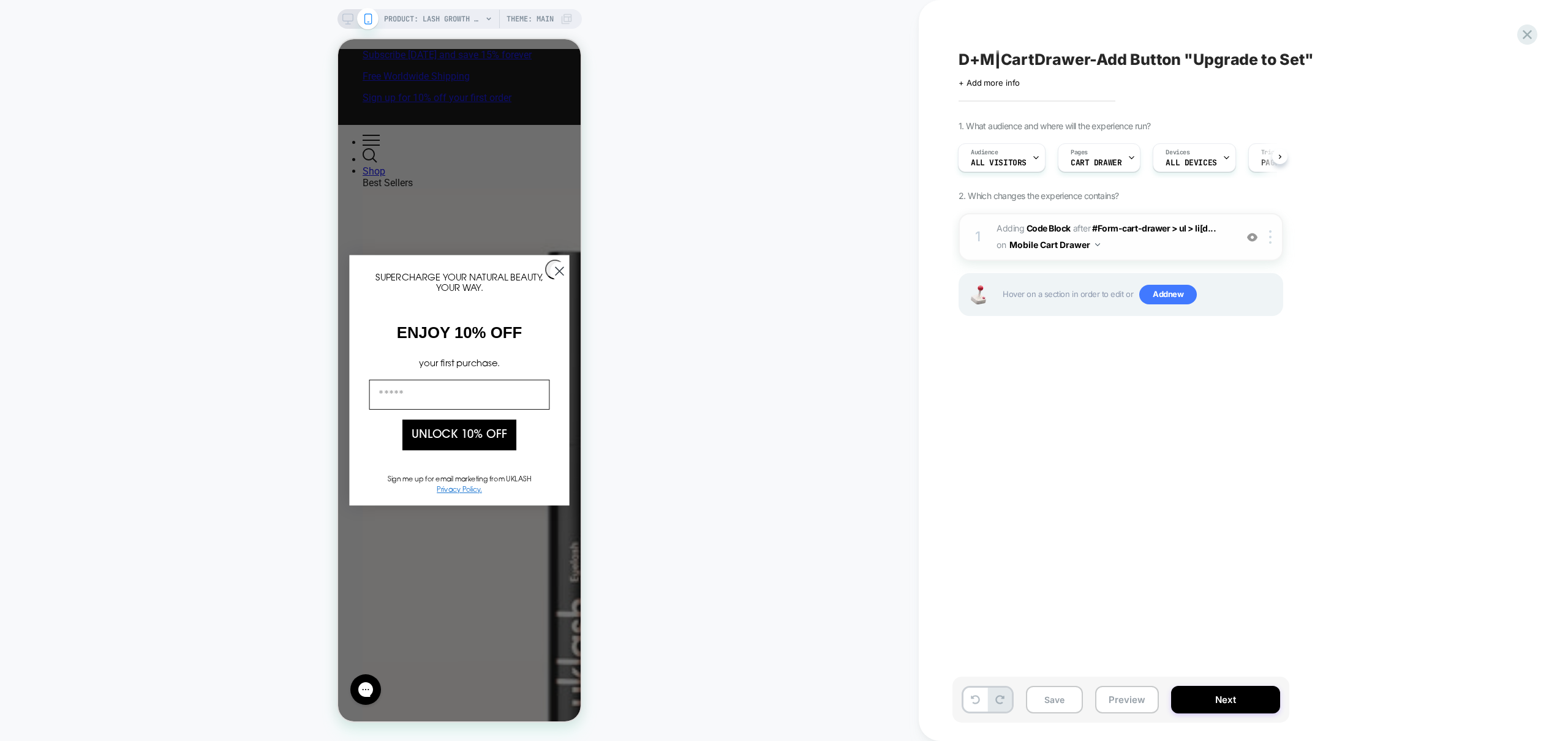
click at [1162, 243] on span "Adding Code Block AFTER #Form-cart-drawer > ul > li[d... #Form-cart-drawer > ul…" at bounding box center [1114, 236] width 233 height 33
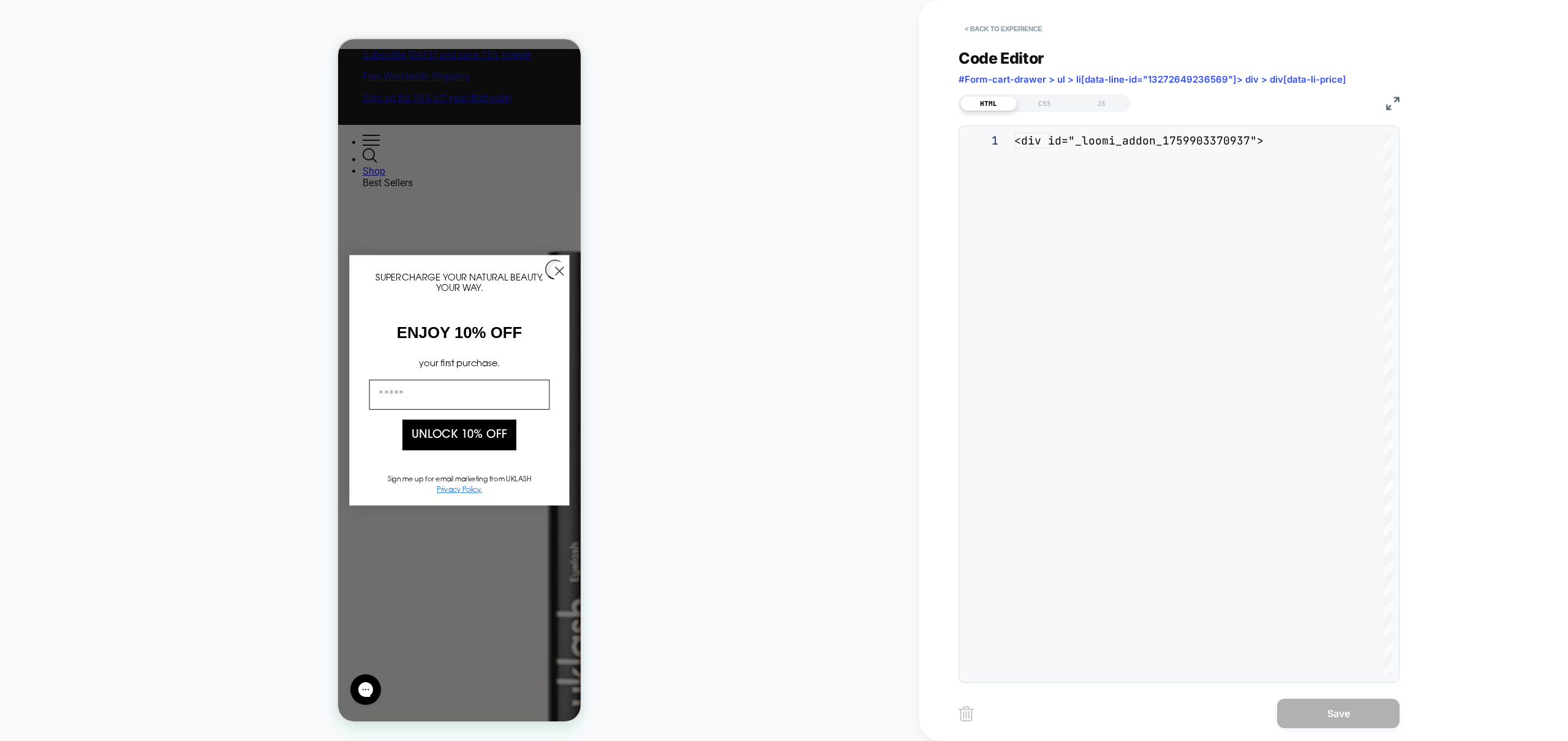
scroll to position [49, 0]
click at [1104, 108] on div "JS" at bounding box center [1100, 102] width 56 height 14
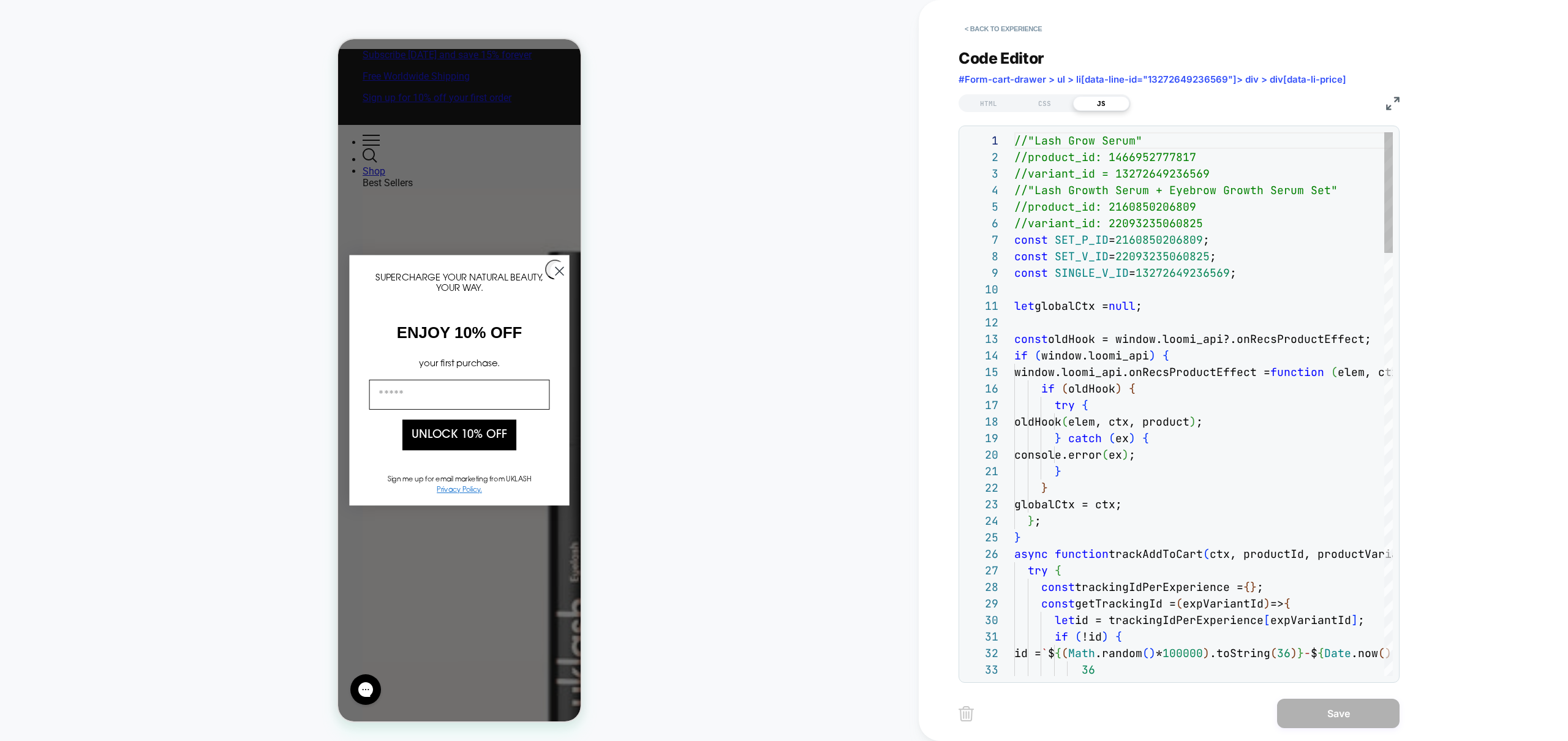
scroll to position [165, 0]
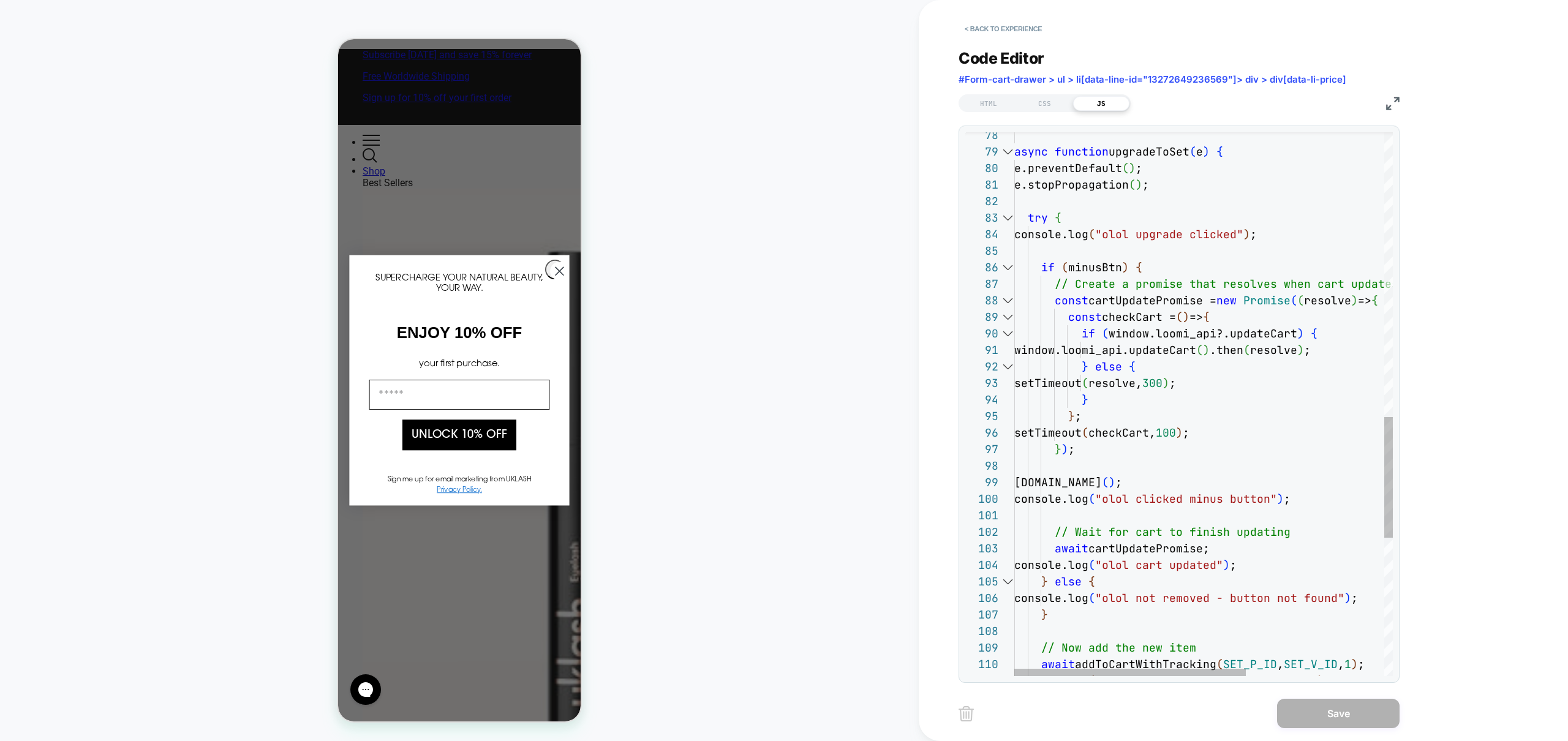
click at [1010, 153] on div at bounding box center [1007, 151] width 16 height 16
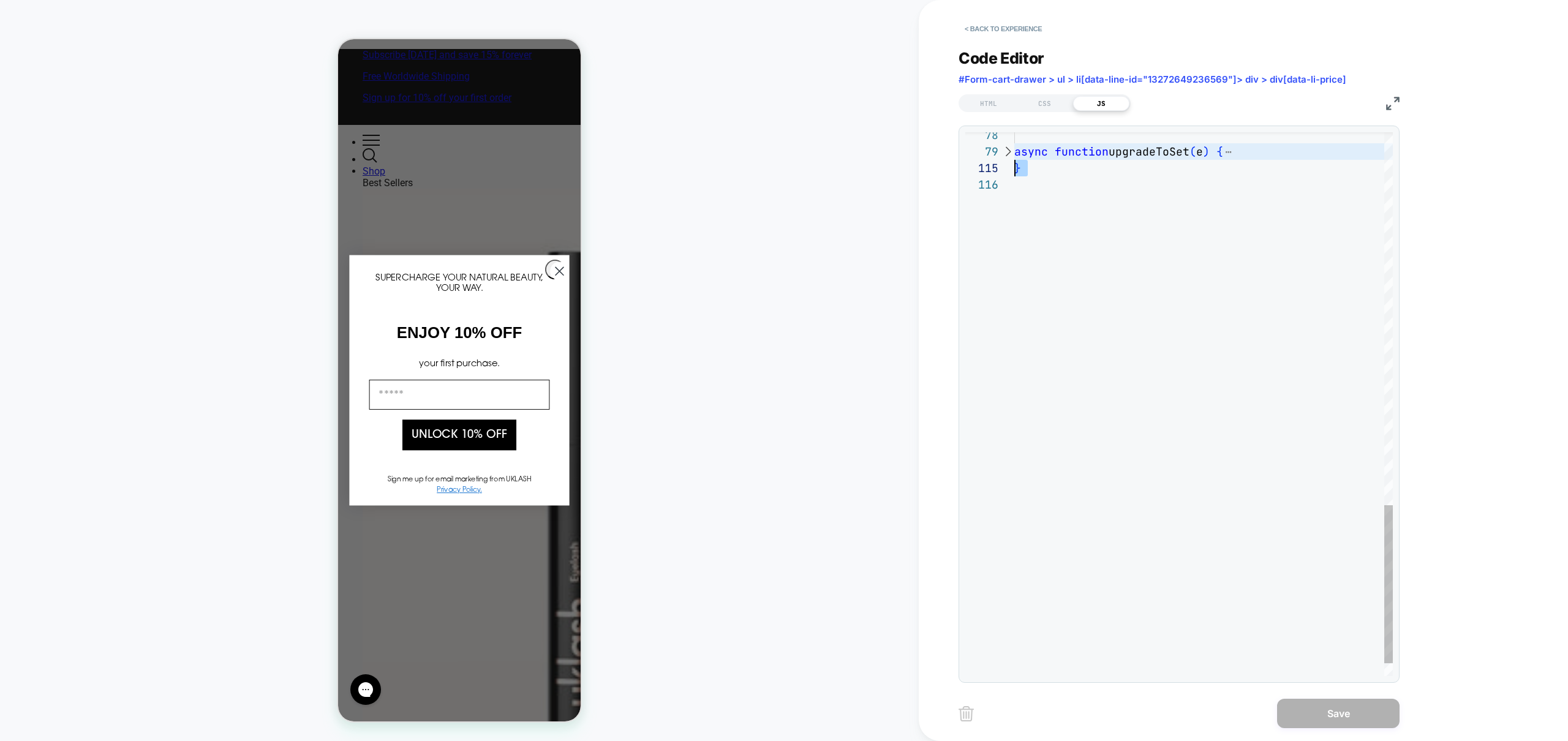
scroll to position [132, 0]
drag, startPoint x: 1060, startPoint y: 191, endPoint x: 991, endPoint y: 157, distance: 76.9
type textarea "**********"
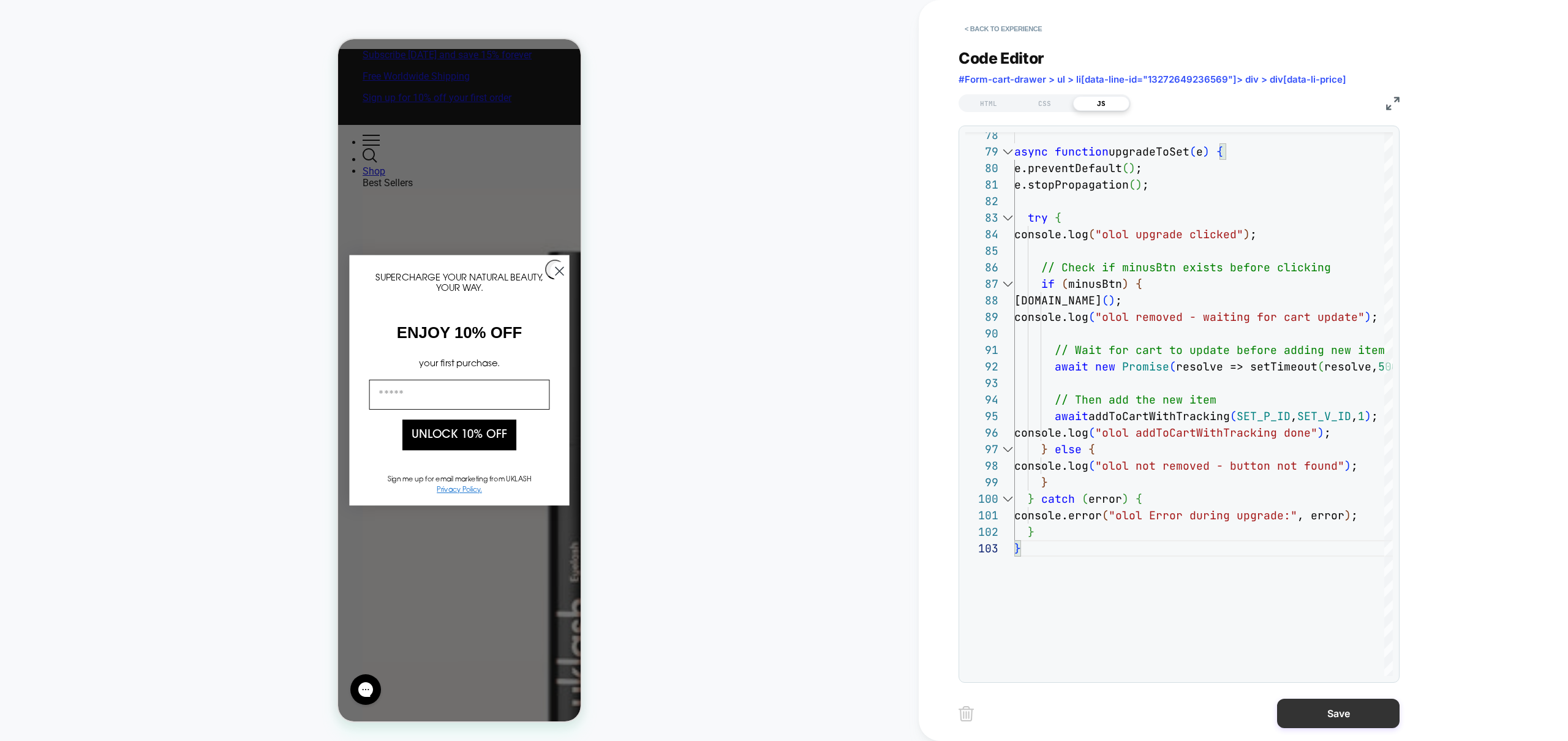
drag, startPoint x: 1333, startPoint y: 708, endPoint x: 1311, endPoint y: 705, distance: 22.2
click at [1333, 708] on button "Save" at bounding box center [1337, 713] width 122 height 29
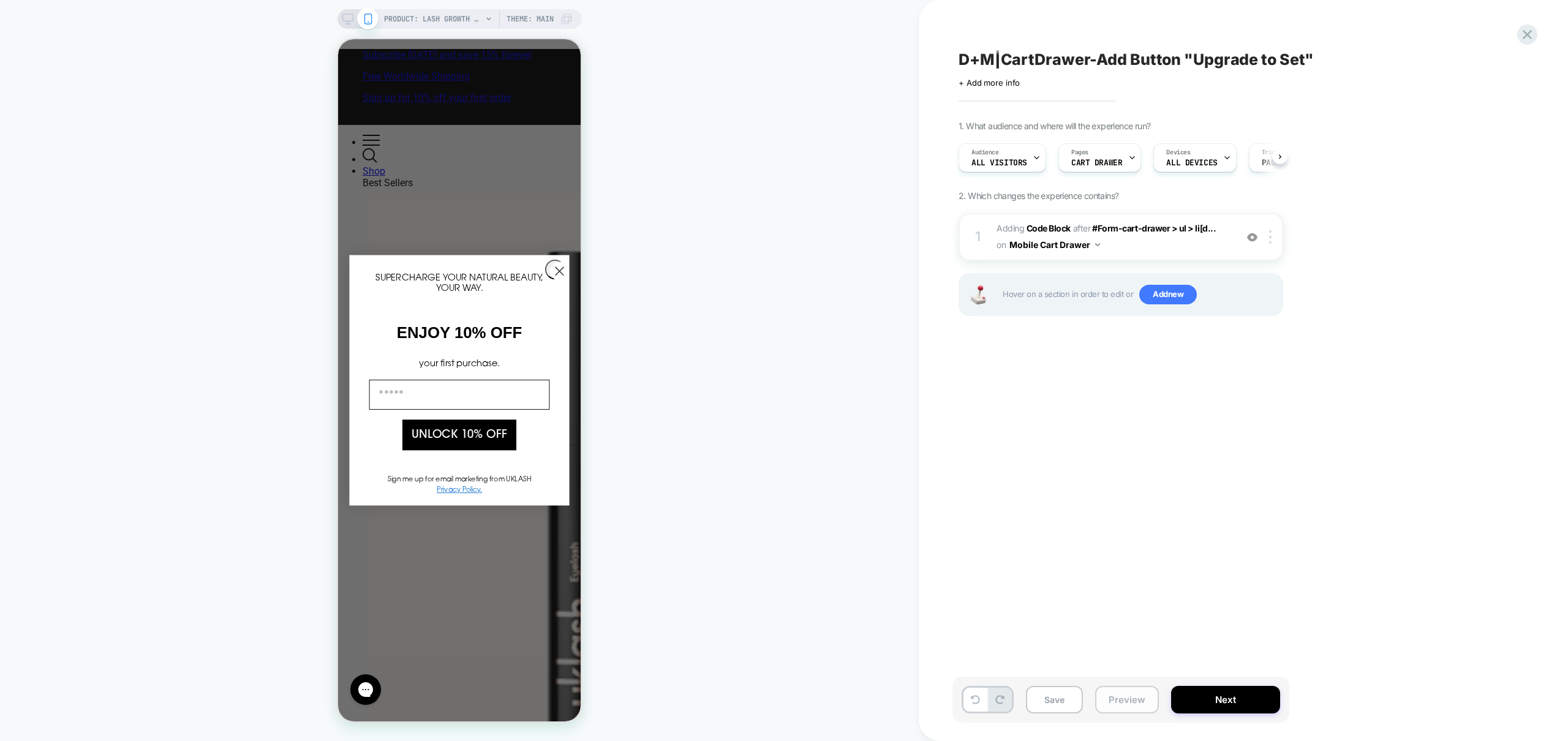
click at [1116, 700] on button "Preview" at bounding box center [1127, 699] width 64 height 28
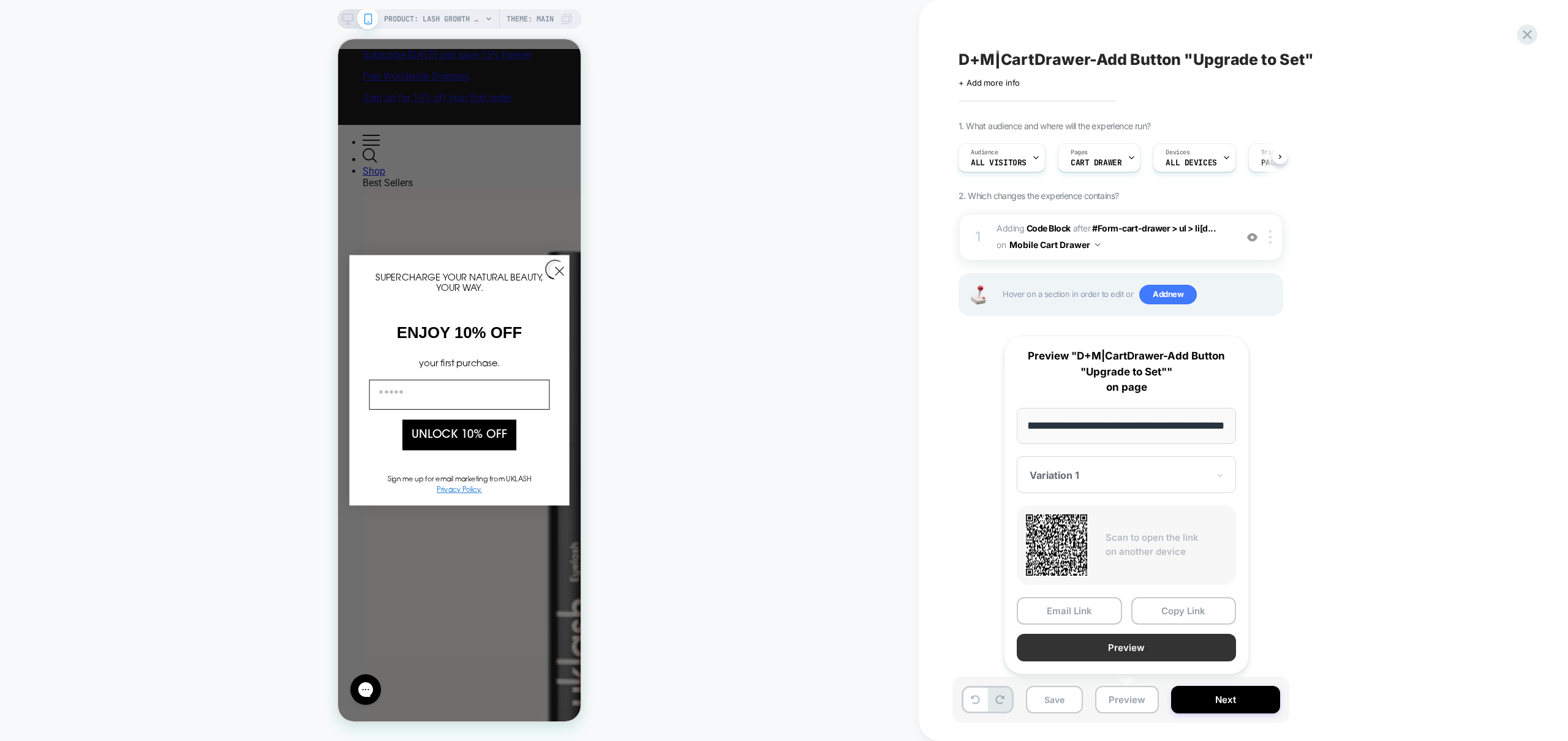
scroll to position [0, 0]
click at [1138, 657] on button "Preview" at bounding box center [1126, 647] width 219 height 28
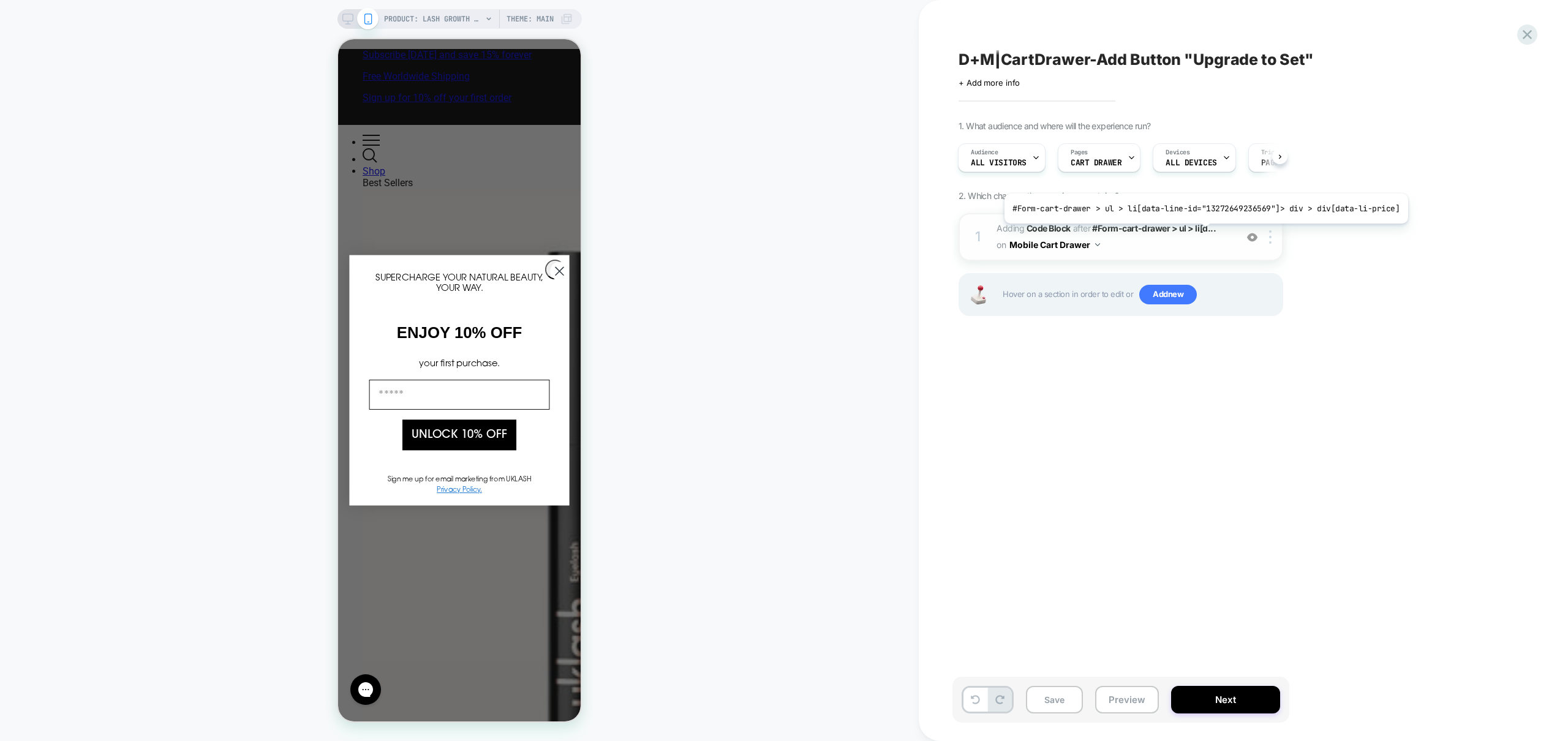
click at [1201, 245] on span "Adding Code Block AFTER #Form-cart-drawer > ul > li[d... #Form-cart-drawer > ul…" at bounding box center [1114, 236] width 233 height 33
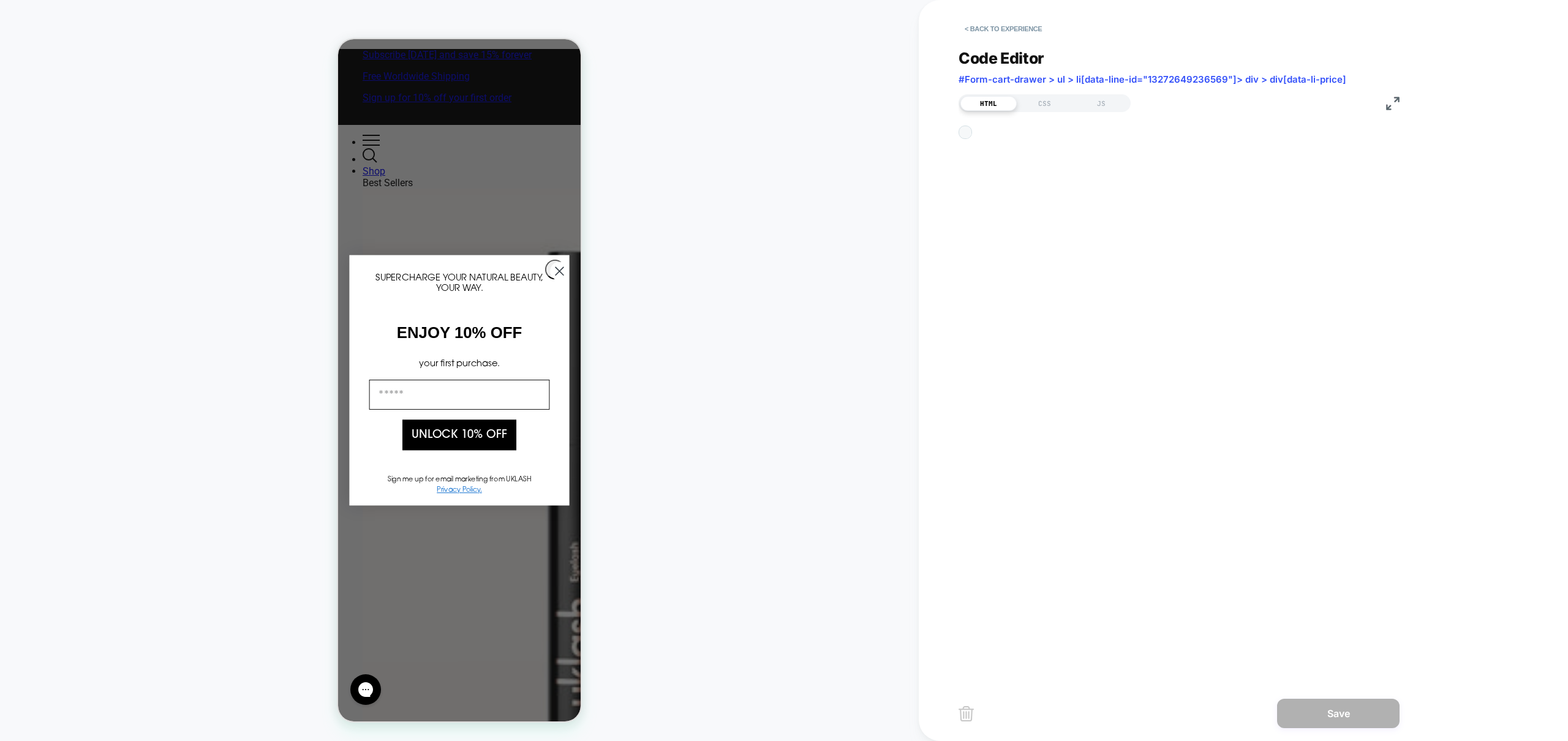
scroll to position [49, 0]
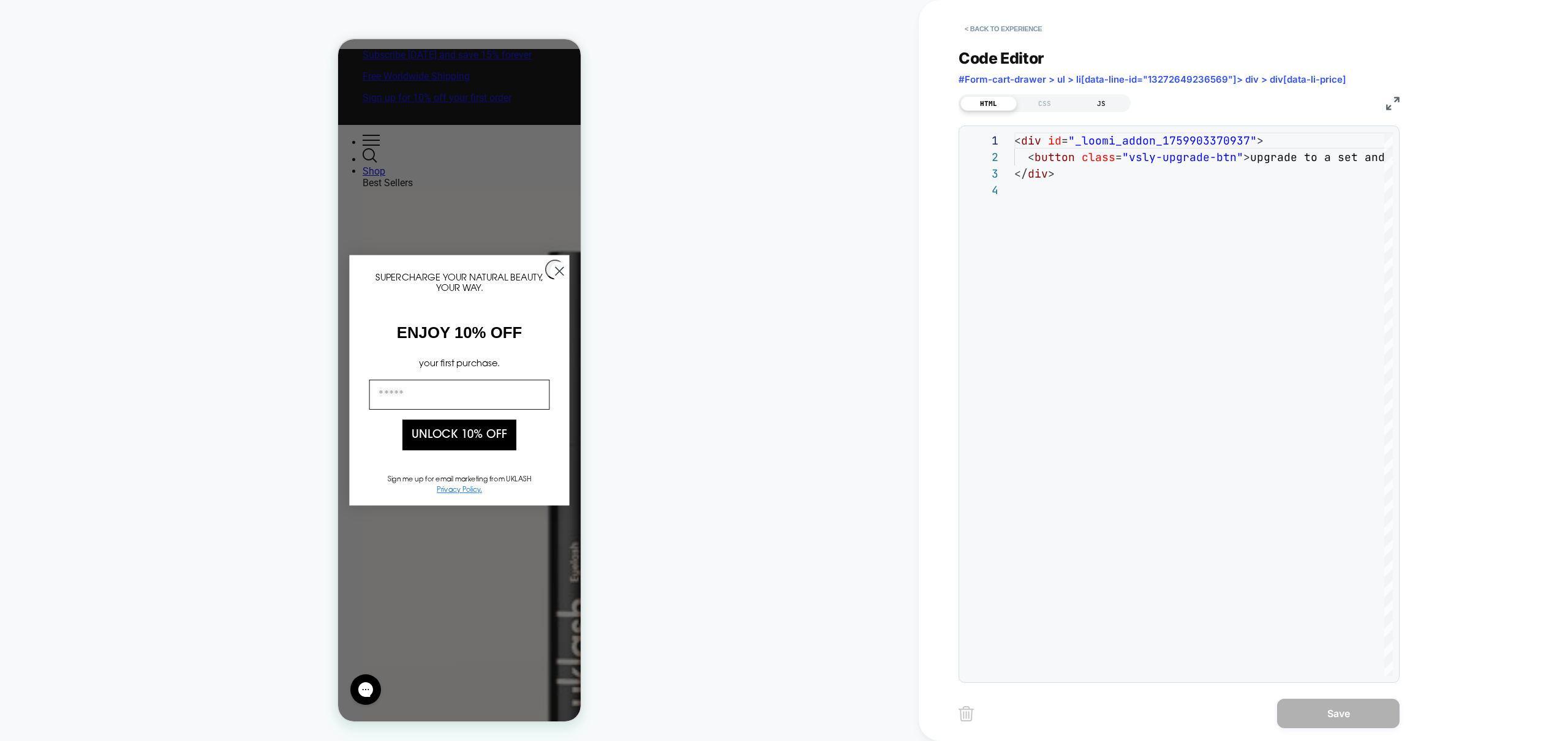
click at [1102, 105] on div "JS" at bounding box center [1100, 102] width 56 height 14
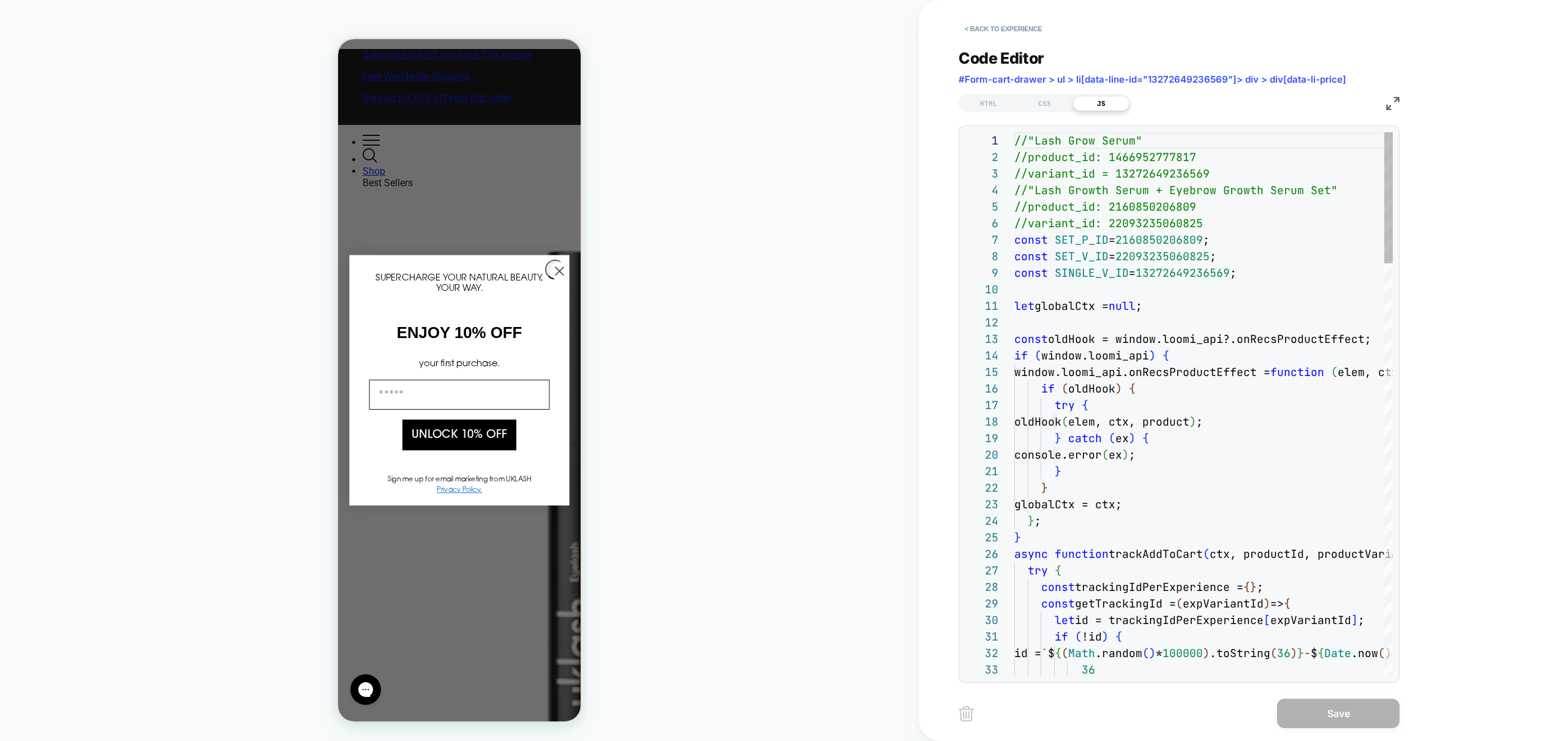
scroll to position [165, 0]
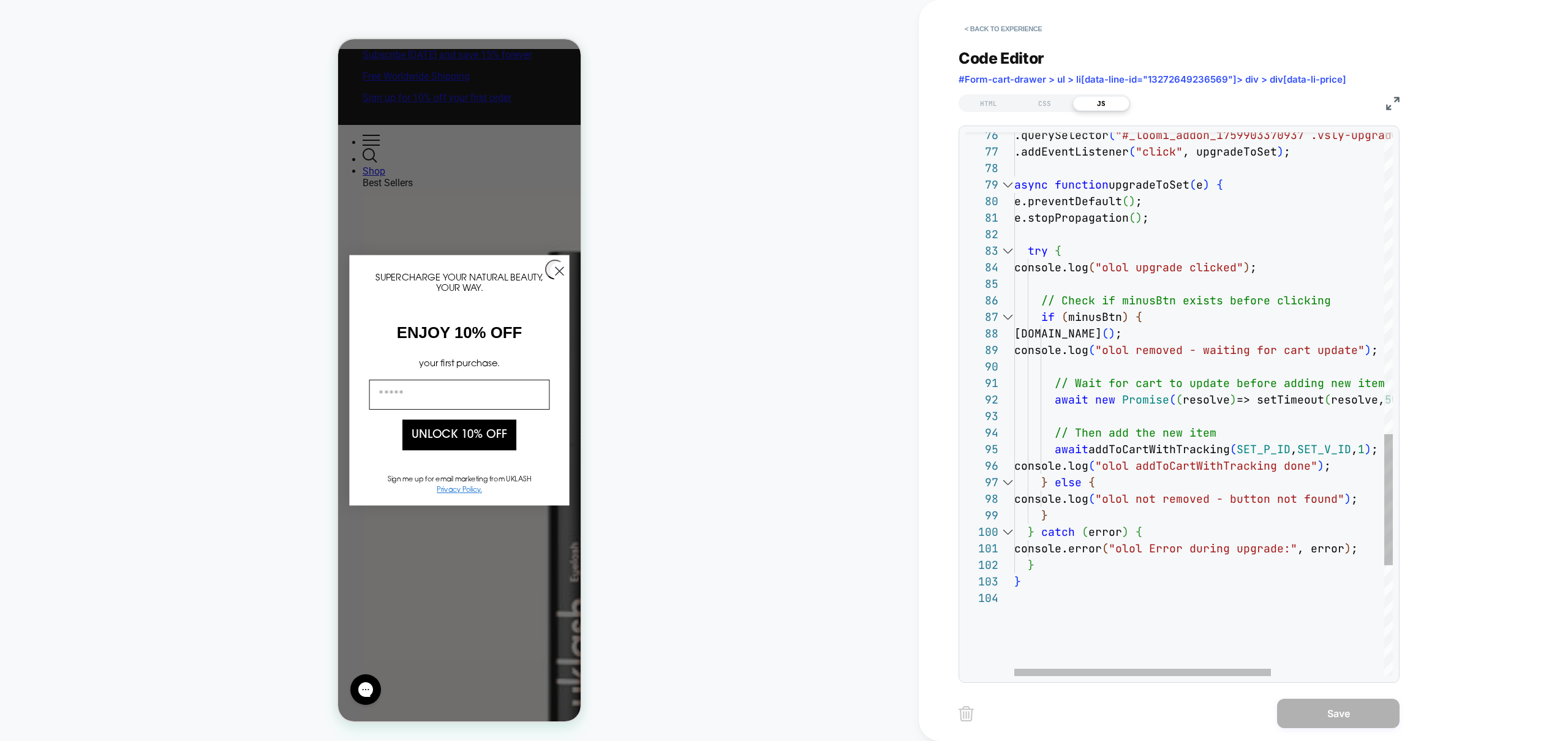
click at [1008, 185] on div at bounding box center [1007, 184] width 16 height 16
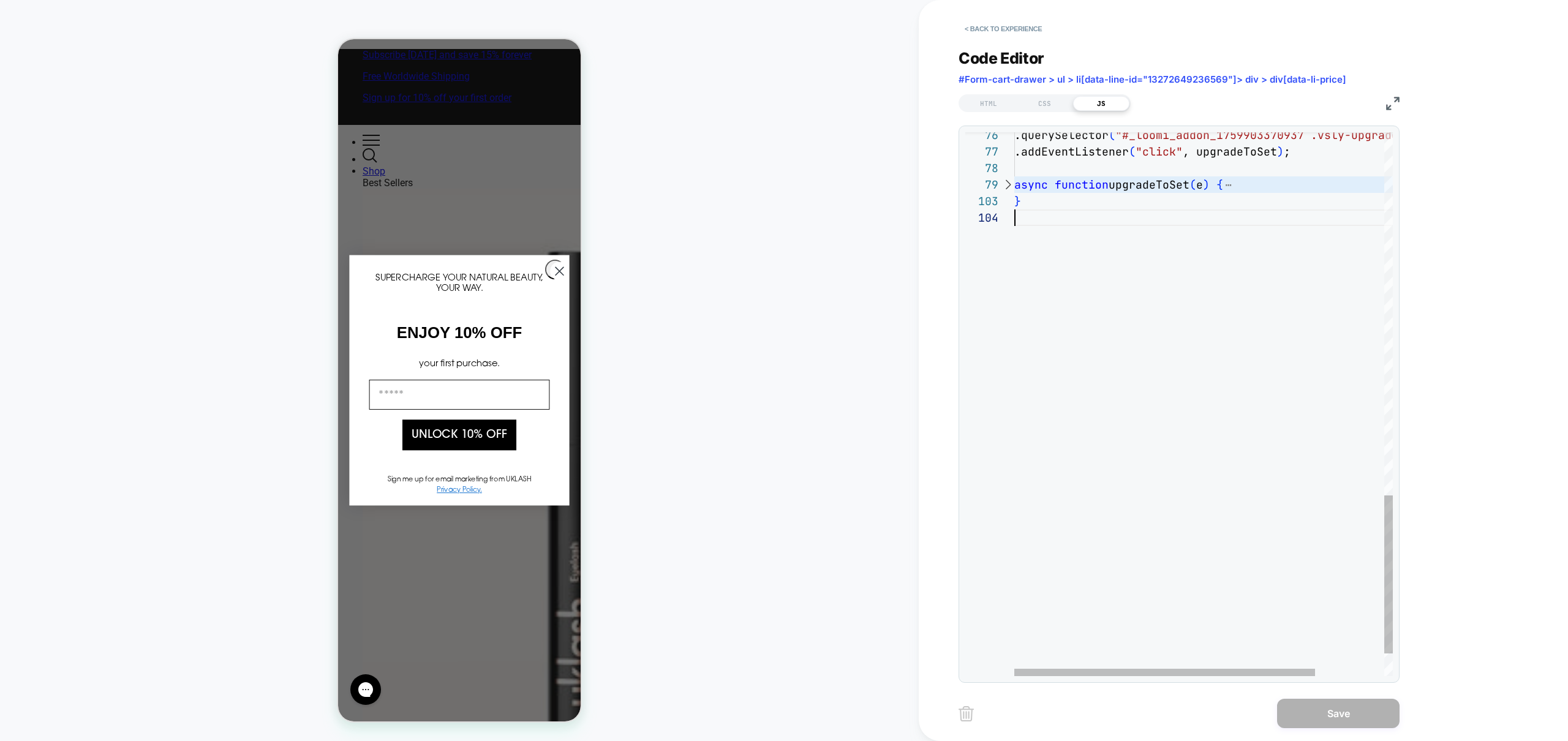
scroll to position [132, 0]
drag, startPoint x: 1081, startPoint y: 249, endPoint x: 987, endPoint y: 182, distance: 115.4
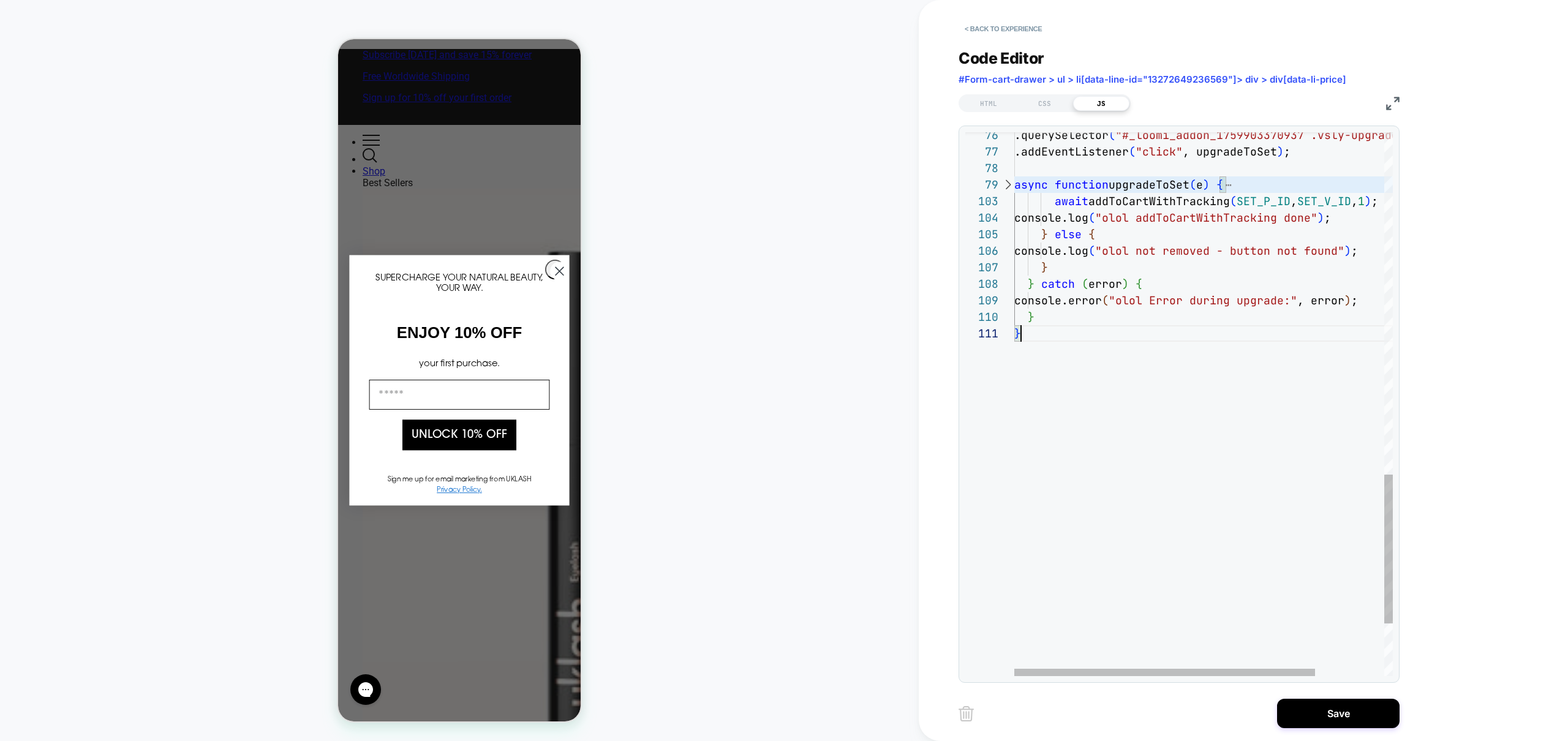
scroll to position [0, 6]
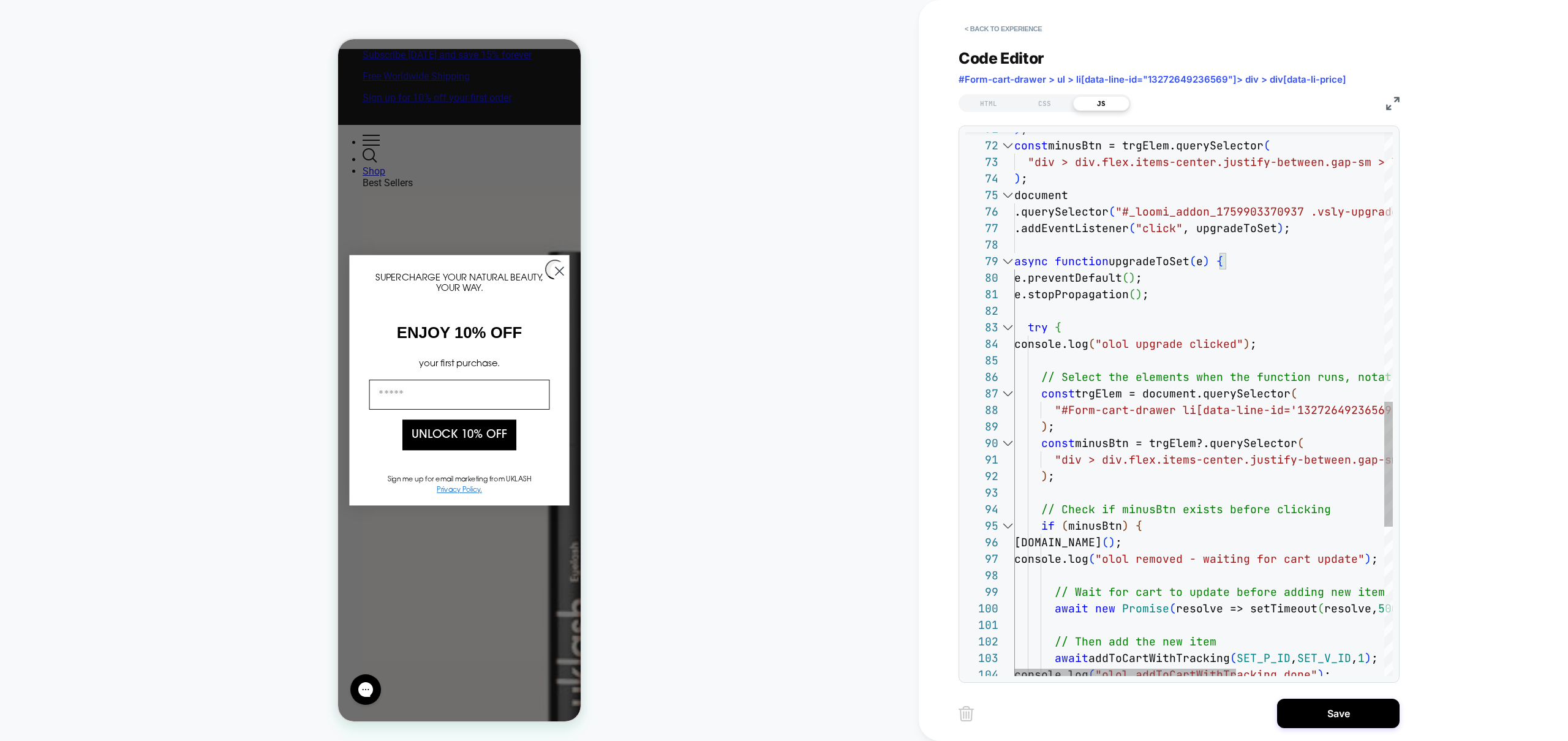
click at [1084, 531] on div "const minusBtn = trgElem.querySelector ( ) ; "div > div.flex.items-center.justi…" at bounding box center [1329, 144] width 630 height 2363
click at [1104, 525] on div "const minusBtn = trgElem.querySelector ( ) ; "div > div.flex.items-center.justi…" at bounding box center [1329, 144] width 630 height 2363
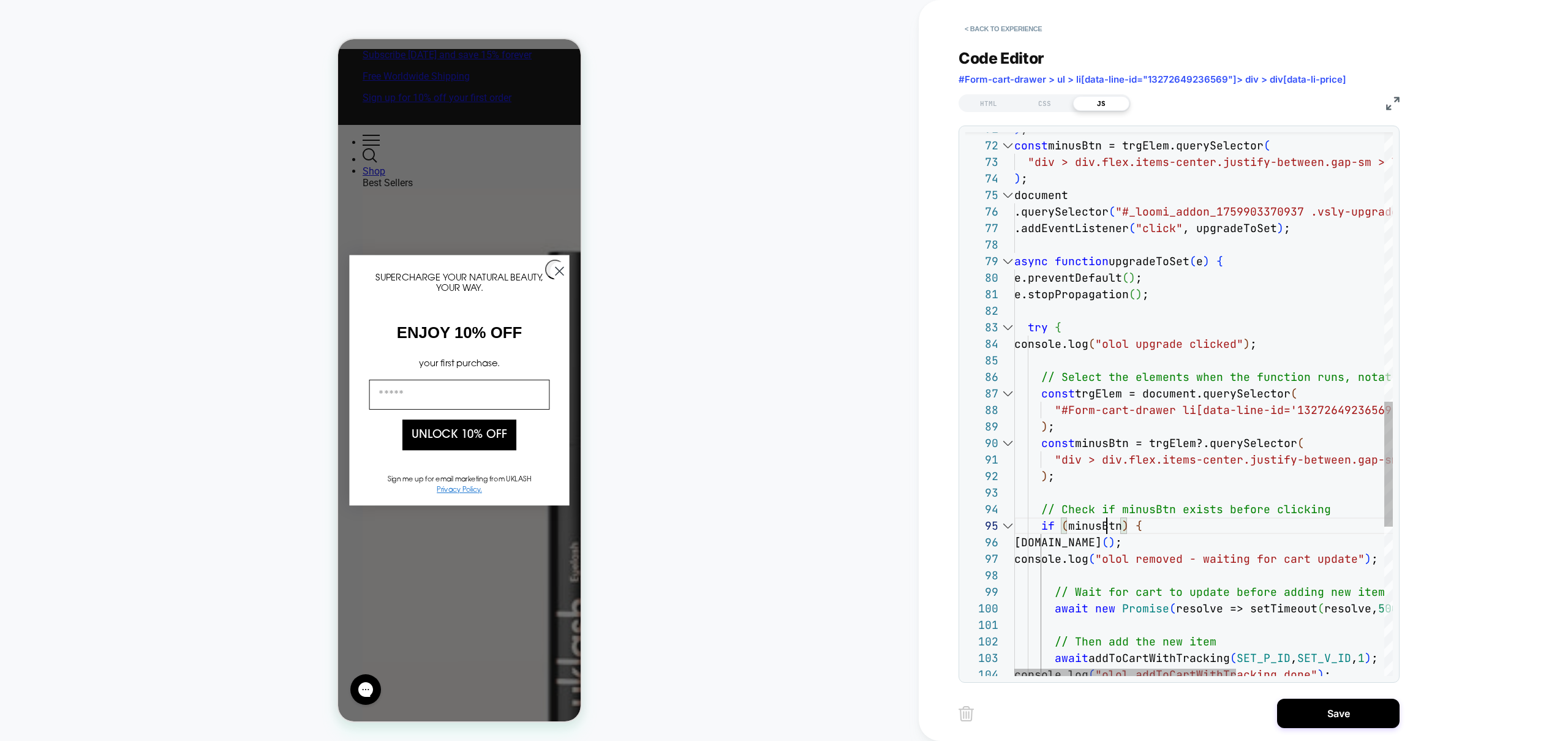
scroll to position [66, 106]
click at [1104, 525] on div "const minusBtn = trgElem.querySelector ( ) ; "div > div.flex.items-center.justi…" at bounding box center [1329, 144] width 630 height 2363
click at [1126, 274] on div "const minusBtn = trgElem.querySelector ( ) ; "div > div.flex.items-center.justi…" at bounding box center [1329, 134] width 630 height 2383
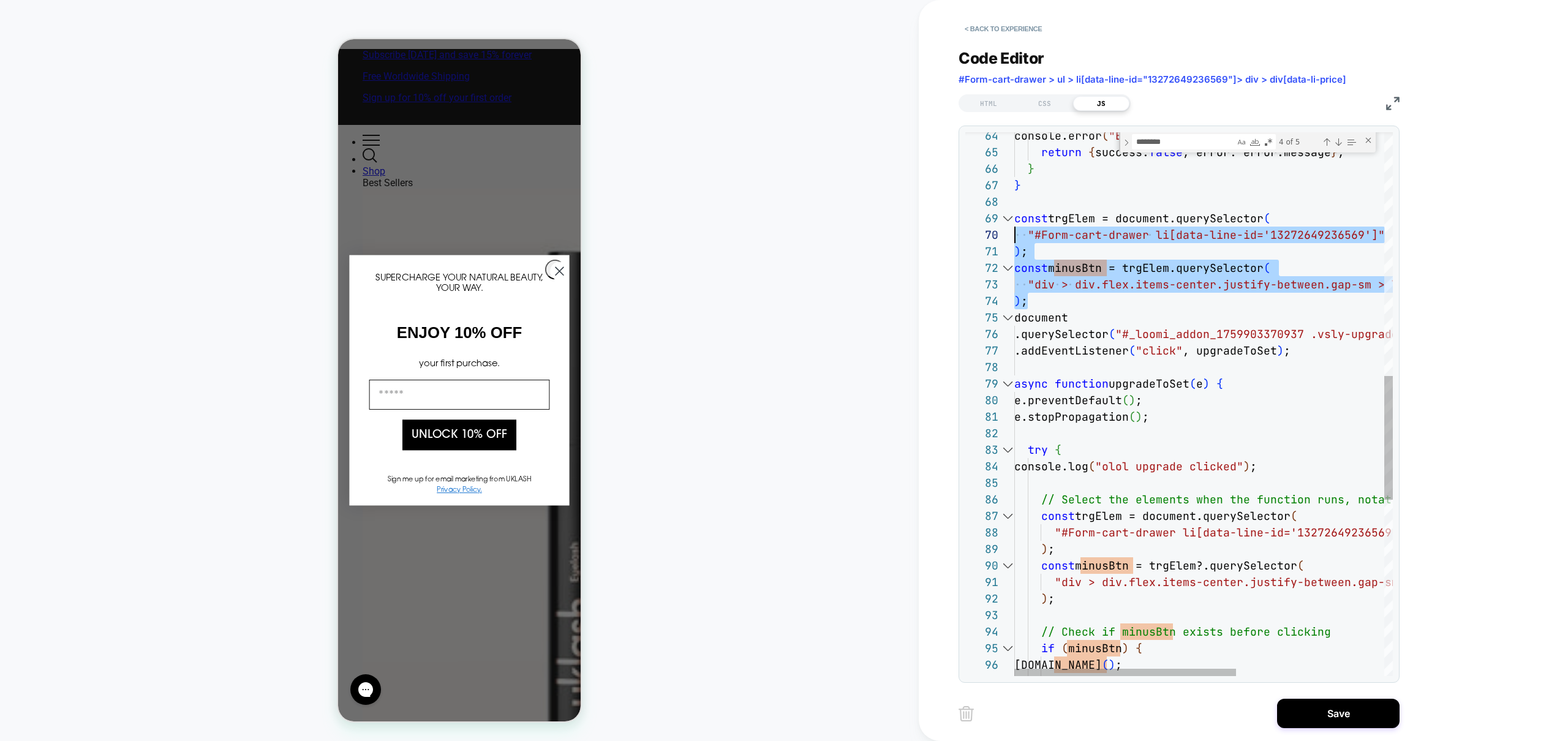
scroll to position [132, 0]
drag, startPoint x: 1033, startPoint y: 296, endPoint x: 969, endPoint y: 219, distance: 100.1
click at [1014, 219] on div "const minusBtn = trgElem.querySelector ( ) ; "div > div.flex.items-center.justi…" at bounding box center [1329, 257] width 630 height 2383
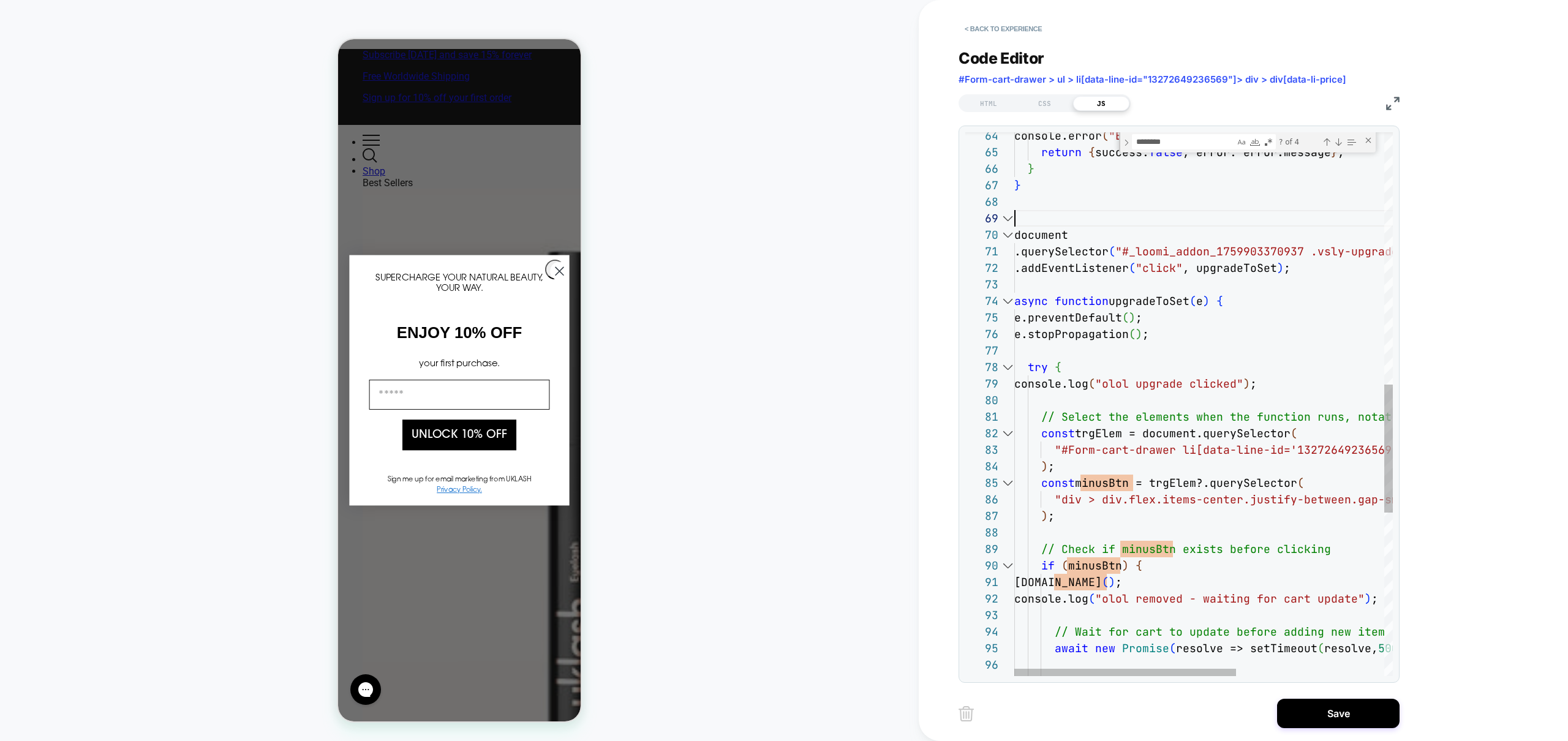
type textarea "**********"
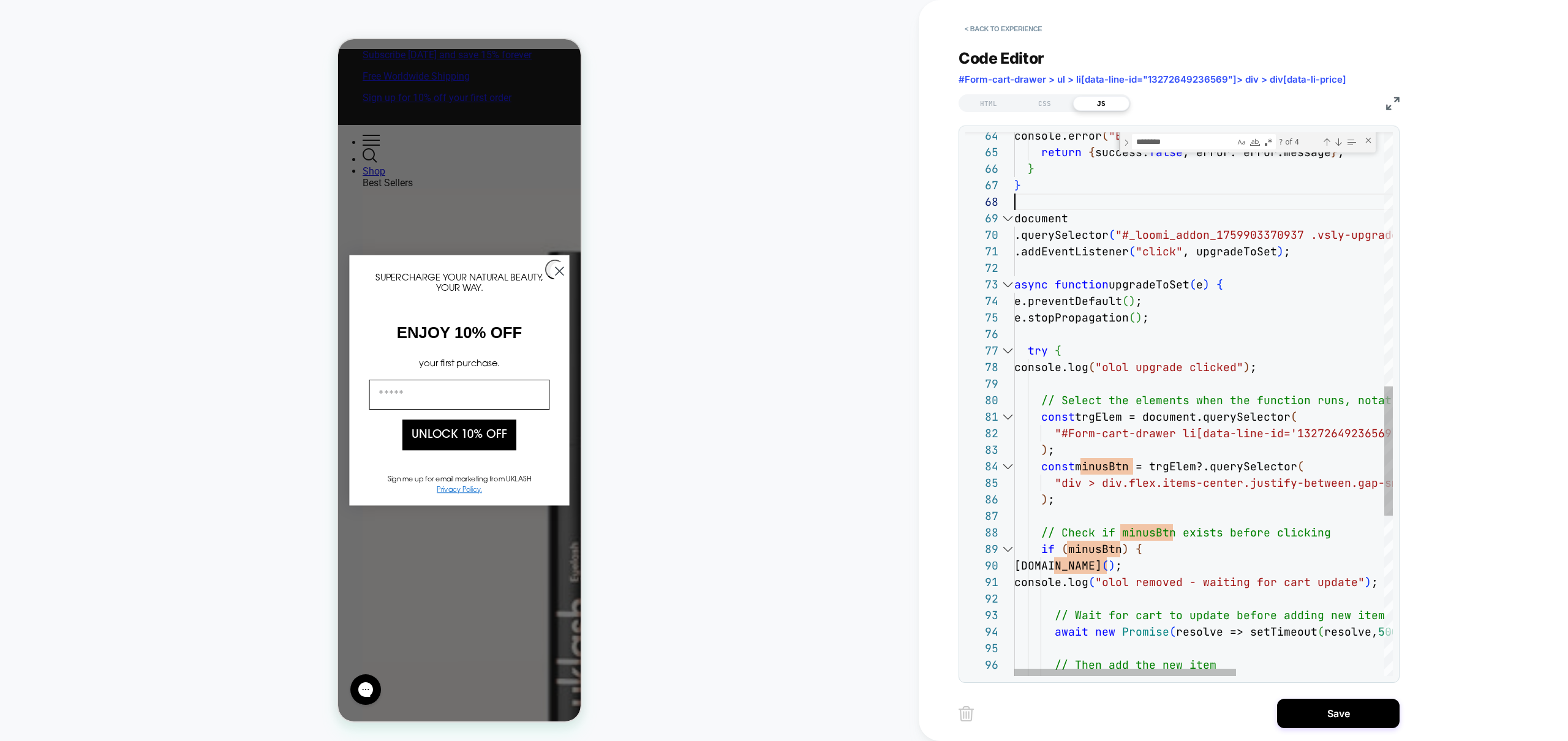
scroll to position [116, 0]
click at [1329, 714] on button "Save" at bounding box center [1337, 713] width 122 height 29
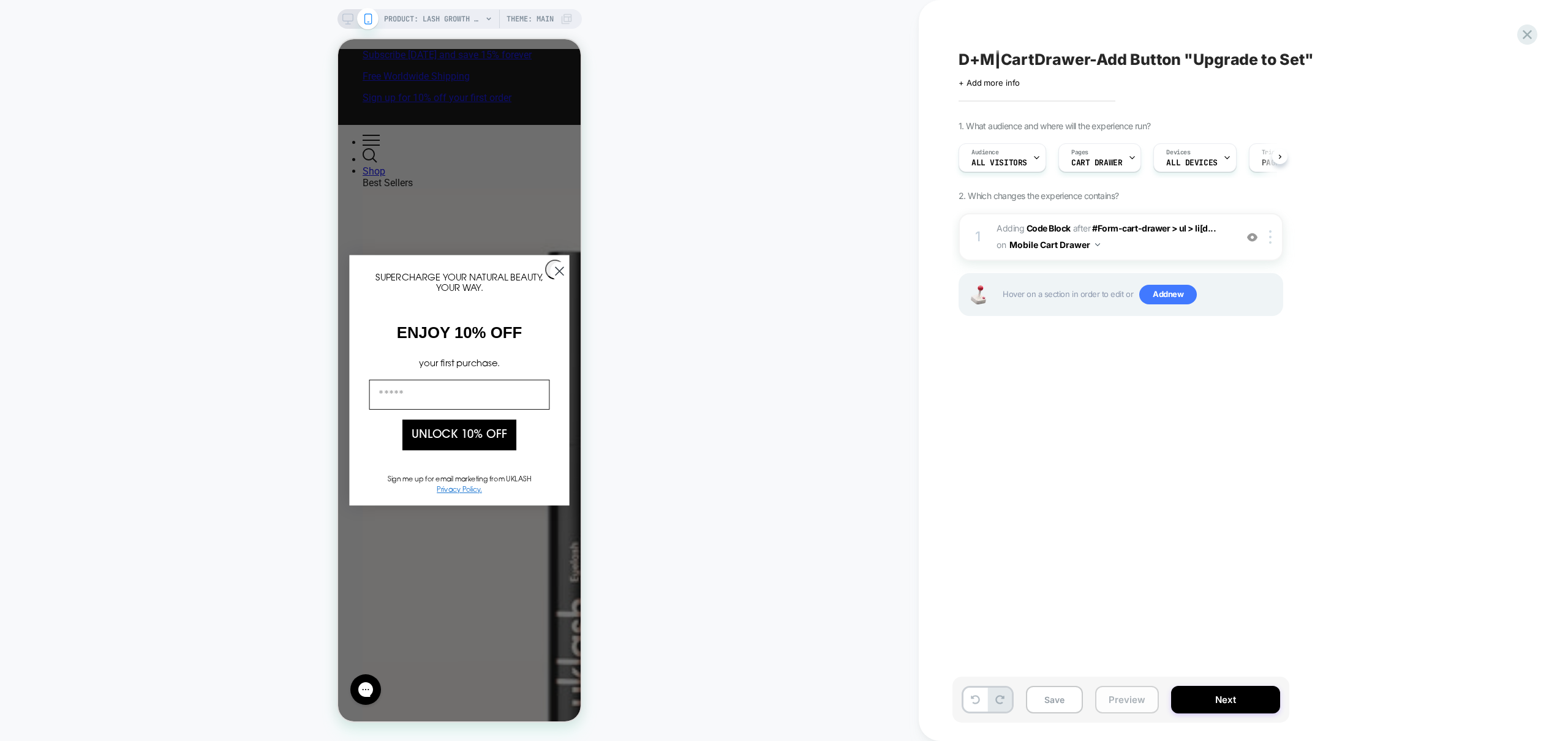
click at [1138, 703] on button "Preview" at bounding box center [1127, 699] width 64 height 28
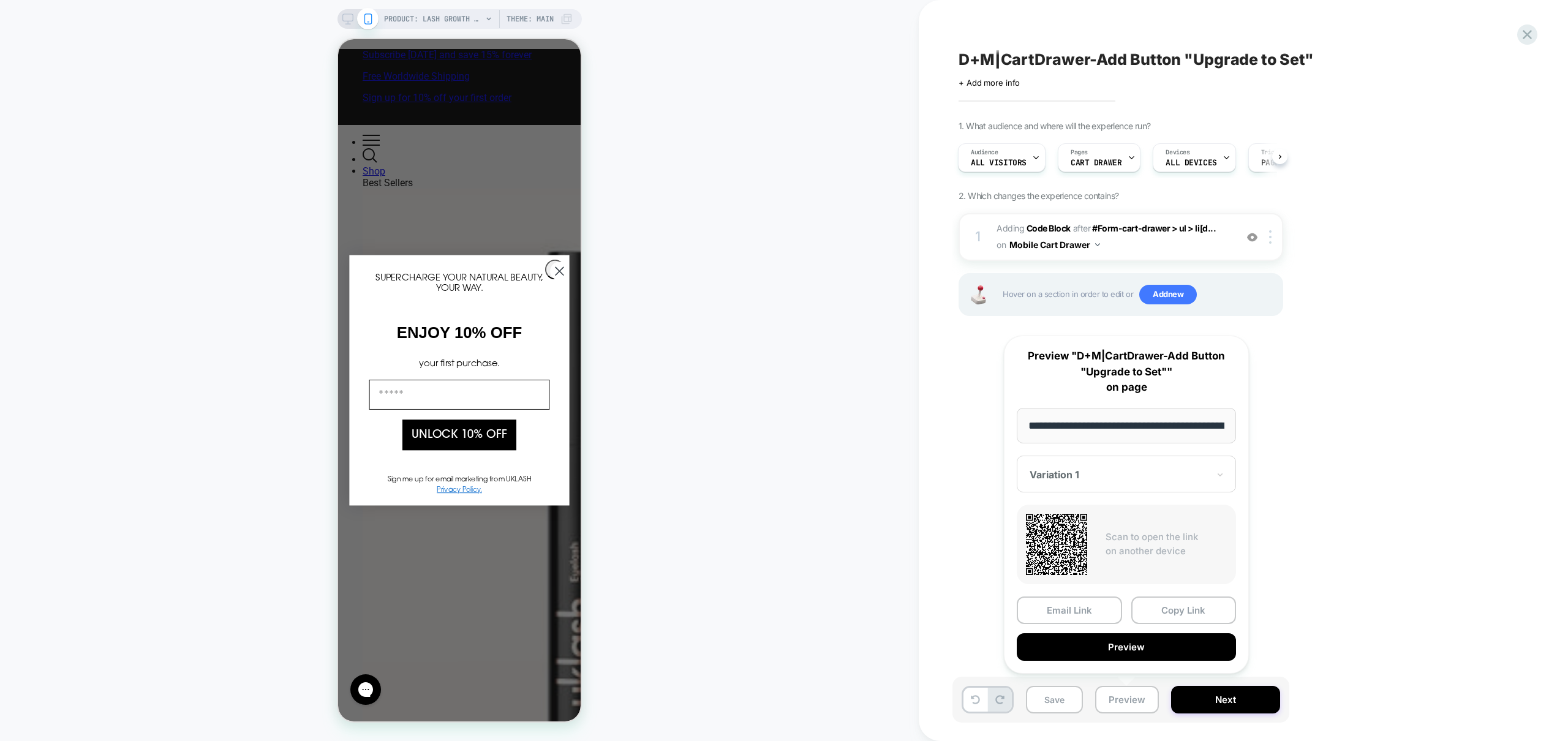
scroll to position [0, 142]
click at [1130, 653] on button "Preview" at bounding box center [1126, 647] width 219 height 28
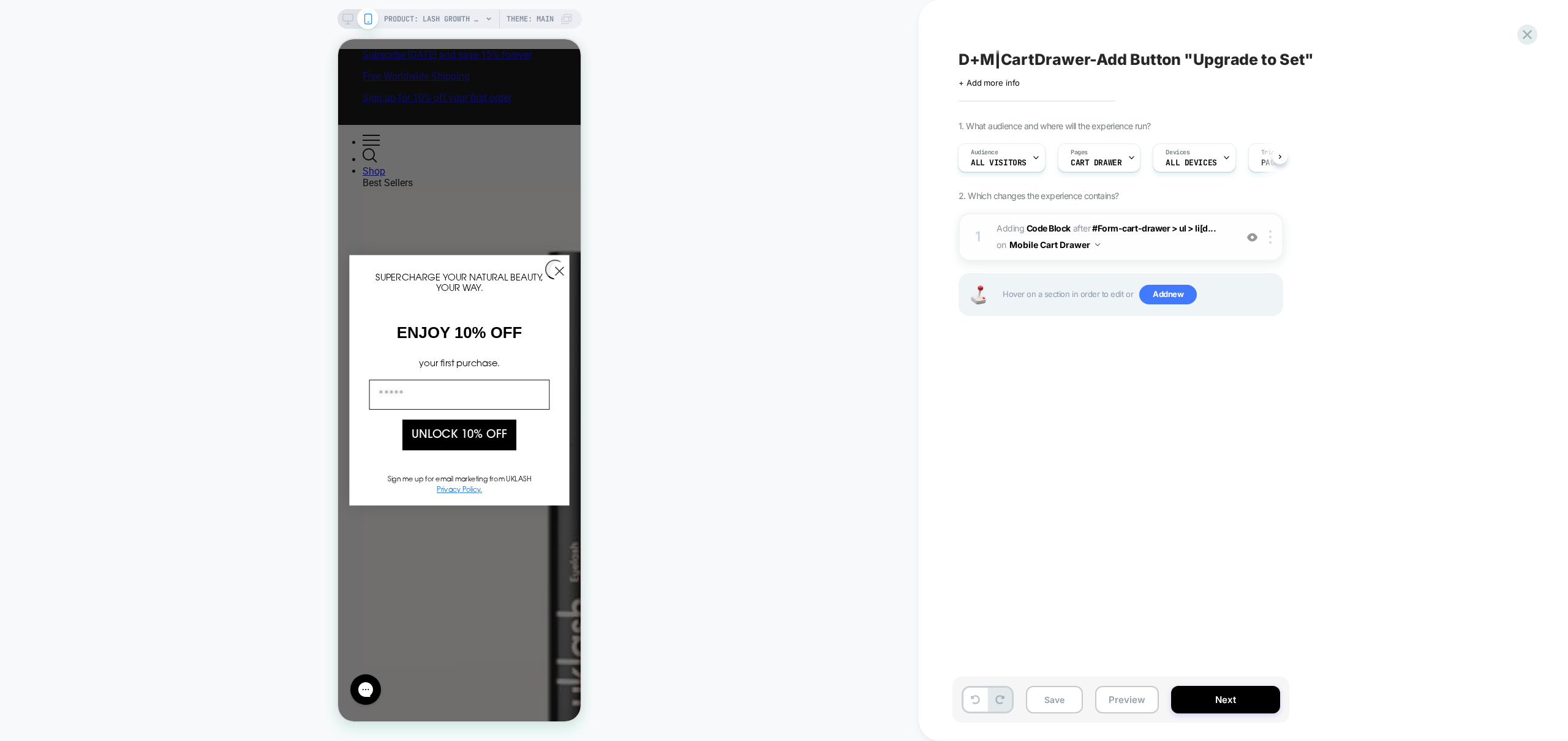
click at [1166, 251] on span "Adding Code Block AFTER #Form-cart-drawer > ul > li[d... #Form-cart-drawer > ul…" at bounding box center [1114, 236] width 233 height 33
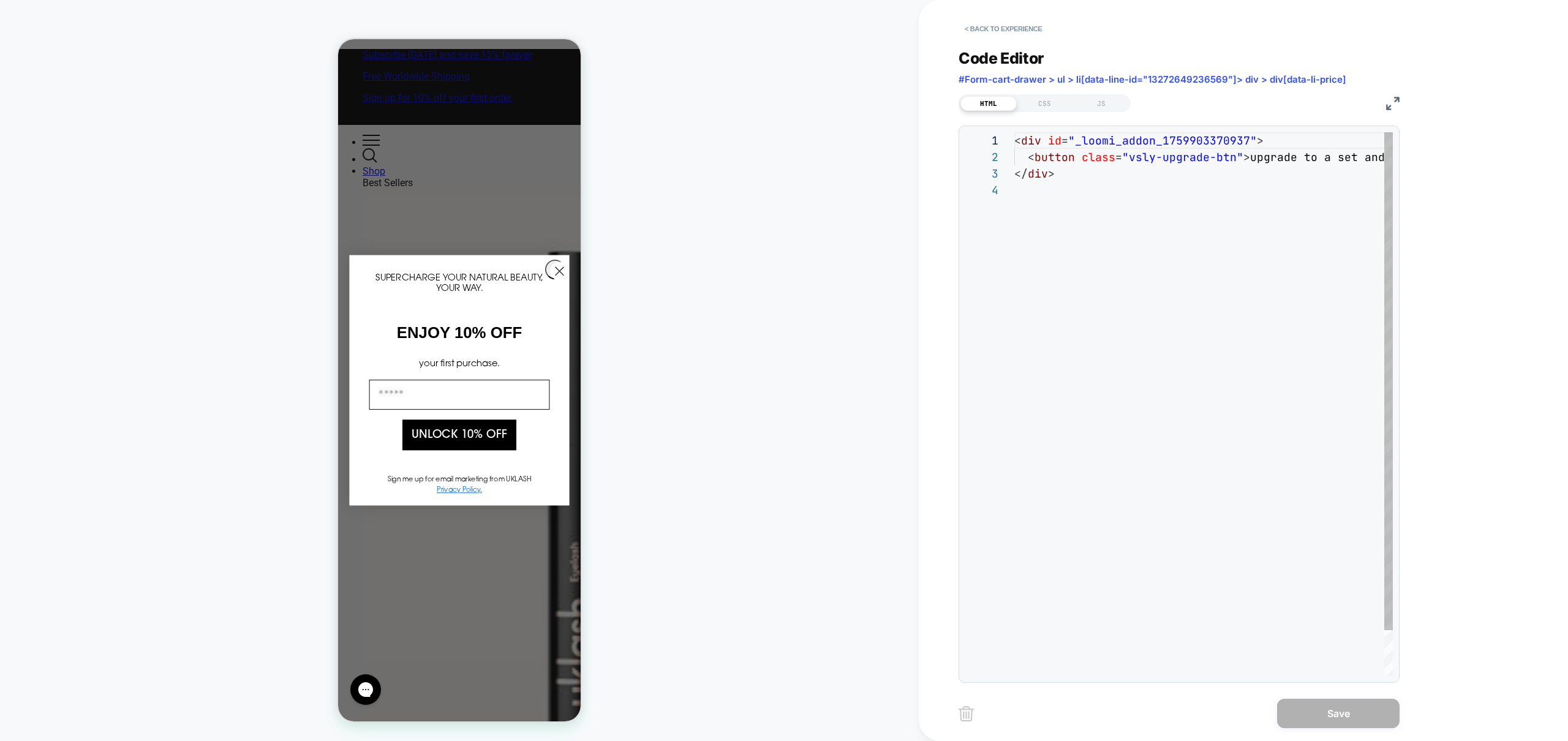
scroll to position [49, 0]
click at [1107, 99] on div "JS" at bounding box center [1100, 102] width 56 height 14
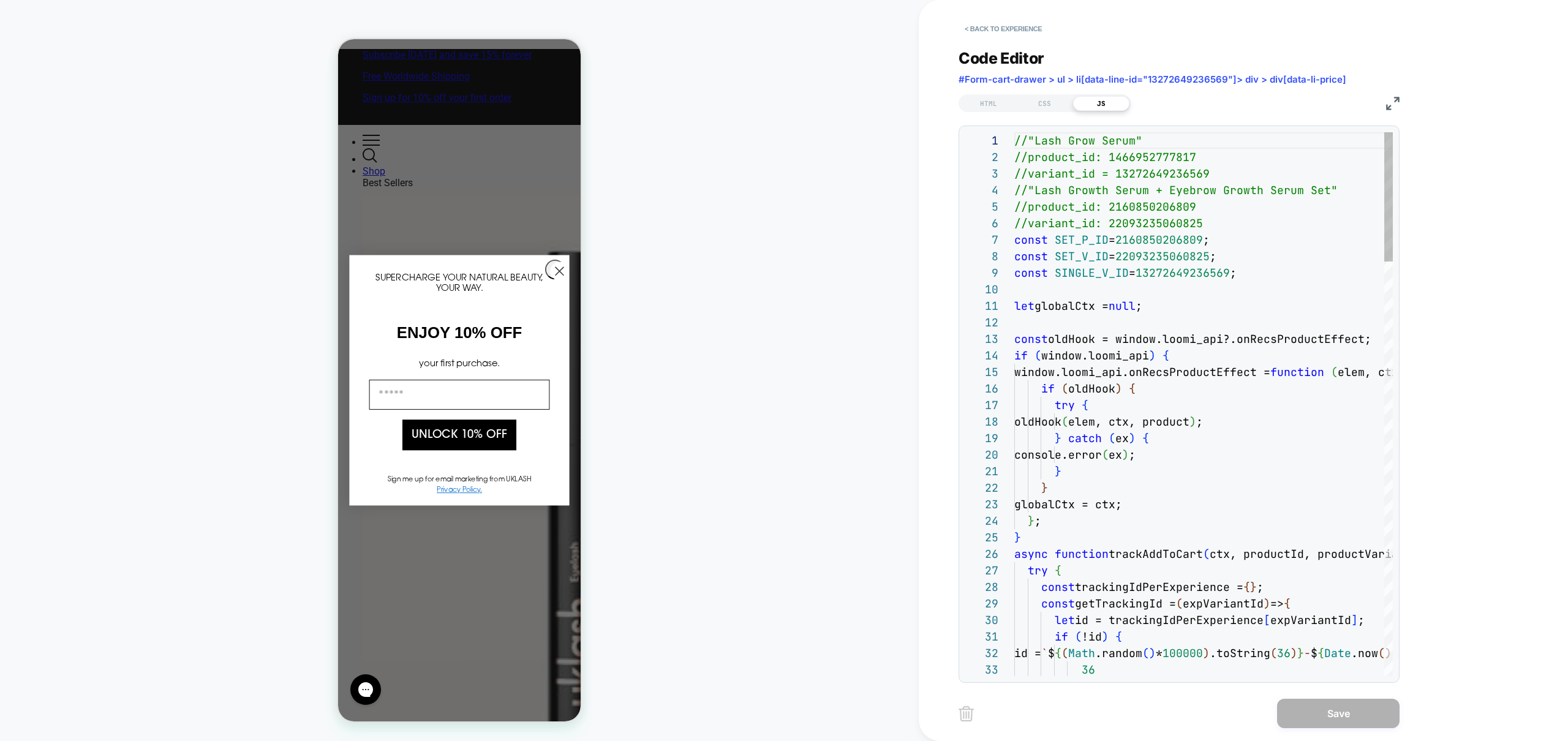
scroll to position [165, 0]
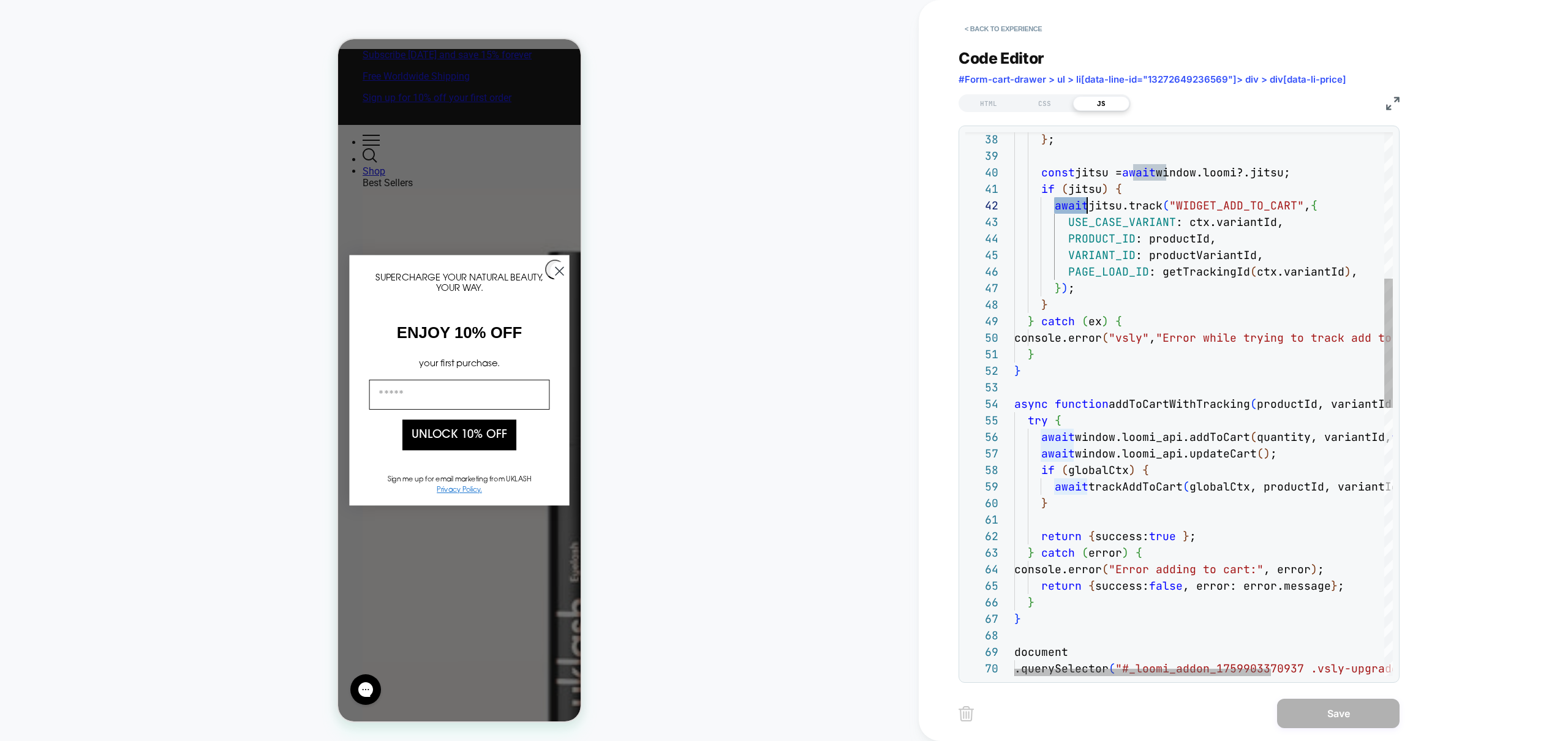
click at [1040, 454] on div "} ; const jitsu = await window.loomi?.jitsu; if ( jitsu ) { await jitsu.track (…" at bounding box center [1286, 659] width 544 height 2281
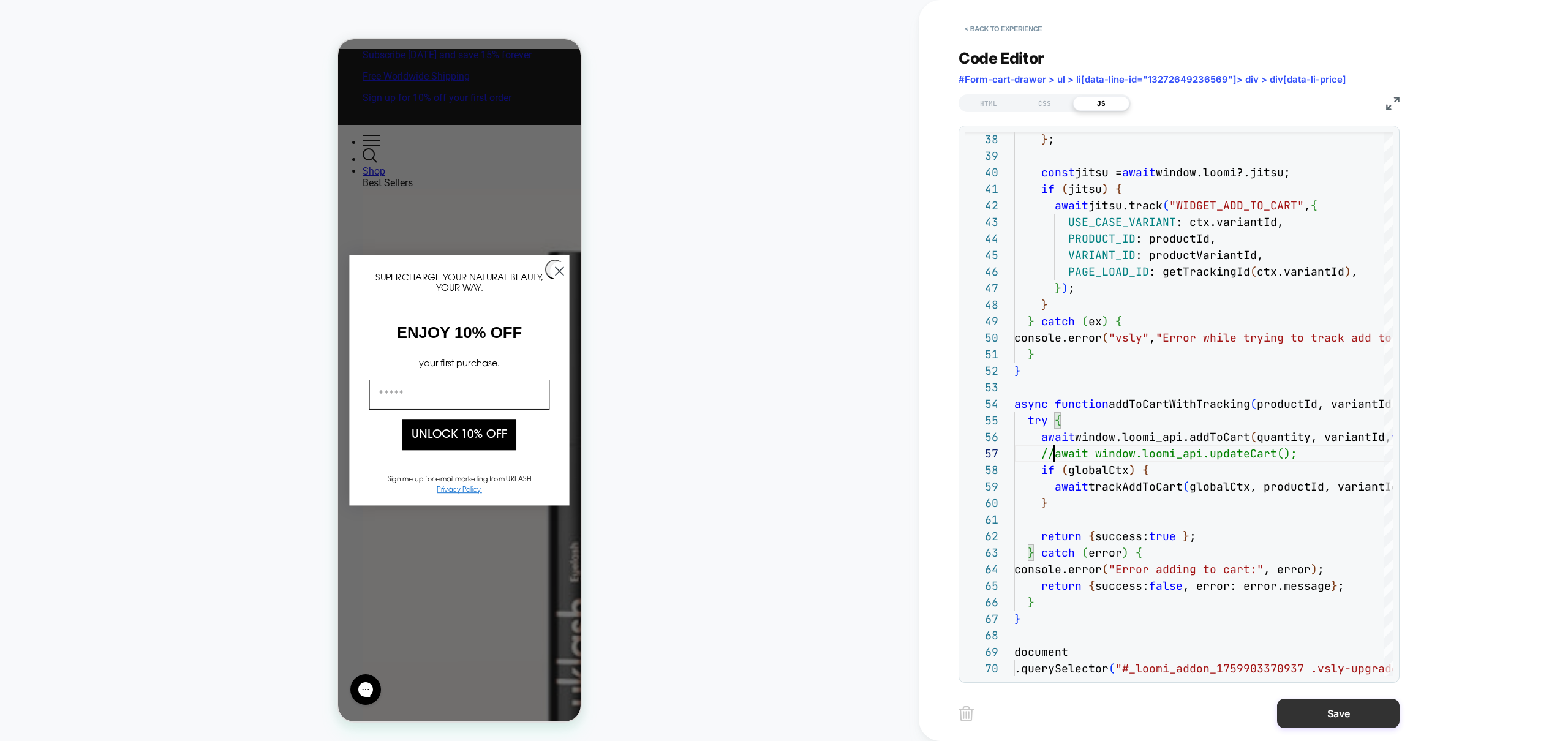
type textarea "**********"
click at [1364, 713] on button "Save" at bounding box center [1337, 713] width 122 height 29
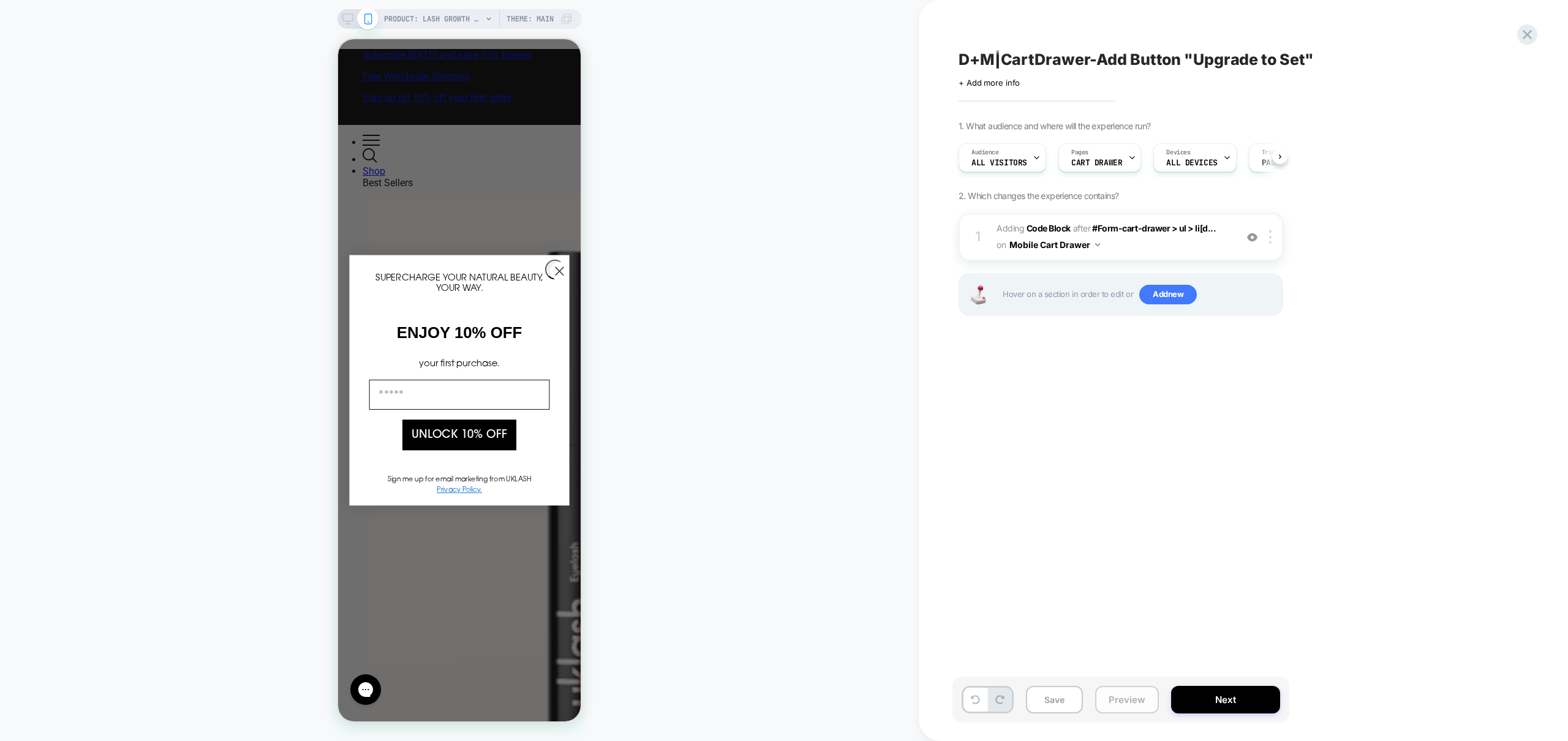
click at [1128, 691] on button "Preview" at bounding box center [1127, 699] width 64 height 28
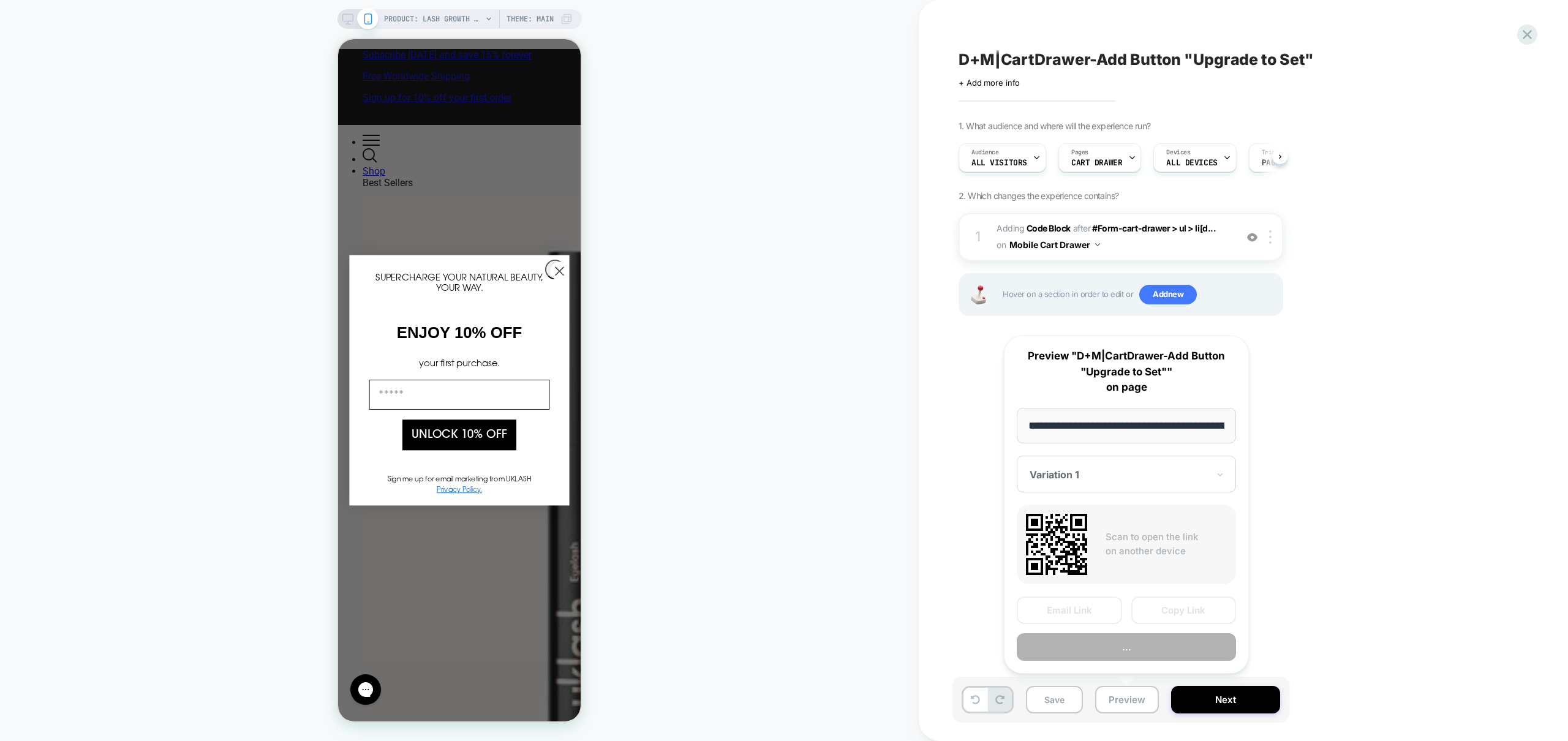
scroll to position [0, 142]
click at [1125, 630] on div "Email Link Copy Link Preview" at bounding box center [1126, 630] width 219 height 65
click at [1123, 644] on button "Preview" at bounding box center [1126, 647] width 219 height 28
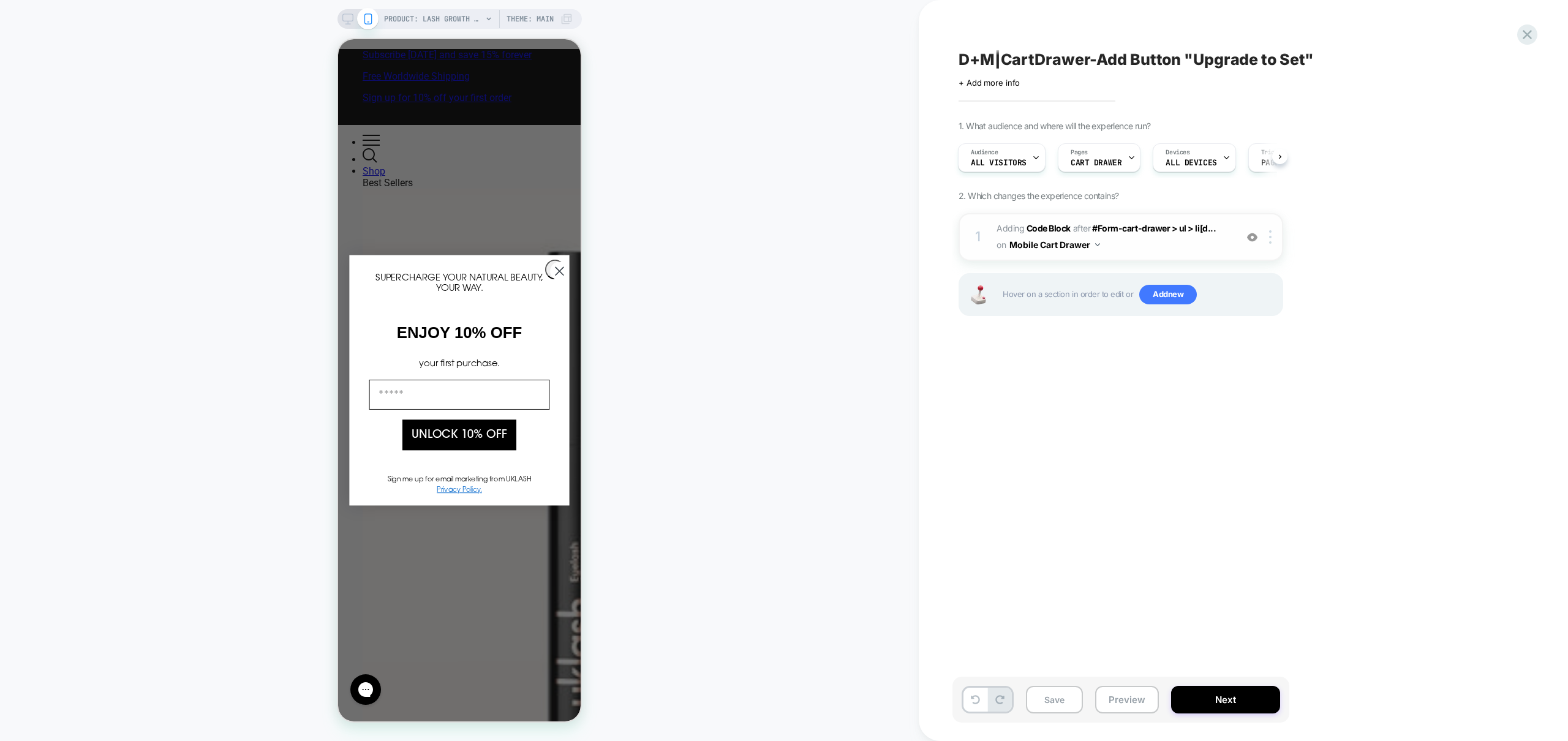
click at [1165, 252] on span "Adding Code Block AFTER #Form-cart-drawer > ul > li[d... #Form-cart-drawer > ul…" at bounding box center [1114, 236] width 233 height 33
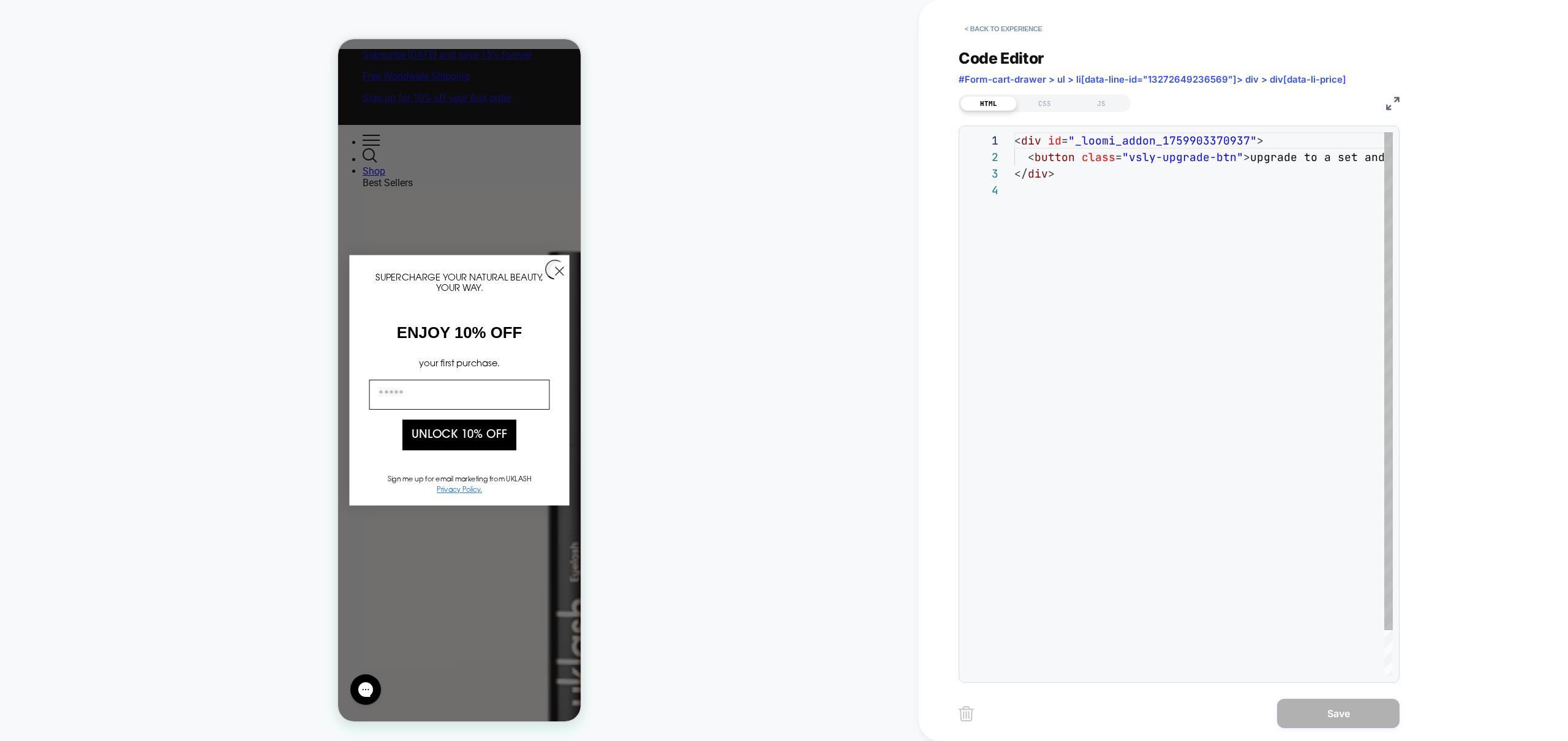
scroll to position [49, 0]
click at [1174, 328] on div "< div id = "_loomi_addon_1759903370937" > < button class = "vsly-upgrade-btn" >…" at bounding box center [1203, 429] width 378 height 594
drag, startPoint x: 1108, startPoint y: 100, endPoint x: 1121, endPoint y: 129, distance: 31.8
click at [1108, 100] on div "JS" at bounding box center [1100, 102] width 56 height 14
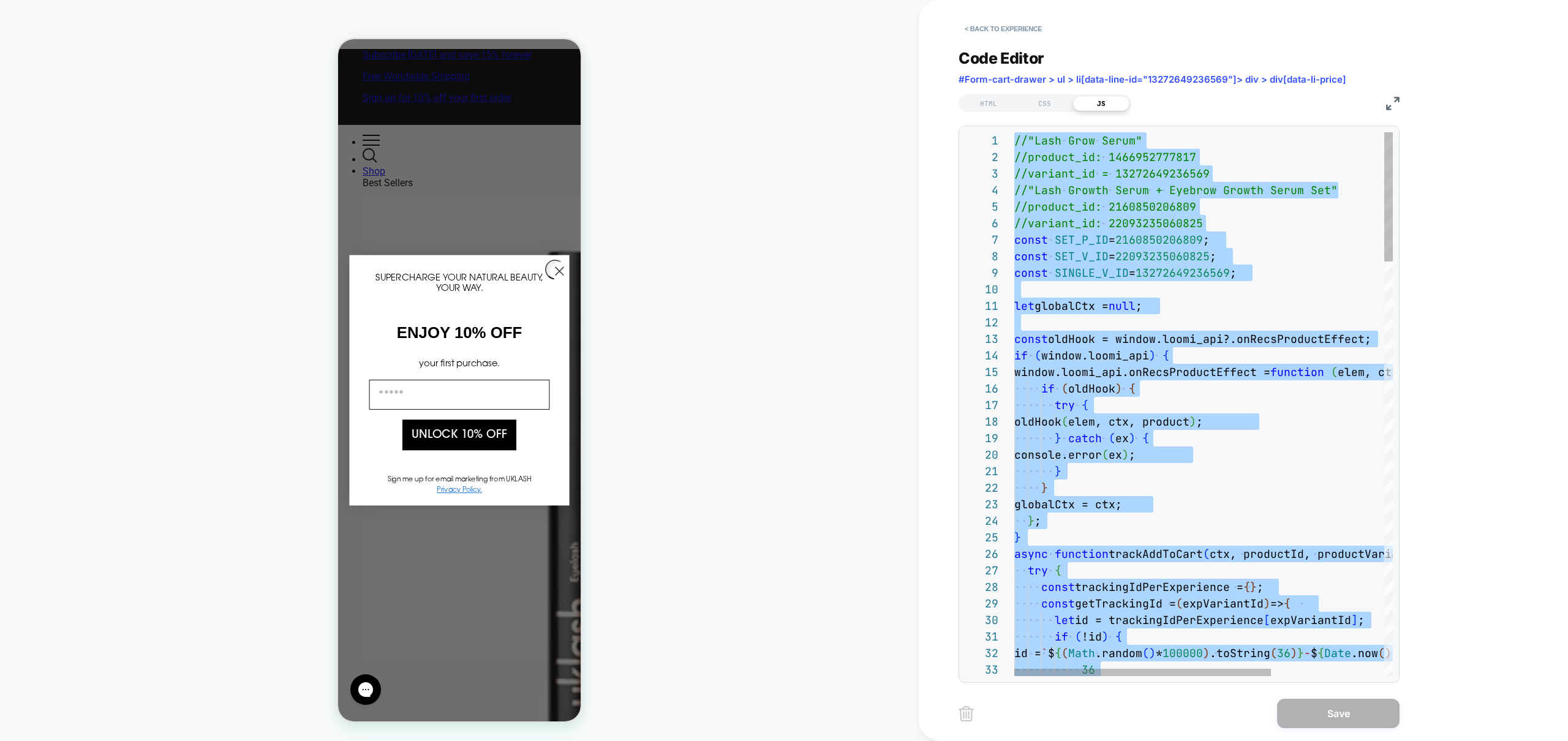
type textarea "**********"
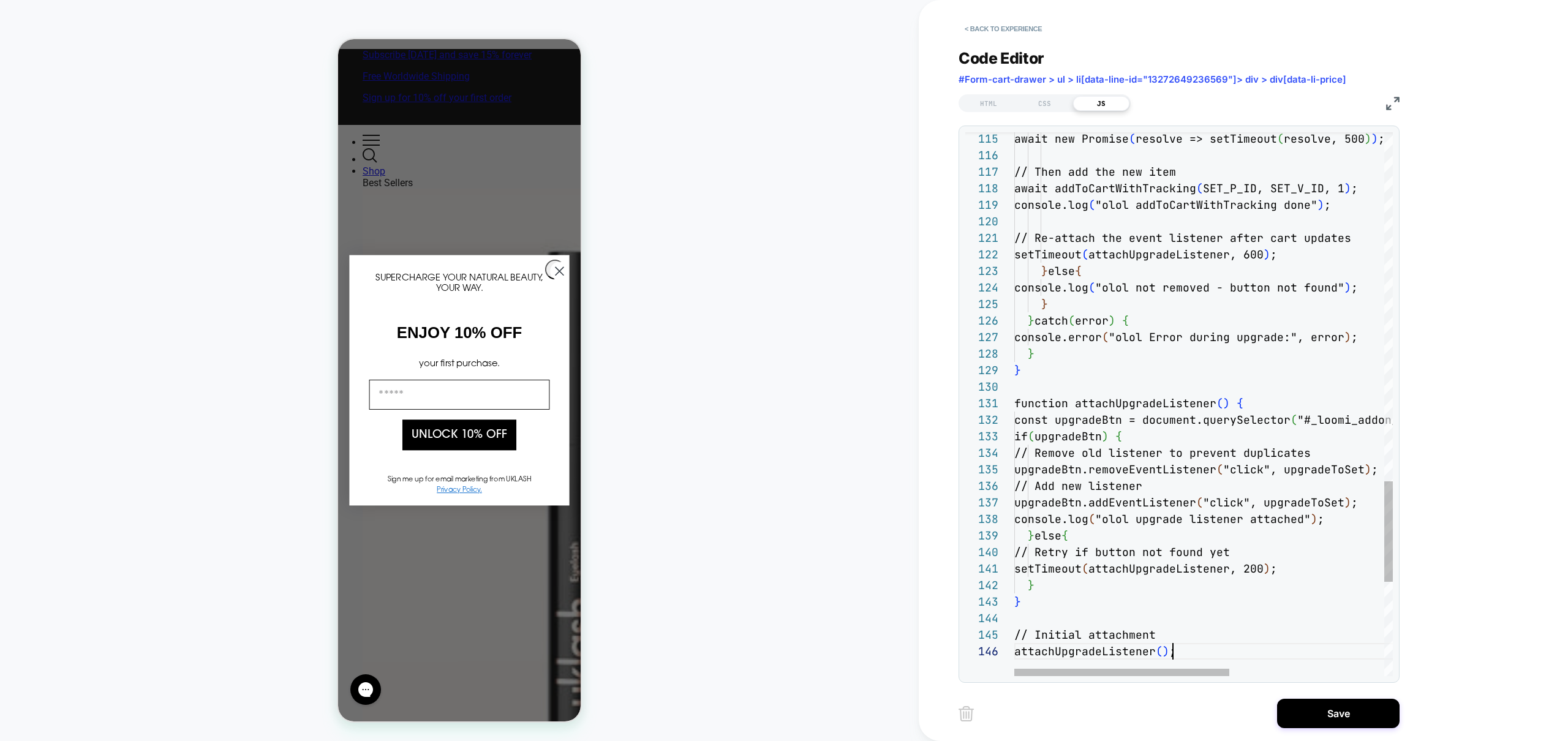
scroll to position [83, 158]
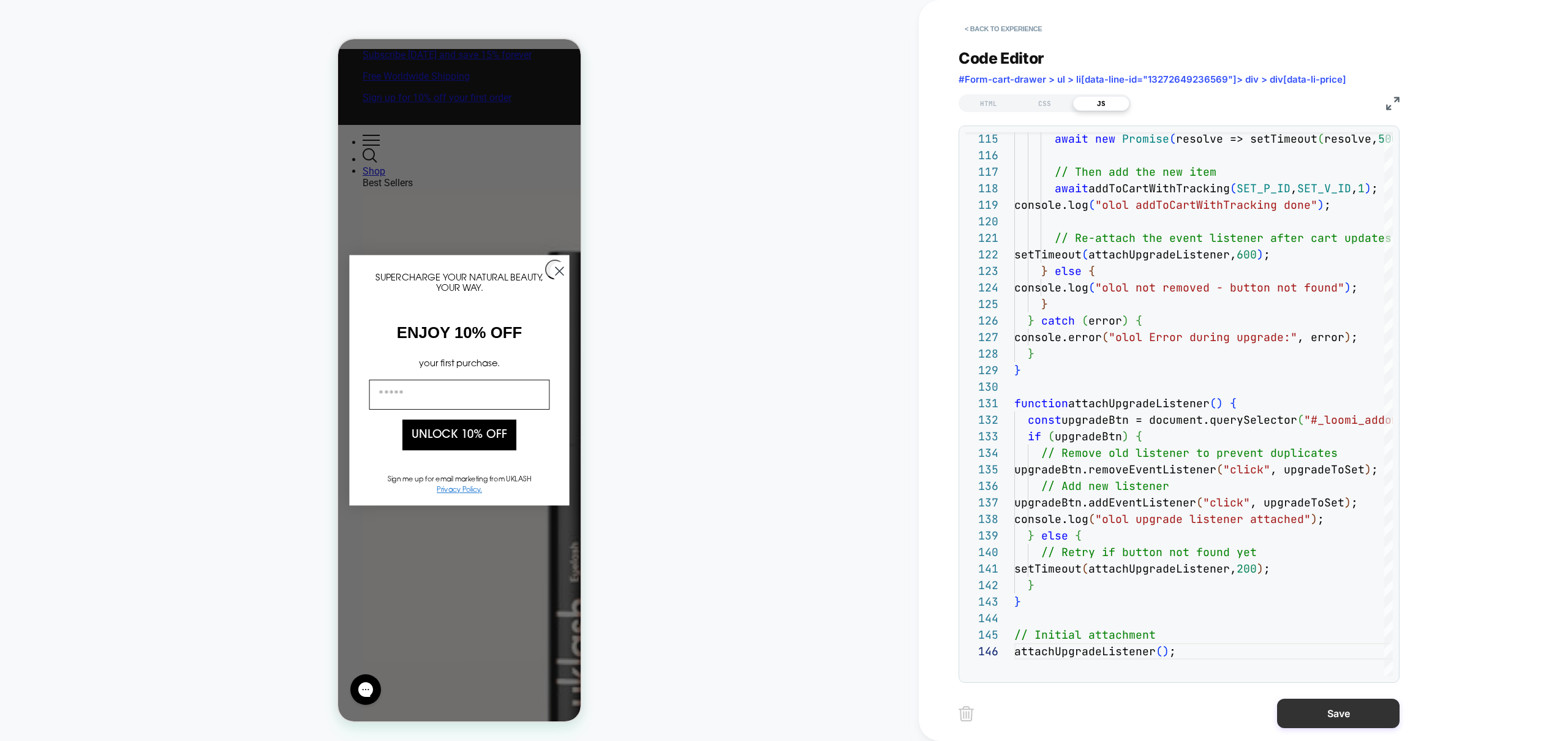
click at [1338, 704] on button "Save" at bounding box center [1337, 713] width 122 height 29
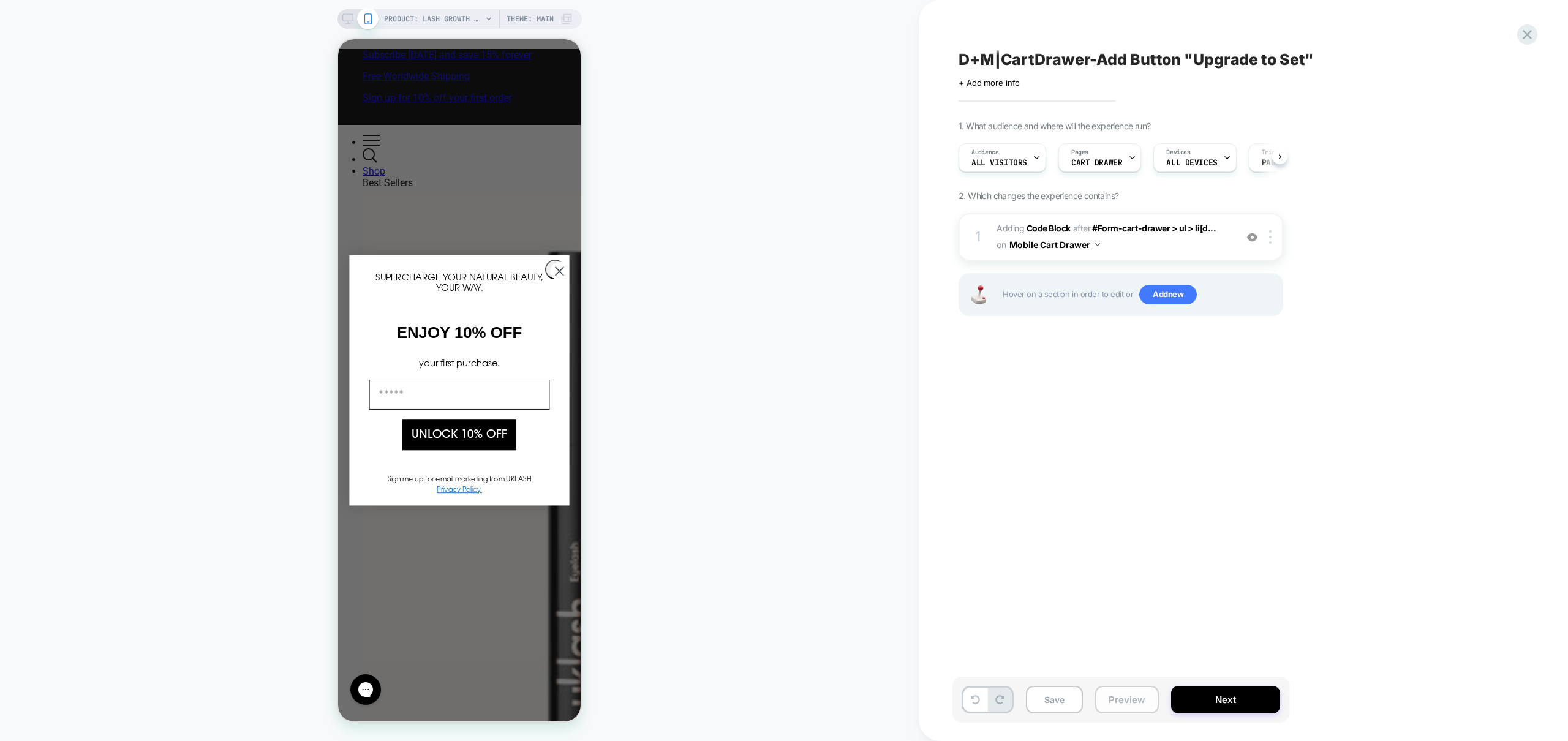
scroll to position [0, 1]
click at [1119, 699] on button "Preview" at bounding box center [1127, 699] width 64 height 28
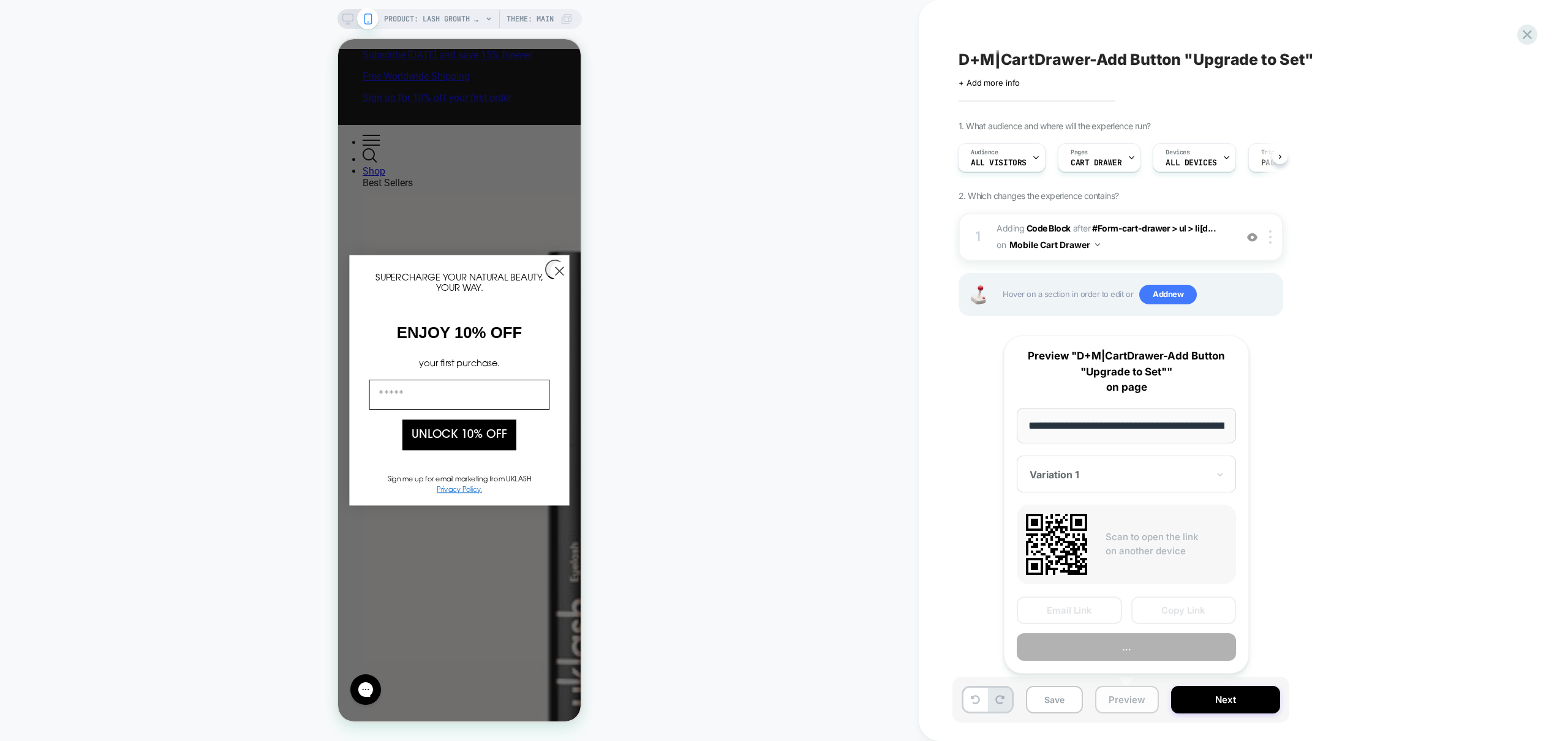
scroll to position [0, 142]
click at [1134, 653] on button "Preview" at bounding box center [1126, 647] width 219 height 28
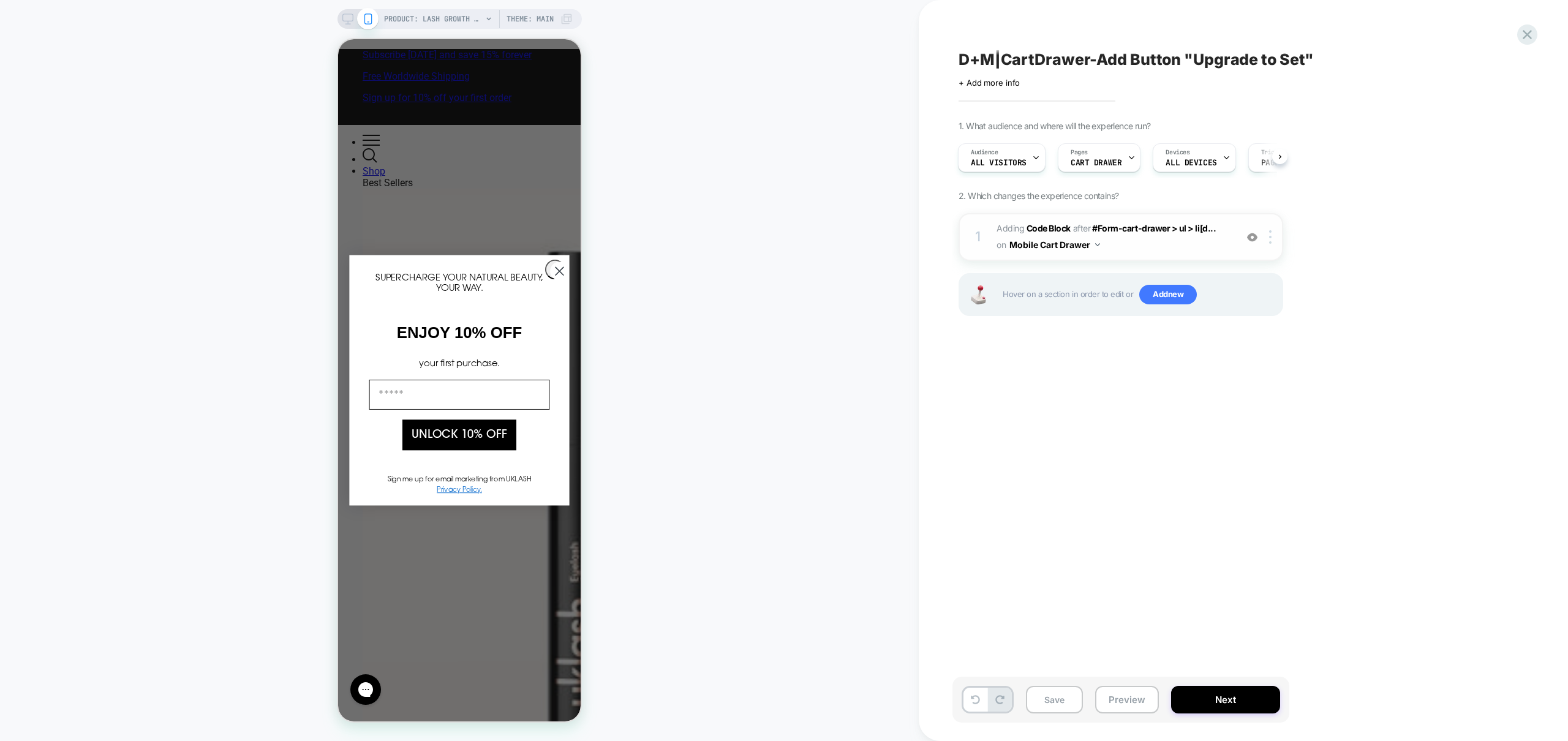
click at [1170, 250] on span "Adding Code Block AFTER #Form-cart-drawer > ul > li[d... #Form-cart-drawer > ul…" at bounding box center [1114, 236] width 233 height 33
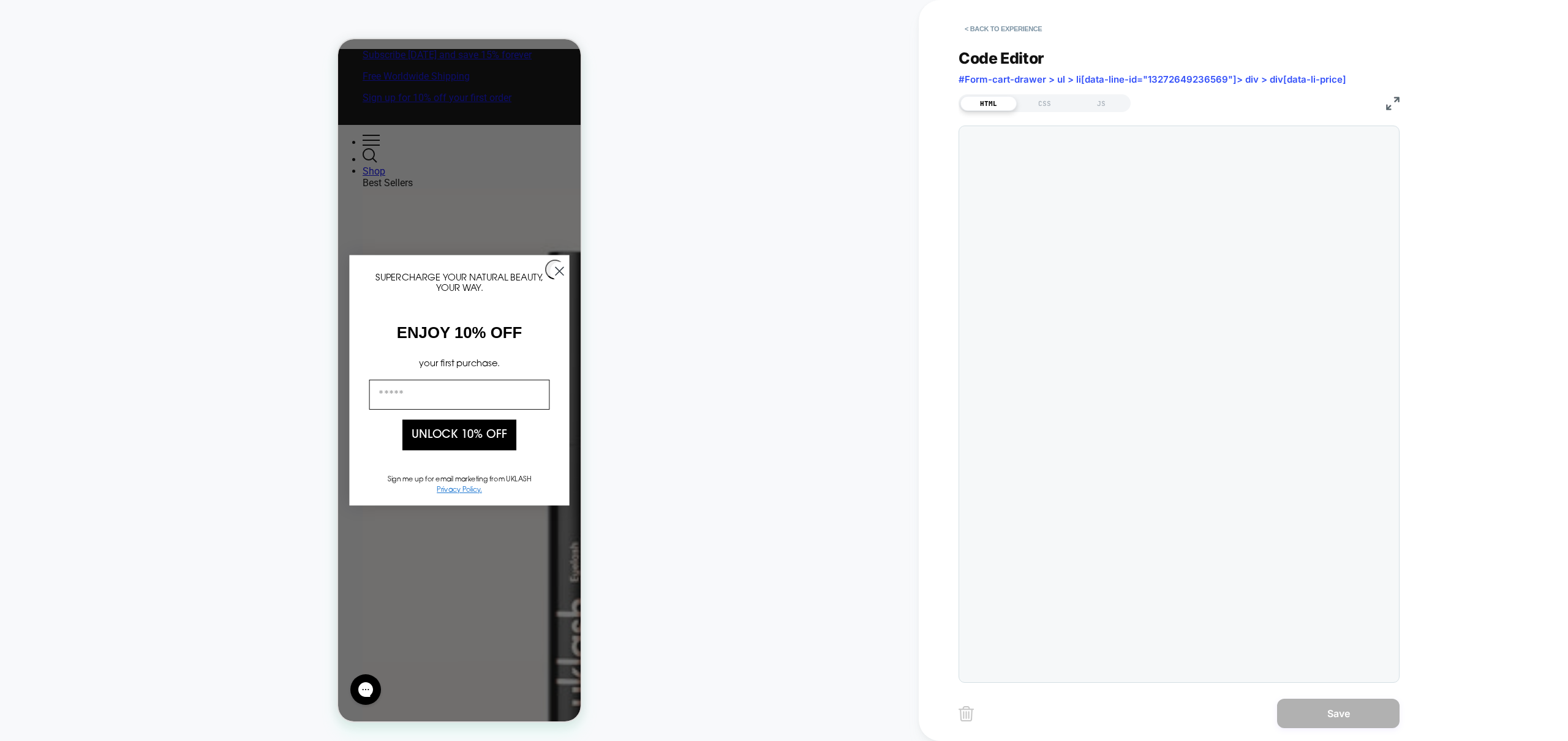
scroll to position [49, 0]
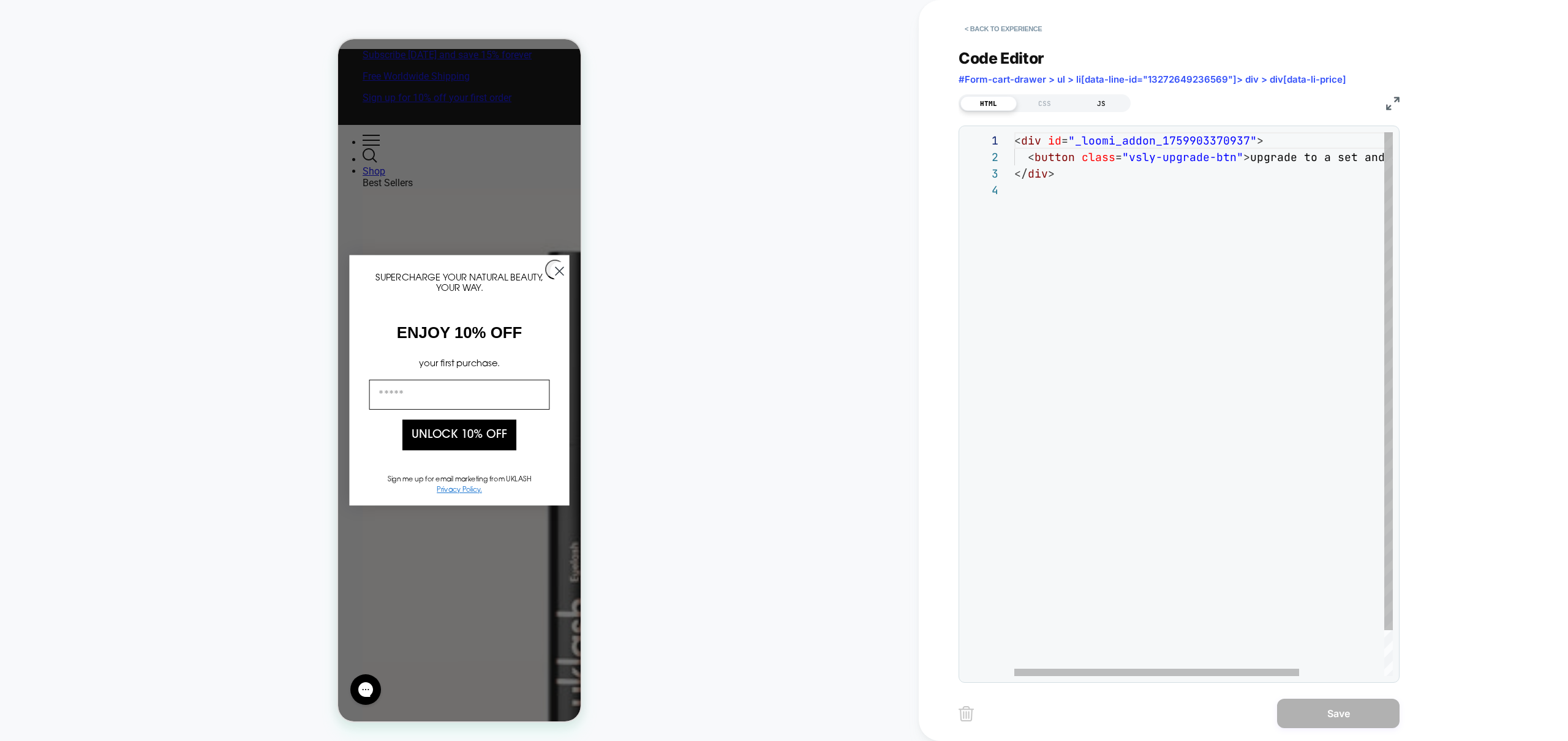
click at [1097, 101] on div "JS" at bounding box center [1100, 102] width 56 height 14
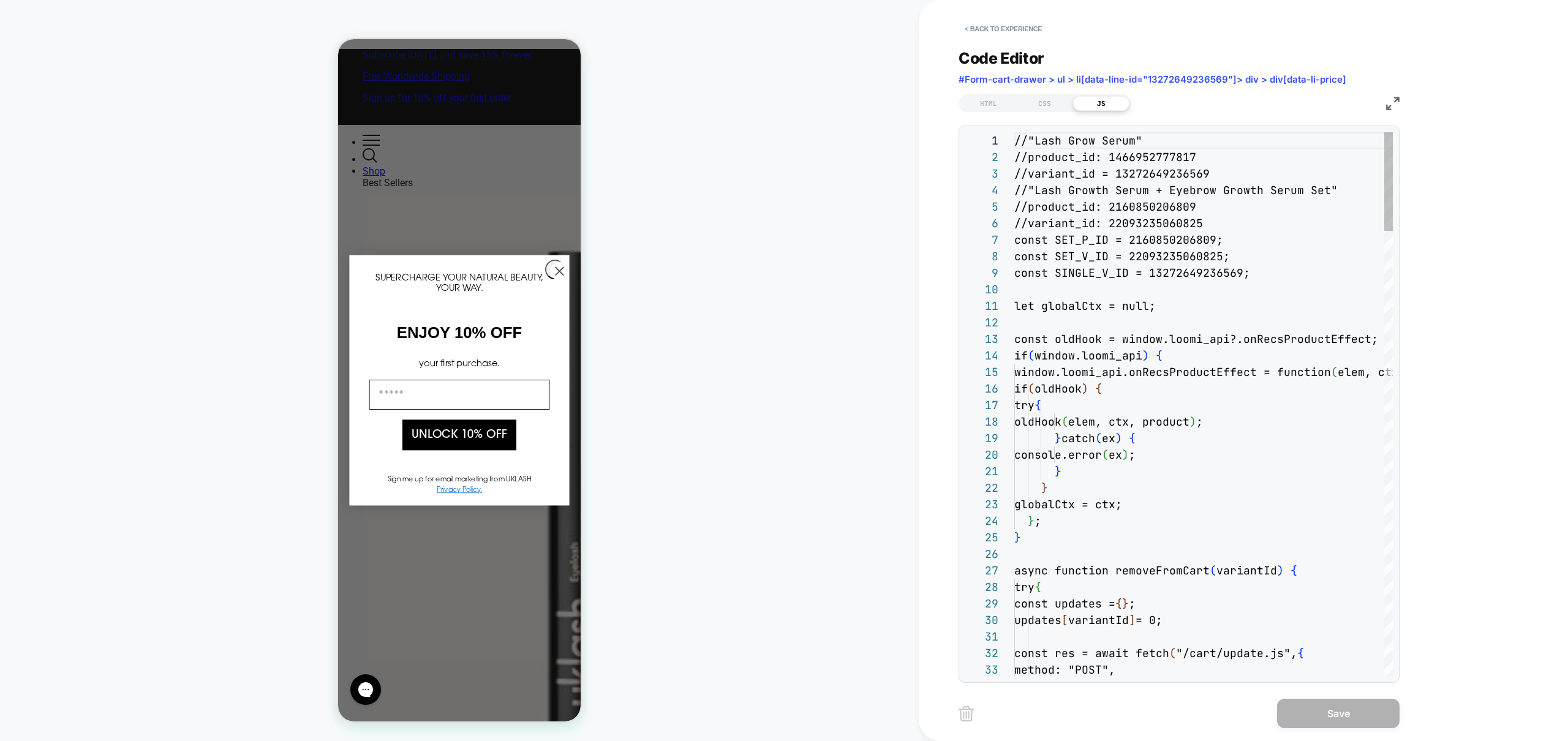
scroll to position [165, 0]
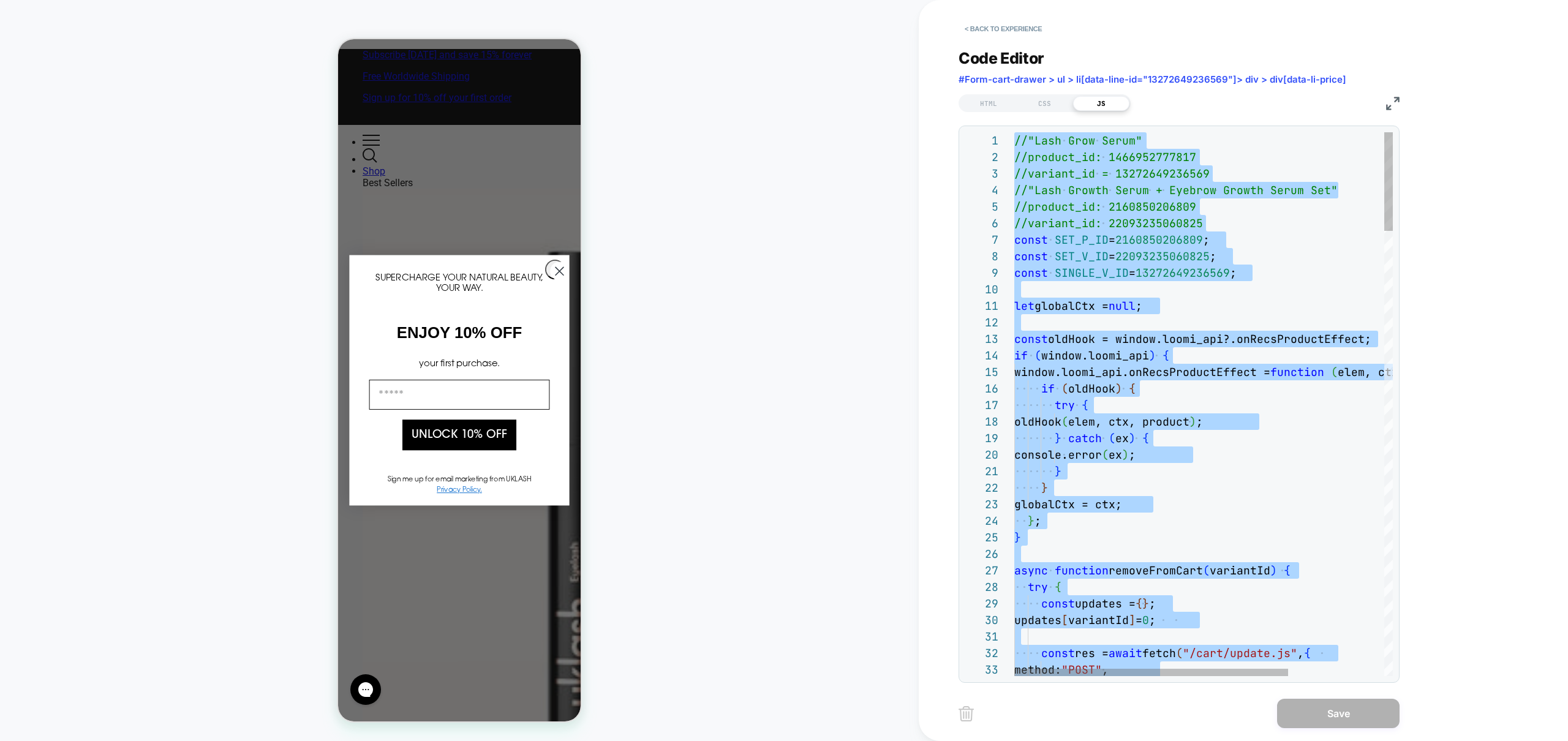
type textarea "**********"
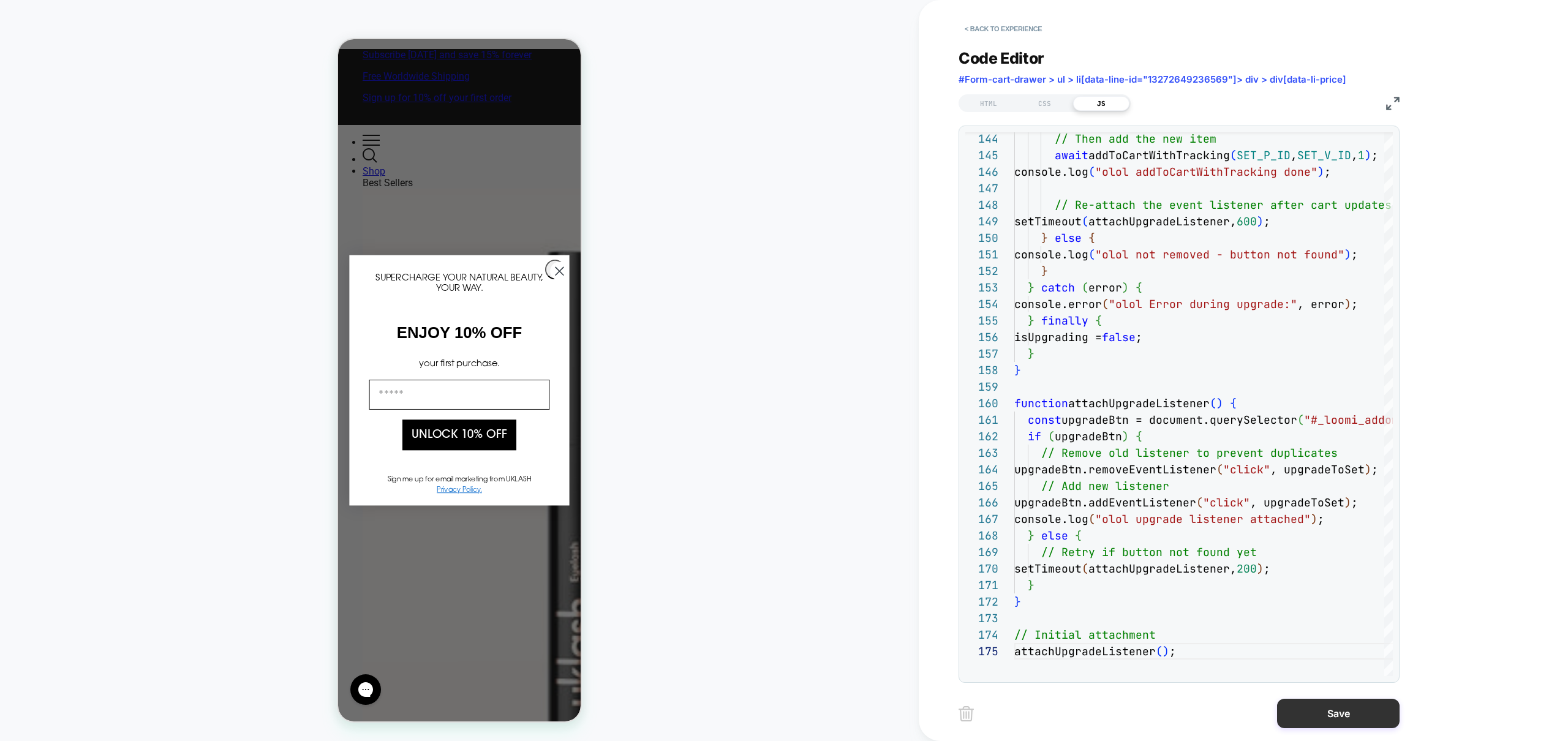
click at [1325, 707] on button "Save" at bounding box center [1337, 713] width 122 height 29
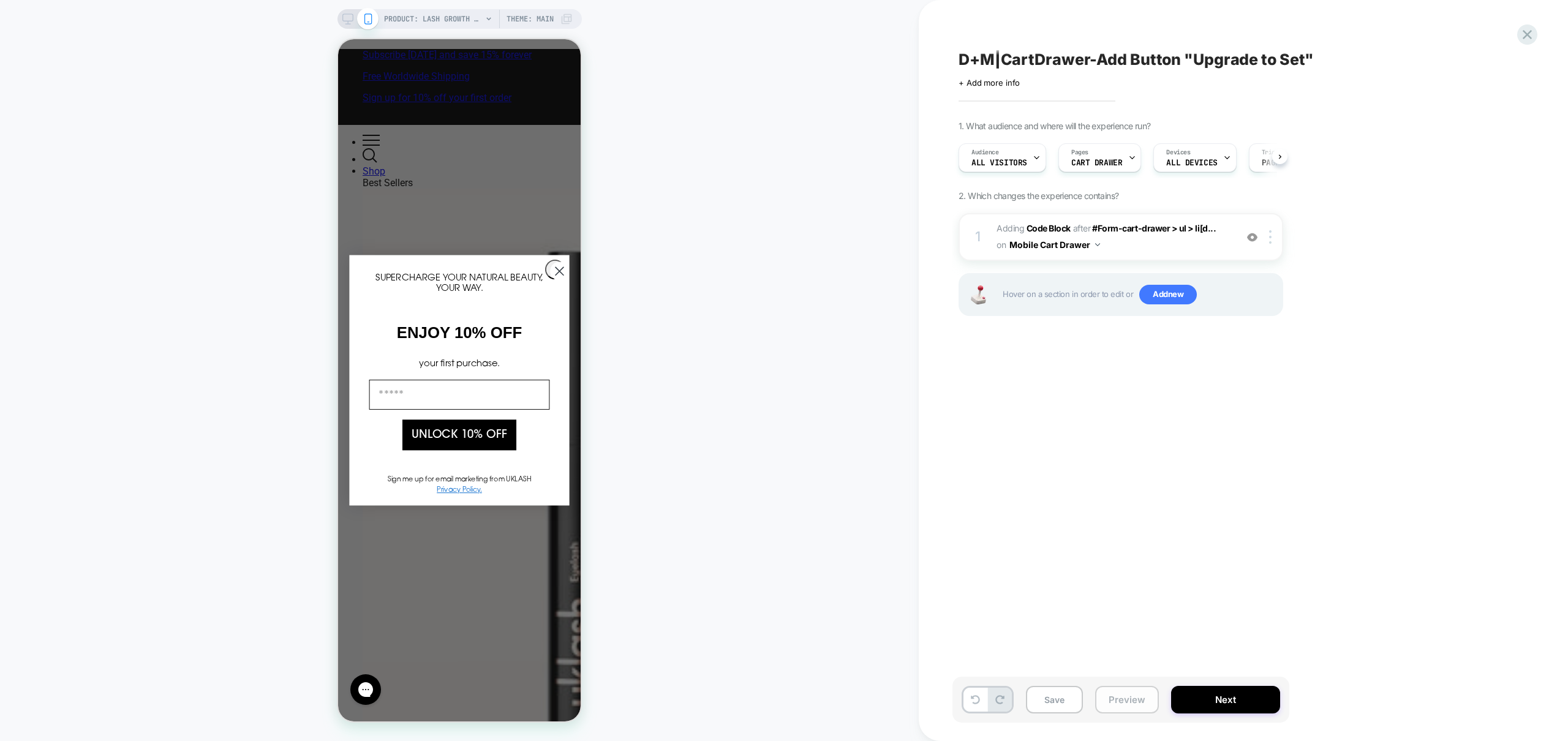
click at [1129, 701] on button "Preview" at bounding box center [1127, 699] width 64 height 28
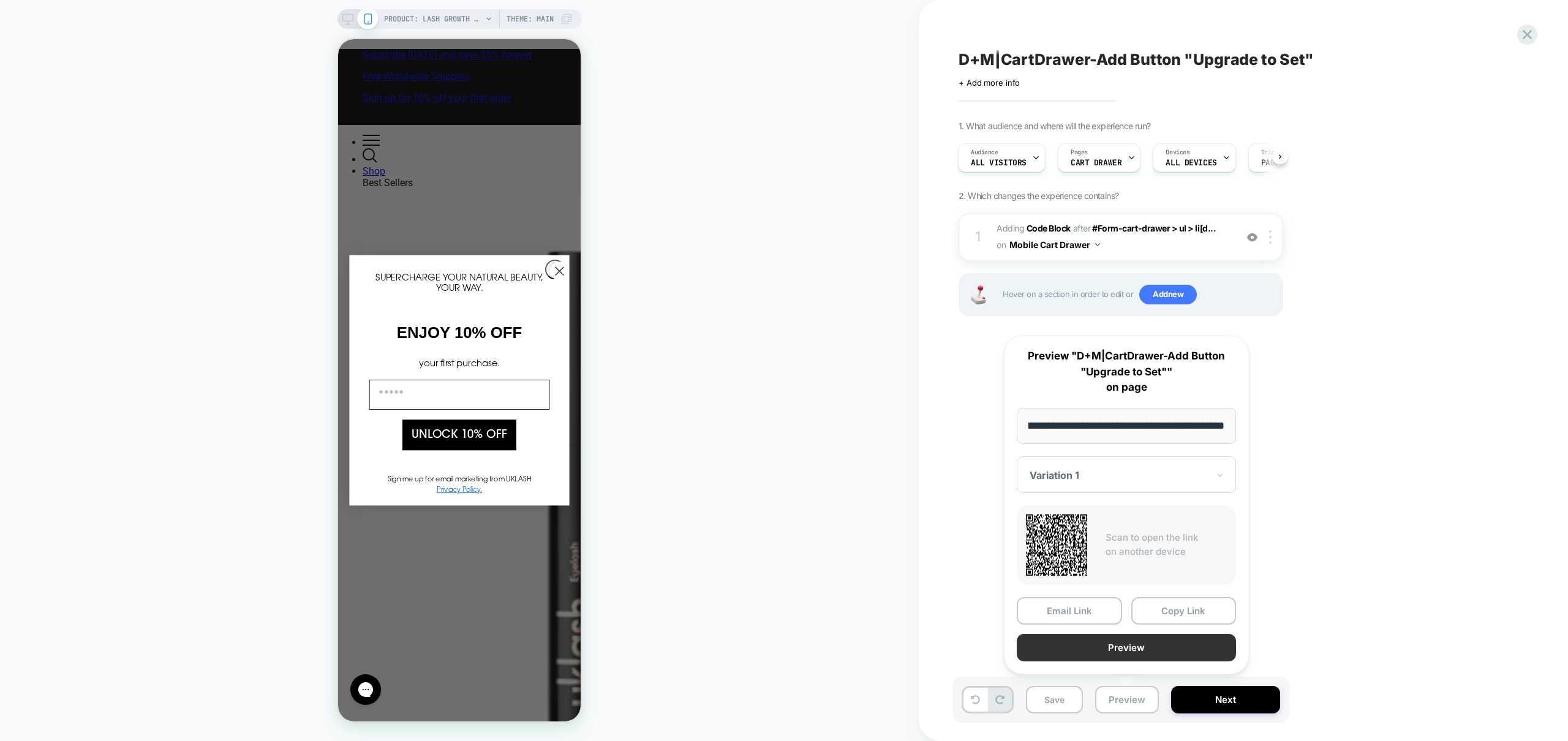
scroll to position [0, 0]
click at [1142, 649] on button "Preview" at bounding box center [1126, 647] width 219 height 28
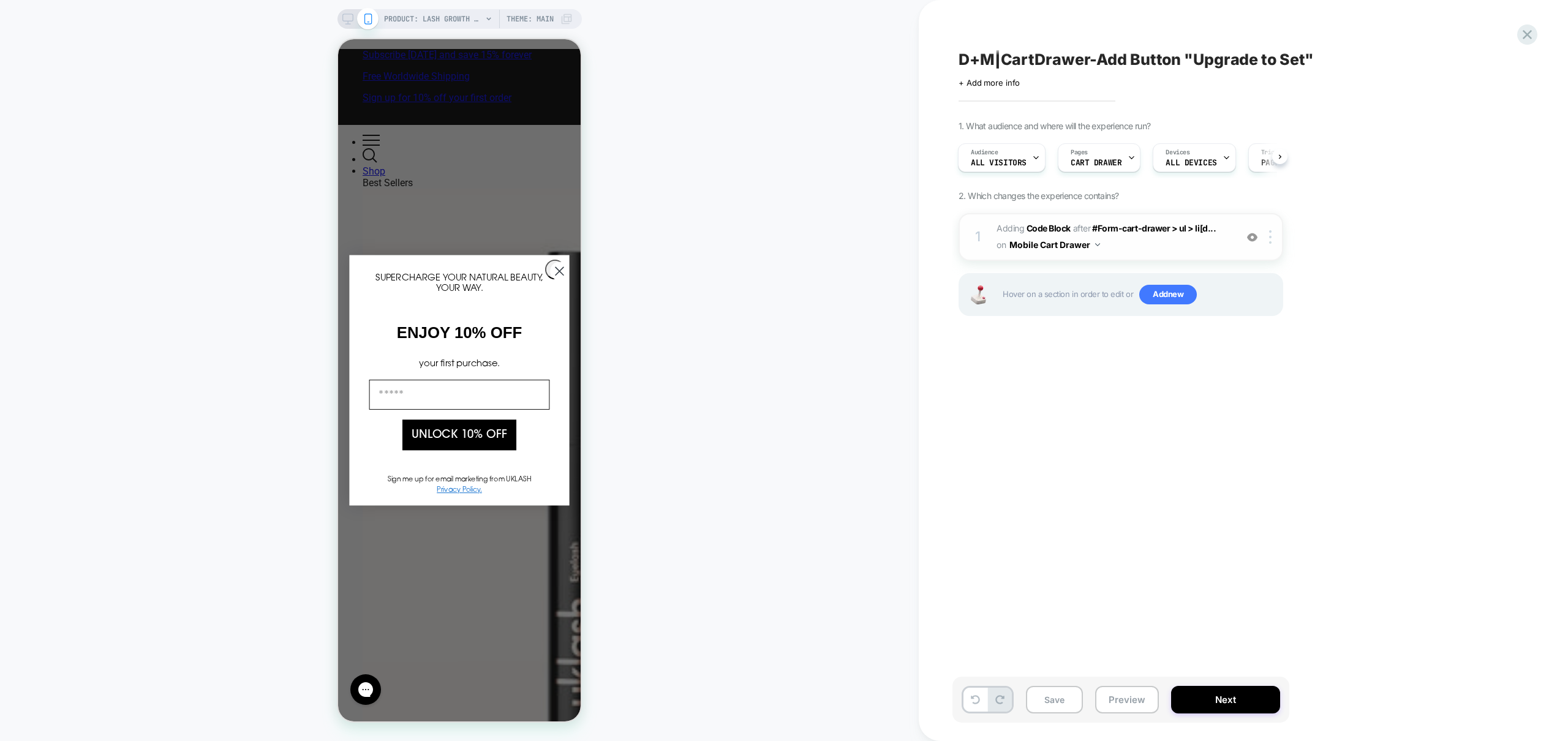
click at [1153, 238] on span "Adding Code Block AFTER #Form-cart-drawer > ul > li[d... #Form-cart-drawer > ul…" at bounding box center [1114, 236] width 233 height 33
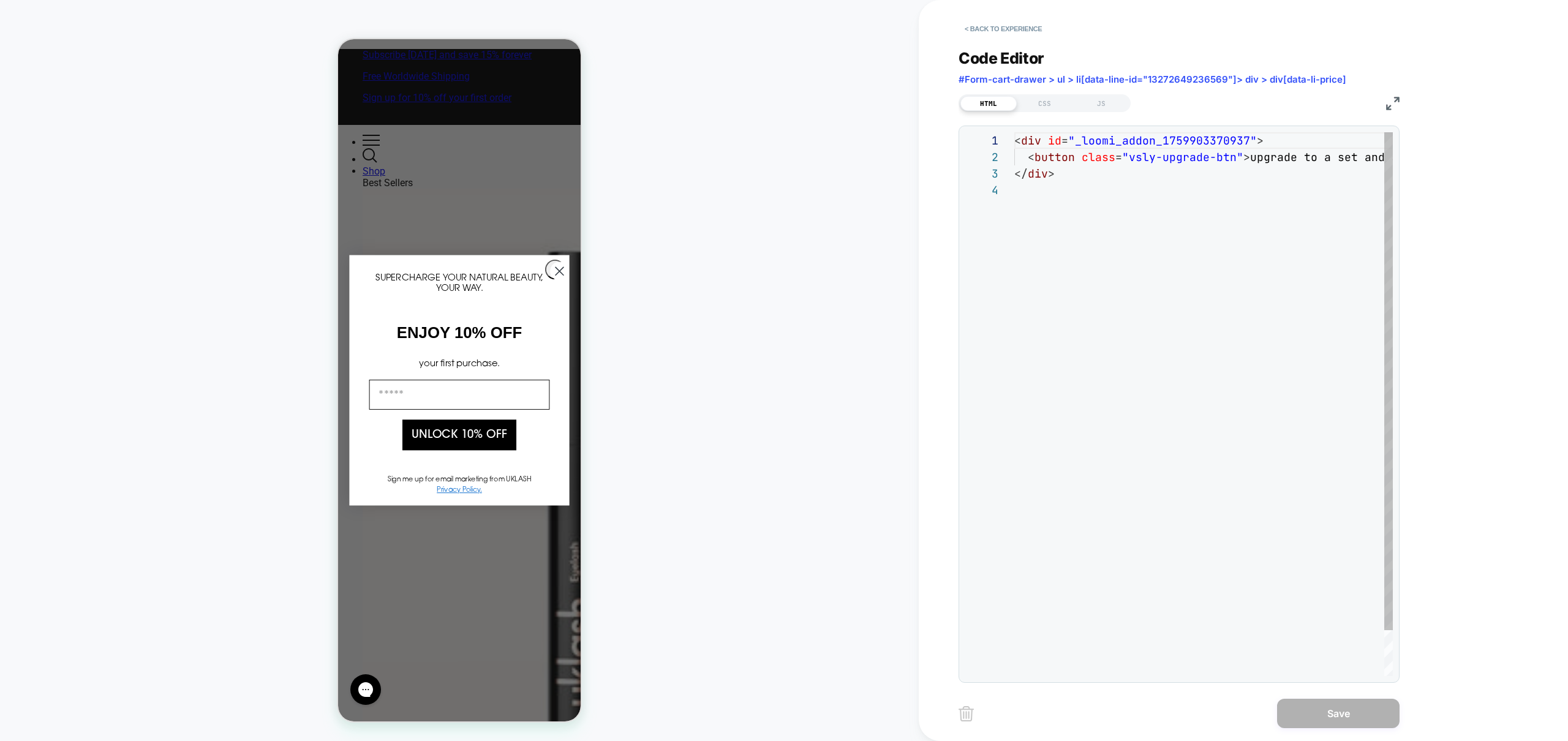
scroll to position [49, 0]
click at [1149, 317] on div "< div id = "_loomi_addon_1759903370937" > < button class = "vsly-upgrade-btn" >…" at bounding box center [1203, 429] width 378 height 594
click at [1102, 102] on div "JS" at bounding box center [1100, 102] width 56 height 14
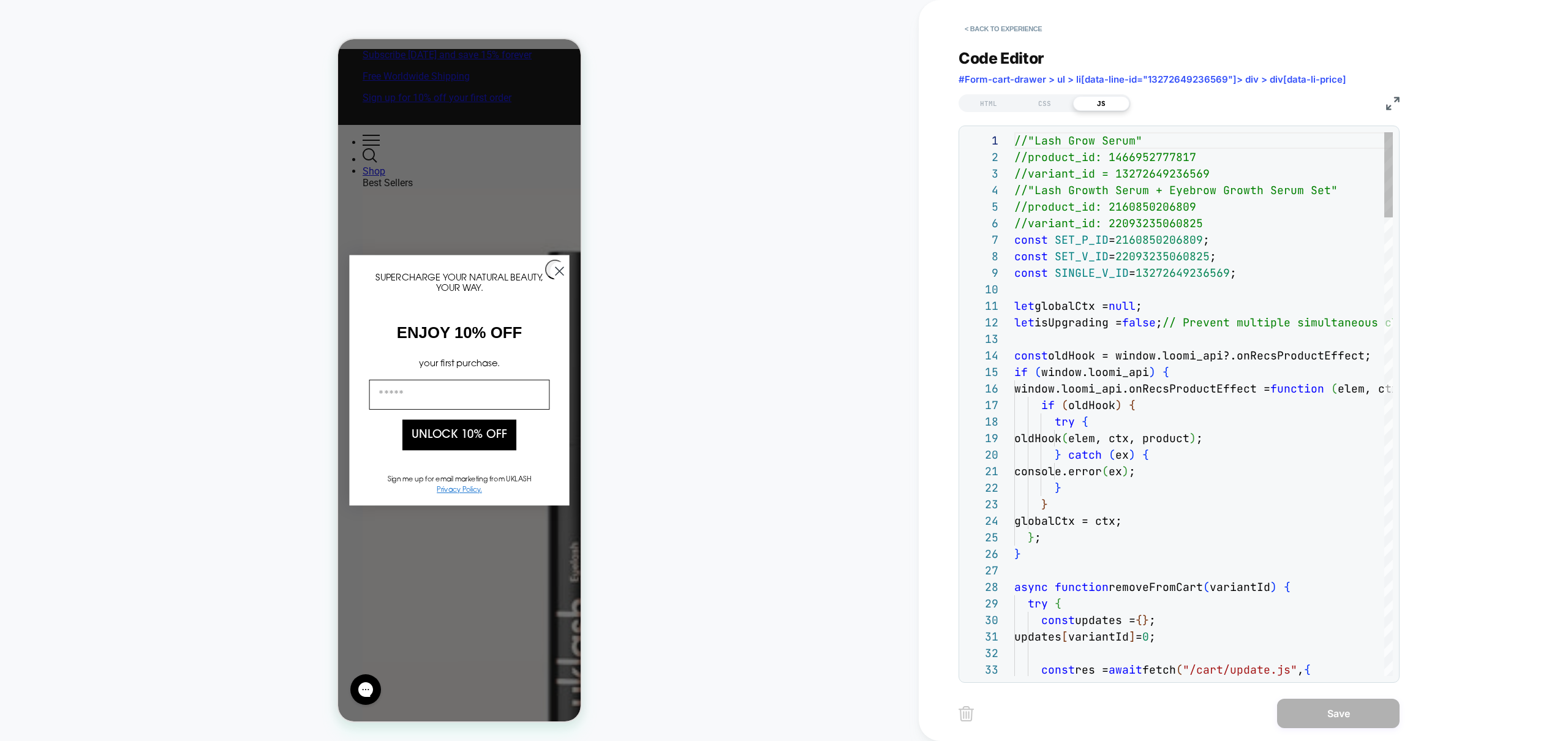
scroll to position [165, 0]
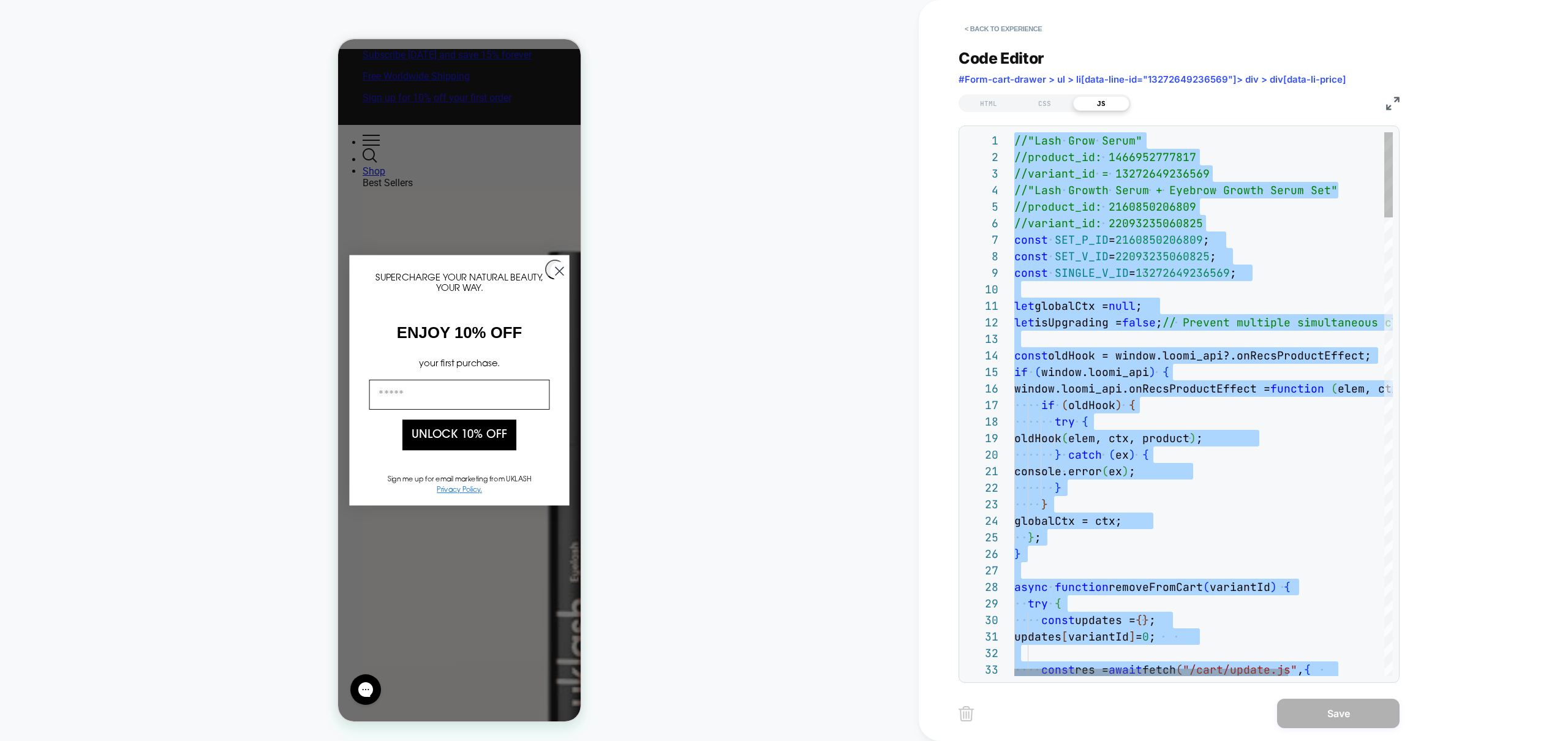
type textarea "**********"
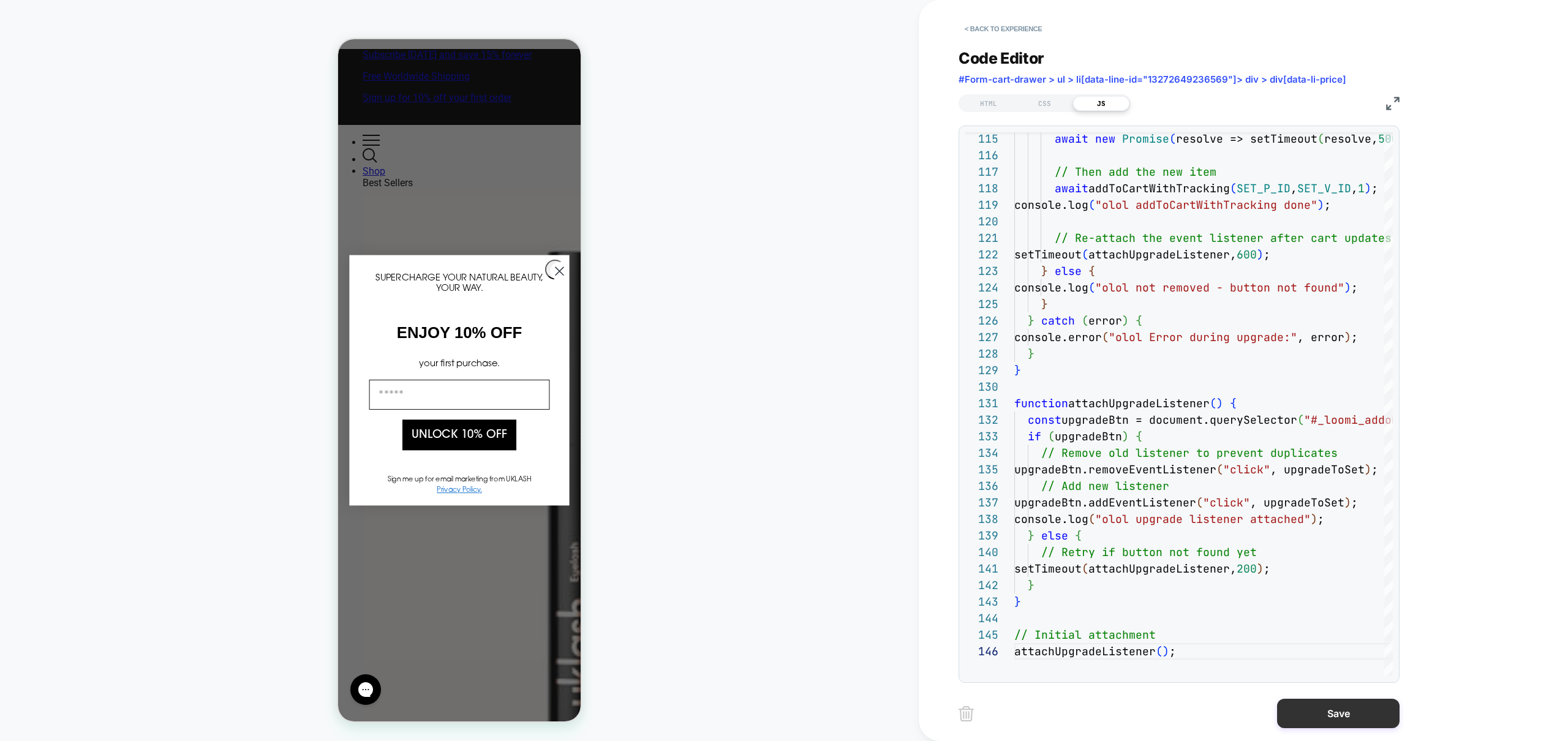
click at [1332, 714] on button "Save" at bounding box center [1337, 713] width 122 height 29
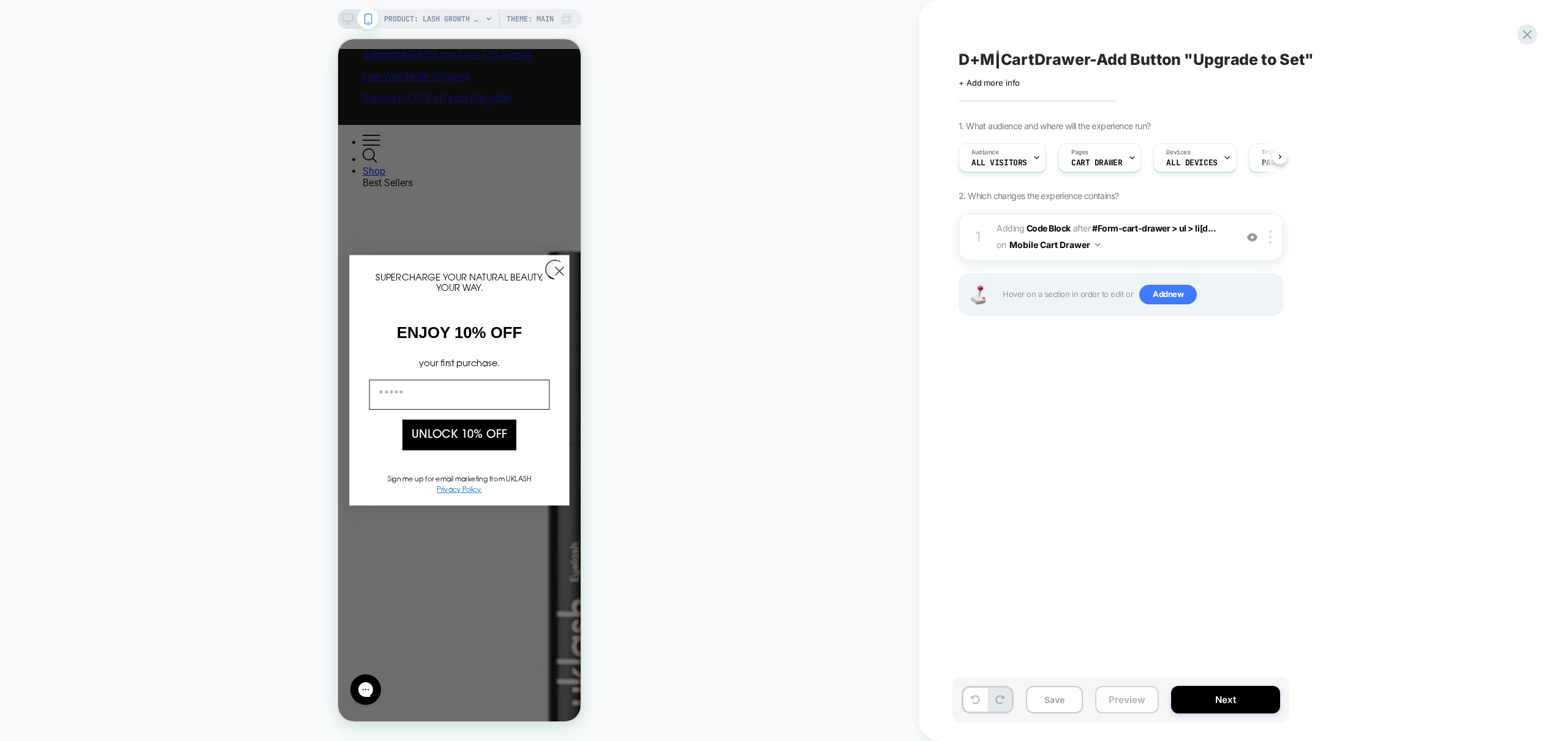
scroll to position [0, 1]
click at [1121, 700] on button "Preview" at bounding box center [1127, 699] width 64 height 28
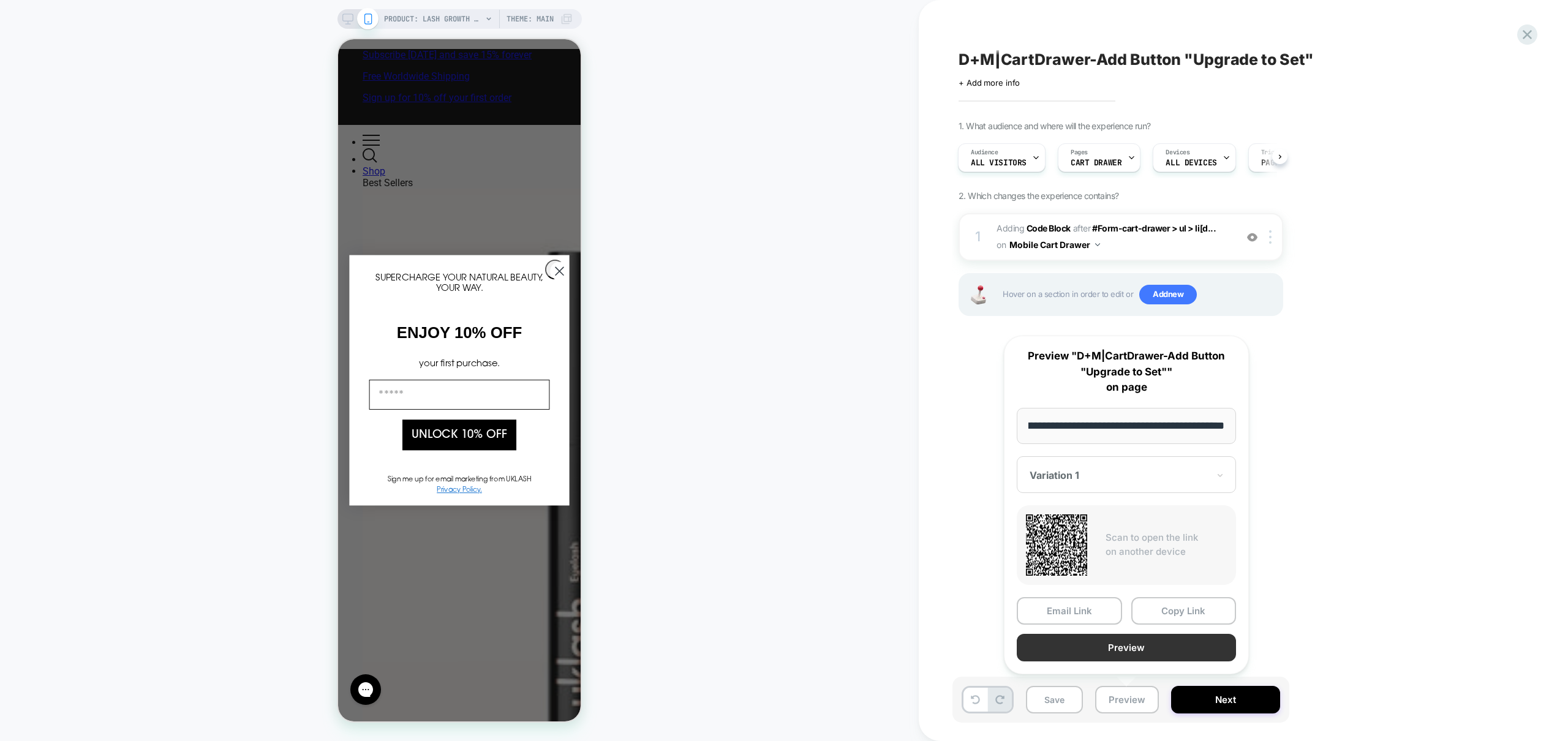
scroll to position [0, 0]
click at [1128, 639] on button "Preview" at bounding box center [1126, 647] width 219 height 28
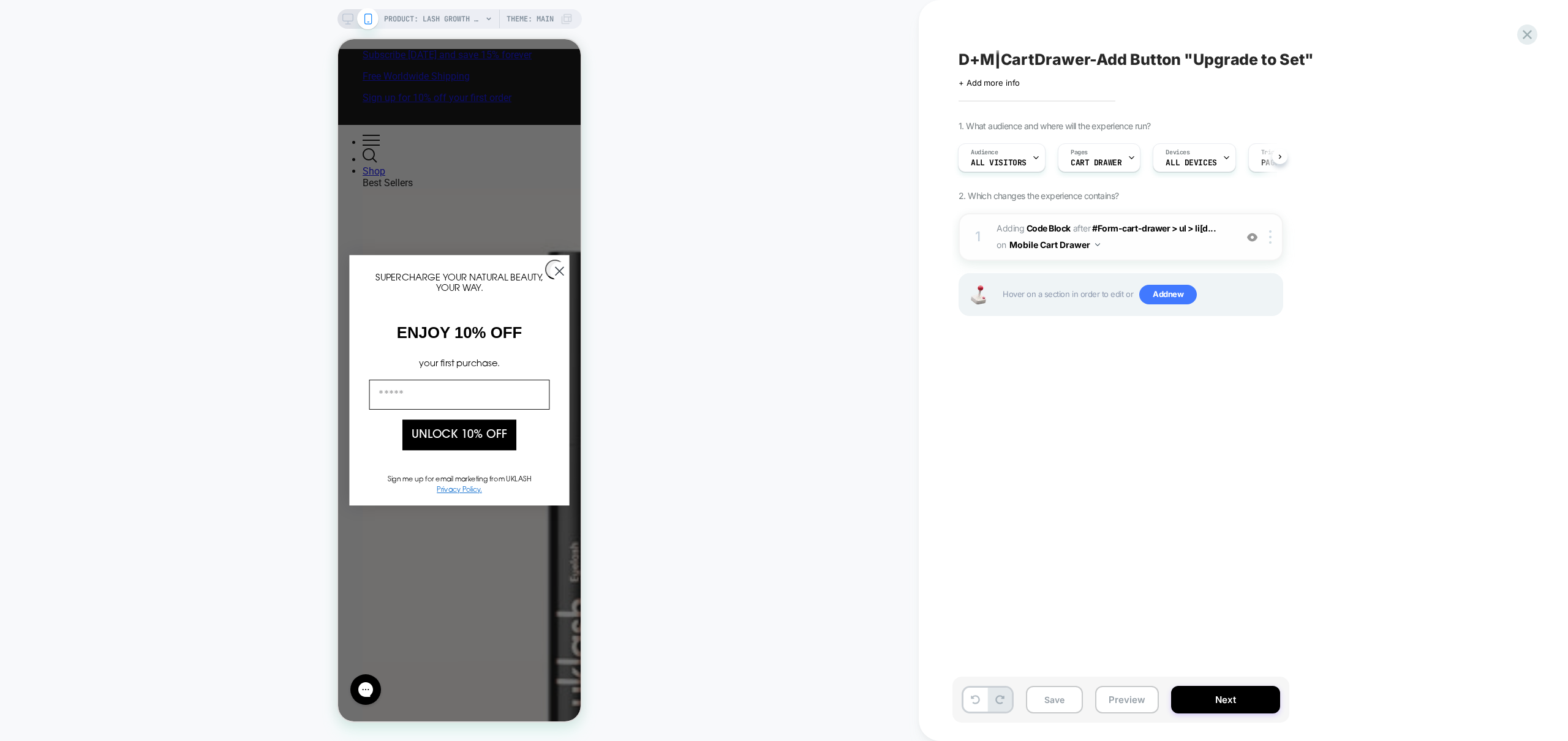
click at [1273, 245] on div "1 Adding Code Block AFTER #Form-cart-drawer > ul > li[d... #Form-cart-drawer > …" at bounding box center [1121, 237] width 324 height 47
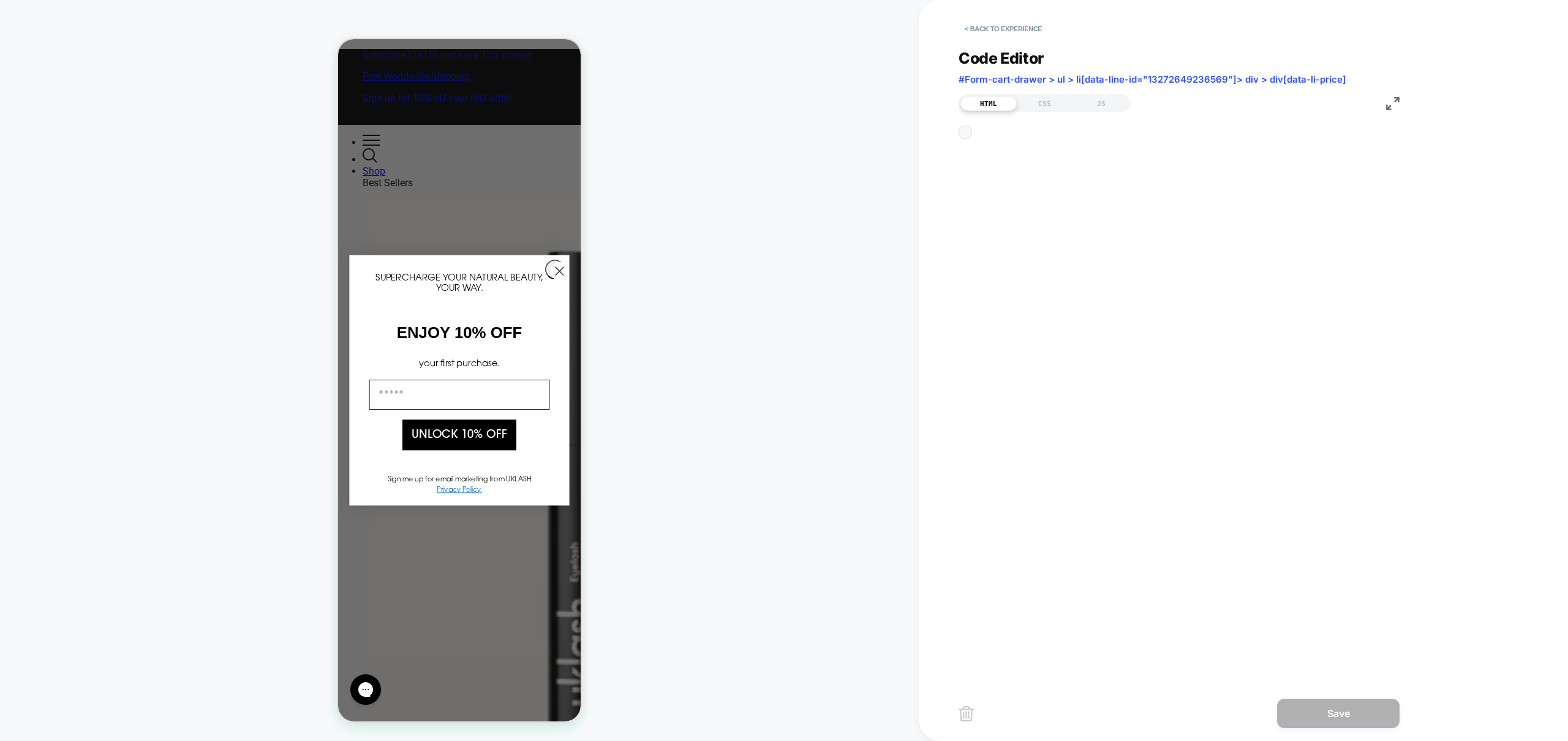
scroll to position [49, 0]
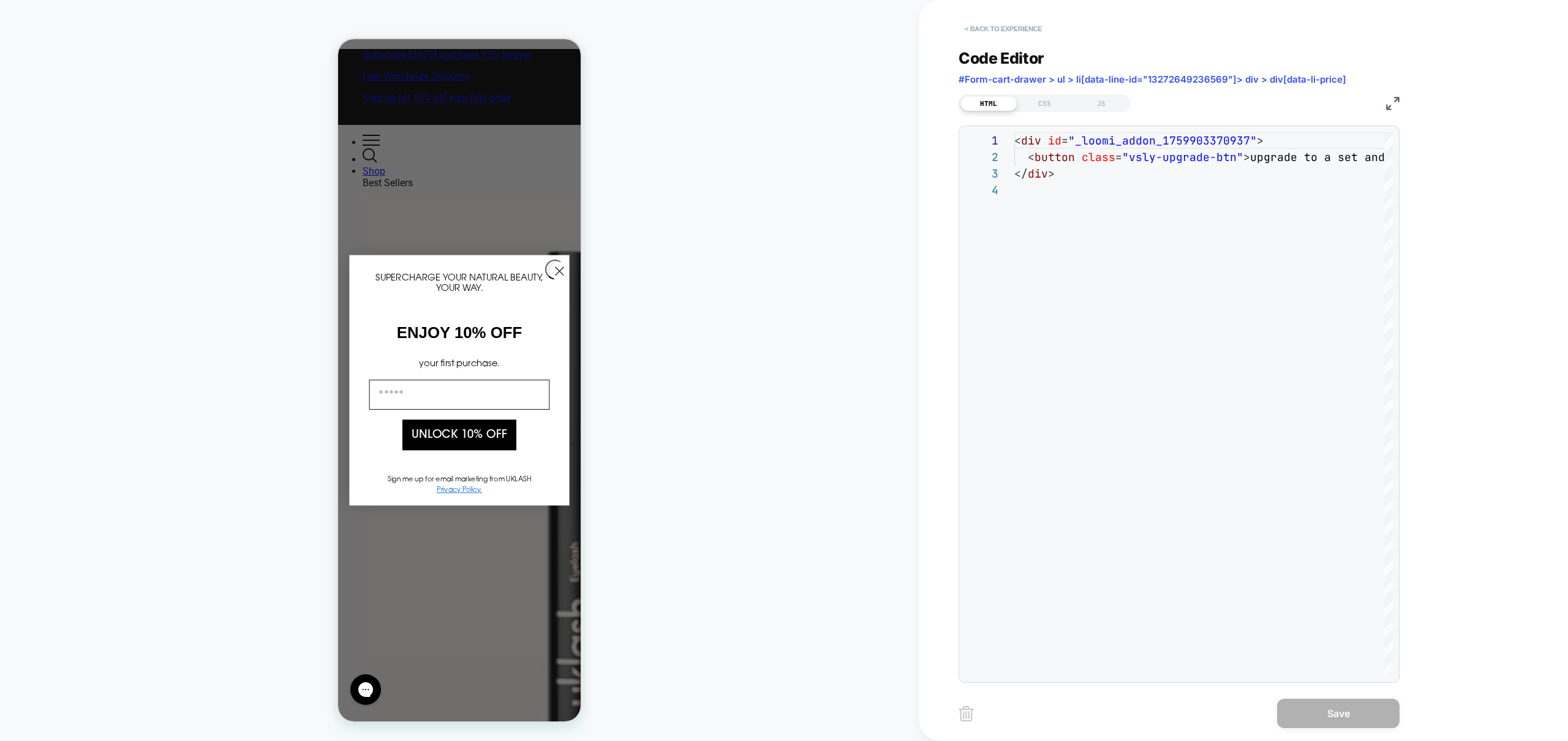
click at [1035, 24] on button "< Back to experience" at bounding box center [1004, 28] width 89 height 20
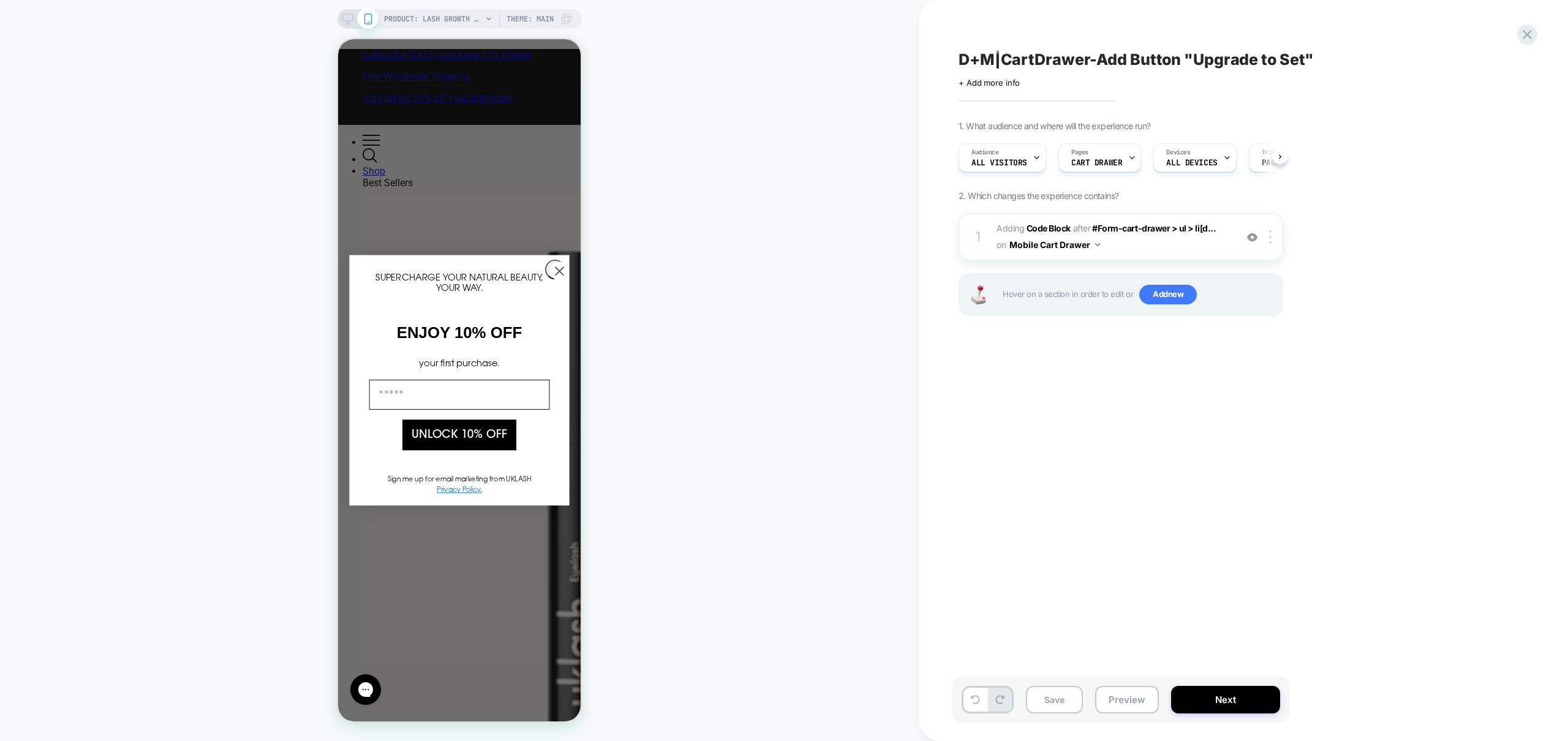
scroll to position [0, 1]
click at [1273, 229] on div "1 Adding Code Block AFTER #Form-cart-drawer > ul > li[d... #Form-cart-drawer > …" at bounding box center [1121, 237] width 324 height 47
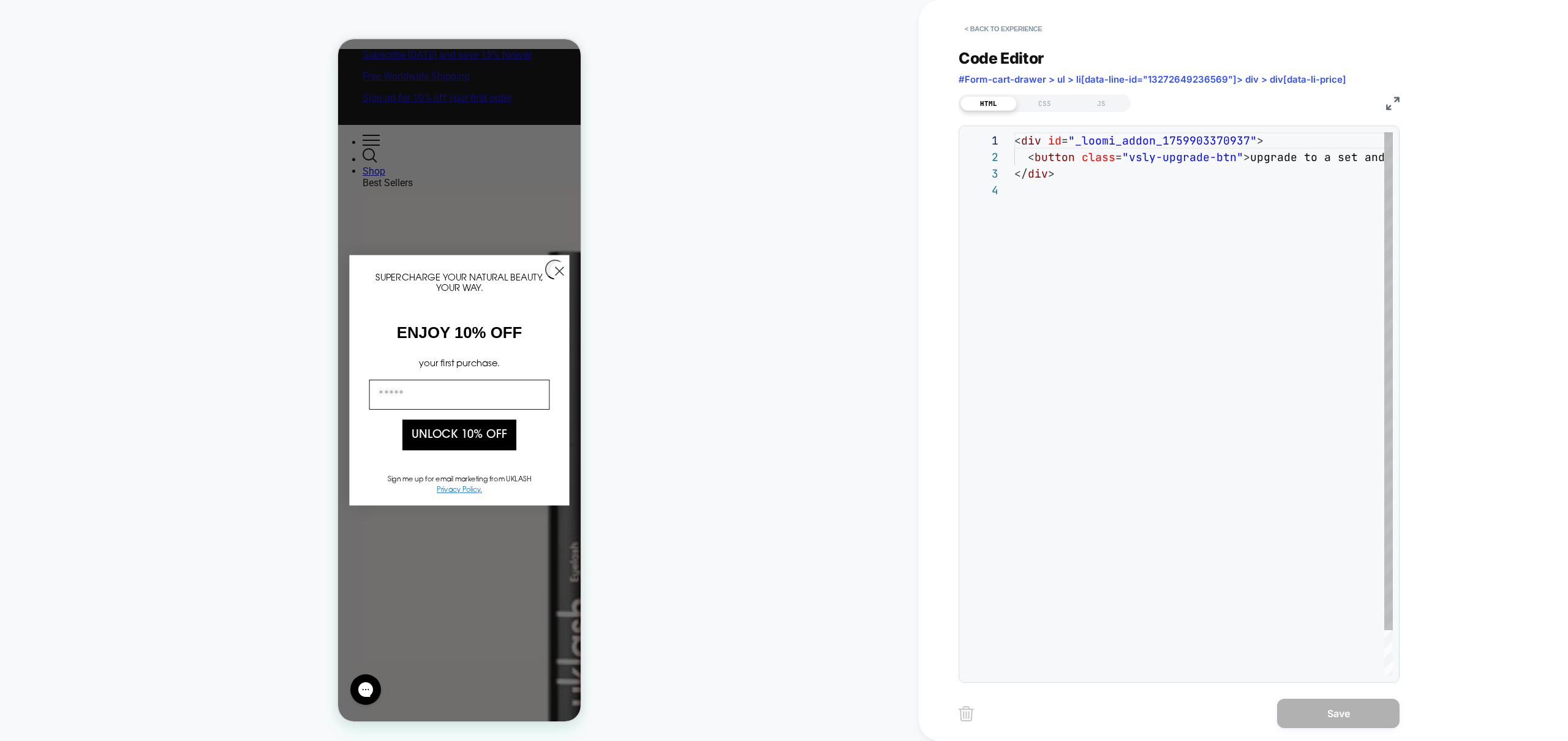
scroll to position [49, 0]
click at [1023, 37] on button "< Back to experience" at bounding box center [1004, 28] width 89 height 20
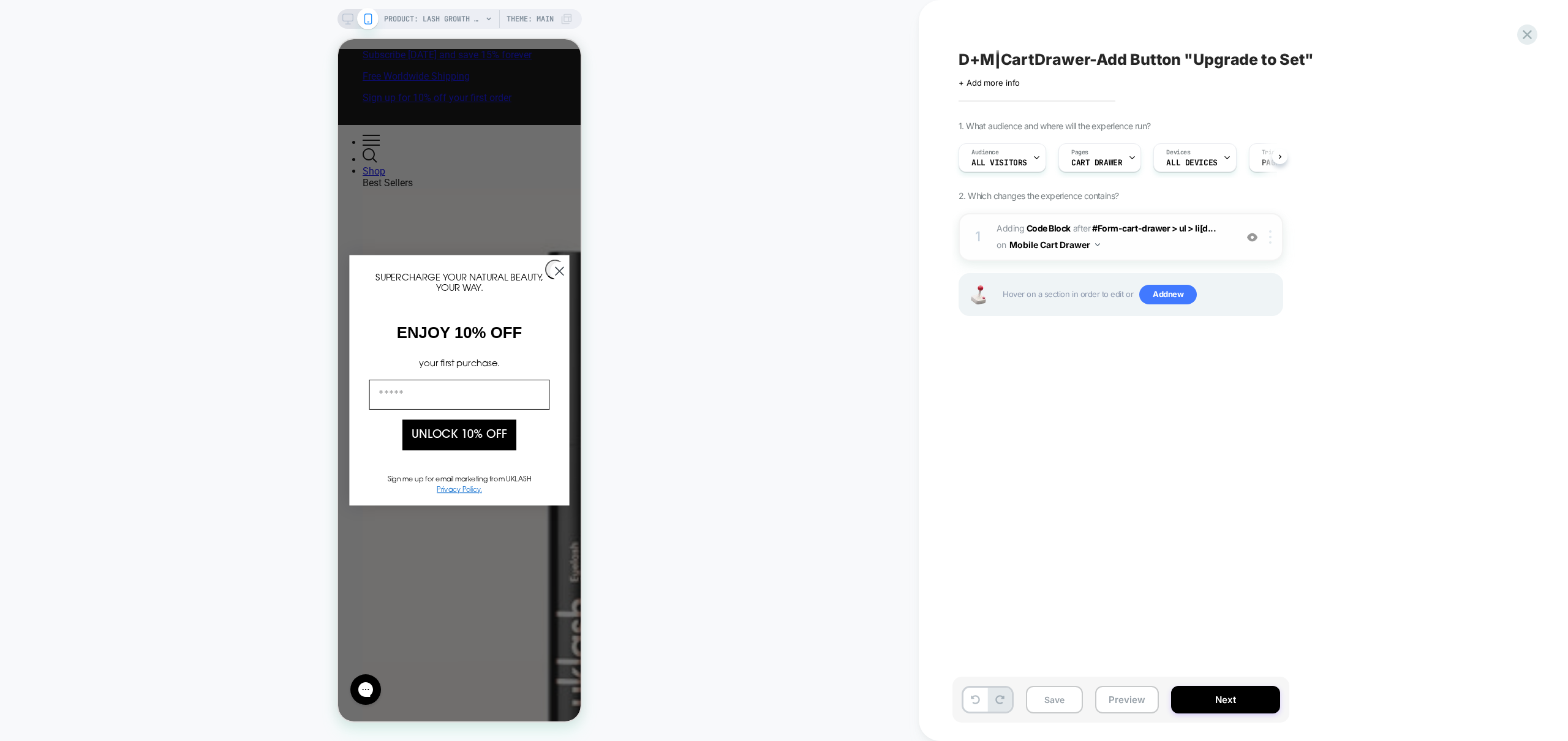
scroll to position [0, 1]
click at [1270, 238] on img at bounding box center [1270, 237] width 3 height 13
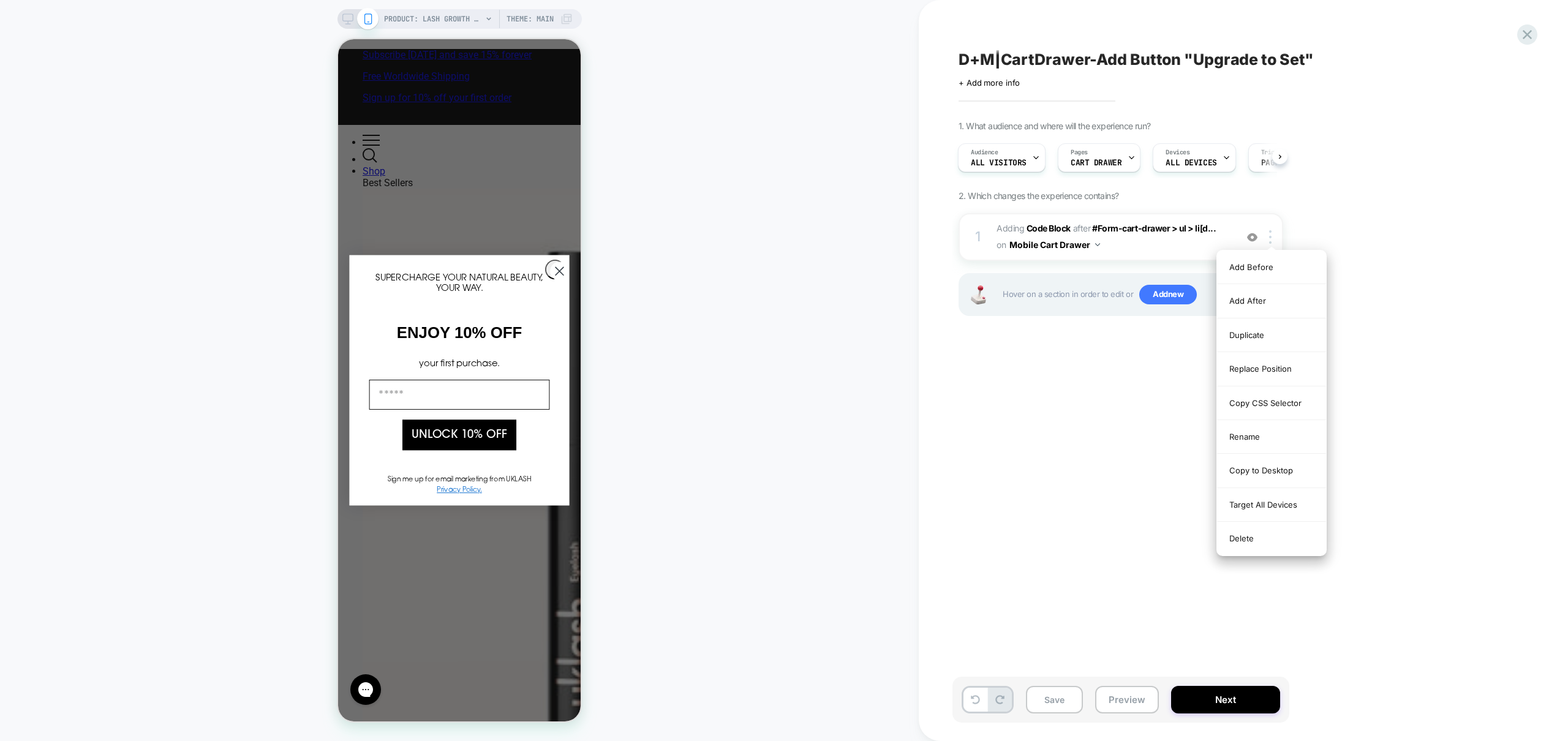
click at [1110, 455] on div "D+M|CartDrawer-Add Button "Upgrade to Set" Click to edit experience details + A…" at bounding box center [1182, 370] width 459 height 716
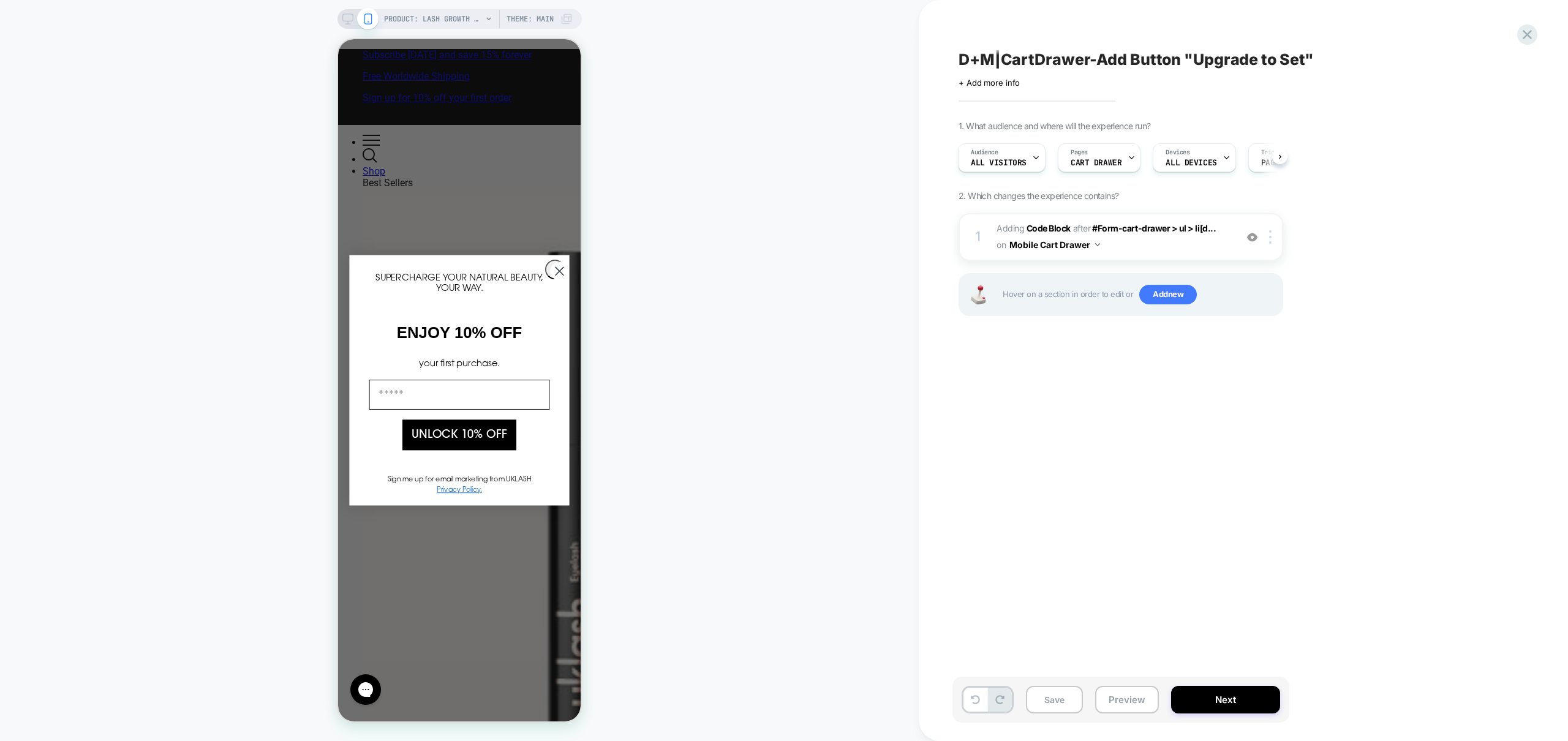
click at [345, 16] on icon at bounding box center [348, 19] width 11 height 11
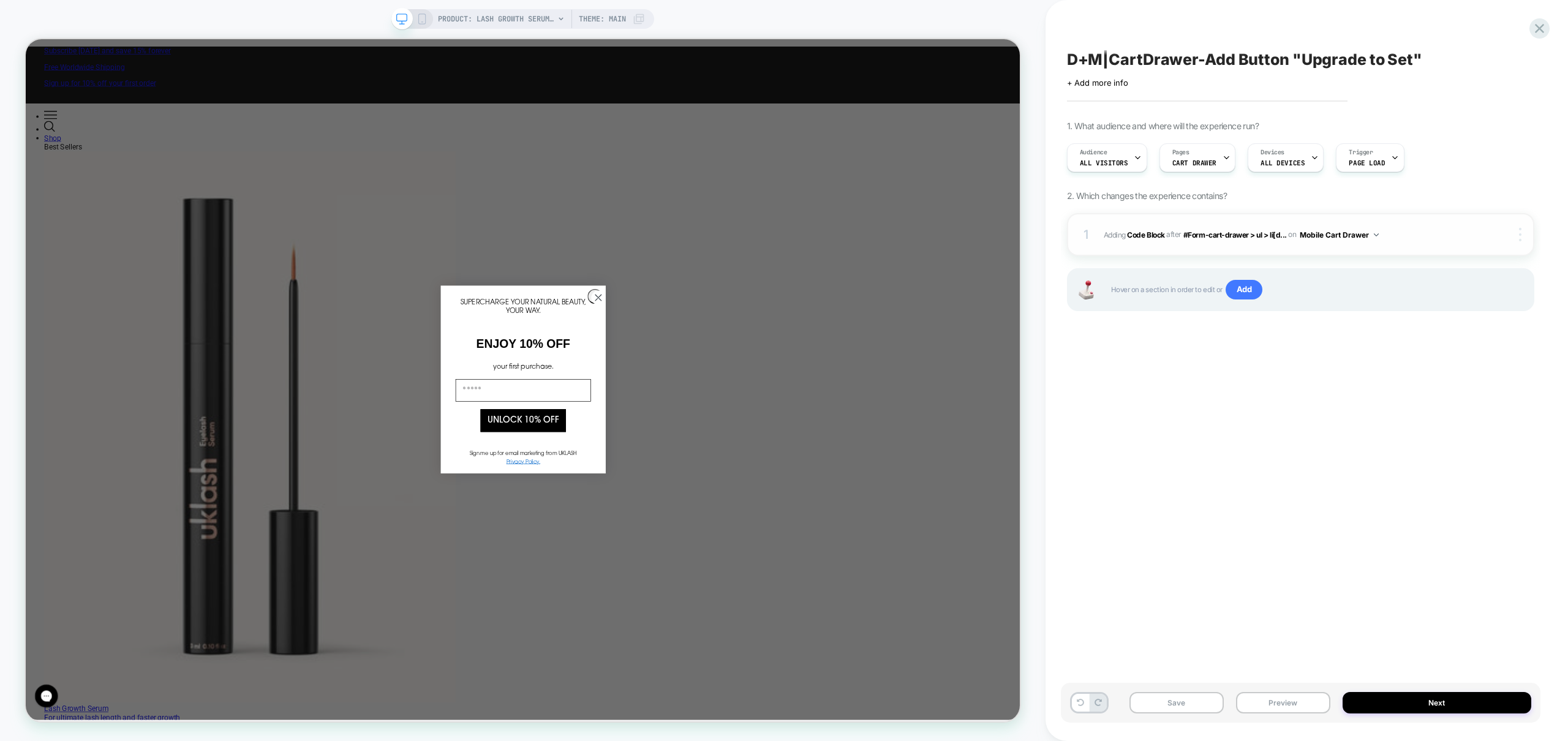
click at [1520, 232] on img at bounding box center [1520, 234] width 3 height 13
click at [1441, 306] on div "Copy to Desktop" at bounding box center [1447, 303] width 109 height 34
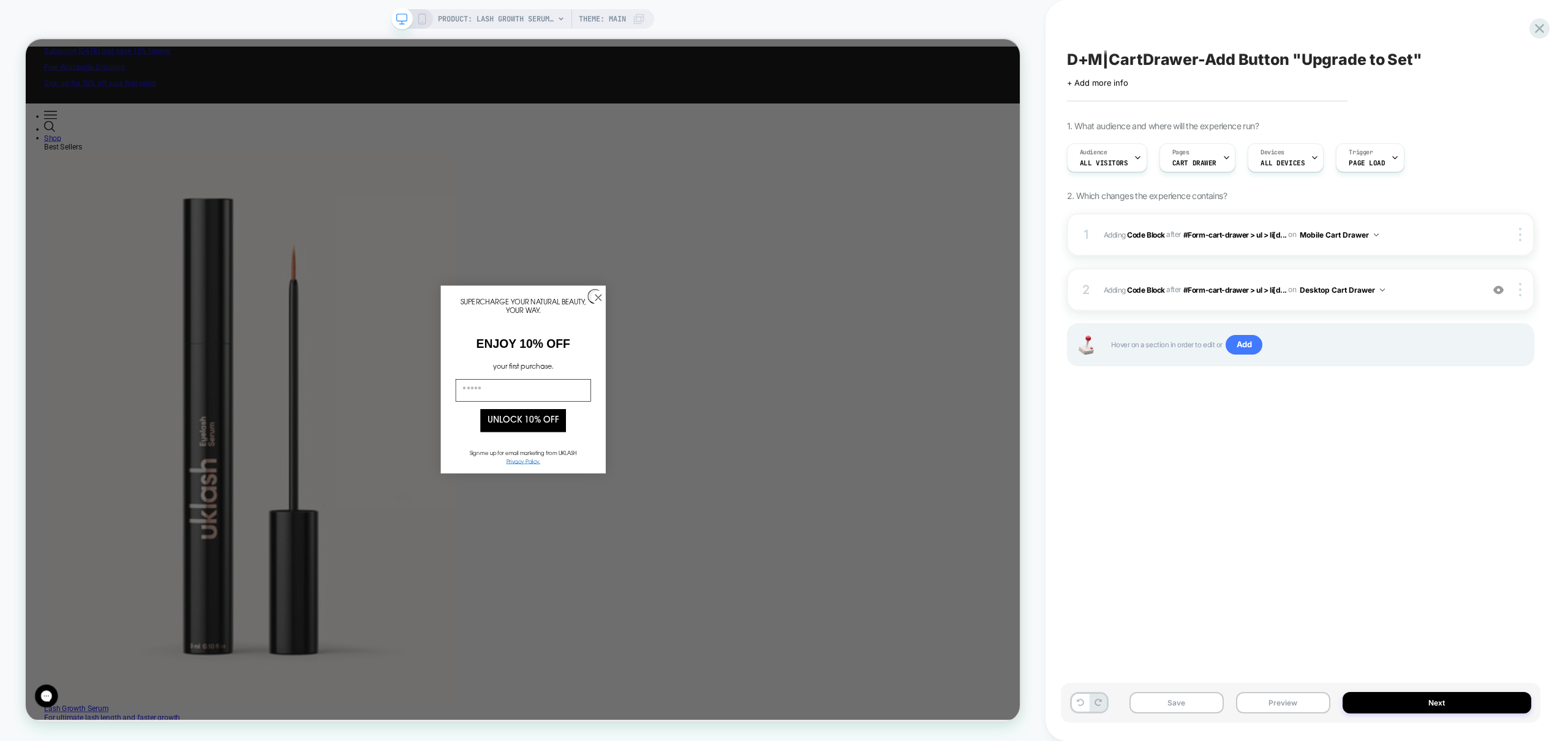
click at [1323, 442] on div "D+M|CartDrawer-Add Button "Upgrade to Set" Click to edit experience details + A…" at bounding box center [1301, 370] width 480 height 716
click at [1306, 707] on button "Preview" at bounding box center [1282, 703] width 94 height 22
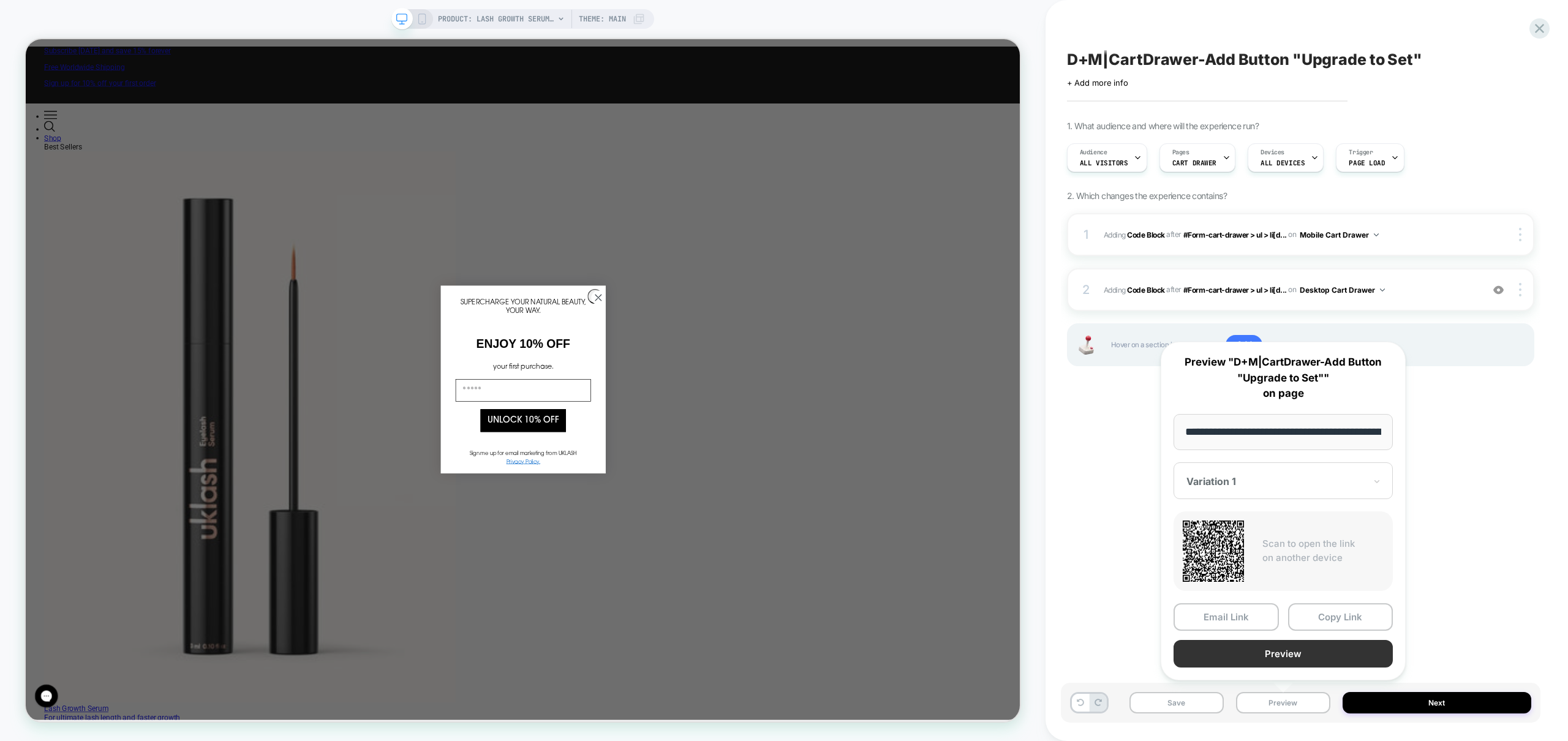
click at [1302, 654] on button "Preview" at bounding box center [1282, 654] width 219 height 28
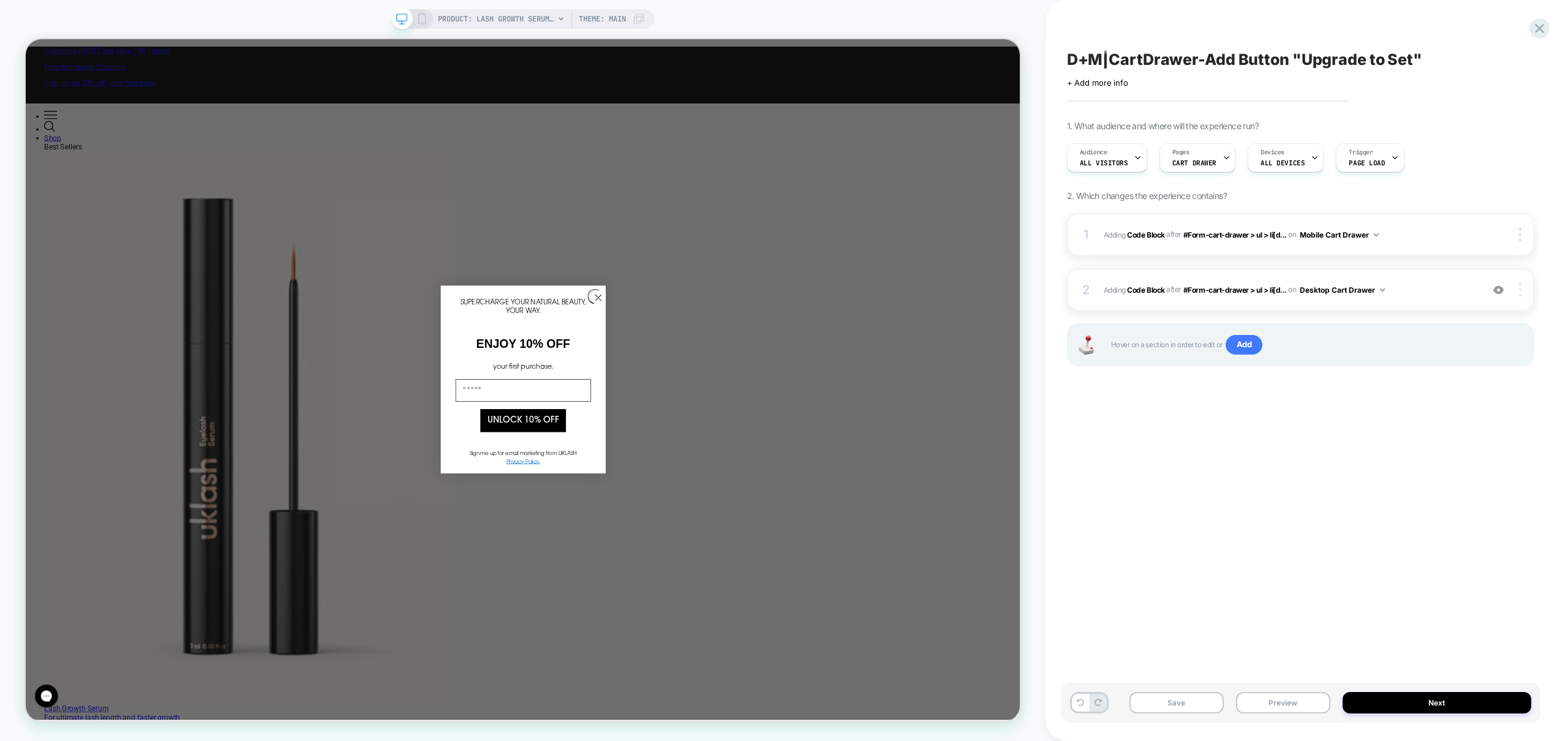
click at [1522, 289] on div at bounding box center [1522, 289] width 24 height 13
click at [1424, 357] on div "Delete" at bounding box center [1447, 358] width 109 height 33
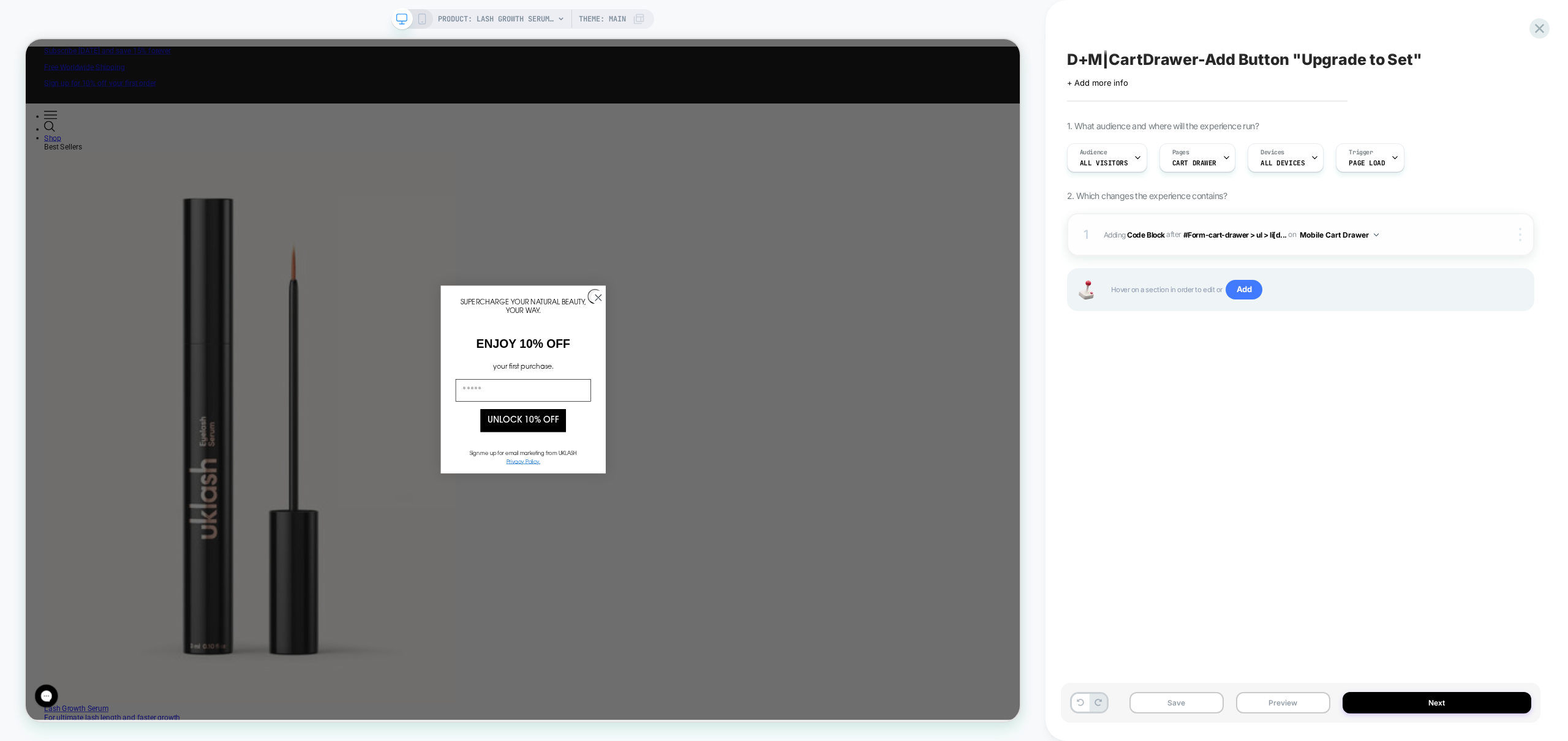
click at [1519, 238] on img at bounding box center [1520, 234] width 3 height 13
click at [1442, 334] on div "Target All Devices" at bounding box center [1447, 337] width 109 height 34
click at [1249, 388] on div "D+M|CartDrawer-Add Button "Upgrade to Set" Click to edit experience details + A…" at bounding box center [1301, 370] width 480 height 716
click at [1271, 697] on button "Preview" at bounding box center [1282, 703] width 94 height 22
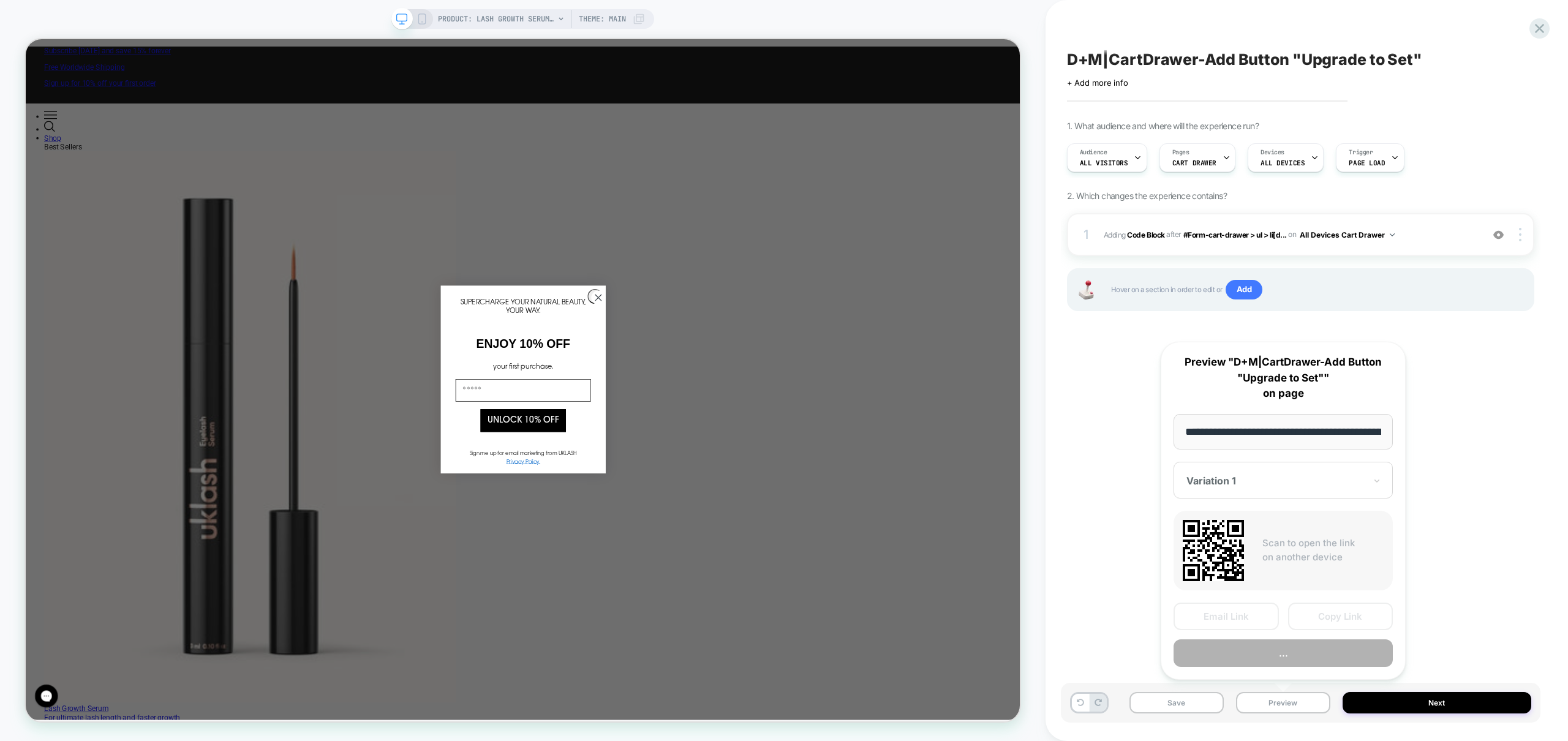
scroll to position [0, 142]
click at [1282, 652] on button "Preview" at bounding box center [1282, 654] width 219 height 28
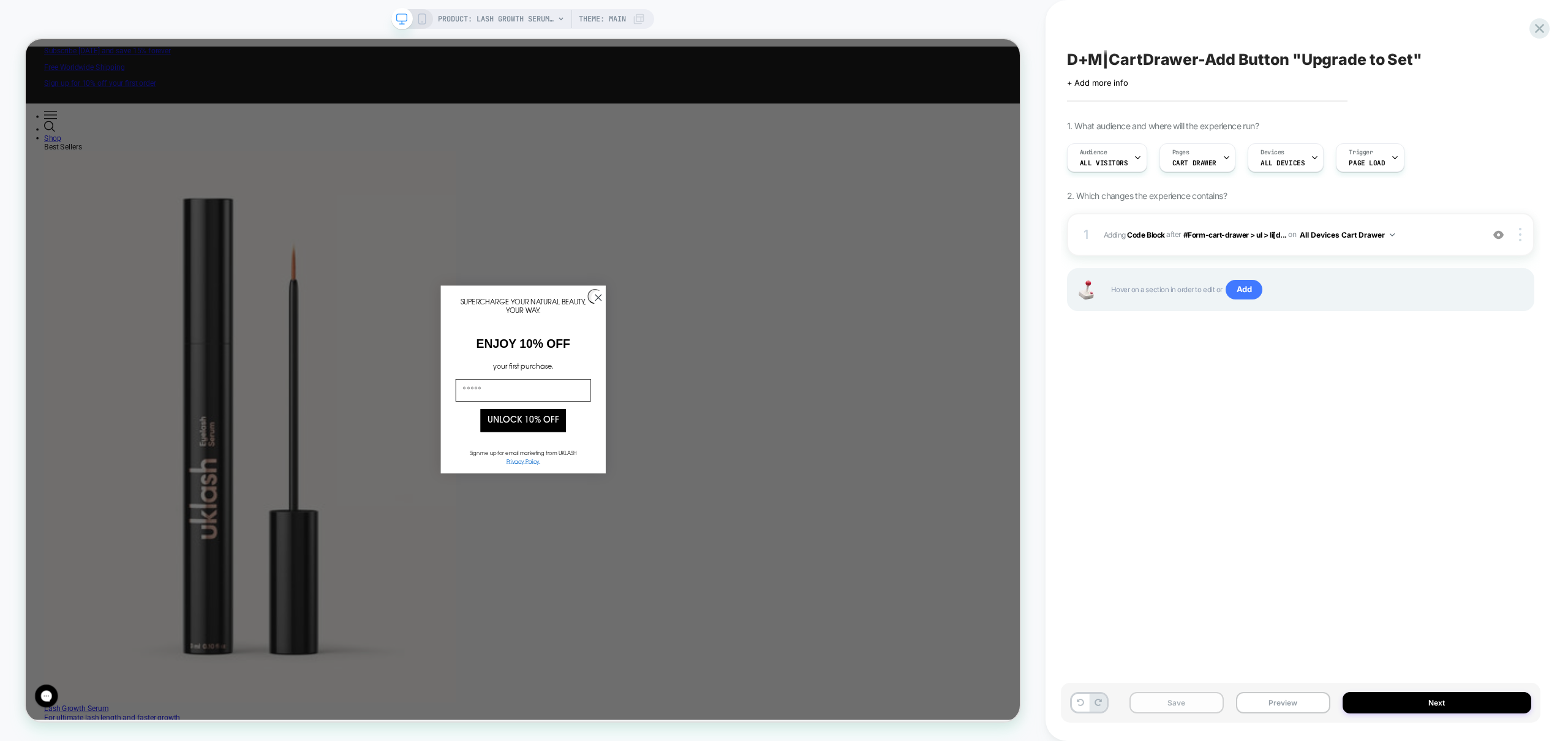
click at [1178, 697] on button "Save" at bounding box center [1176, 703] width 94 height 22
